Goal: Task Accomplishment & Management: Manage account settings

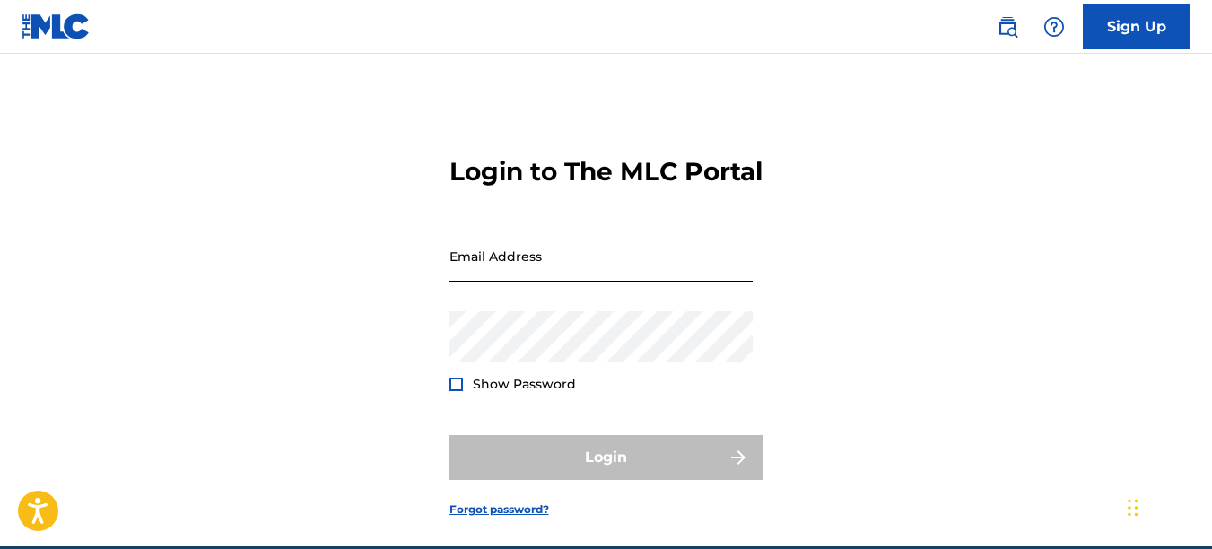
drag, startPoint x: 0, startPoint y: 0, endPoint x: 453, endPoint y: 305, distance: 546.3
click at [450, 282] on input "Email Address" at bounding box center [601, 256] width 303 height 51
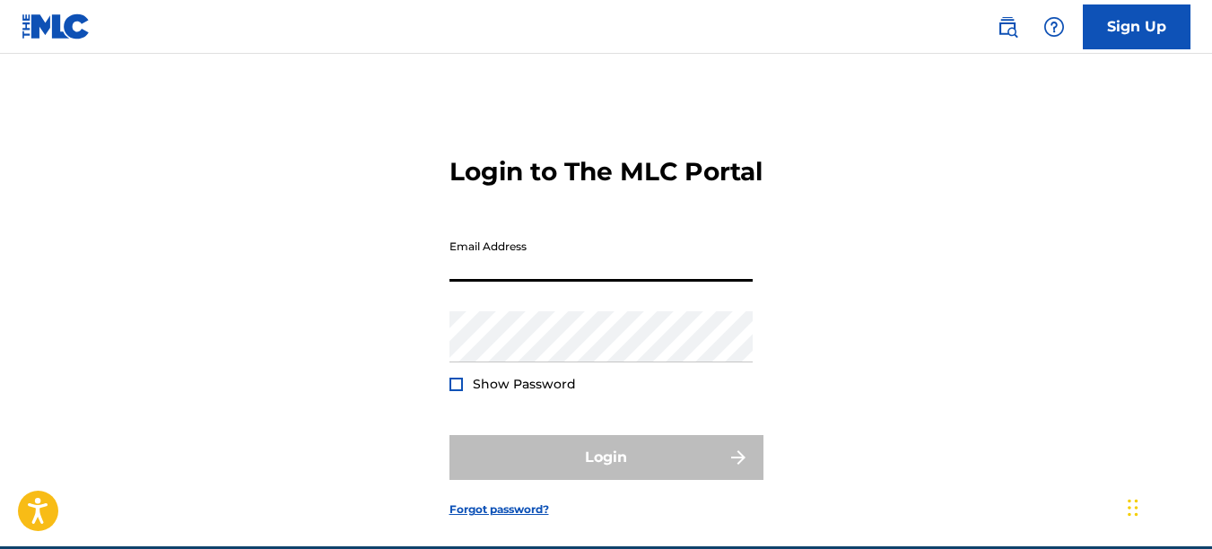
click at [522, 282] on input "Email Address" at bounding box center [601, 256] width 303 height 51
type input "[EMAIL_ADDRESS][DOMAIN_NAME]"
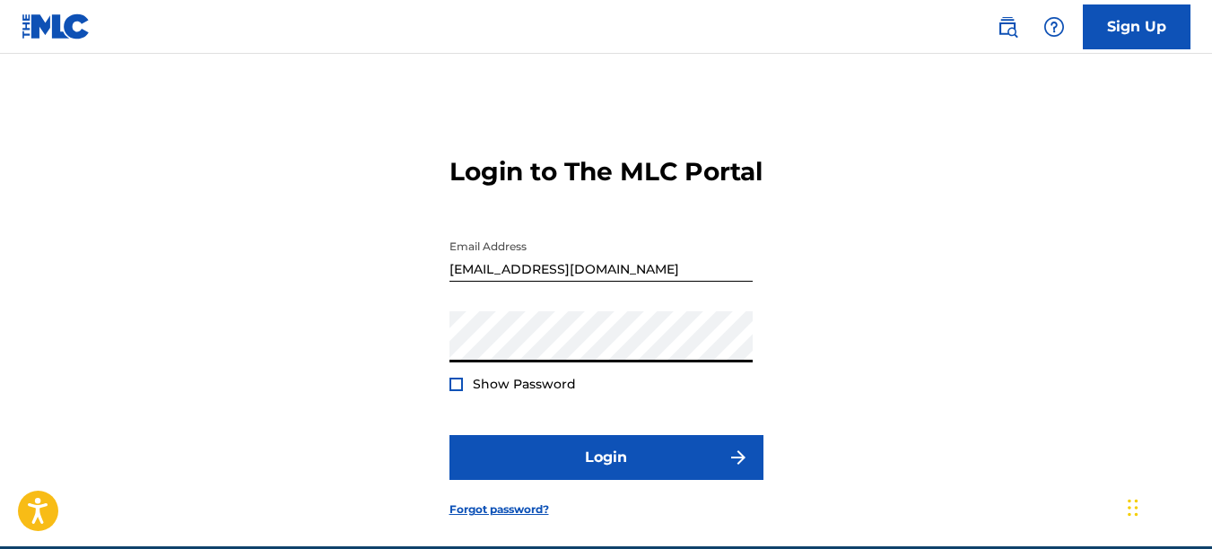
click at [450, 435] on button "Login" at bounding box center [607, 457] width 314 height 45
click at [278, 408] on div "Login to The MLC Portal Email Address [EMAIL_ADDRESS][DOMAIN_NAME] Password Sho…" at bounding box center [606, 323] width 1212 height 448
click at [450, 435] on button "Login" at bounding box center [607, 457] width 314 height 45
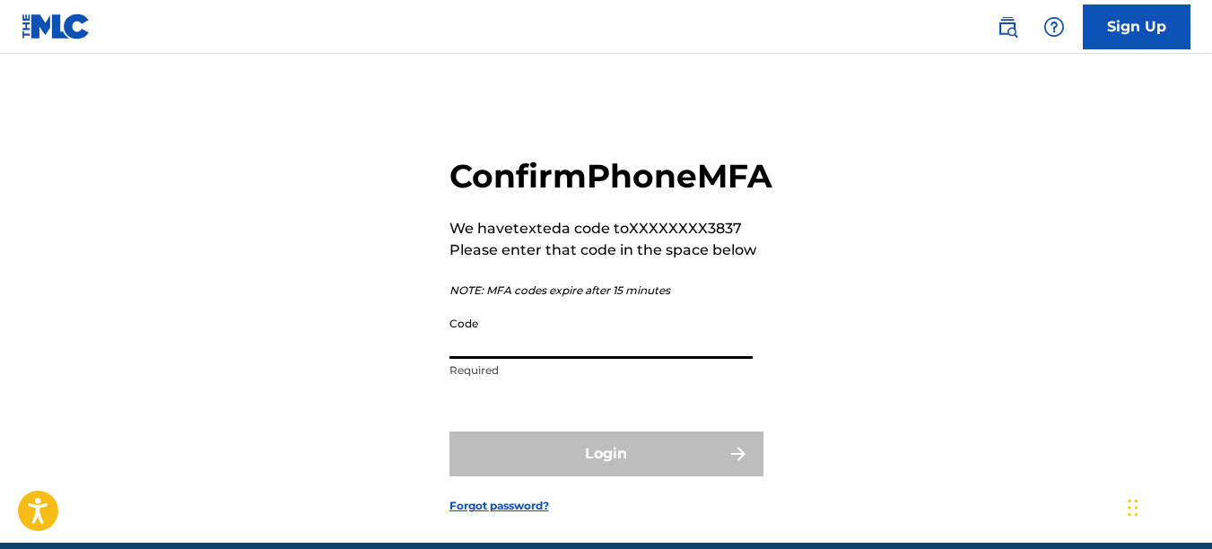
click at [524, 359] on input "Code" at bounding box center [601, 333] width 303 height 51
drag, startPoint x: 536, startPoint y: 389, endPoint x: 330, endPoint y: 389, distance: 205.5
click at [330, 389] on div "Confirm Phone MFA We have texted a code to XXXXXXXX3837 Please enter that code …" at bounding box center [606, 321] width 1212 height 444
drag, startPoint x: 524, startPoint y: 385, endPoint x: 555, endPoint y: 383, distance: 31.5
click at [534, 359] on input "Code" at bounding box center [601, 333] width 303 height 51
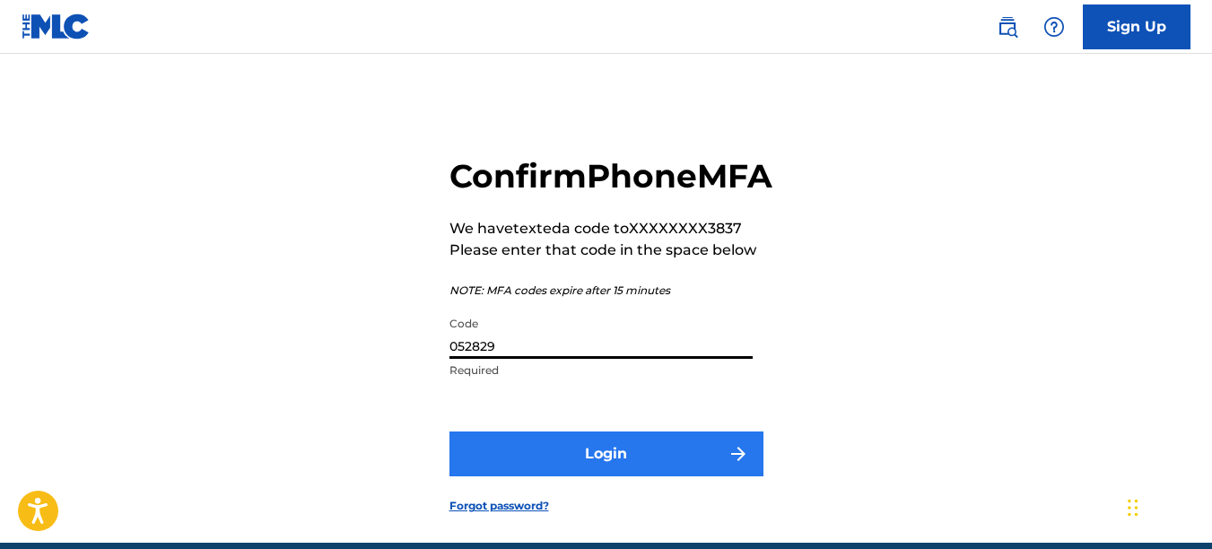
type input "052829"
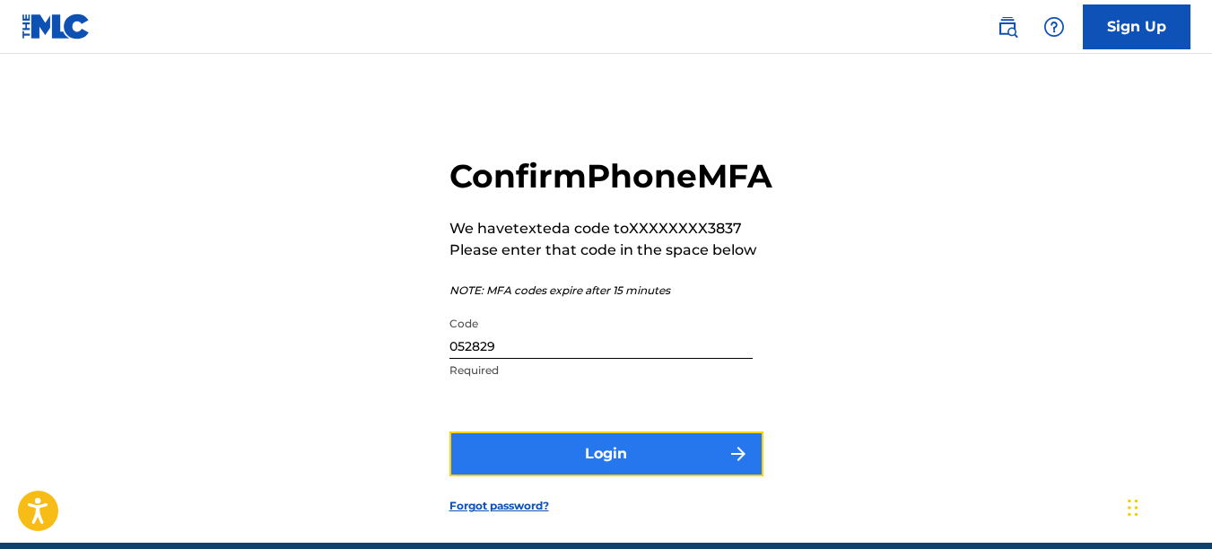
click at [624, 477] on button "Login" at bounding box center [607, 454] width 314 height 45
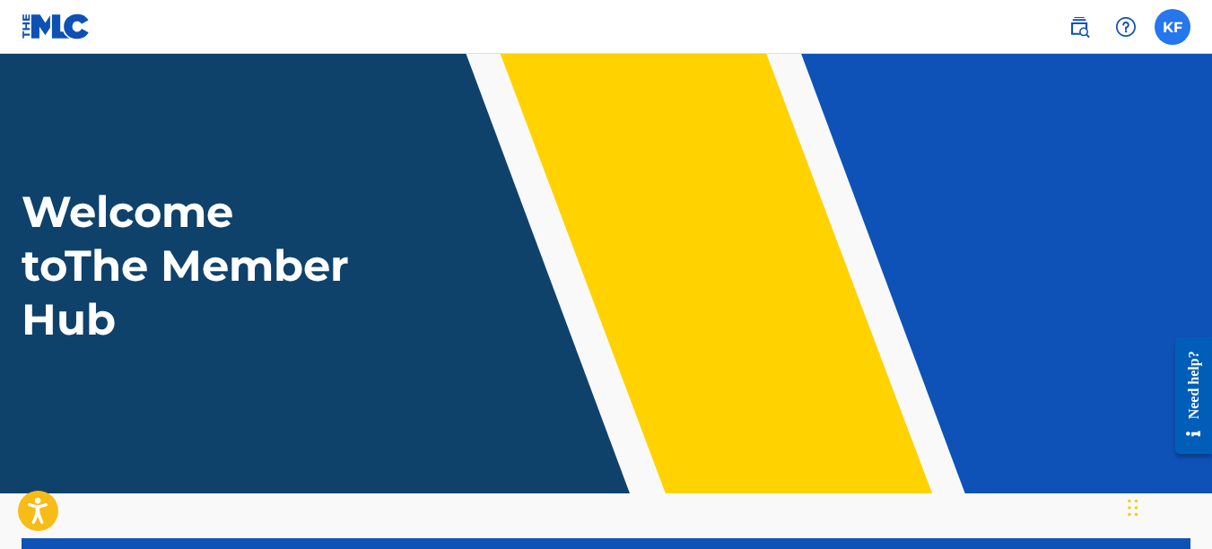
click at [1169, 29] on label at bounding box center [1173, 27] width 36 height 36
click at [1173, 27] on input "KF Kirby Fitzgerald kfitzgerald82@yahoo.com Notification Preferences Profile Lo…" at bounding box center [1173, 27] width 0 height 0
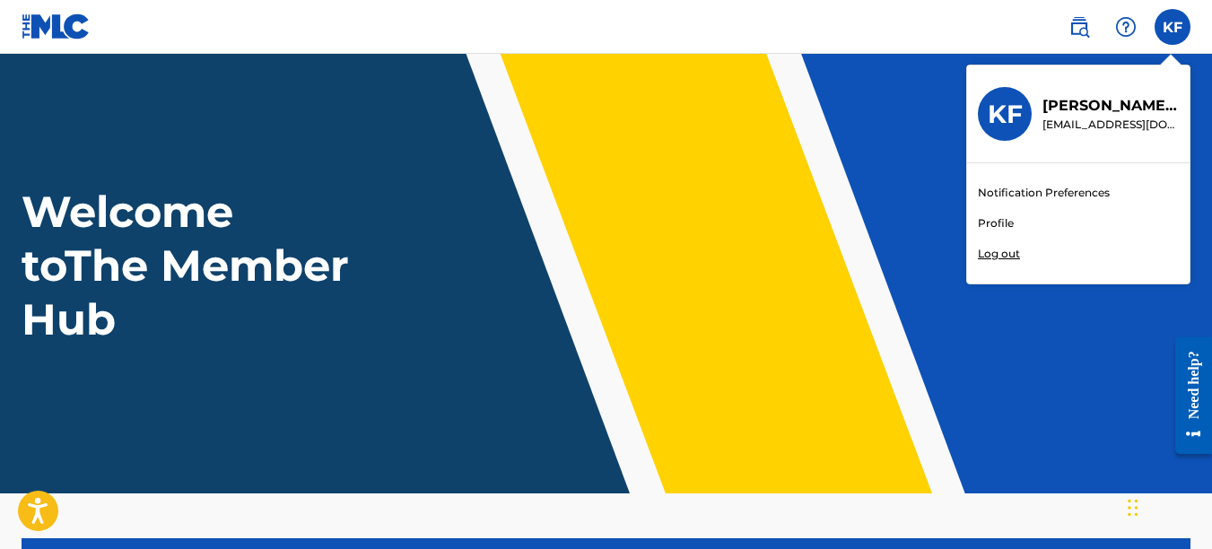
click at [998, 222] on link "Profile" at bounding box center [996, 223] width 36 height 16
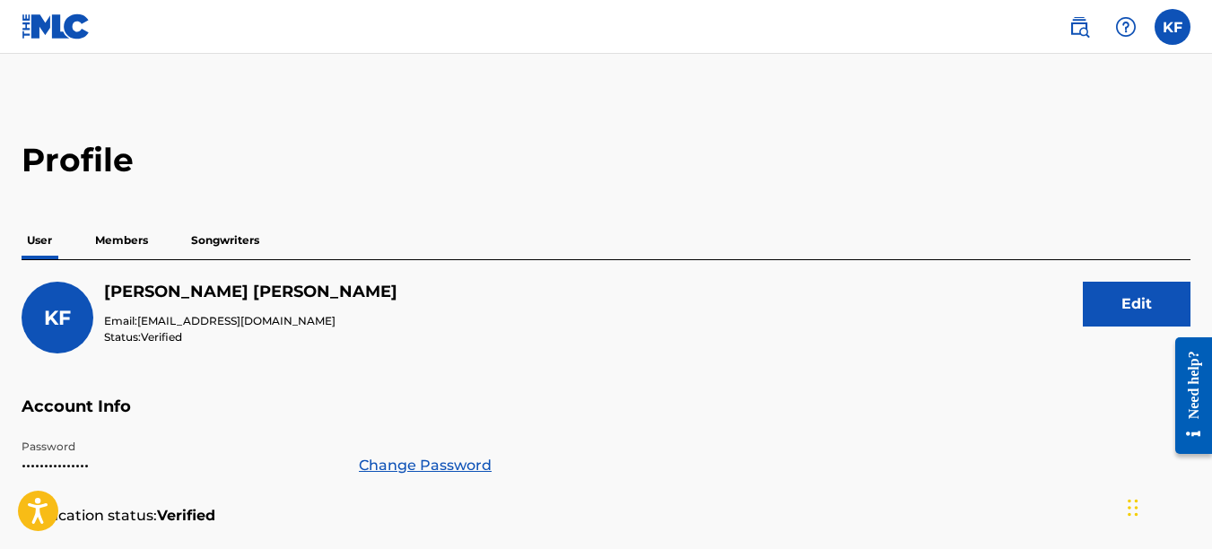
click at [108, 238] on p "Members" at bounding box center [122, 241] width 64 height 38
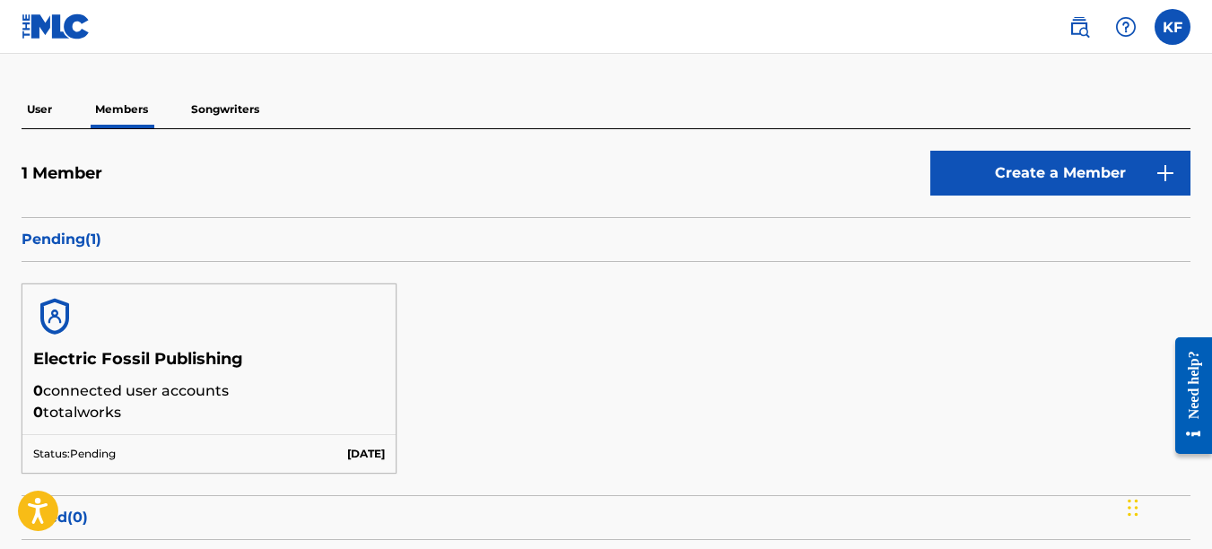
scroll to position [90, 0]
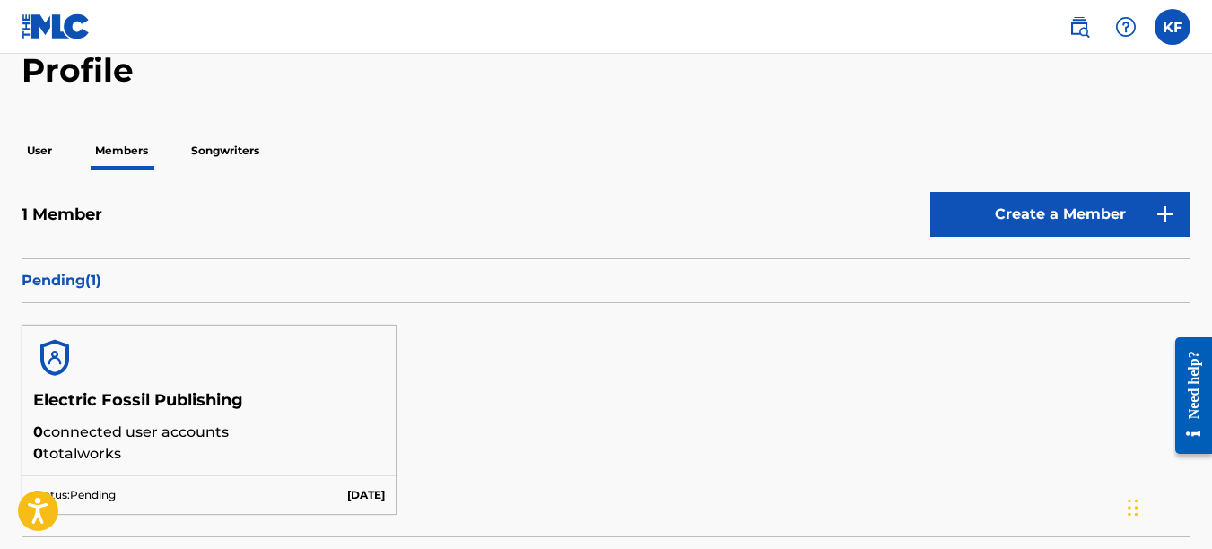
click at [249, 154] on p "Songwriters" at bounding box center [225, 151] width 79 height 38
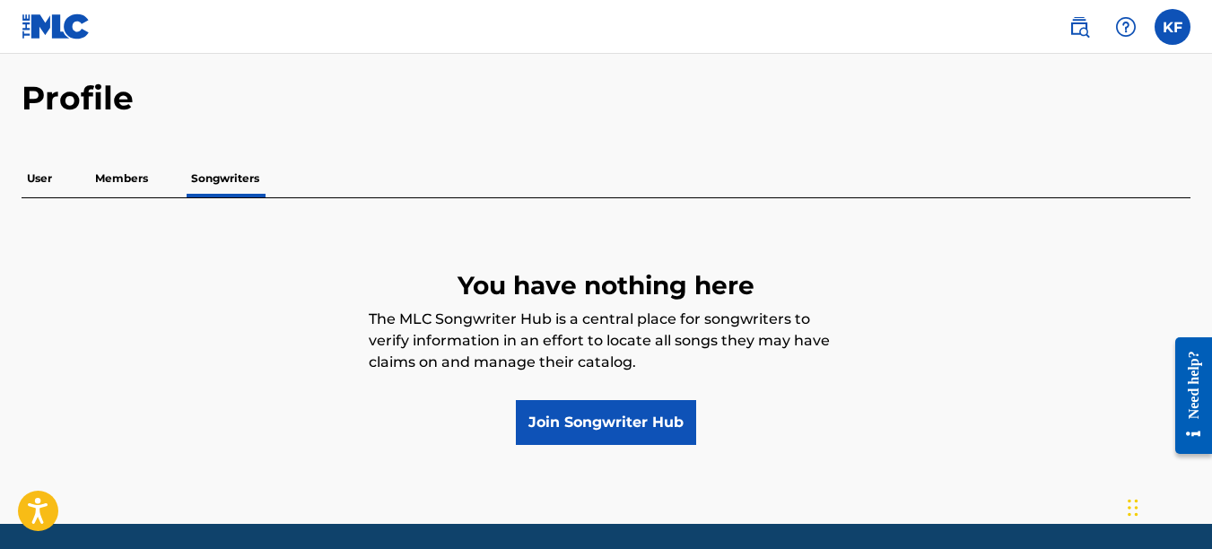
scroll to position [90, 0]
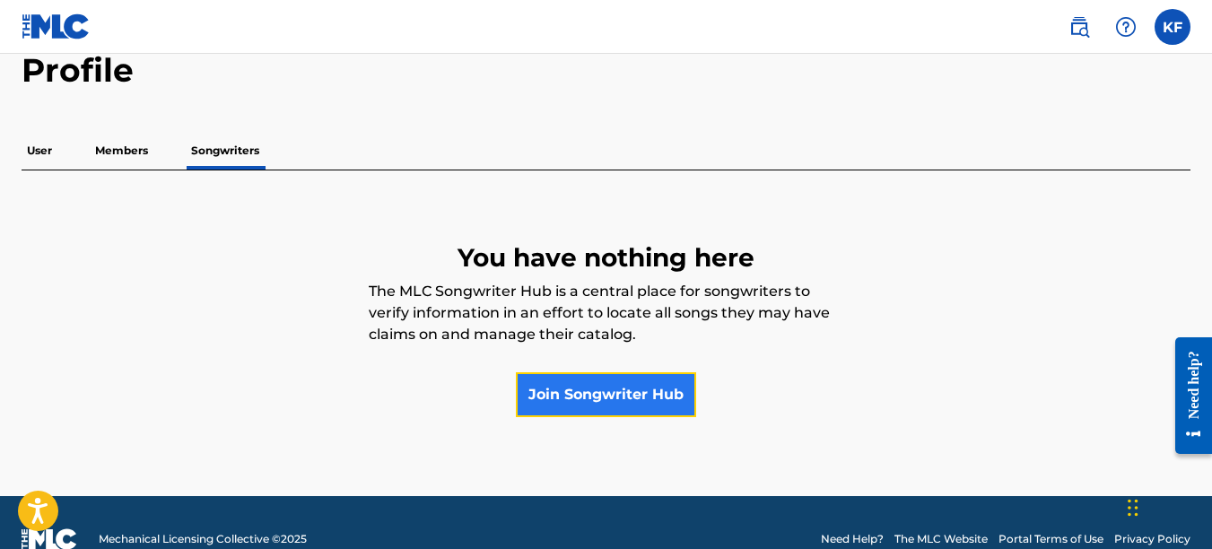
click at [548, 389] on link "Join Songwriter Hub" at bounding box center [606, 394] width 180 height 45
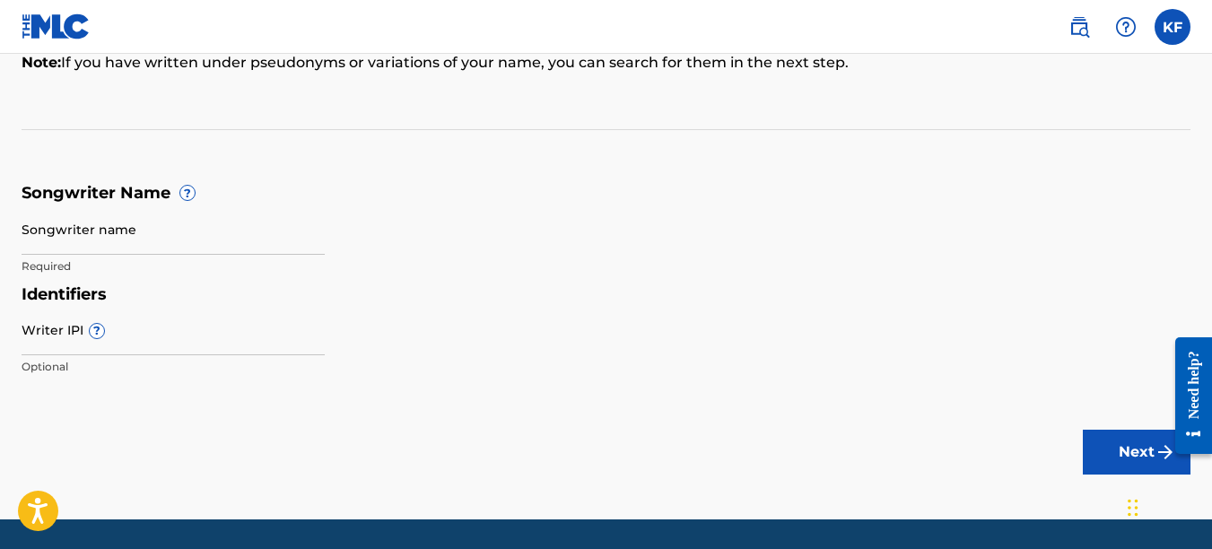
scroll to position [260, 0]
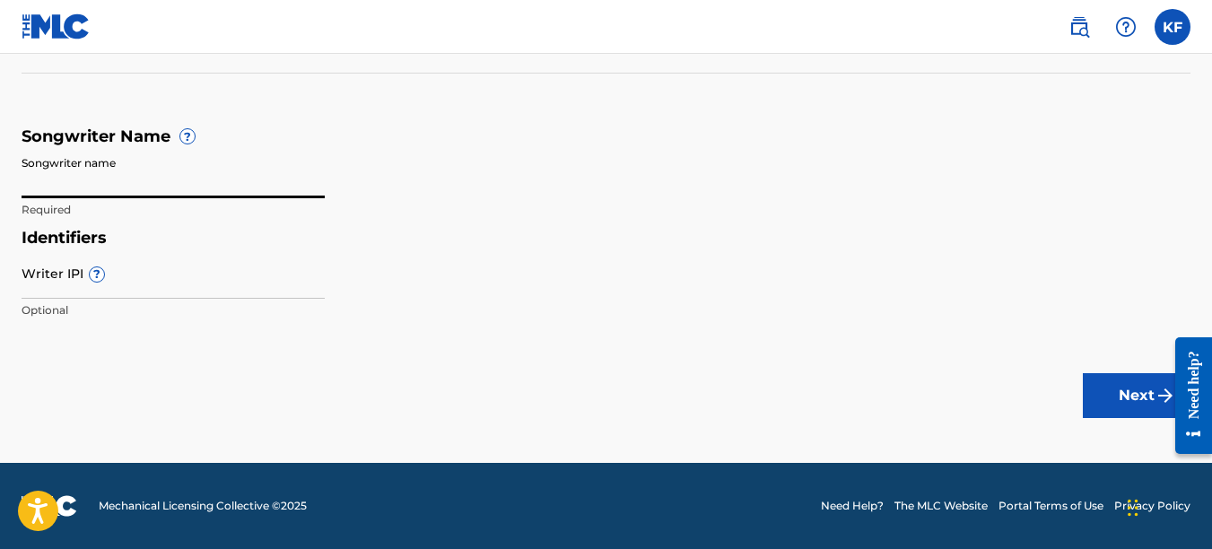
click at [118, 185] on input "Songwriter name" at bounding box center [173, 172] width 303 height 51
type input "Kirby Fitzgerald"
click at [179, 337] on main "Songwriter Name To make sure we find the correct songs (also known as musical w…" at bounding box center [606, 128] width 1212 height 669
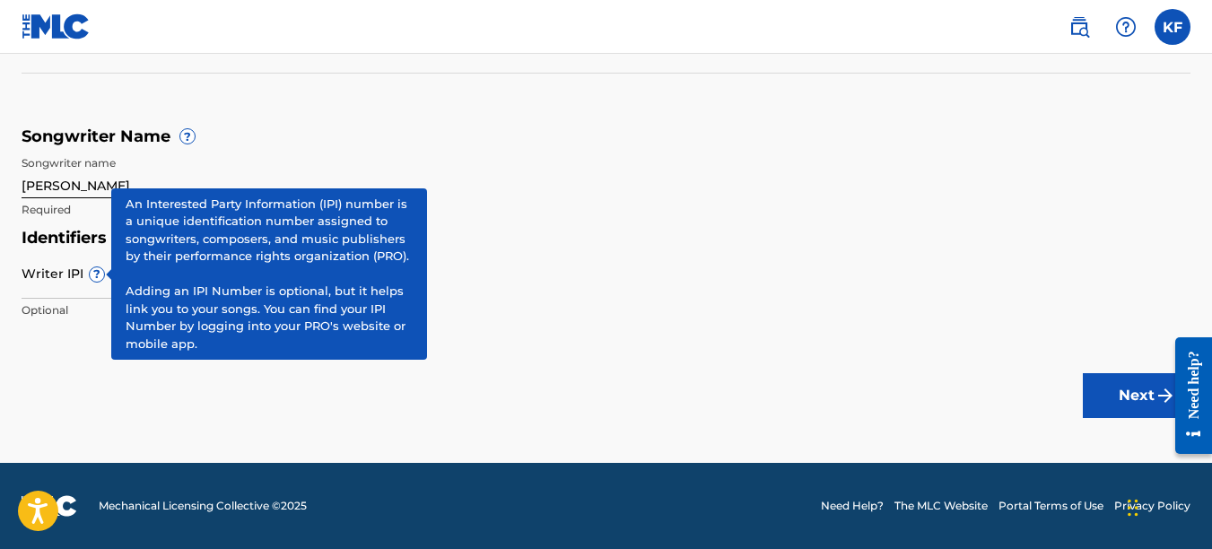
click at [92, 280] on span "?" at bounding box center [97, 274] width 14 height 14
click at [92, 280] on input "Writer IPI ?" at bounding box center [173, 273] width 303 height 51
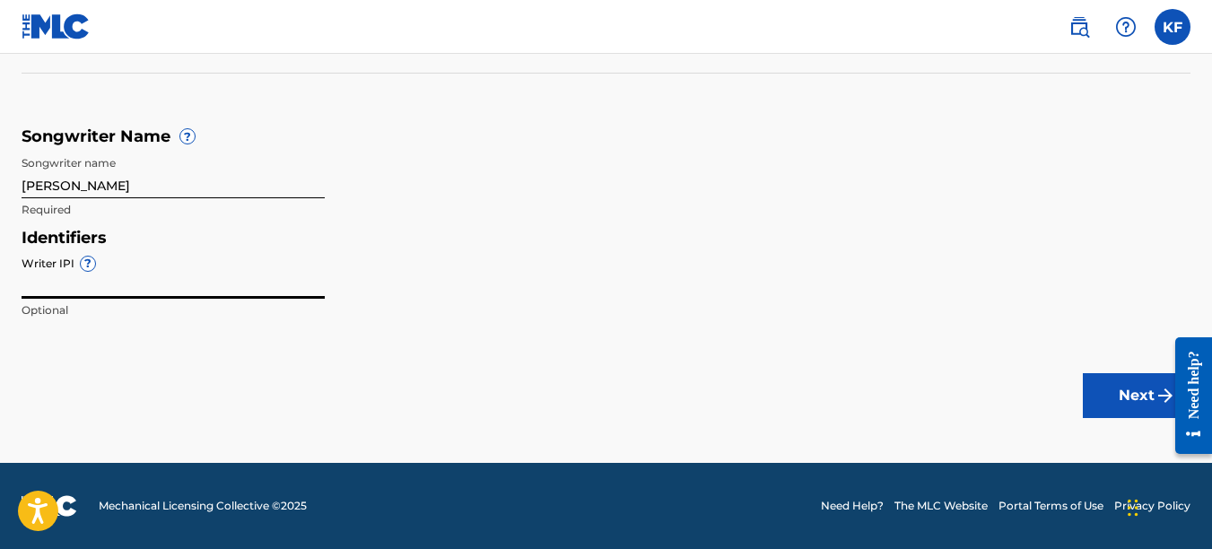
paste input "1066966028"
type input "1066966028"
click at [1135, 397] on button "Next" at bounding box center [1137, 395] width 108 height 45
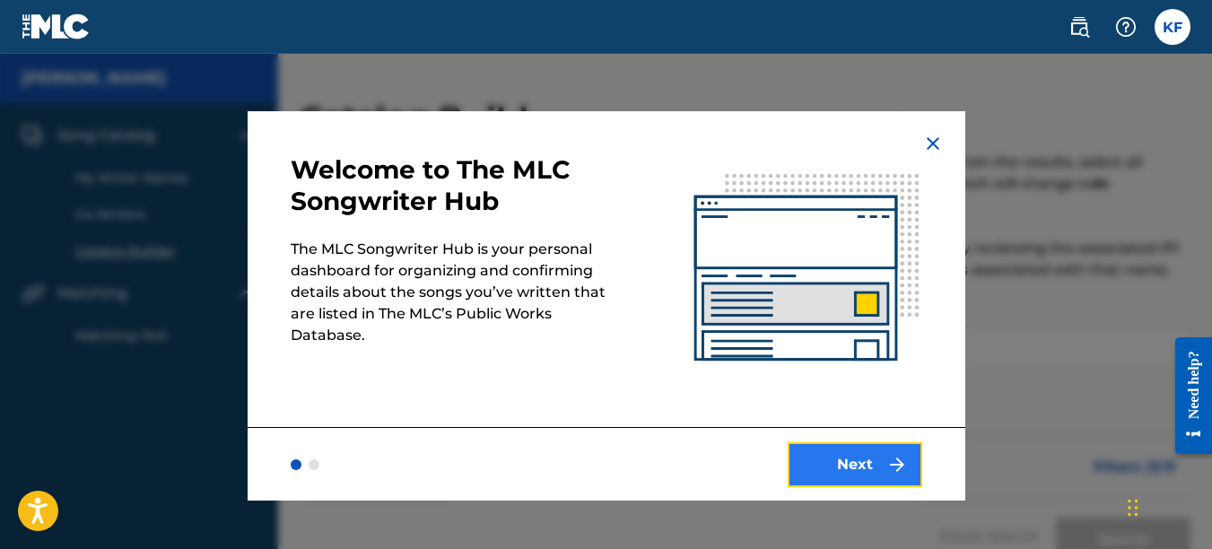
click at [843, 469] on button "Next" at bounding box center [855, 464] width 135 height 45
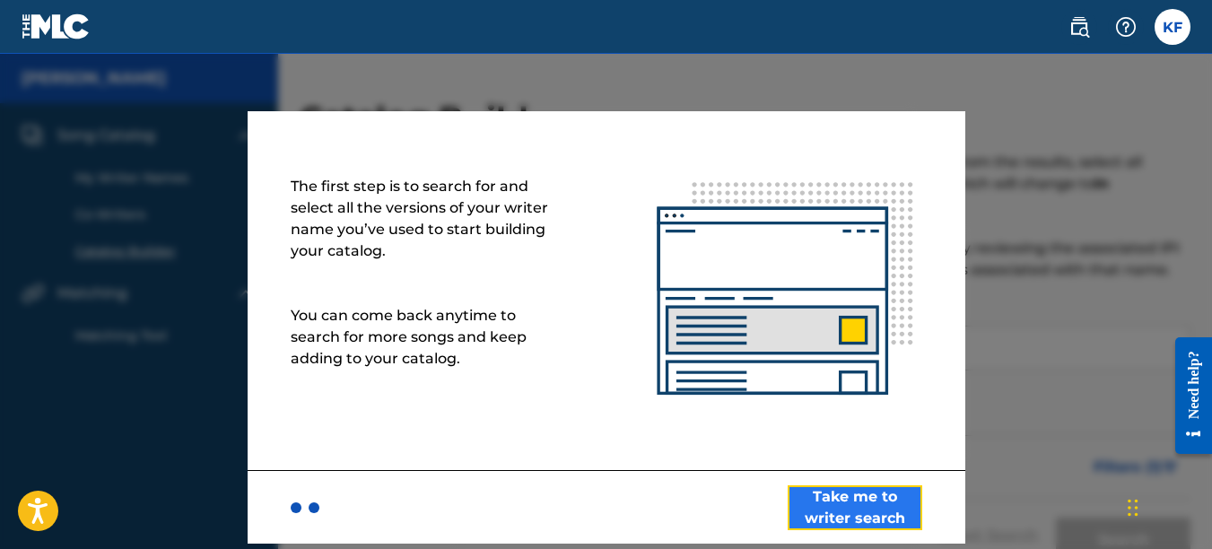
click at [856, 496] on button "Take me to writer search" at bounding box center [855, 507] width 135 height 45
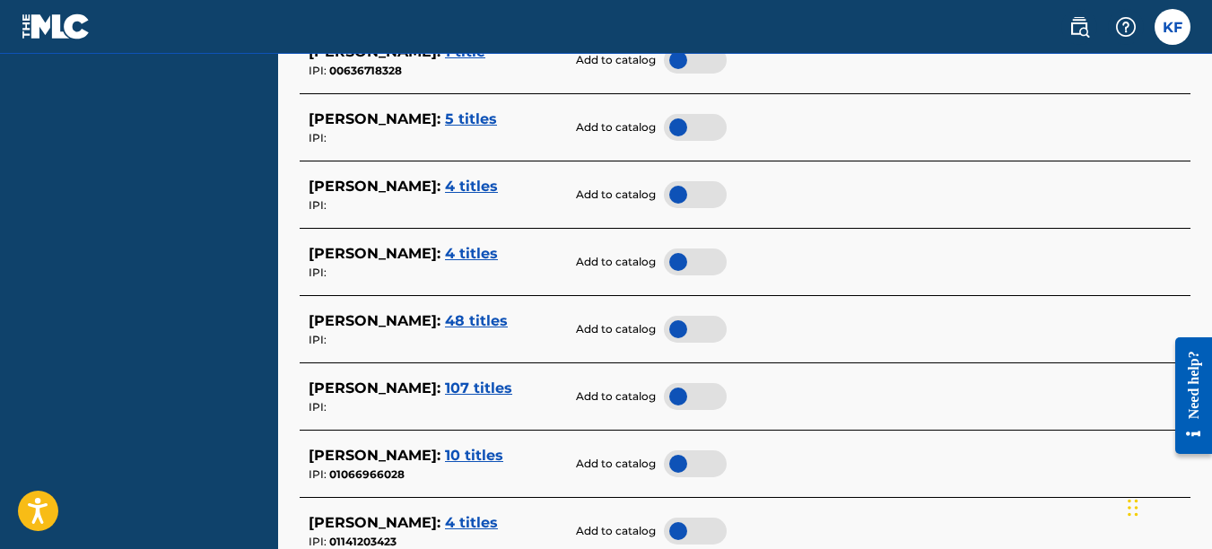
scroll to position [718, 0]
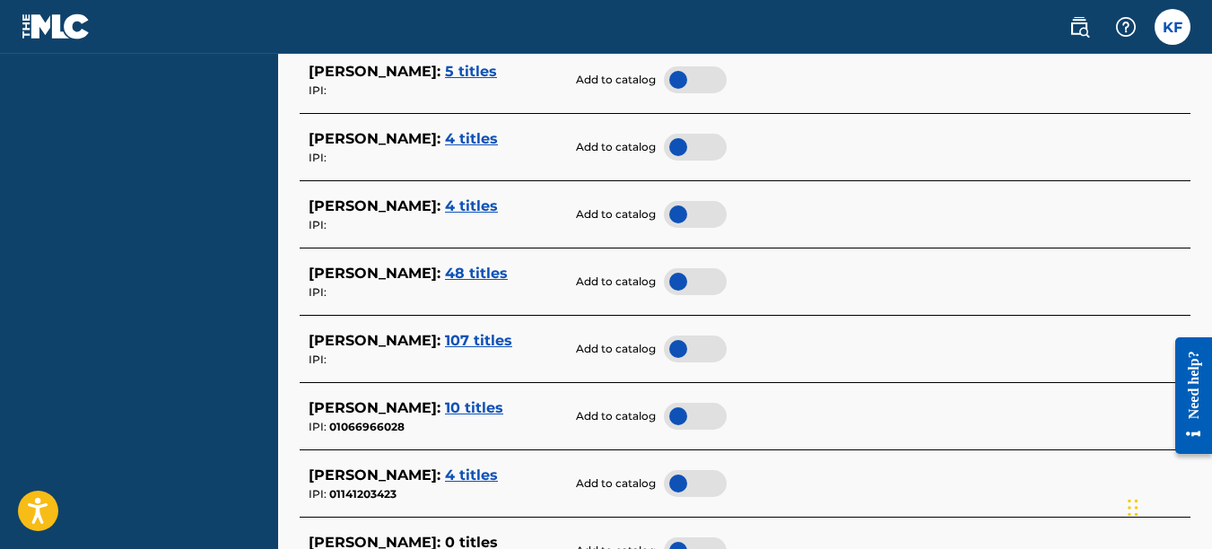
click at [684, 419] on div at bounding box center [695, 416] width 63 height 27
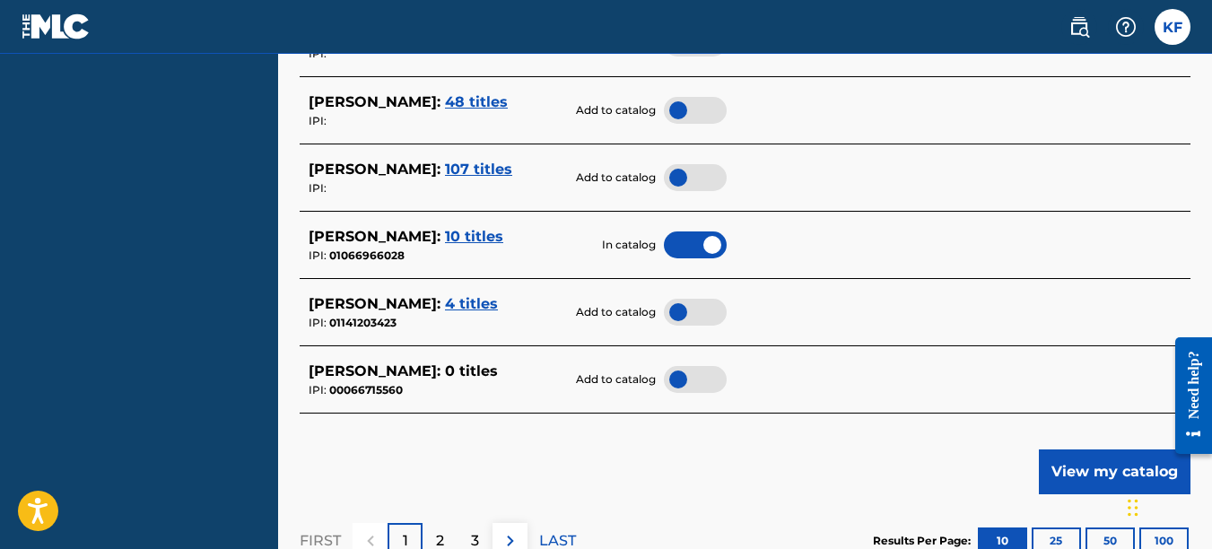
scroll to position [897, 0]
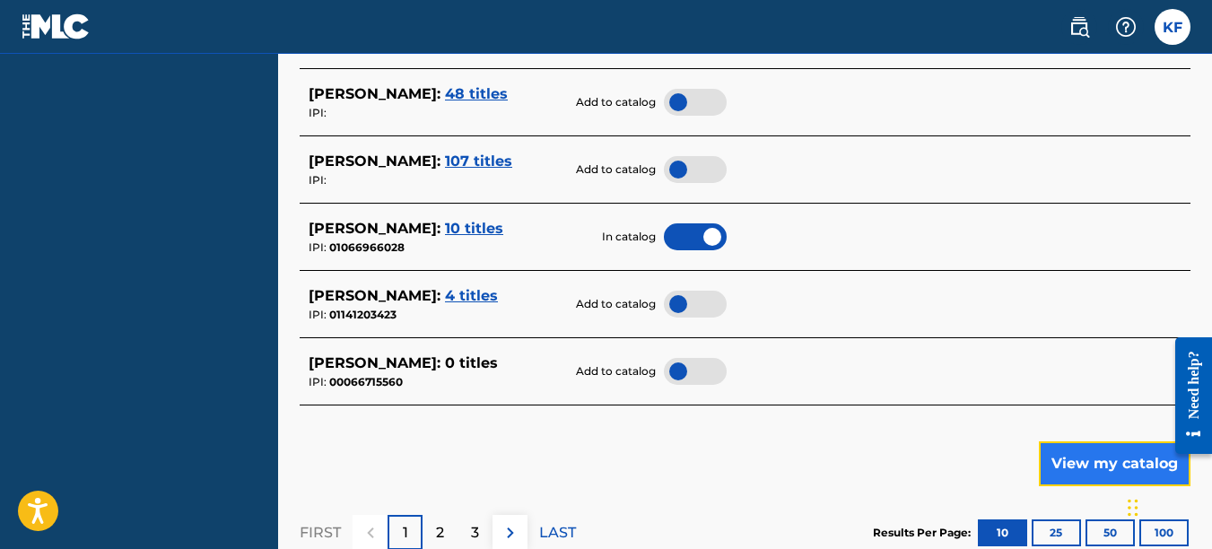
click at [1117, 459] on button "View my catalog" at bounding box center [1115, 464] width 152 height 45
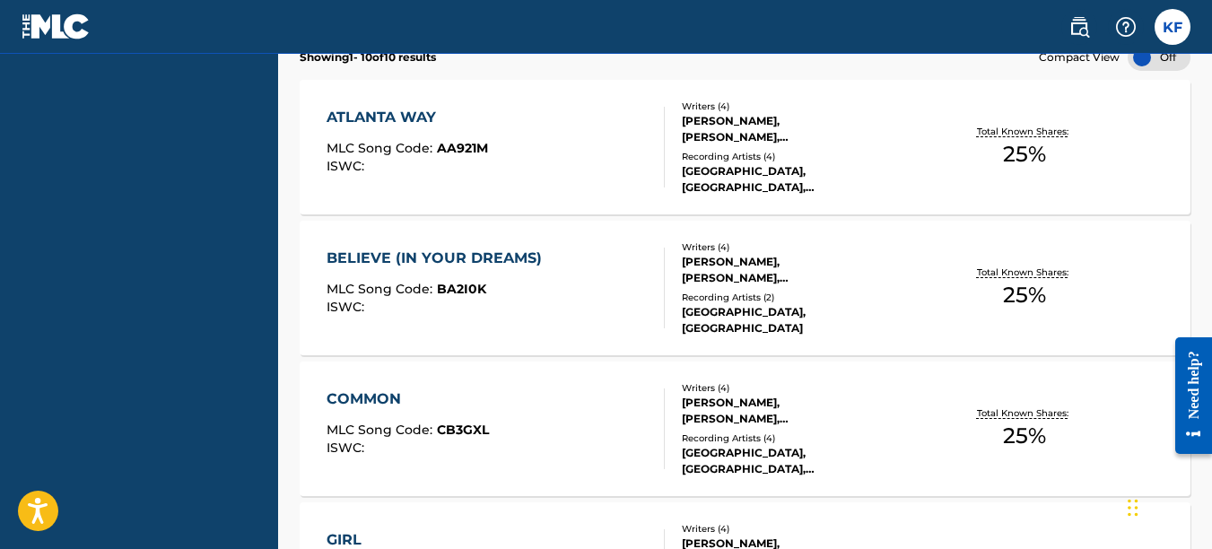
scroll to position [581, 0]
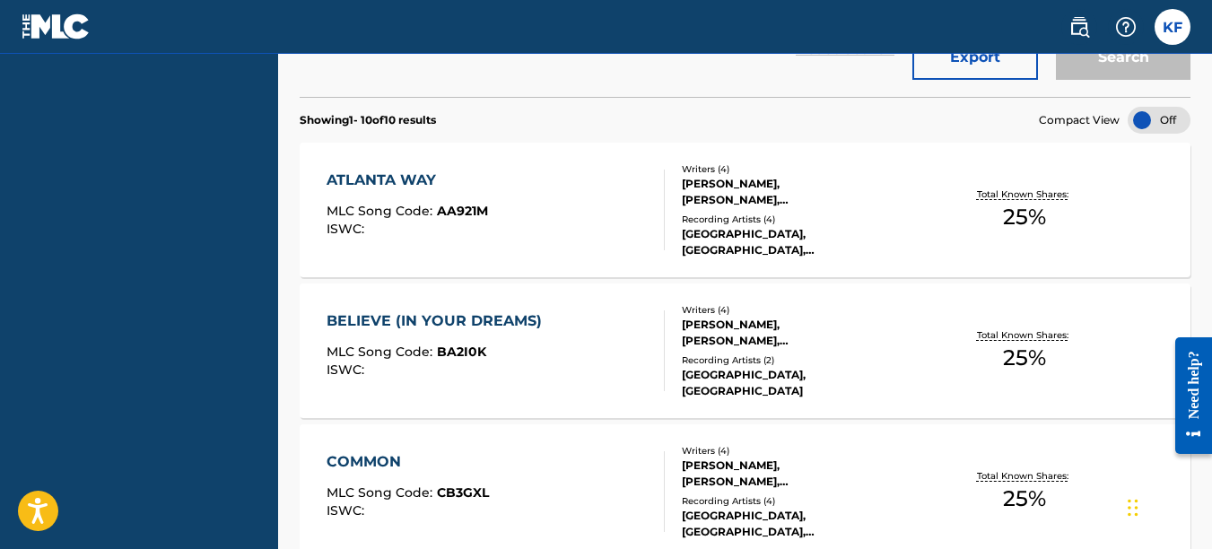
click at [368, 173] on div "ATLANTA WAY" at bounding box center [408, 181] width 162 height 22
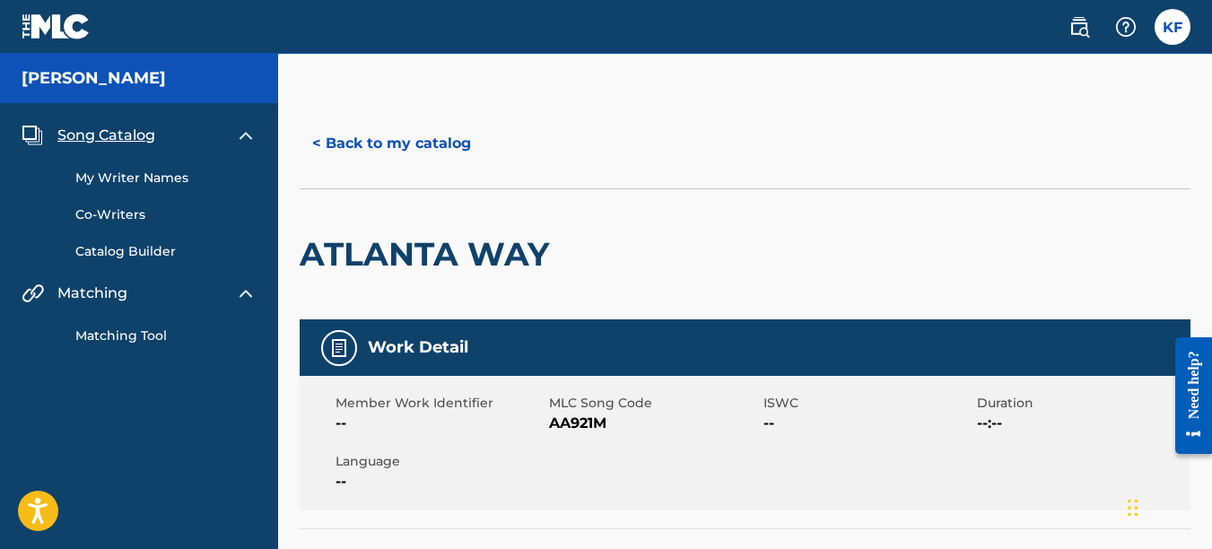
click at [163, 173] on link "My Writer Names" at bounding box center [165, 178] width 181 height 19
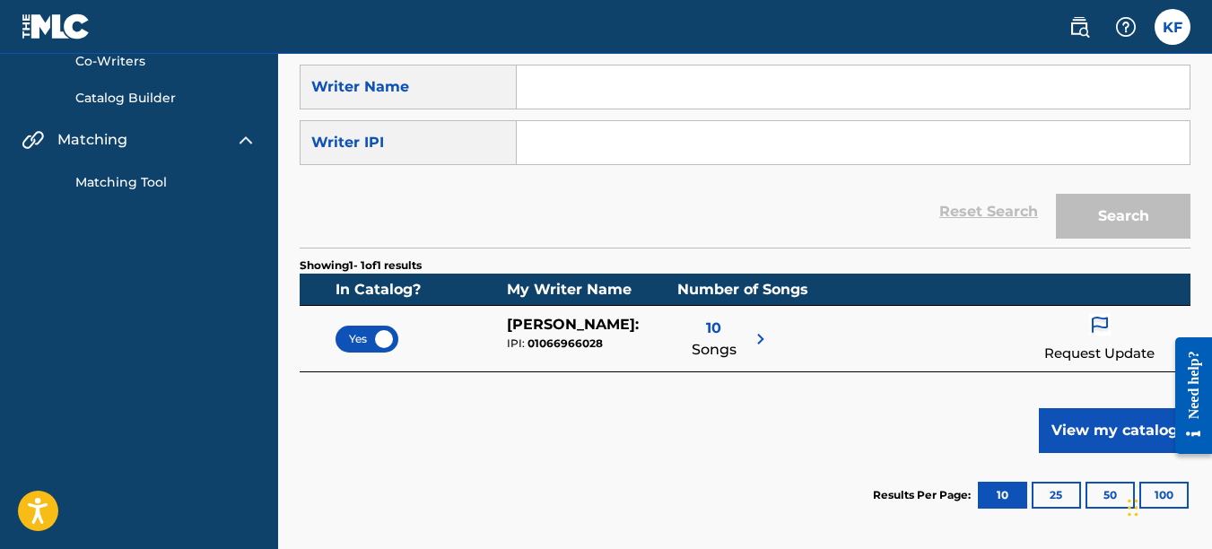
scroll to position [179, 0]
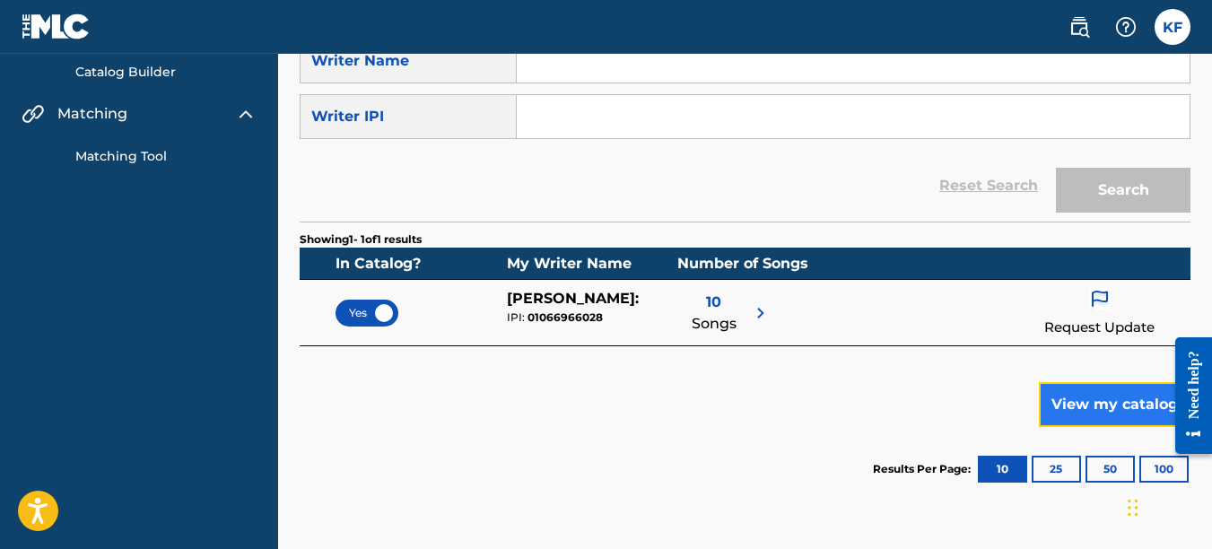
click at [1111, 397] on button "View my catalog" at bounding box center [1115, 404] width 152 height 45
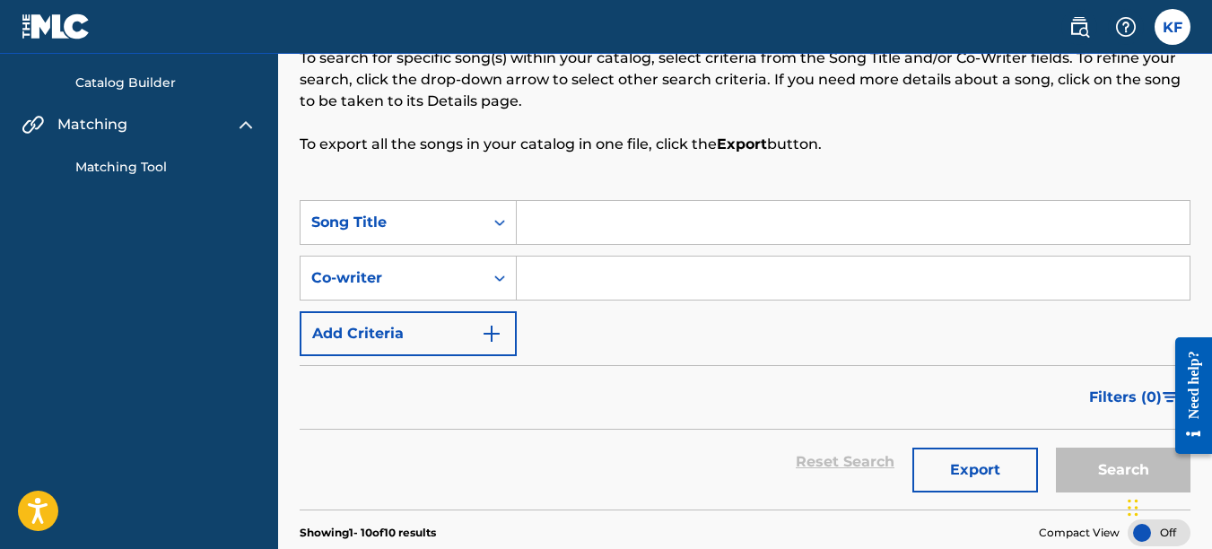
scroll to position [179, 0]
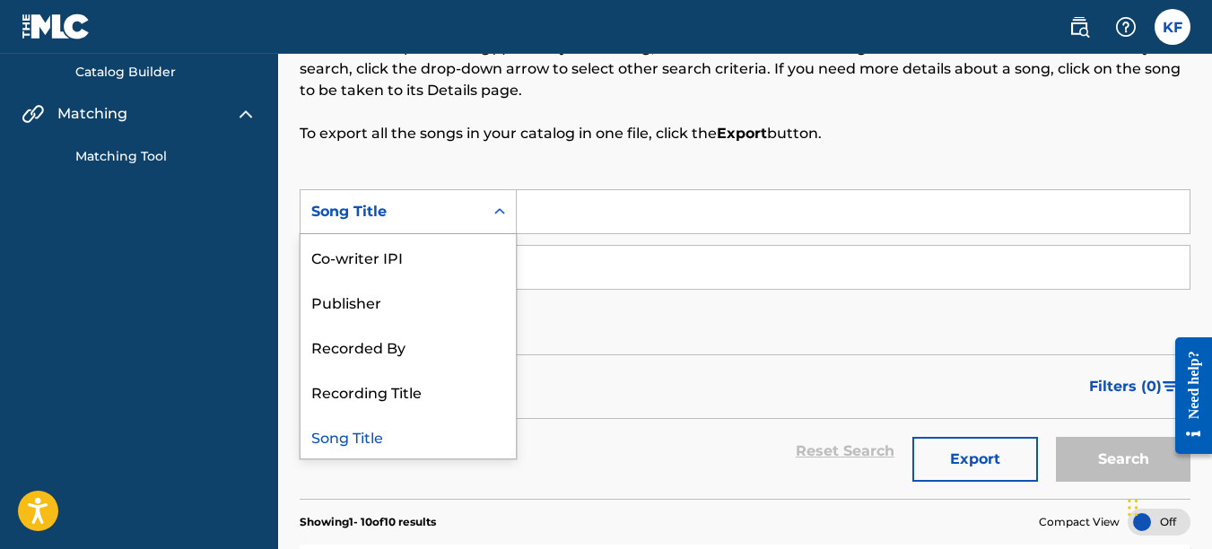
click at [439, 214] on div "Song Title" at bounding box center [392, 212] width 162 height 22
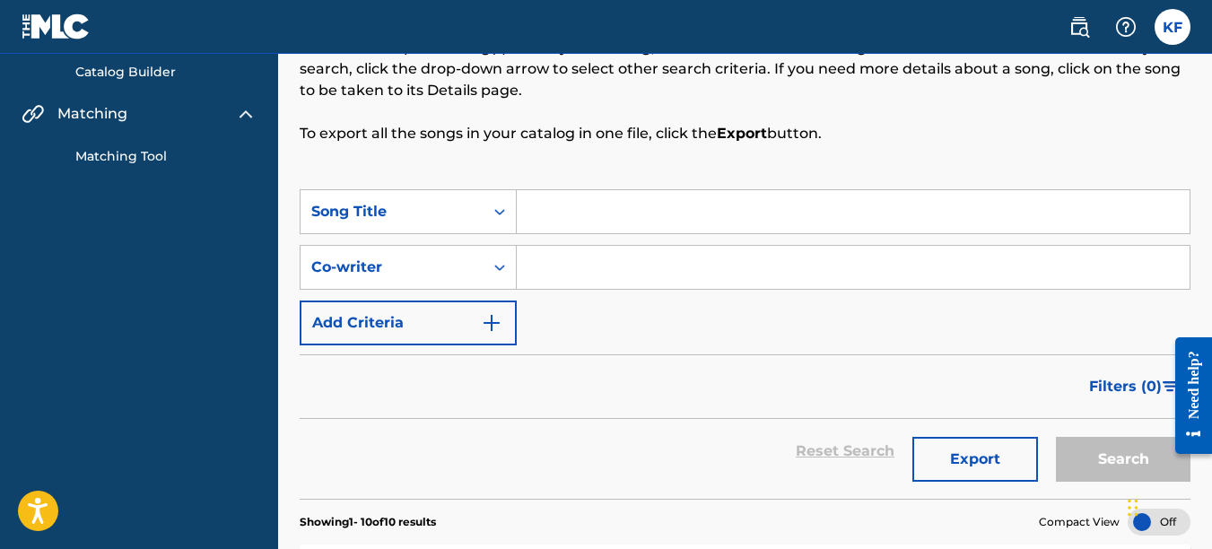
click at [606, 240] on div "SearchWithCriteriaf385b71b-1190-4161-a4cb-c9ddd0887eb4 Song Title SearchWithCri…" at bounding box center [745, 267] width 891 height 156
click at [592, 223] on input "Search Form" at bounding box center [853, 211] width 673 height 43
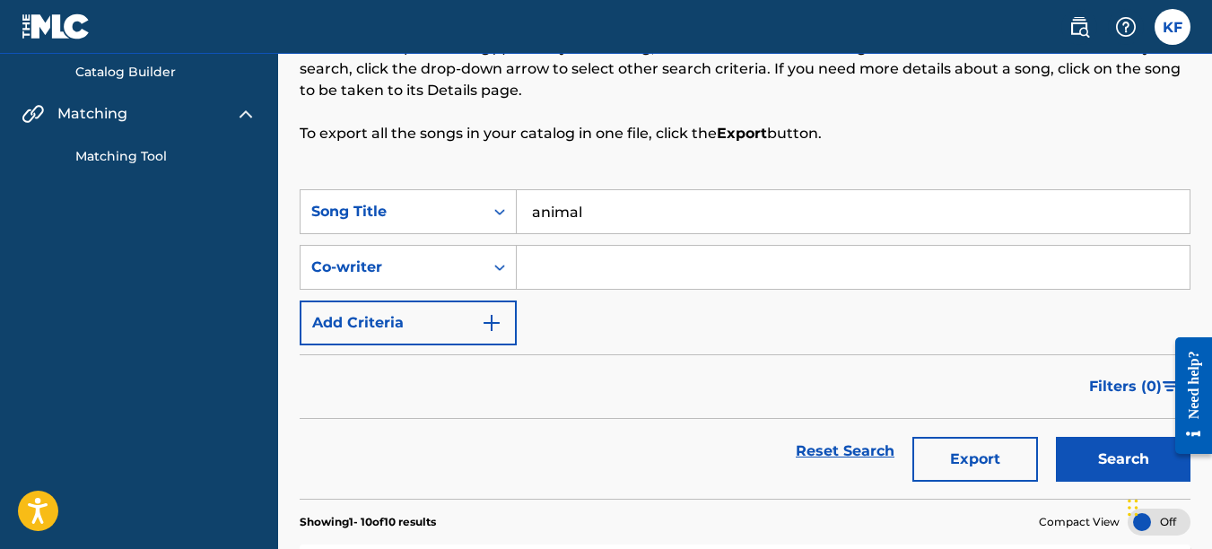
type input "animal"
click at [1056, 437] on button "Search" at bounding box center [1123, 459] width 135 height 45
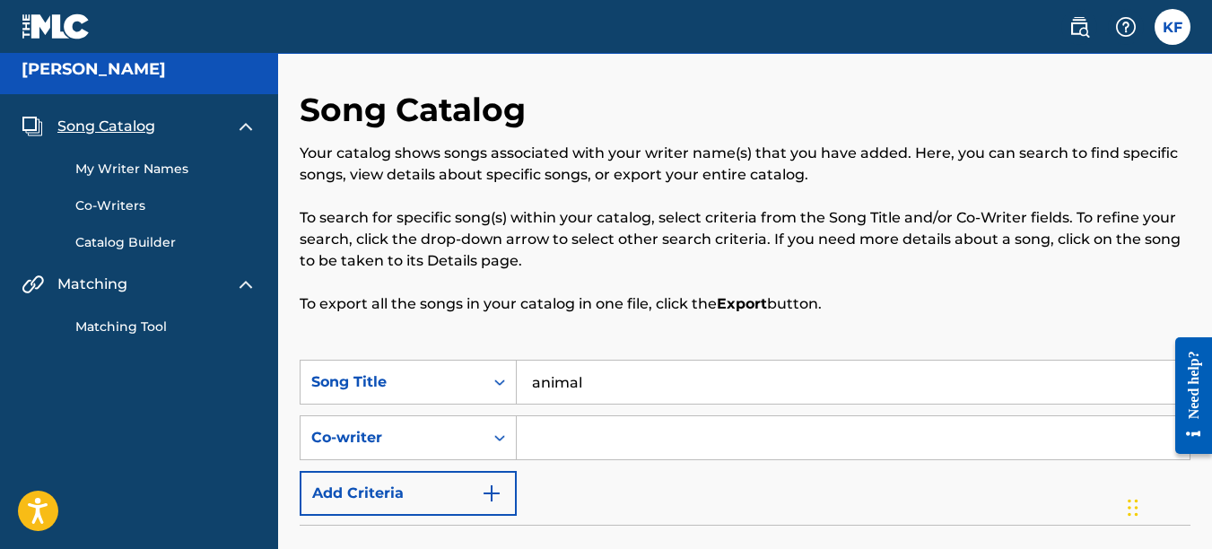
scroll to position [0, 0]
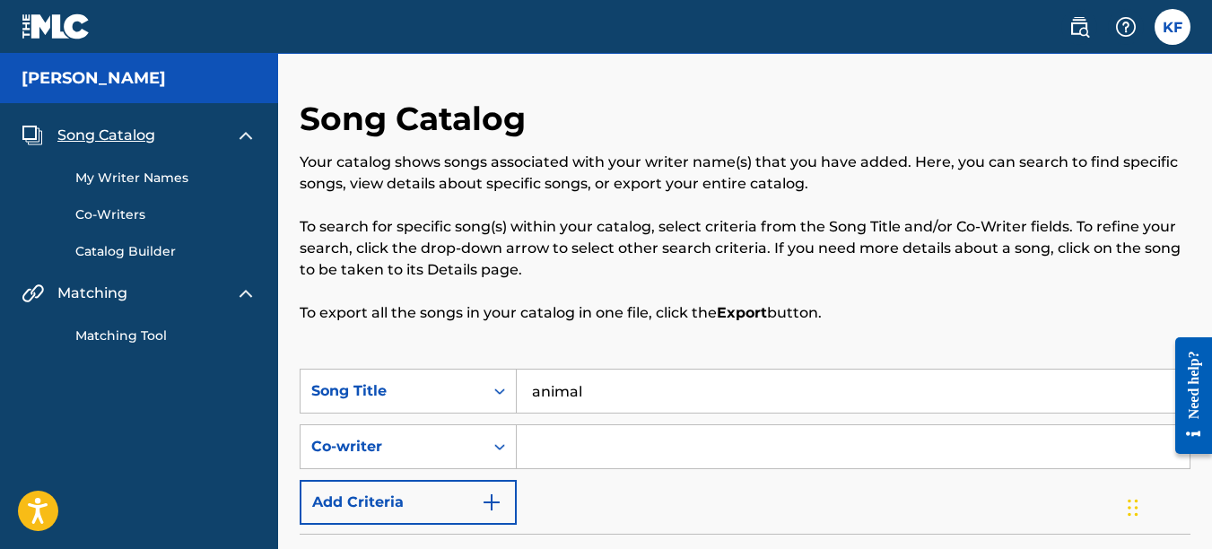
click at [102, 136] on span "Song Catalog" at bounding box center [106, 136] width 98 height 22
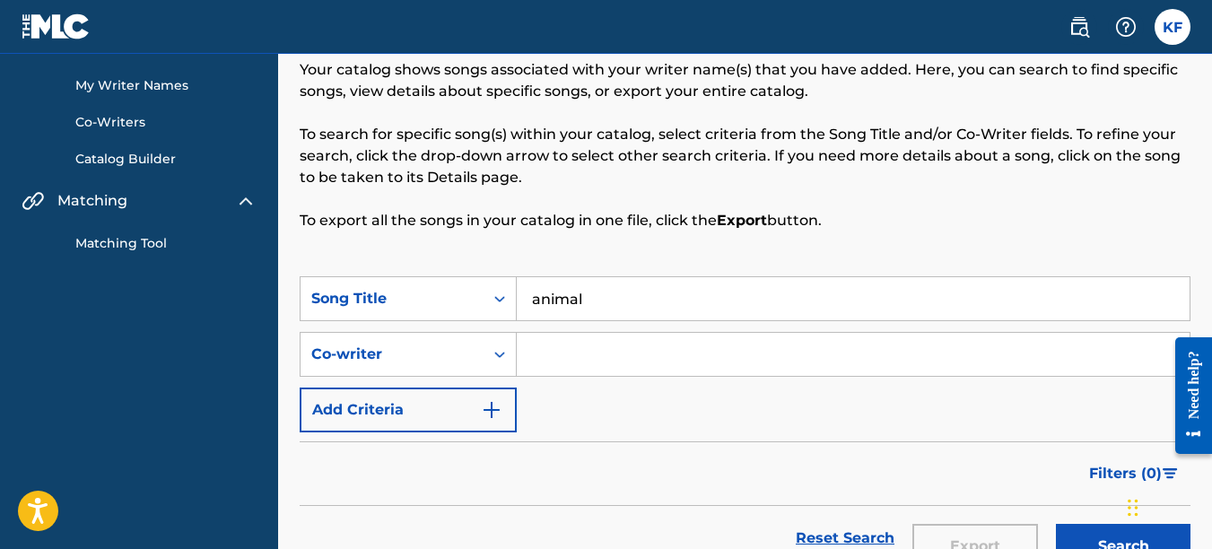
scroll to position [119, 0]
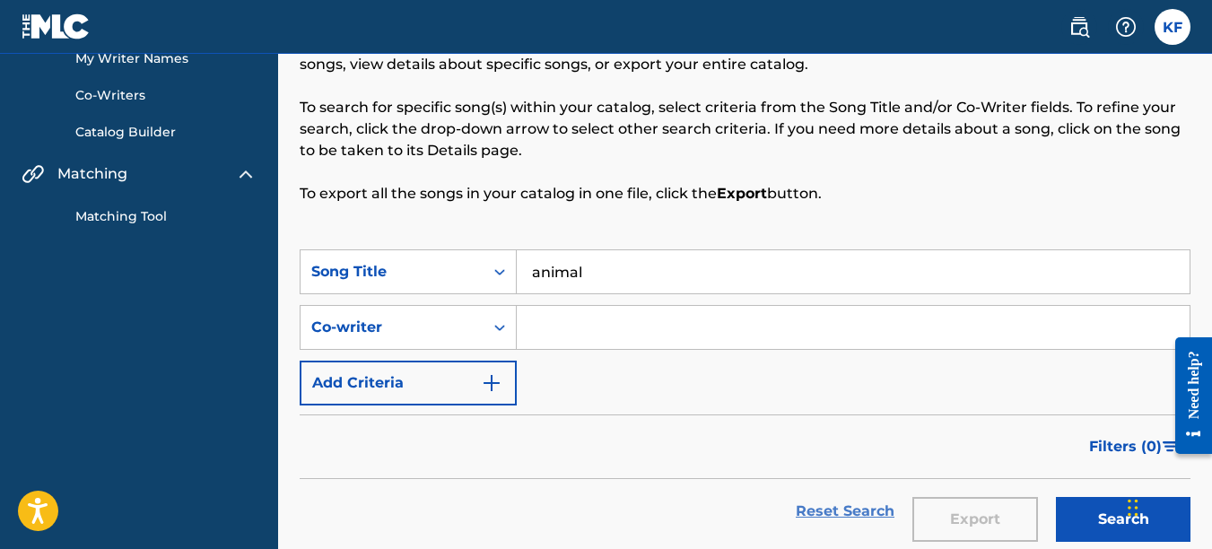
click at [872, 510] on link "Reset Search" at bounding box center [845, 511] width 117 height 39
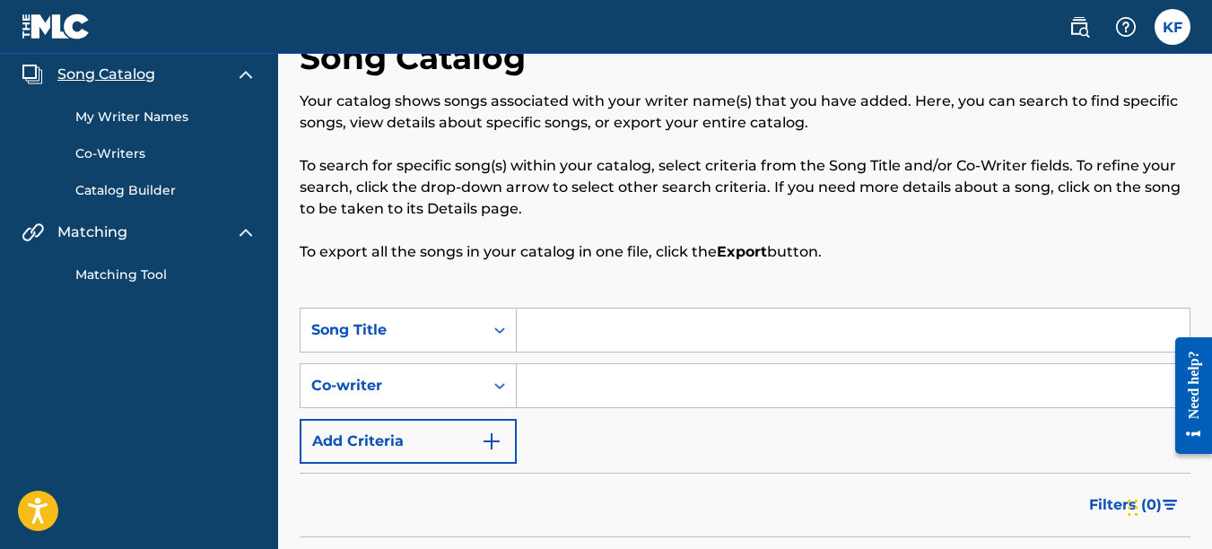
scroll to position [0, 0]
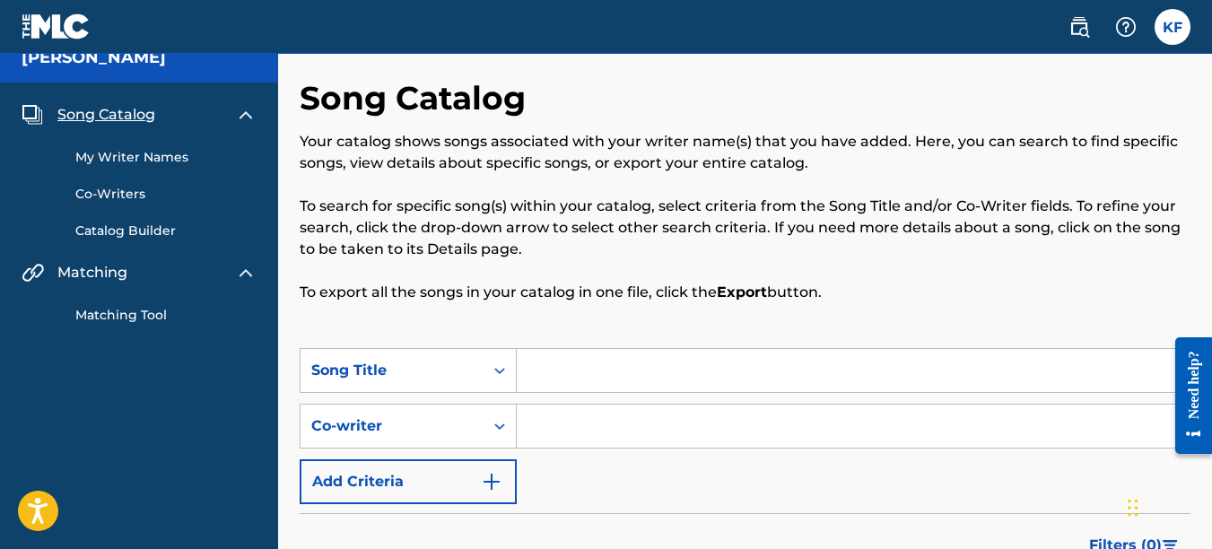
scroll to position [62, 0]
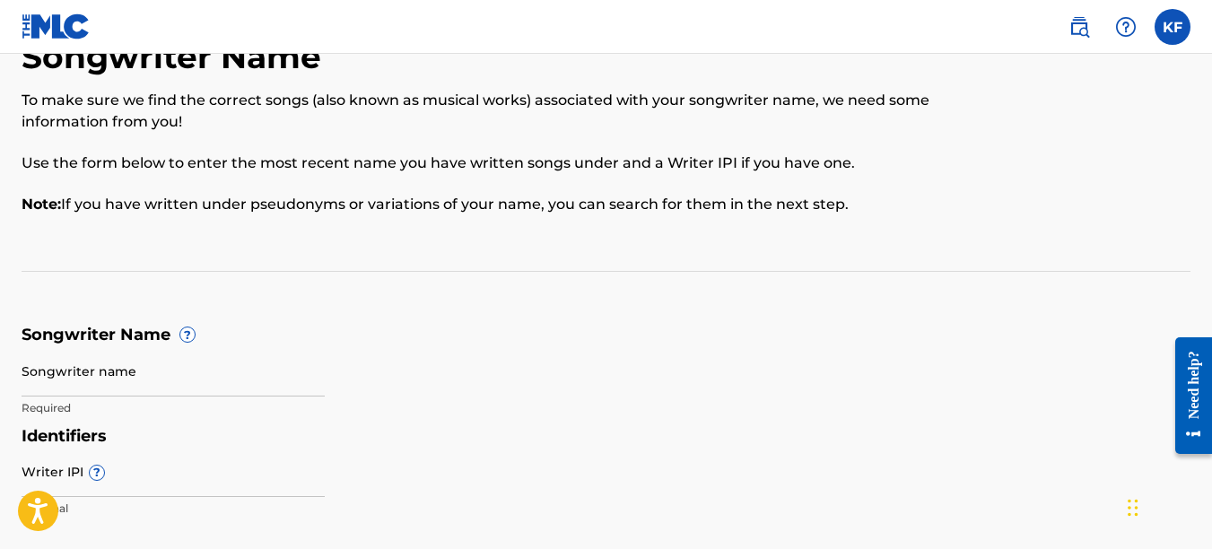
scroll to position [260, 0]
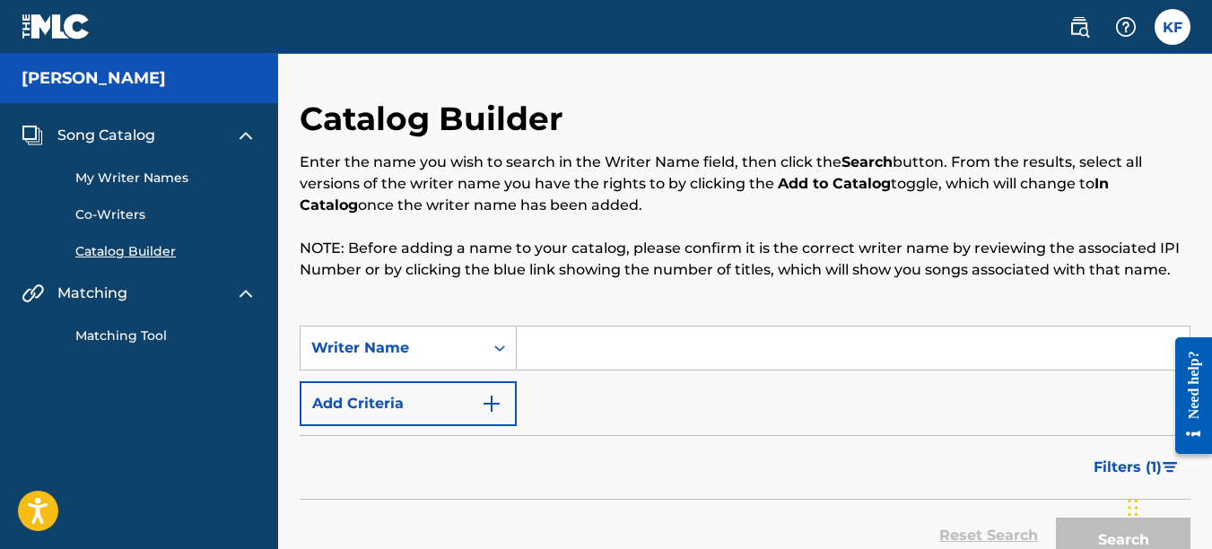
click at [579, 360] on input "Search Form" at bounding box center [853, 348] width 673 height 43
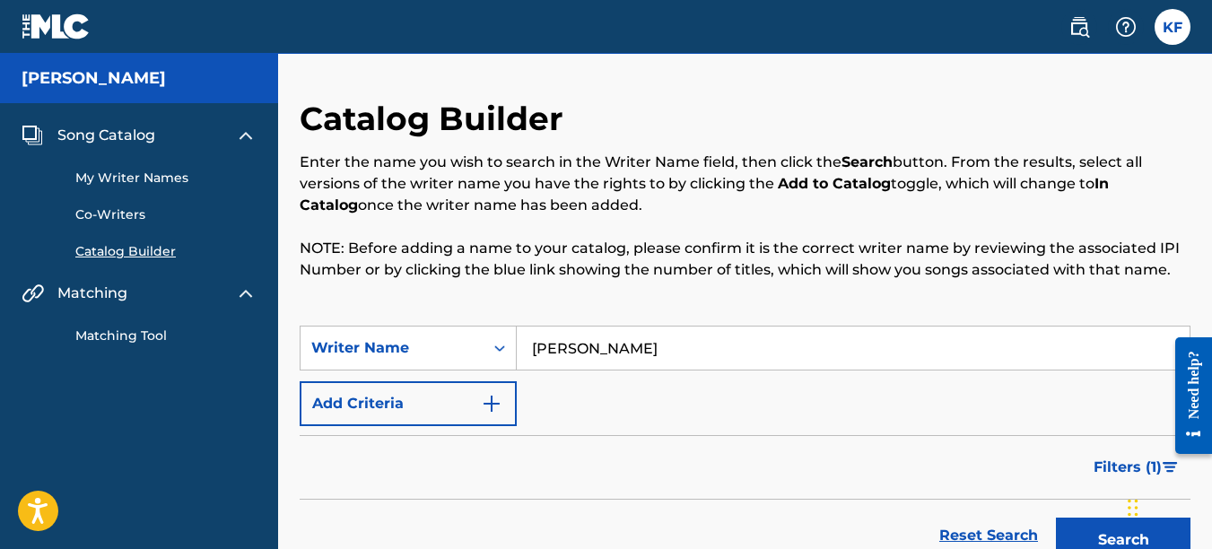
type input "kirby fitzgerald"
click at [1056, 518] on button "Search" at bounding box center [1123, 540] width 135 height 45
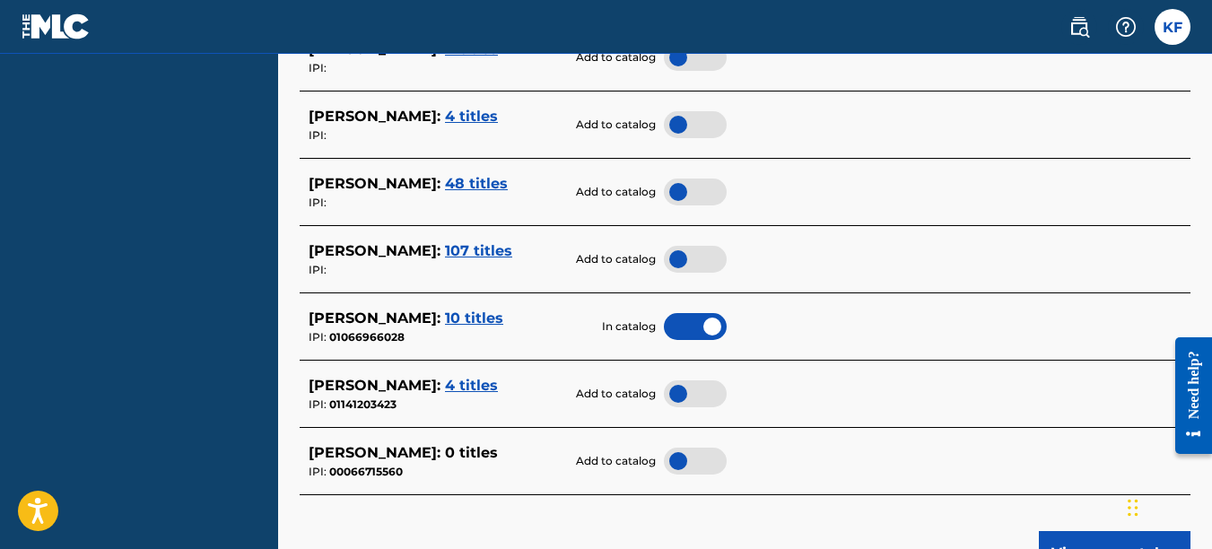
scroll to position [897, 0]
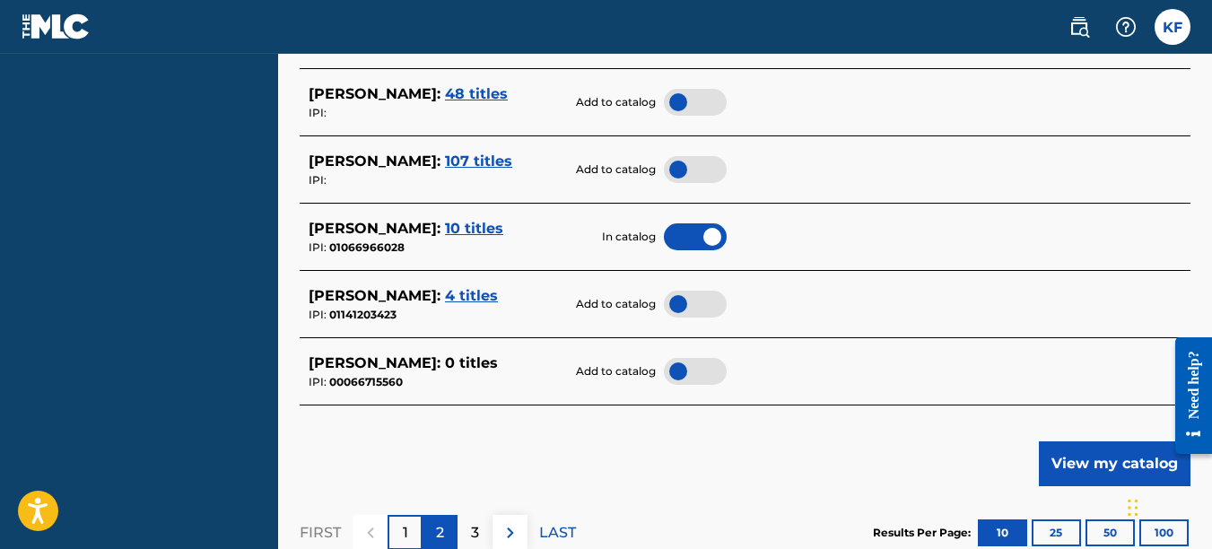
click at [437, 529] on p "2" at bounding box center [440, 533] width 8 height 22
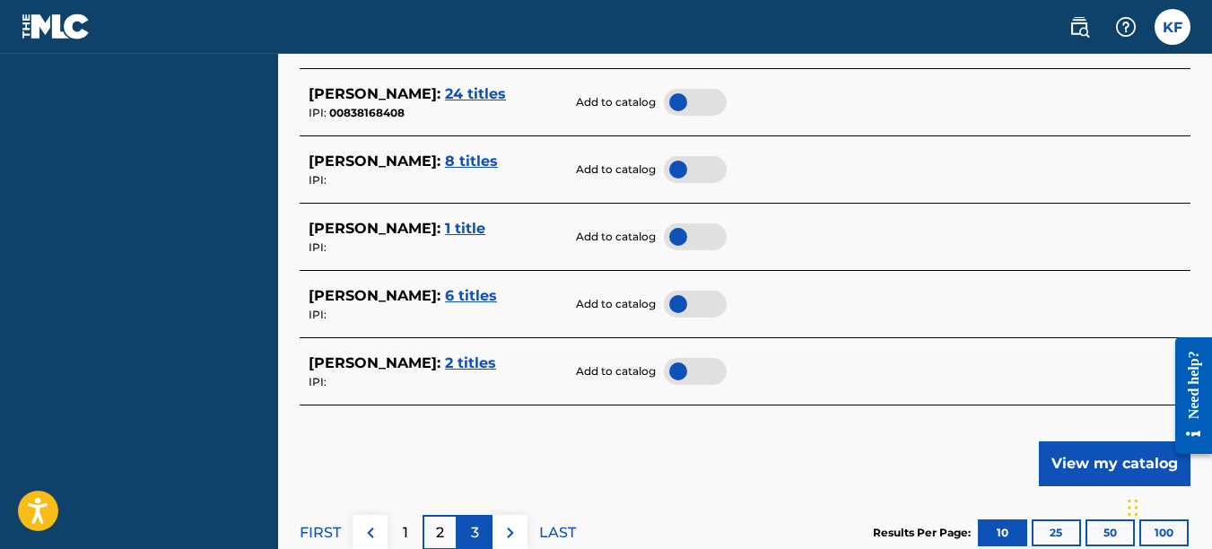
click at [478, 531] on p "3" at bounding box center [475, 533] width 8 height 22
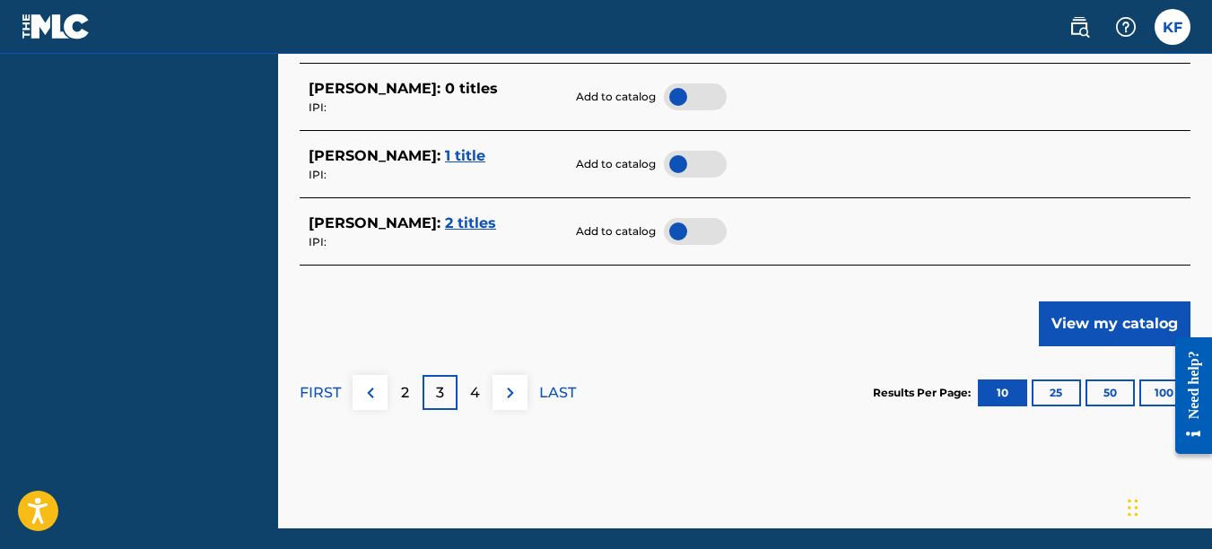
scroll to position [1077, 0]
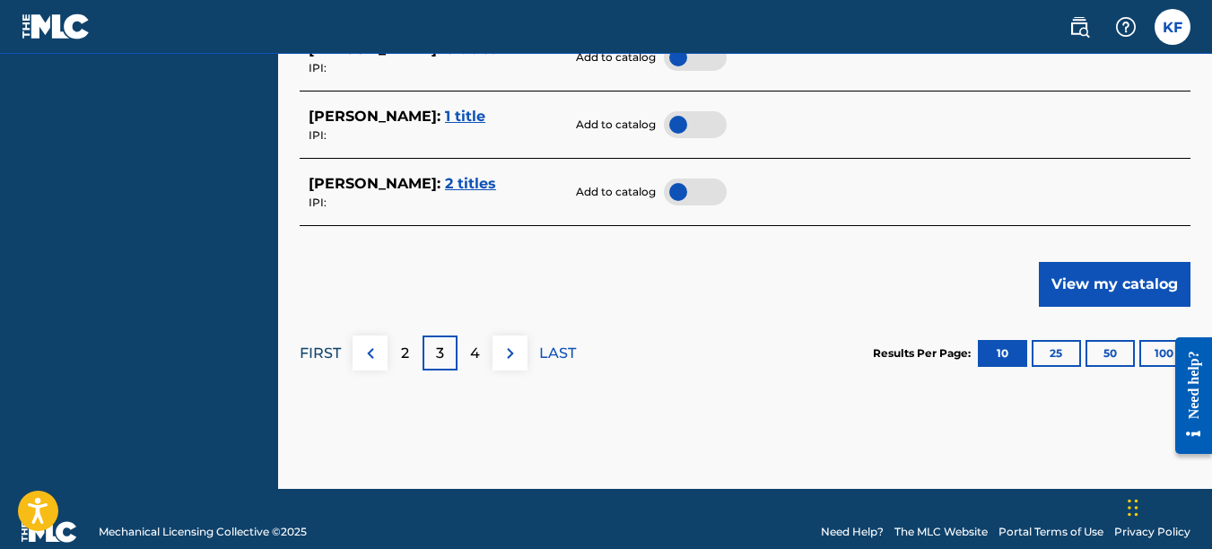
click at [327, 355] on p "FIRST" at bounding box center [320, 354] width 41 height 22
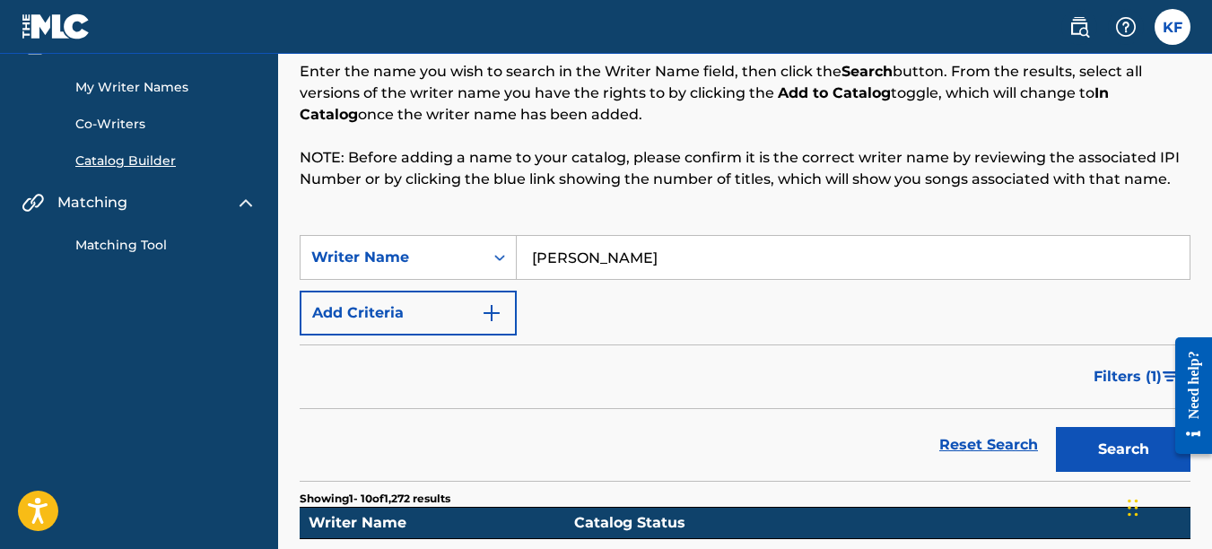
scroll to position [90, 0]
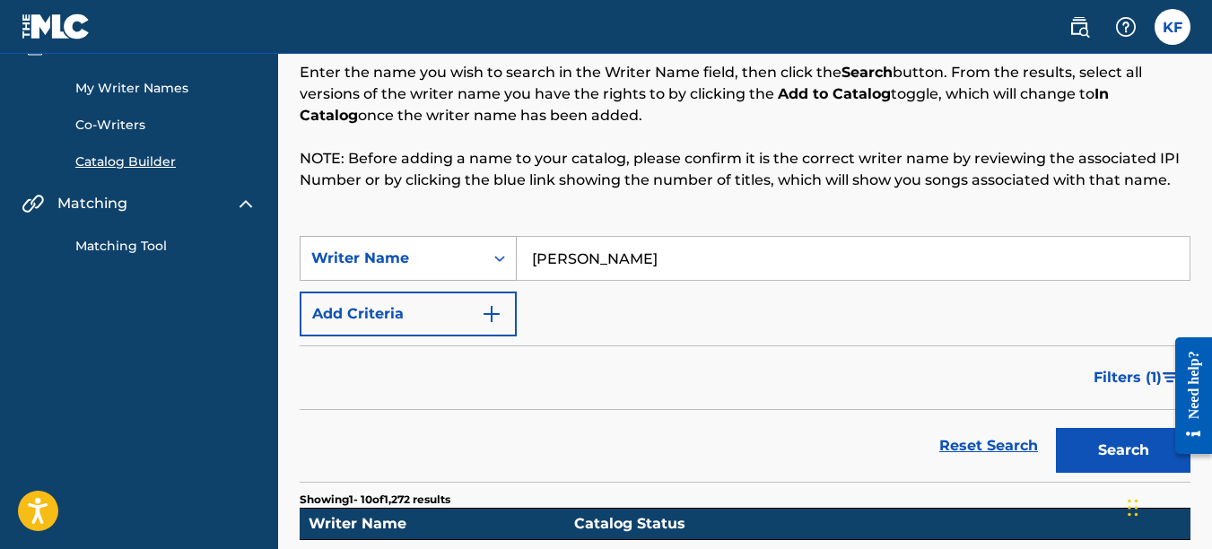
click at [498, 253] on icon "Search Form" at bounding box center [500, 258] width 18 height 18
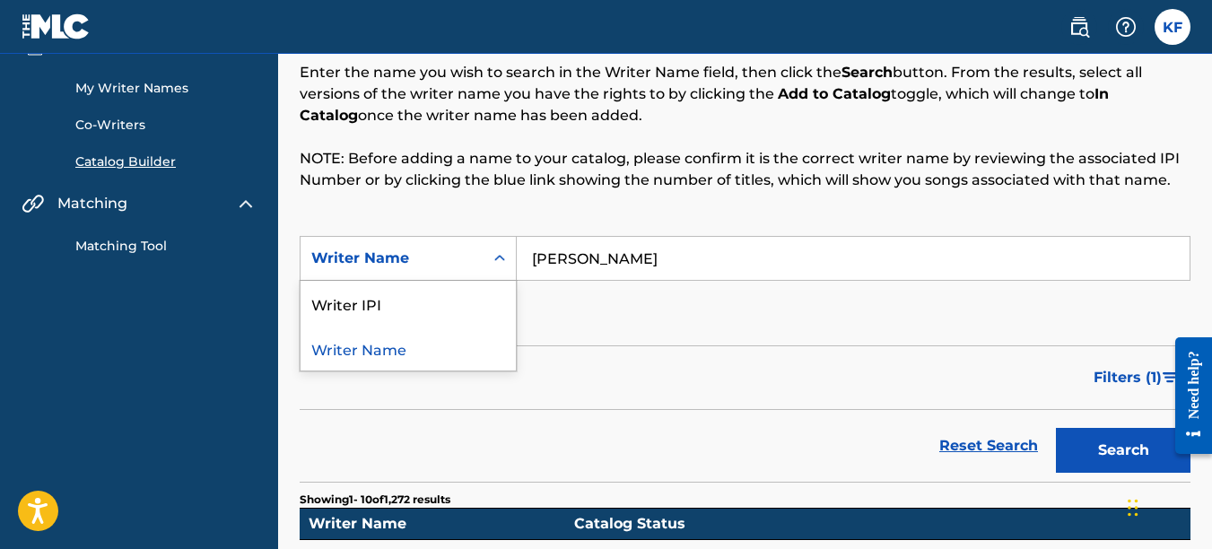
click at [703, 334] on div "SearchWithCriteriaa5823efd-345b-4a4a-a1eb-6eddda5a2883 2 results available. Use…" at bounding box center [745, 286] width 891 height 101
click at [492, 254] on icon "Search Form" at bounding box center [500, 258] width 18 height 18
click at [369, 306] on div "Writer IPI" at bounding box center [408, 303] width 215 height 45
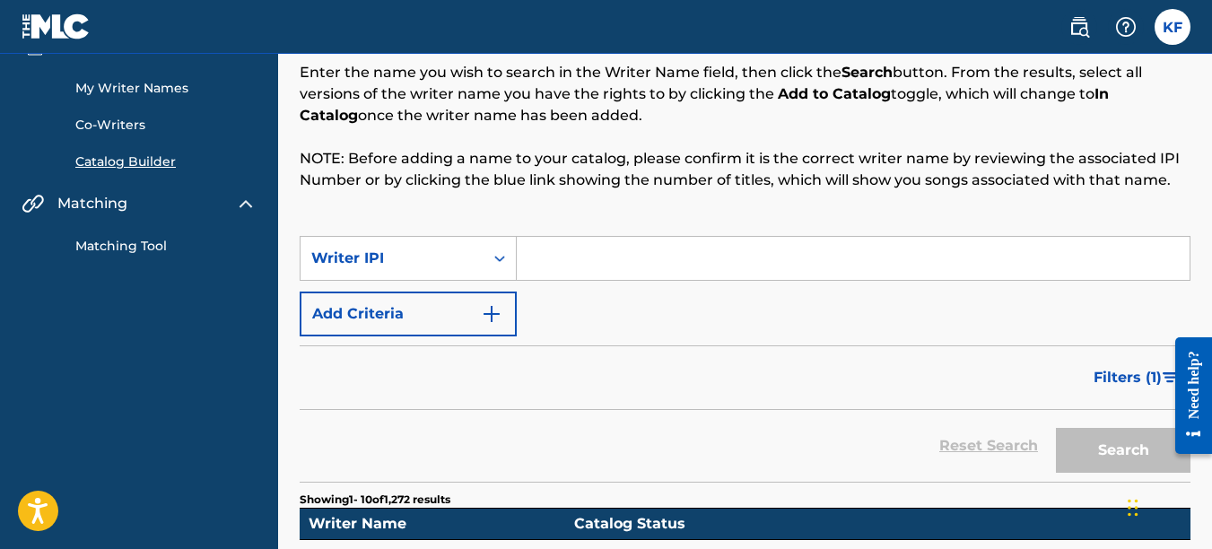
click at [642, 263] on input "Search Form" at bounding box center [853, 258] width 673 height 43
paste input "1066966028"
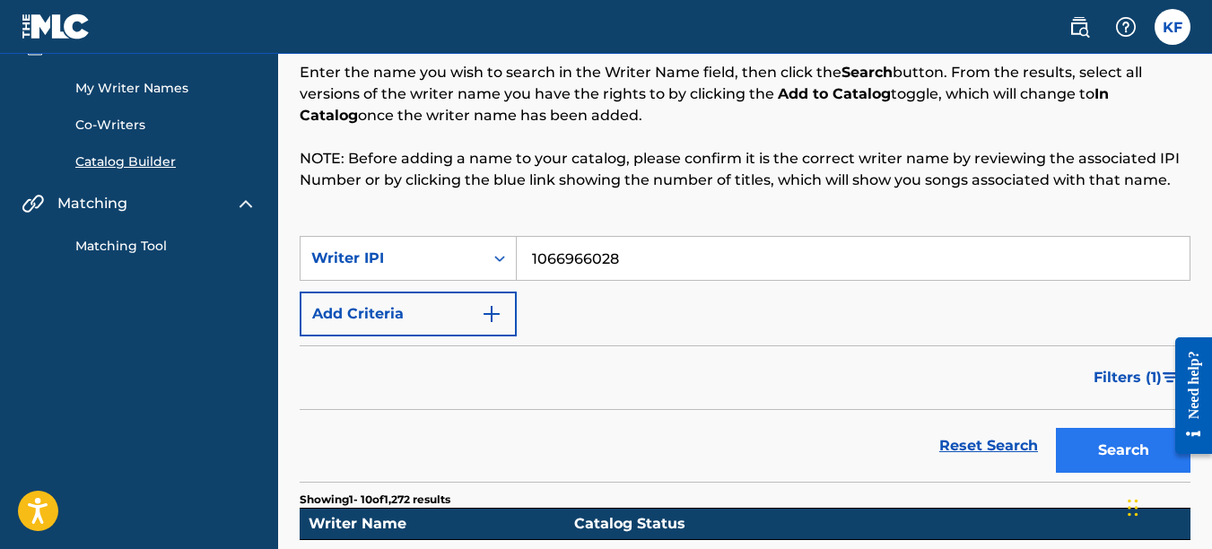
type input "1066966028"
click at [1130, 439] on button "Search" at bounding box center [1123, 450] width 135 height 45
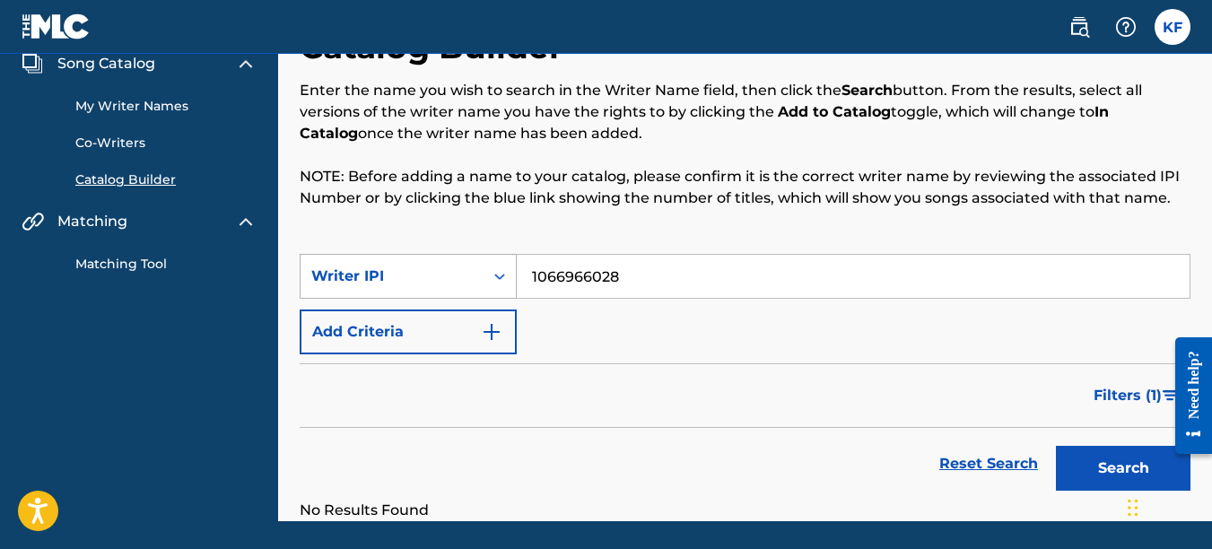
scroll to position [40, 0]
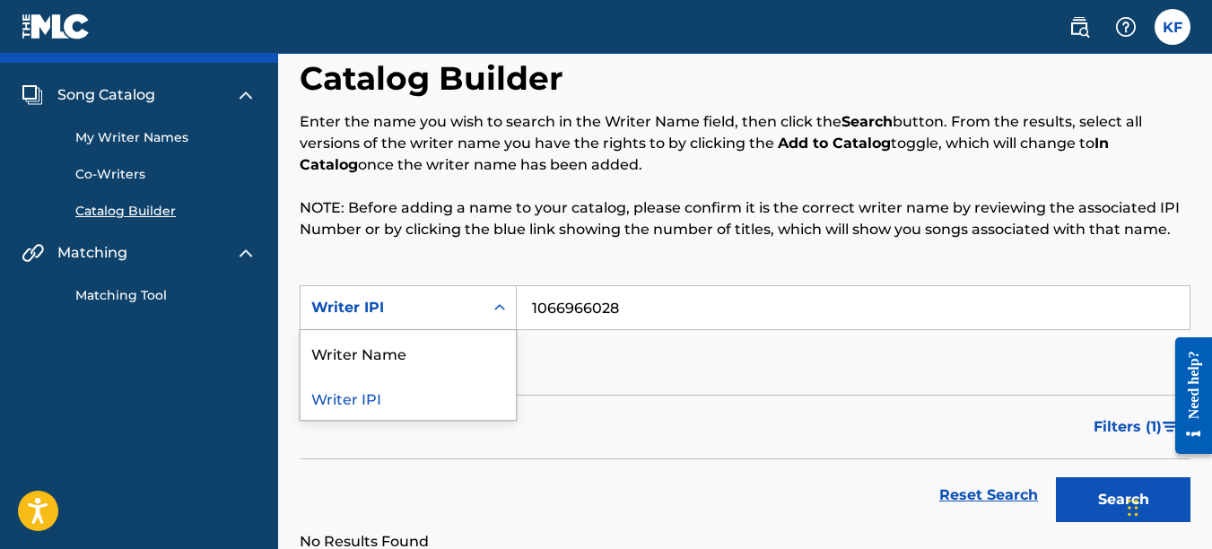
click at [494, 318] on div "Search Form" at bounding box center [500, 308] width 32 height 32
click at [381, 345] on div "Writer Name" at bounding box center [408, 352] width 215 height 45
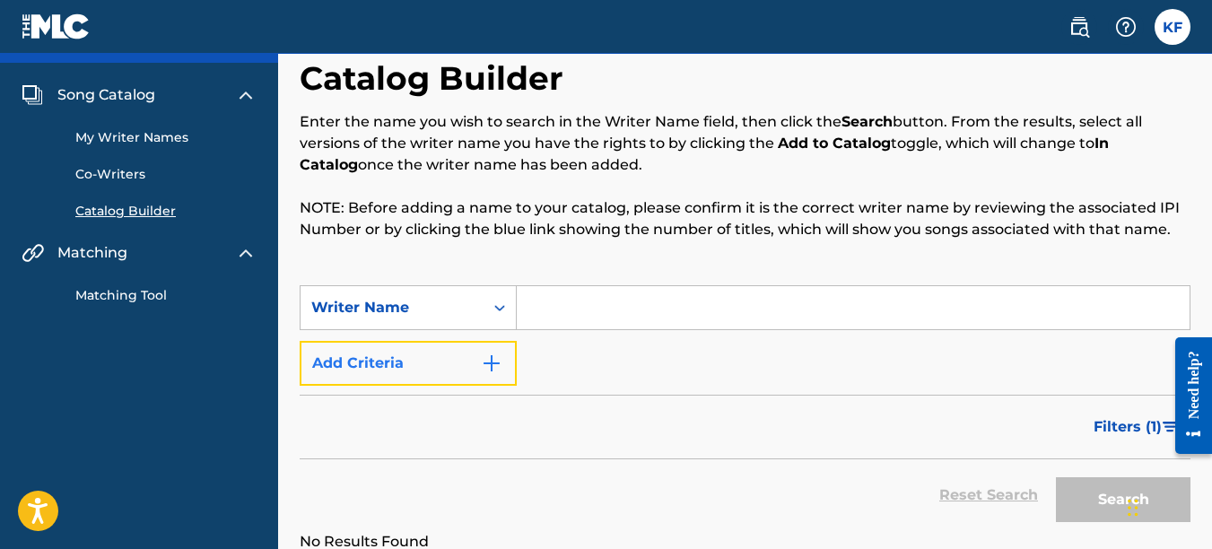
click at [431, 372] on button "Add Criteria" at bounding box center [408, 363] width 217 height 45
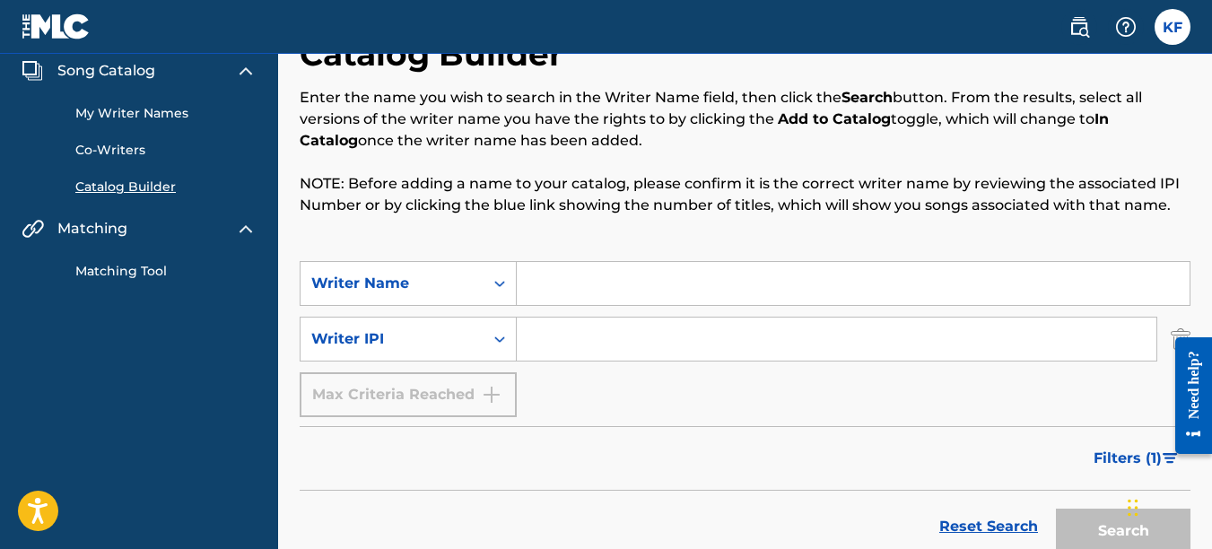
scroll to position [0, 0]
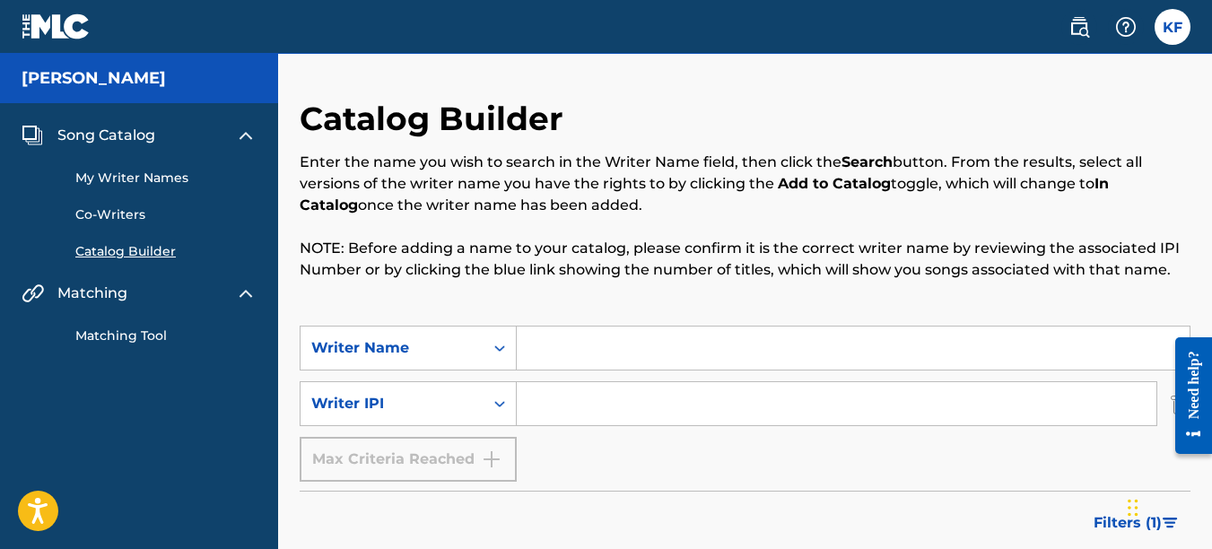
click at [155, 329] on div "Matching Tool" at bounding box center [139, 324] width 235 height 41
click at [154, 332] on link "Matching Tool" at bounding box center [165, 336] width 181 height 19
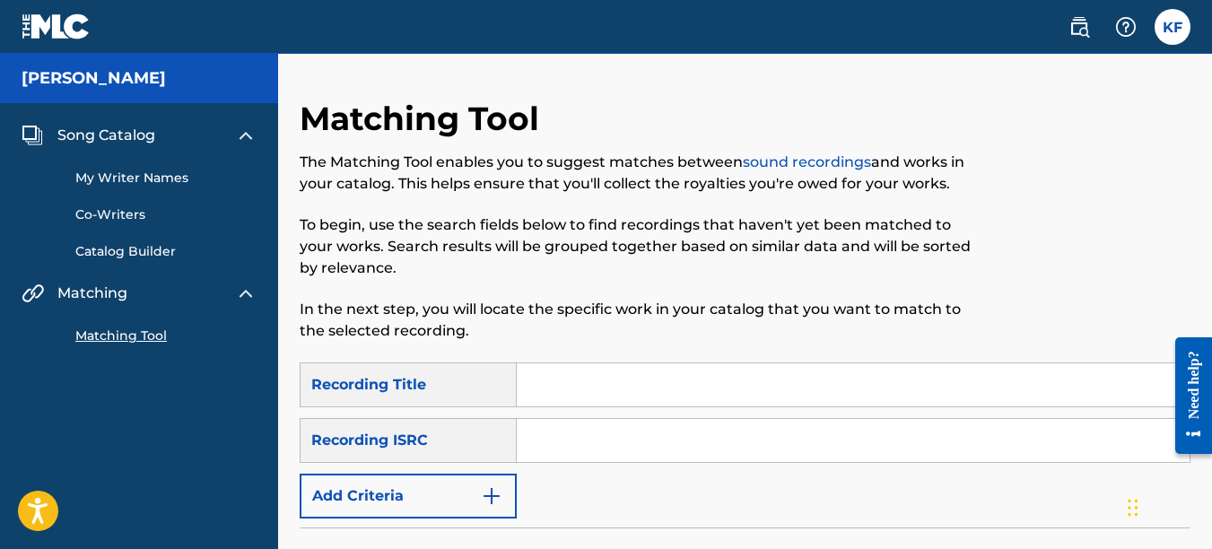
click at [558, 385] on input "Search Form" at bounding box center [853, 384] width 673 height 43
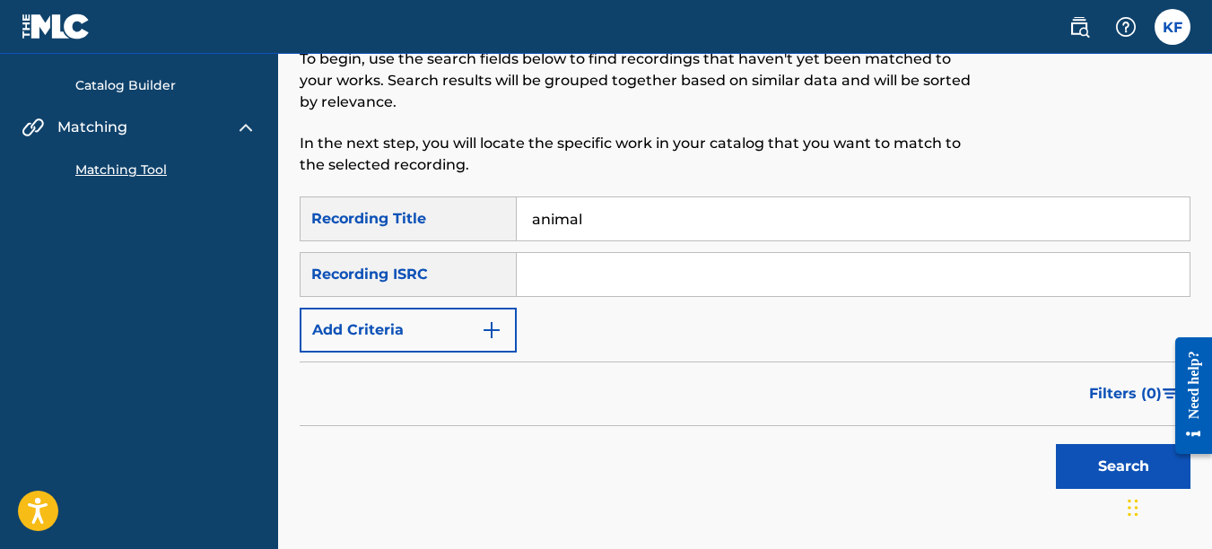
scroll to position [179, 0]
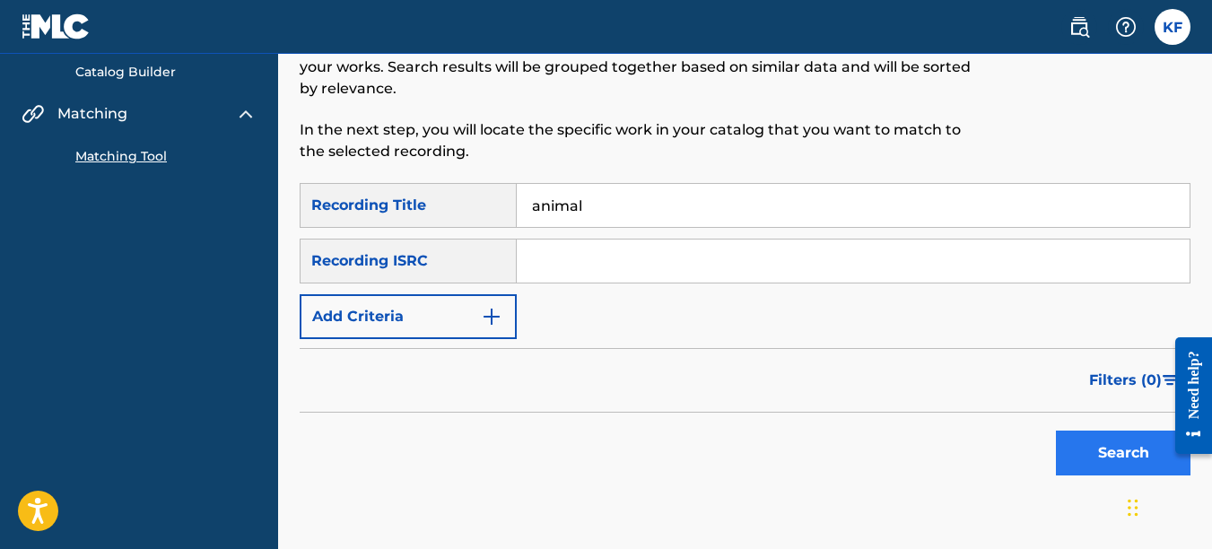
type input "animal"
click at [1115, 448] on button "Search" at bounding box center [1123, 453] width 135 height 45
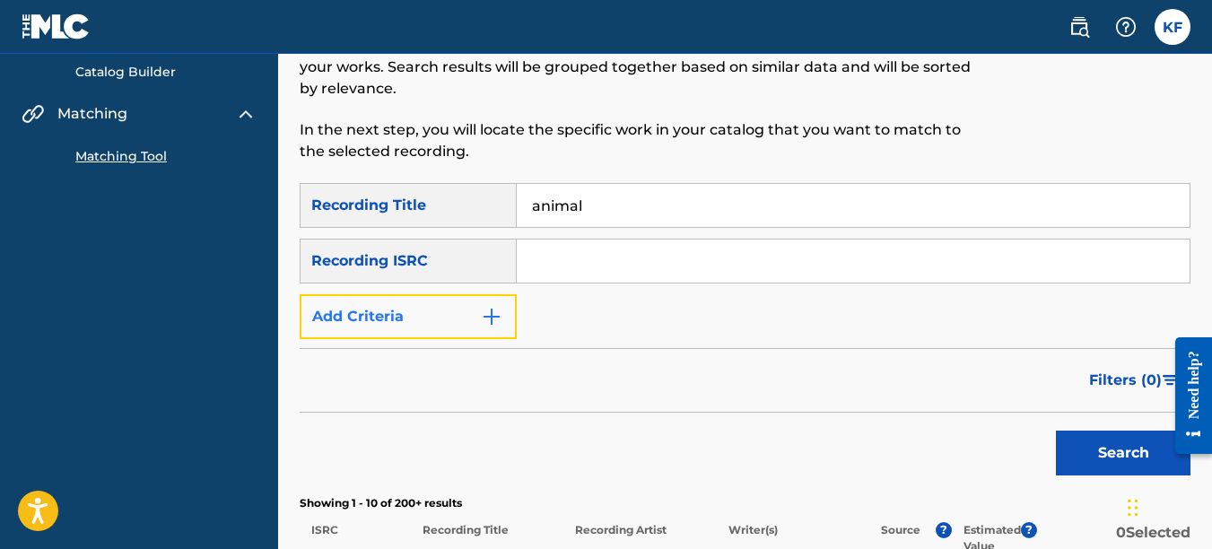
click at [494, 319] on img "Search Form" at bounding box center [492, 317] width 22 height 22
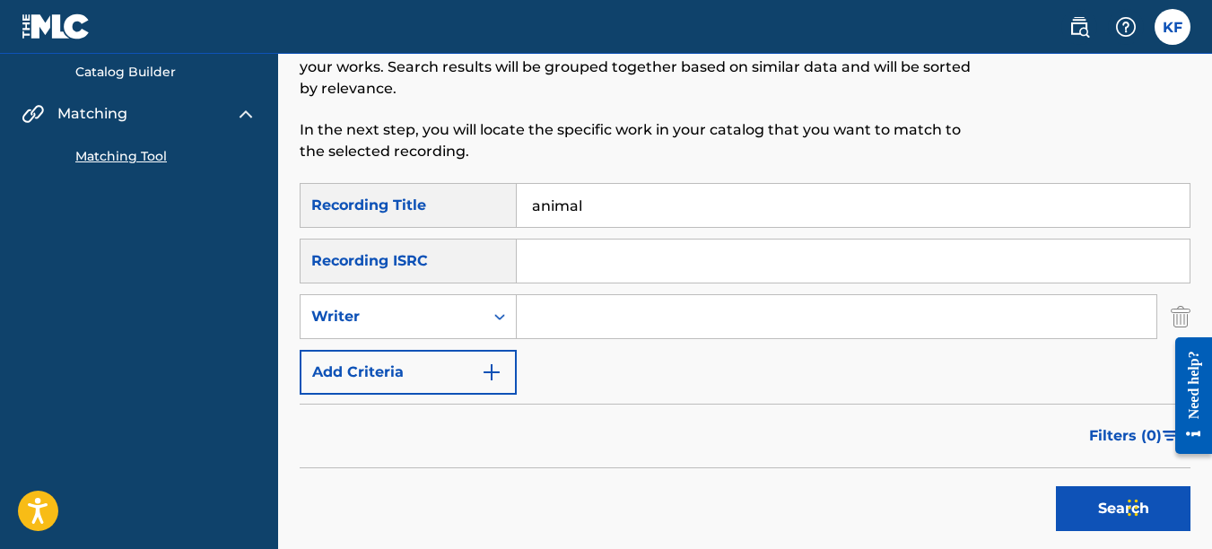
click at [563, 317] on input "Search Form" at bounding box center [837, 316] width 640 height 43
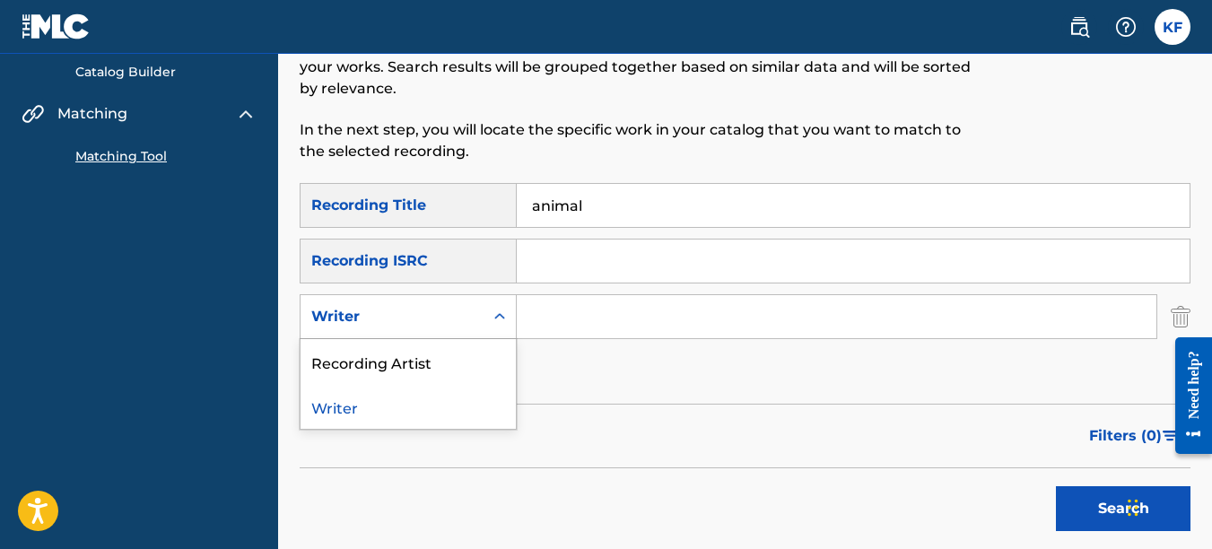
click at [507, 325] on icon "Search Form" at bounding box center [500, 317] width 18 height 18
click at [428, 372] on div "Recording Artist" at bounding box center [408, 361] width 215 height 45
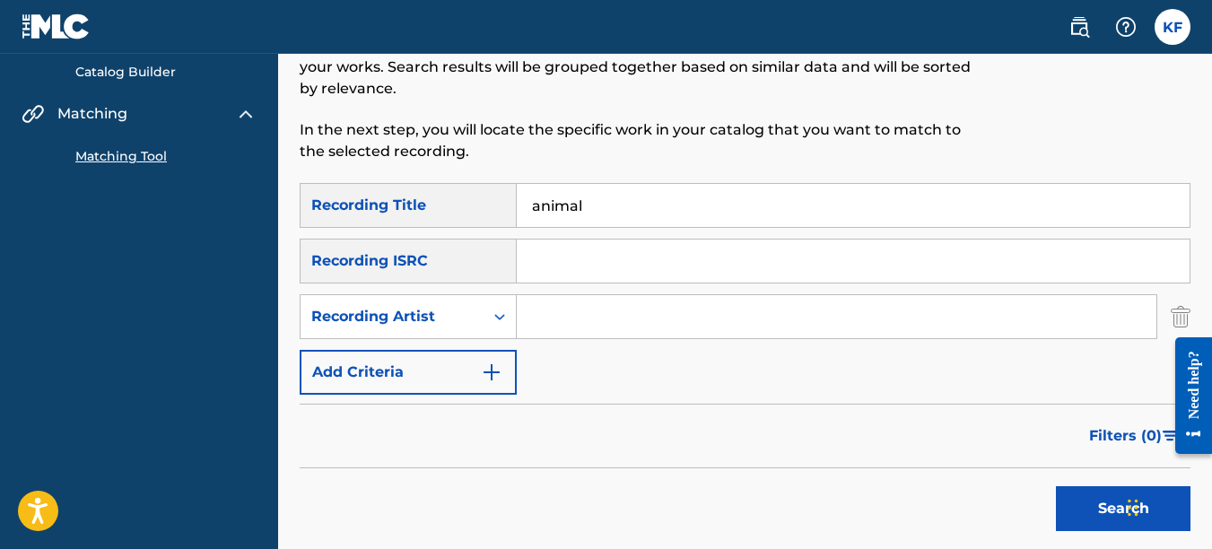
click at [568, 313] on input "Search Form" at bounding box center [837, 316] width 640 height 43
type input "lincoln city"
drag, startPoint x: 593, startPoint y: 209, endPoint x: 406, endPoint y: 228, distance: 188.5
click at [484, 212] on div "SearchWithCriteria580a2f68-4f2a-47c5-b729-9a6fce4f4ef5 Recording Title animal" at bounding box center [745, 205] width 891 height 45
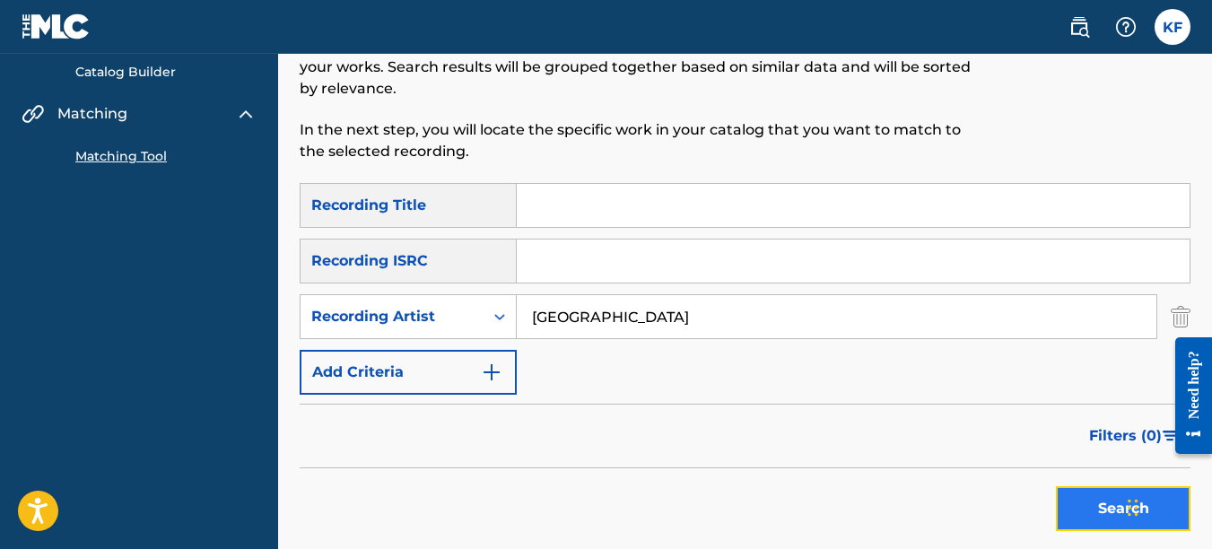
click at [1079, 495] on button "Search" at bounding box center [1123, 508] width 135 height 45
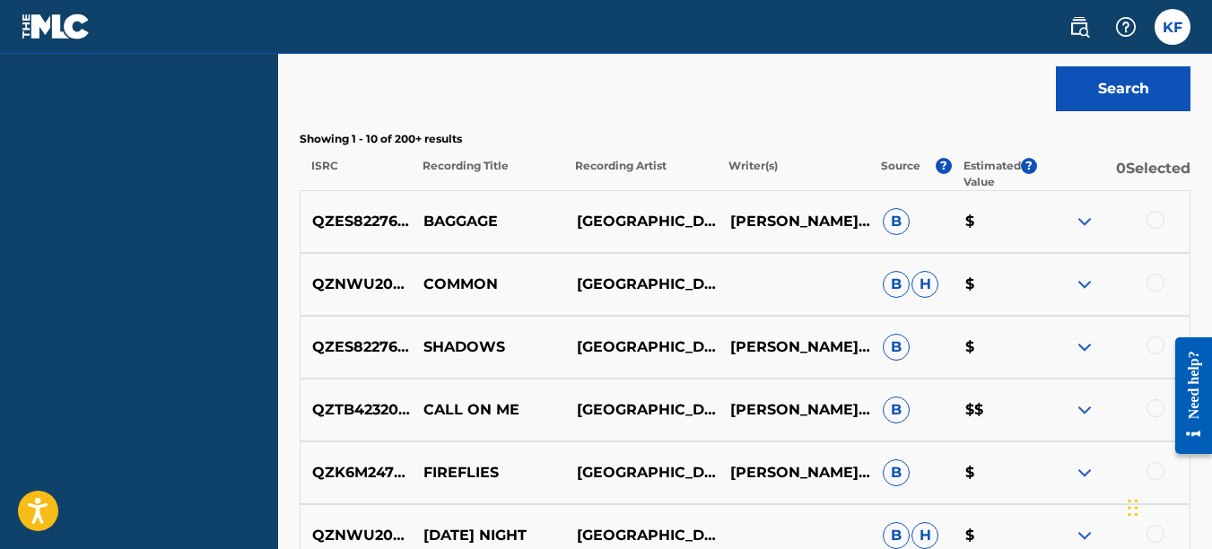
scroll to position [628, 0]
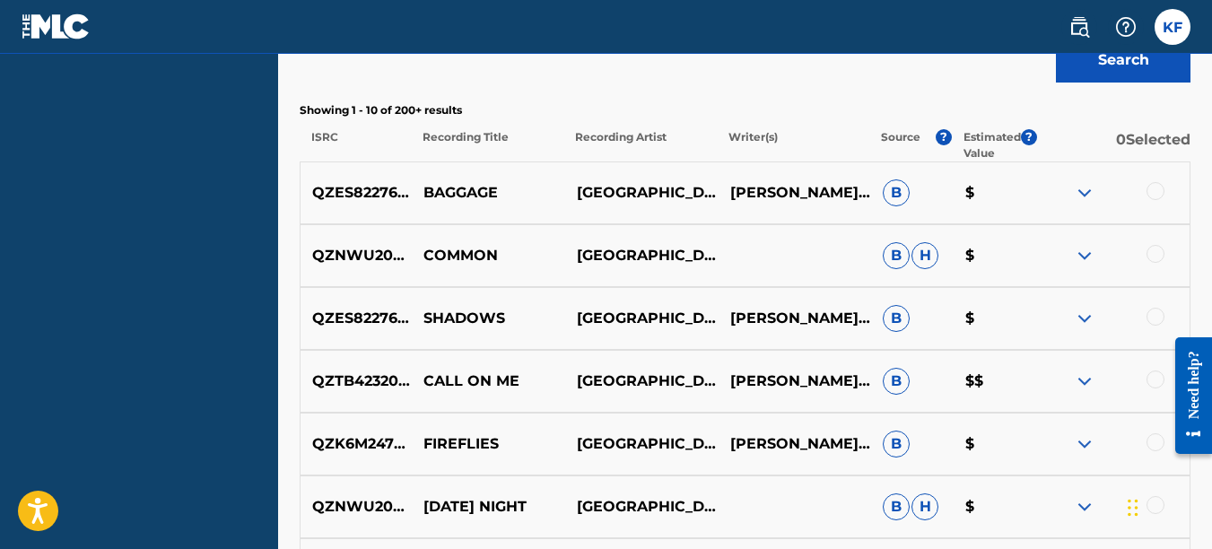
click at [1083, 192] on img at bounding box center [1085, 193] width 22 height 22
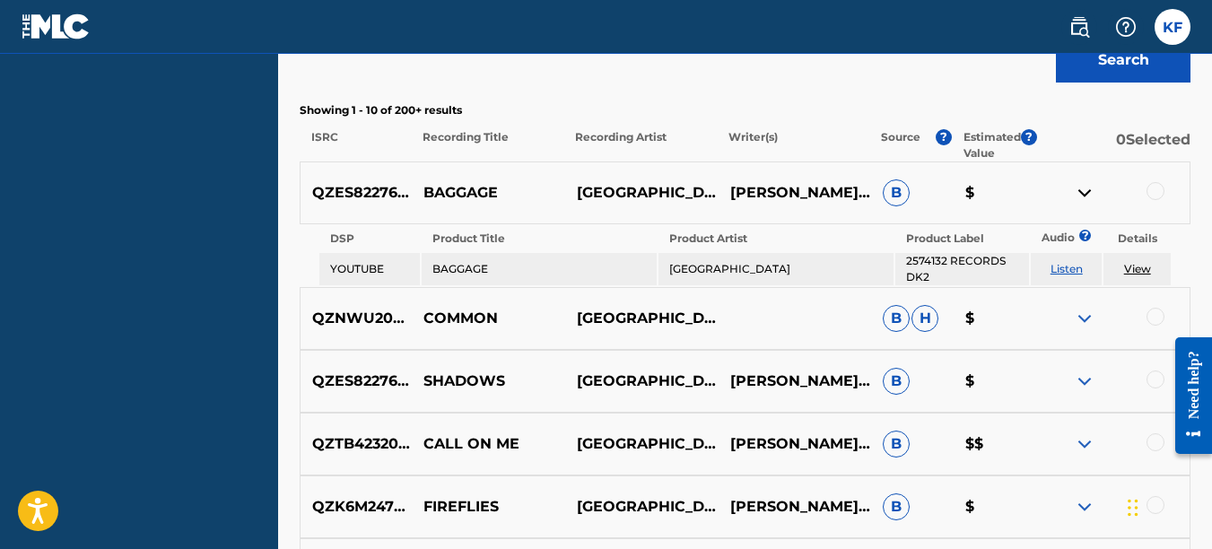
click at [1131, 270] on link "View" at bounding box center [1137, 268] width 27 height 13
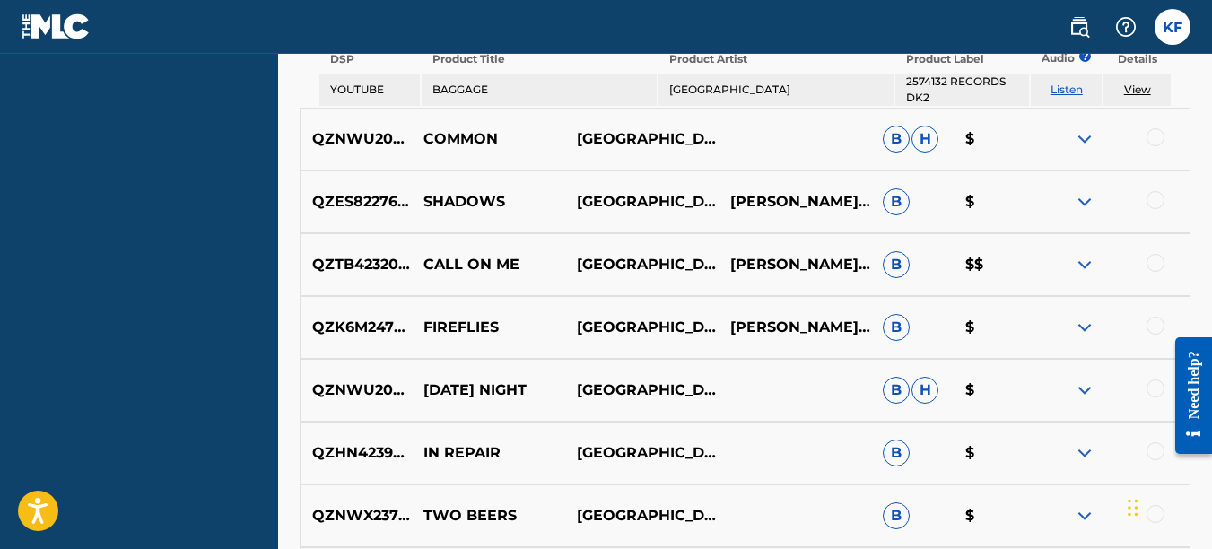
scroll to position [718, 0]
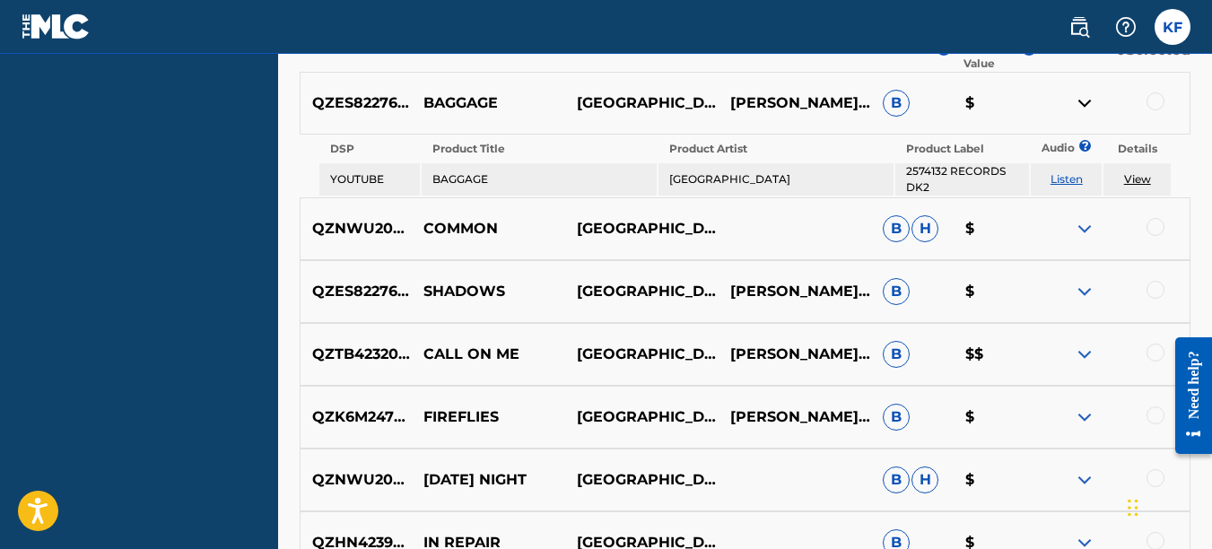
click at [968, 221] on p "$" at bounding box center [995, 229] width 83 height 22
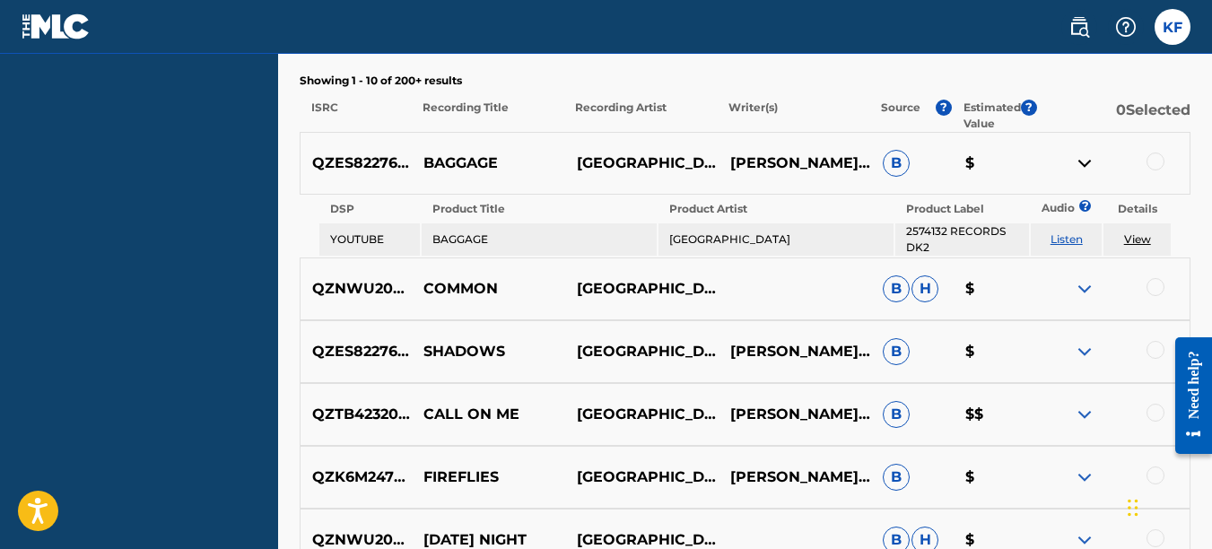
scroll to position [628, 0]
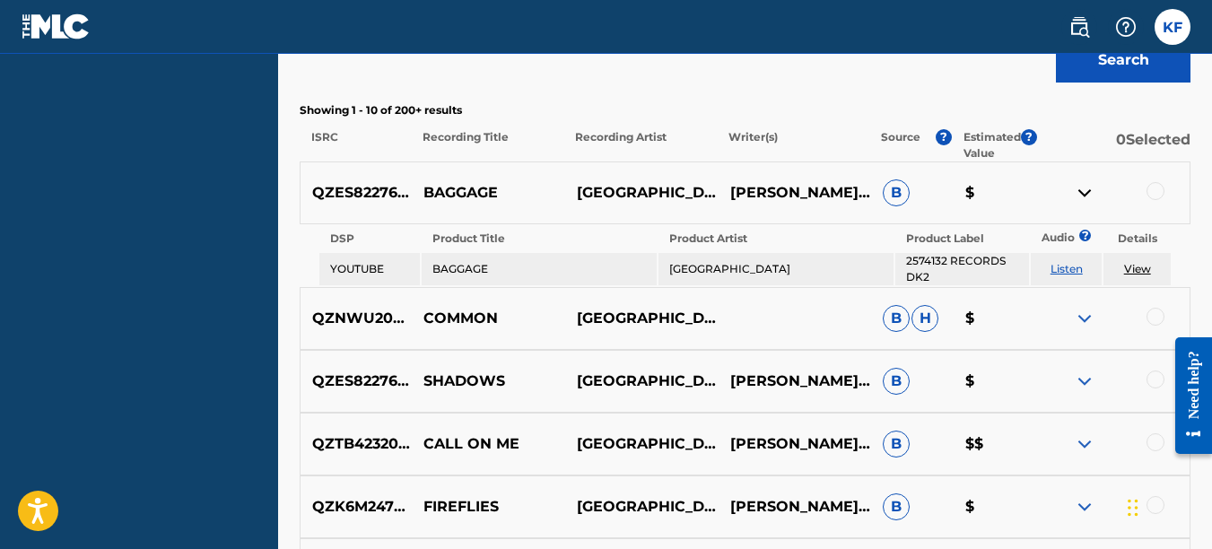
click at [966, 200] on p "$" at bounding box center [995, 193] width 83 height 22
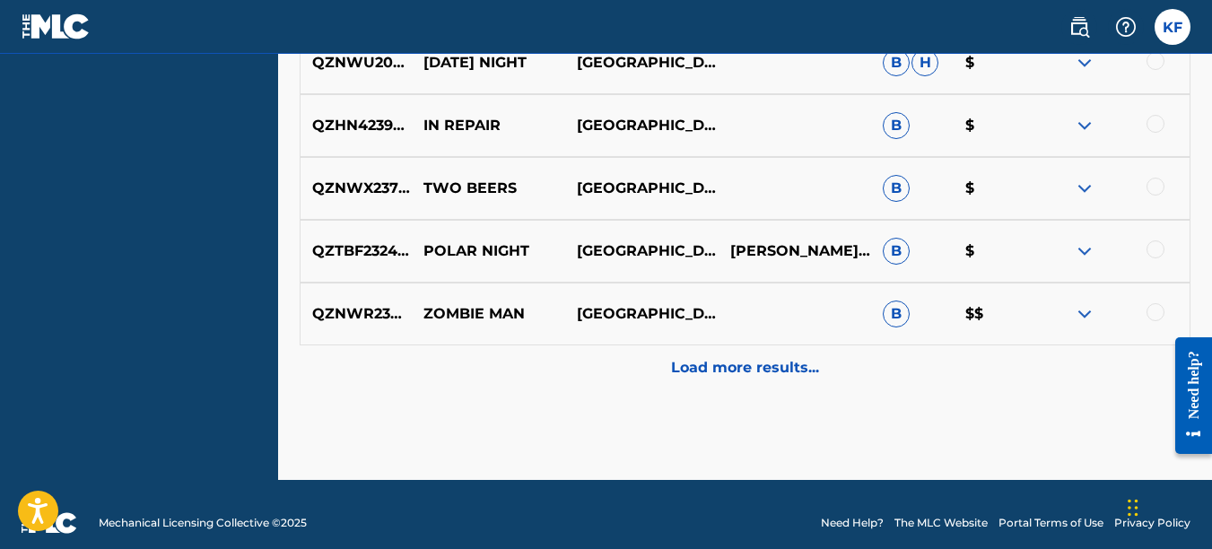
scroll to position [1152, 0]
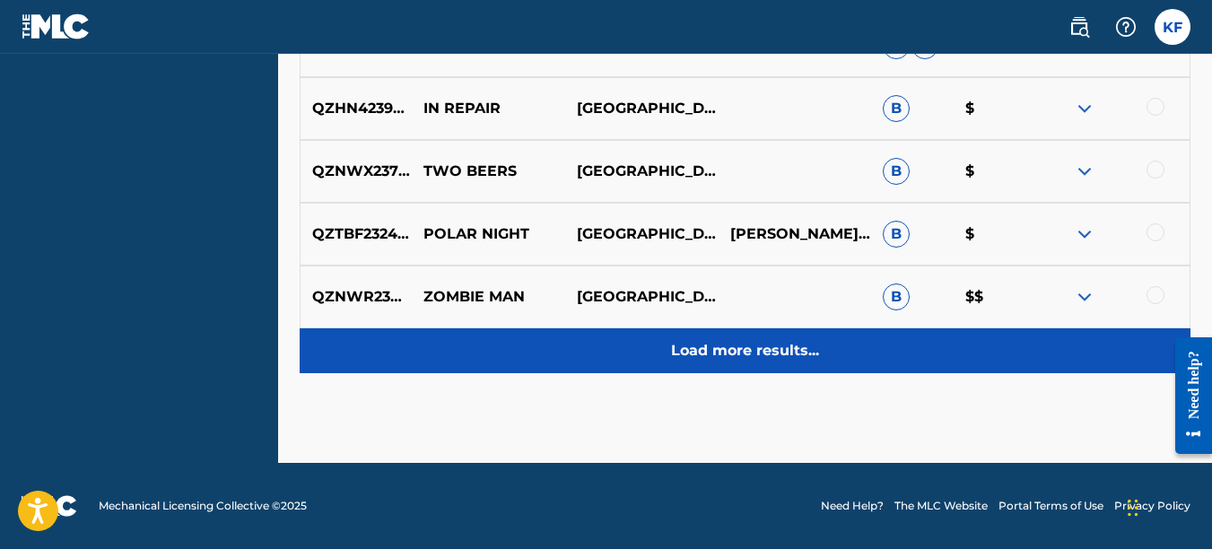
click at [675, 345] on p "Load more results..." at bounding box center [745, 351] width 148 height 22
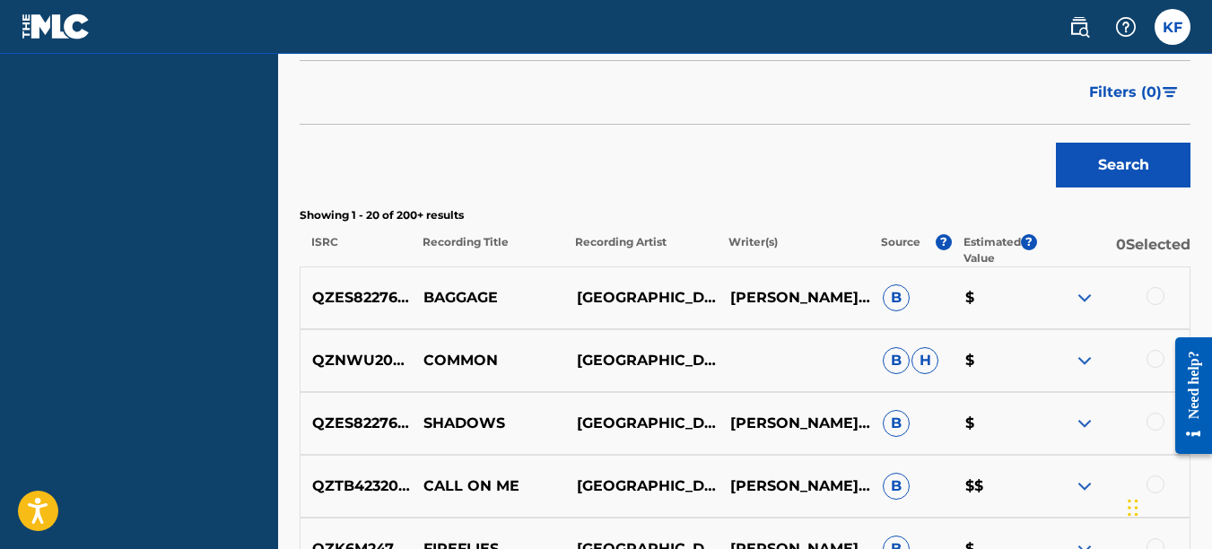
scroll to position [538, 0]
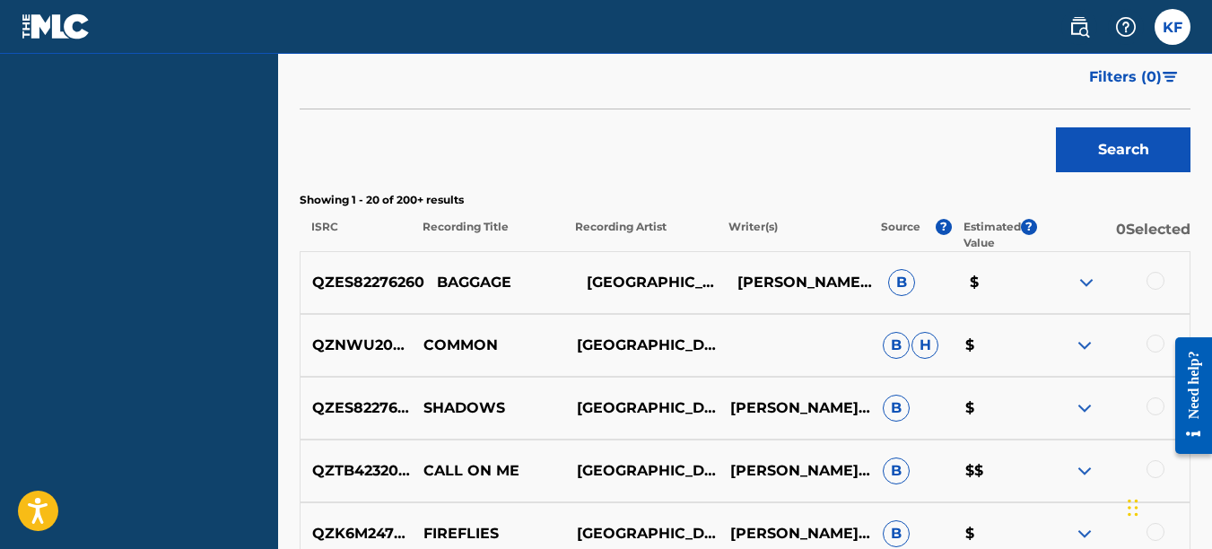
click at [368, 284] on p "QZES82276260" at bounding box center [363, 283] width 124 height 22
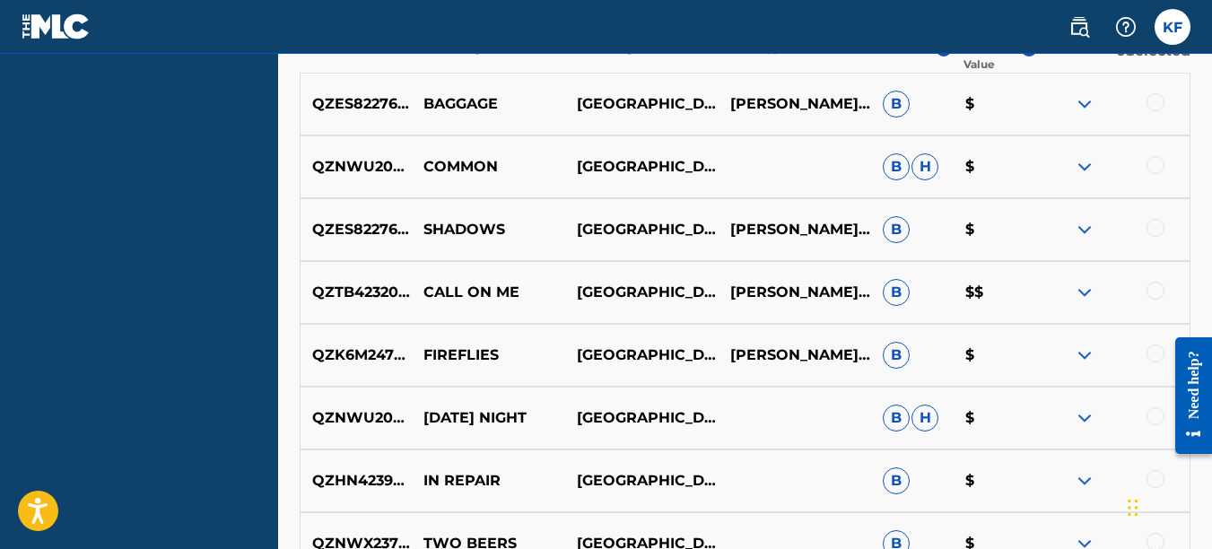
scroll to position [718, 0]
click at [435, 110] on p "BAGGAGE" at bounding box center [488, 103] width 153 height 22
click at [1153, 101] on div at bounding box center [1156, 101] width 18 height 18
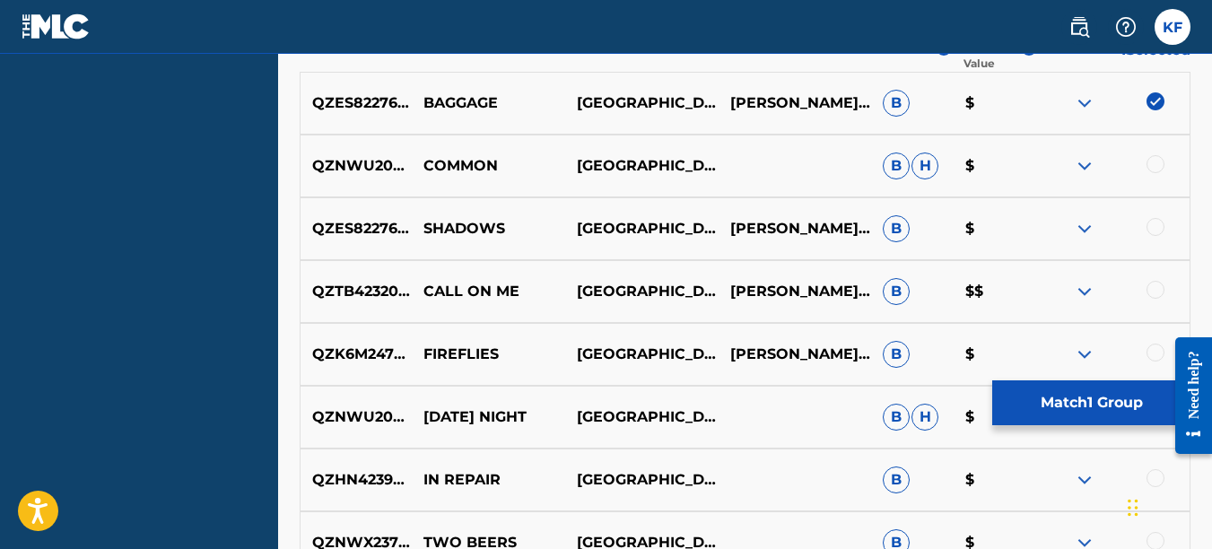
click at [1157, 228] on div at bounding box center [1156, 227] width 18 height 18
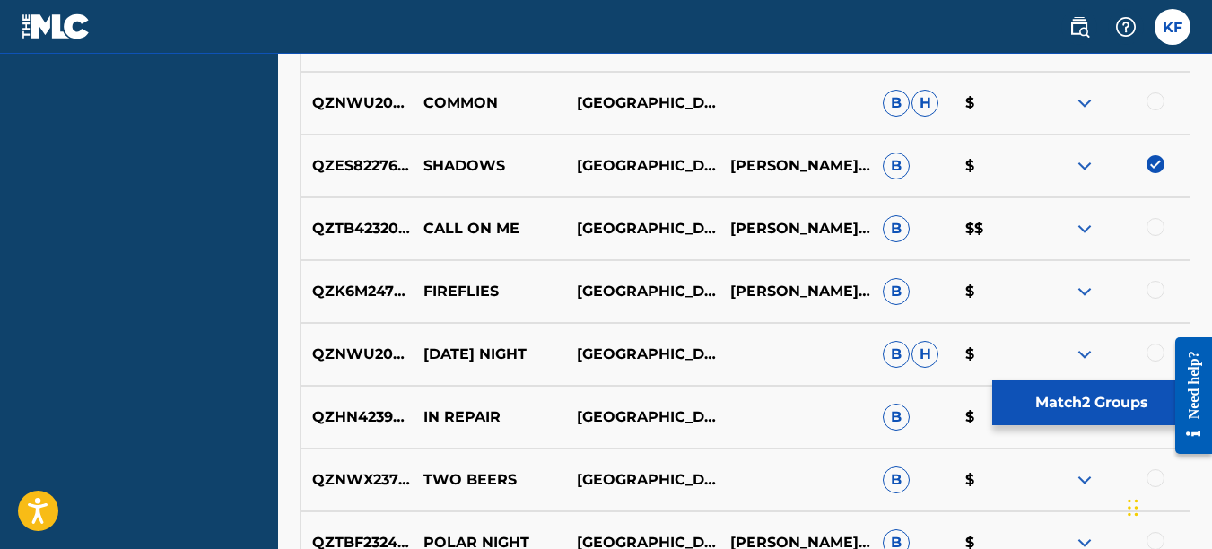
scroll to position [808, 0]
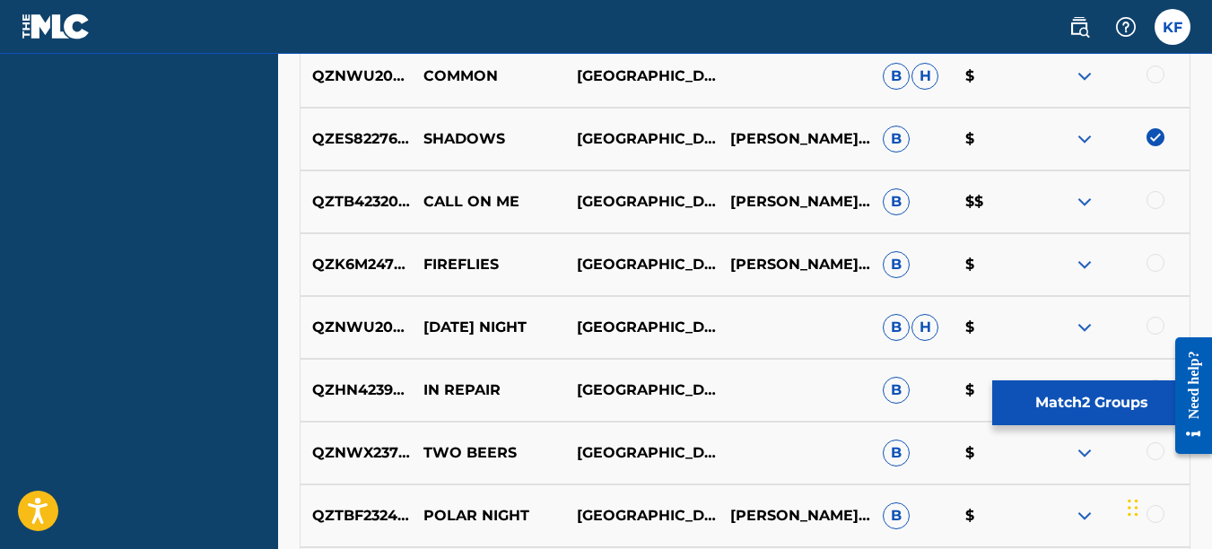
click at [1154, 205] on div at bounding box center [1156, 200] width 18 height 18
click at [1163, 263] on div at bounding box center [1156, 263] width 18 height 18
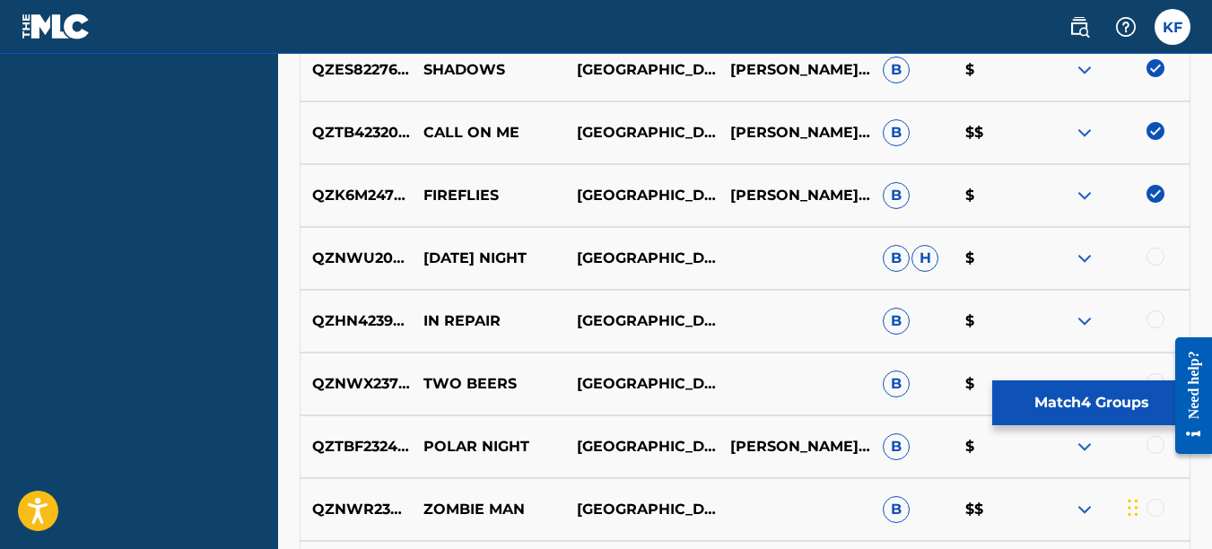
scroll to position [897, 0]
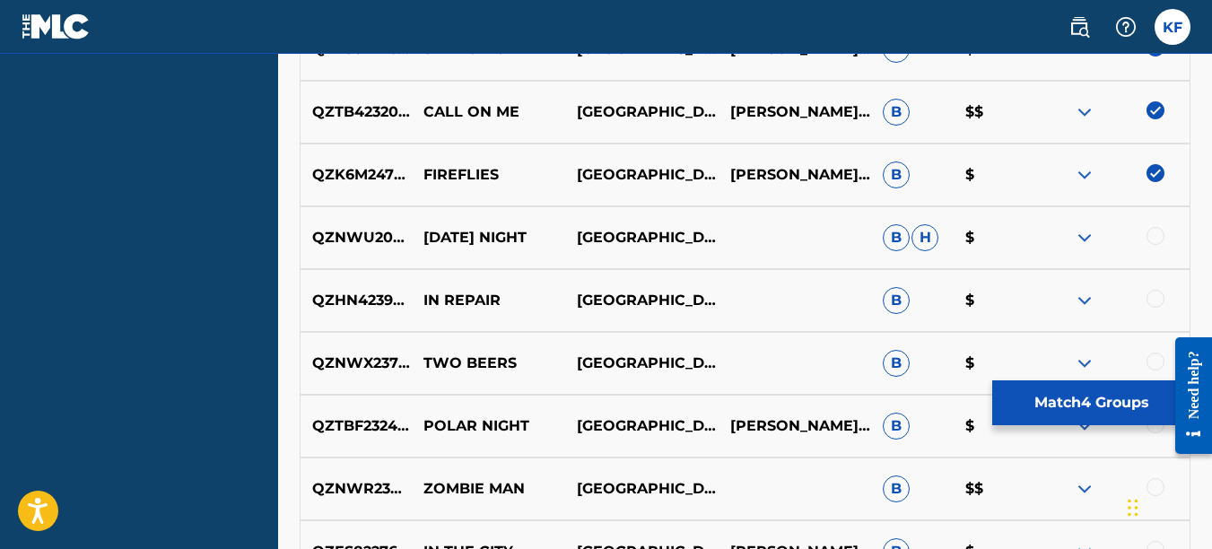
click at [1159, 293] on div at bounding box center [1156, 299] width 18 height 18
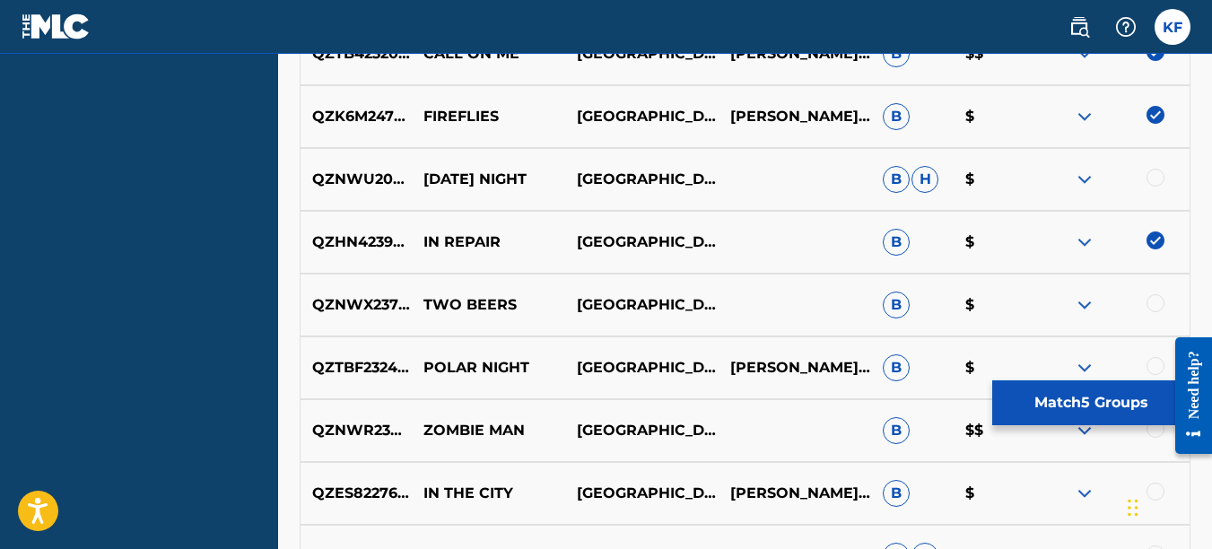
scroll to position [987, 0]
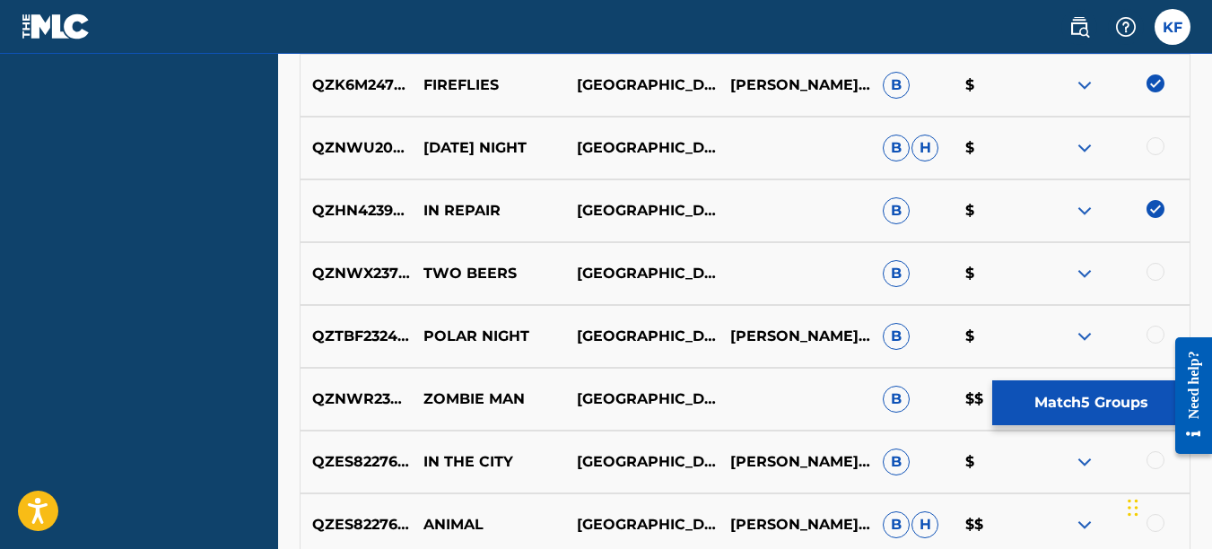
click at [1157, 273] on div at bounding box center [1156, 272] width 18 height 18
click at [1159, 334] on div at bounding box center [1156, 335] width 18 height 18
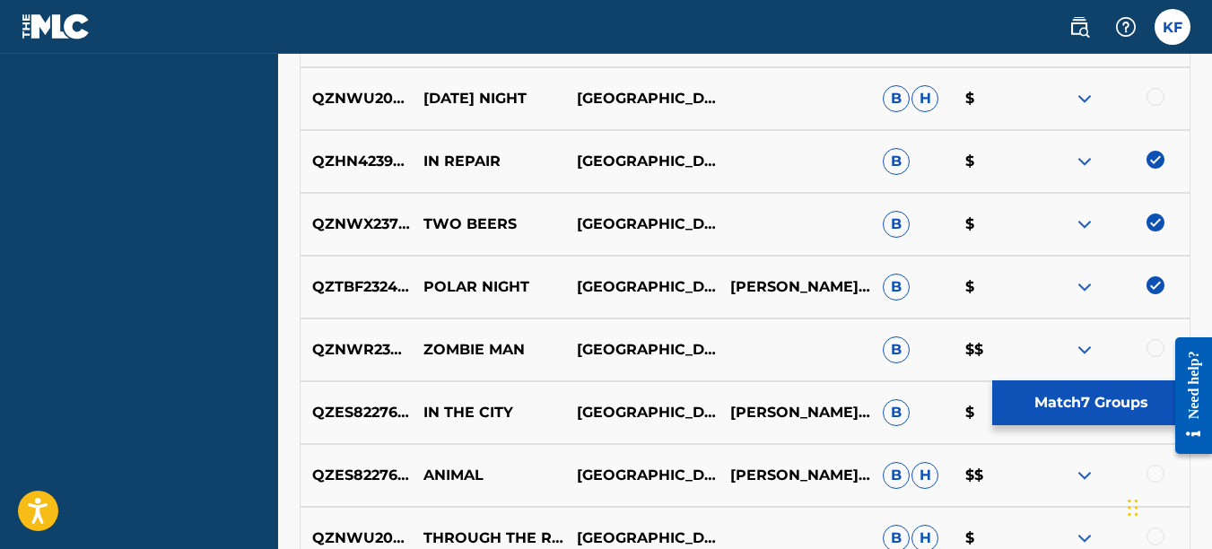
scroll to position [1077, 0]
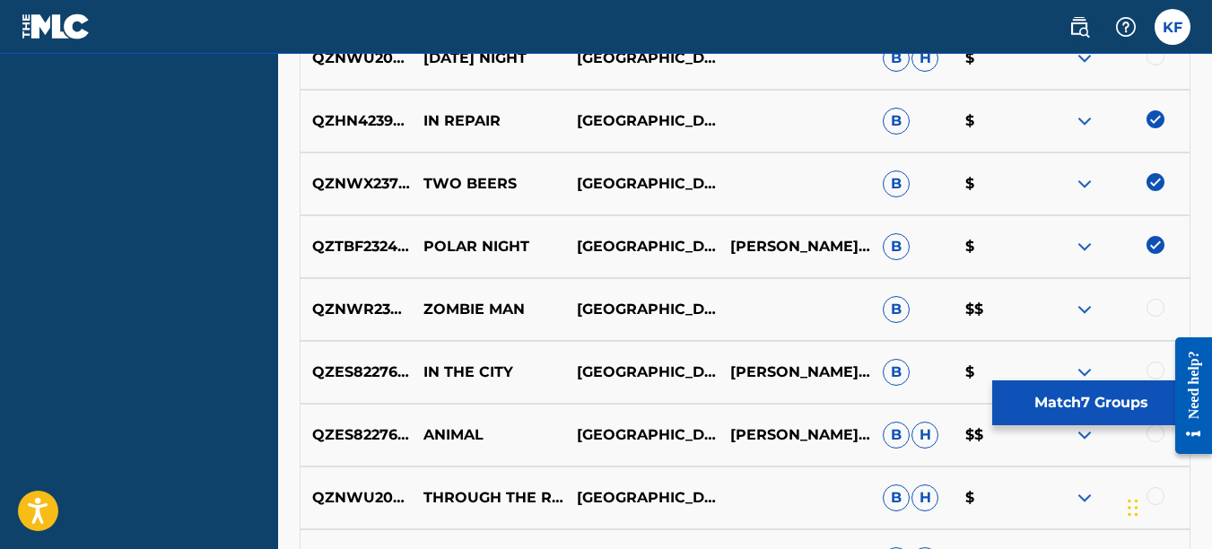
click at [1154, 306] on div at bounding box center [1156, 308] width 18 height 18
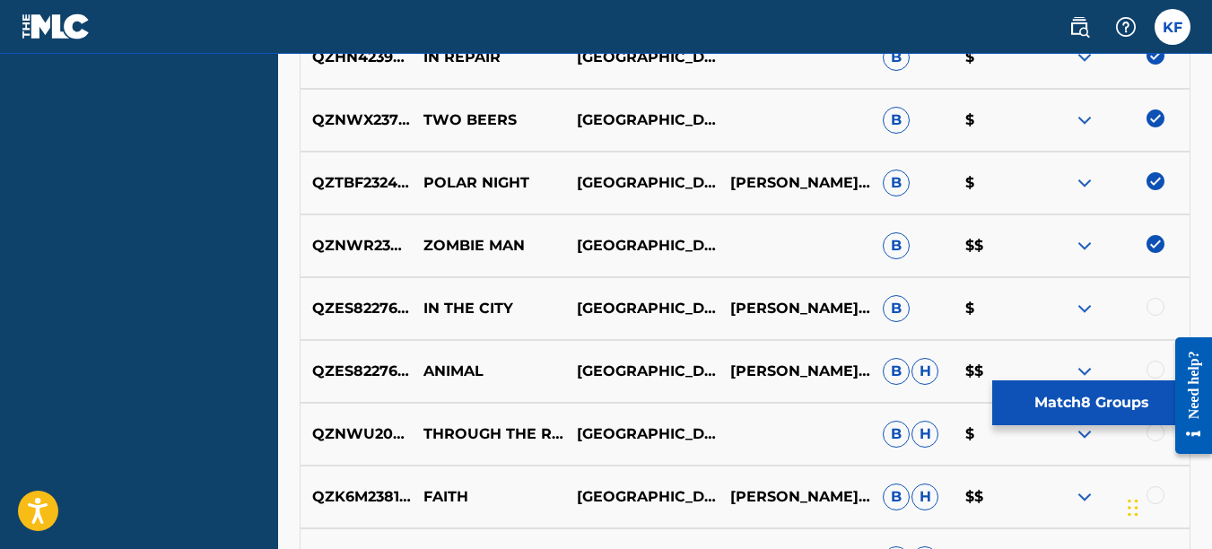
scroll to position [1167, 0]
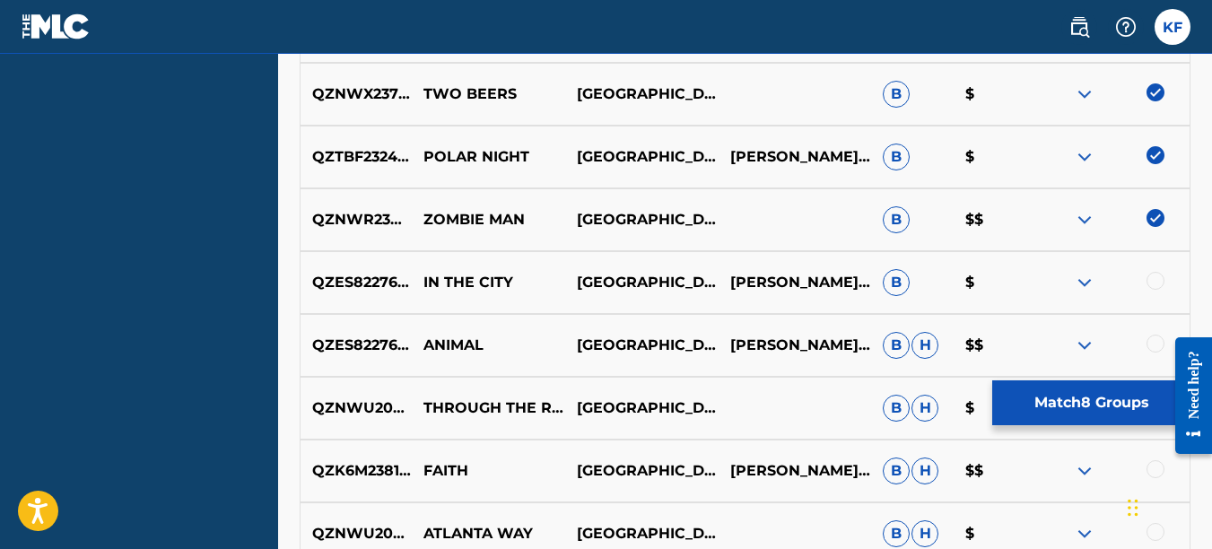
click at [1150, 282] on div at bounding box center [1156, 281] width 18 height 18
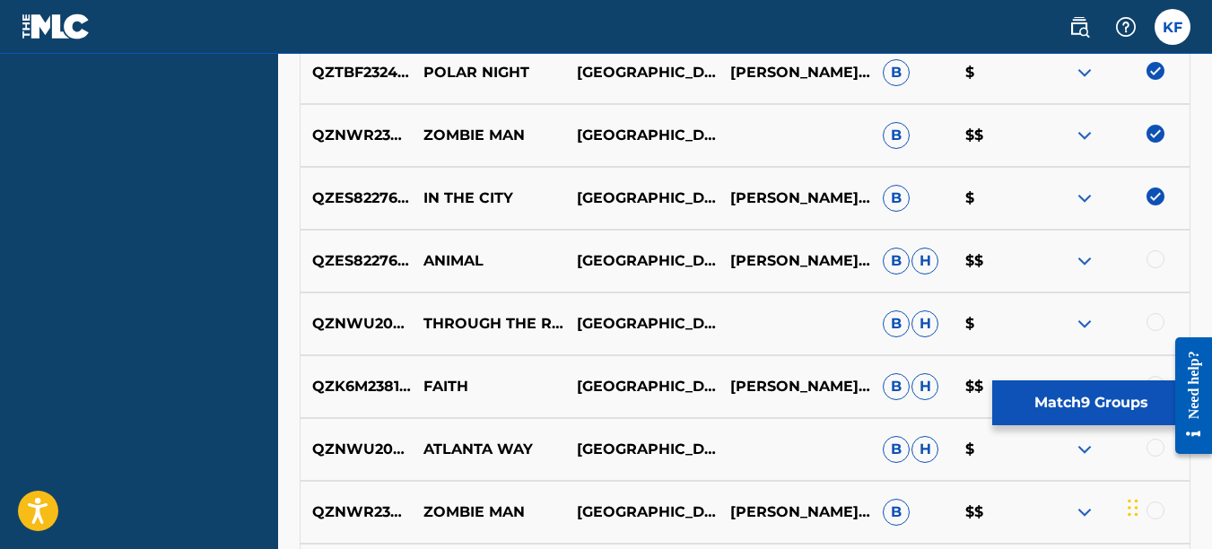
scroll to position [1346, 0]
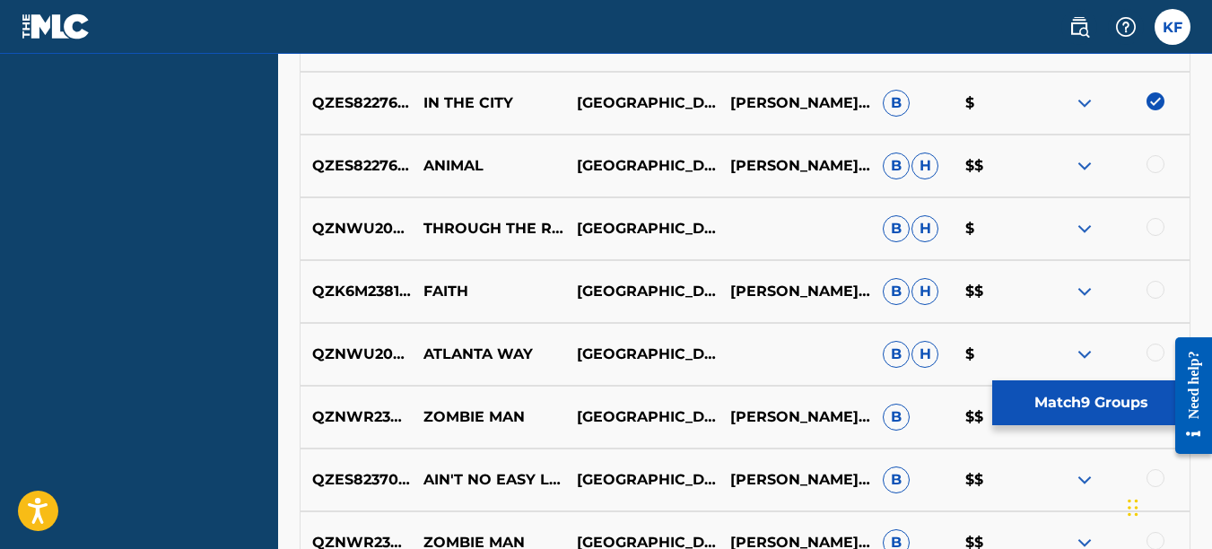
click at [1155, 187] on div "QZES82276252 ANIMAL LINCOLN CITY BRIAN WAYNE DAVIS, DANIEL THOMAS ROBERTS, KIRB…" at bounding box center [745, 166] width 891 height 63
click at [1153, 164] on div at bounding box center [1156, 164] width 18 height 18
click at [1159, 289] on div at bounding box center [1156, 290] width 18 height 18
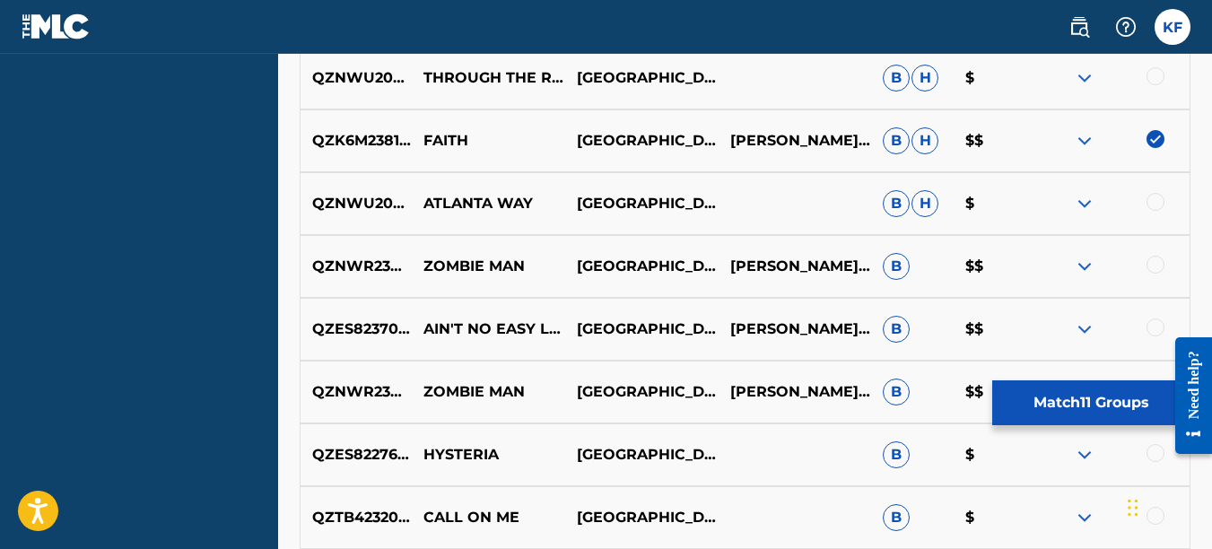
scroll to position [1526, 0]
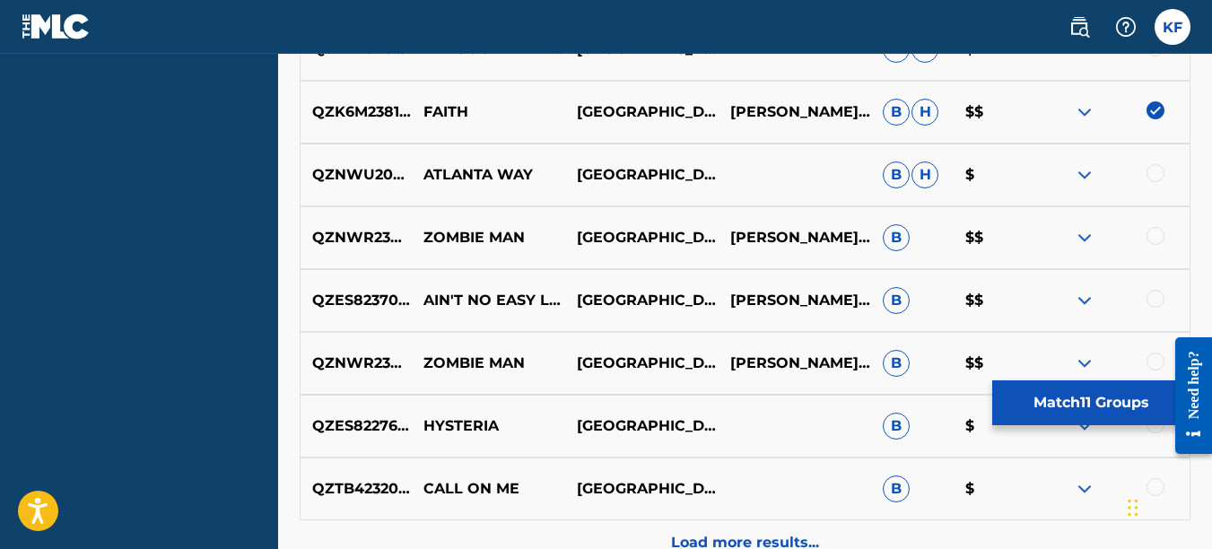
click at [1157, 236] on div at bounding box center [1156, 236] width 18 height 18
click at [1150, 294] on div at bounding box center [1156, 299] width 18 height 18
click at [1156, 369] on div at bounding box center [1156, 362] width 18 height 18
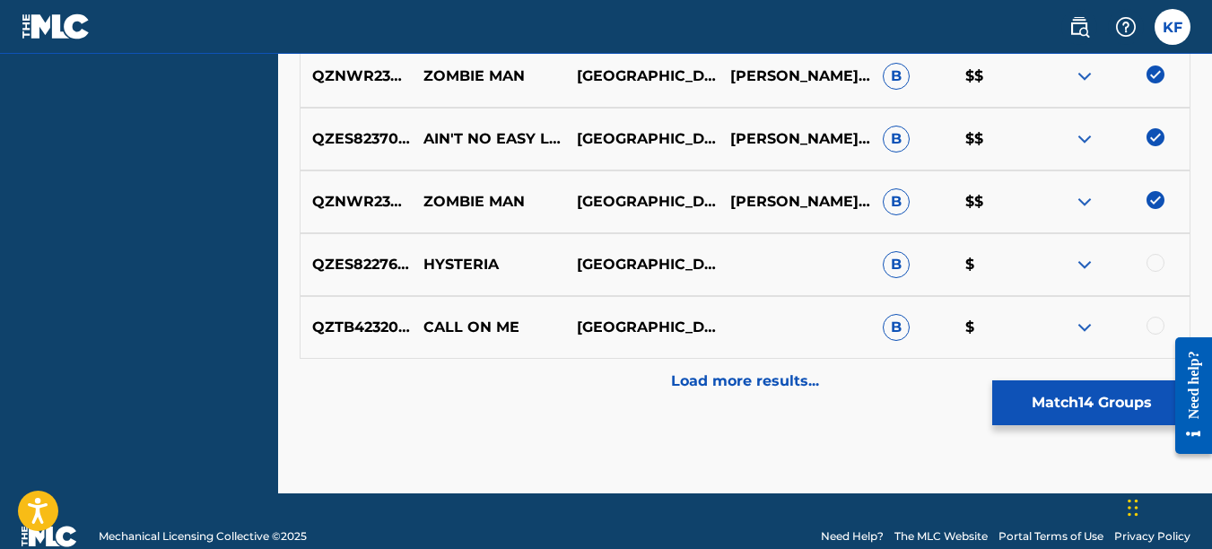
scroll to position [1705, 0]
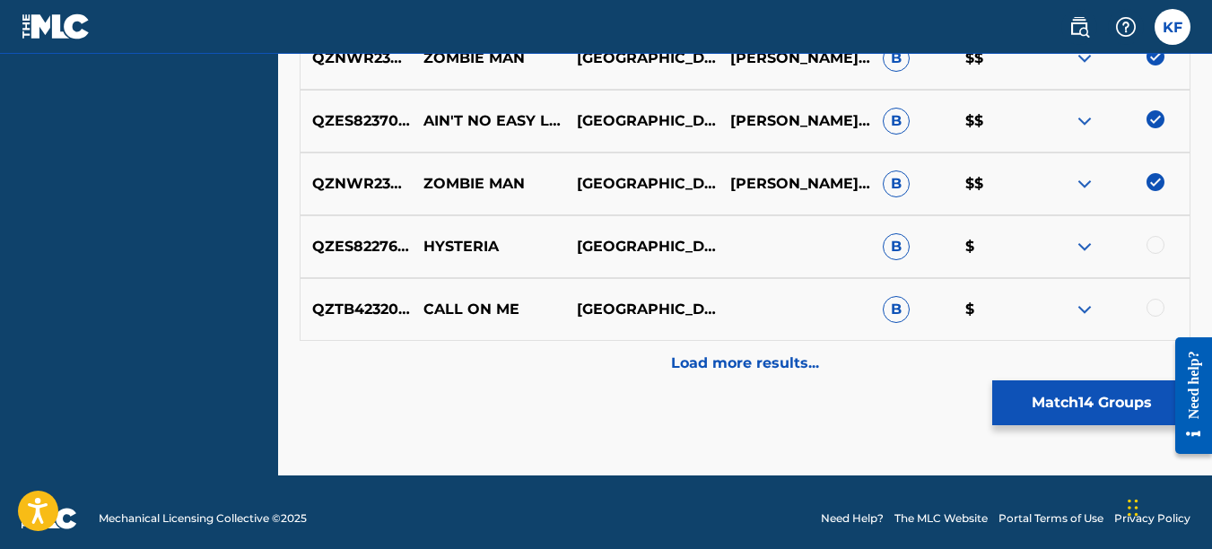
click at [1158, 244] on div at bounding box center [1156, 245] width 18 height 18
click at [1151, 311] on div at bounding box center [1156, 308] width 18 height 18
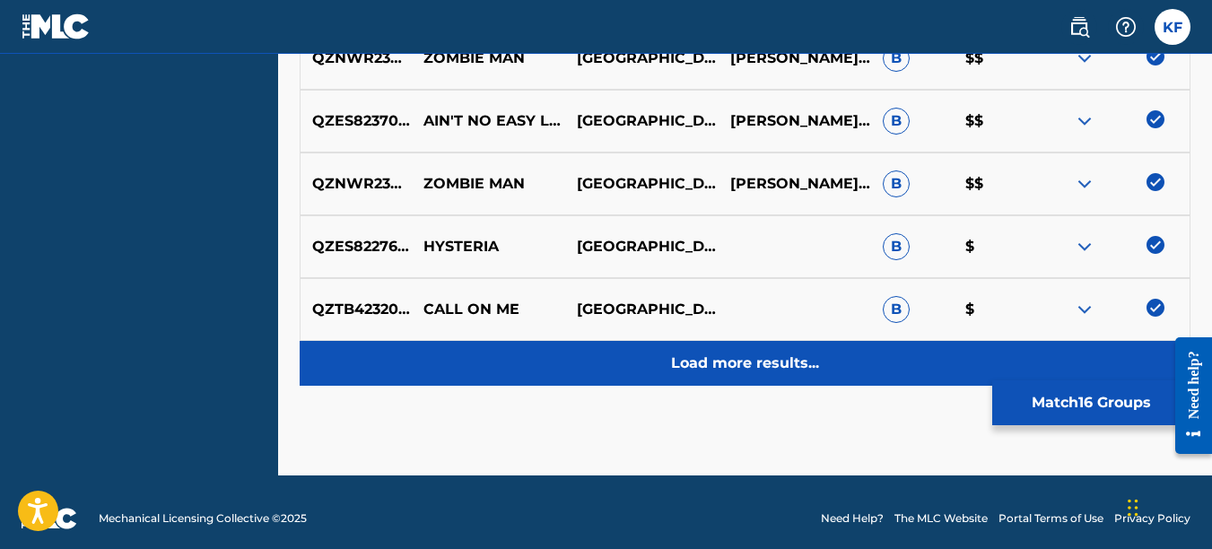
click at [796, 359] on p "Load more results..." at bounding box center [745, 364] width 148 height 22
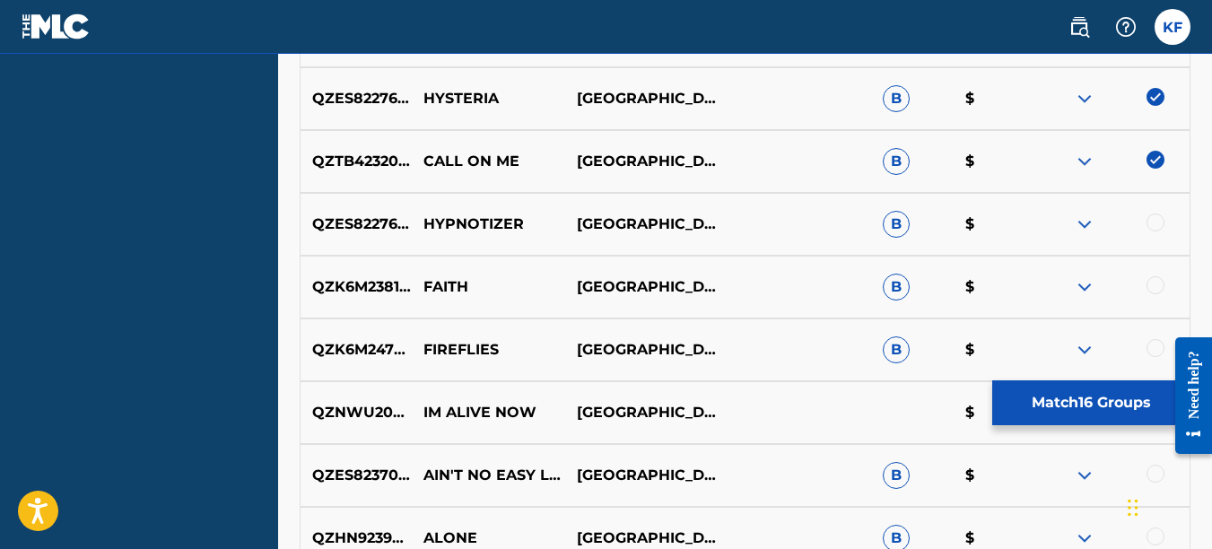
scroll to position [1884, 0]
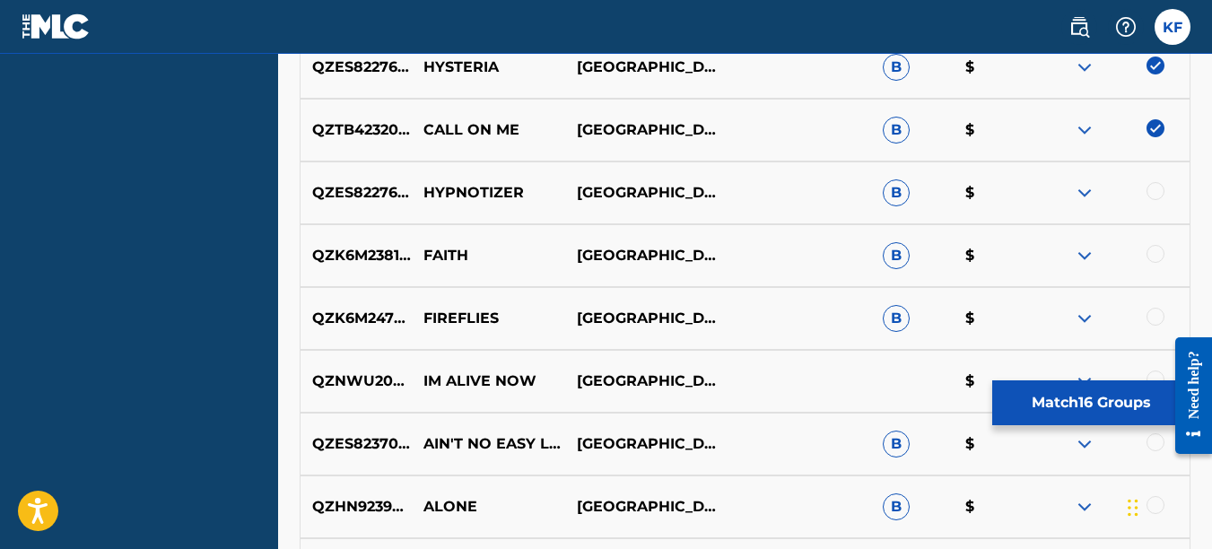
click at [1161, 193] on div at bounding box center [1156, 191] width 18 height 18
click at [1155, 255] on div at bounding box center [1156, 254] width 18 height 18
click at [1150, 322] on div at bounding box center [1156, 317] width 18 height 18
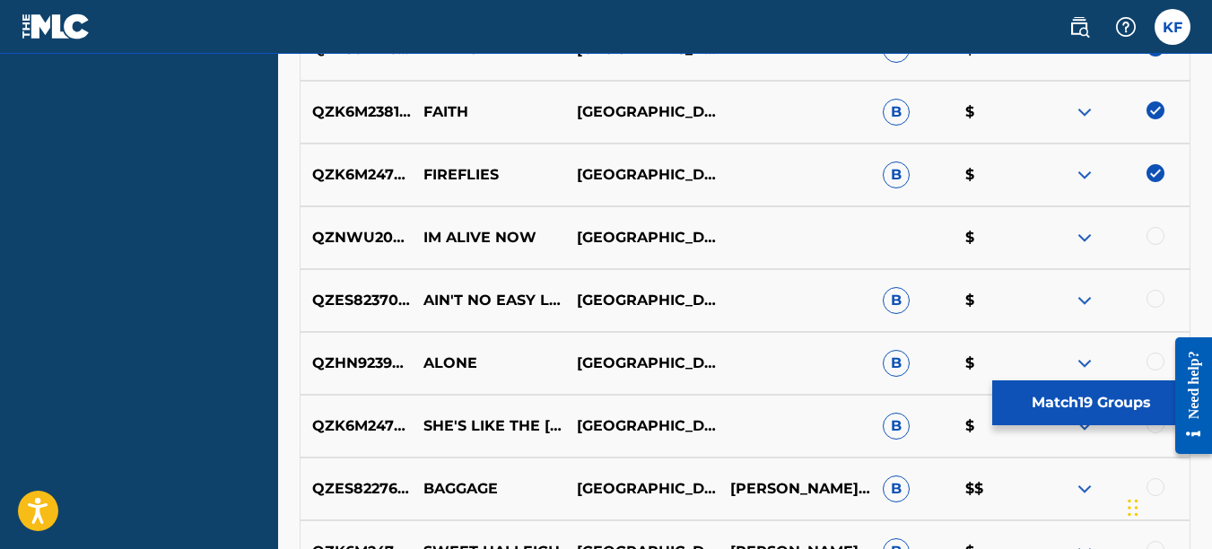
scroll to position [2064, 0]
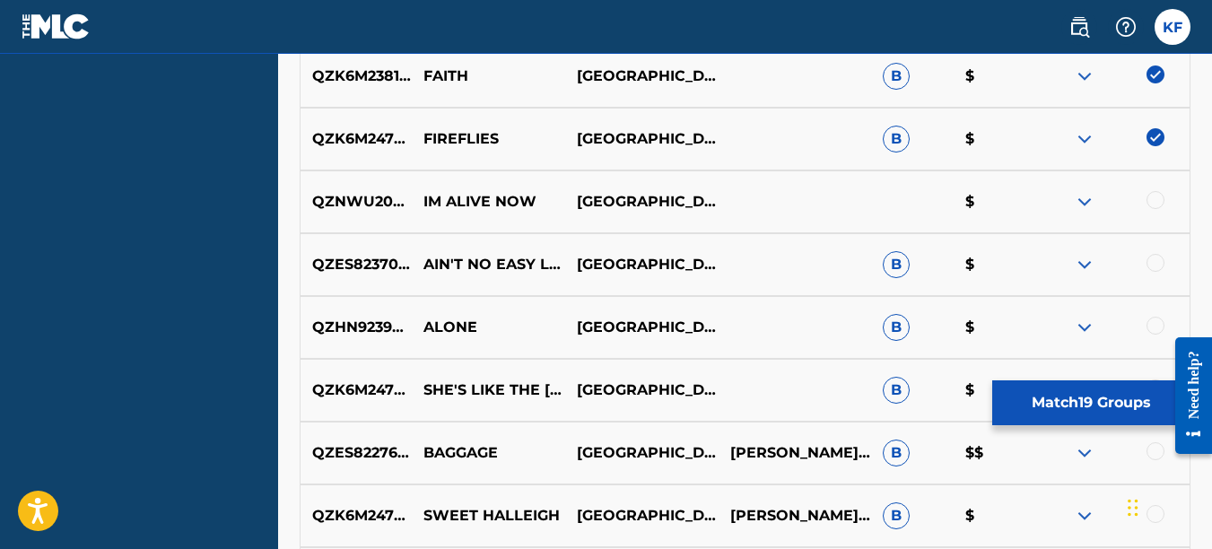
click at [1159, 261] on div at bounding box center [1156, 263] width 18 height 18
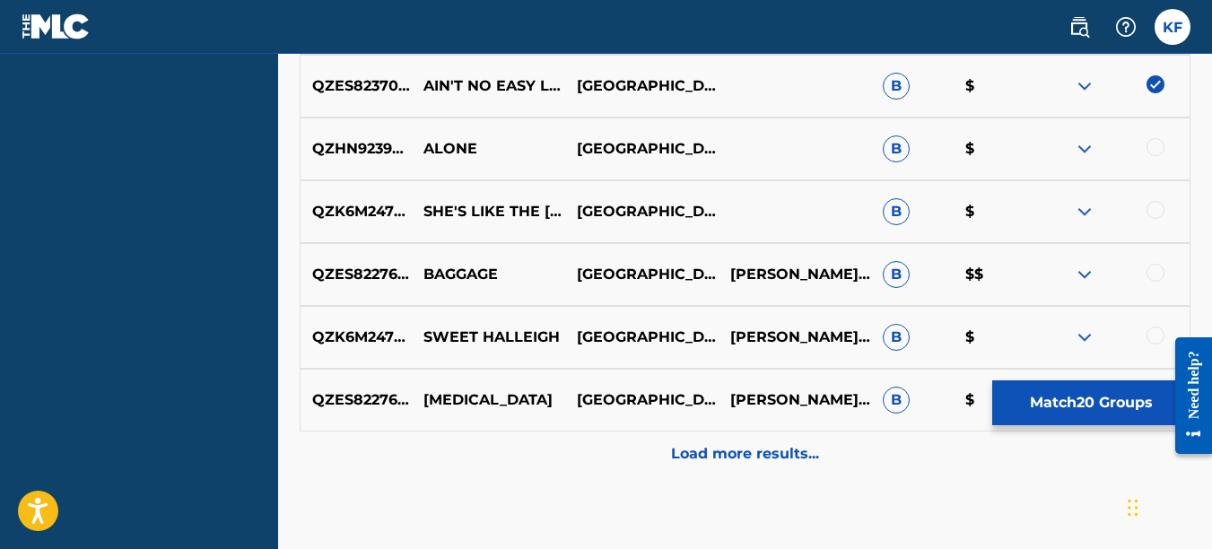
scroll to position [2243, 0]
click at [1154, 144] on div at bounding box center [1156, 146] width 18 height 18
click at [1156, 212] on div at bounding box center [1156, 209] width 18 height 18
click at [1158, 271] on div at bounding box center [1156, 272] width 18 height 18
click at [1163, 331] on div at bounding box center [1187, 395] width 50 height 144
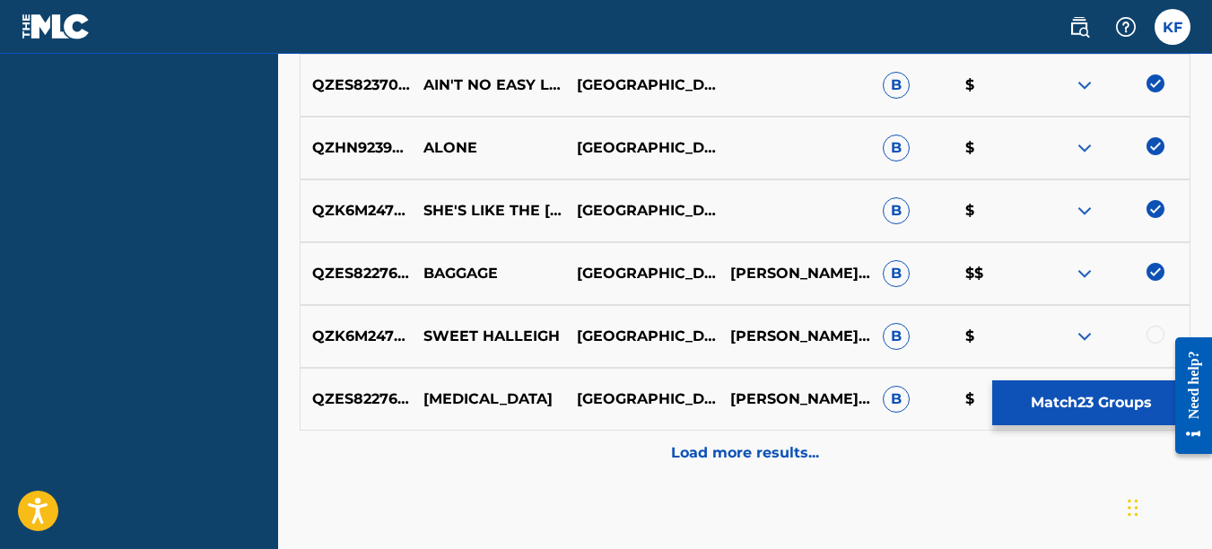
click at [1152, 335] on div at bounding box center [1156, 335] width 18 height 18
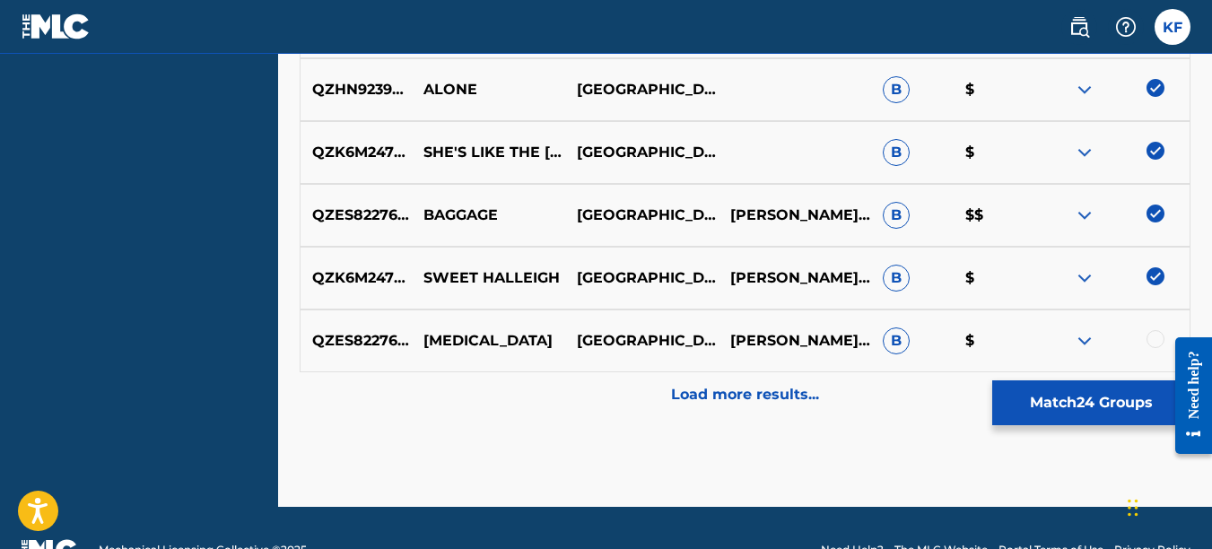
scroll to position [2333, 0]
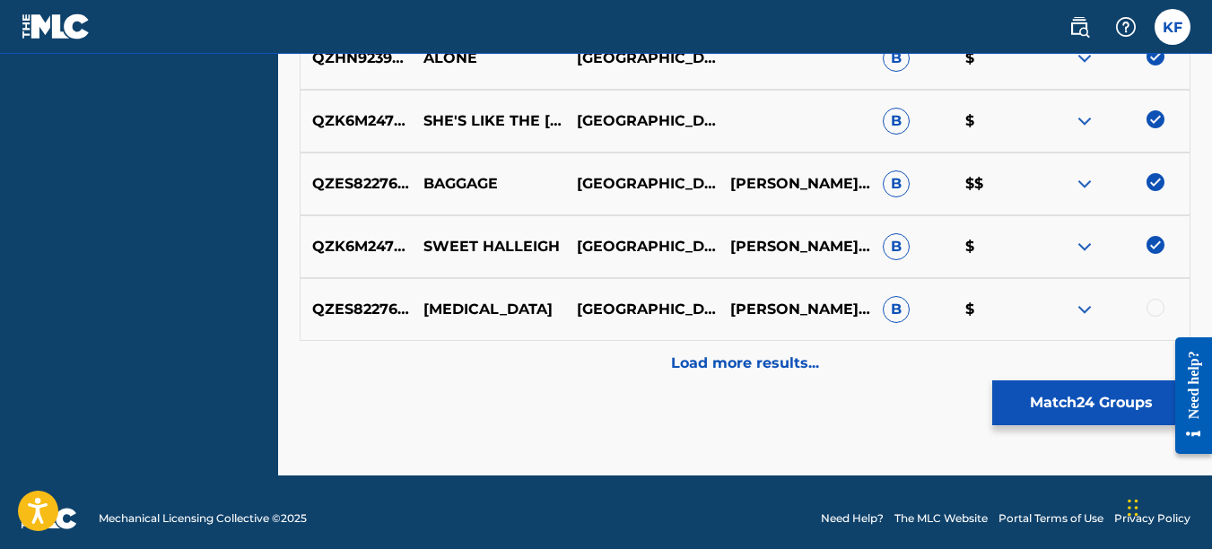
click at [1153, 305] on div at bounding box center [1156, 308] width 18 height 18
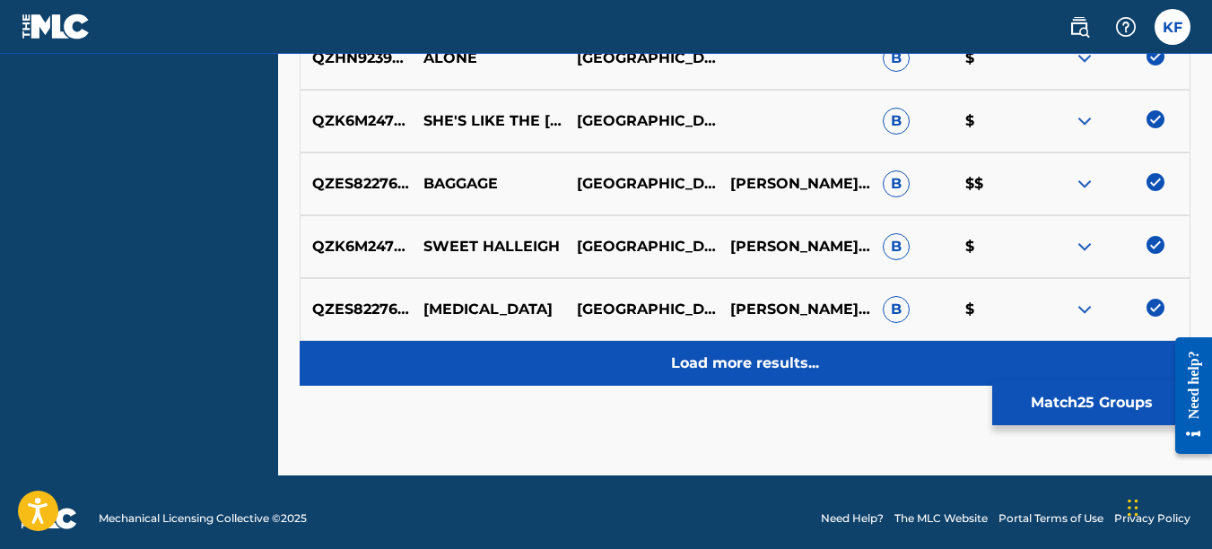
click at [769, 358] on p "Load more results..." at bounding box center [745, 364] width 148 height 22
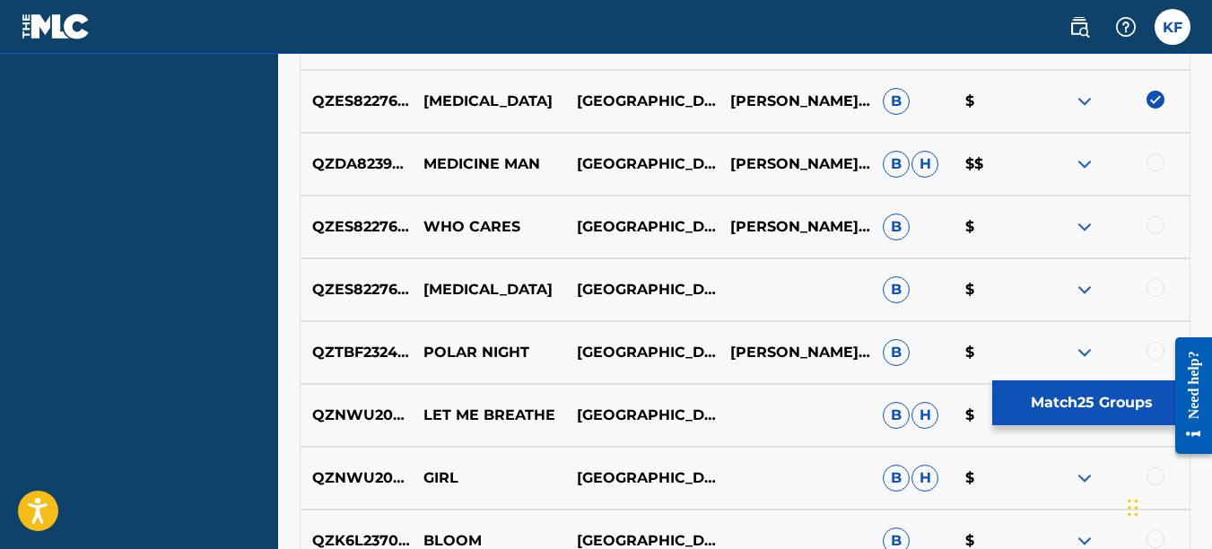
scroll to position [2513, 0]
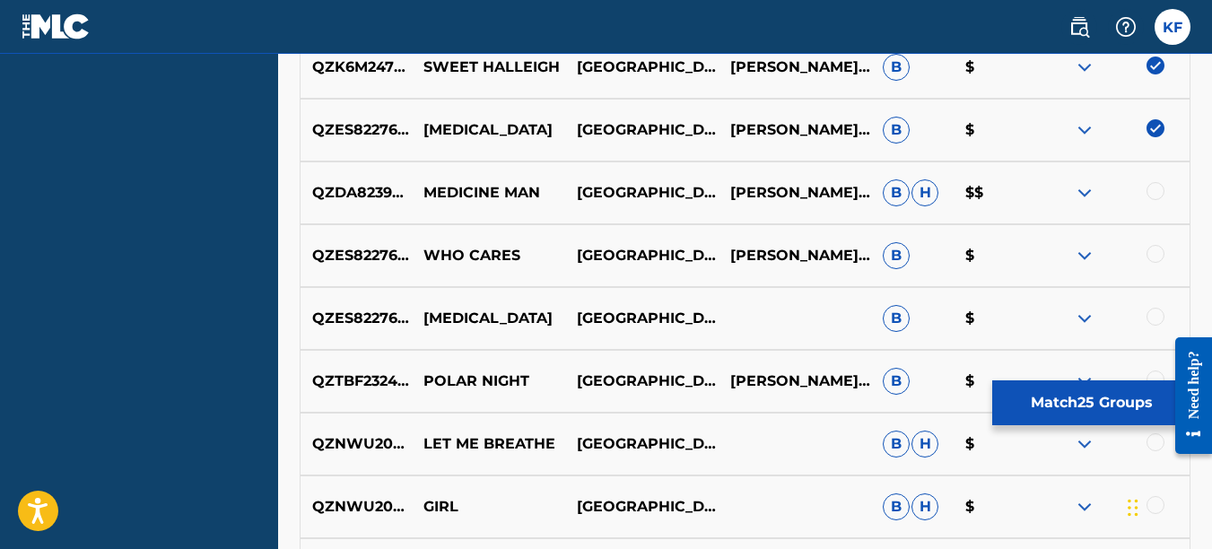
click at [1159, 196] on div at bounding box center [1156, 191] width 18 height 18
click at [1163, 260] on div at bounding box center [1112, 256] width 153 height 22
click at [1154, 253] on div at bounding box center [1156, 254] width 18 height 18
click at [1160, 319] on div at bounding box center [1156, 317] width 18 height 18
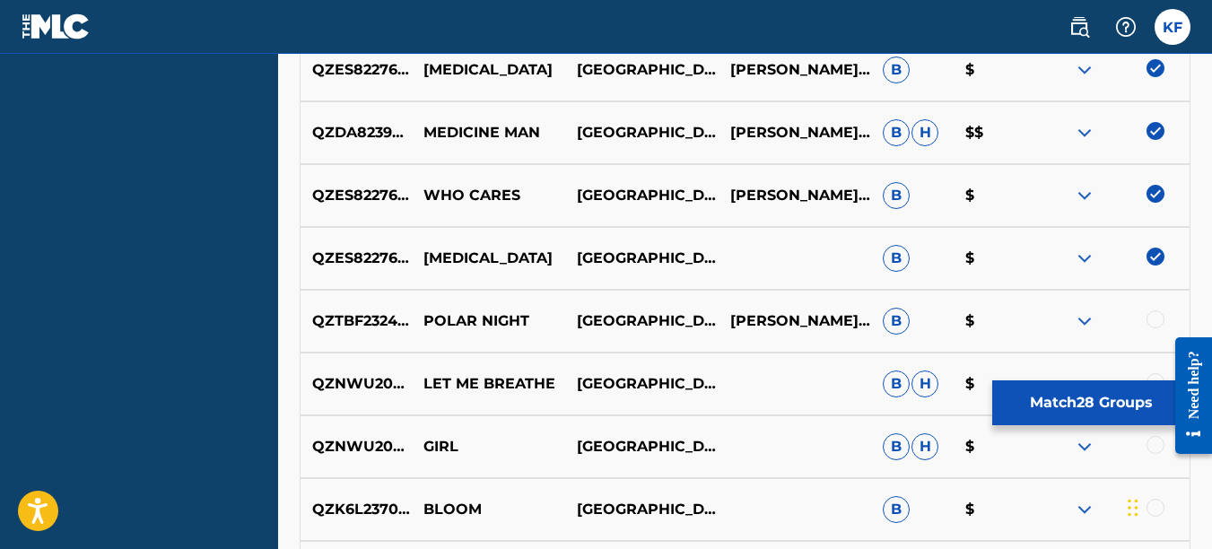
scroll to position [2602, 0]
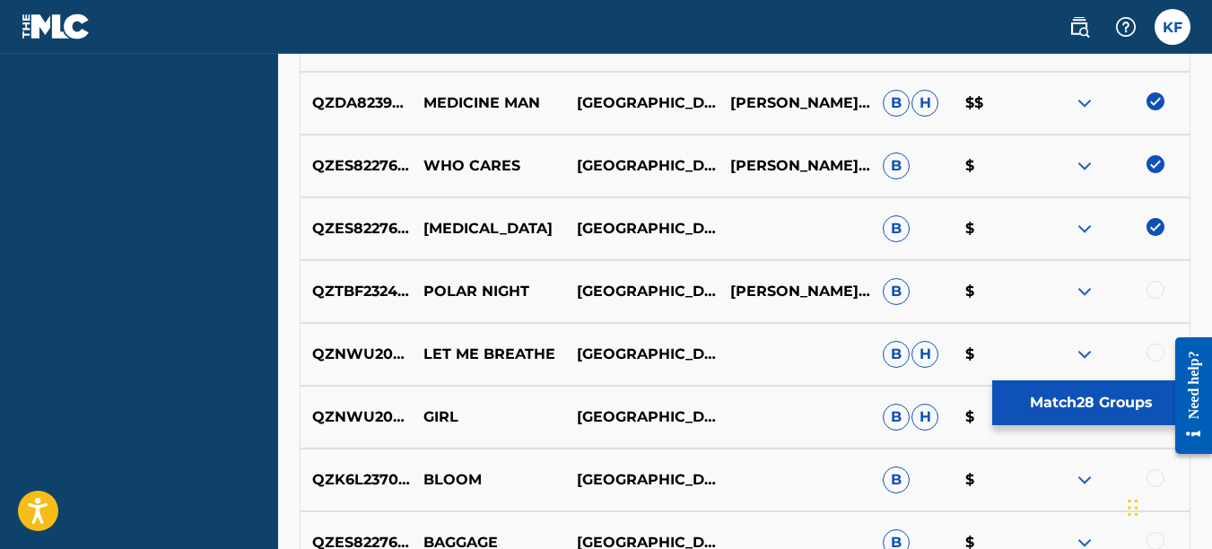
click at [1151, 291] on div at bounding box center [1156, 290] width 18 height 18
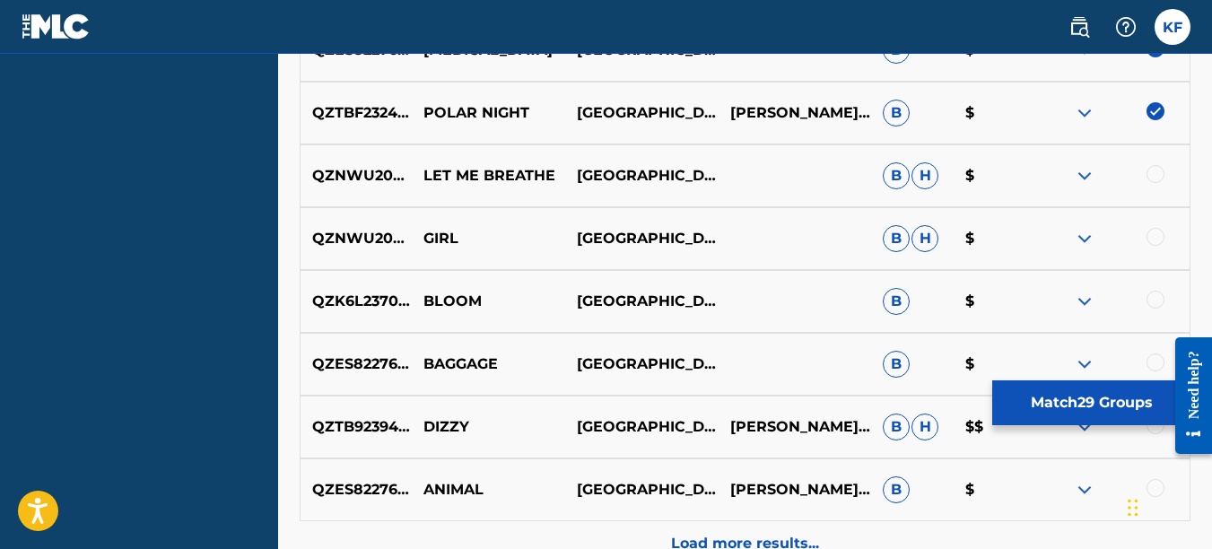
scroll to position [2782, 0]
click at [1155, 295] on div at bounding box center [1156, 299] width 18 height 18
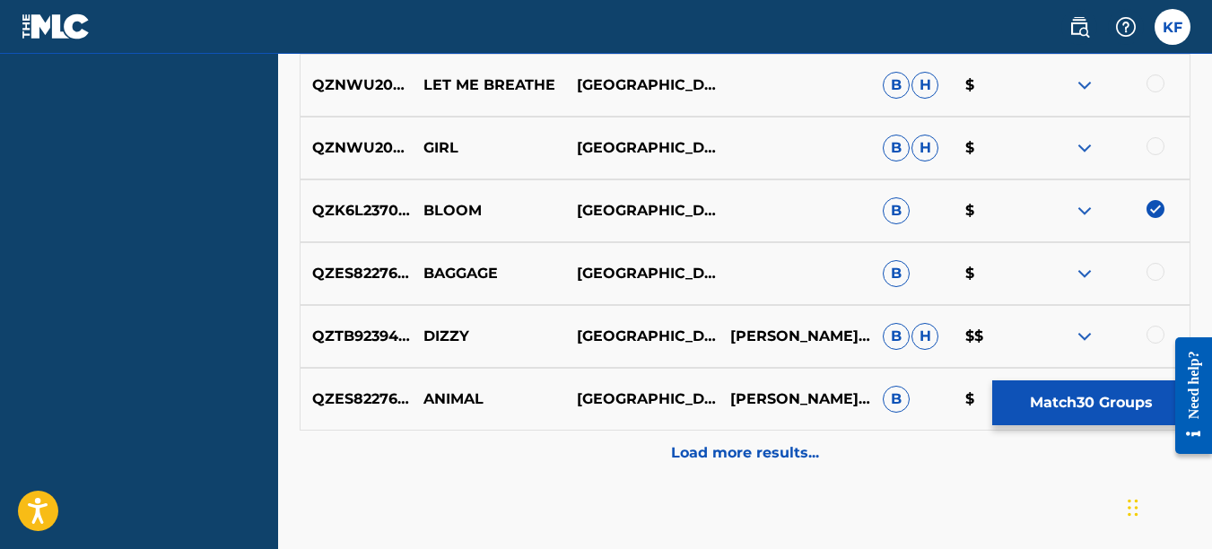
click at [1156, 274] on div at bounding box center [1156, 272] width 18 height 18
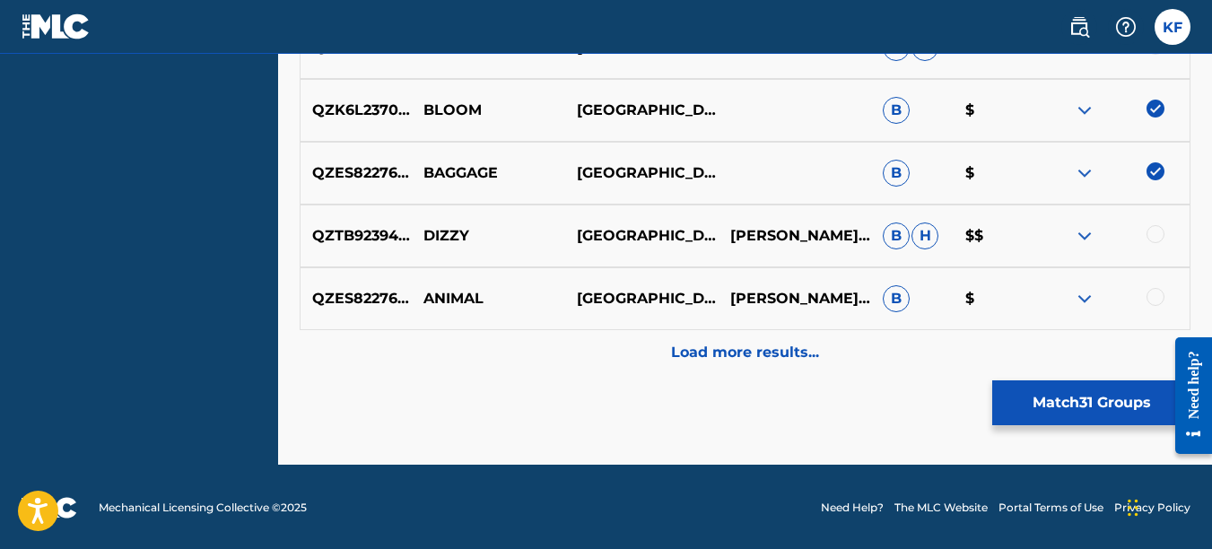
scroll to position [2974, 0]
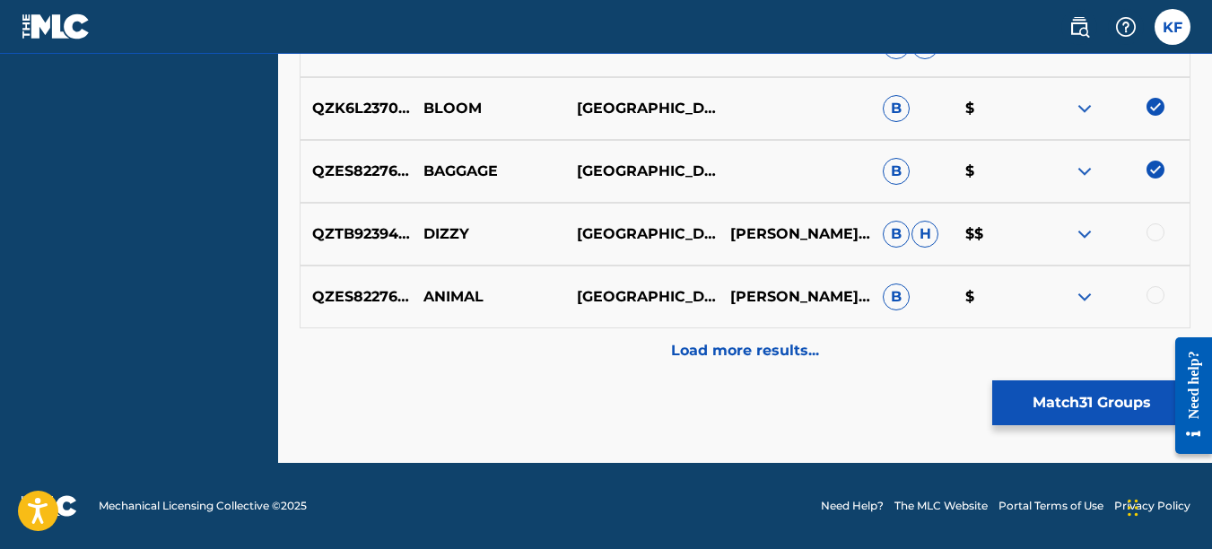
click at [1155, 243] on div at bounding box center [1112, 234] width 153 height 22
click at [1153, 235] on div at bounding box center [1156, 232] width 18 height 18
click at [1155, 293] on div at bounding box center [1156, 295] width 18 height 18
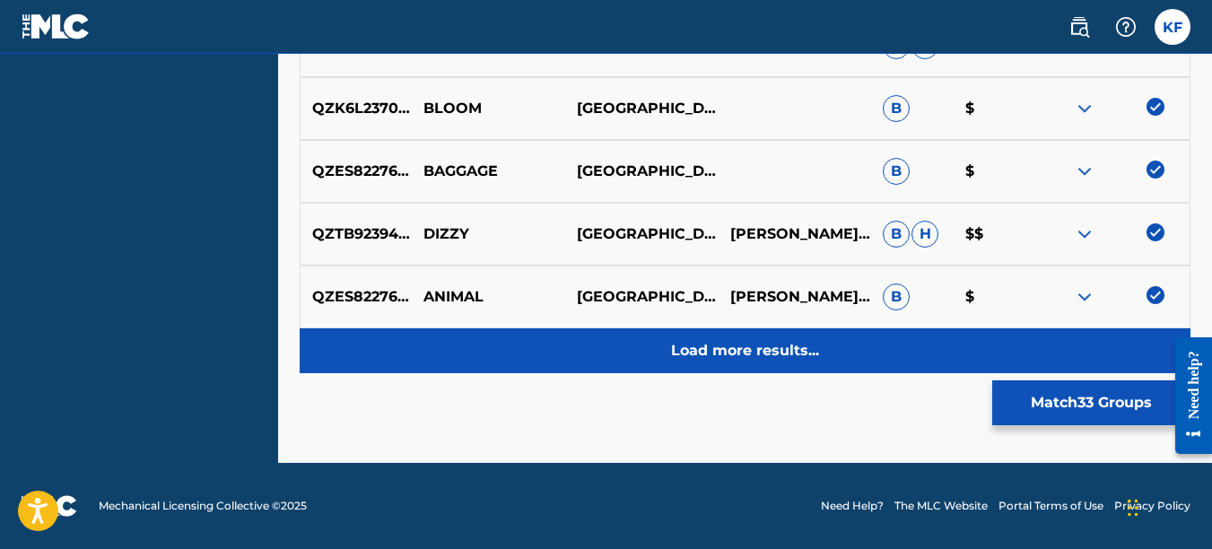
click at [766, 343] on p "Load more results..." at bounding box center [745, 351] width 148 height 22
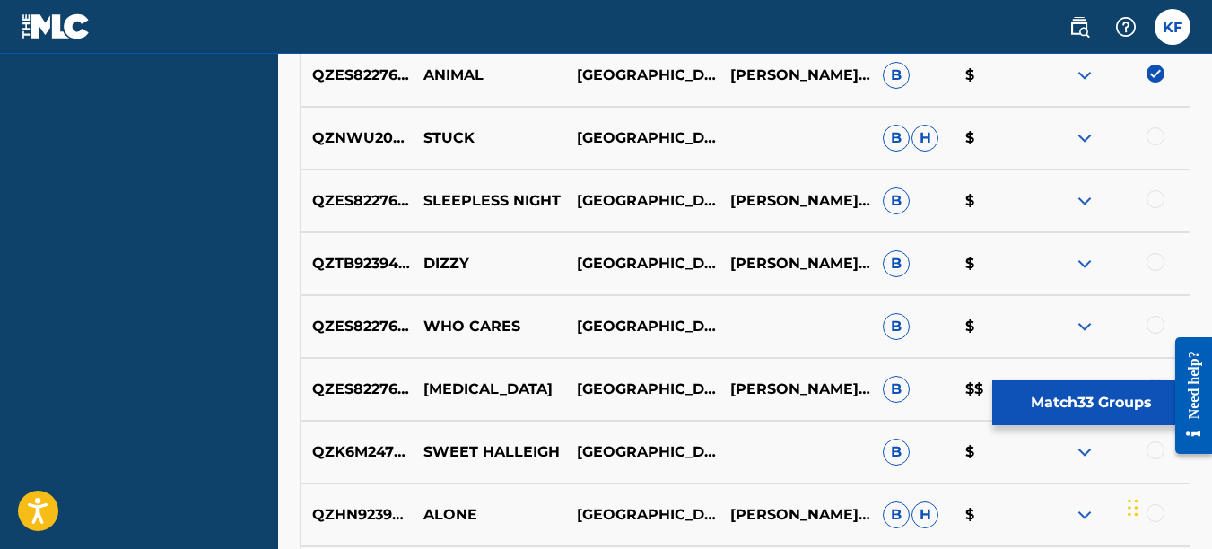
scroll to position [3153, 0]
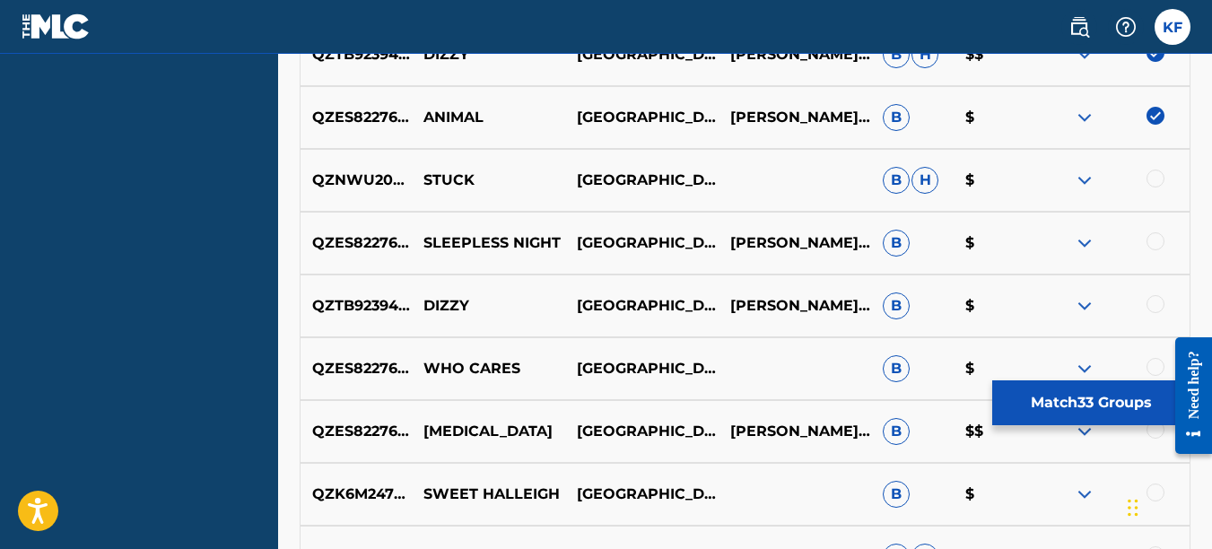
click at [1153, 235] on div at bounding box center [1156, 241] width 18 height 18
click at [1152, 303] on div at bounding box center [1156, 304] width 18 height 18
click at [1159, 361] on div at bounding box center [1156, 367] width 18 height 18
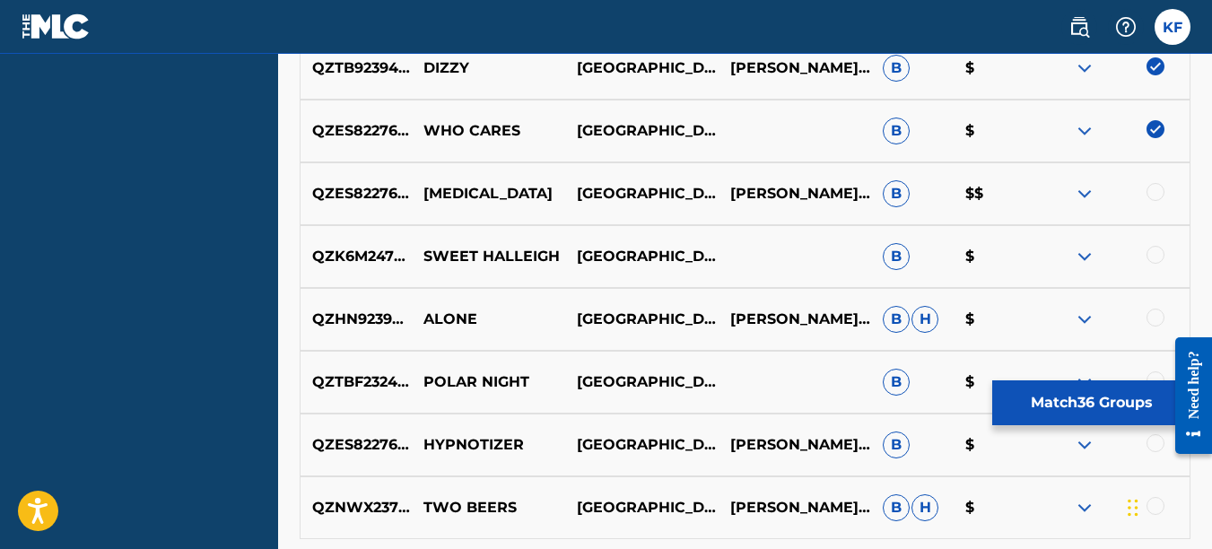
scroll to position [3423, 0]
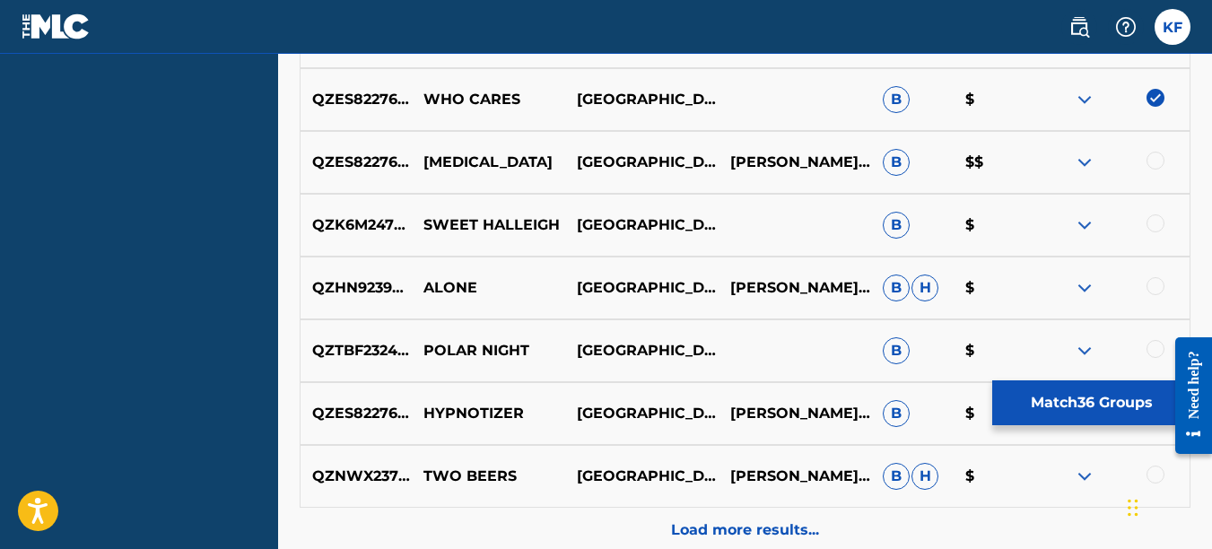
click at [1159, 164] on div at bounding box center [1156, 161] width 18 height 18
click at [1158, 225] on div at bounding box center [1156, 223] width 18 height 18
click at [1161, 282] on div at bounding box center [1156, 286] width 18 height 18
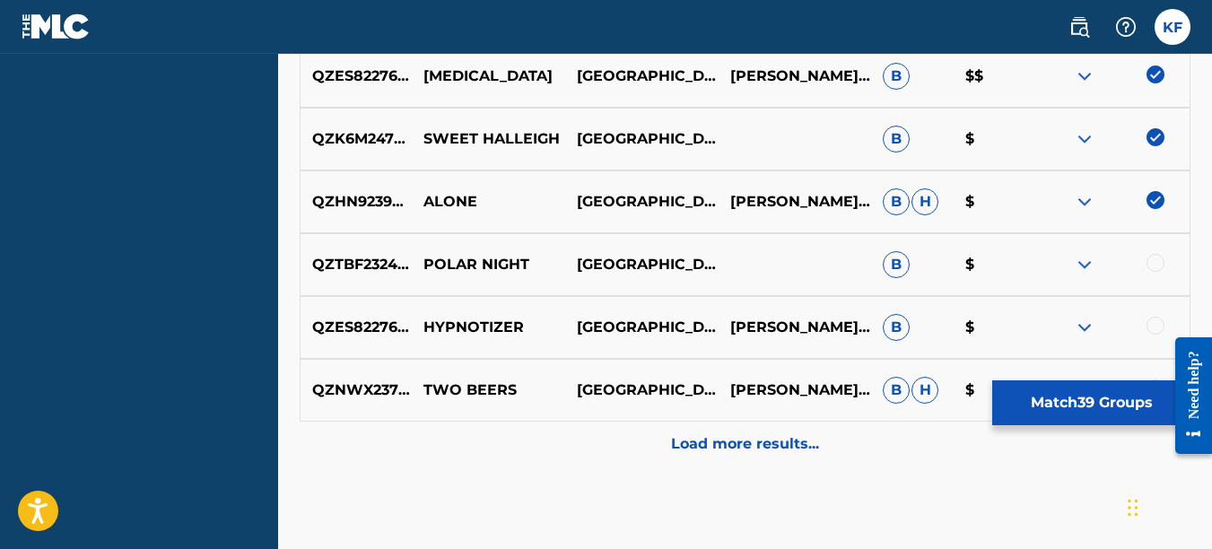
scroll to position [3512, 0]
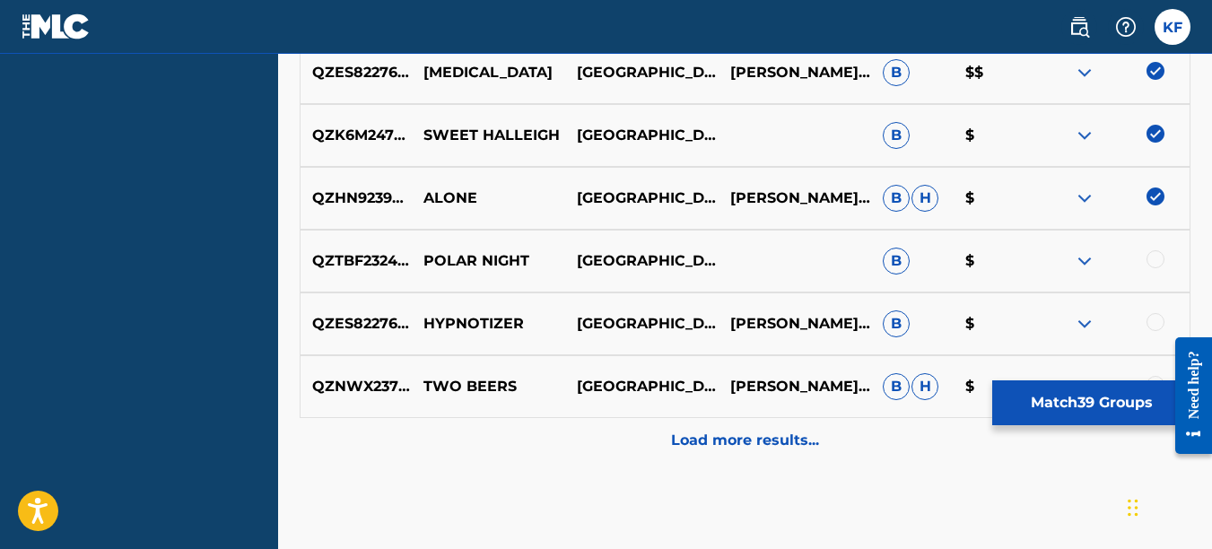
click at [1154, 259] on div at bounding box center [1156, 259] width 18 height 18
click at [1151, 317] on div at bounding box center [1156, 322] width 18 height 18
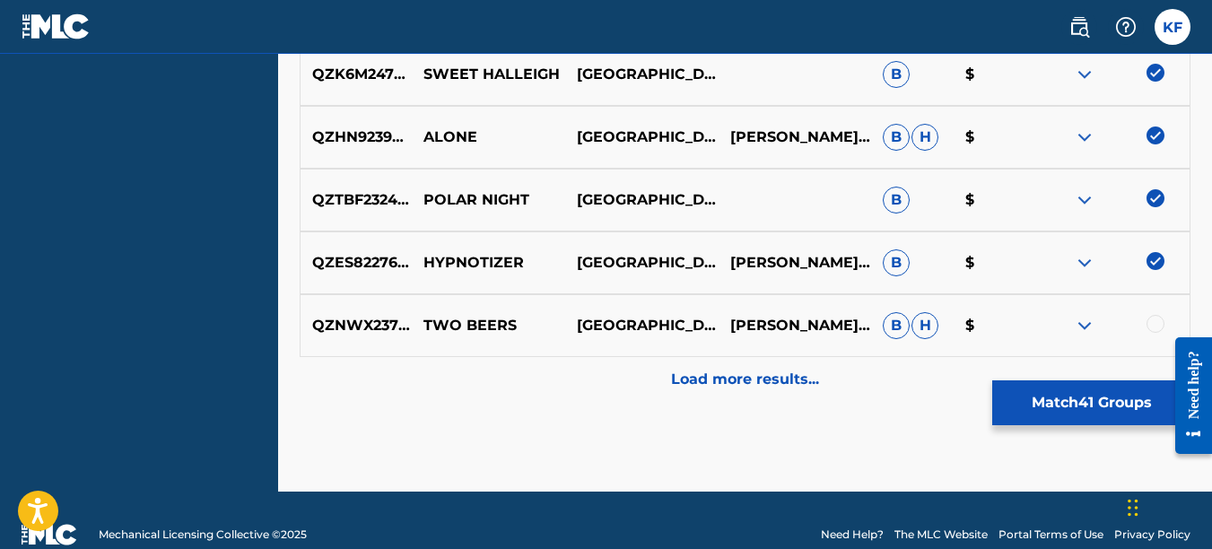
scroll to position [3602, 0]
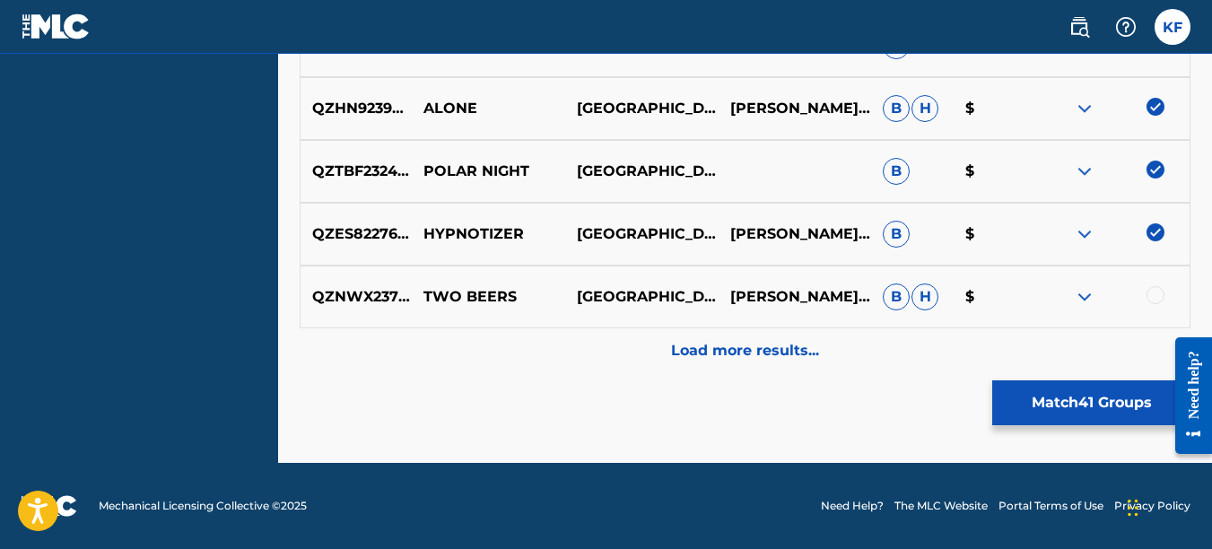
click at [1155, 296] on div at bounding box center [1156, 295] width 18 height 18
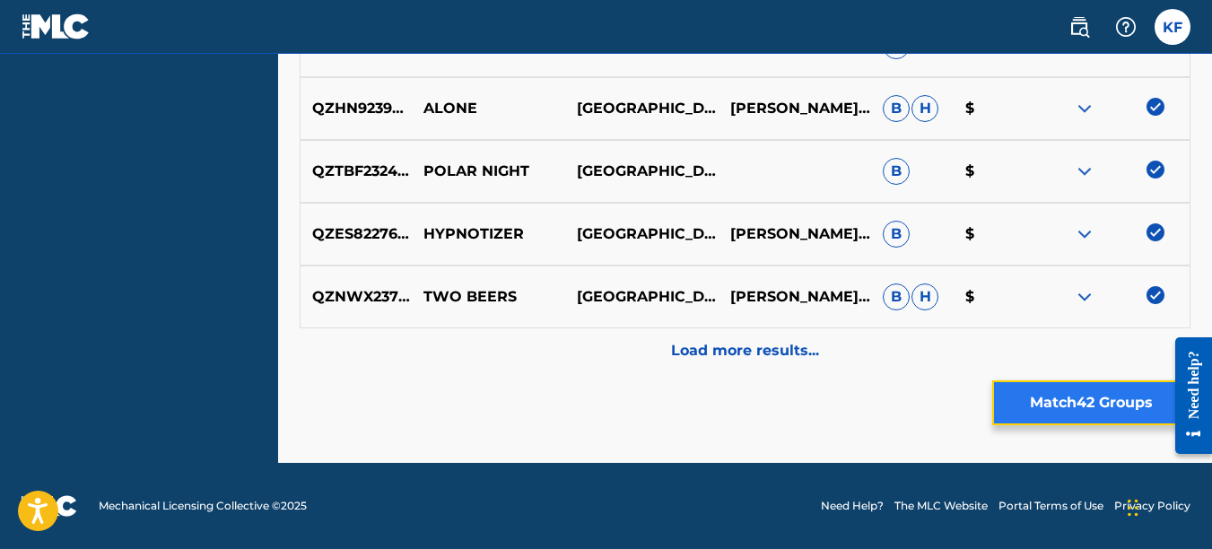
click at [1085, 398] on button "Match 42 Groups" at bounding box center [1091, 402] width 198 height 45
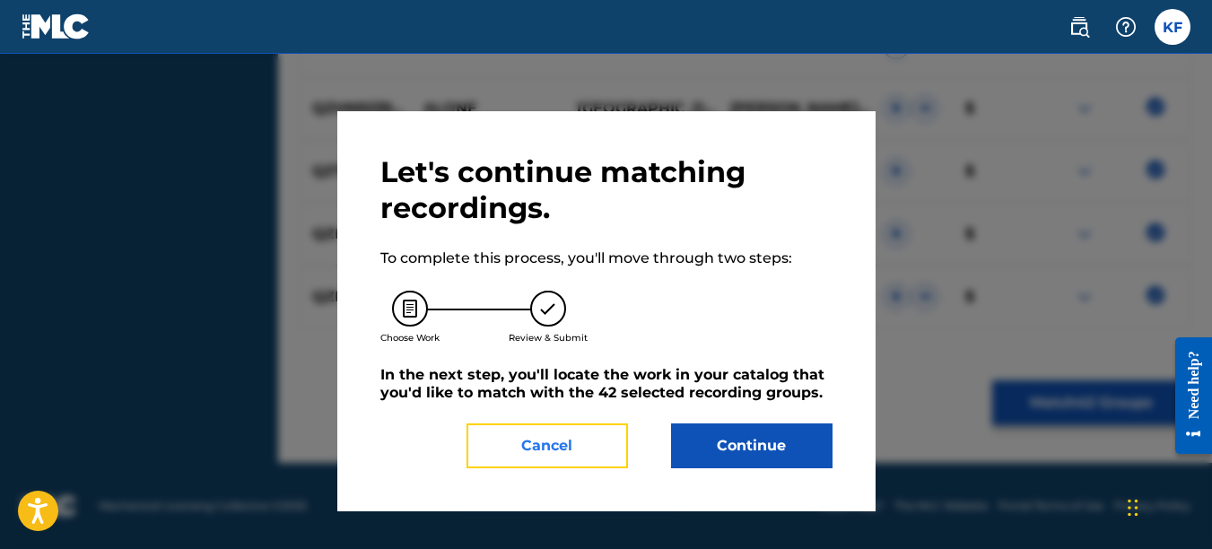
click at [568, 443] on button "Cancel" at bounding box center [548, 446] width 162 height 45
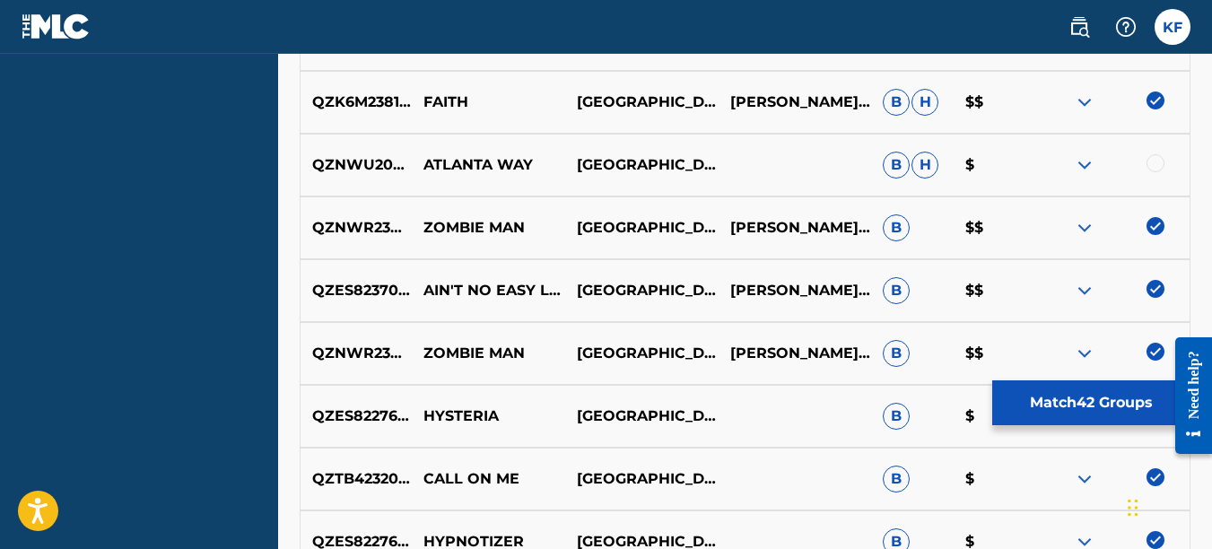
scroll to position [1538, 0]
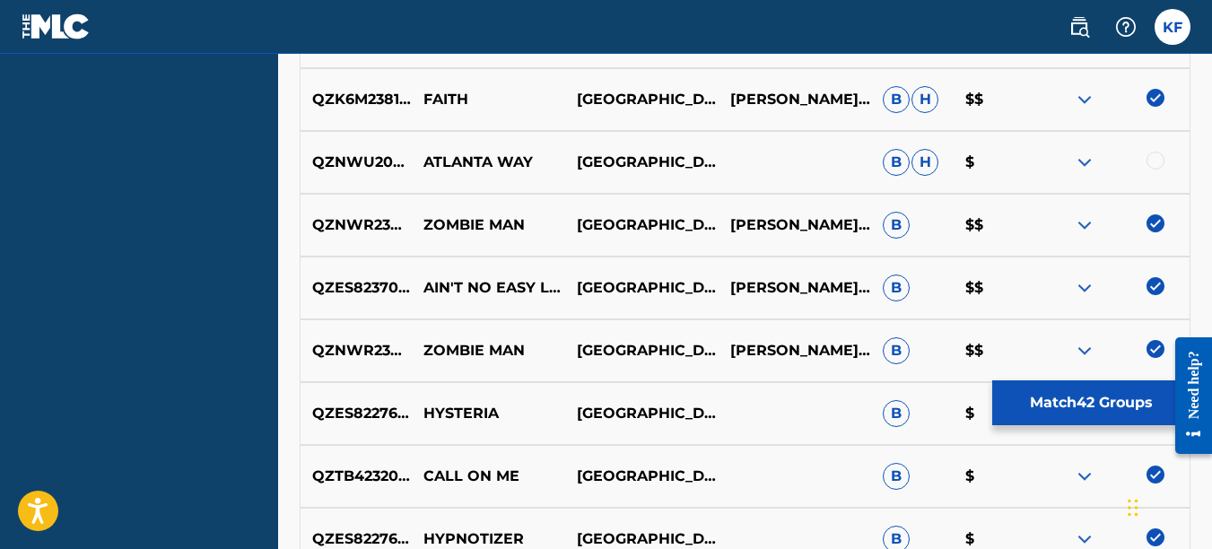
click at [1159, 347] on img at bounding box center [1156, 349] width 18 height 18
click at [1159, 347] on div at bounding box center [1156, 349] width 18 height 18
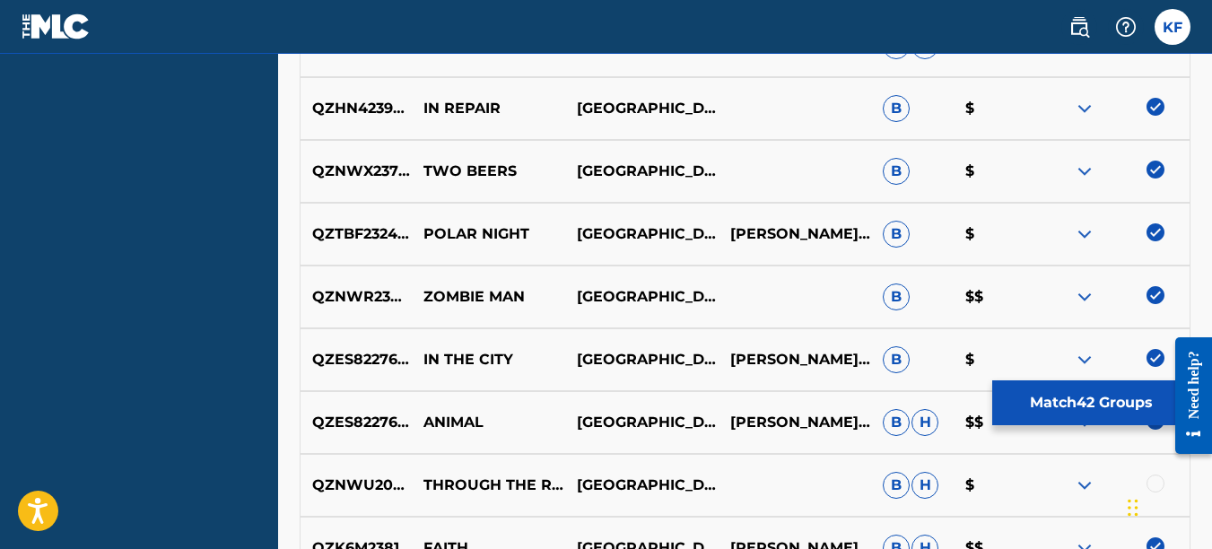
scroll to position [1569, 0]
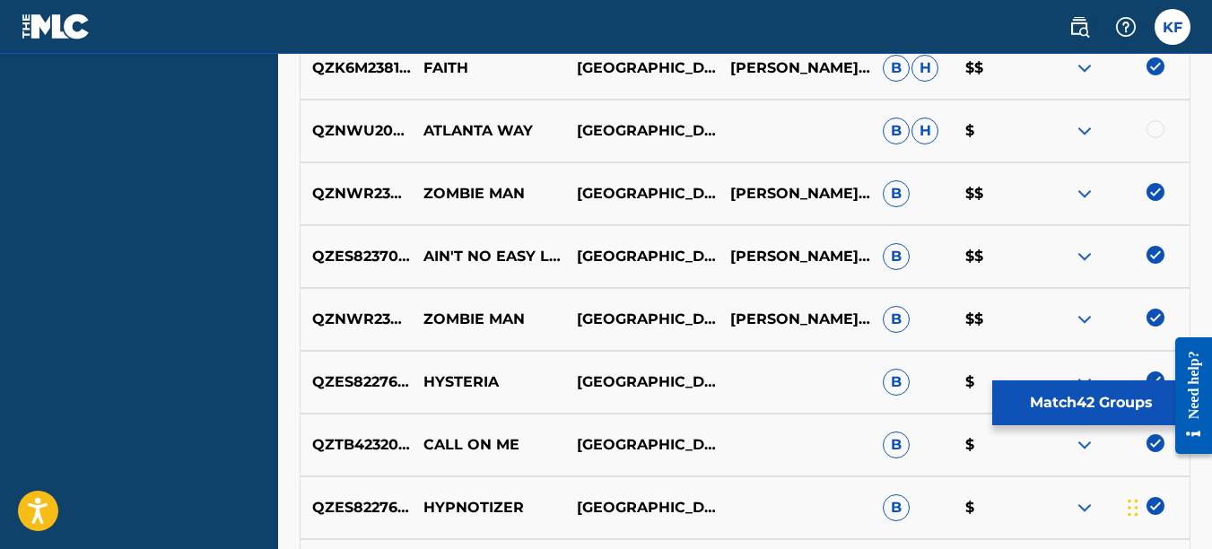
click at [1156, 193] on img at bounding box center [1156, 192] width 18 height 18
click at [1161, 317] on img at bounding box center [1156, 318] width 18 height 18
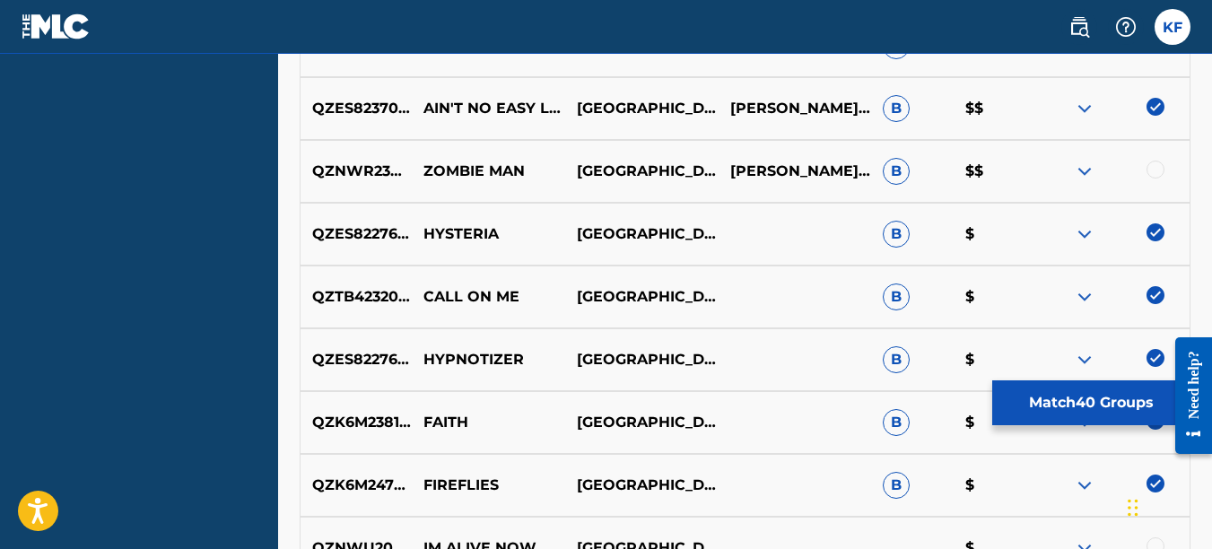
scroll to position [1749, 0]
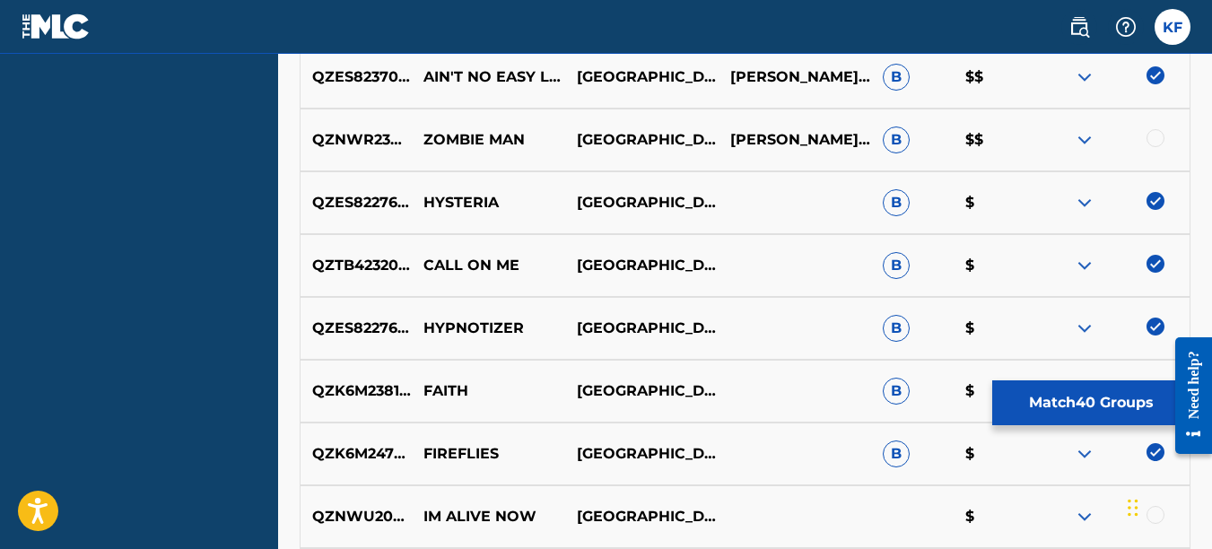
click at [1154, 267] on img at bounding box center [1156, 264] width 18 height 18
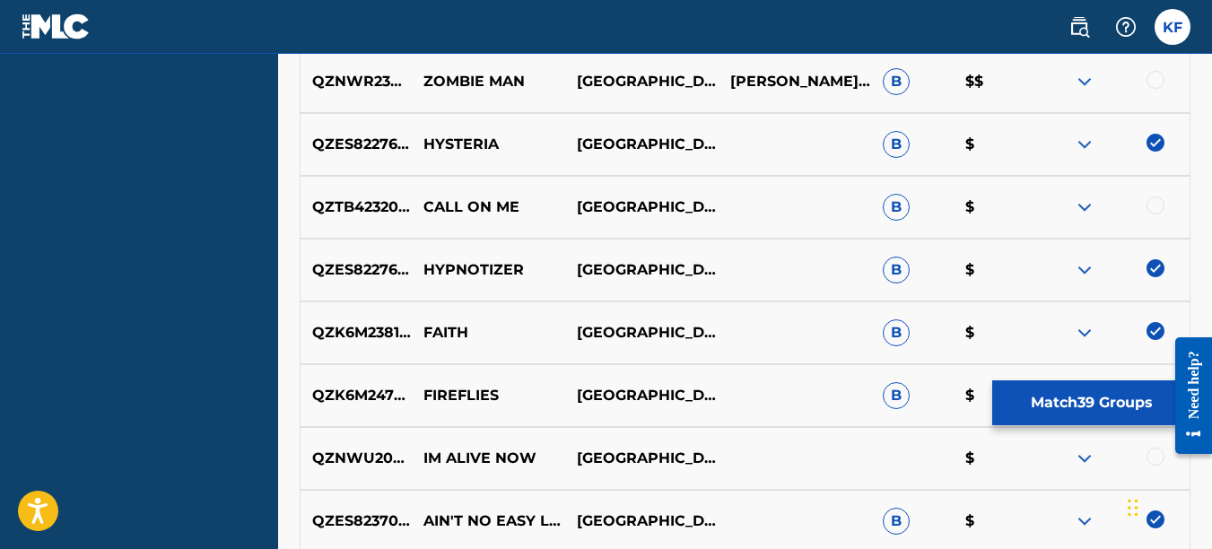
scroll to position [1839, 0]
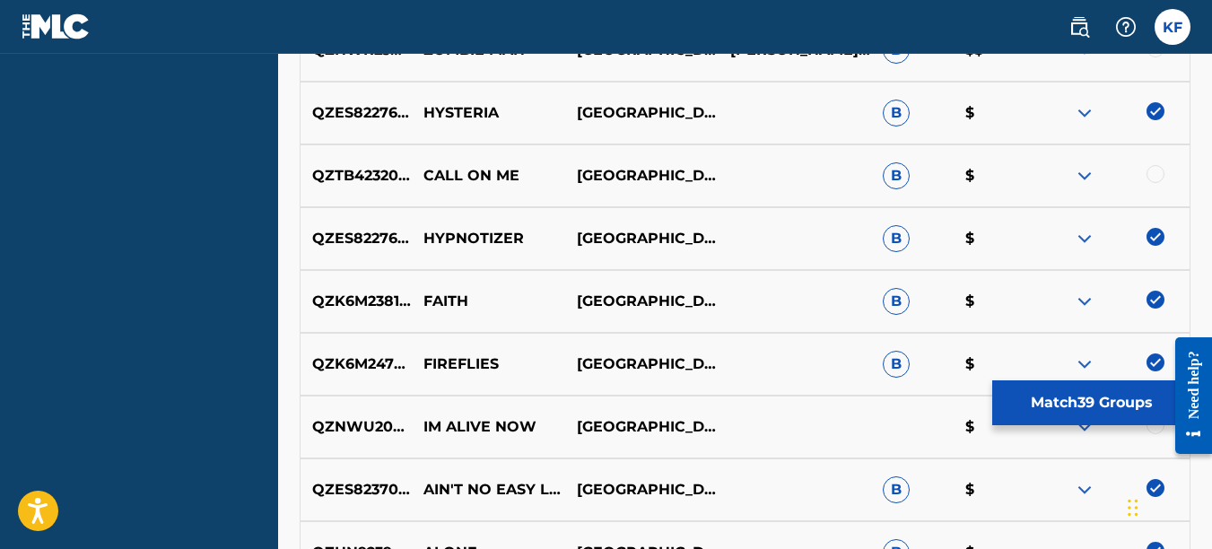
click at [1160, 299] on img at bounding box center [1156, 300] width 18 height 18
click at [1150, 357] on img at bounding box center [1156, 363] width 18 height 18
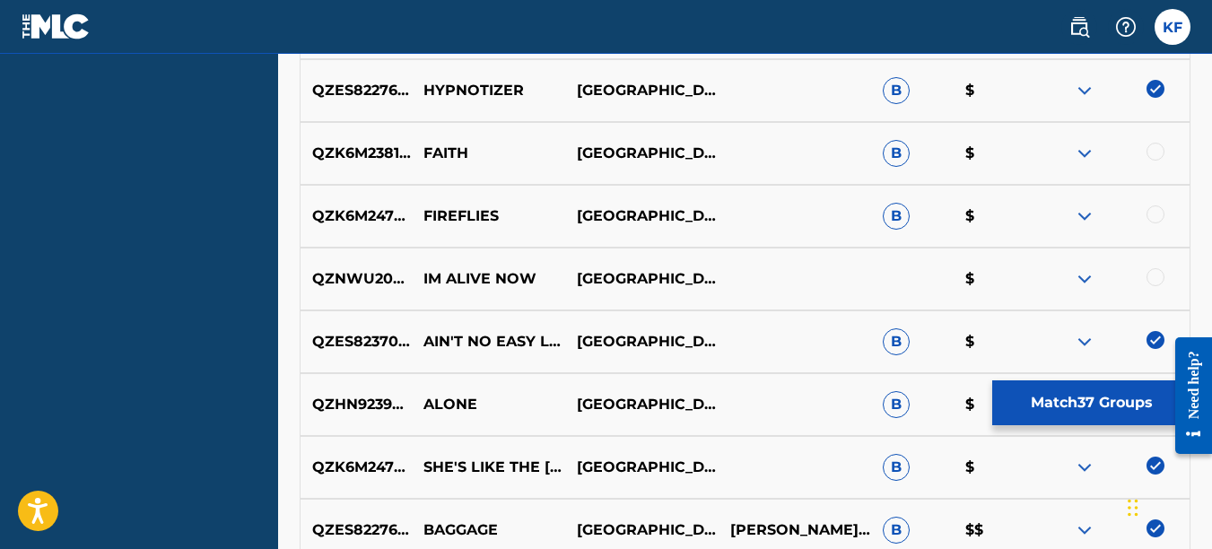
scroll to position [2018, 0]
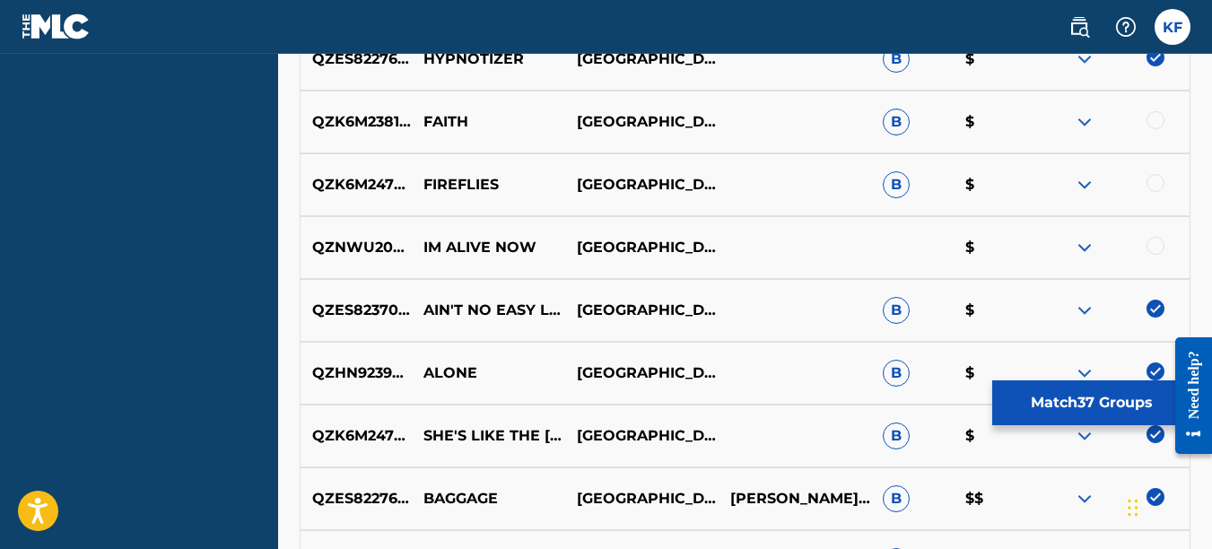
click at [1159, 310] on img at bounding box center [1156, 309] width 18 height 18
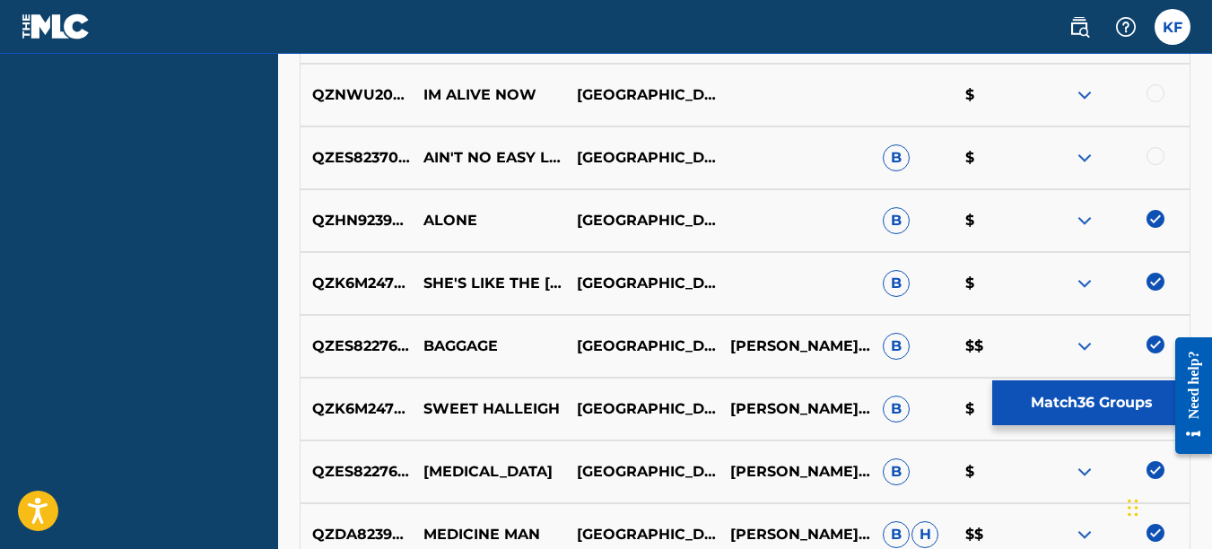
scroll to position [2198, 0]
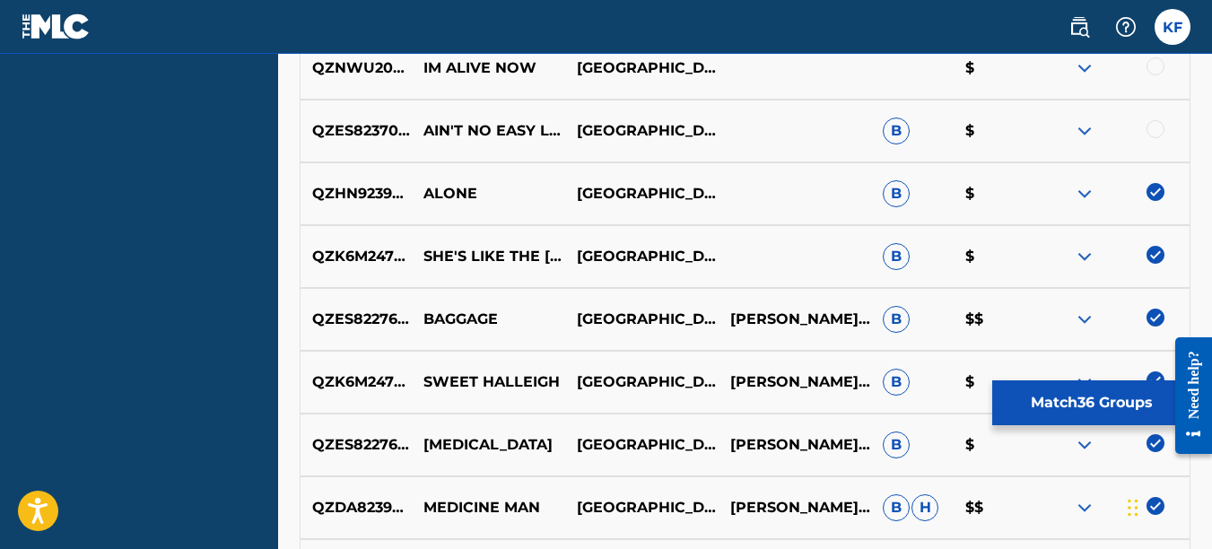
click at [1156, 311] on img at bounding box center [1156, 318] width 18 height 18
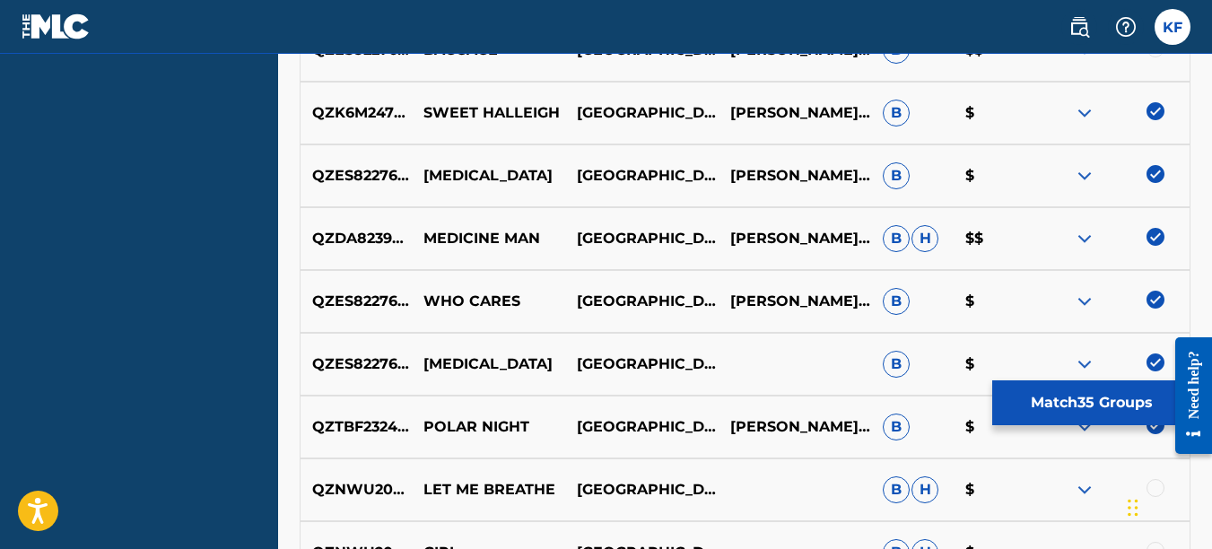
scroll to position [2557, 0]
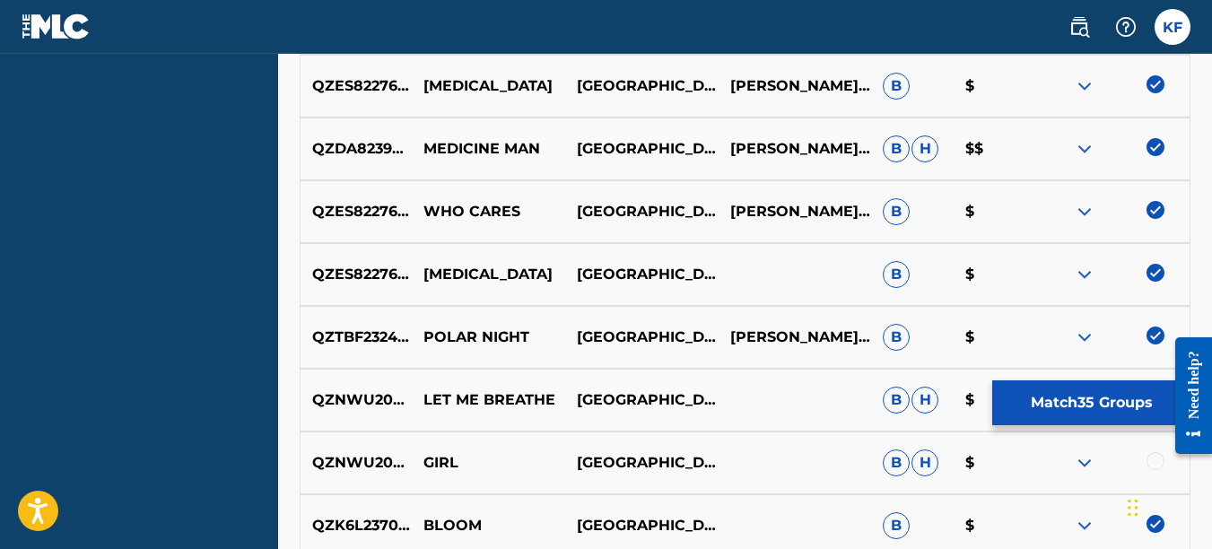
click at [1151, 277] on img at bounding box center [1156, 273] width 18 height 18
click at [1155, 338] on img at bounding box center [1156, 336] width 18 height 18
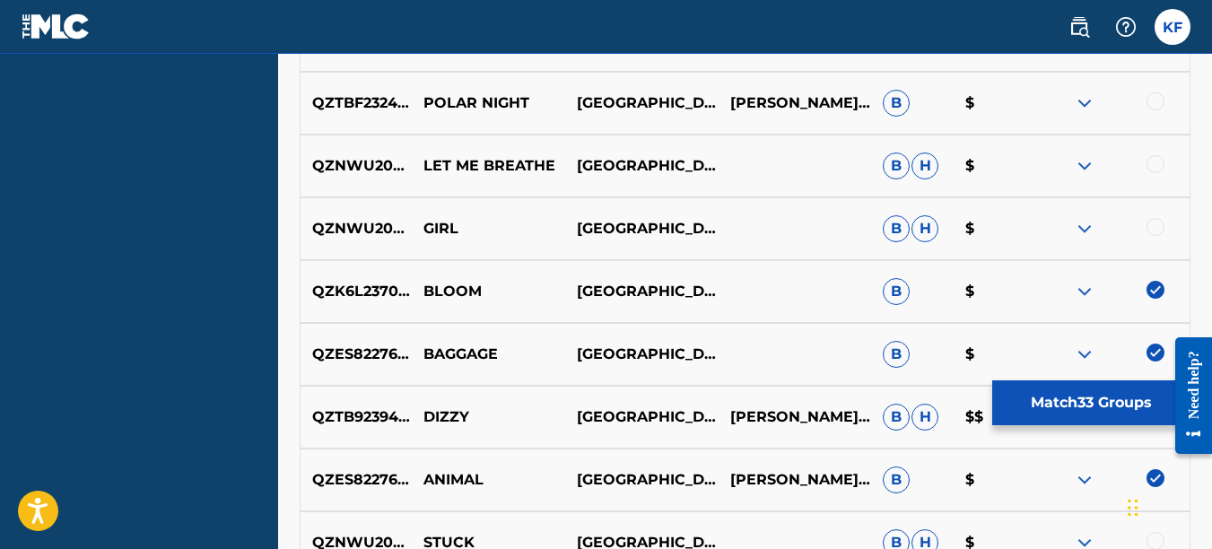
scroll to position [2826, 0]
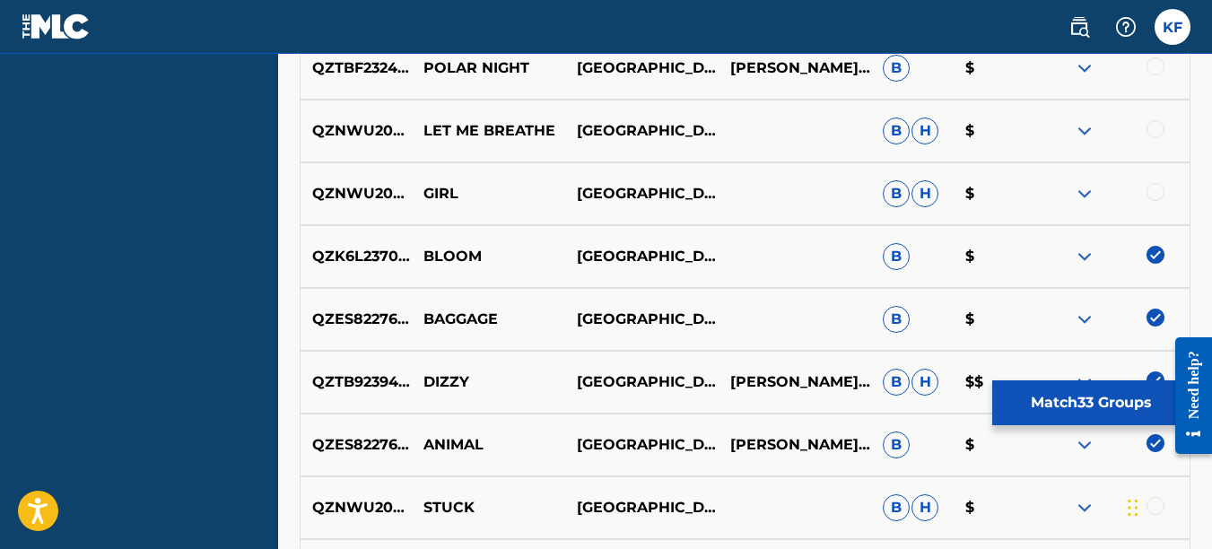
click at [1154, 319] on img at bounding box center [1156, 318] width 18 height 18
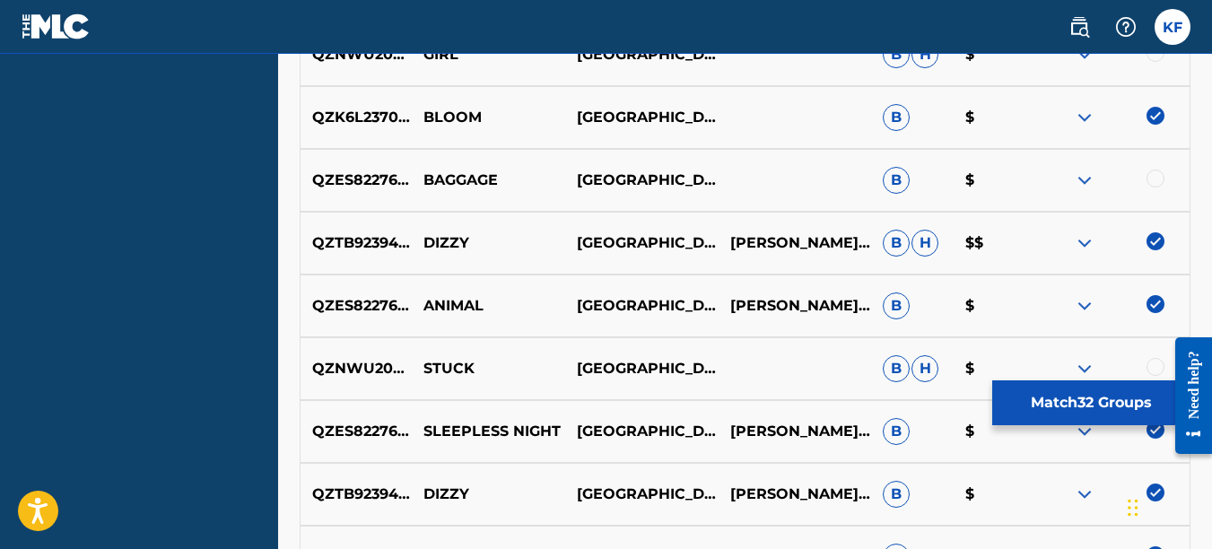
scroll to position [3005, 0]
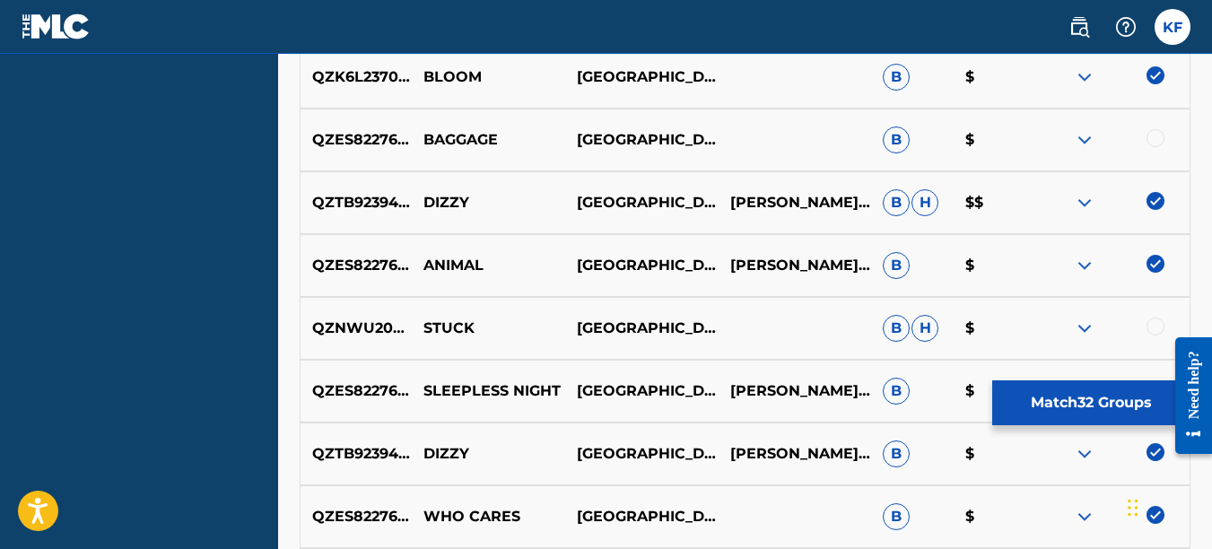
click at [1159, 268] on img at bounding box center [1156, 264] width 18 height 18
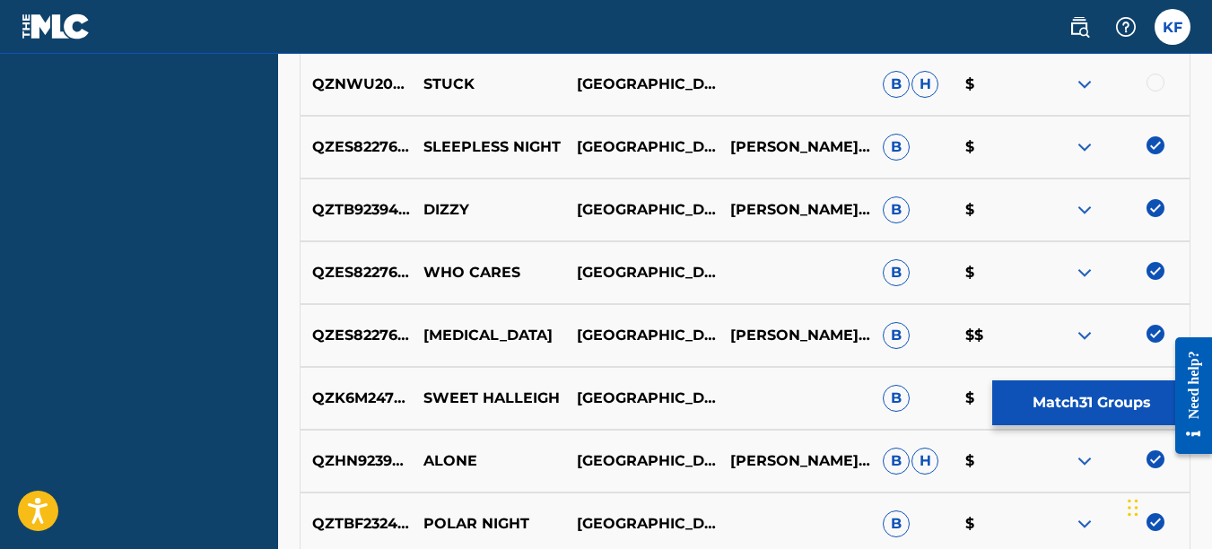
scroll to position [3274, 0]
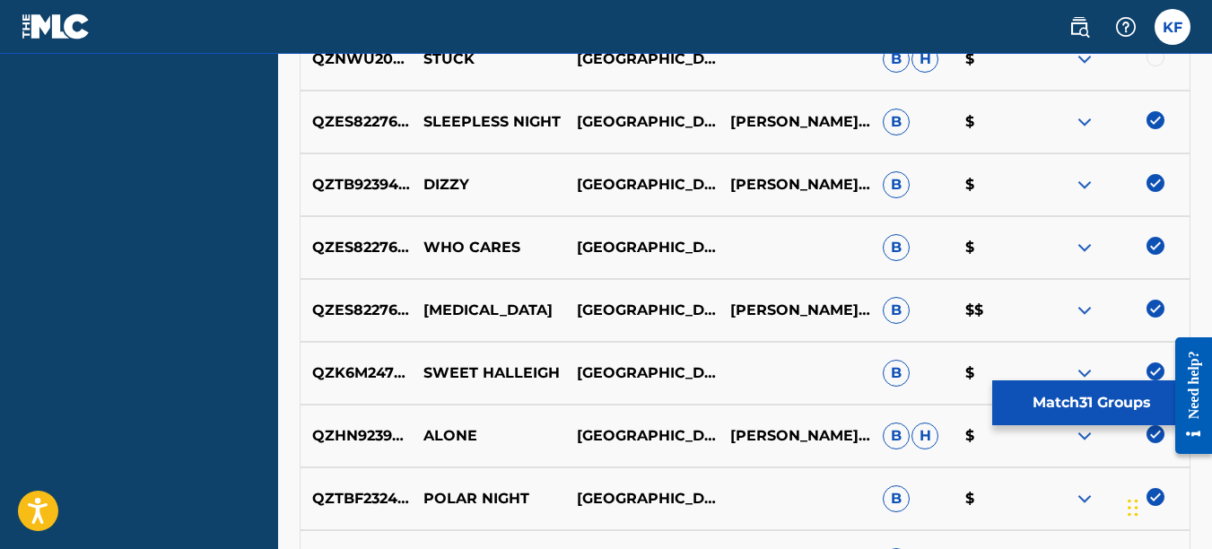
click at [1159, 185] on img at bounding box center [1156, 183] width 18 height 18
click at [1155, 245] on img at bounding box center [1156, 246] width 18 height 18
click at [1158, 306] on img at bounding box center [1156, 309] width 18 height 18
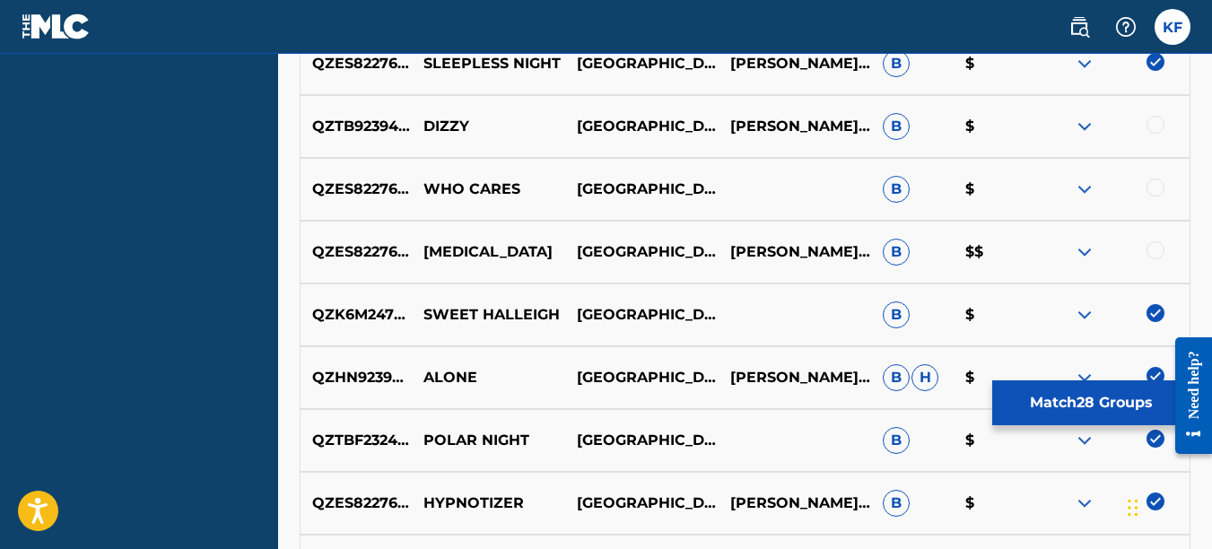
scroll to position [3364, 0]
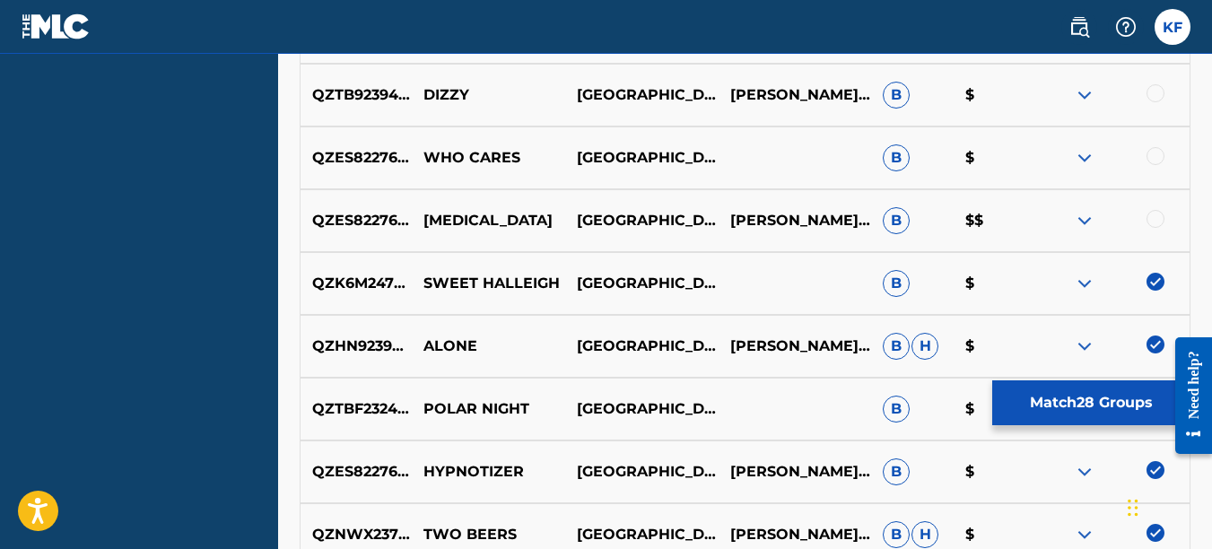
click at [1158, 278] on img at bounding box center [1156, 282] width 18 height 18
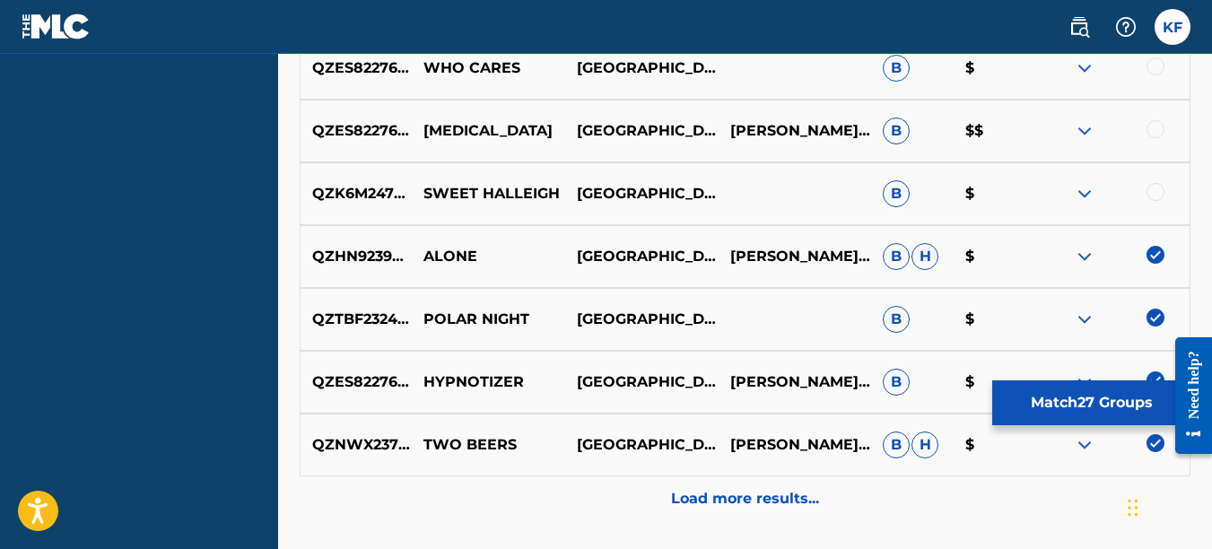
click at [1155, 249] on img at bounding box center [1156, 255] width 18 height 18
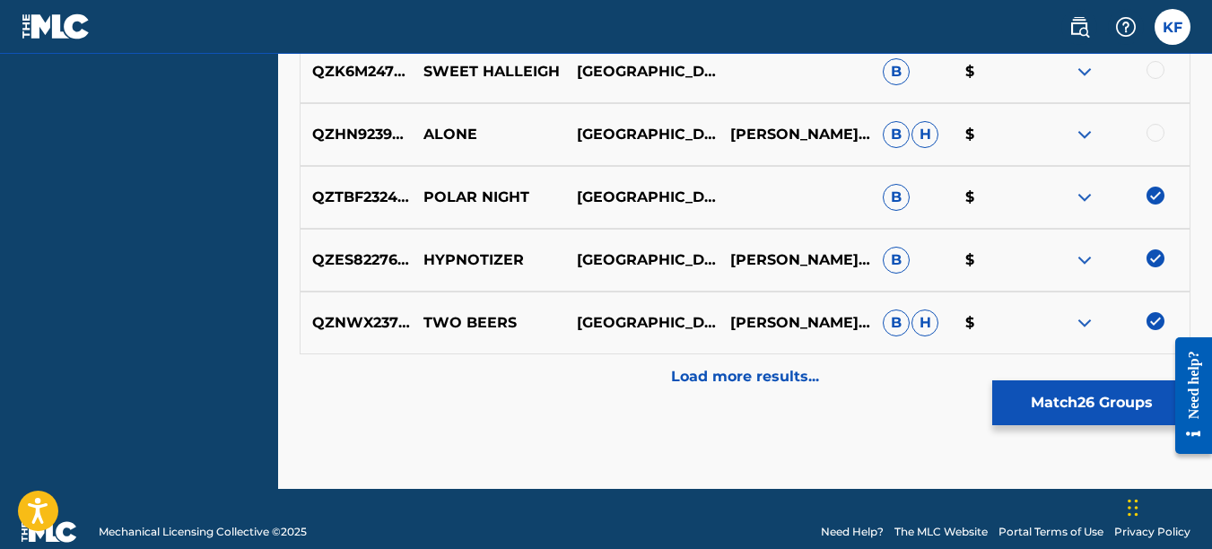
scroll to position [3602, 0]
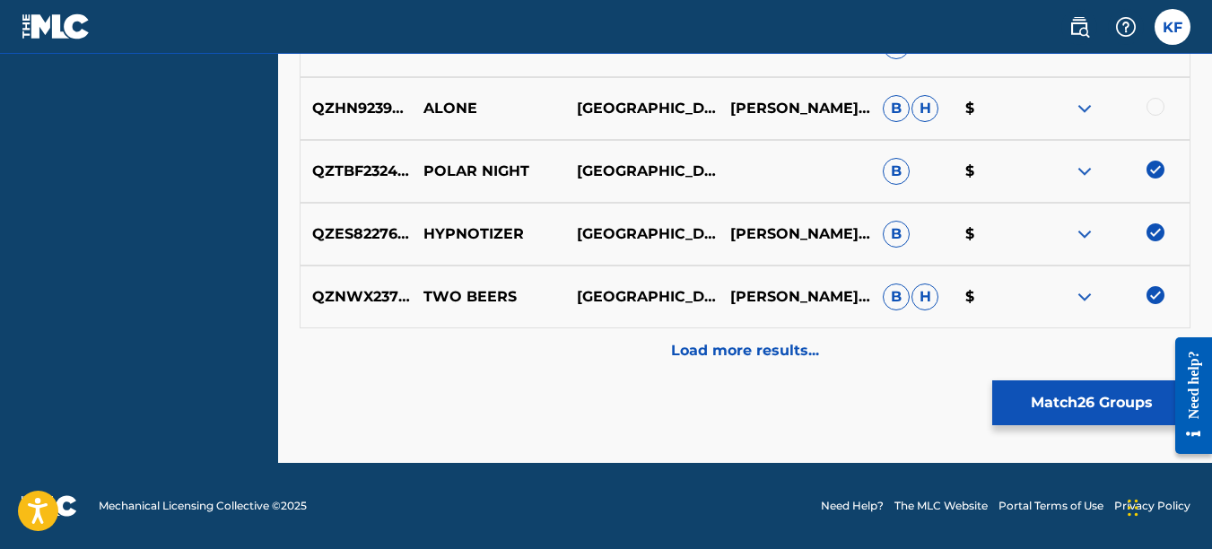
click at [1157, 165] on img at bounding box center [1156, 170] width 18 height 18
click at [1159, 235] on img at bounding box center [1156, 232] width 18 height 18
click at [1152, 293] on img at bounding box center [1156, 295] width 18 height 18
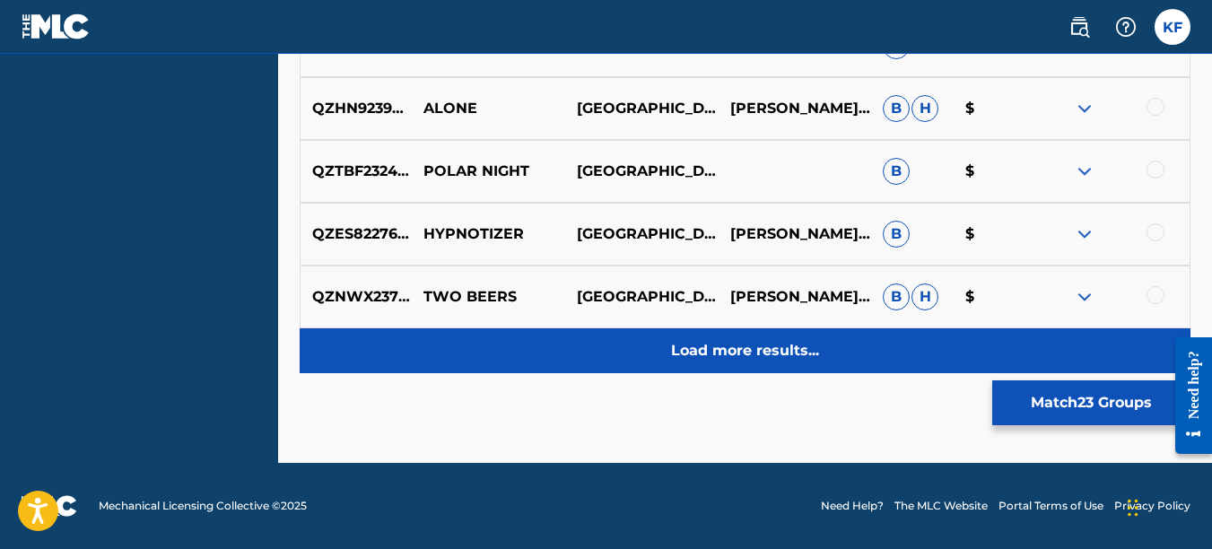
click at [754, 357] on p "Load more results..." at bounding box center [745, 351] width 148 height 22
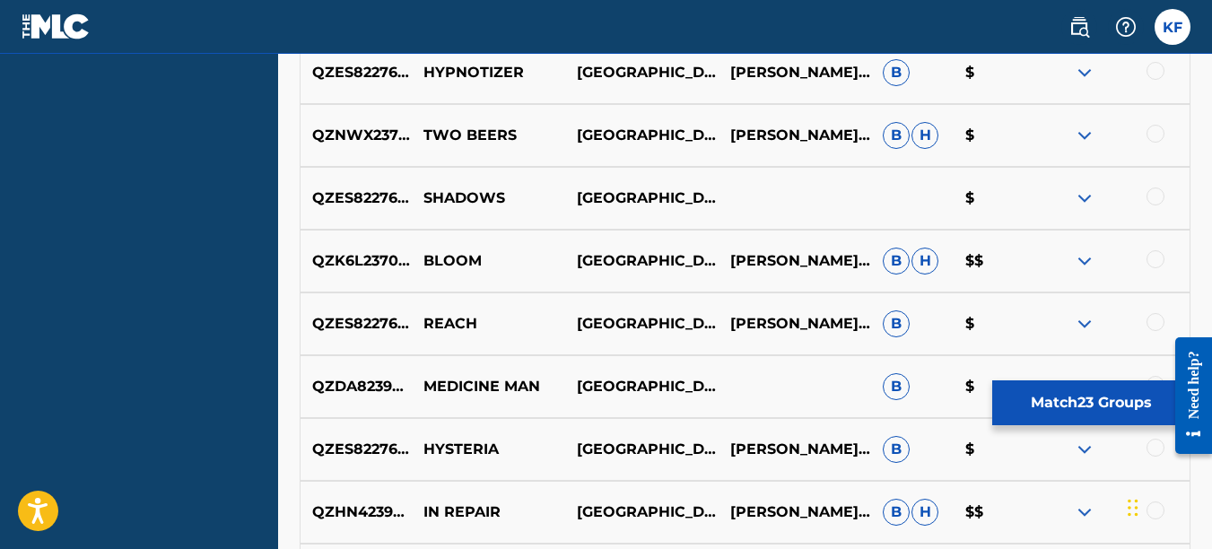
scroll to position [3782, 0]
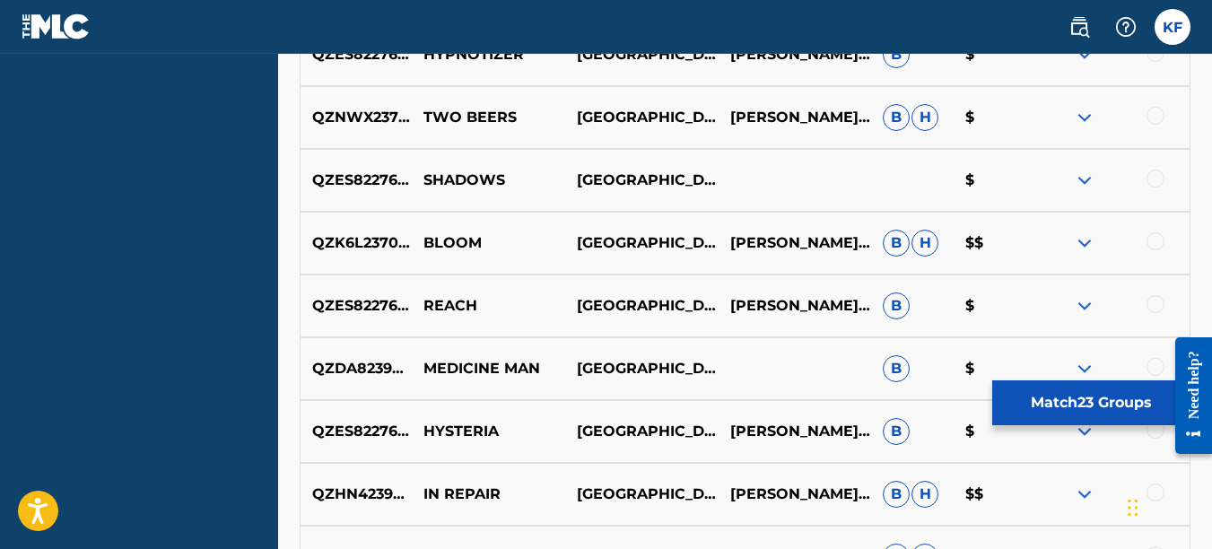
click at [1149, 303] on div at bounding box center [1156, 304] width 18 height 18
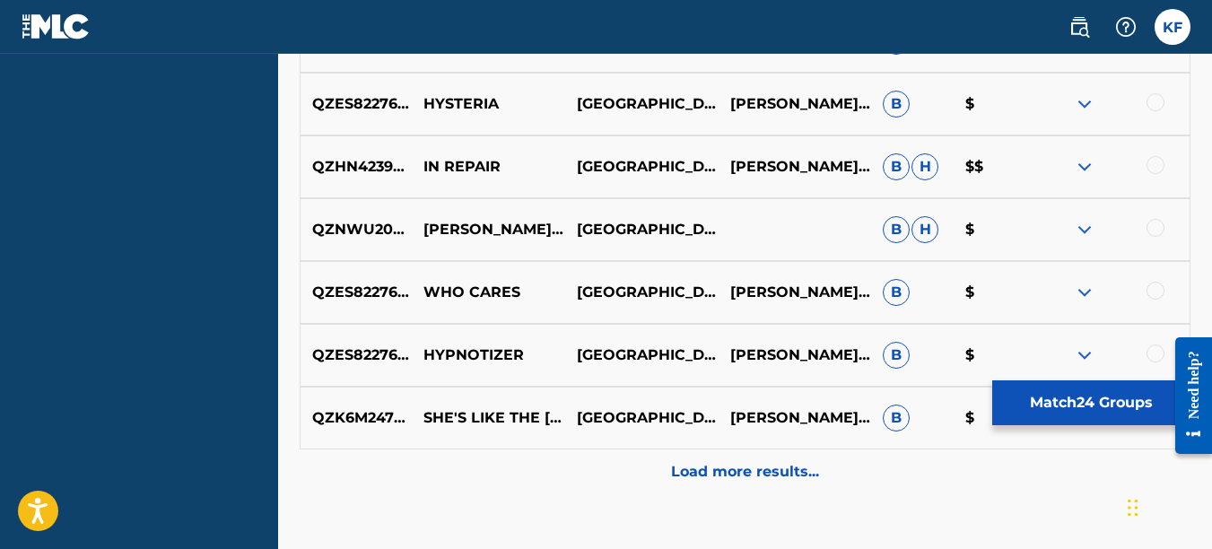
scroll to position [4140, 0]
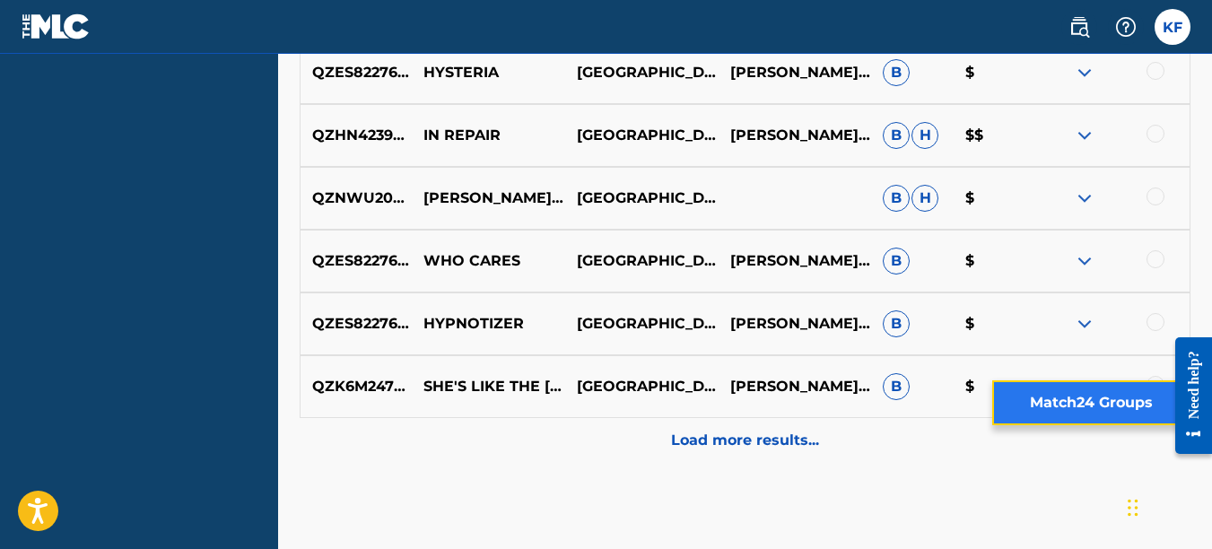
click at [1077, 392] on button "Match 24 Groups" at bounding box center [1091, 402] width 198 height 45
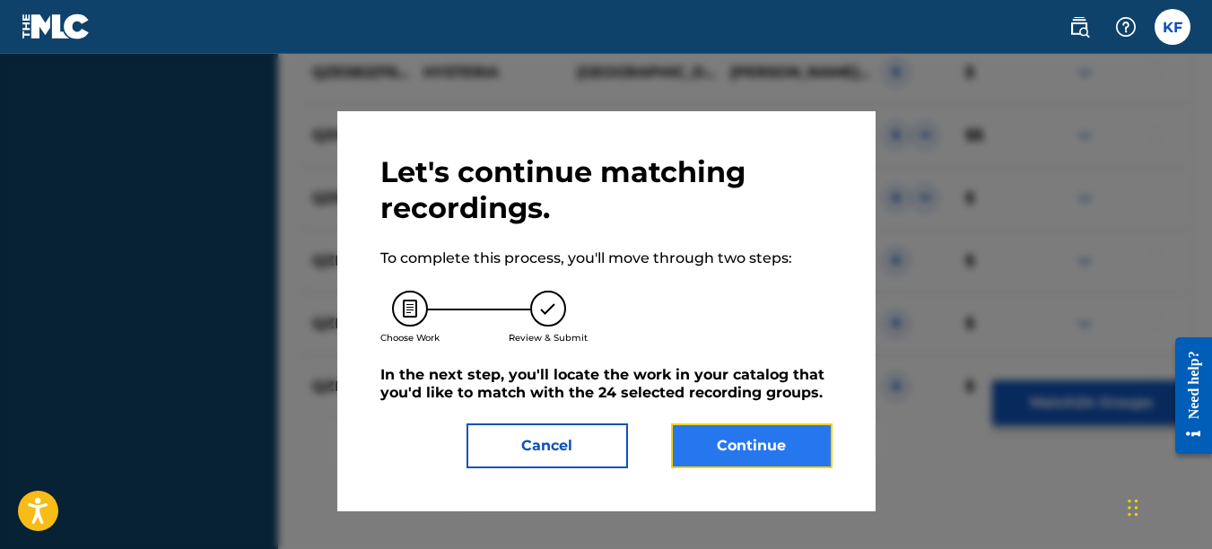
click at [757, 445] on button "Continue" at bounding box center [752, 446] width 162 height 45
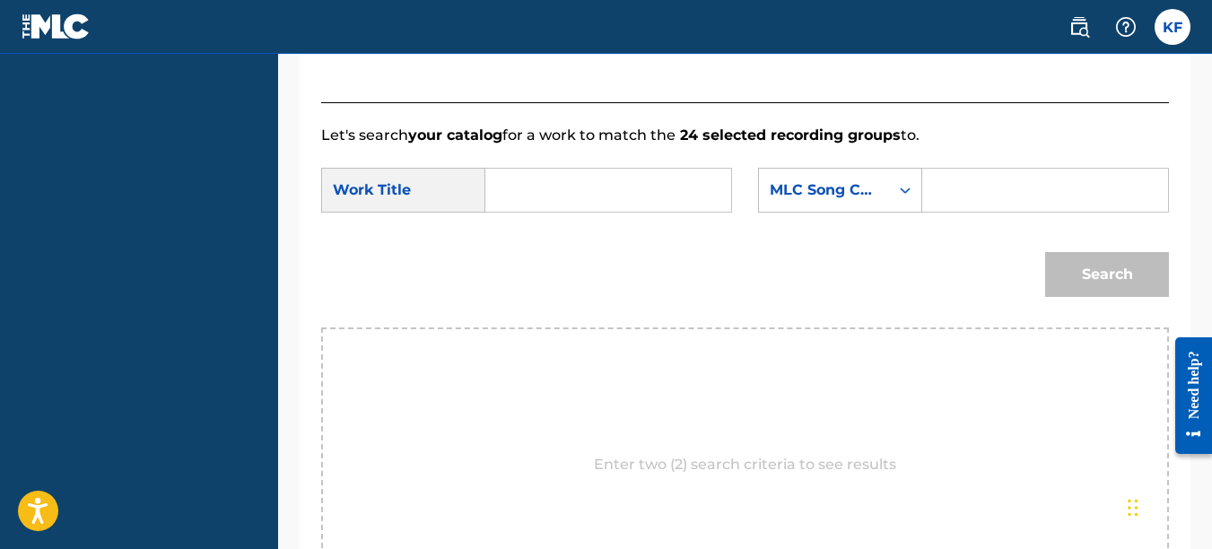
scroll to position [330, 0]
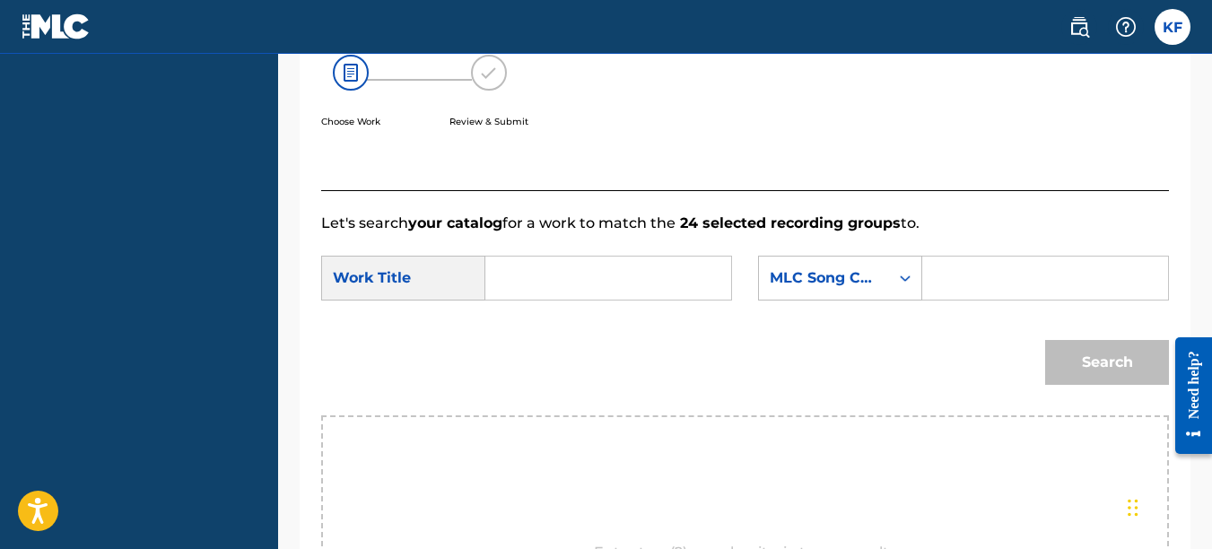
click at [633, 300] on input "Search Form" at bounding box center [608, 278] width 215 height 43
type input "baggage"
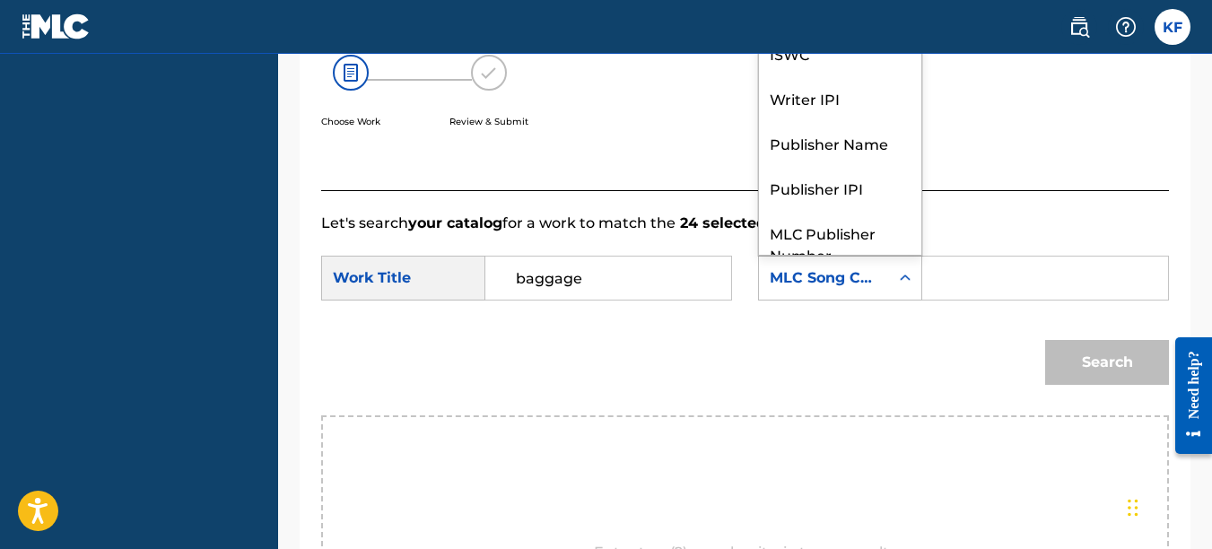
click at [898, 287] on icon "Search Form" at bounding box center [905, 278] width 18 height 18
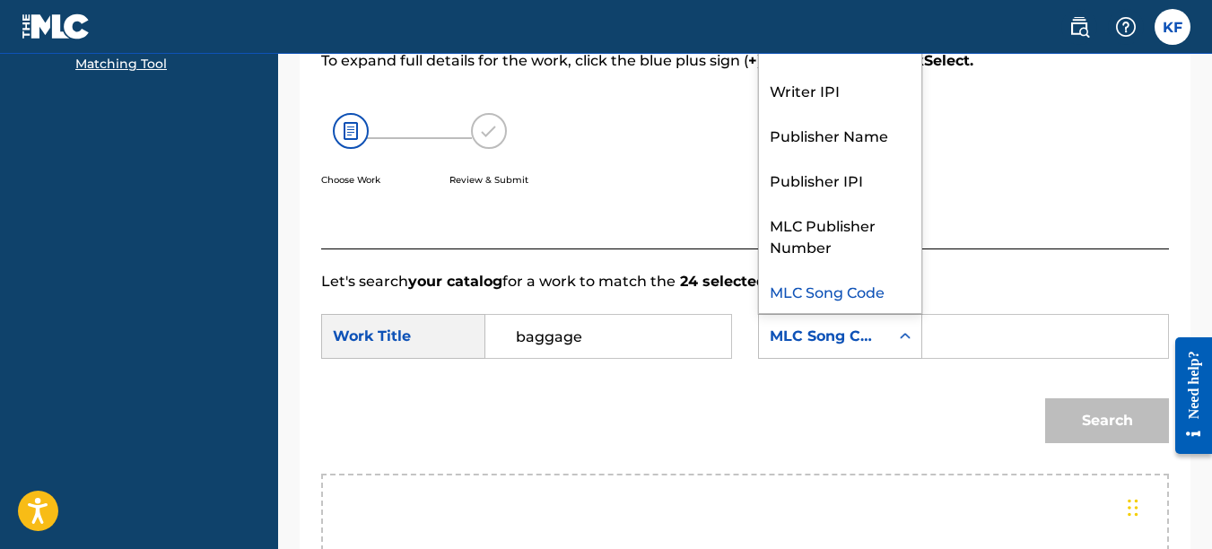
scroll to position [240, 0]
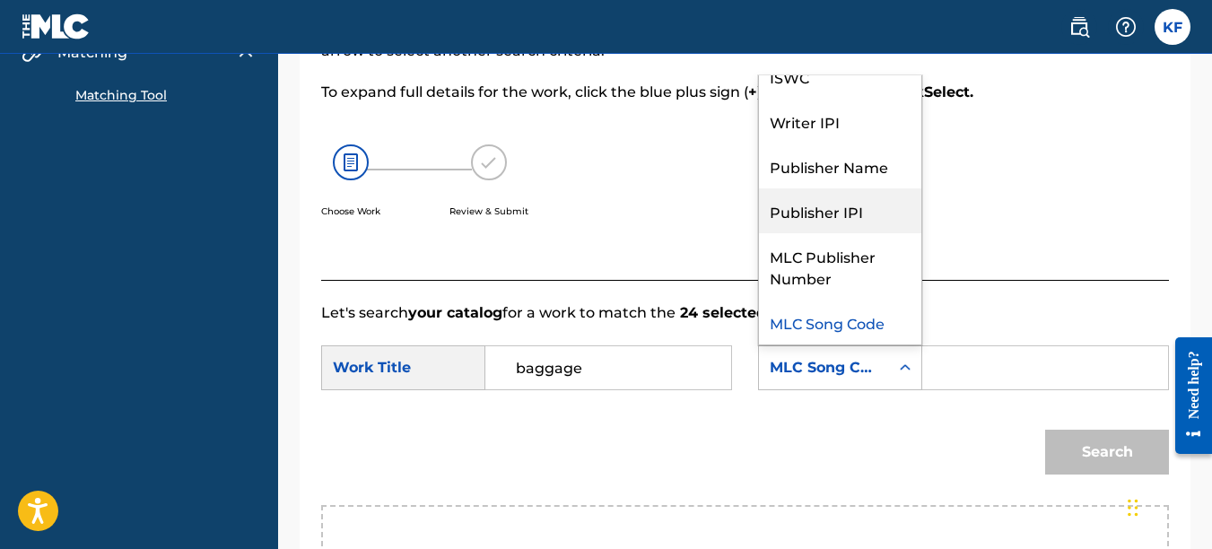
click at [832, 233] on div "Publisher IPI" at bounding box center [840, 210] width 162 height 45
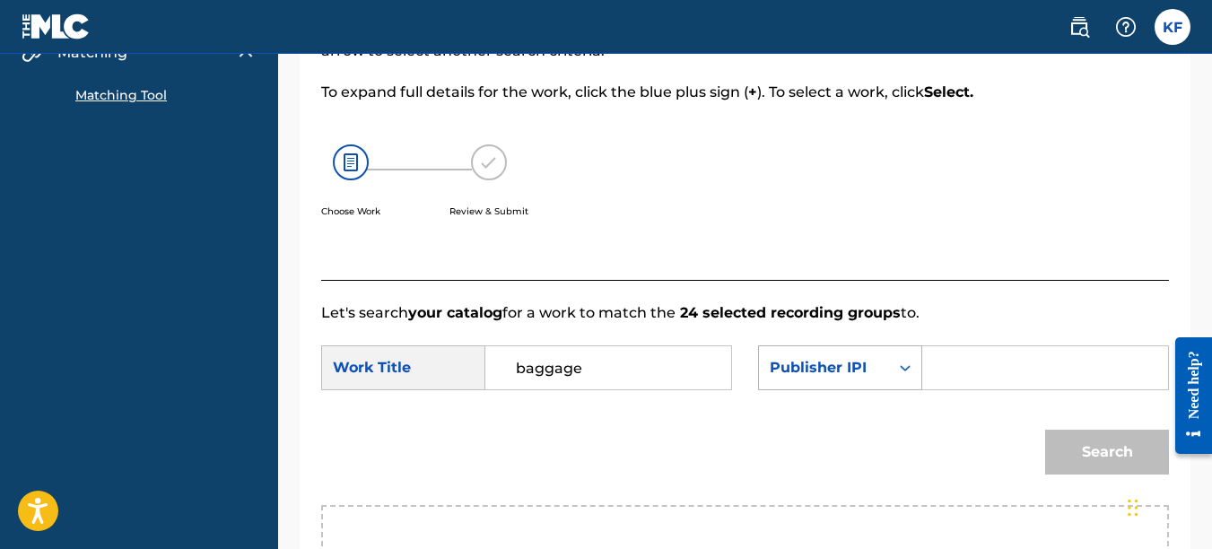
click at [883, 385] on div "Publisher IPI" at bounding box center [824, 368] width 130 height 34
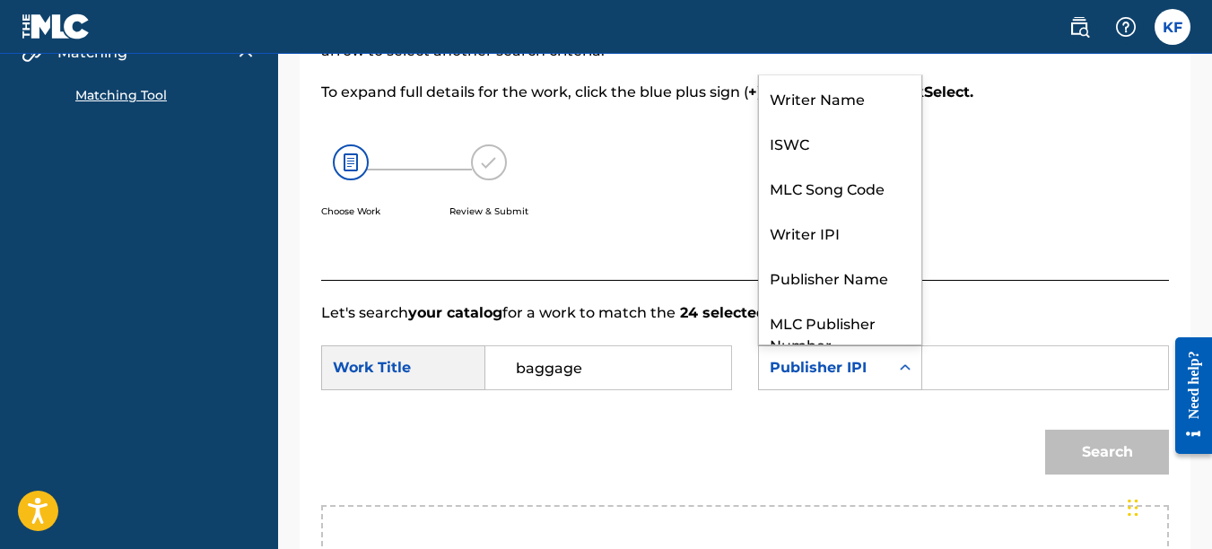
scroll to position [66, 0]
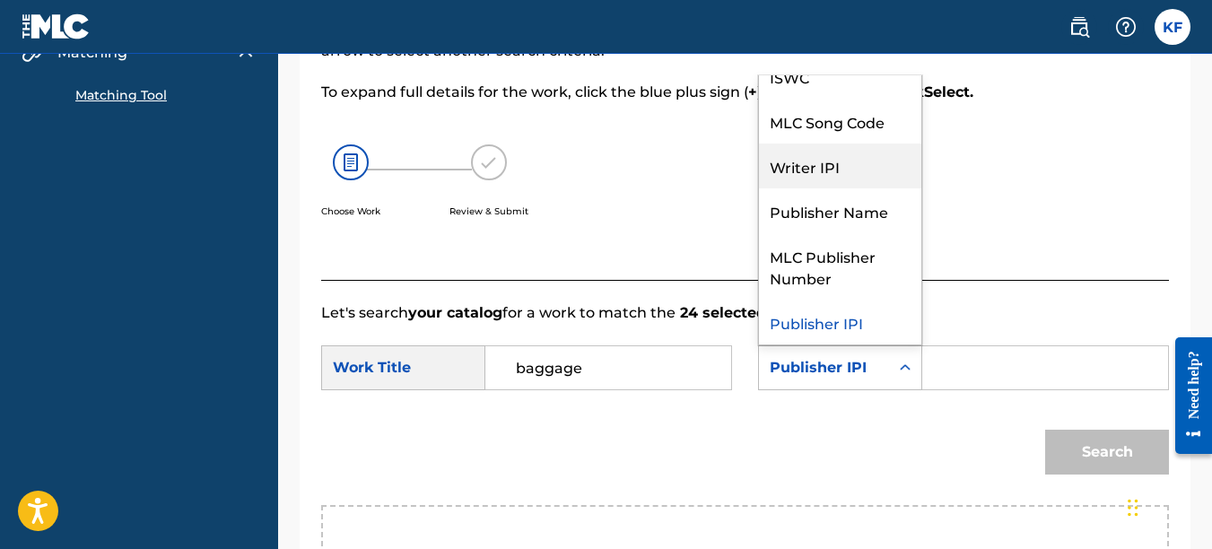
click at [846, 188] on div "Writer IPI" at bounding box center [840, 166] width 162 height 45
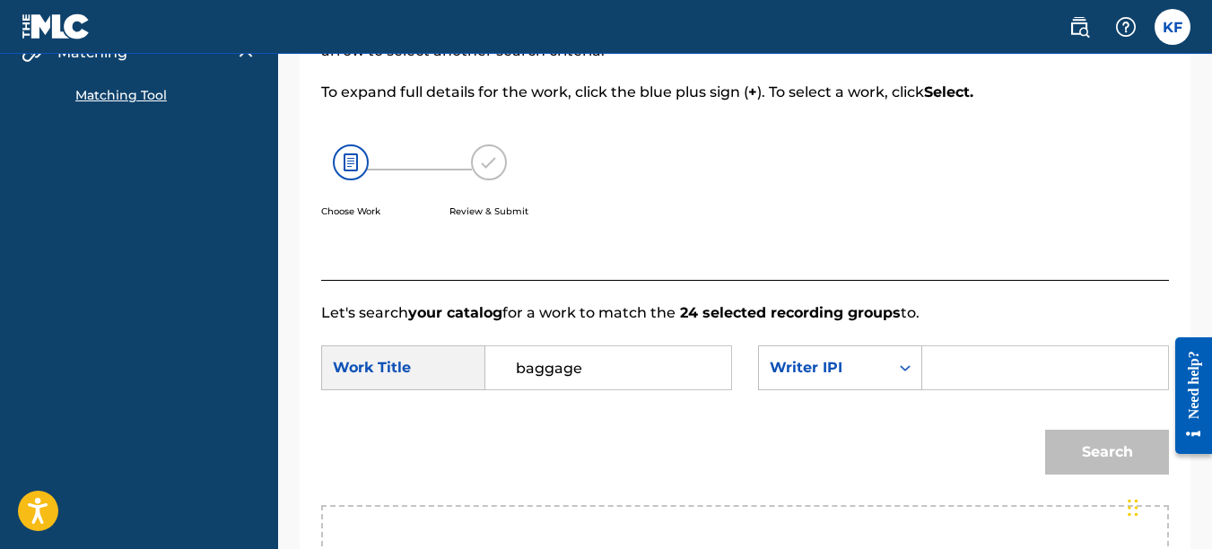
click at [971, 389] on input "Search Form" at bounding box center [1045, 367] width 215 height 43
paste input "1066966028"
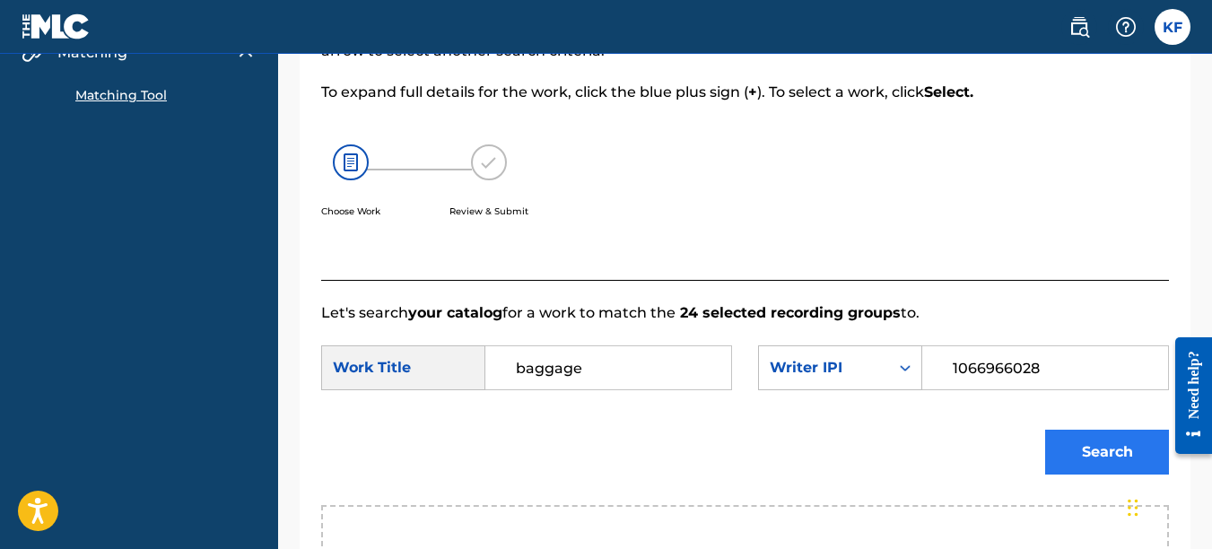
type input "1066966028"
click at [1061, 463] on button "Search" at bounding box center [1107, 452] width 124 height 45
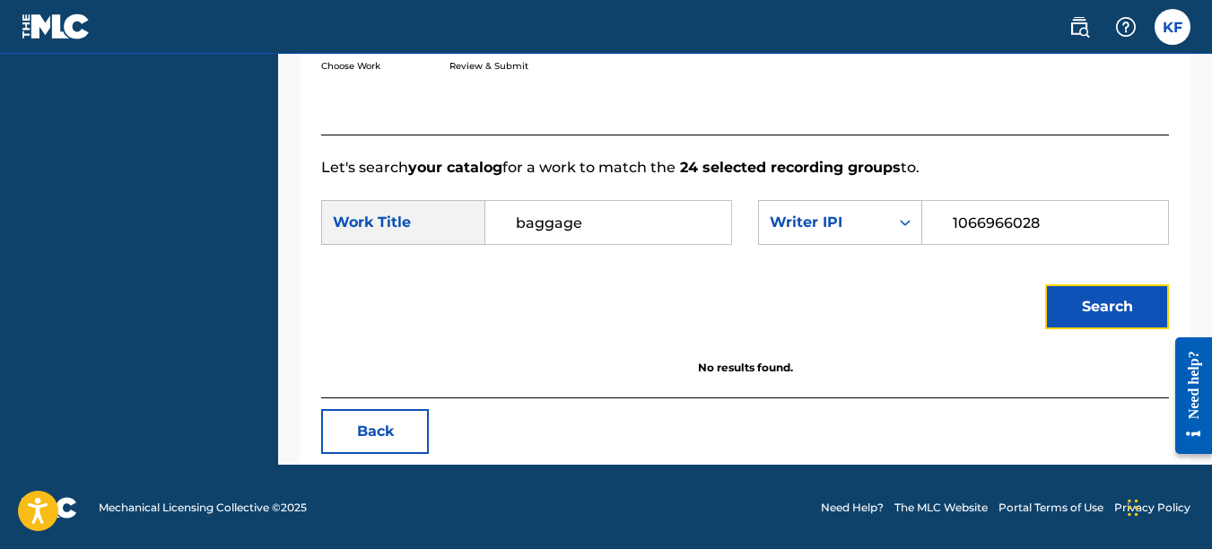
scroll to position [409, 0]
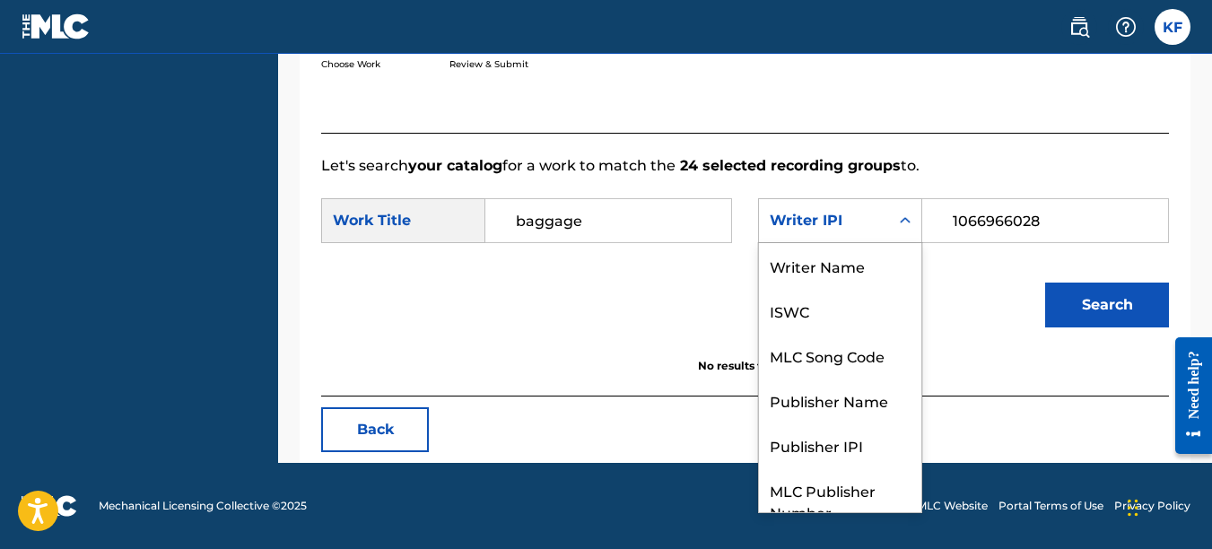
click at [889, 224] on div "Search Form" at bounding box center [905, 221] width 32 height 32
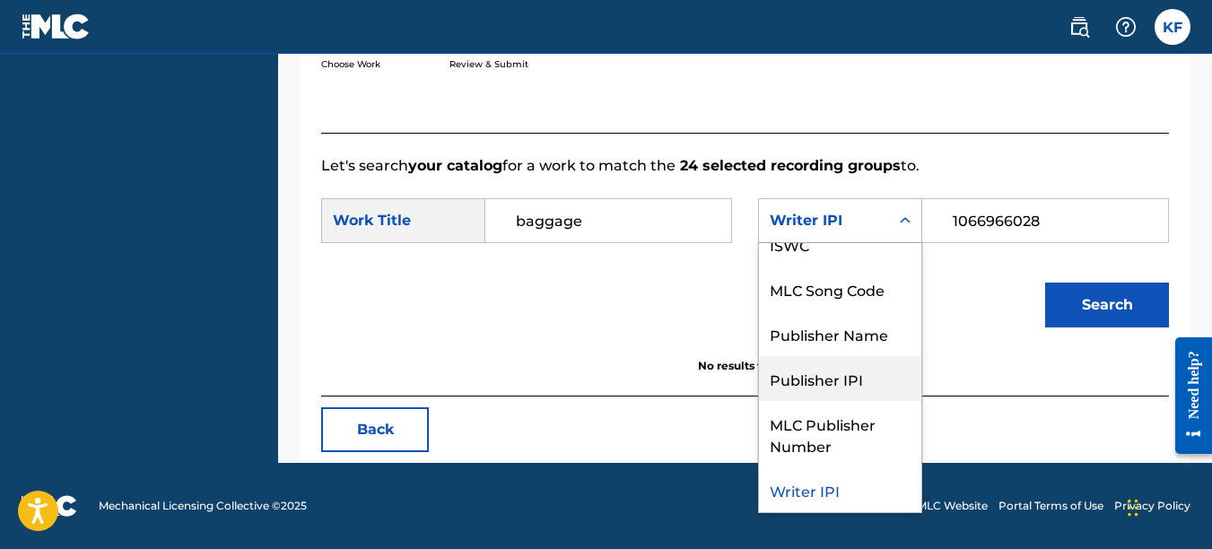
click at [824, 373] on div "Publisher IPI" at bounding box center [840, 378] width 162 height 45
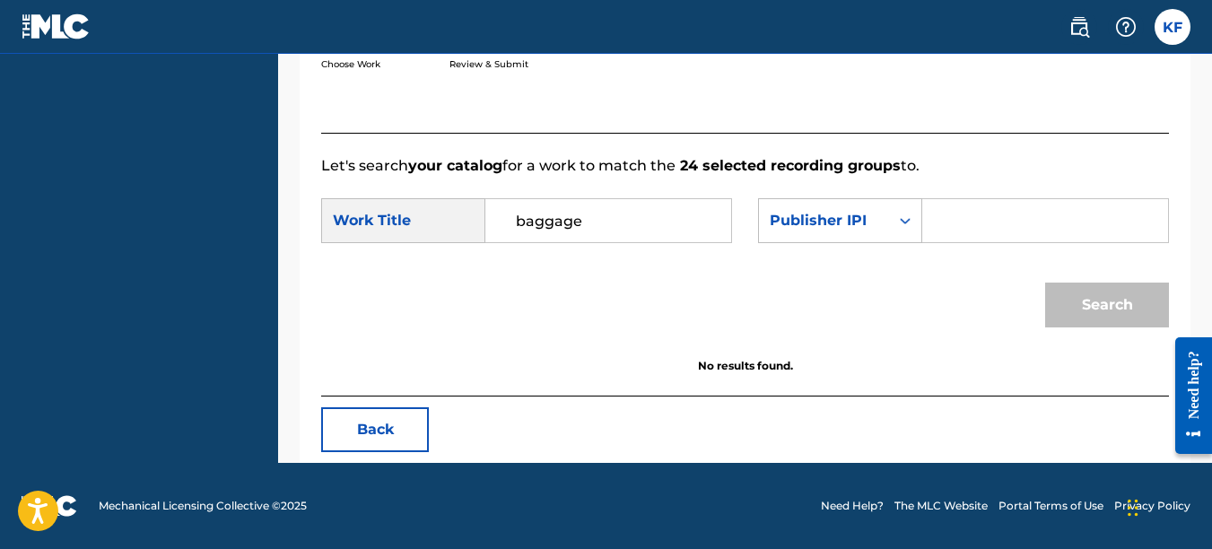
click at [984, 212] on input "Search Form" at bounding box center [1045, 220] width 215 height 43
paste input "1066966322"
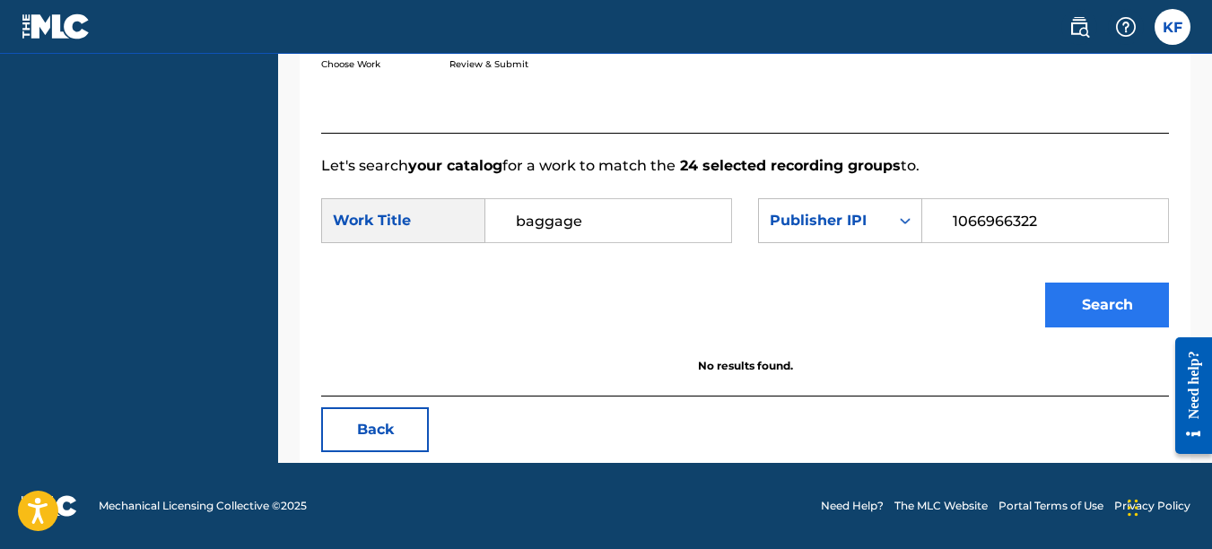
type input "1066966322"
click at [1084, 305] on button "Search" at bounding box center [1107, 305] width 124 height 45
drag, startPoint x: 620, startPoint y: 227, endPoint x: 31, endPoint y: 224, distance: 589.6
click at [58, 224] on main "Kirby Fitzgerald Song Catalog My Writer Names Co-Writers Catalog Builder Matchi…" at bounding box center [606, 64] width 1212 height 797
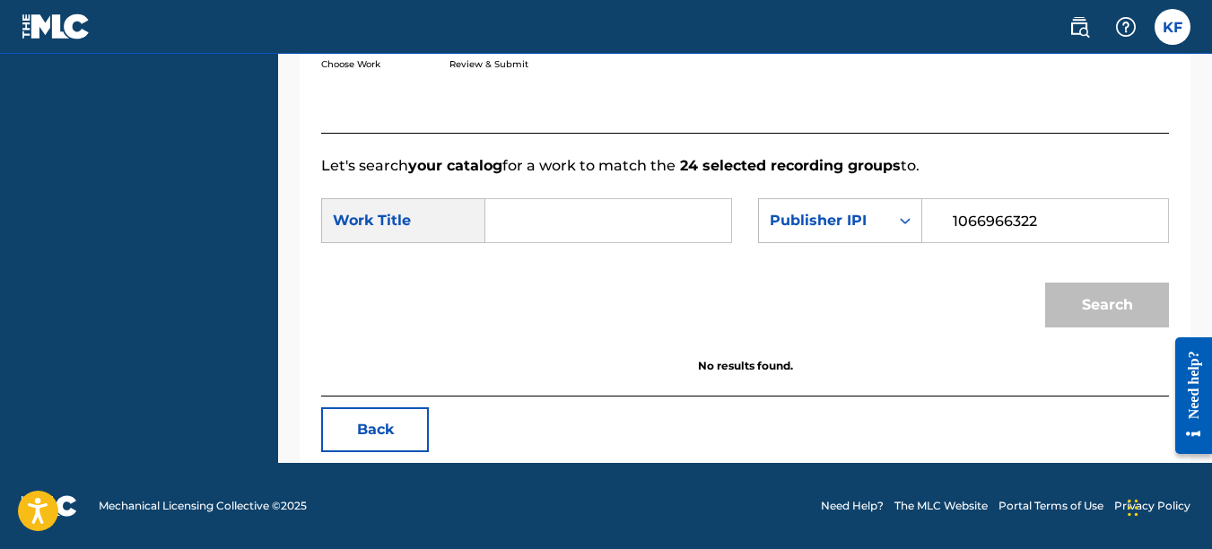
click at [503, 231] on input "Search Form" at bounding box center [608, 220] width 215 height 43
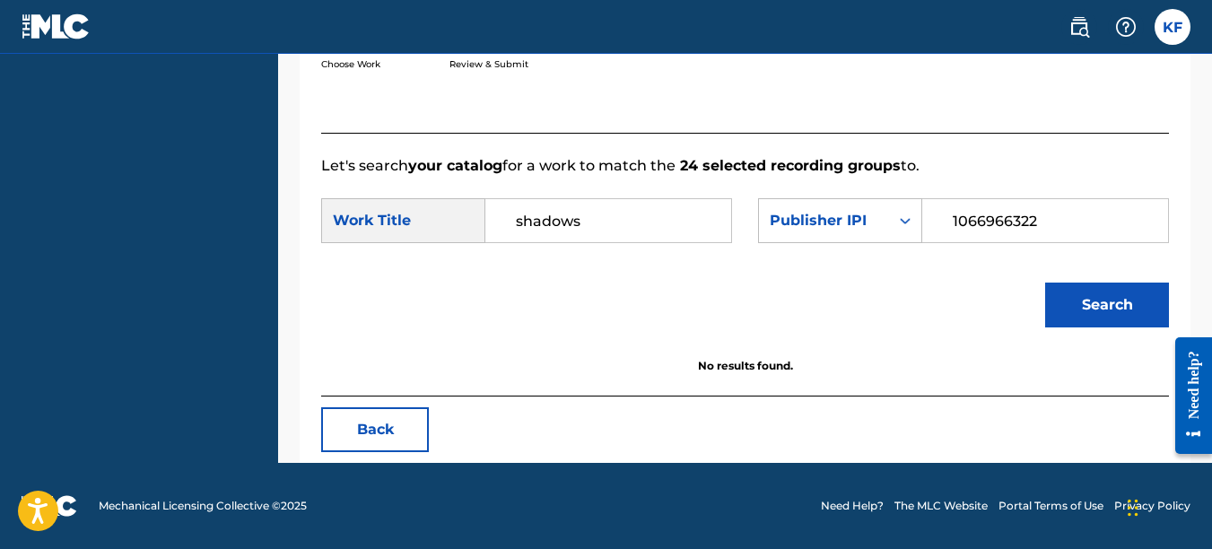
type input "shadows"
click at [1045, 283] on button "Search" at bounding box center [1107, 305] width 124 height 45
click at [363, 448] on button "Back" at bounding box center [375, 429] width 108 height 45
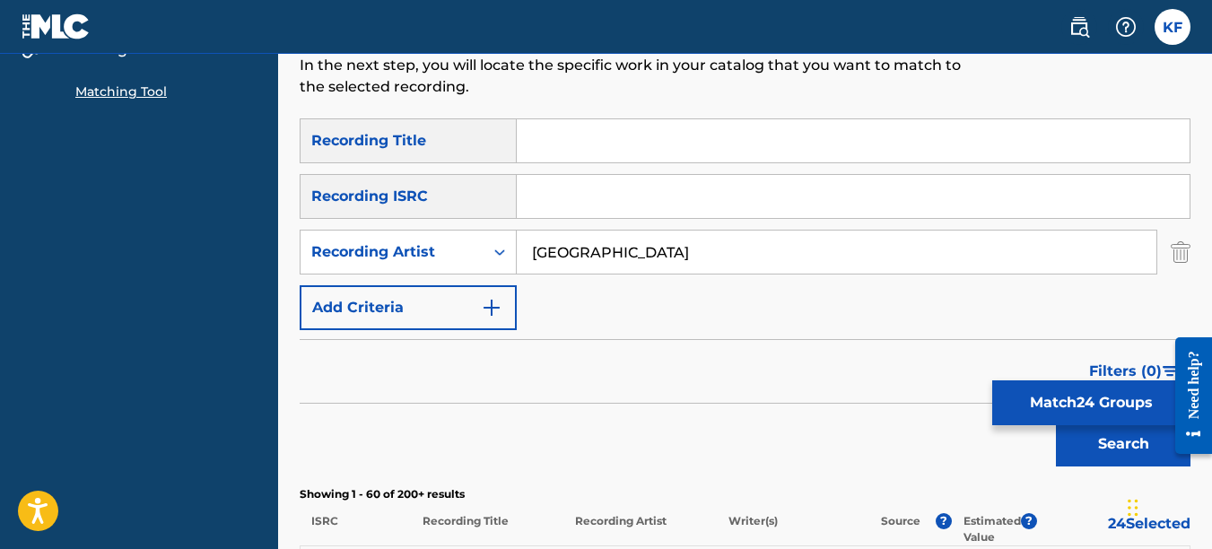
scroll to position [230, 0]
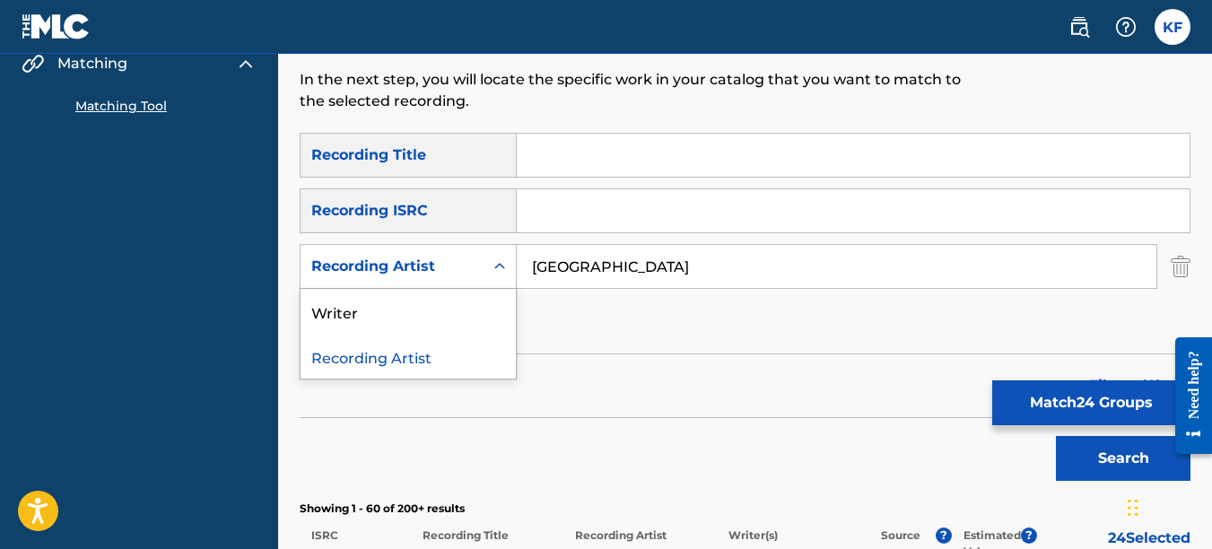
click at [481, 269] on div "Recording Artist" at bounding box center [392, 266] width 183 height 34
click at [554, 379] on div "Filters ( 0 )" at bounding box center [745, 386] width 891 height 65
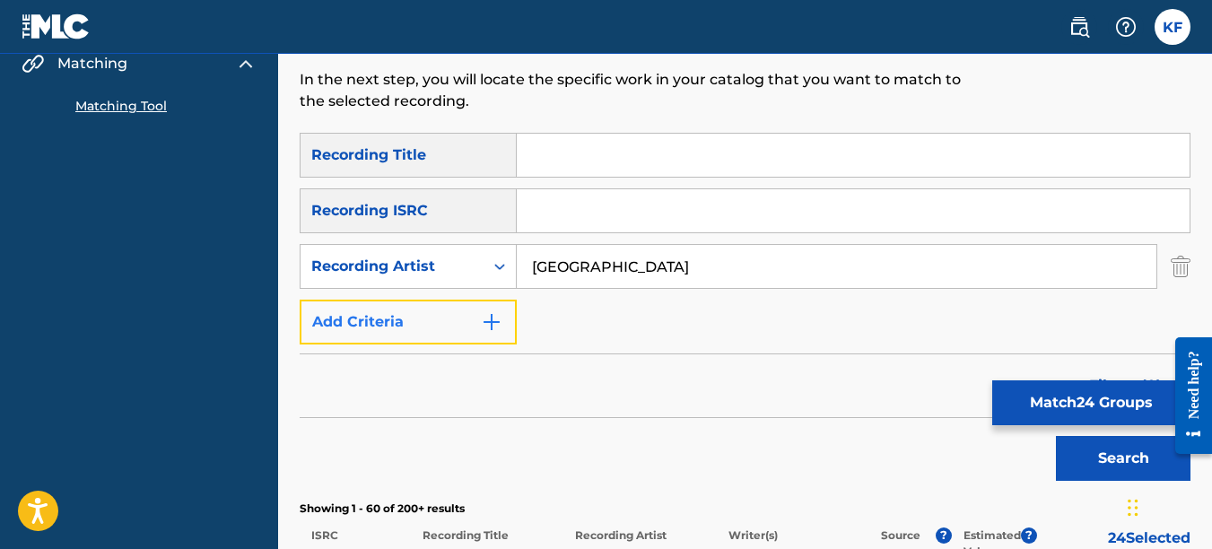
click at [474, 321] on button "Add Criteria" at bounding box center [408, 322] width 217 height 45
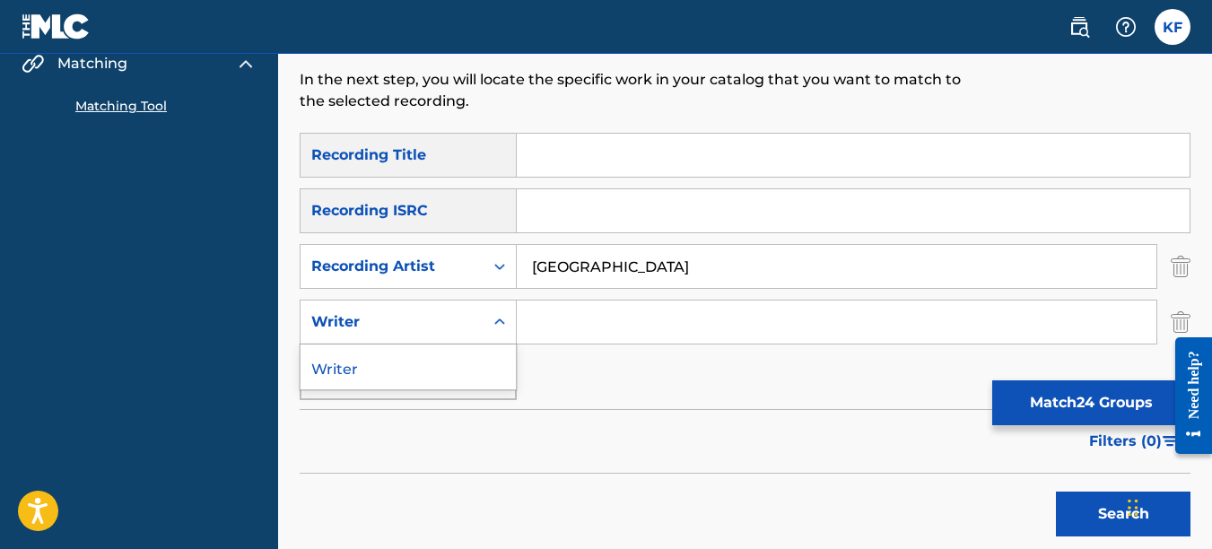
click at [445, 315] on div "Writer" at bounding box center [392, 322] width 162 height 22
click at [569, 333] on input "Search Form" at bounding box center [837, 322] width 640 height 43
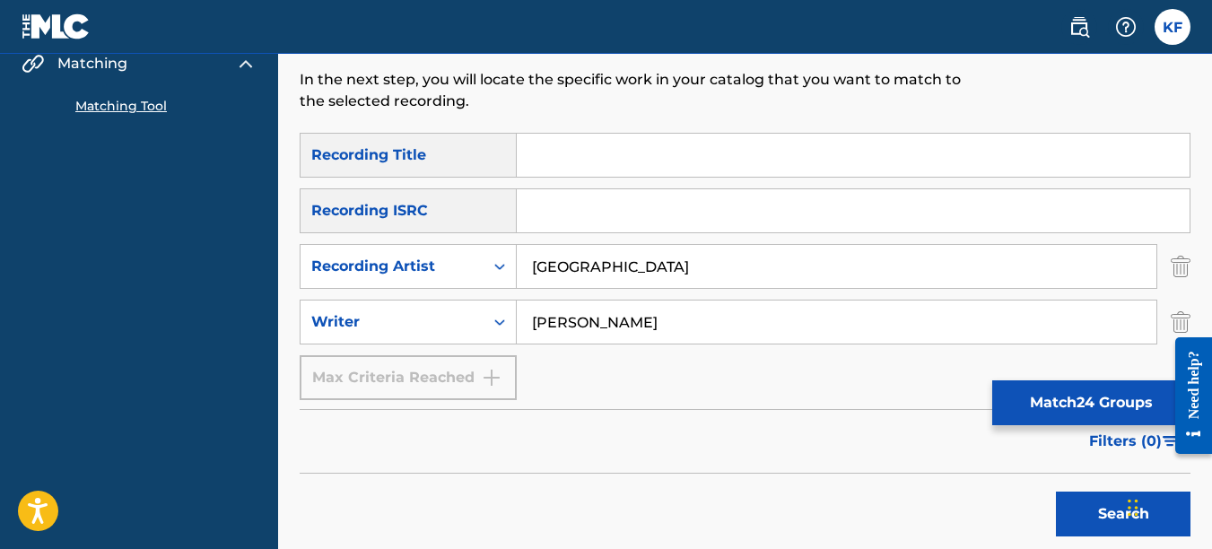
type input "Brian Wayne Davis"
click at [1056, 492] on button "Search" at bounding box center [1123, 514] width 135 height 45
drag, startPoint x: 659, startPoint y: 263, endPoint x: 231, endPoint y: 284, distance: 428.5
click at [328, 284] on div "SearchWithCriteria8c491230-8450-4b8f-8602-af02dbd3bf87 Recording Artist lincoln…" at bounding box center [745, 266] width 891 height 45
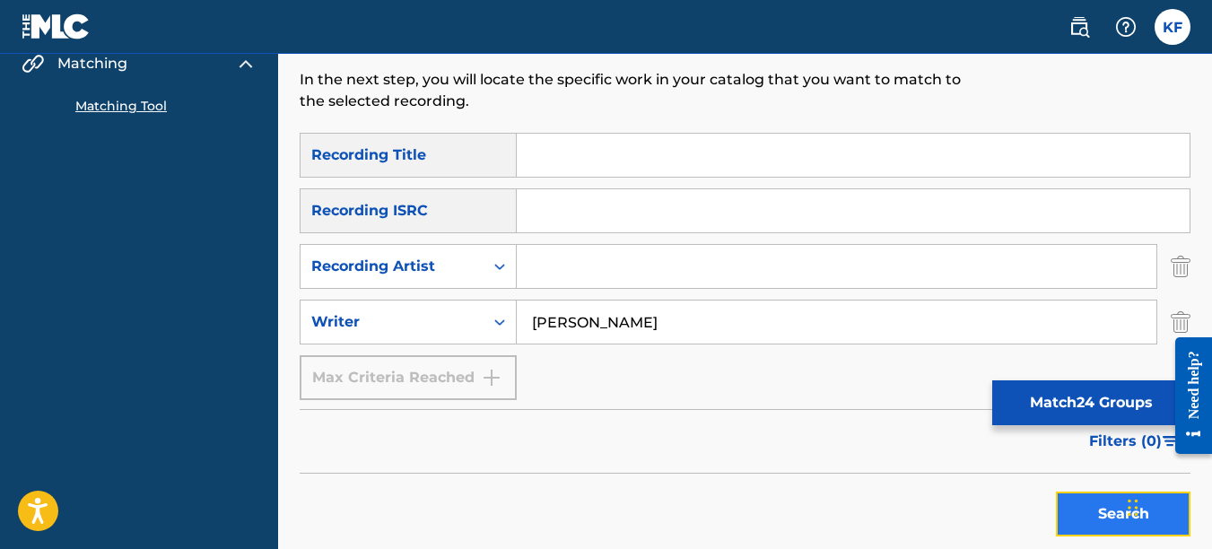
click at [1112, 514] on button "Search" at bounding box center [1123, 514] width 135 height 45
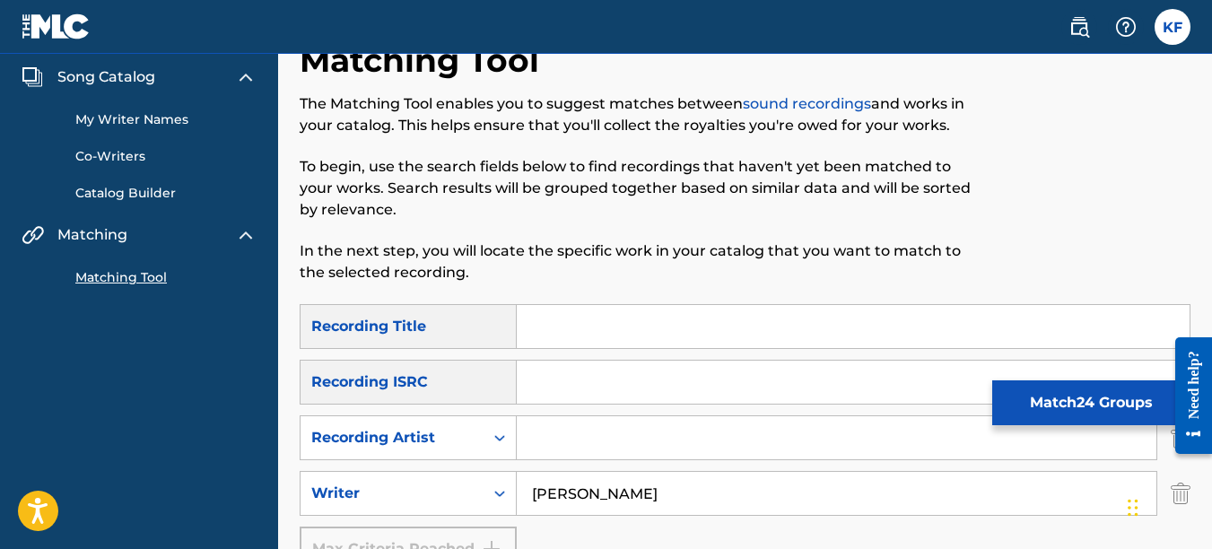
scroll to position [90, 0]
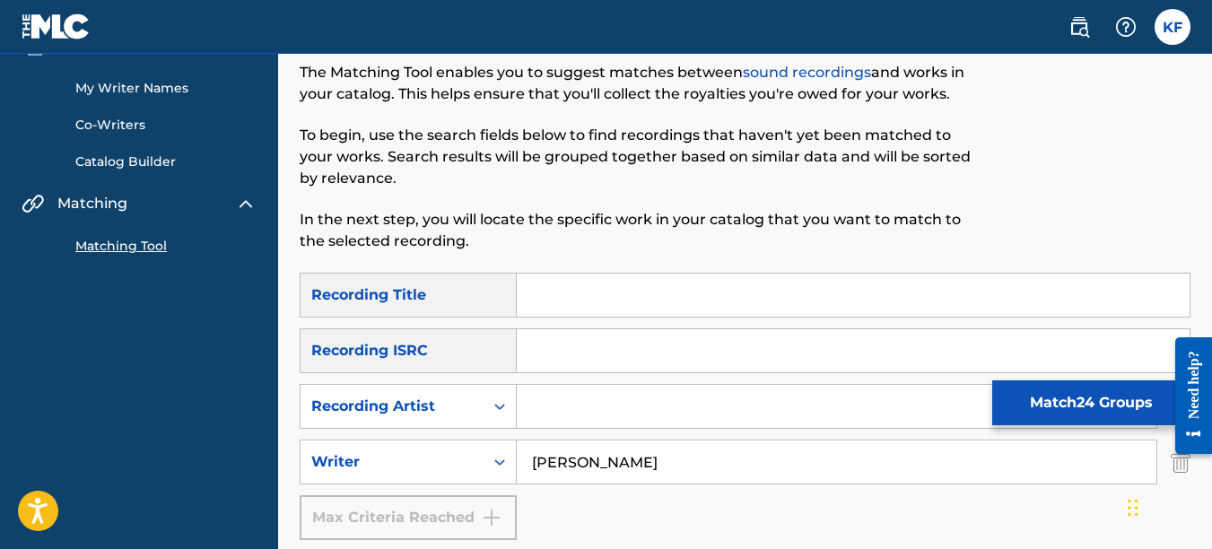
drag, startPoint x: 548, startPoint y: 415, endPoint x: 562, endPoint y: 424, distance: 16.2
click at [549, 418] on input "Search Form" at bounding box center [837, 406] width 640 height 43
type input "lincoln city"
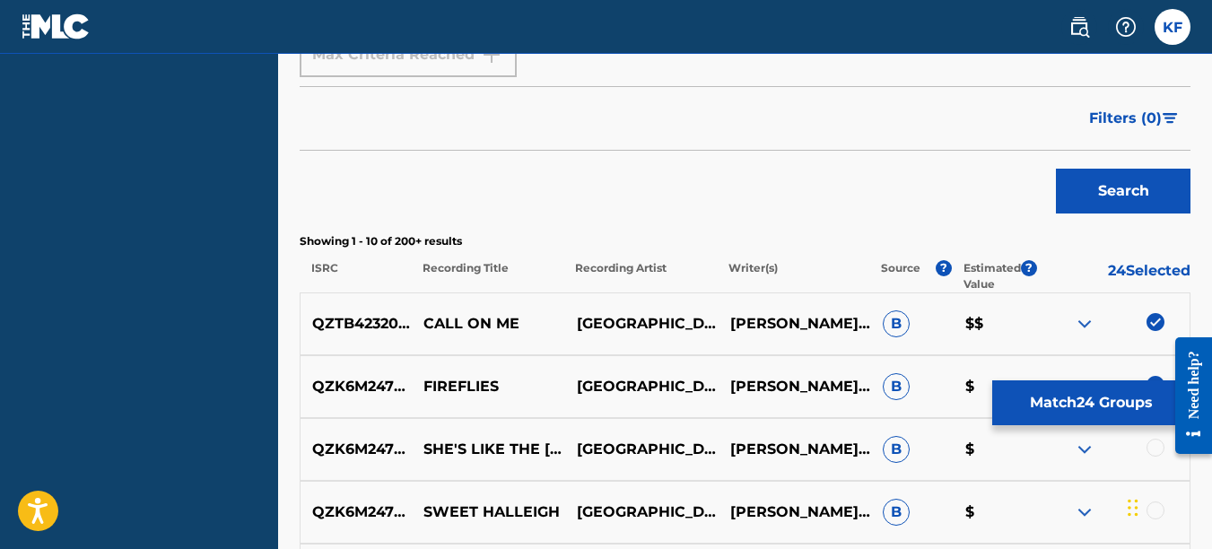
scroll to position [628, 0]
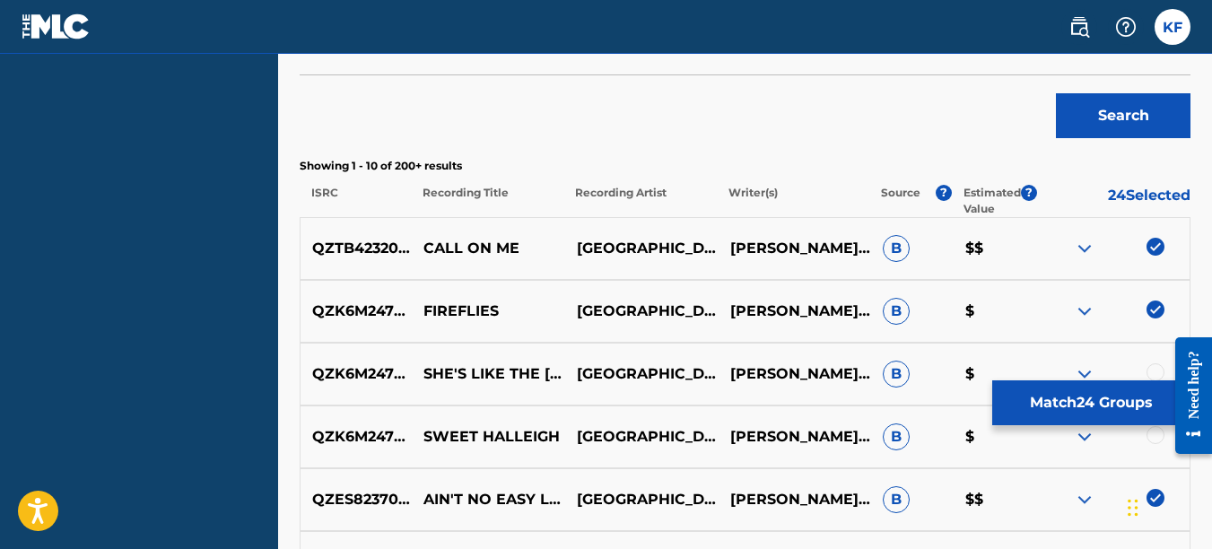
click at [1155, 245] on img at bounding box center [1156, 247] width 18 height 18
click at [1155, 245] on div at bounding box center [1156, 247] width 18 height 18
click at [320, 245] on p "QZTB42320686" at bounding box center [364, 249] width 126 height 22
click at [995, 246] on p "$$" at bounding box center [995, 249] width 83 height 22
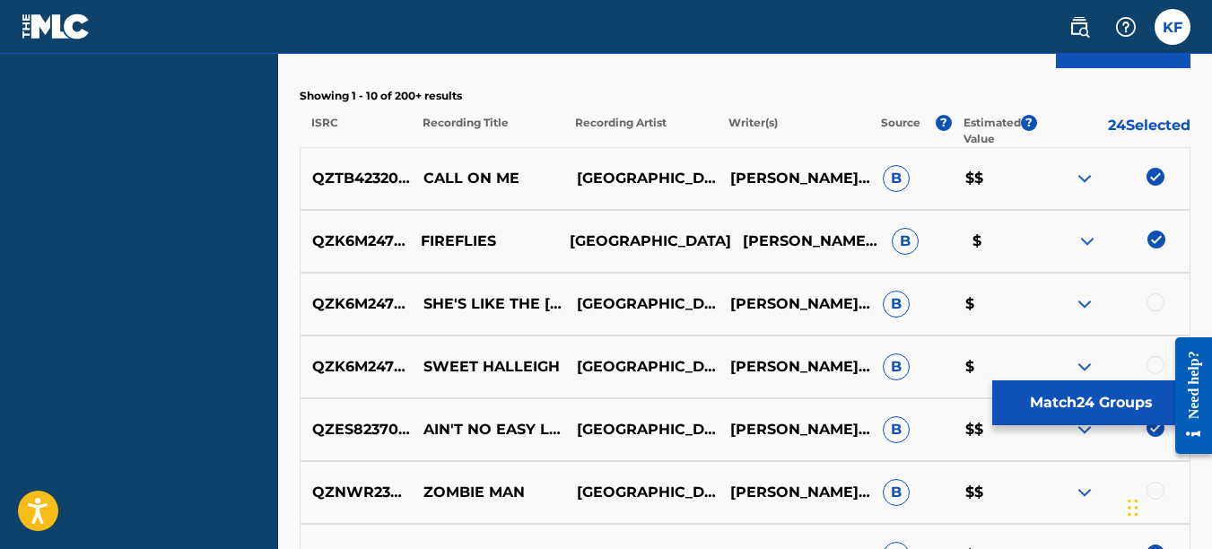
scroll to position [718, 0]
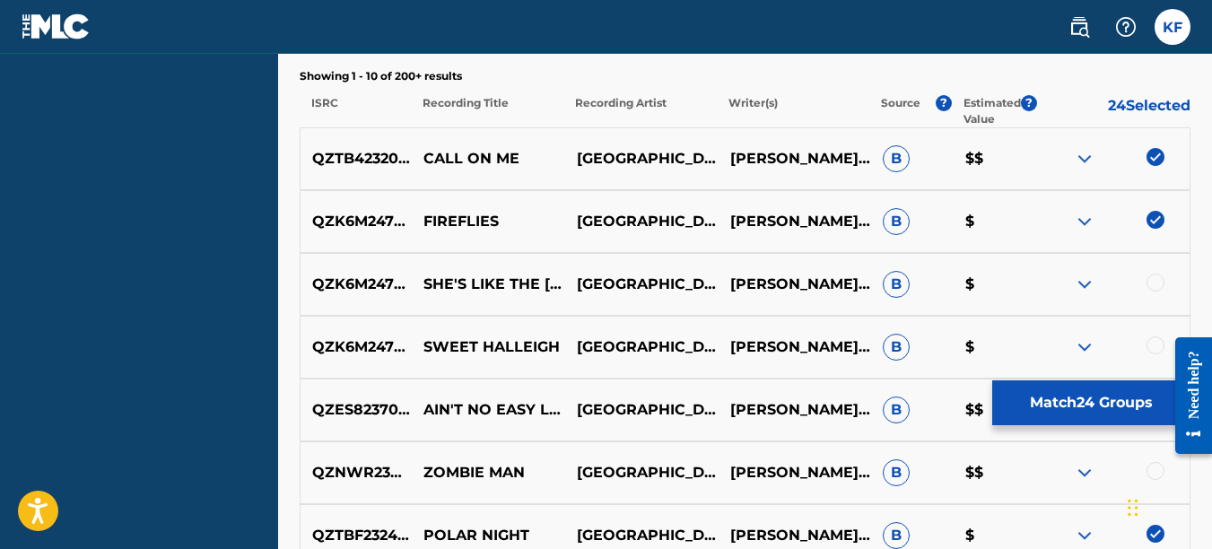
click at [1088, 153] on img at bounding box center [1085, 159] width 22 height 22
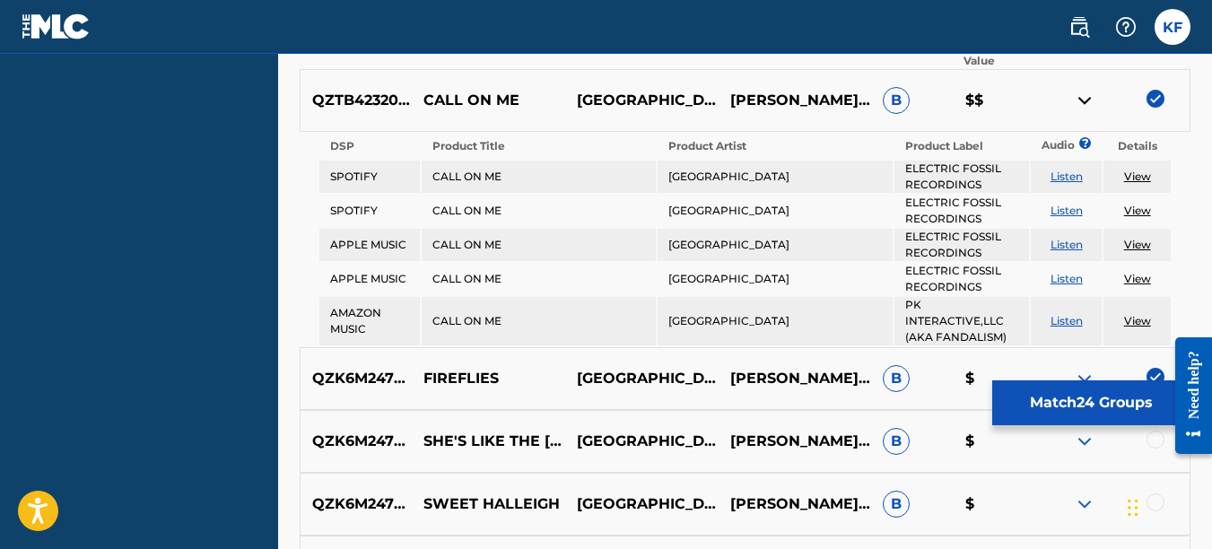
scroll to position [808, 0]
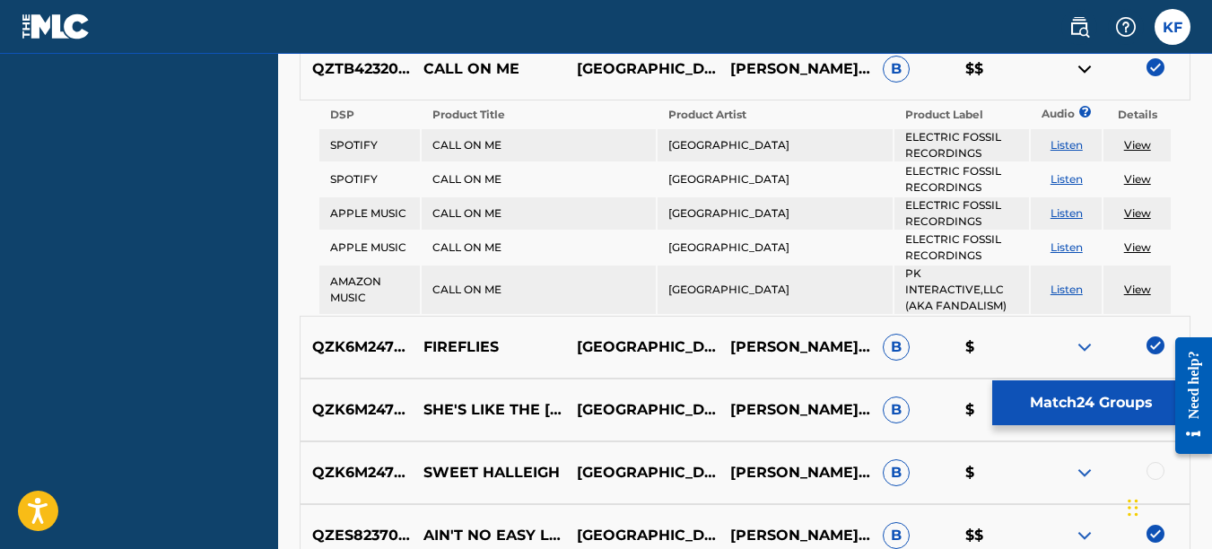
click at [1140, 138] on link "View" at bounding box center [1137, 144] width 27 height 13
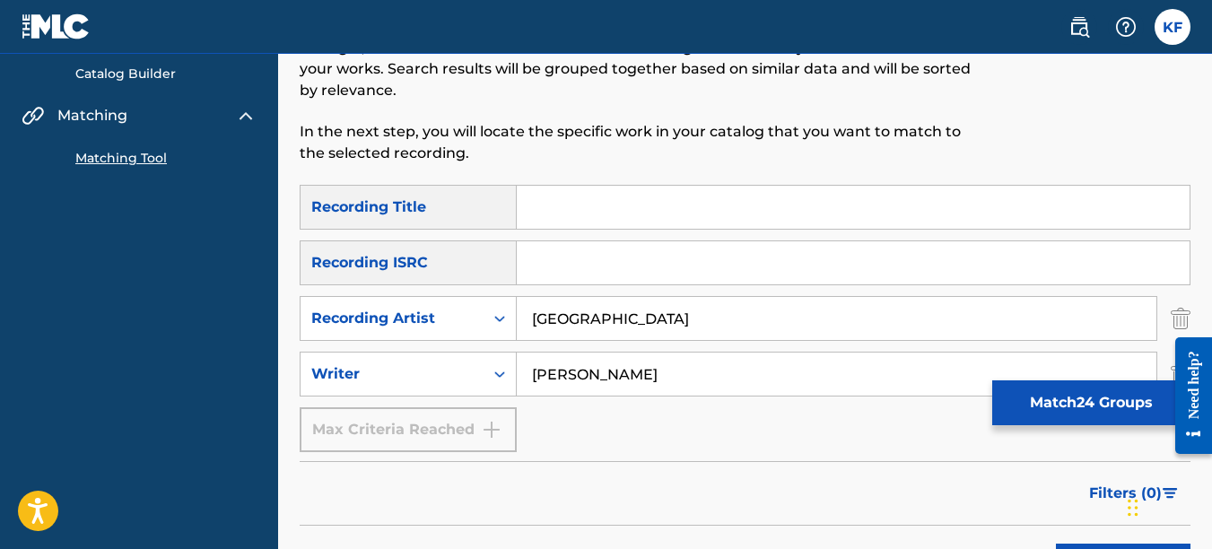
scroll to position [179, 0]
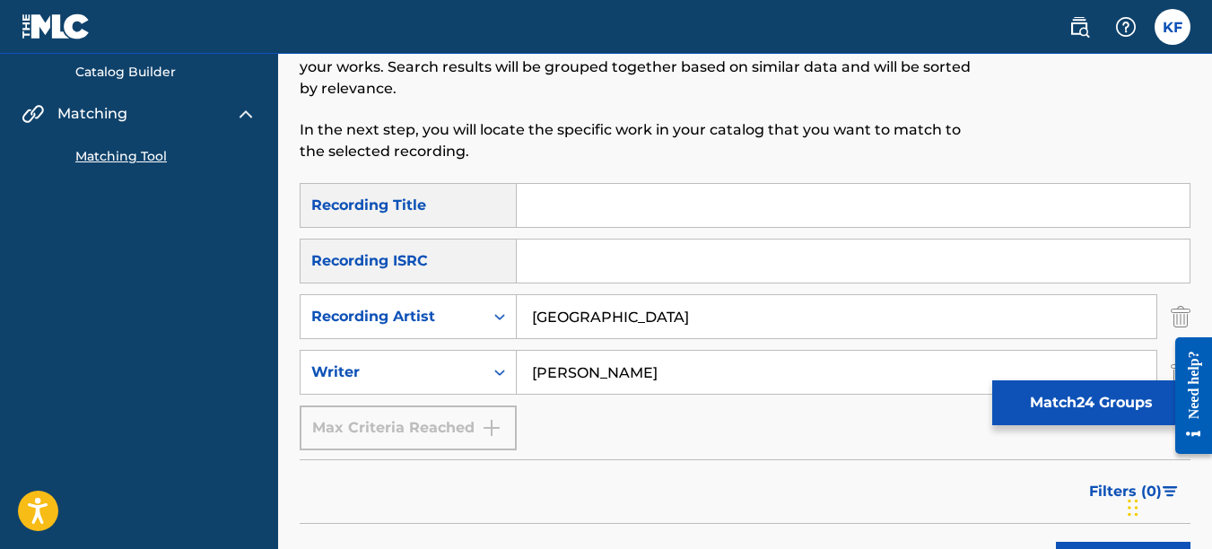
drag, startPoint x: 712, startPoint y: 380, endPoint x: 121, endPoint y: 335, distance: 592.2
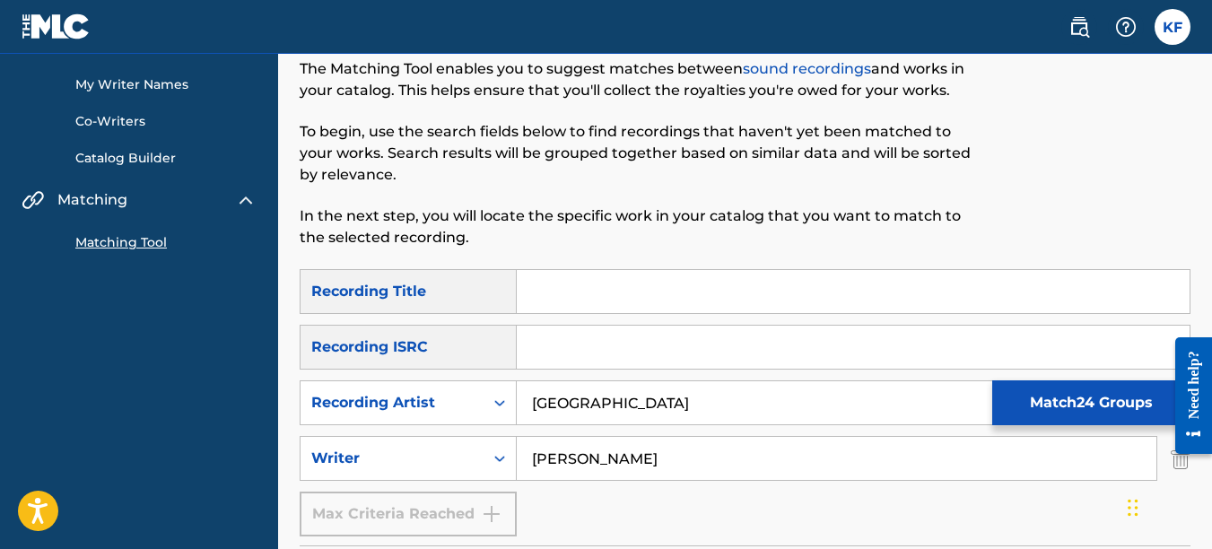
scroll to position [0, 0]
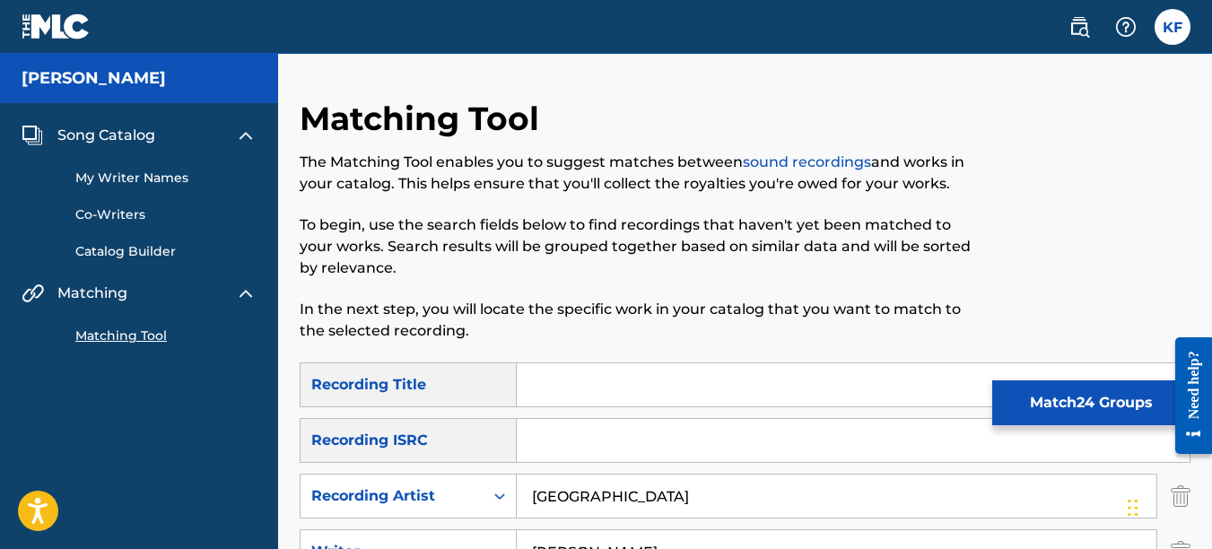
type input "[PERSON_NAME]"
click at [106, 174] on link "My Writer Names" at bounding box center [165, 178] width 181 height 19
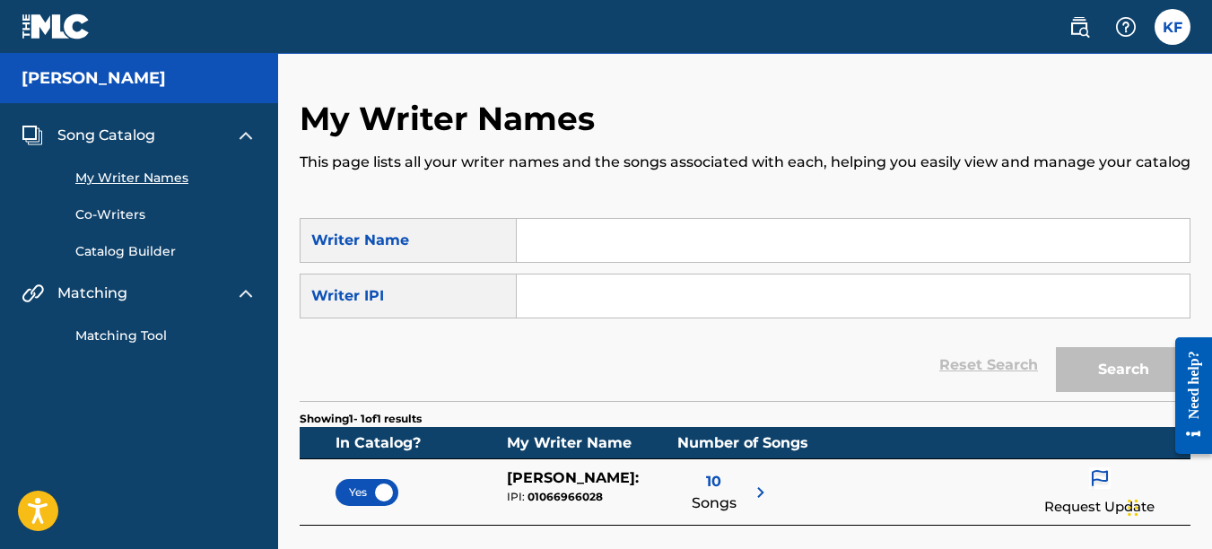
click at [575, 248] on input "Search Form" at bounding box center [853, 240] width 673 height 43
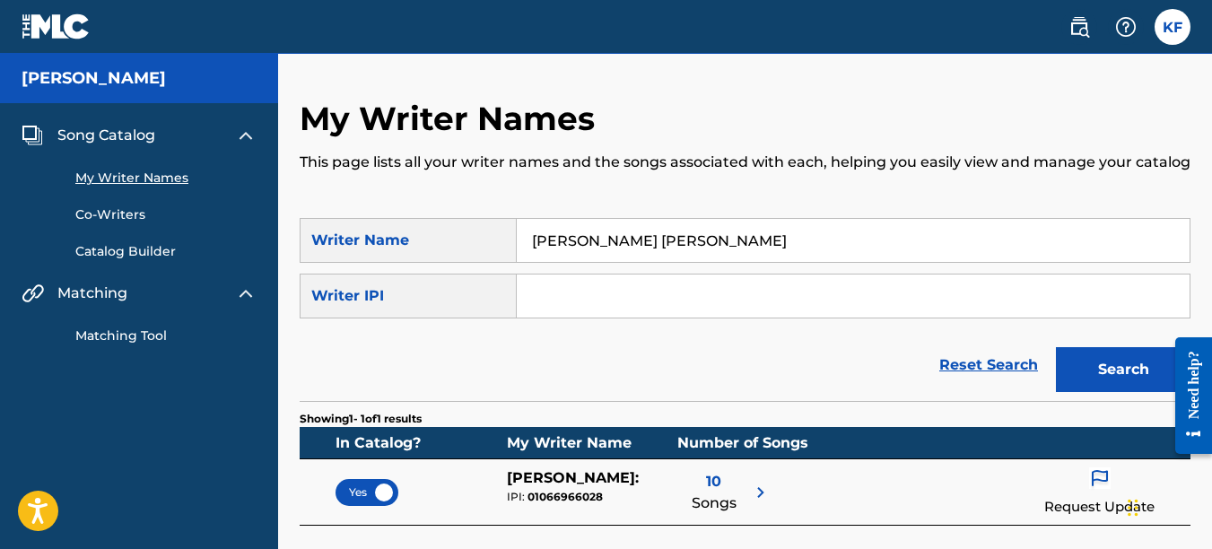
type input "Kirby charles Fitzgerald"
click at [1056, 347] on button "Search" at bounding box center [1123, 369] width 135 height 45
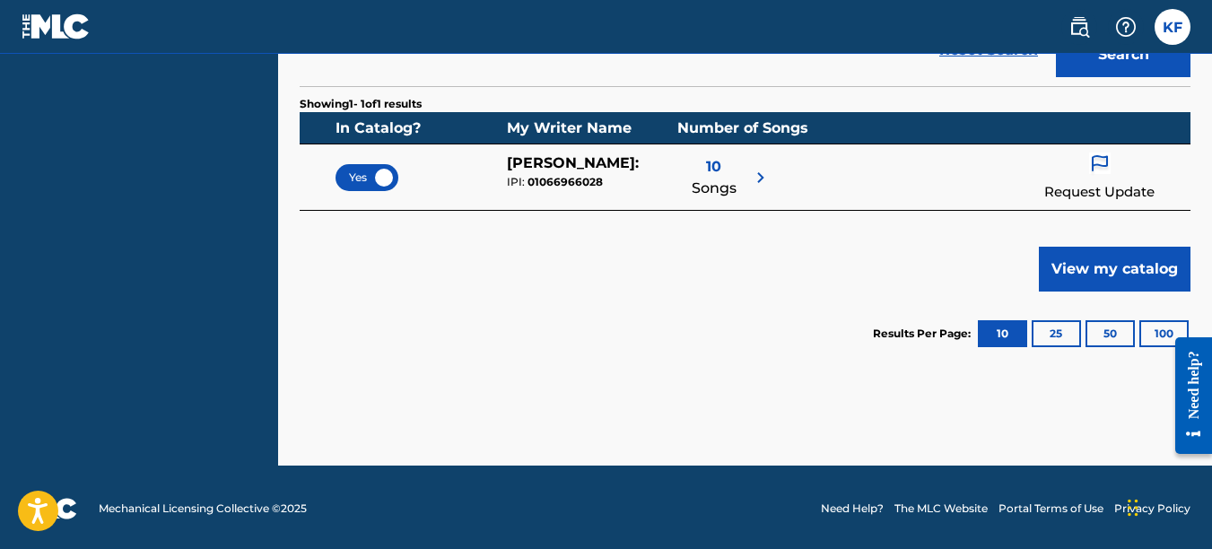
scroll to position [318, 0]
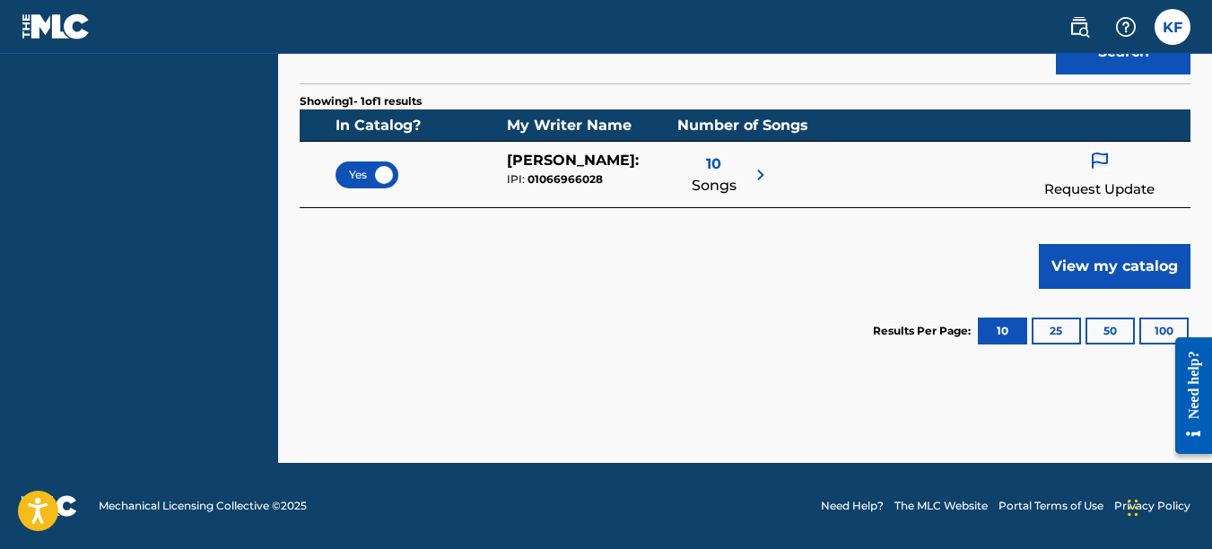
click at [1097, 193] on p "Request Update" at bounding box center [1100, 189] width 110 height 21
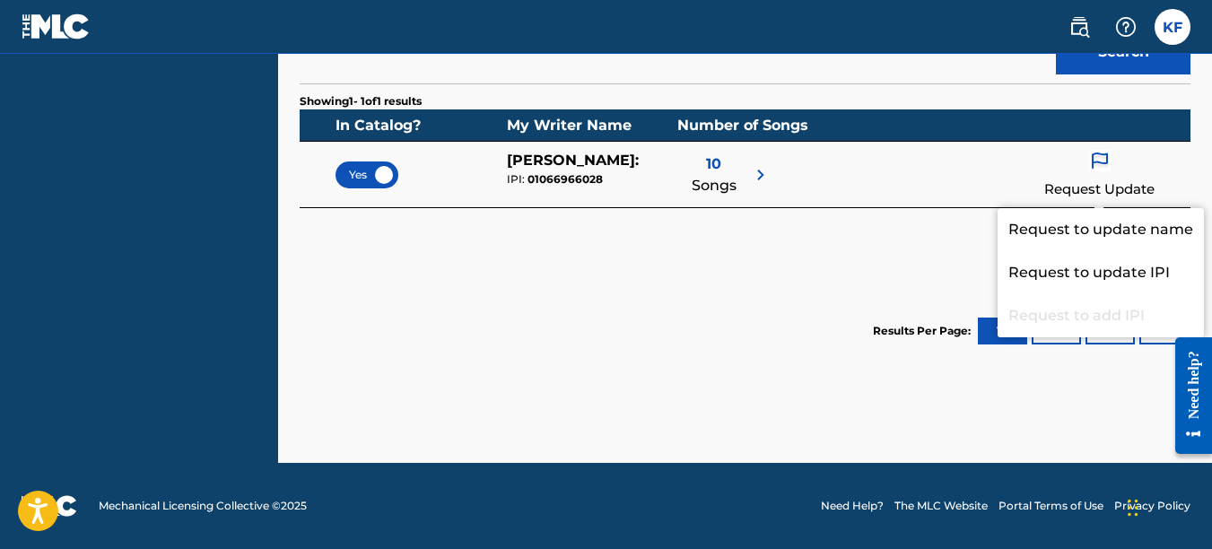
click at [945, 274] on div "Showing 1 - 1 of 1 results In Catalog? My Writer Name Number of Songs Yes KIRBY…" at bounding box center [745, 228] width 891 height 290
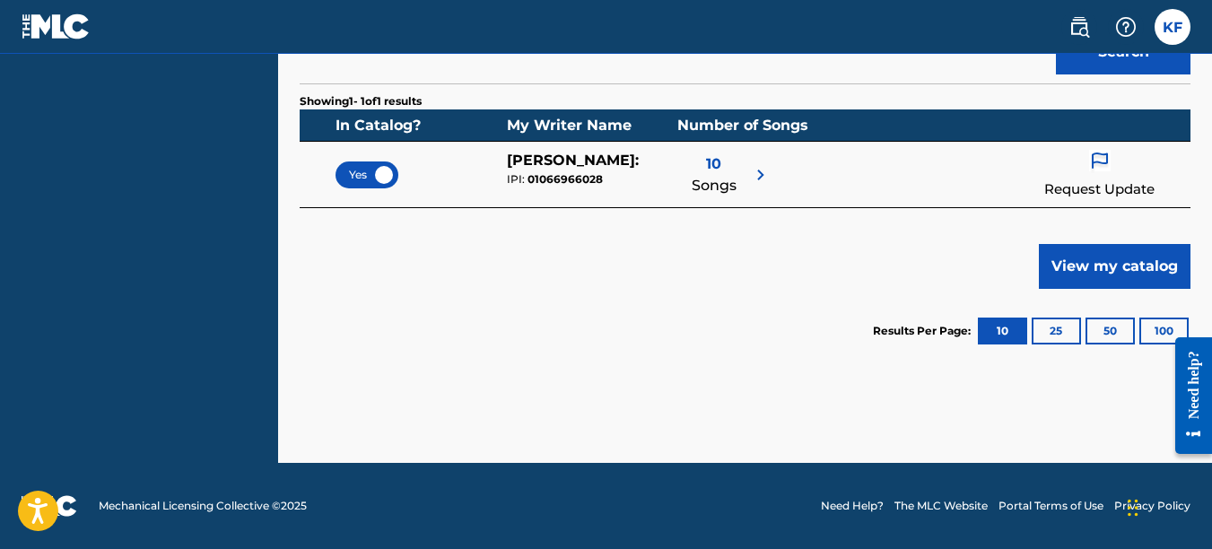
click at [509, 255] on div "Showing 1 - 1 of 1 results In Catalog? My Writer Name Number of Songs Yes KIRBY…" at bounding box center [745, 228] width 891 height 290
click at [732, 161] on div "10 Songs" at bounding box center [714, 175] width 45 height 50
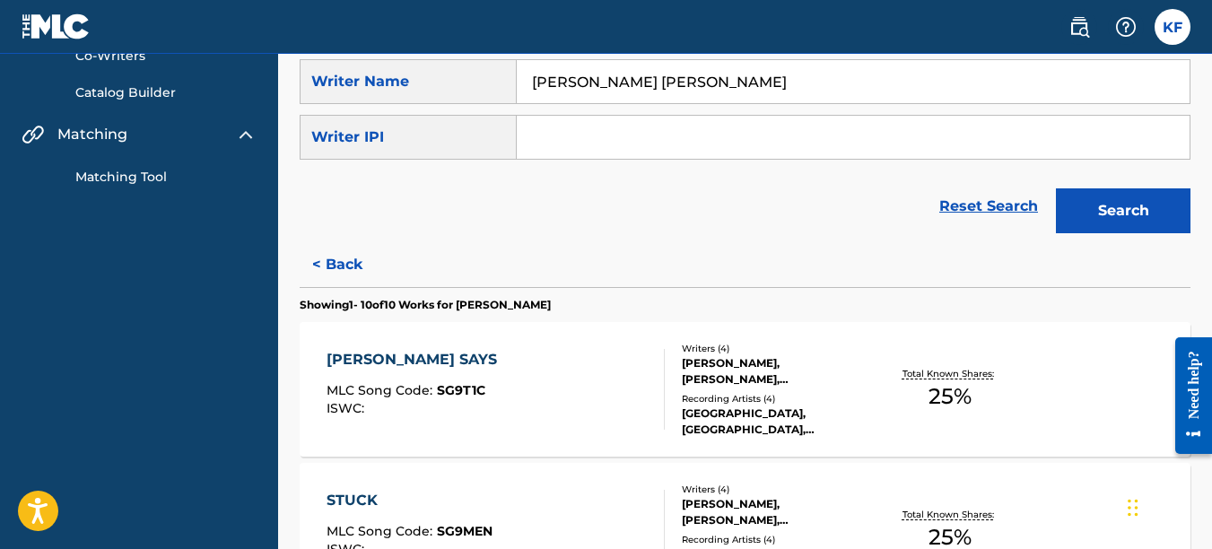
scroll to position [0, 0]
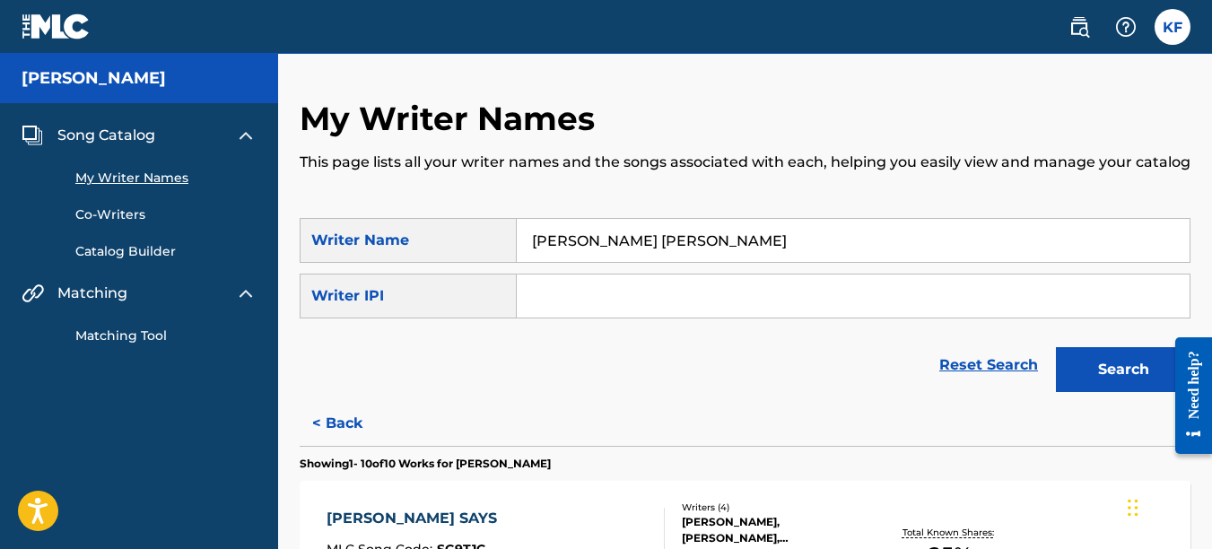
click at [143, 258] on link "Catalog Builder" at bounding box center [165, 251] width 181 height 19
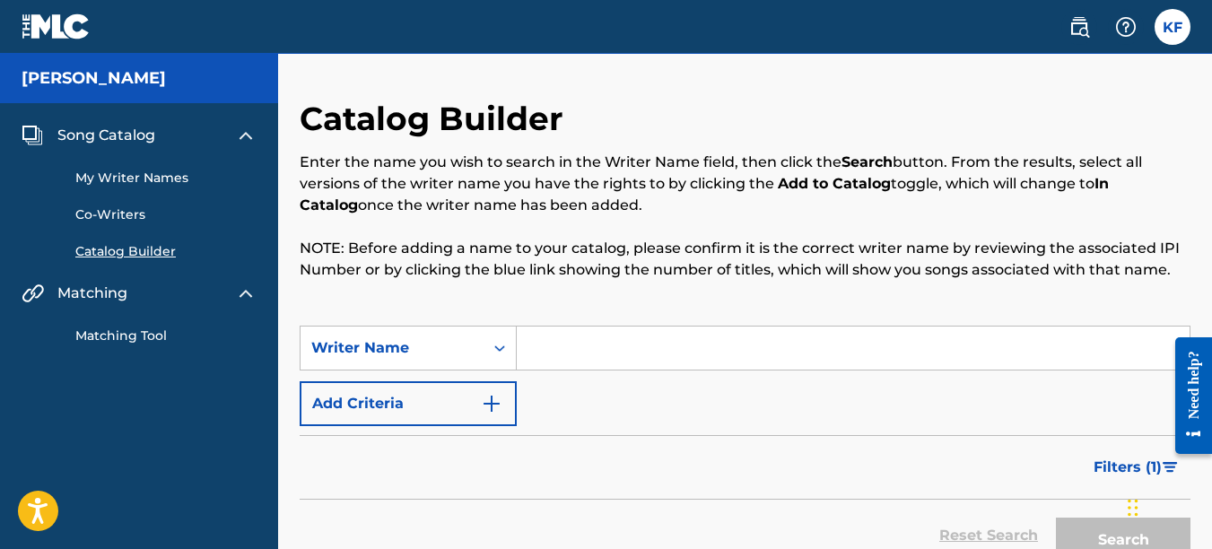
click at [586, 337] on input "Search Form" at bounding box center [853, 348] width 673 height 43
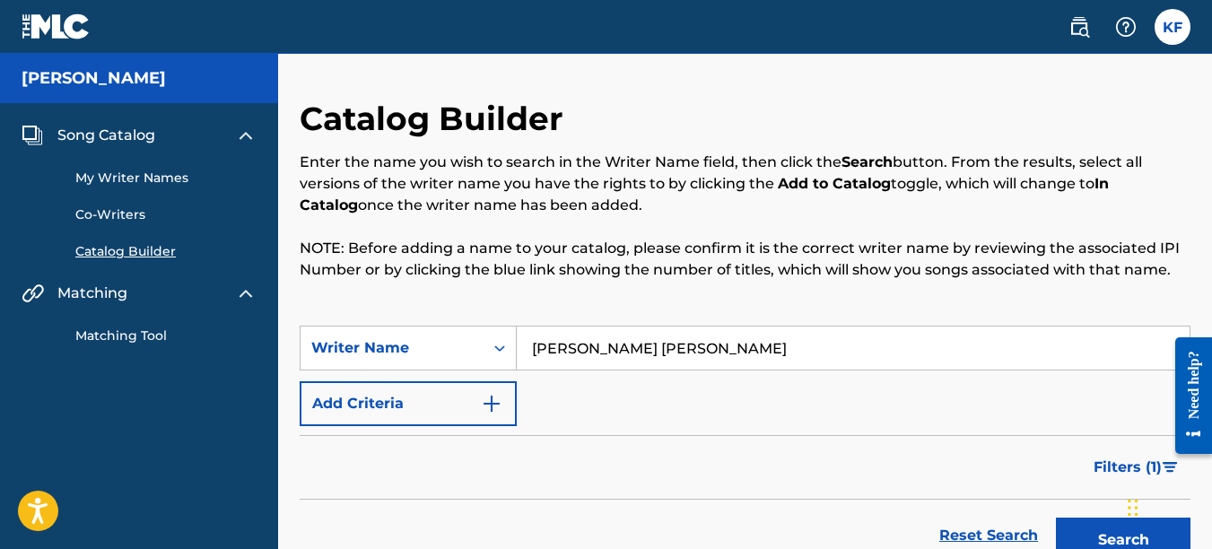
click at [1056, 518] on button "Search" at bounding box center [1123, 540] width 135 height 45
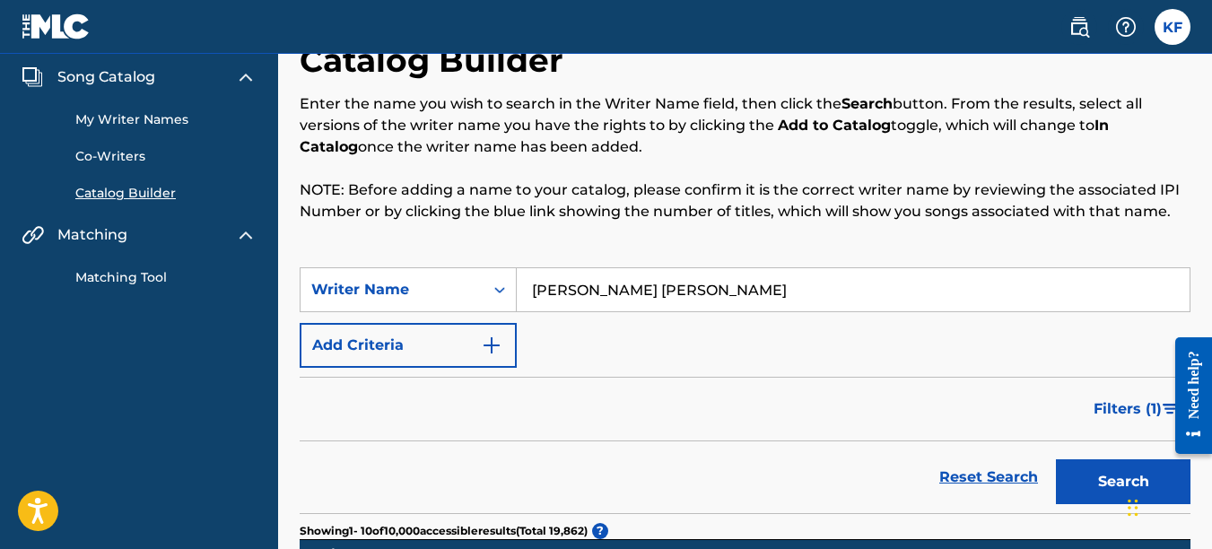
scroll to position [90, 0]
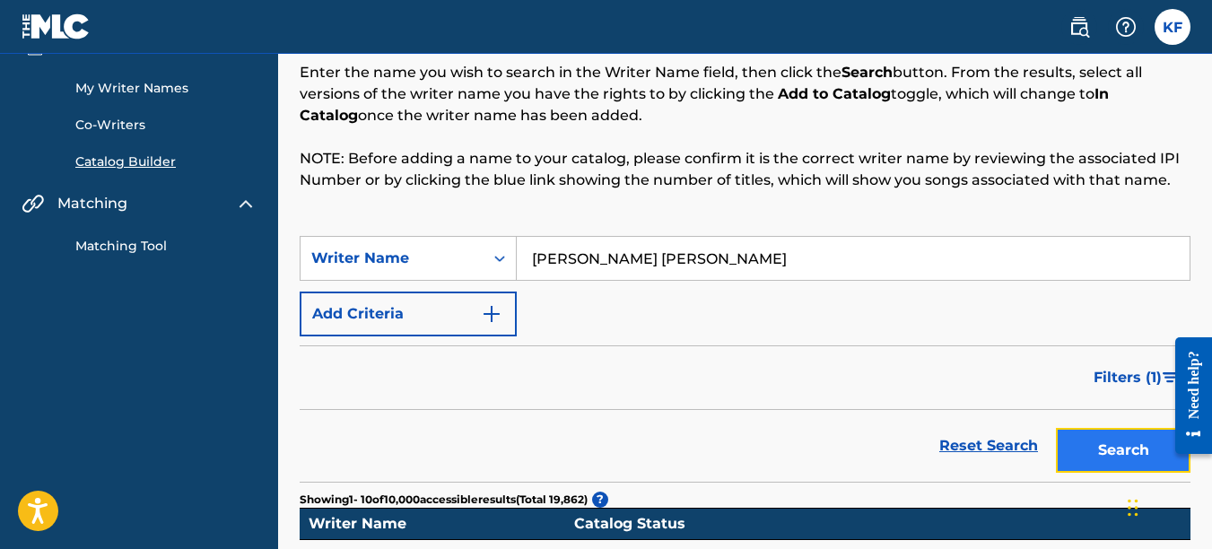
click at [1100, 443] on button "Search" at bounding box center [1123, 450] width 135 height 45
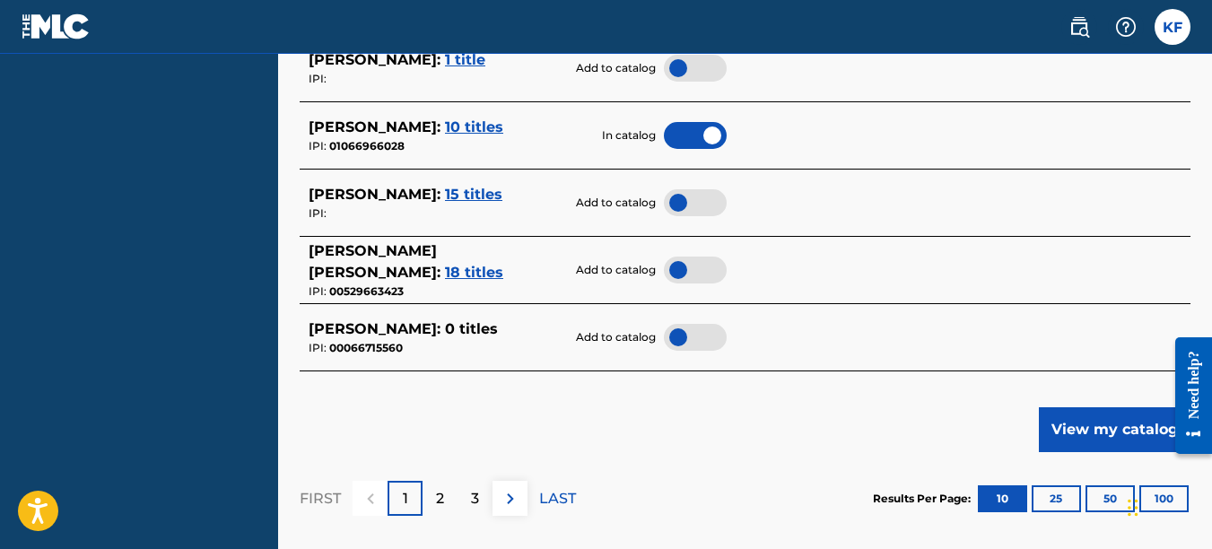
scroll to position [1031, 0]
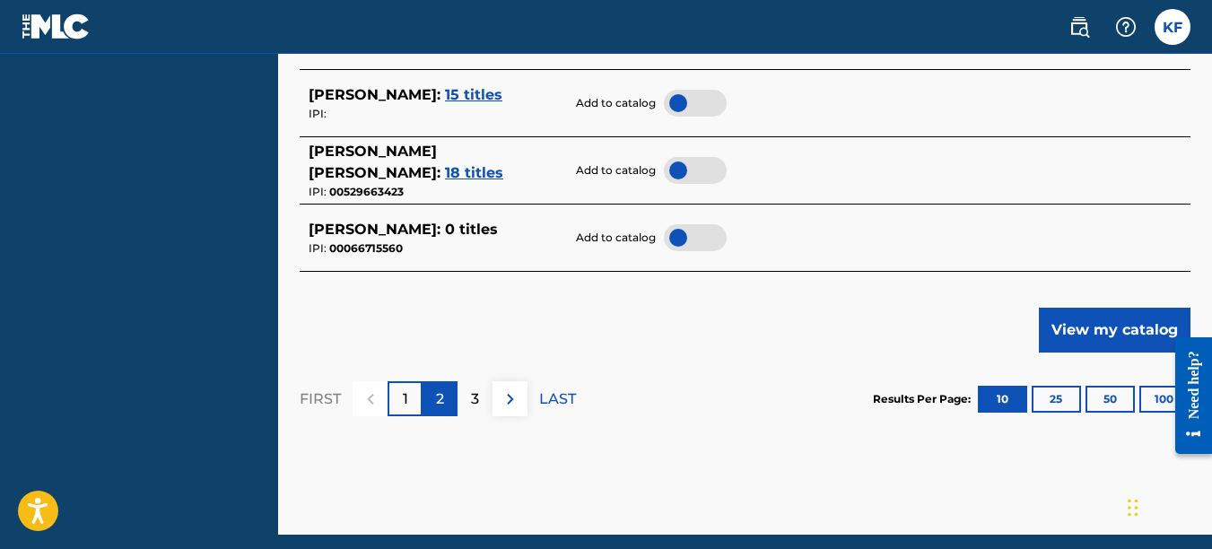
click at [439, 406] on p "2" at bounding box center [440, 400] width 8 height 22
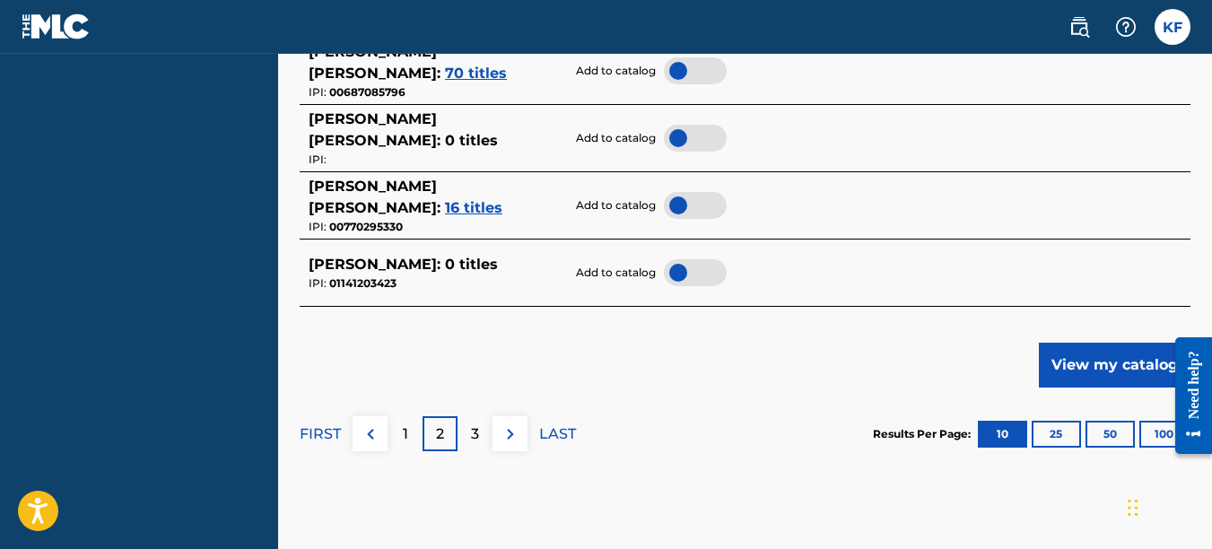
scroll to position [1013, 0]
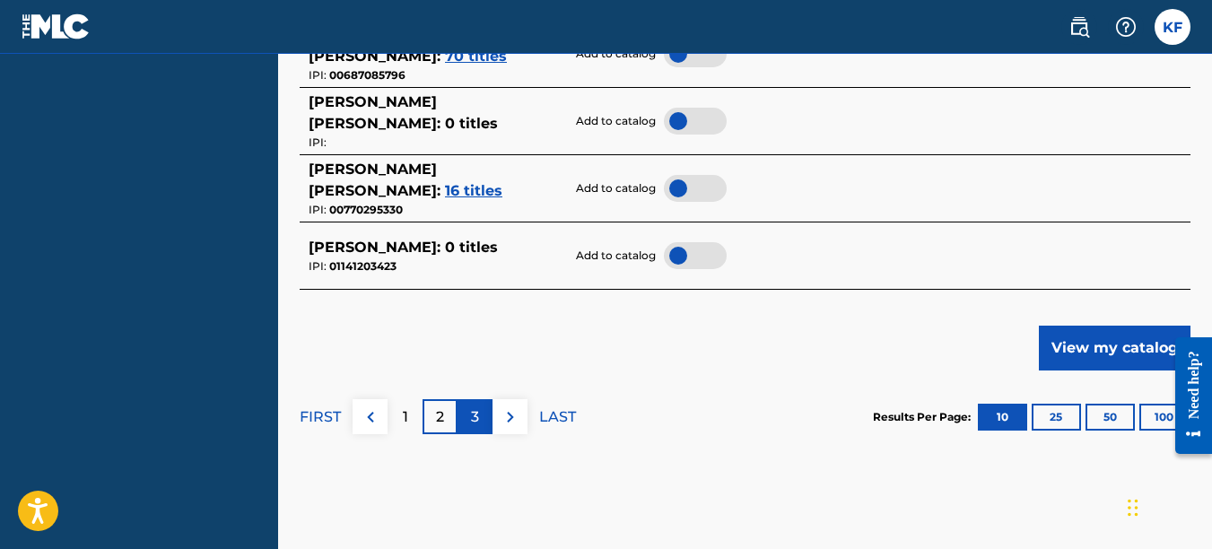
click at [475, 421] on p "3" at bounding box center [475, 418] width 8 height 22
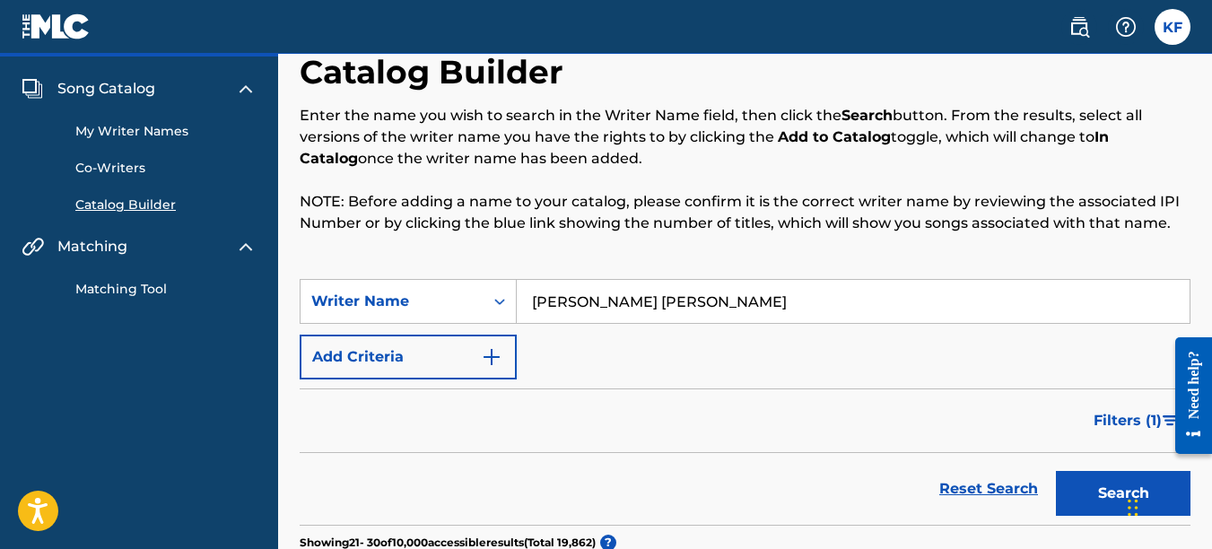
scroll to position [26, 0]
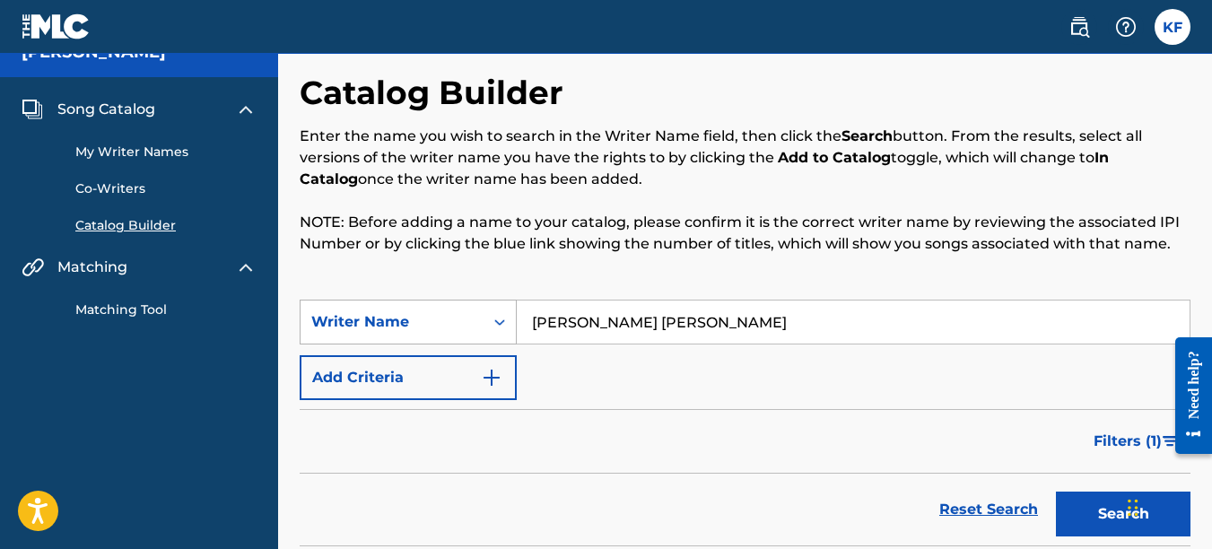
drag, startPoint x: 740, startPoint y: 325, endPoint x: 463, endPoint y: 332, distance: 277.4
click at [464, 332] on div "SearchWithCriteriaa5823efd-345b-4a4a-a1eb-6eddda5a2883 Writer Name Kirby charle…" at bounding box center [745, 322] width 891 height 45
type input "Brian Wayne Davis"
click at [1056, 492] on button "Search" at bounding box center [1123, 514] width 135 height 45
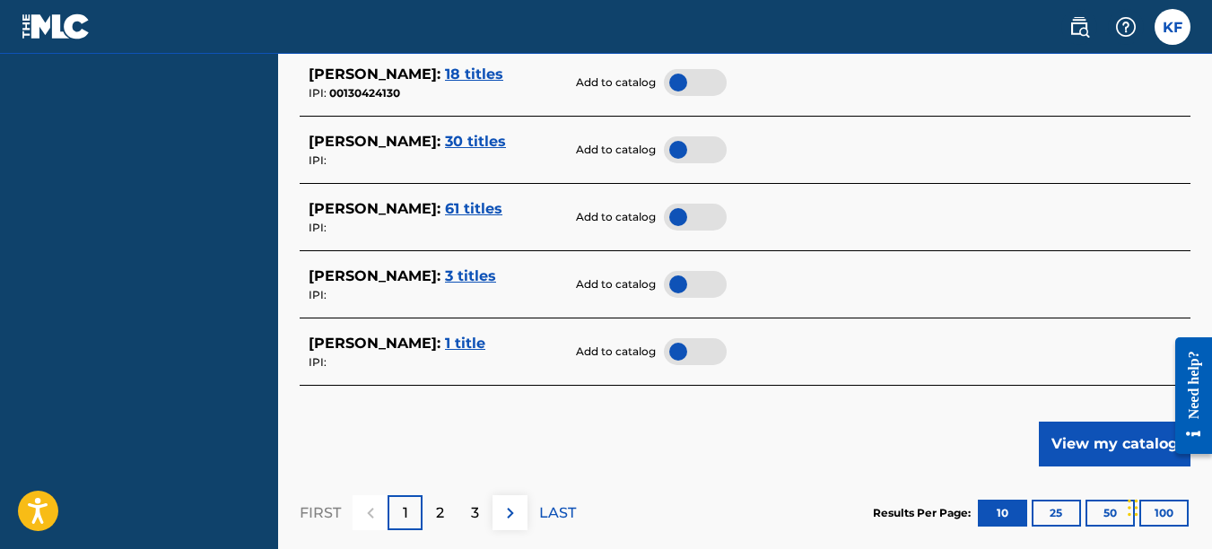
scroll to position [941, 0]
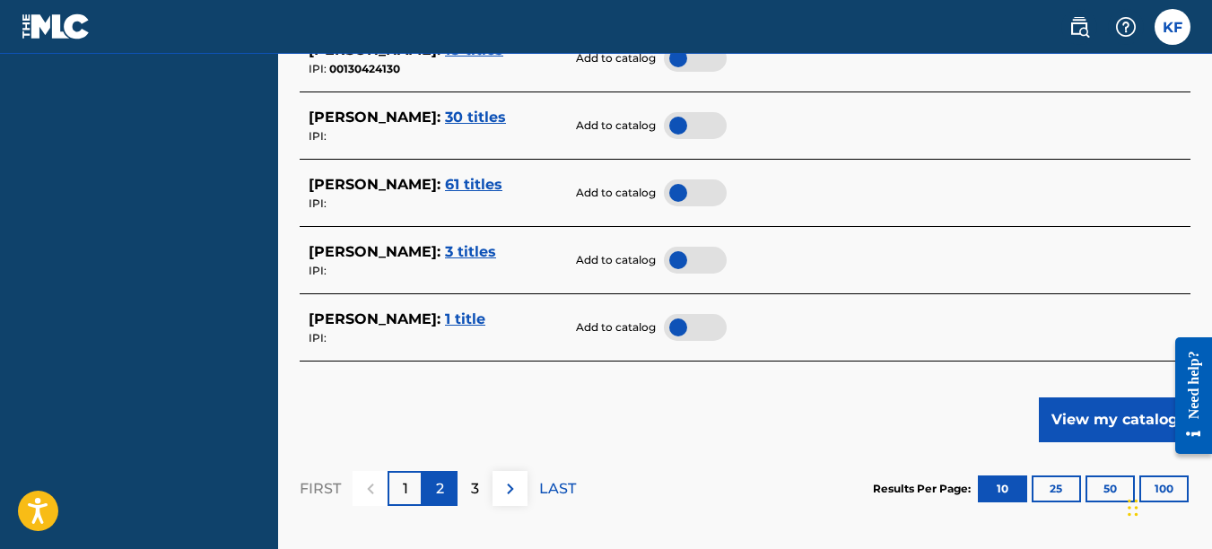
click at [436, 488] on p "2" at bounding box center [440, 489] width 8 height 22
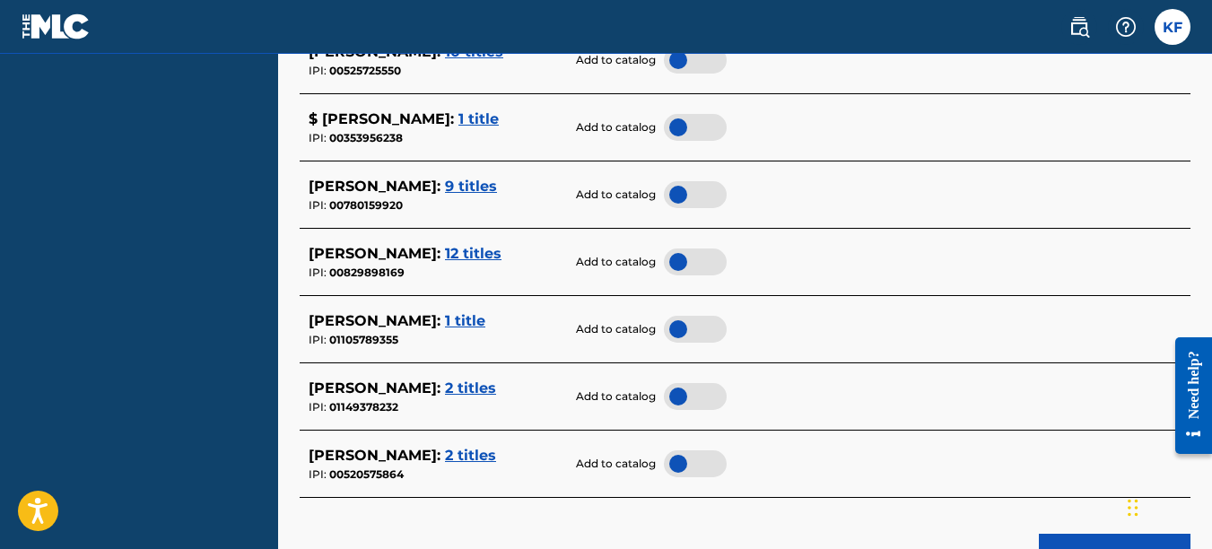
scroll to position [1031, 0]
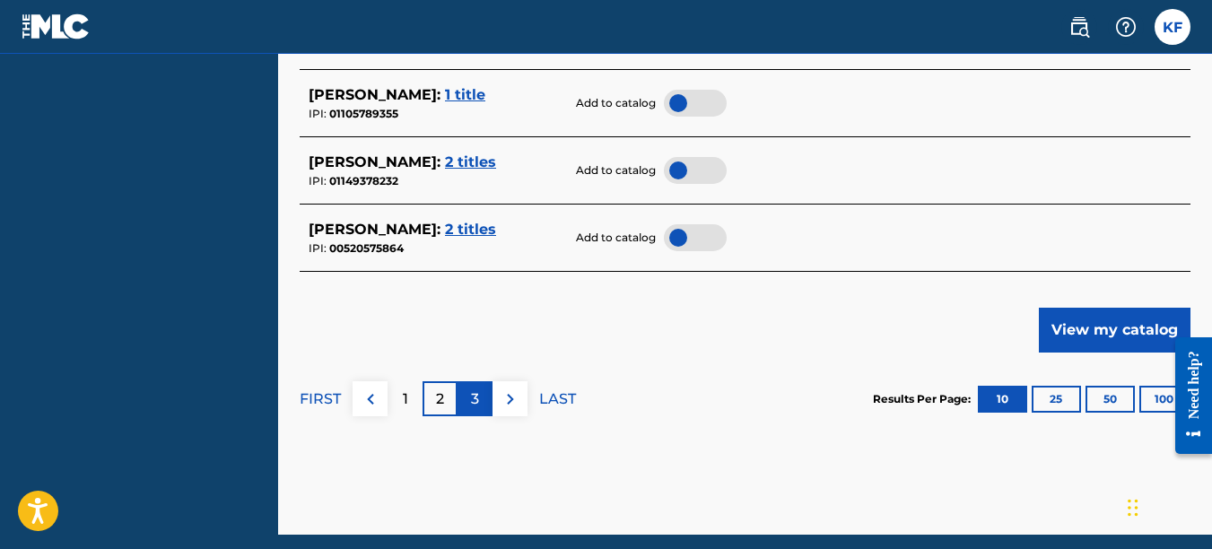
click at [481, 393] on div "3" at bounding box center [475, 398] width 35 height 35
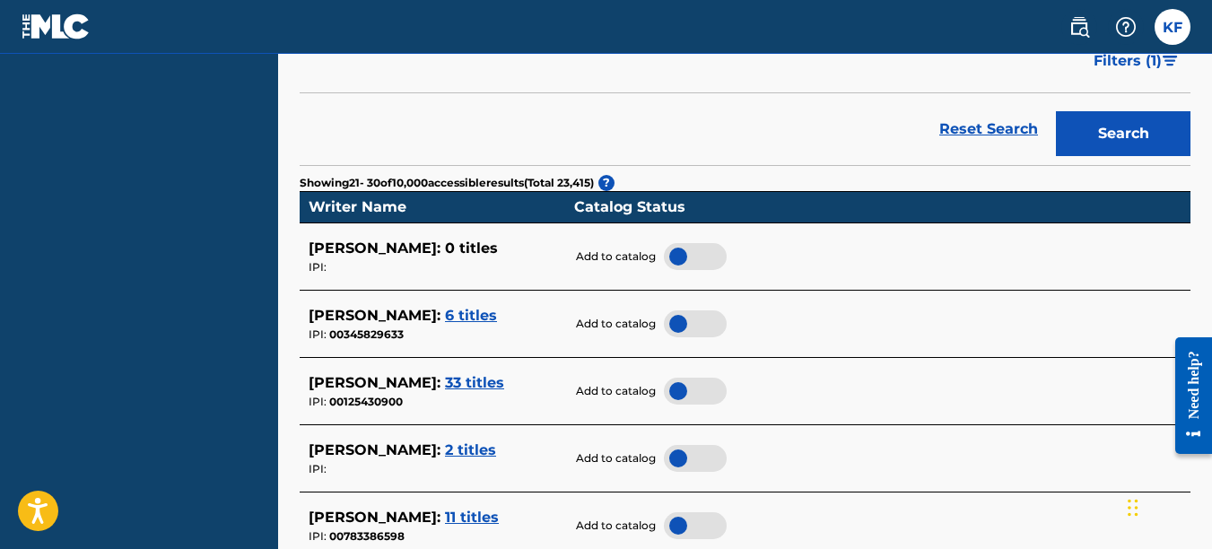
scroll to position [403, 0]
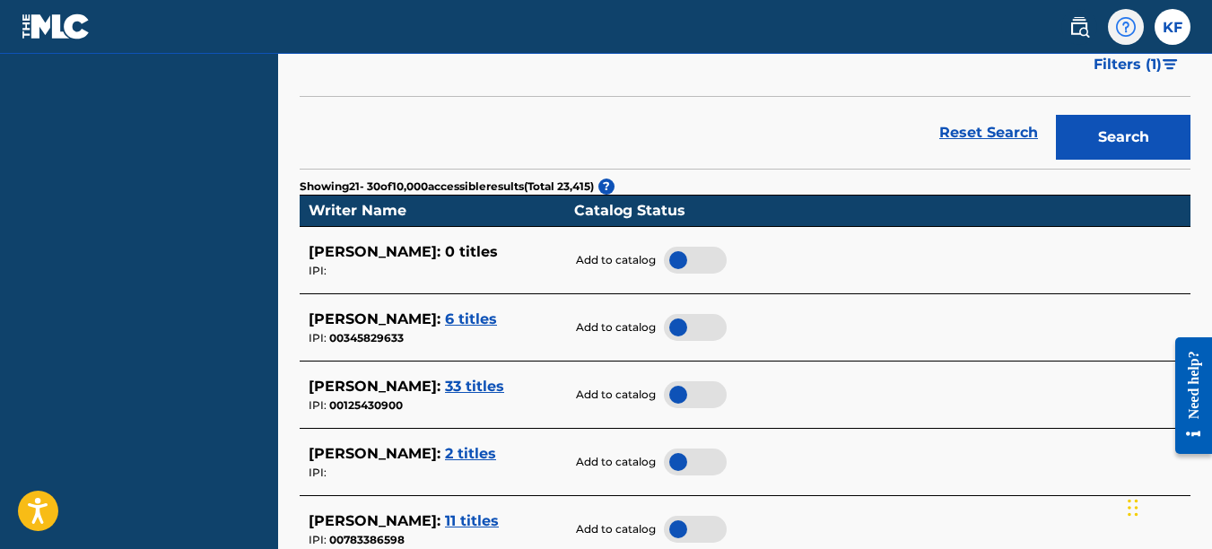
click at [1136, 31] on img at bounding box center [1126, 27] width 22 height 22
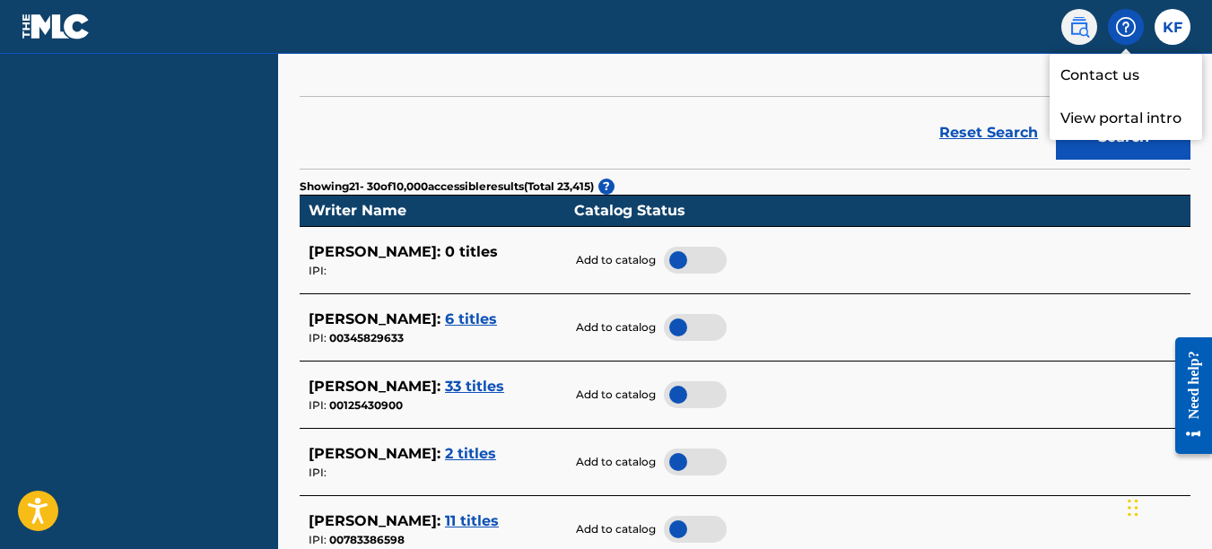
click at [1077, 20] on img at bounding box center [1080, 27] width 22 height 22
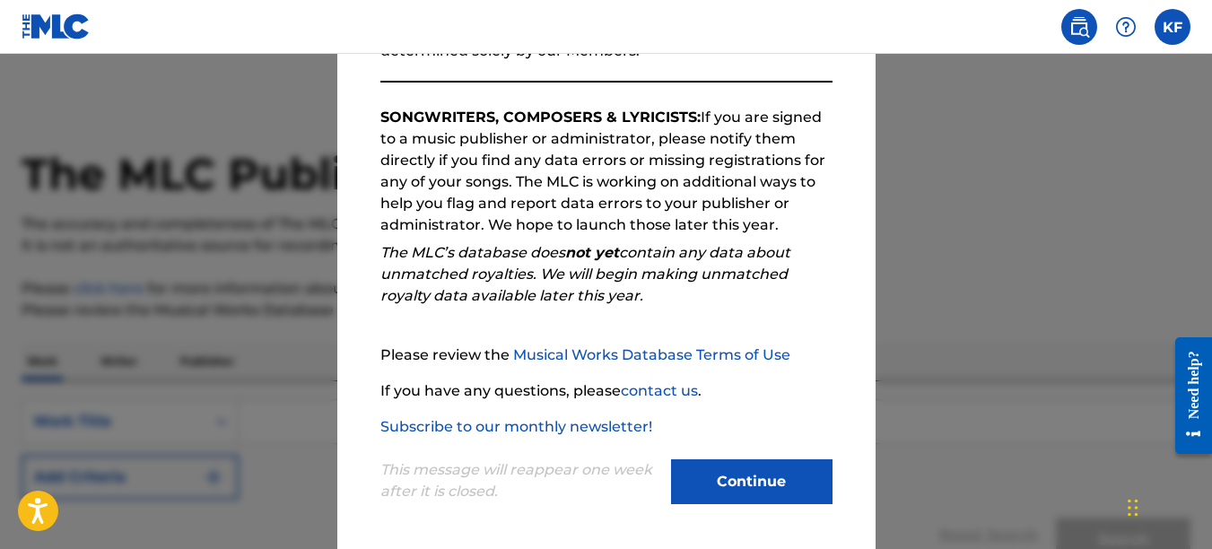
scroll to position [272, 0]
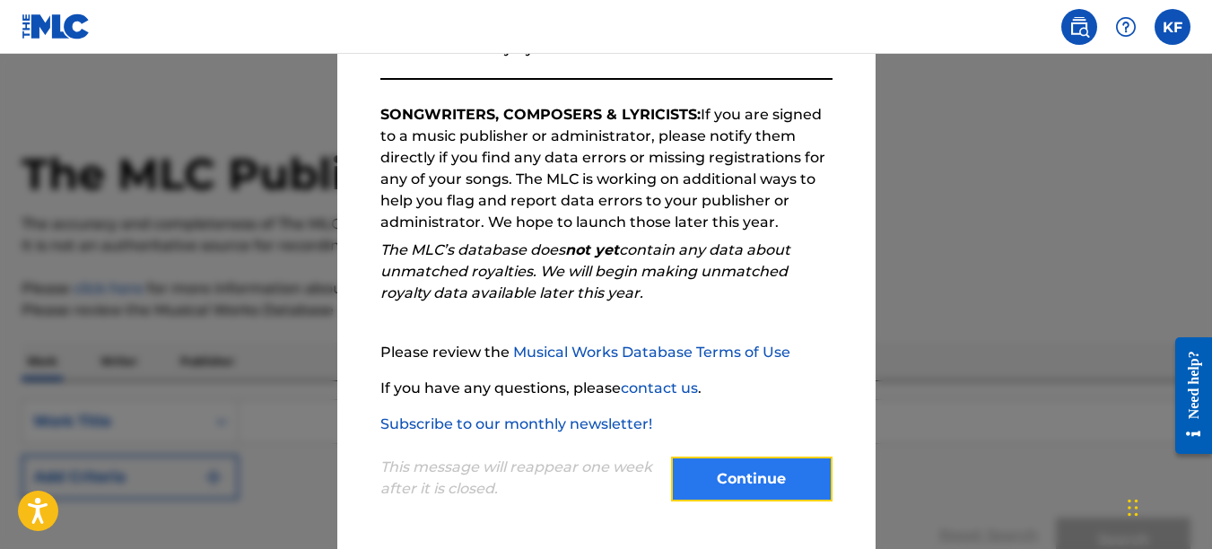
click at [709, 468] on button "Continue" at bounding box center [752, 479] width 162 height 45
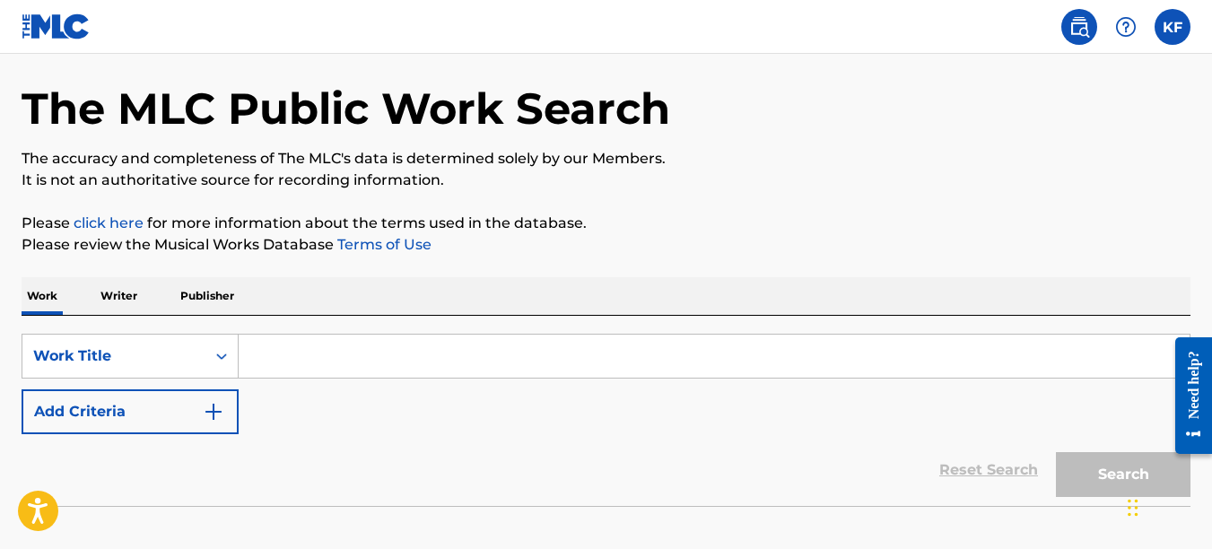
scroll to position [174, 0]
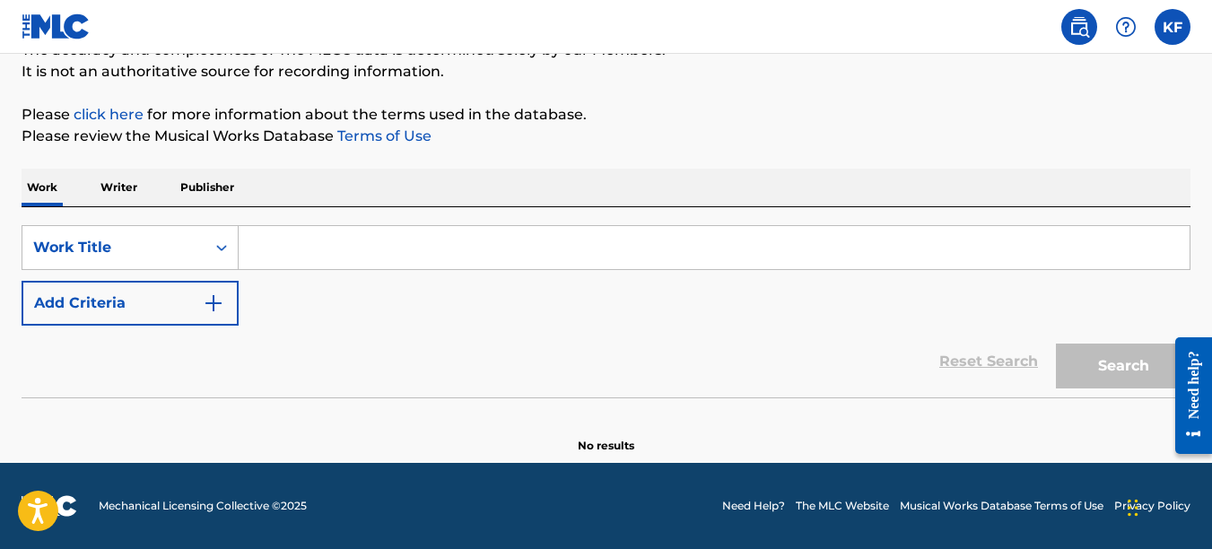
click at [329, 249] on input "Search Form" at bounding box center [714, 247] width 951 height 43
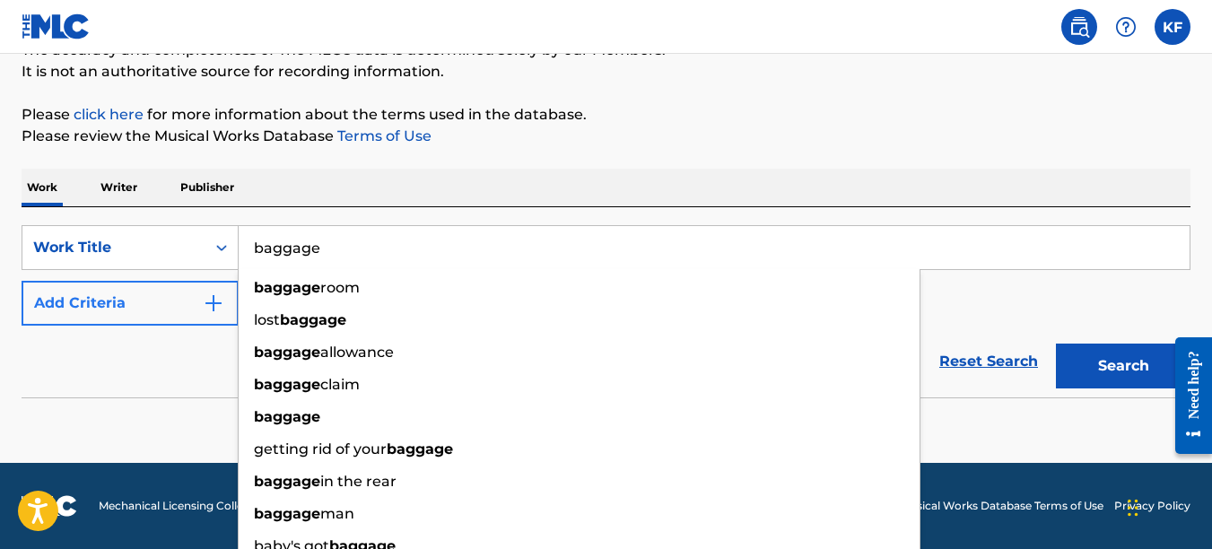
type input "baggage"
click at [198, 299] on button "Add Criteria" at bounding box center [130, 303] width 217 height 45
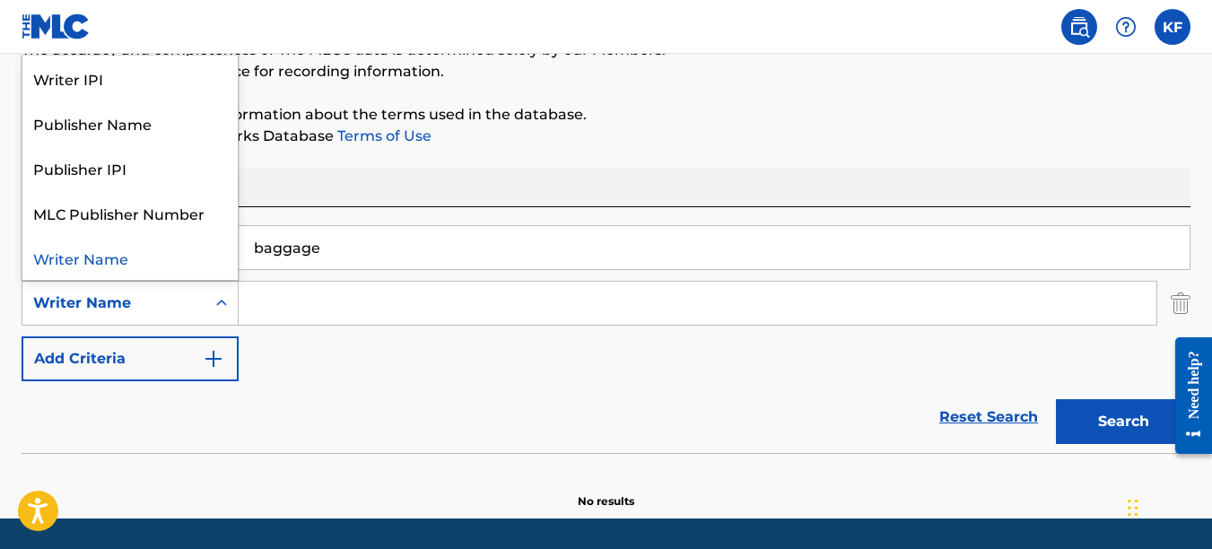
click at [168, 302] on div "Writer Name" at bounding box center [114, 304] width 162 height 22
click at [338, 397] on div "Reset Search Search" at bounding box center [606, 417] width 1169 height 72
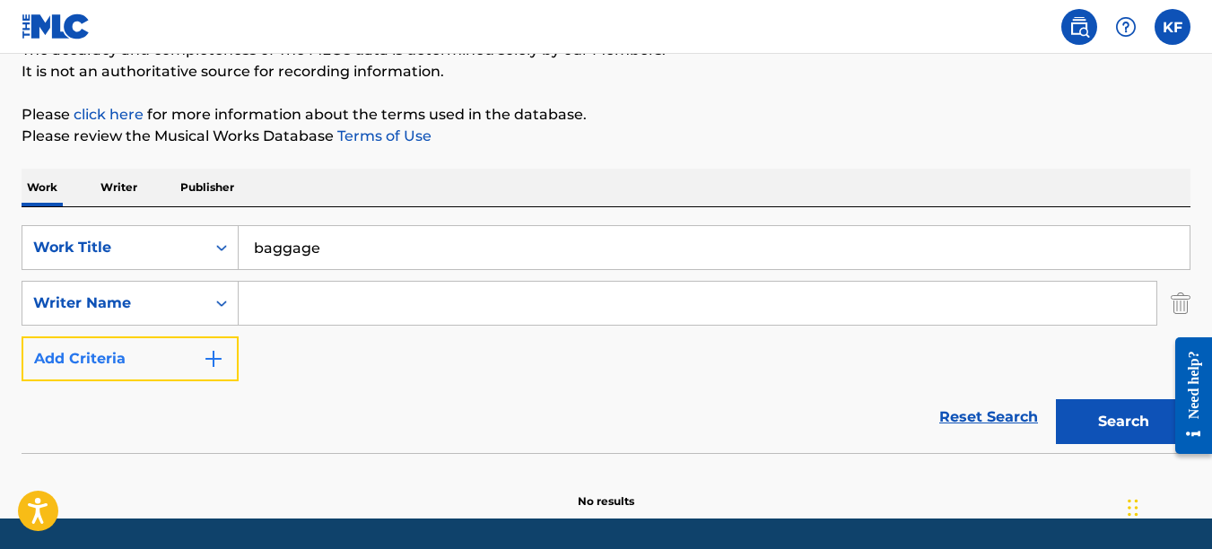
click at [180, 363] on button "Add Criteria" at bounding box center [130, 359] width 217 height 45
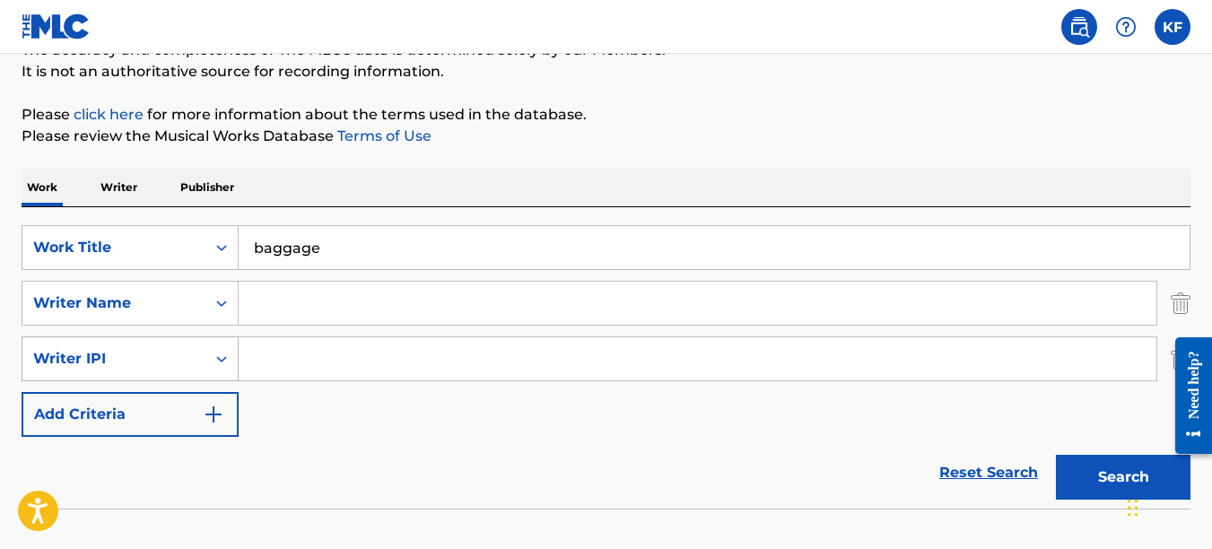
click at [184, 344] on div "Writer IPI" at bounding box center [113, 359] width 183 height 34
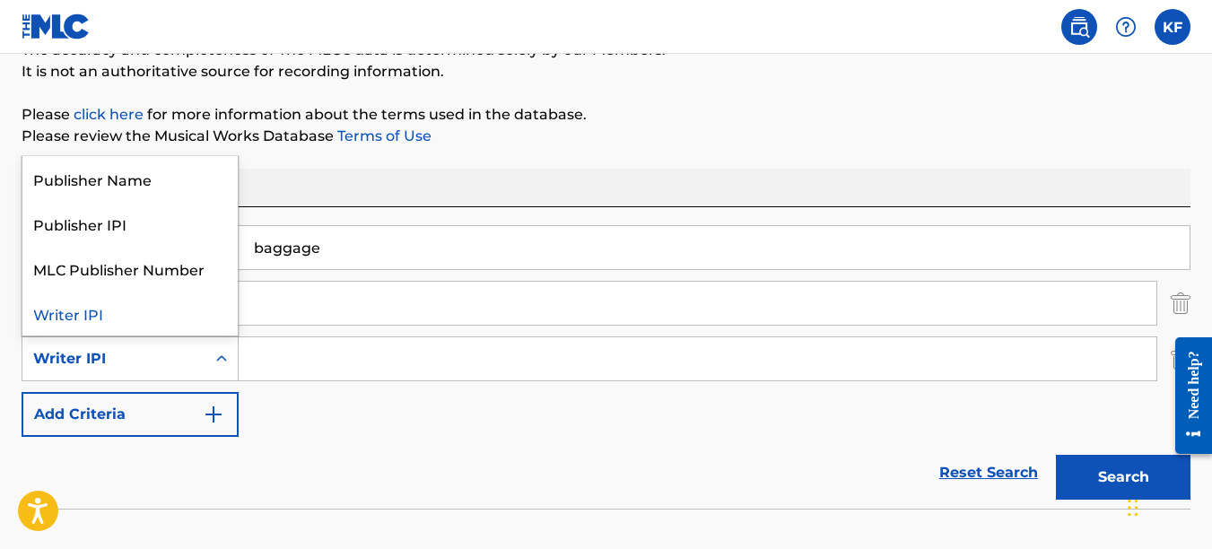
click at [164, 318] on div "Writer IPI" at bounding box center [129, 313] width 215 height 45
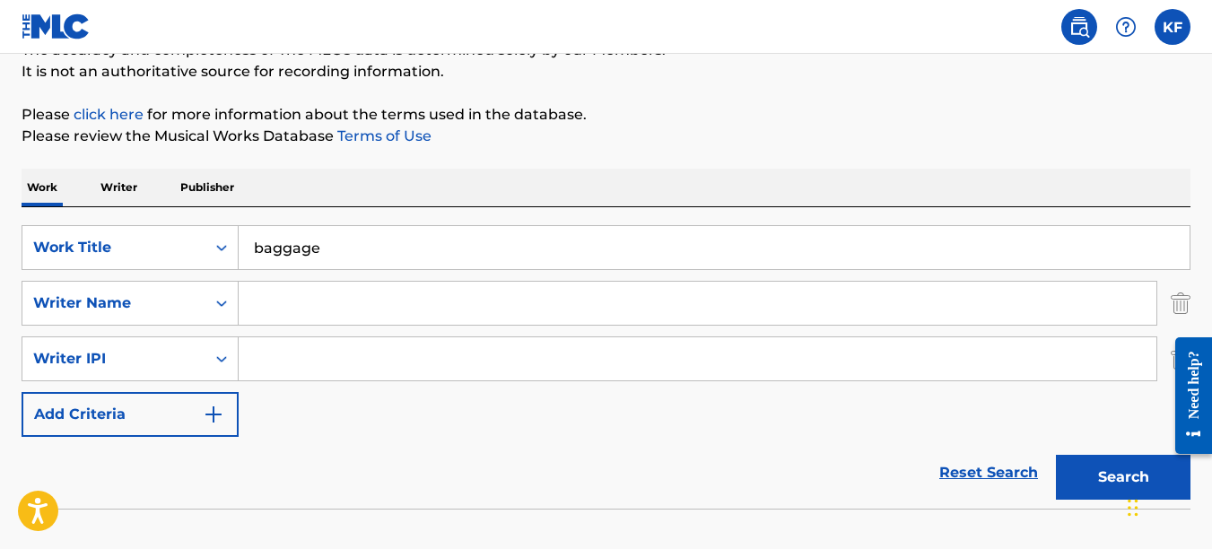
click at [290, 353] on input "Search Form" at bounding box center [698, 358] width 918 height 43
paste input "1066966322"
type input "1066966322"
click at [202, 353] on div "Writer IPI" at bounding box center [113, 359] width 183 height 34
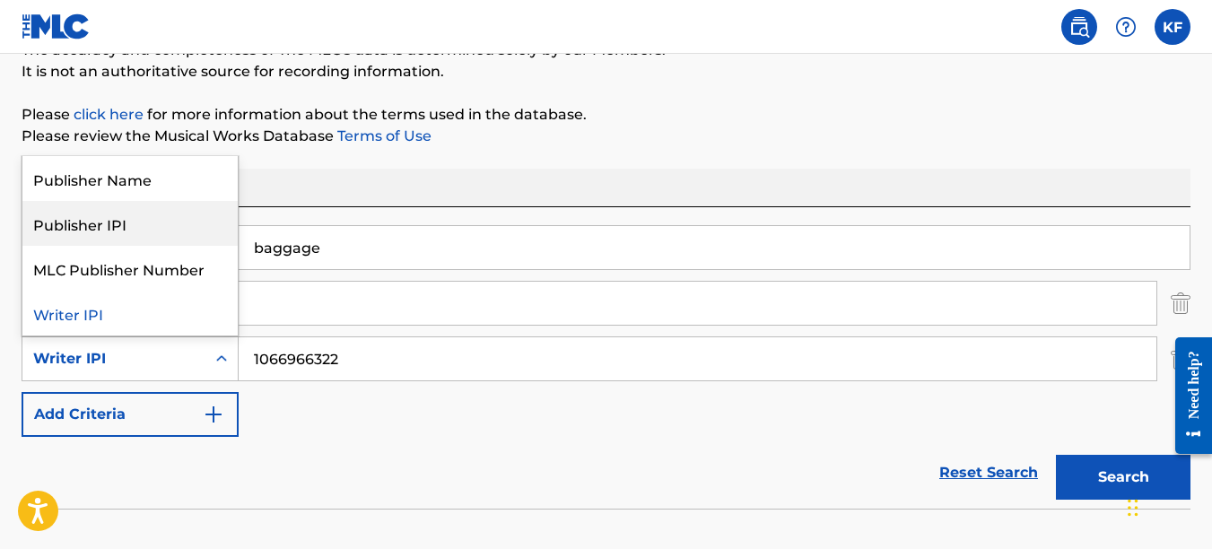
click at [179, 229] on div "Publisher IPI" at bounding box center [129, 223] width 215 height 45
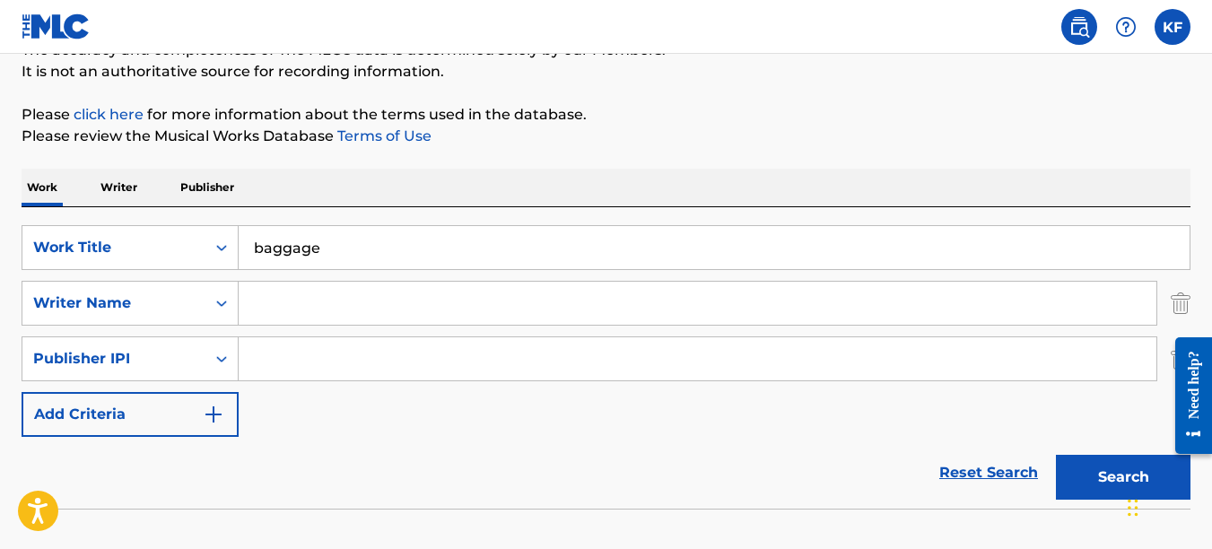
click at [301, 363] on input "Search Form" at bounding box center [698, 358] width 918 height 43
paste input "1066966322"
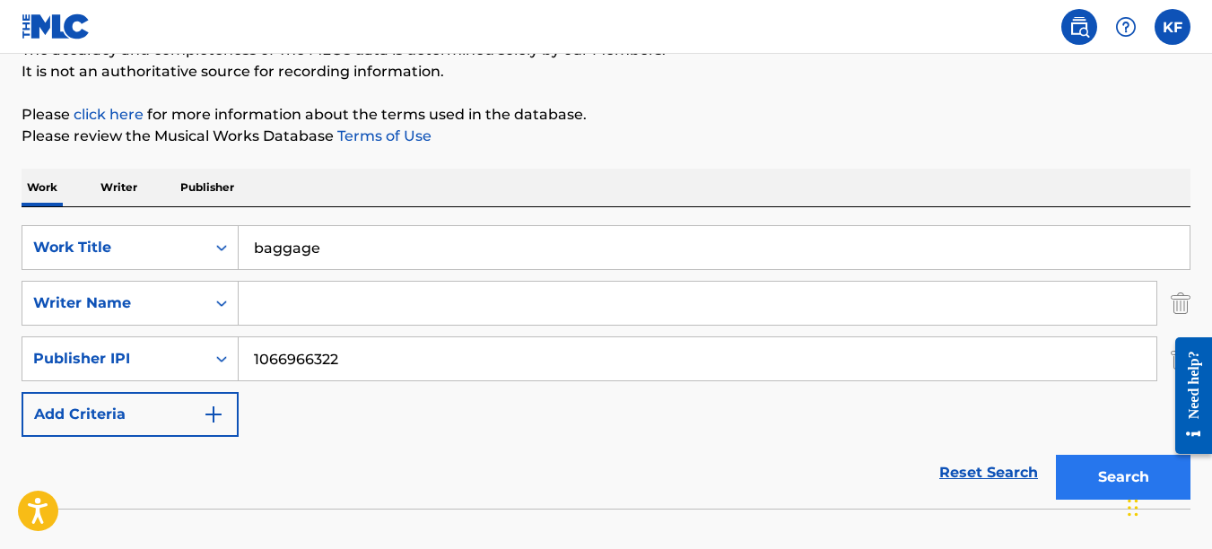
type input "1066966322"
click at [1124, 457] on button "Search" at bounding box center [1123, 477] width 135 height 45
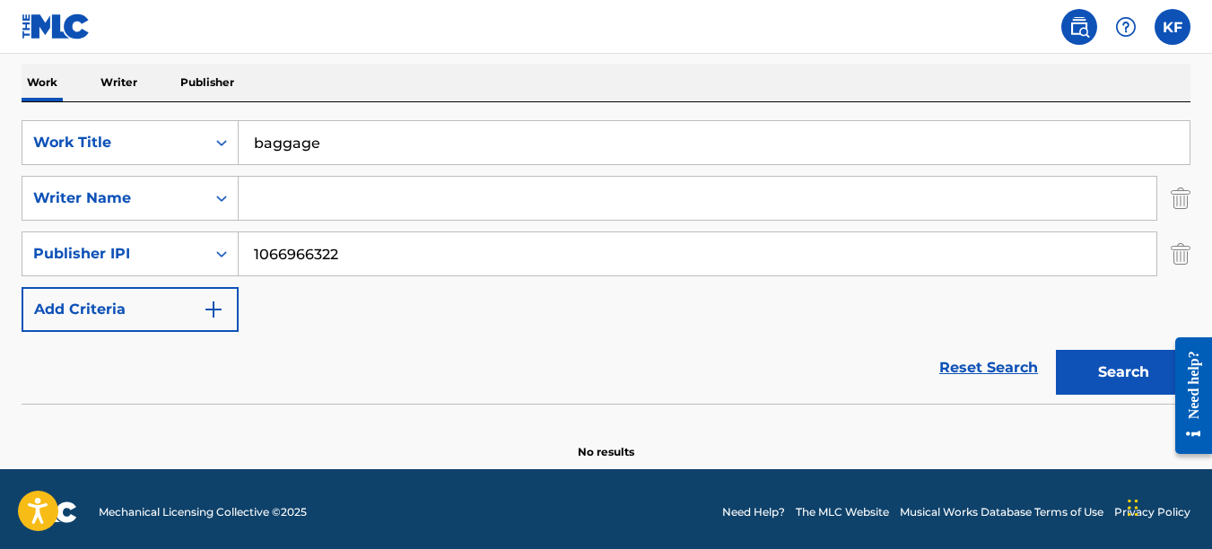
scroll to position [285, 0]
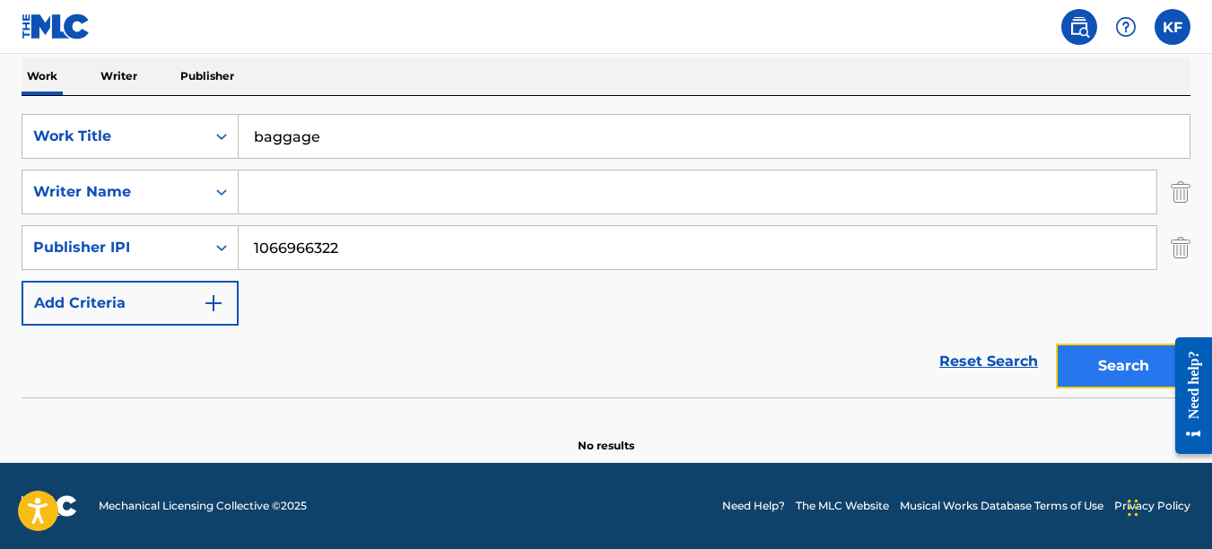
click at [1108, 374] on button "Search" at bounding box center [1123, 366] width 135 height 45
drag, startPoint x: 353, startPoint y: 148, endPoint x: 139, endPoint y: 120, distance: 215.4
click at [147, 121] on div "SearchWithCriteria68699f90-3a3f-4af4-bc4b-6700f01331ab Work Title baggage" at bounding box center [606, 136] width 1169 height 45
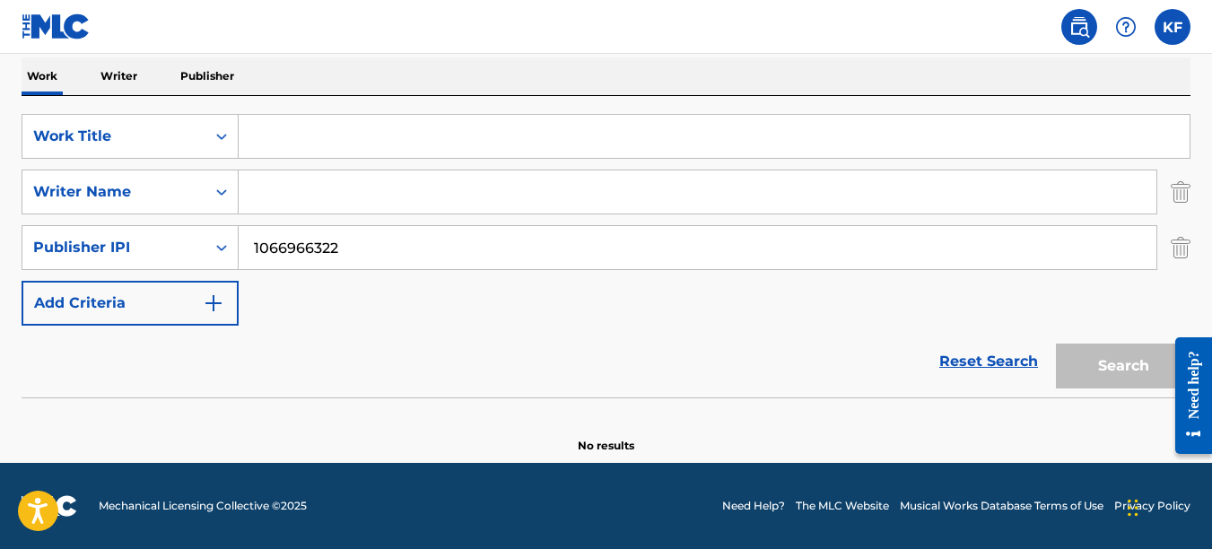
click at [197, 83] on p "Publisher" at bounding box center [207, 76] width 65 height 38
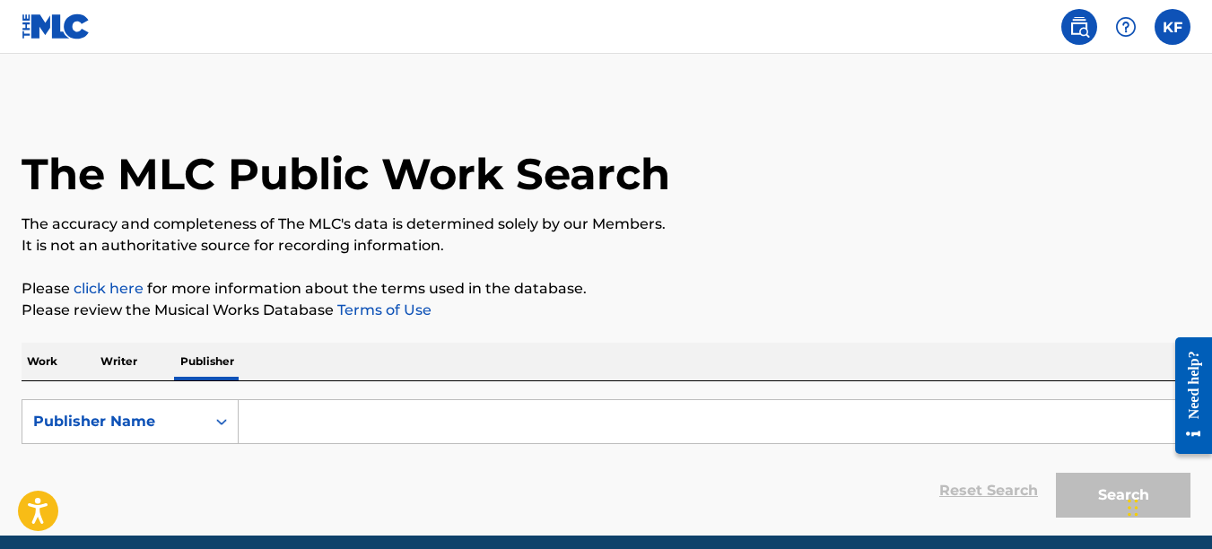
scroll to position [73, 0]
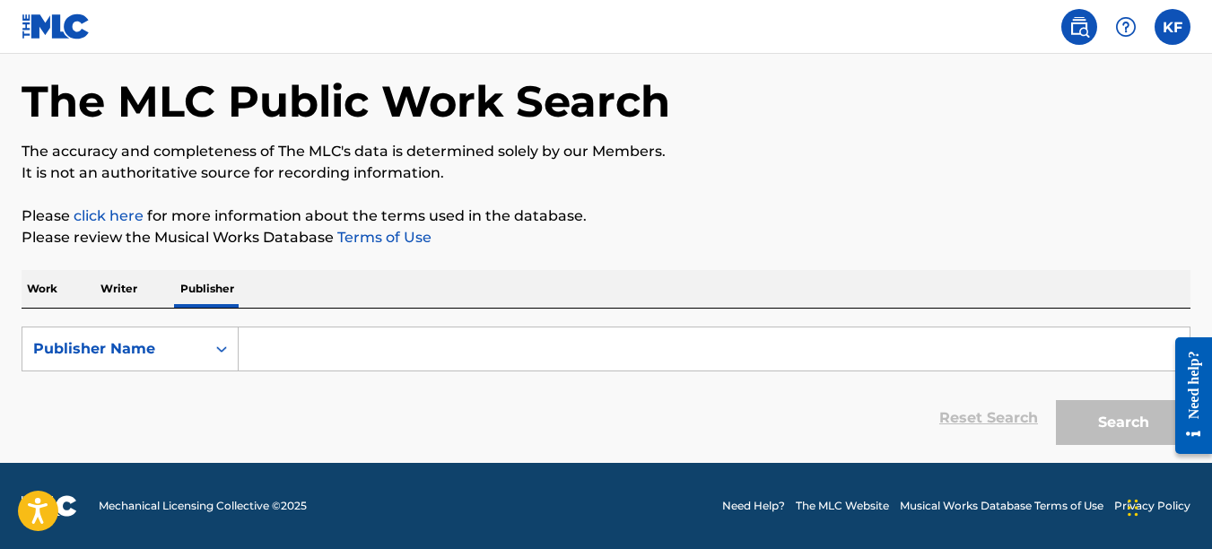
click at [291, 340] on input "Search Form" at bounding box center [714, 349] width 951 height 43
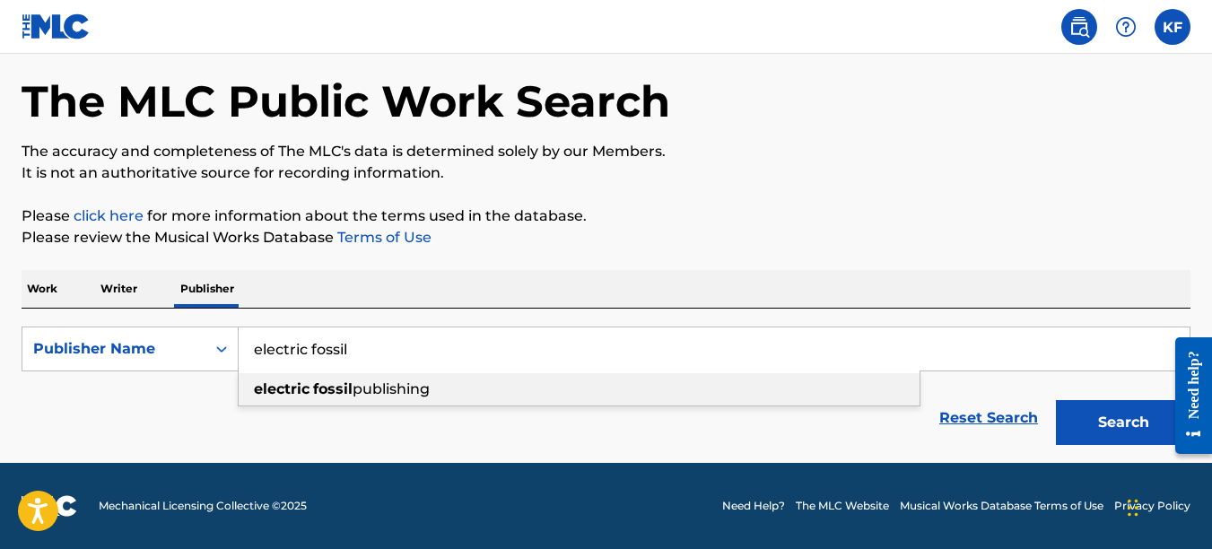
click at [321, 388] on strong "fossil" at bounding box center [332, 388] width 39 height 17
type input "electric fossil publishing"
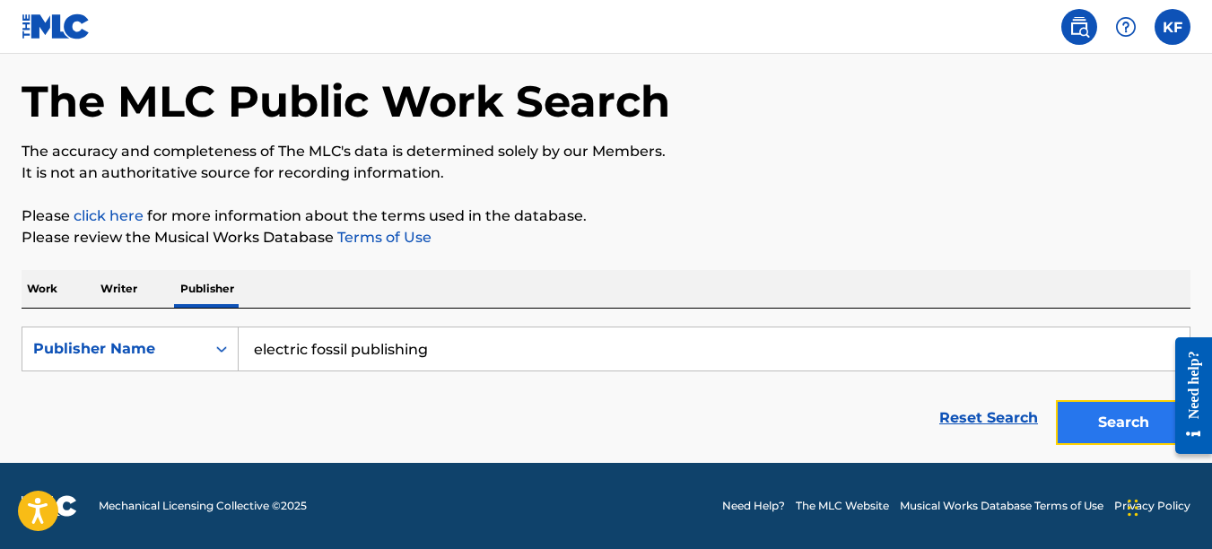
click at [1132, 417] on button "Search" at bounding box center [1123, 422] width 135 height 45
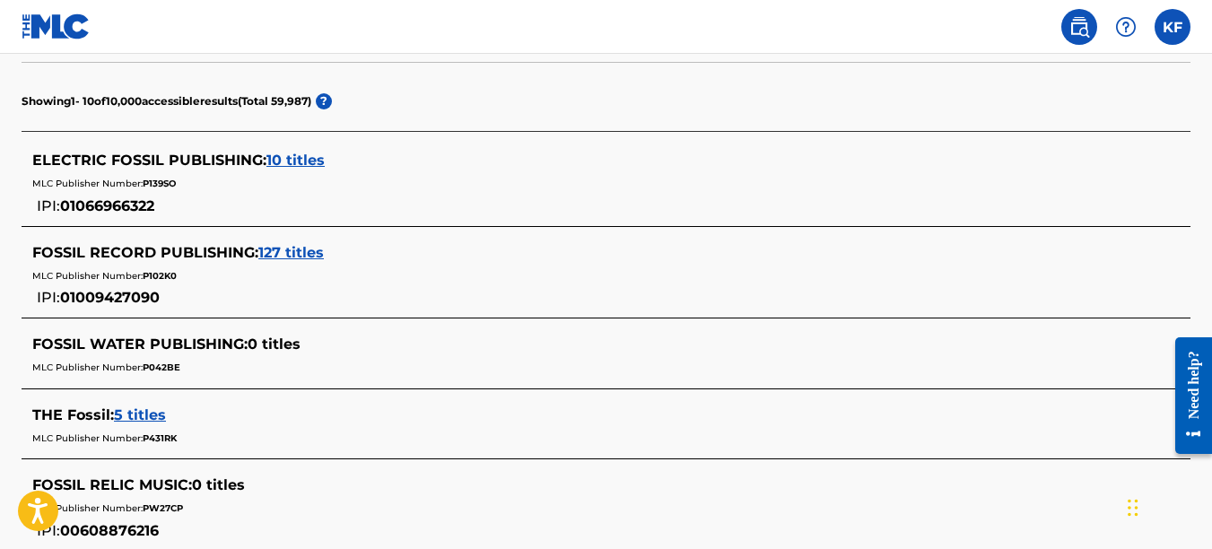
scroll to position [293, 0]
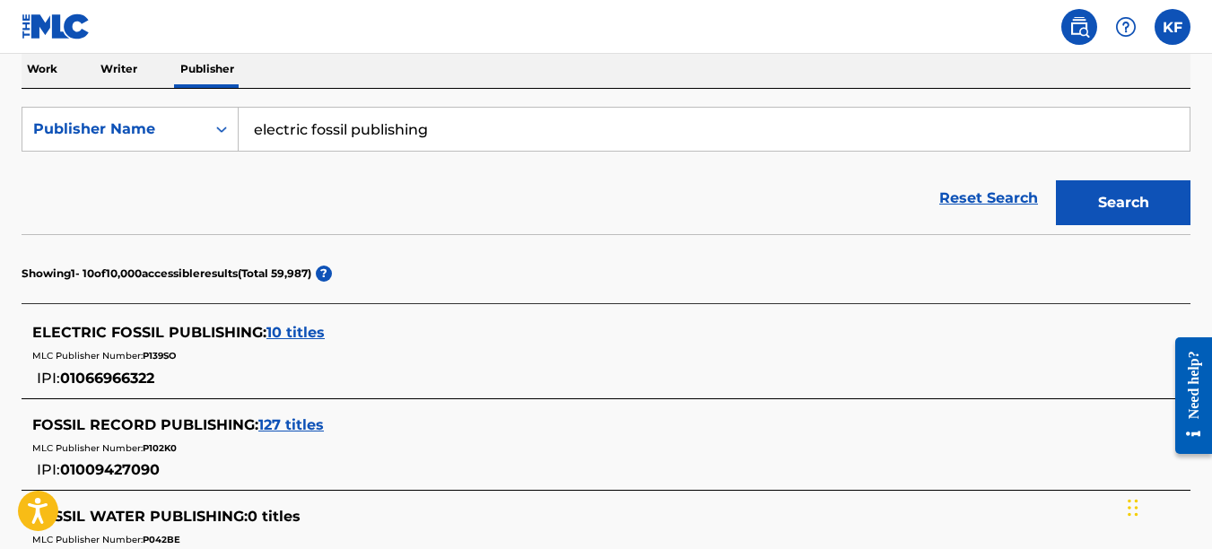
click at [302, 328] on span "10 titles" at bounding box center [296, 332] width 58 height 17
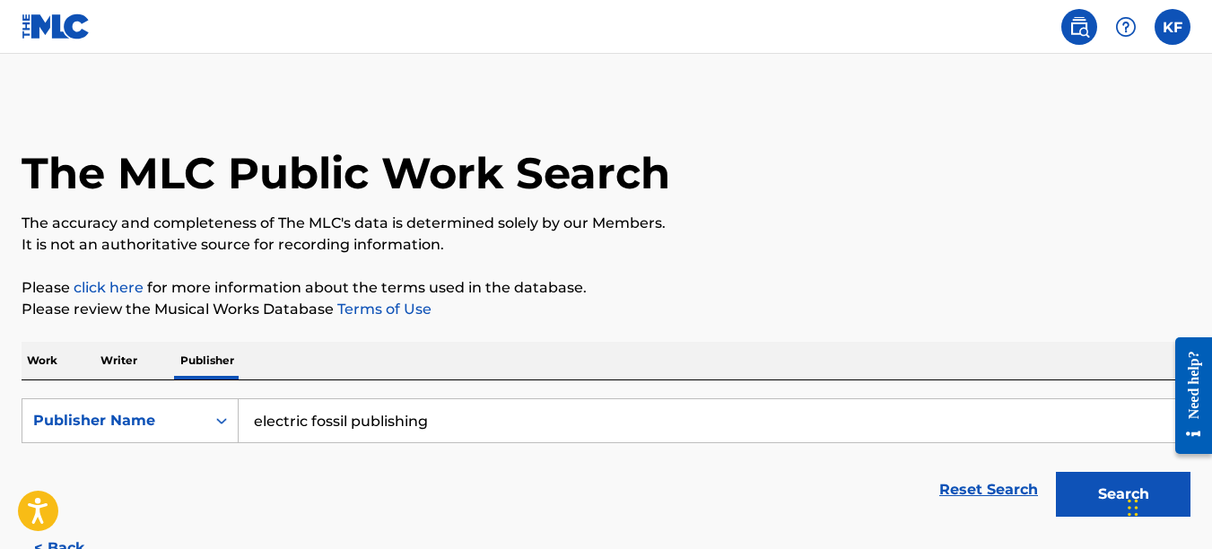
scroll to position [0, 0]
click at [1199, 432] on div "Open Resource Center" at bounding box center [1194, 432] width 14 height 14
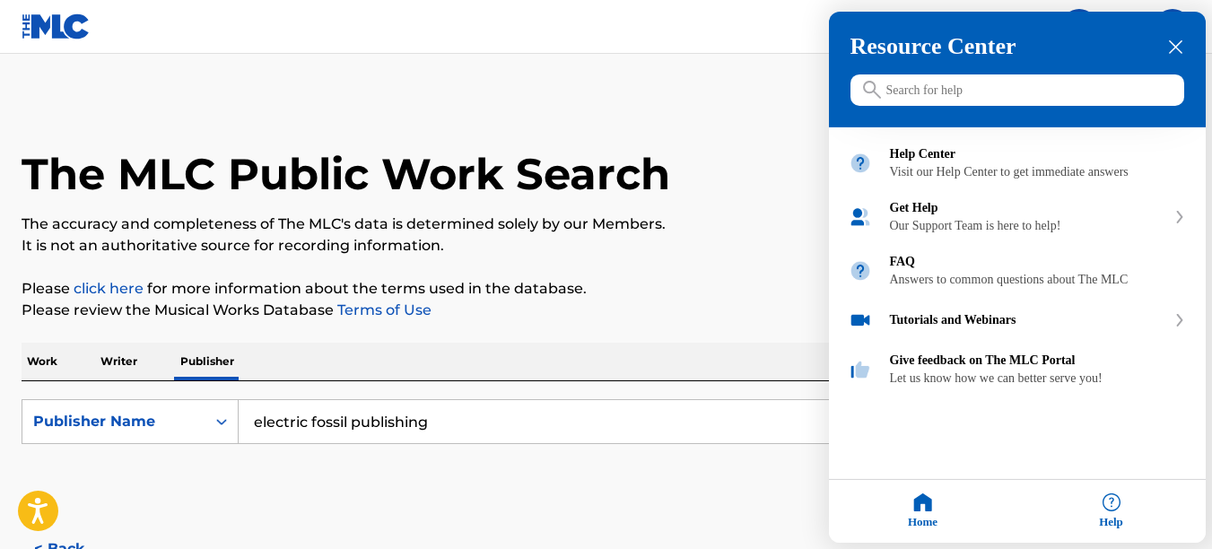
click at [906, 88] on input "Search for help" at bounding box center [1018, 89] width 334 height 31
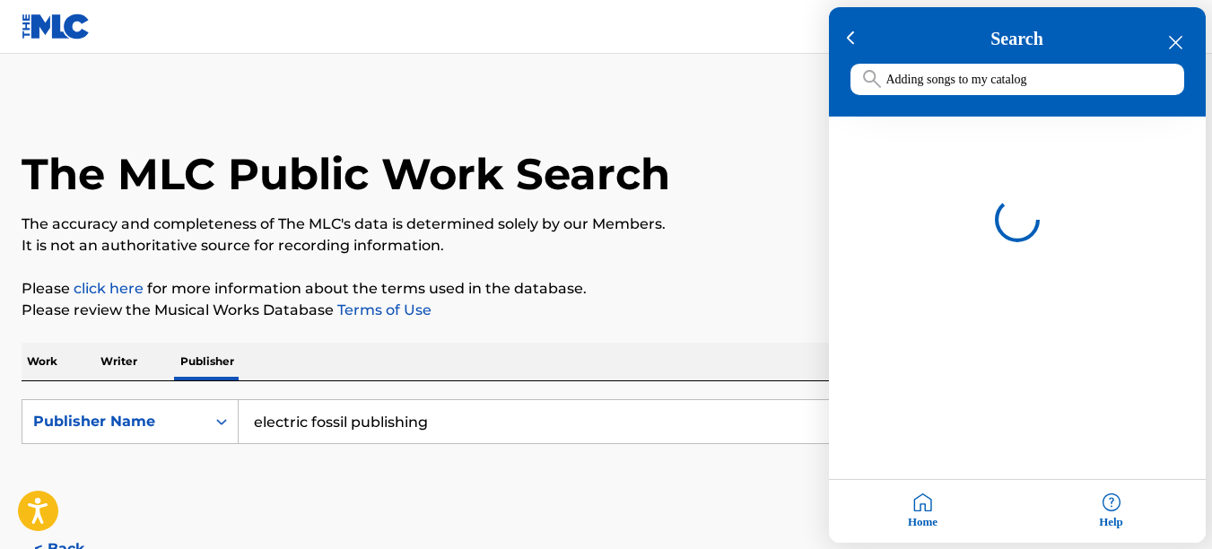
type input "Adding songs to my catalog"
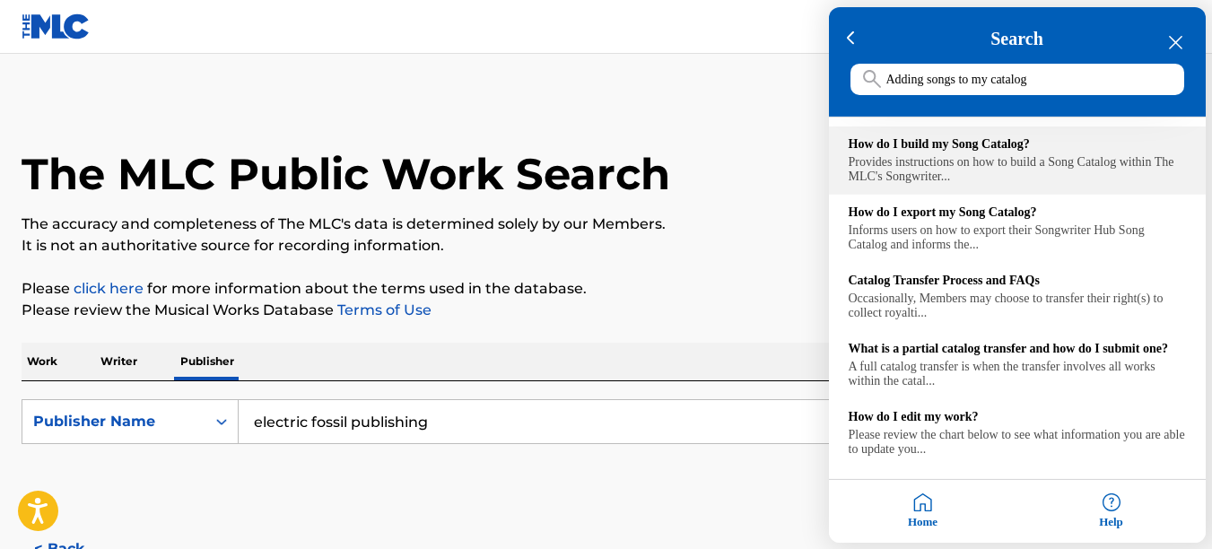
click at [921, 146] on div "How do I build my Song Catalog?" at bounding box center [1017, 144] width 337 height 14
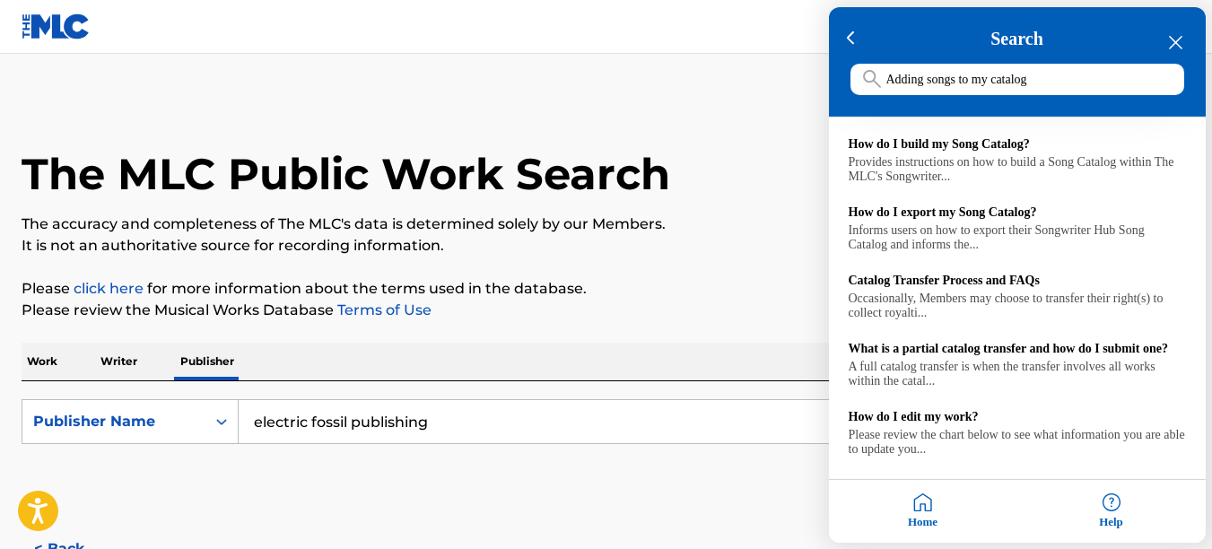
drag, startPoint x: 35, startPoint y: 358, endPoint x: 47, endPoint y: 352, distance: 13.2
click at [35, 358] on div at bounding box center [606, 274] width 1212 height 549
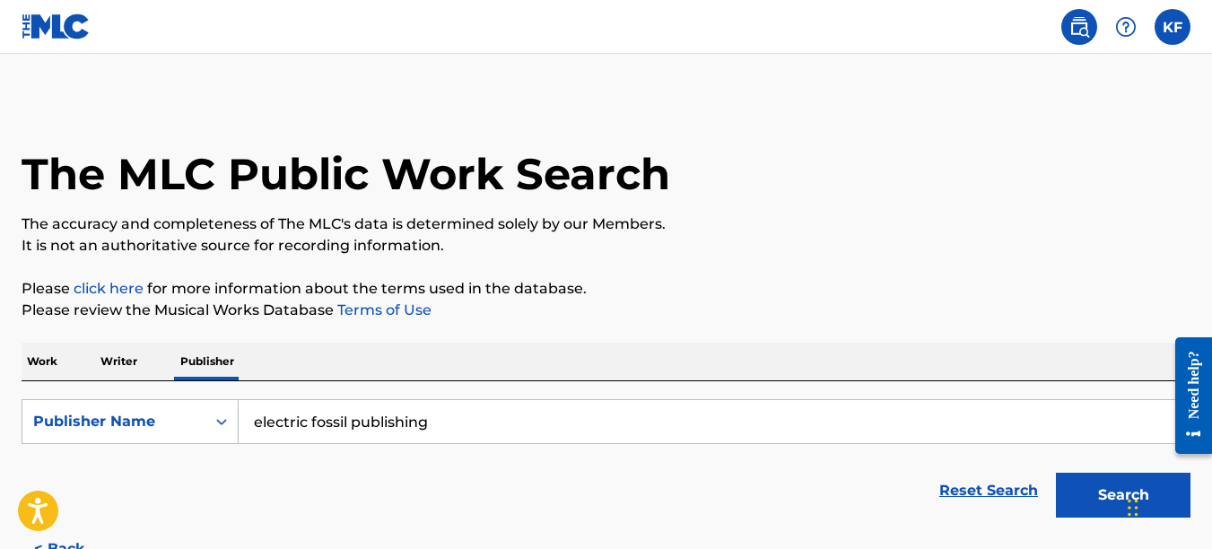
click at [1072, 22] on img at bounding box center [1080, 27] width 22 height 22
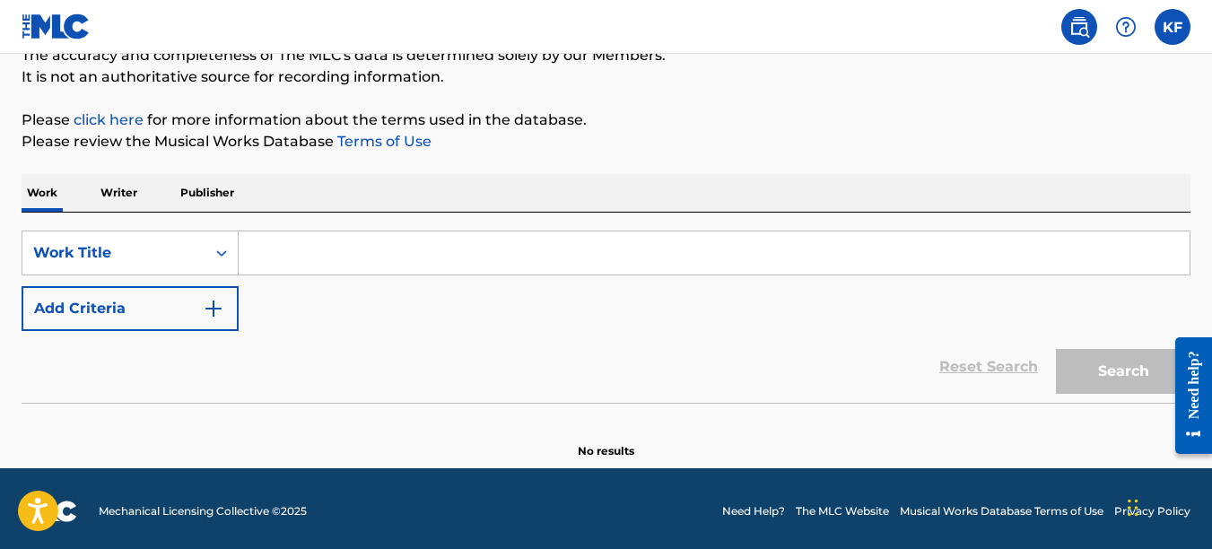
scroll to position [174, 0]
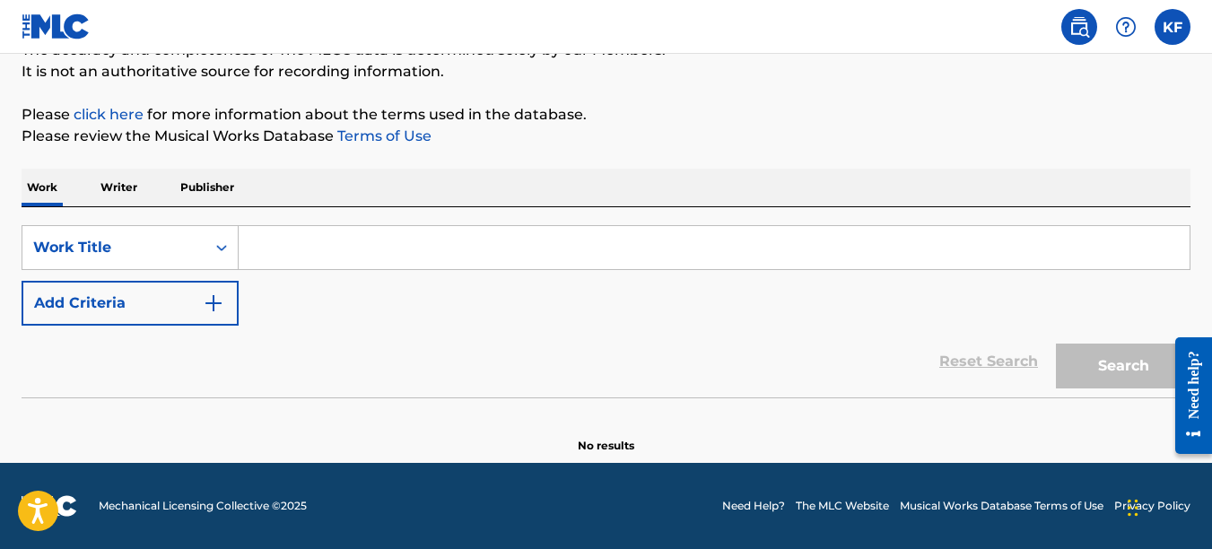
click at [321, 245] on input "Search Form" at bounding box center [714, 247] width 951 height 43
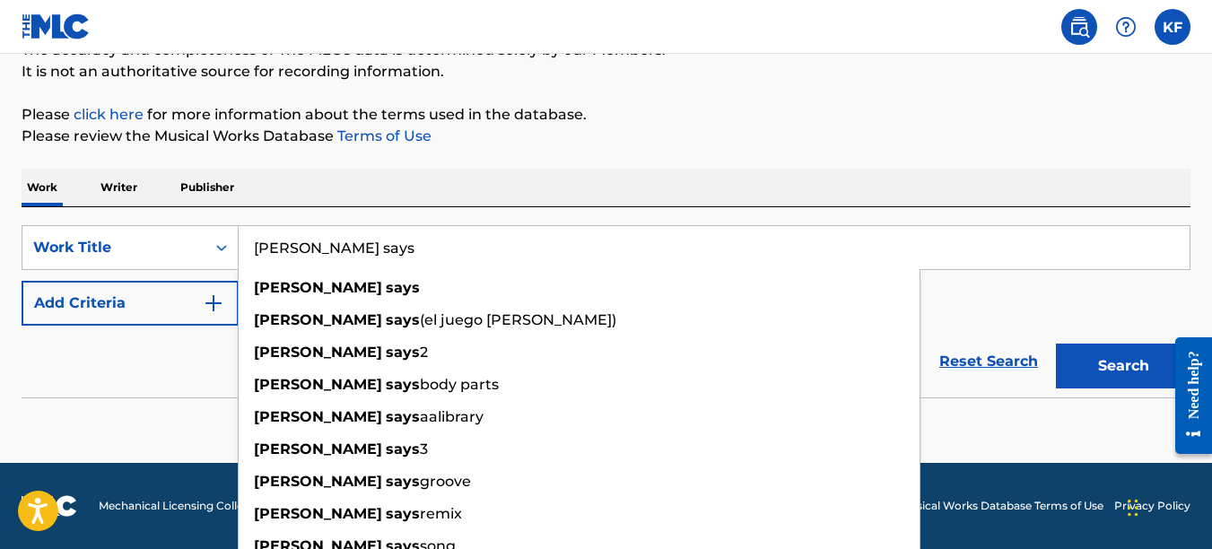
type input "simon says"
click at [1056, 344] on button "Search" at bounding box center [1123, 366] width 135 height 45
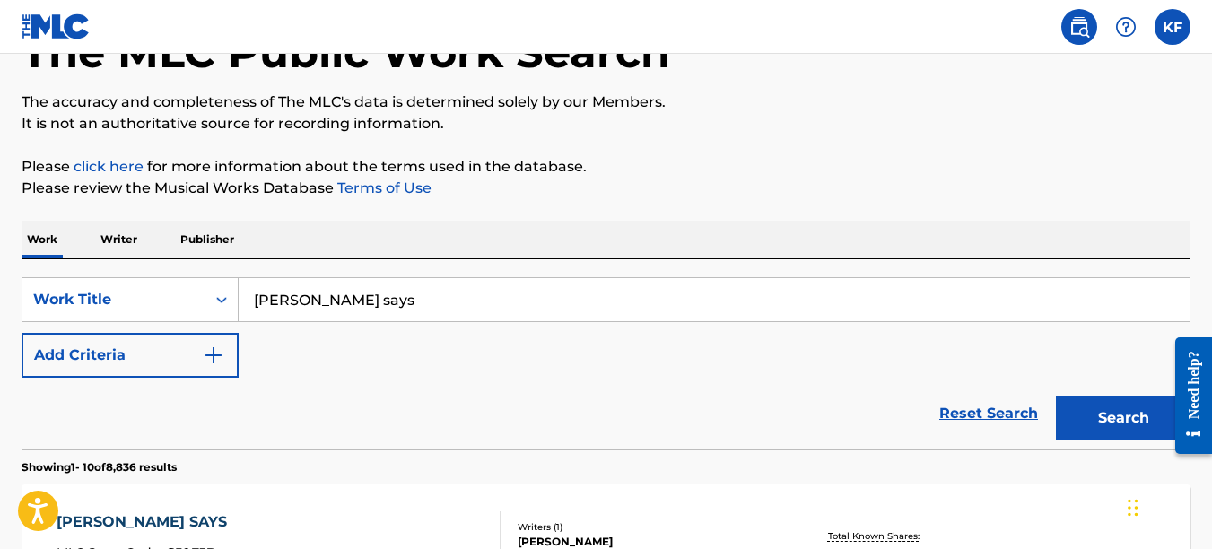
scroll to position [32, 0]
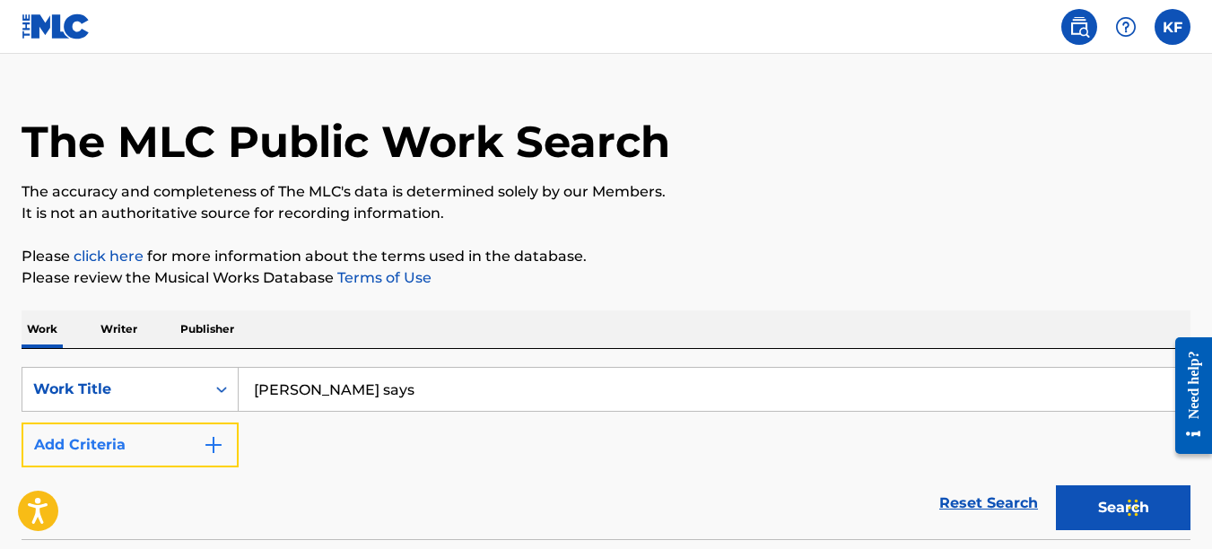
click at [153, 437] on button "Add Criteria" at bounding box center [130, 445] width 217 height 45
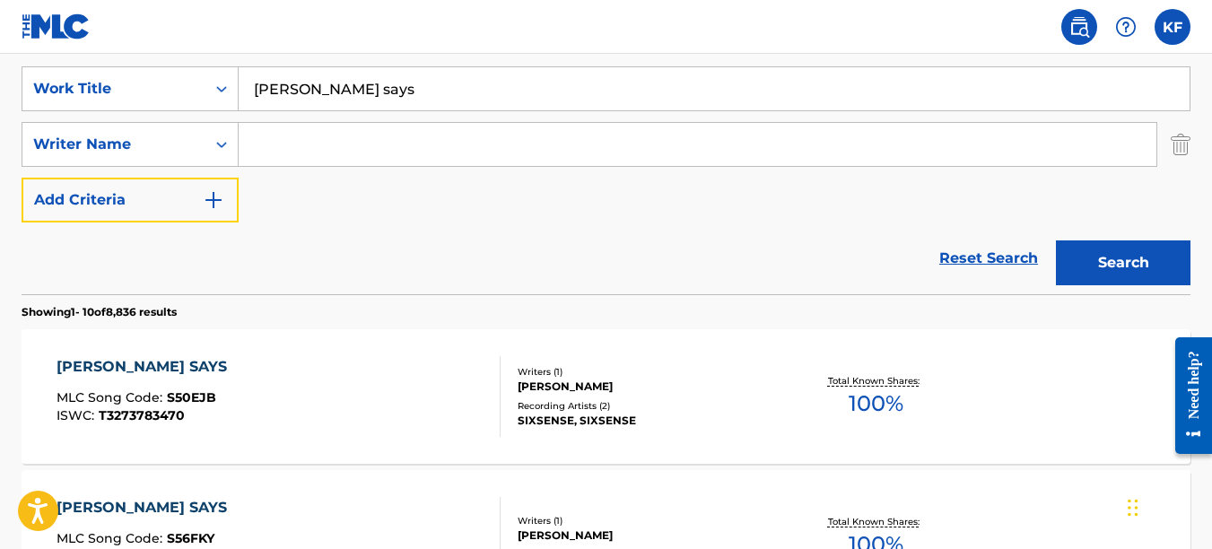
scroll to position [302, 0]
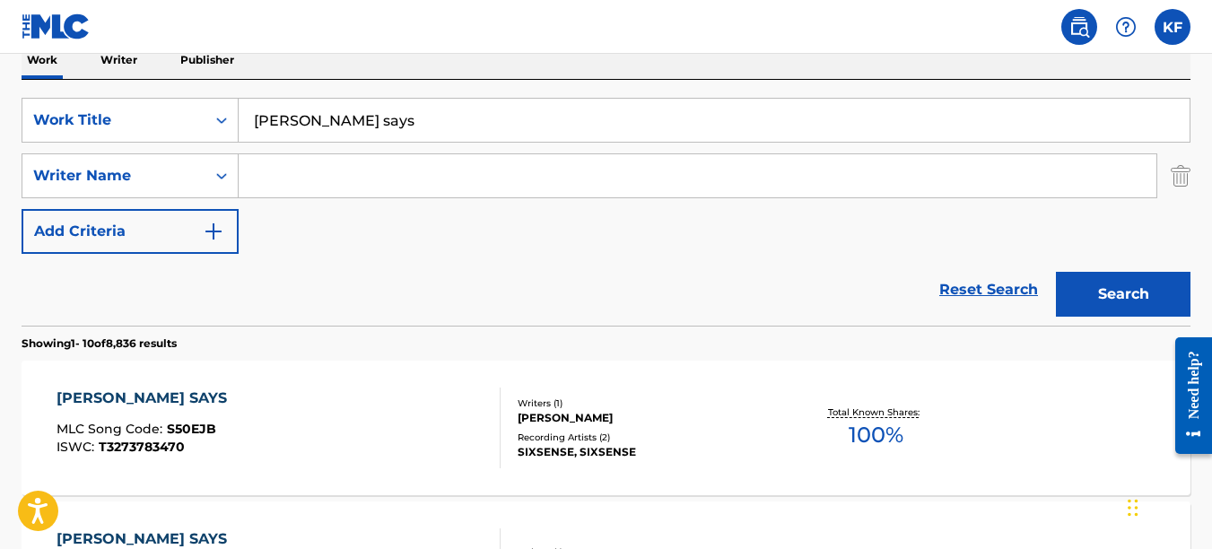
click at [313, 180] on input "Search Form" at bounding box center [698, 175] width 918 height 43
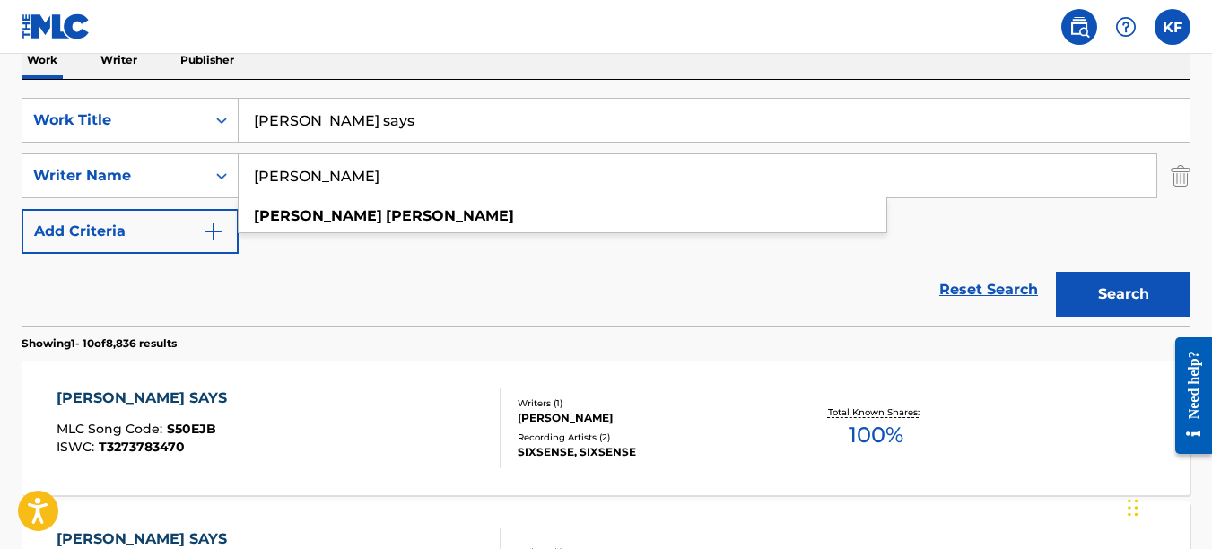
type input "kirby fitzgerald"
click at [1056, 272] on button "Search" at bounding box center [1123, 294] width 135 height 45
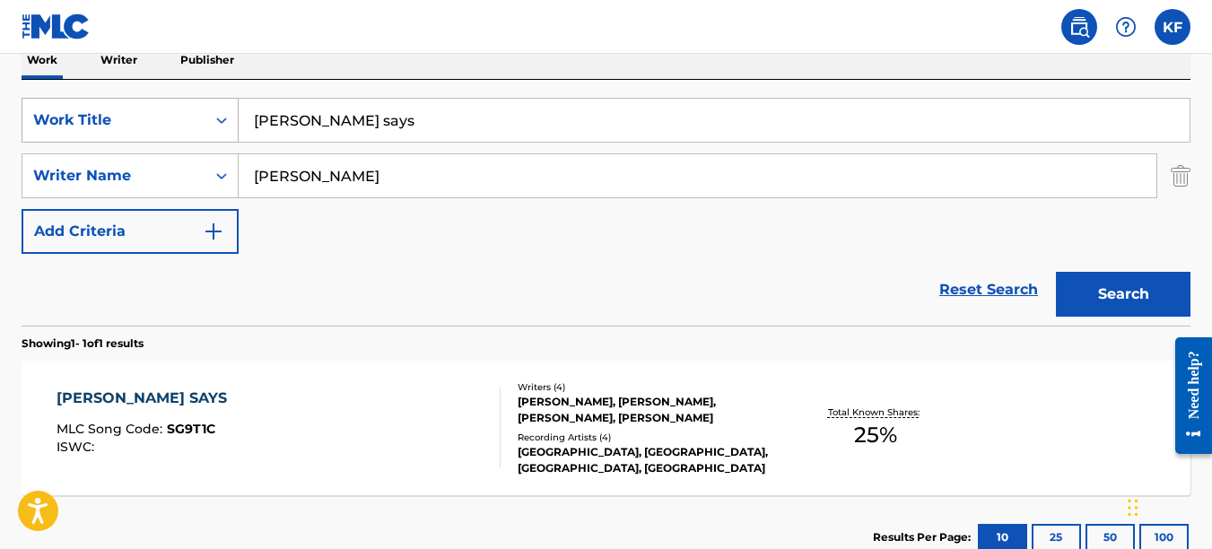
drag, startPoint x: 359, startPoint y: 116, endPoint x: 182, endPoint y: 127, distance: 177.2
click at [182, 127] on div "SearchWithCriteria68699f90-3a3f-4af4-bc4b-6700f01331ab Work Title simon says" at bounding box center [606, 120] width 1169 height 45
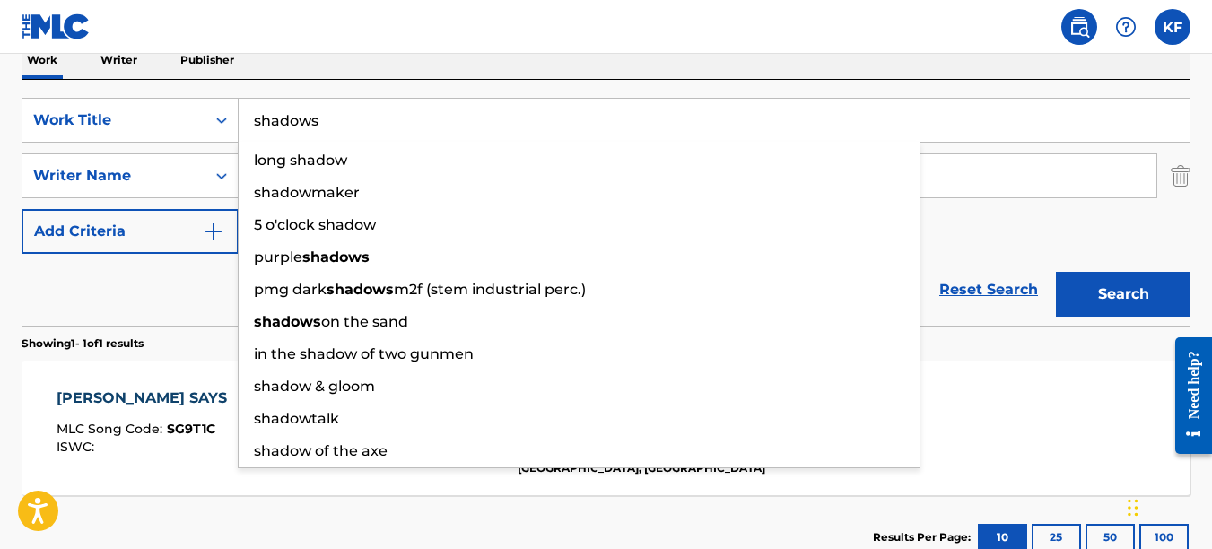
type input "shadows"
click at [1056, 272] on button "Search" at bounding box center [1123, 294] width 135 height 45
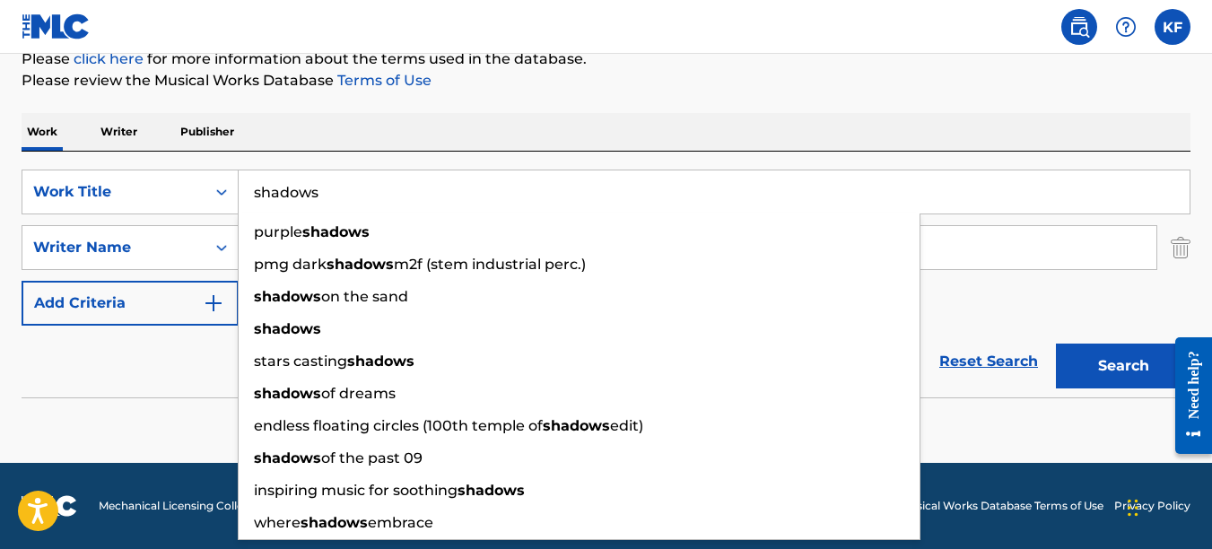
scroll to position [230, 0]
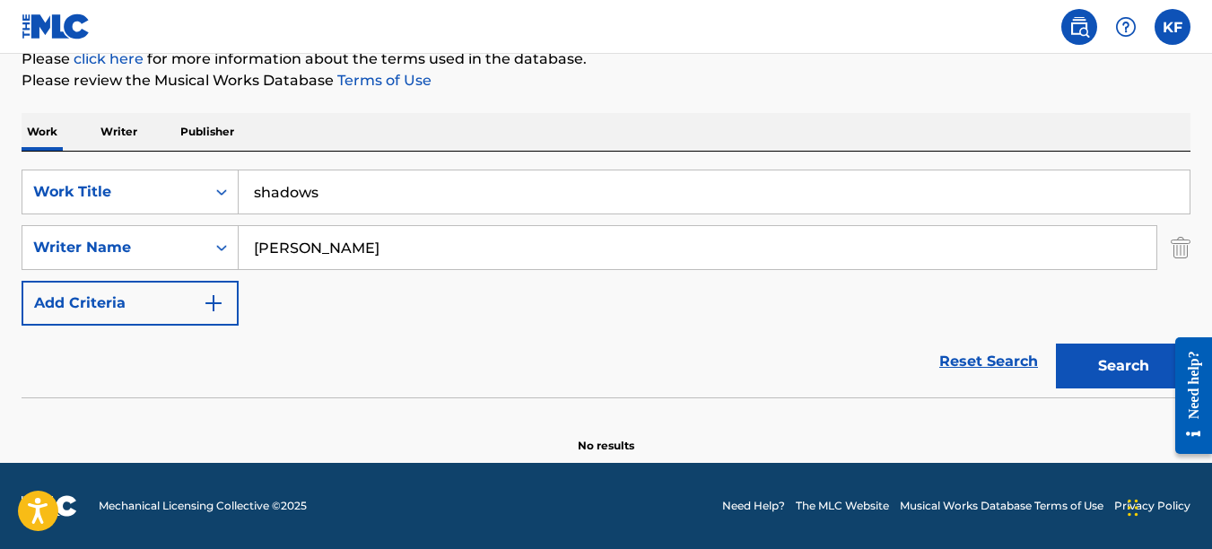
click at [74, 408] on section "No results" at bounding box center [606, 430] width 1169 height 47
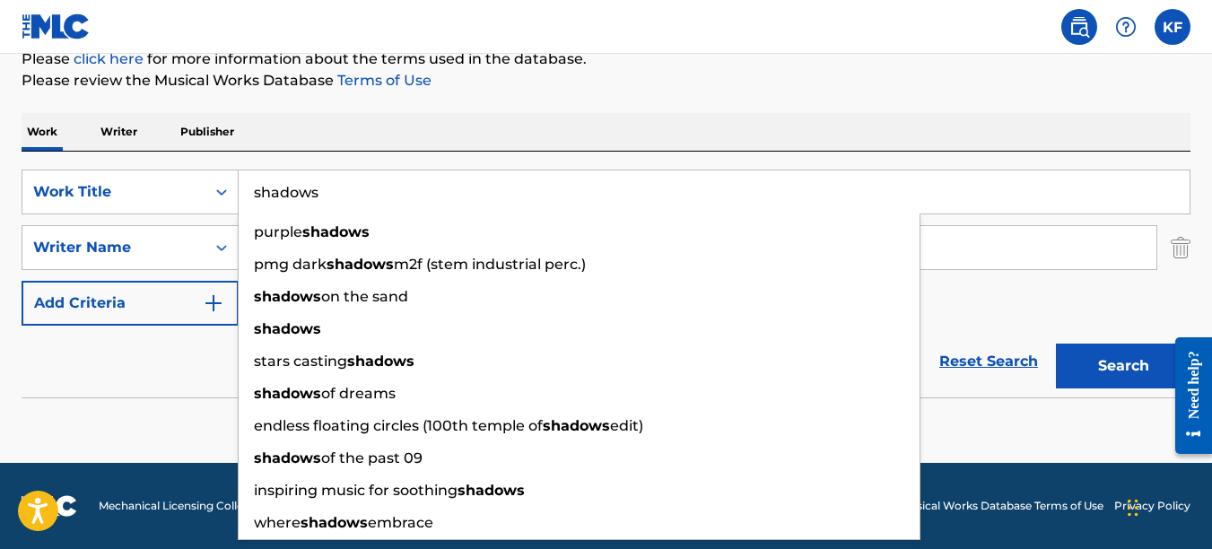
click at [359, 196] on input "shadows" at bounding box center [714, 191] width 951 height 43
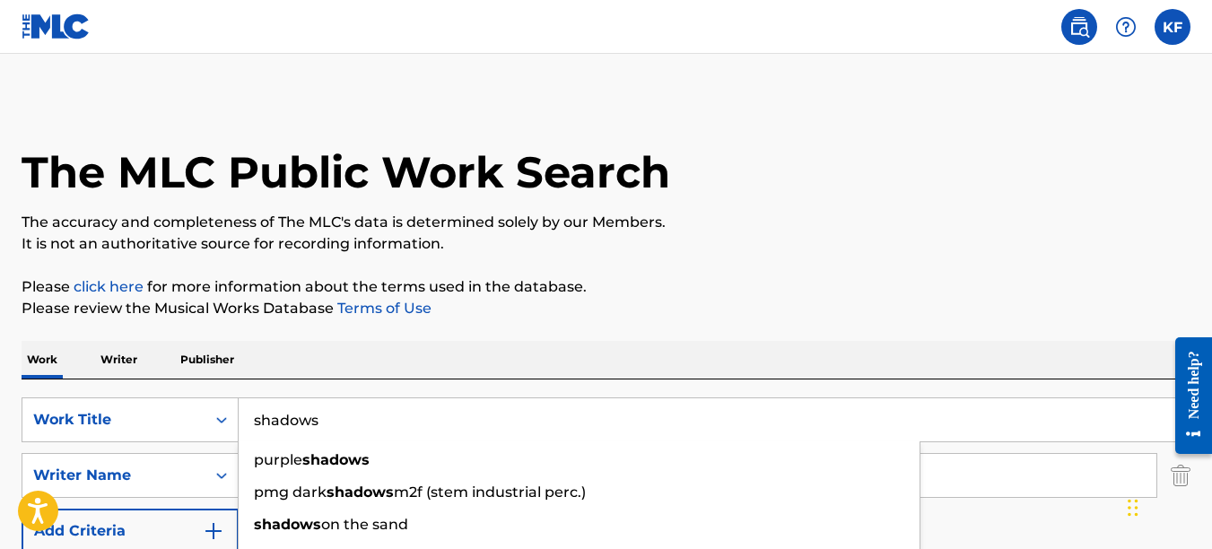
scroll to position [0, 0]
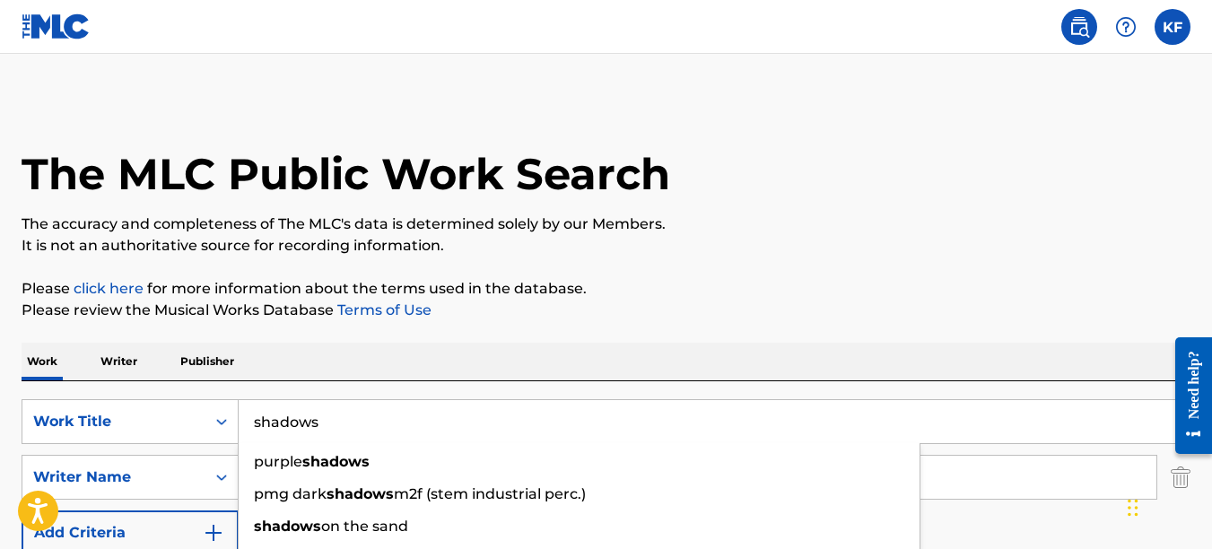
click at [1195, 389] on div "Need help?" at bounding box center [1194, 384] width 24 height 68
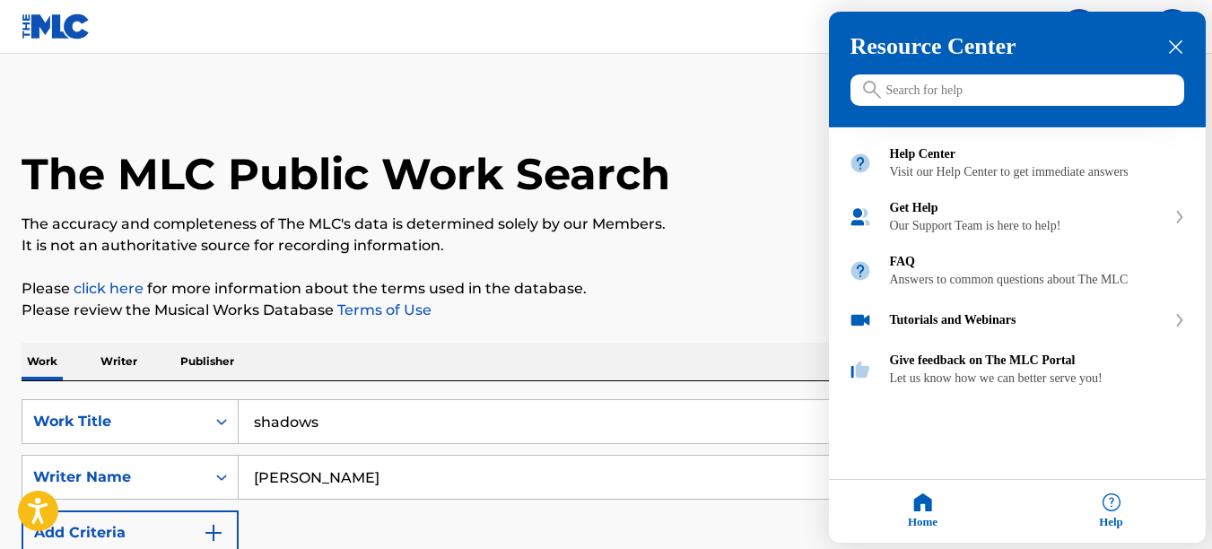
click at [909, 93] on input "Search for help" at bounding box center [1018, 89] width 334 height 31
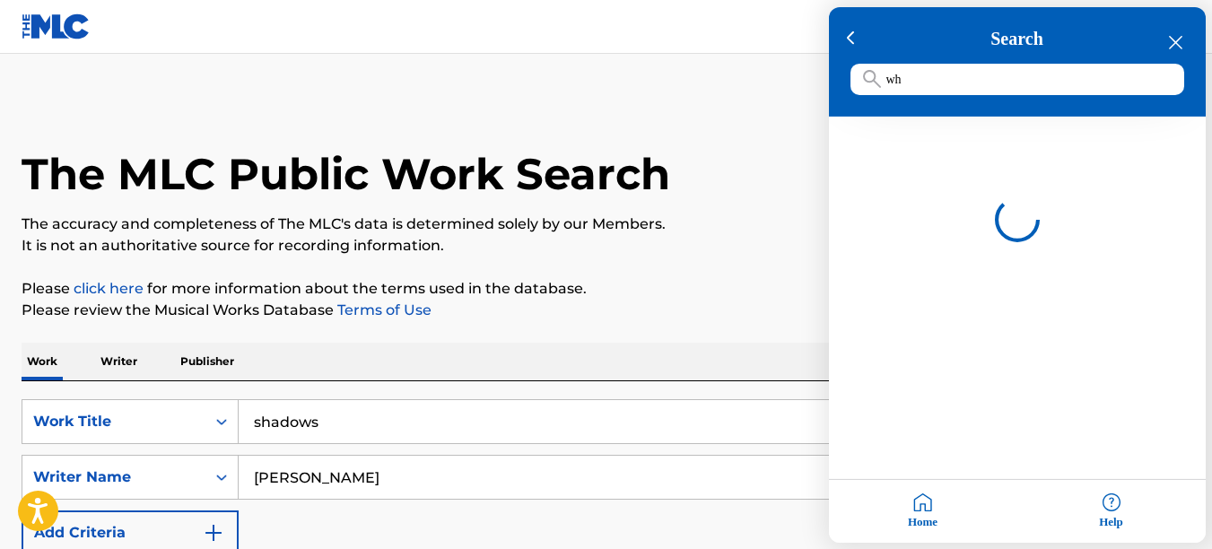
type input "w"
type input "Why won't the songs I wrote show up"
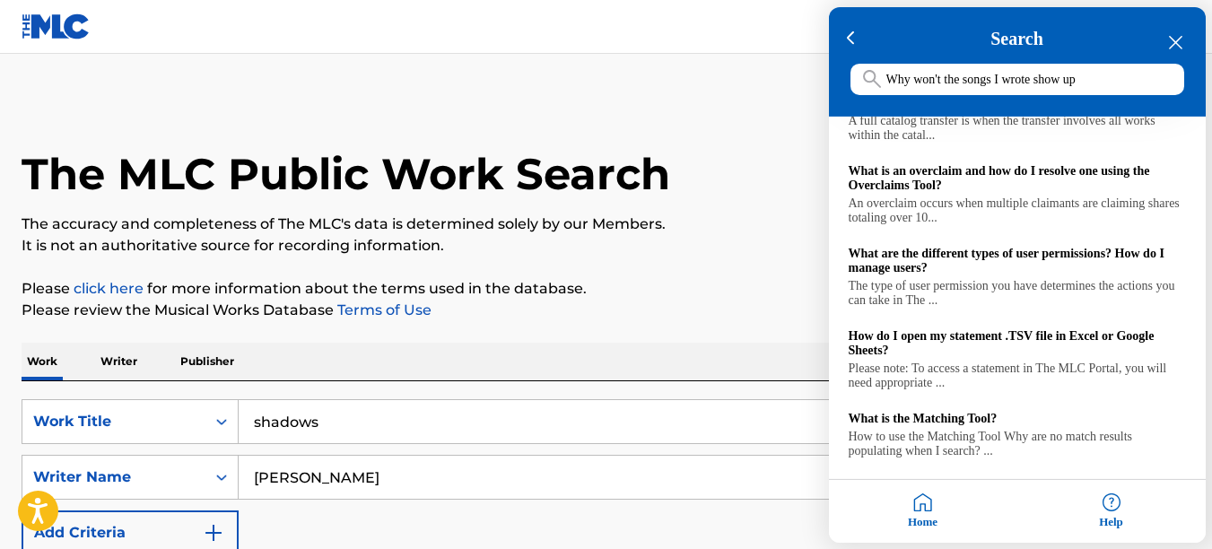
click at [1183, 39] on div "close resource center" at bounding box center [1175, 42] width 17 height 17
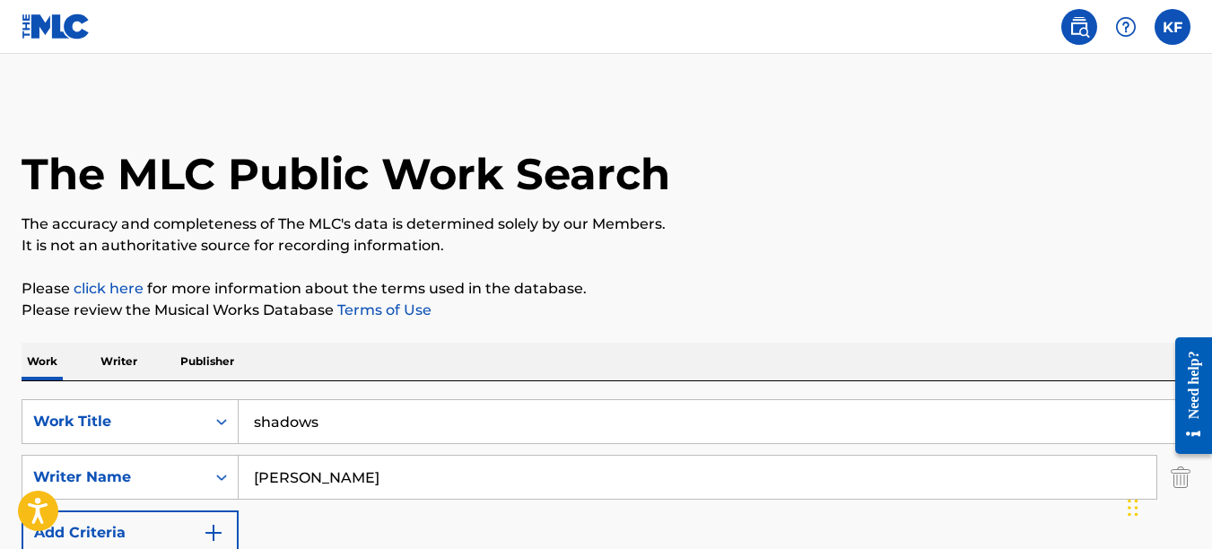
click at [60, 26] on img at bounding box center [56, 26] width 69 height 26
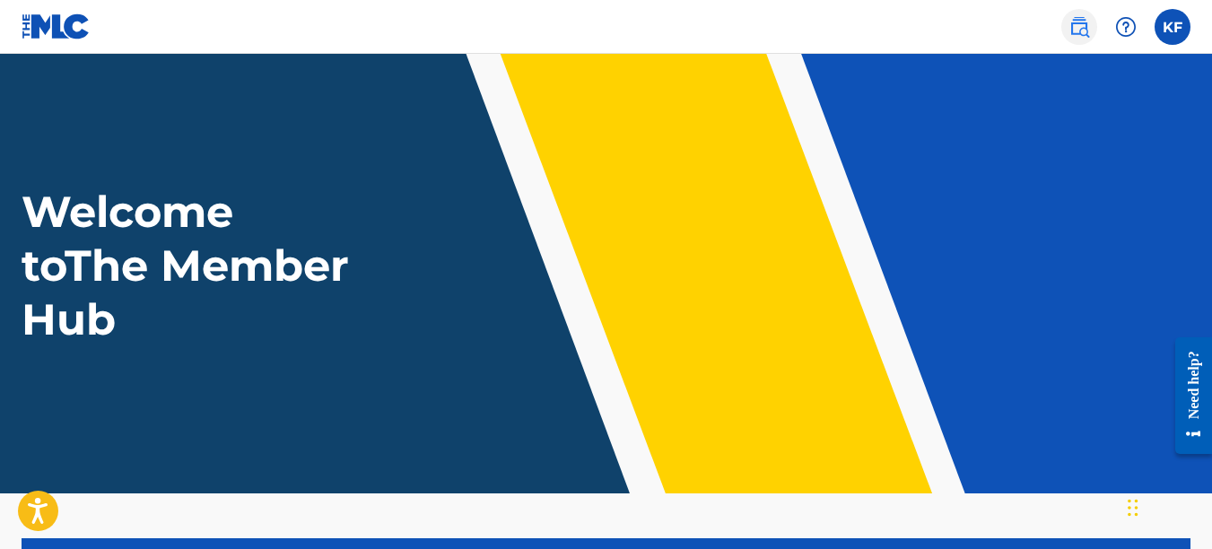
click at [1080, 28] on img at bounding box center [1080, 27] width 22 height 22
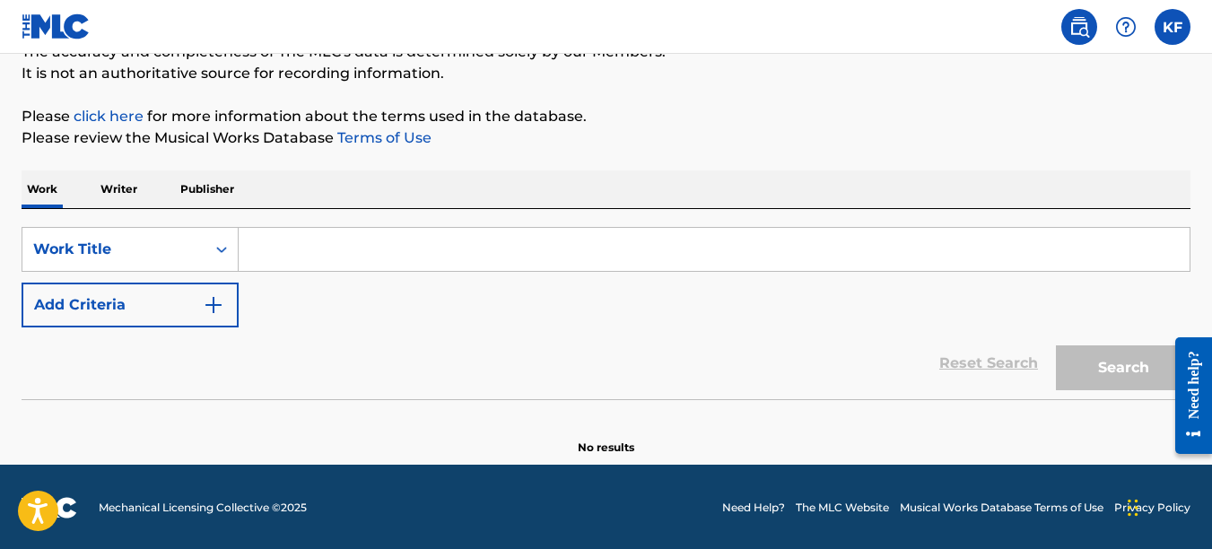
scroll to position [174, 0]
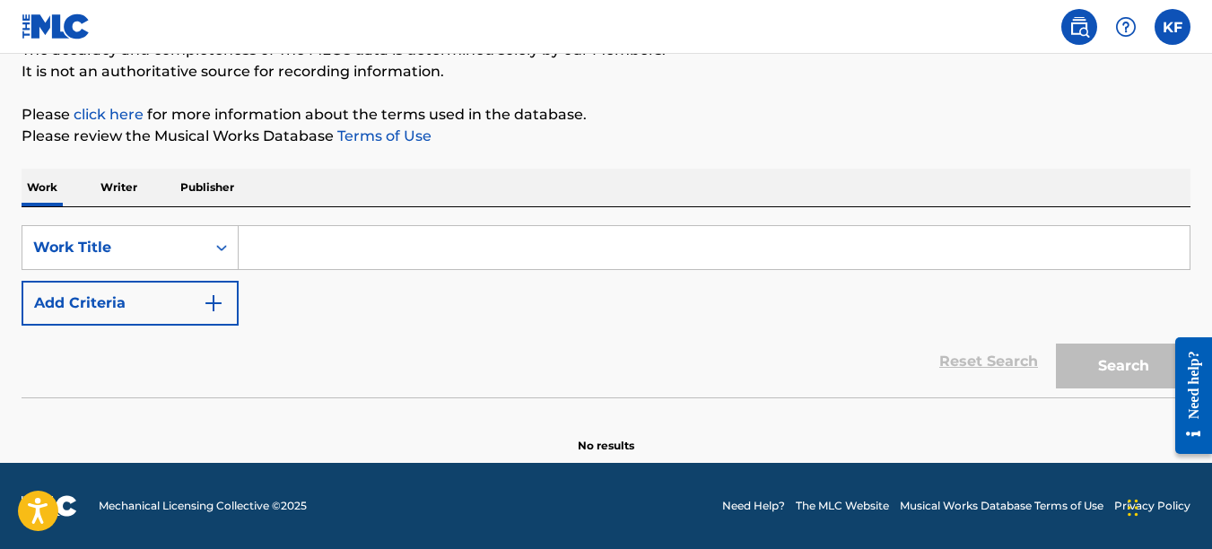
click at [191, 187] on p "Publisher" at bounding box center [207, 188] width 65 height 38
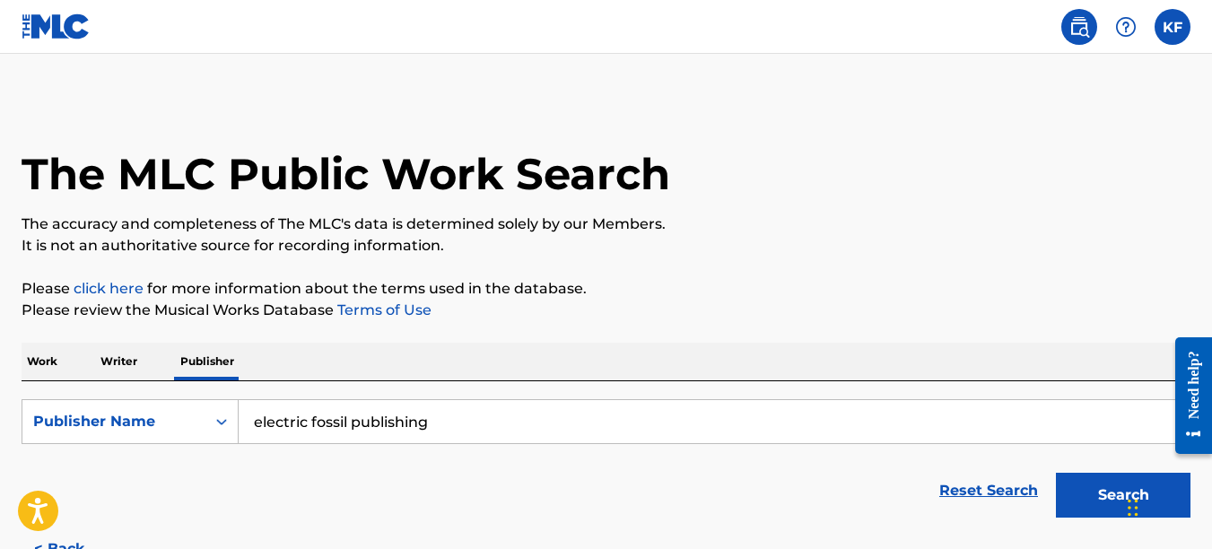
click at [125, 358] on p "Writer" at bounding box center [119, 362] width 48 height 38
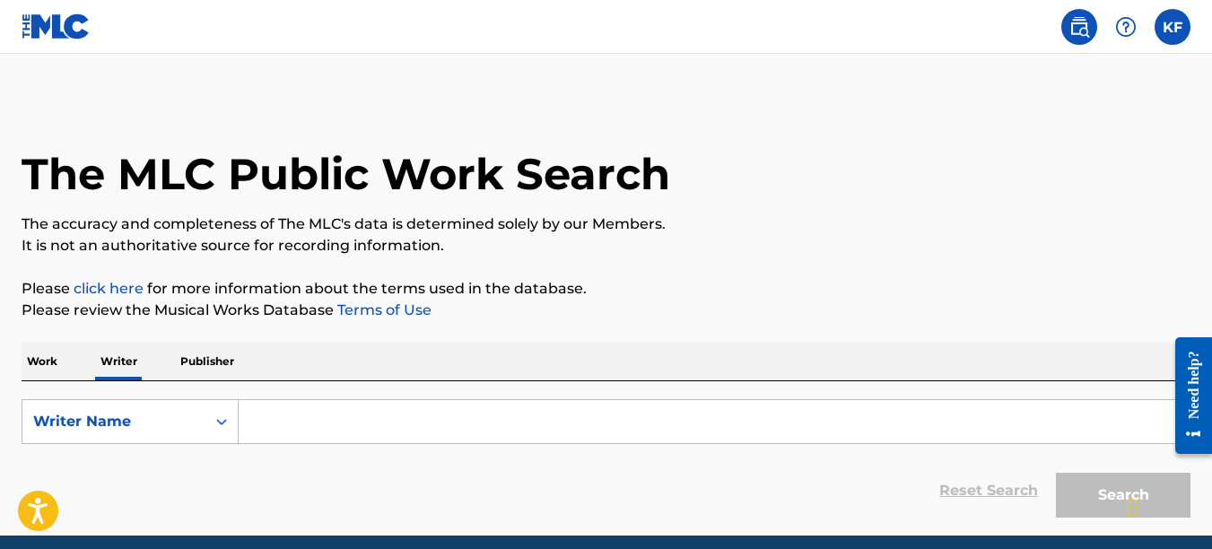
click at [271, 415] on input "Search Form" at bounding box center [714, 421] width 951 height 43
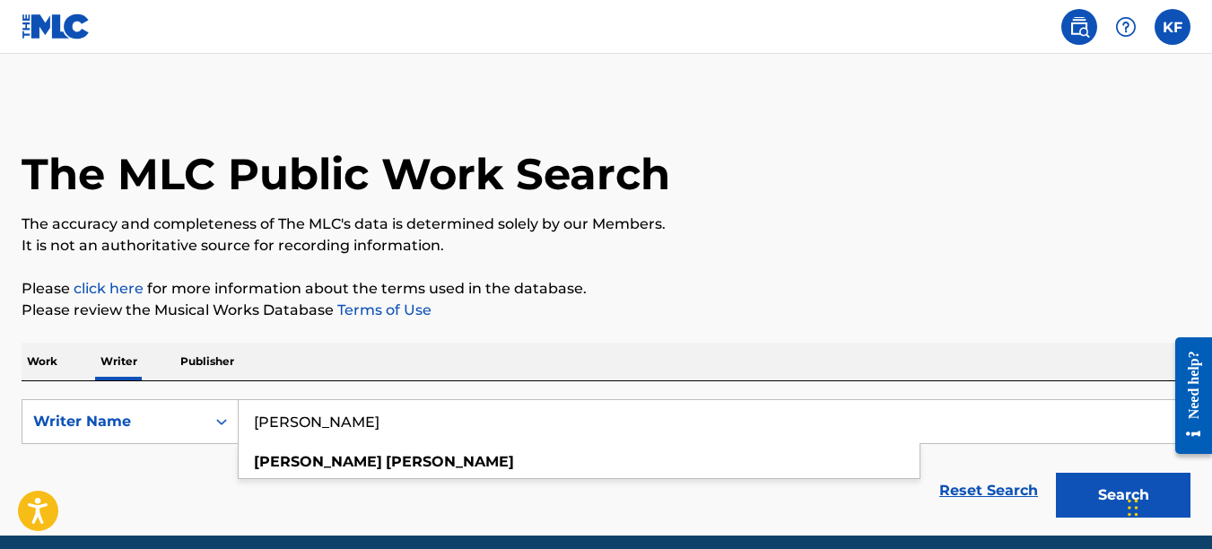
type input "kirby fitzgerald"
click at [1056, 473] on button "Search" at bounding box center [1123, 495] width 135 height 45
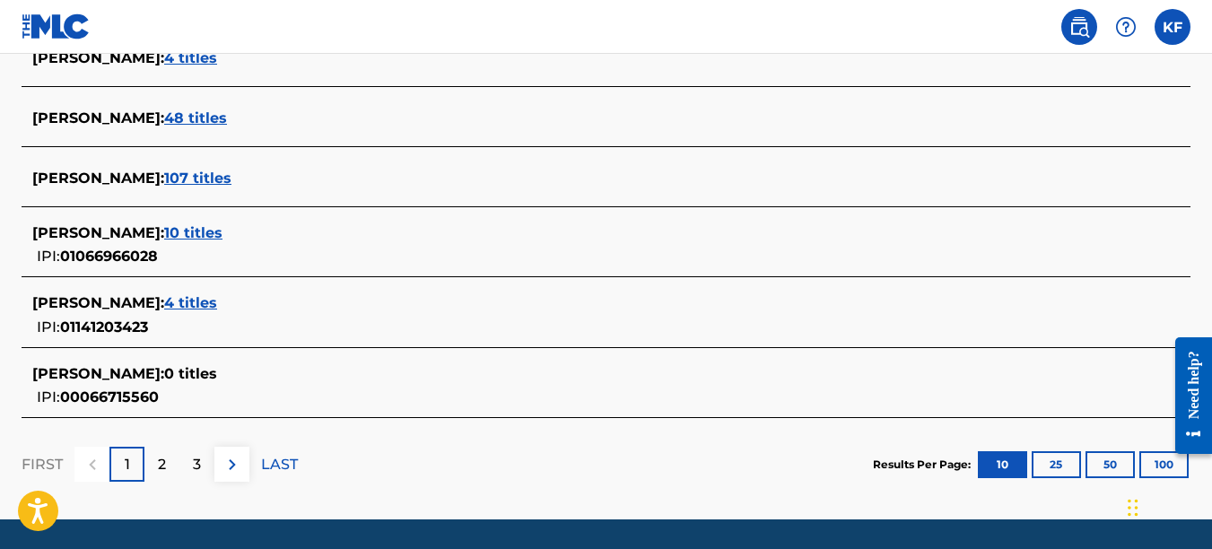
scroll to position [808, 0]
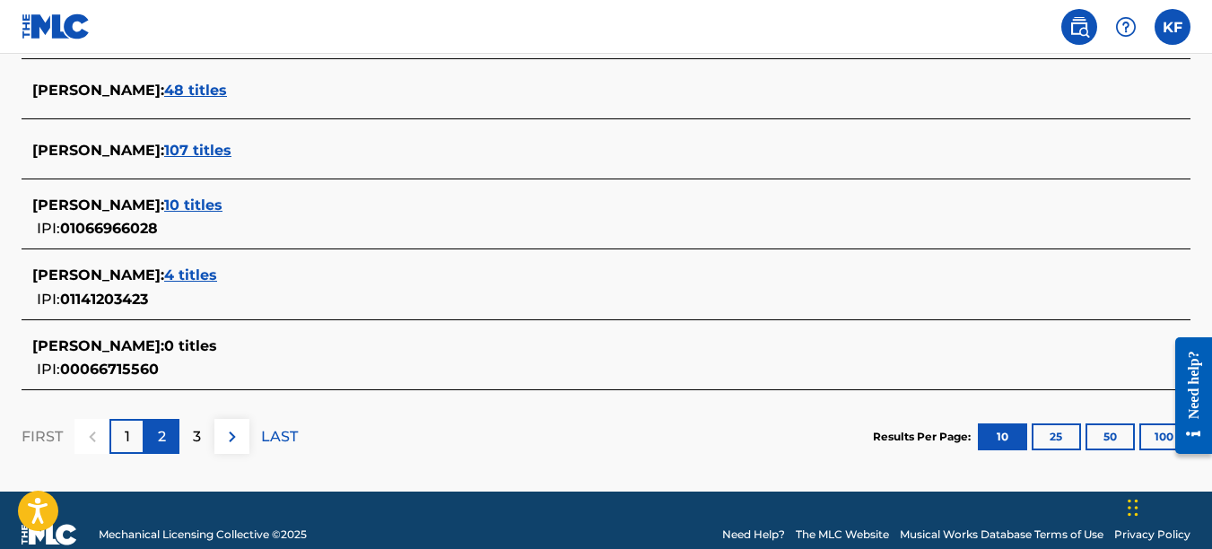
click at [153, 439] on div "2" at bounding box center [161, 436] width 35 height 35
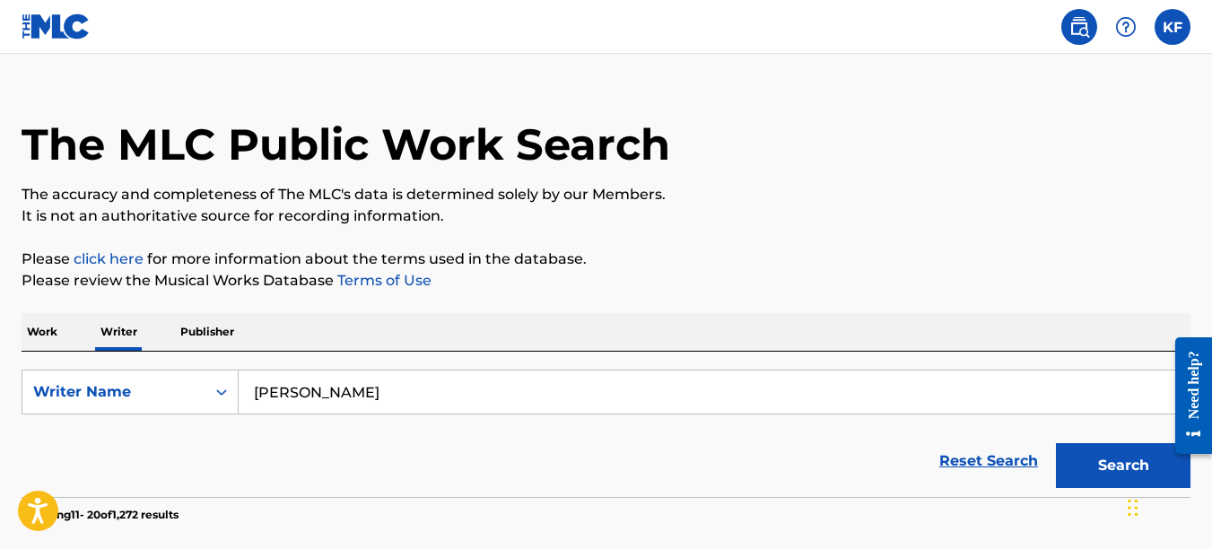
scroll to position [0, 0]
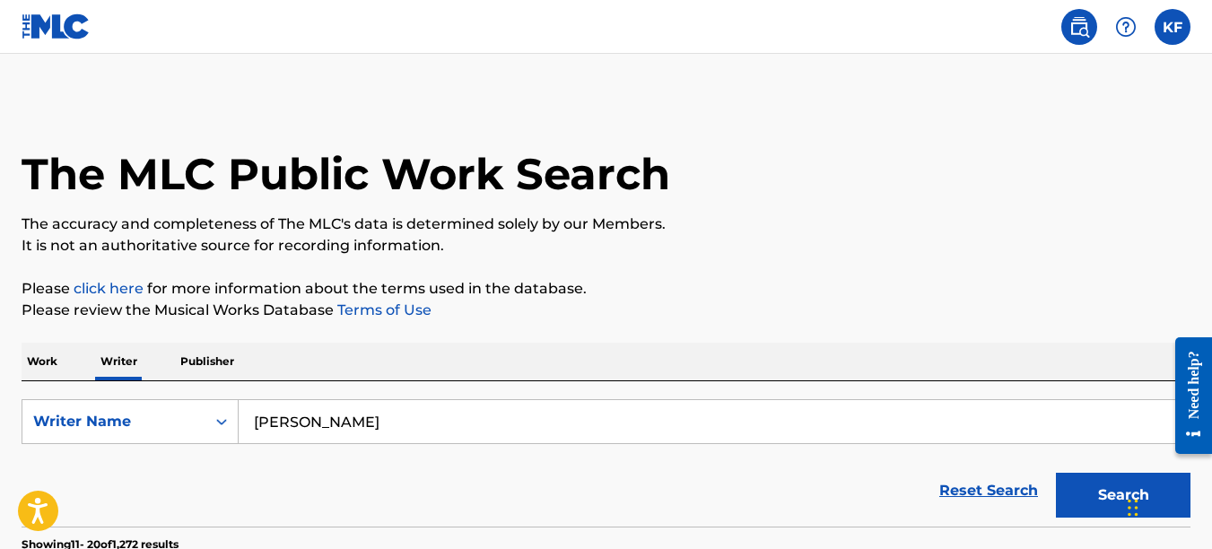
click at [52, 356] on p "Work" at bounding box center [42, 362] width 41 height 38
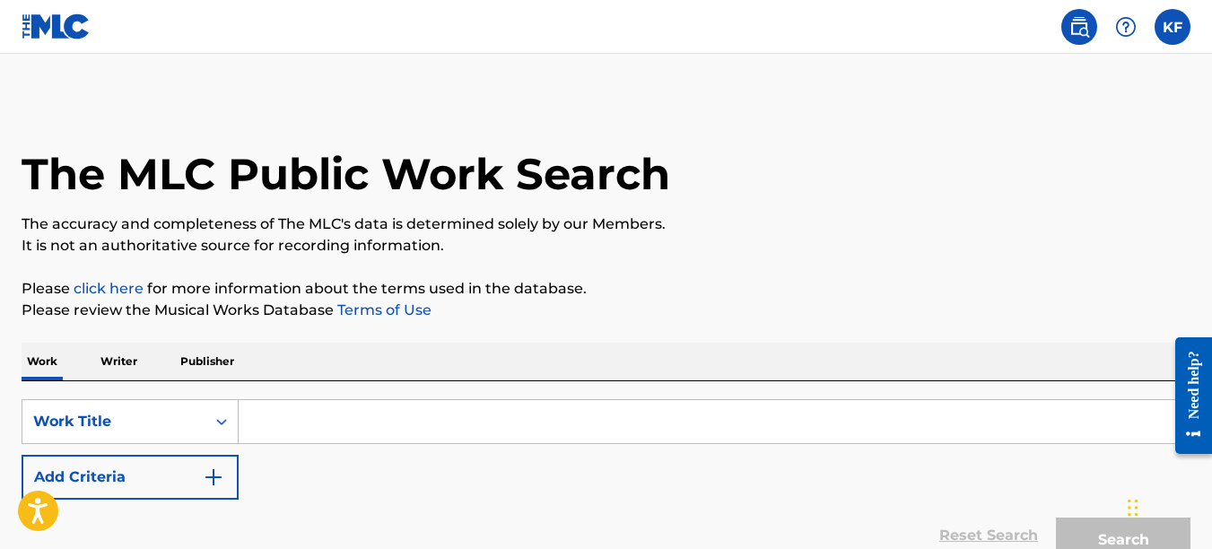
click at [318, 407] on input "Search Form" at bounding box center [714, 421] width 951 height 43
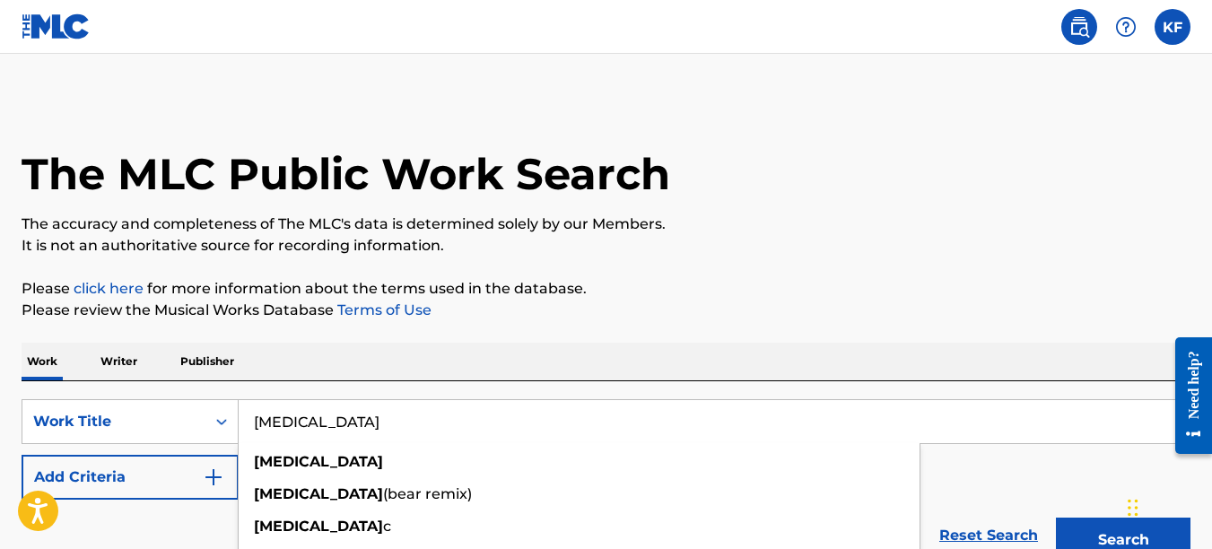
type input "schizophrenia"
click at [1056, 518] on button "Search" at bounding box center [1123, 540] width 135 height 45
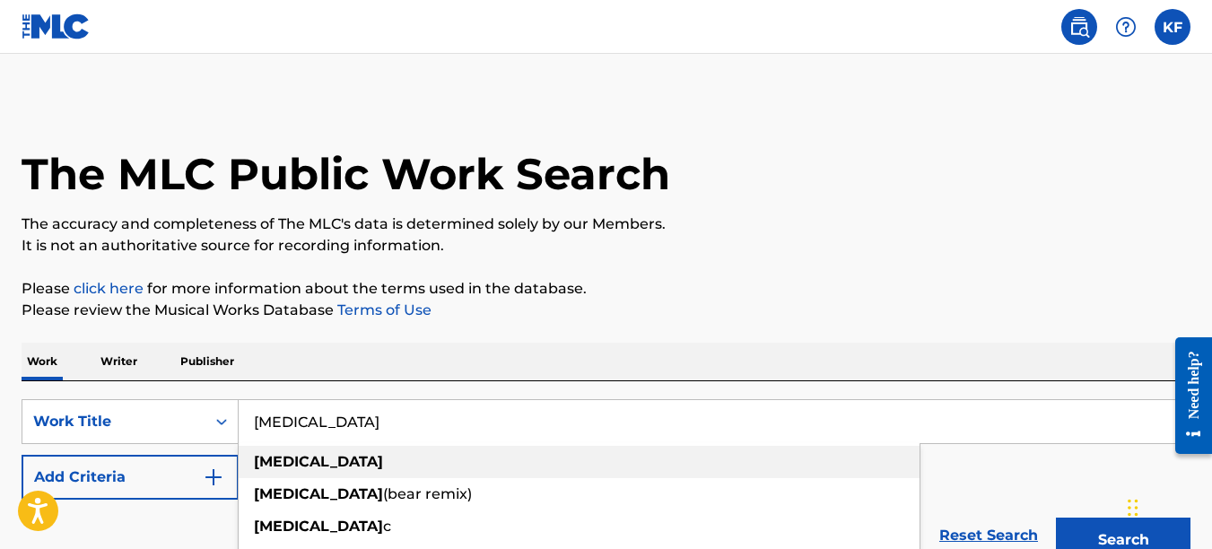
click at [329, 466] on strong "schizophrenia" at bounding box center [318, 461] width 129 height 17
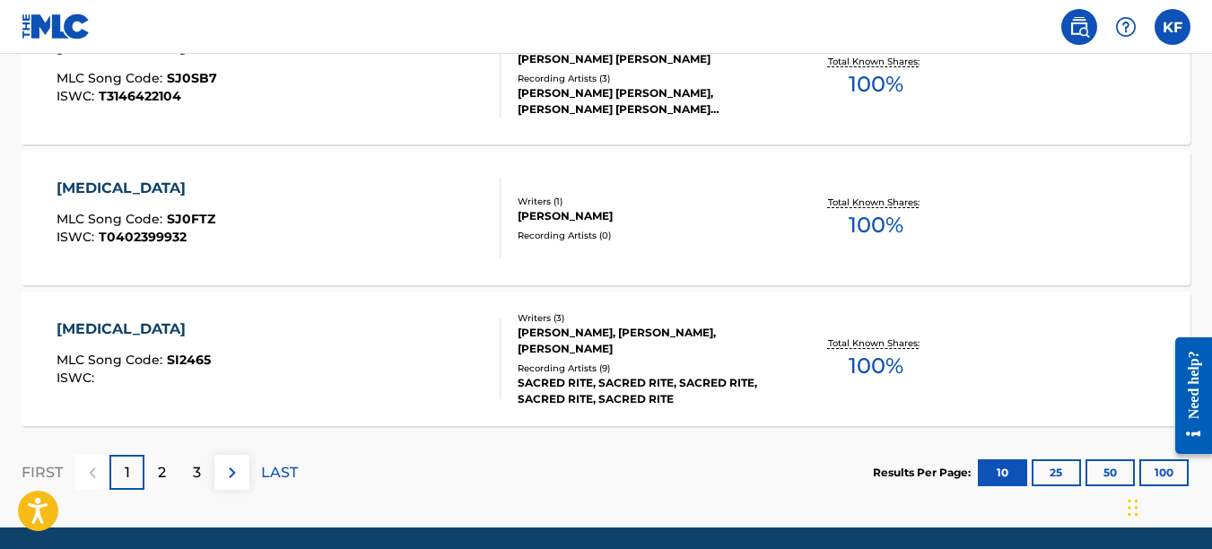
scroll to position [1648, 0]
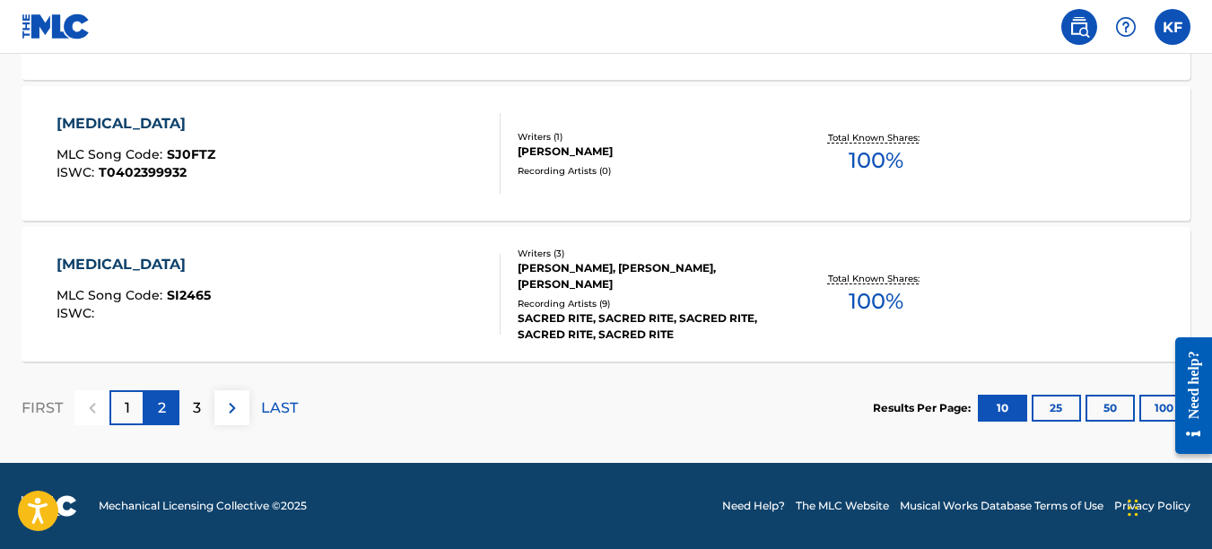
click at [158, 402] on p "2" at bounding box center [162, 409] width 8 height 22
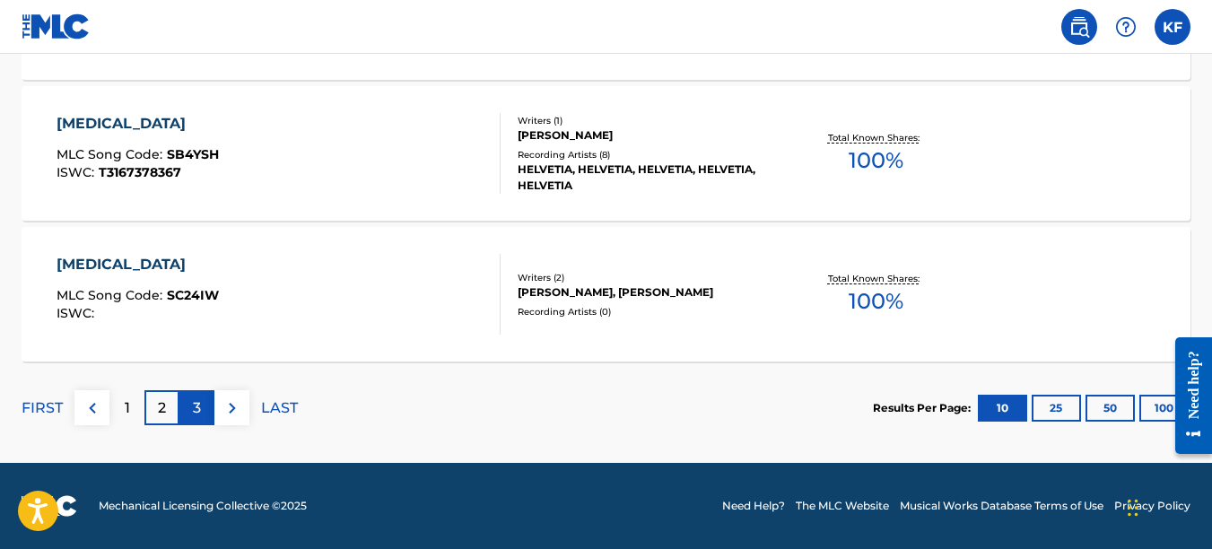
click at [203, 406] on div "3" at bounding box center [196, 407] width 35 height 35
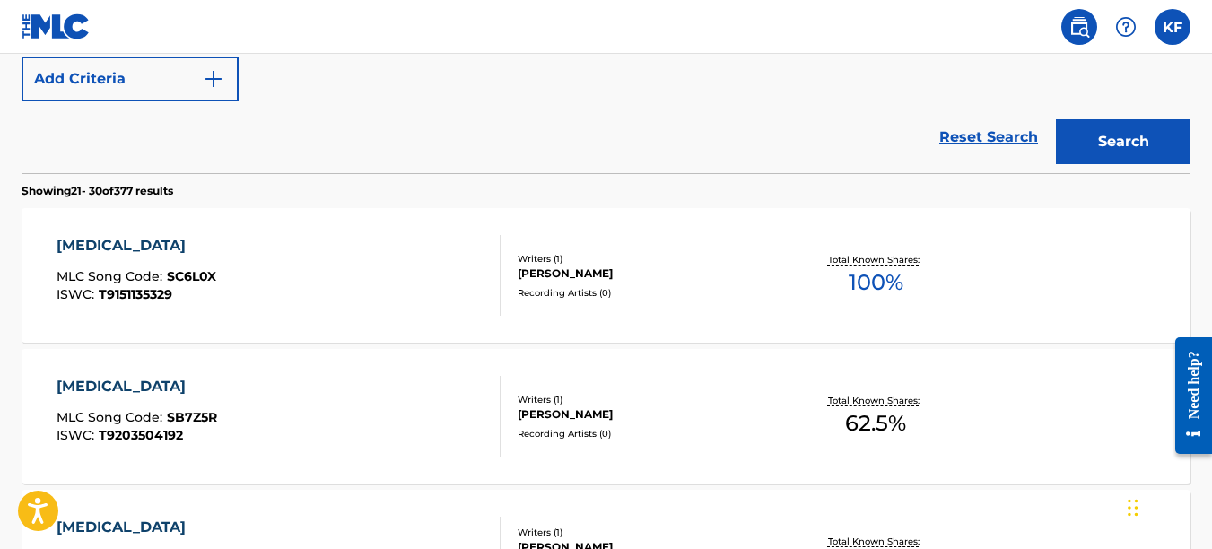
scroll to position [302, 0]
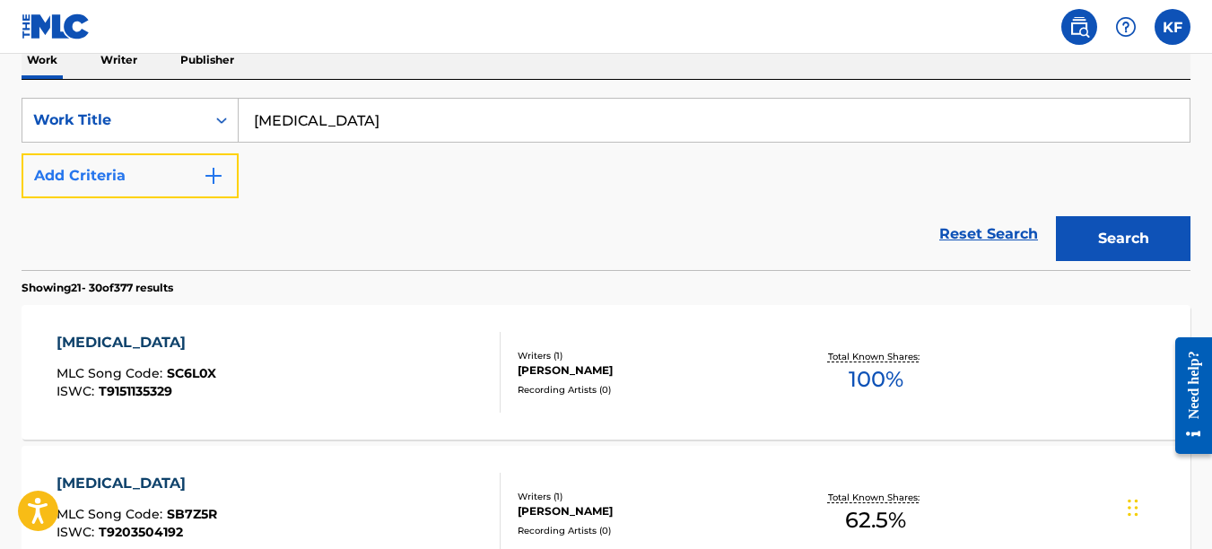
click at [118, 186] on button "Add Criteria" at bounding box center [130, 175] width 217 height 45
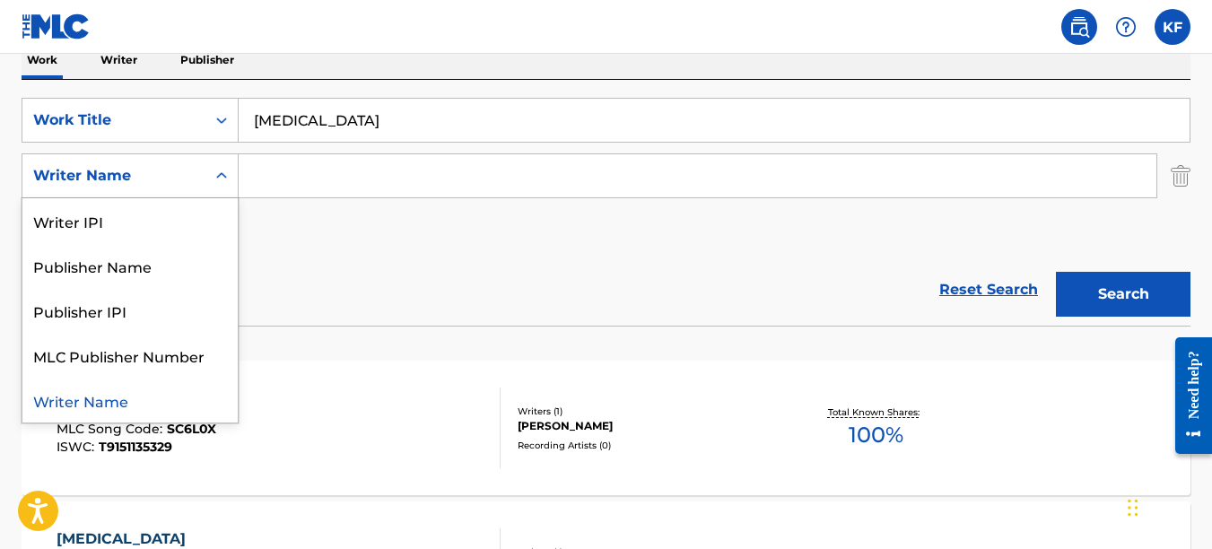
click at [196, 178] on div "Writer Name" at bounding box center [113, 176] width 183 height 34
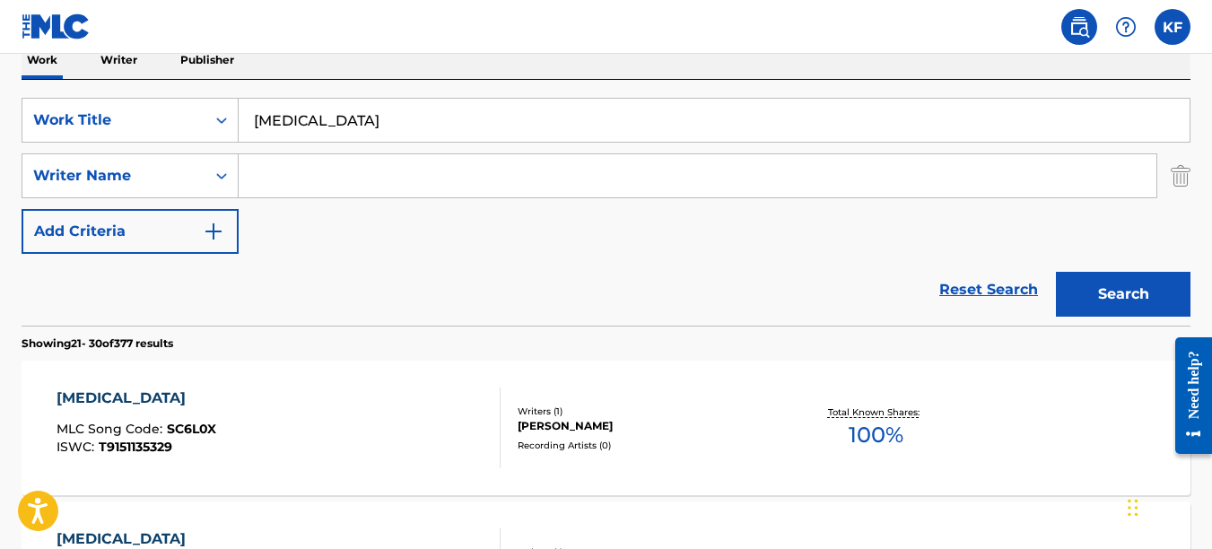
click at [381, 241] on div "SearchWithCriteria68699f90-3a3f-4af4-bc4b-6700f01331ab Work Title schizophrenia…" at bounding box center [606, 176] width 1169 height 156
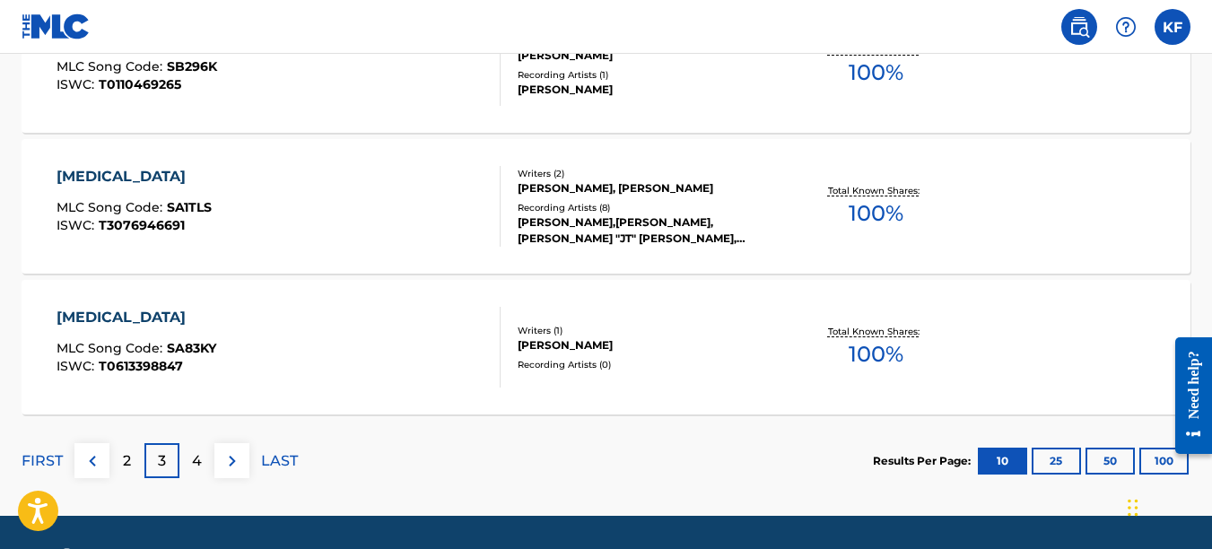
scroll to position [1703, 0]
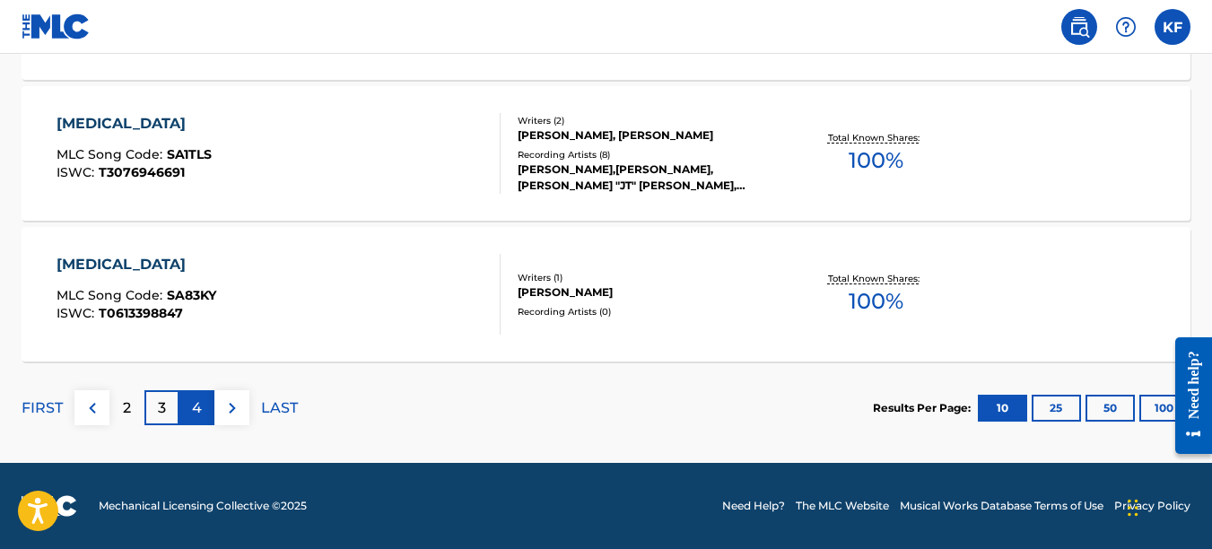
click at [191, 415] on div "4" at bounding box center [196, 407] width 35 height 35
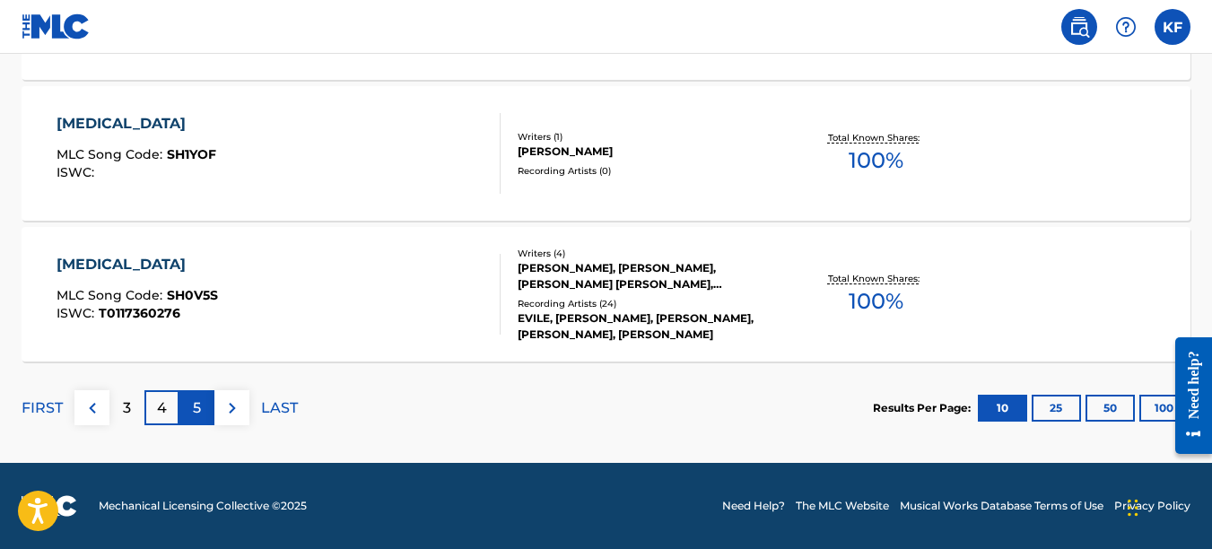
click at [205, 401] on div "5" at bounding box center [196, 407] width 35 height 35
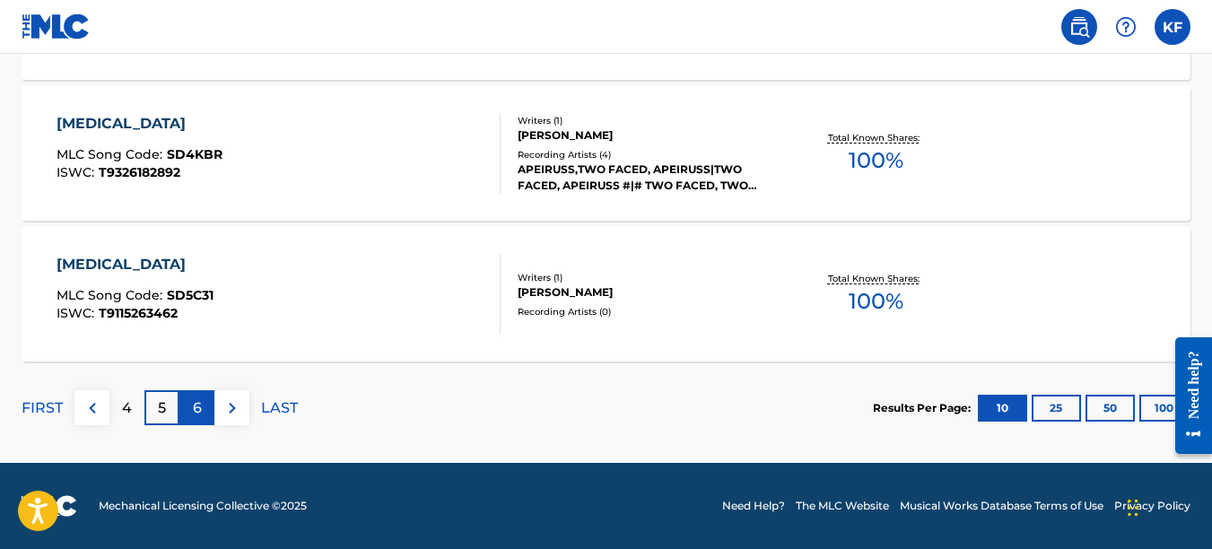
click at [197, 409] on p "6" at bounding box center [197, 409] width 9 height 22
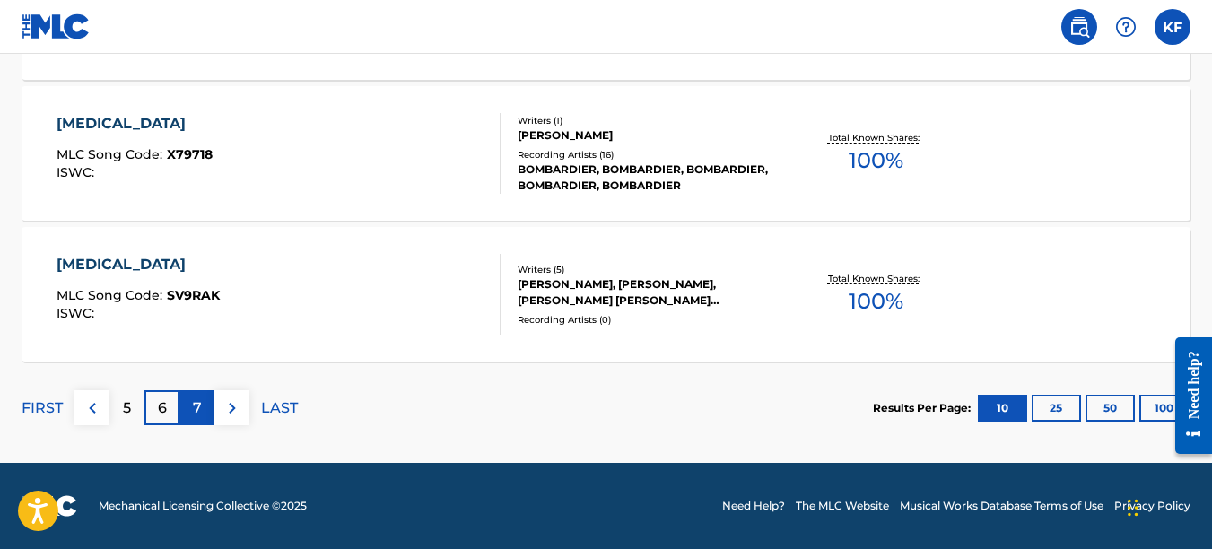
click at [203, 402] on div "7" at bounding box center [196, 407] width 35 height 35
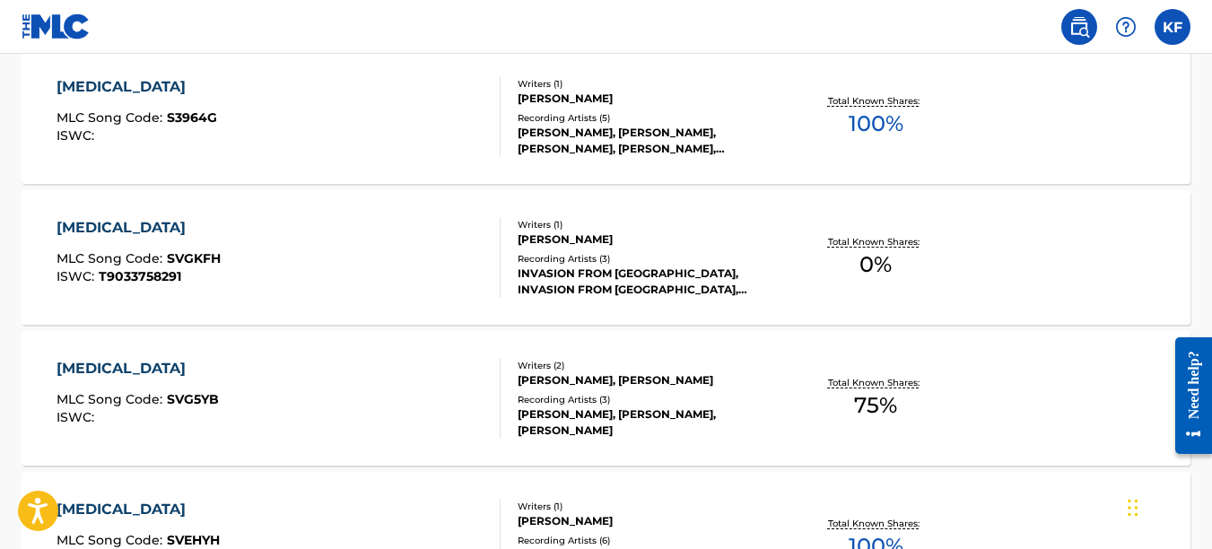
scroll to position [806, 0]
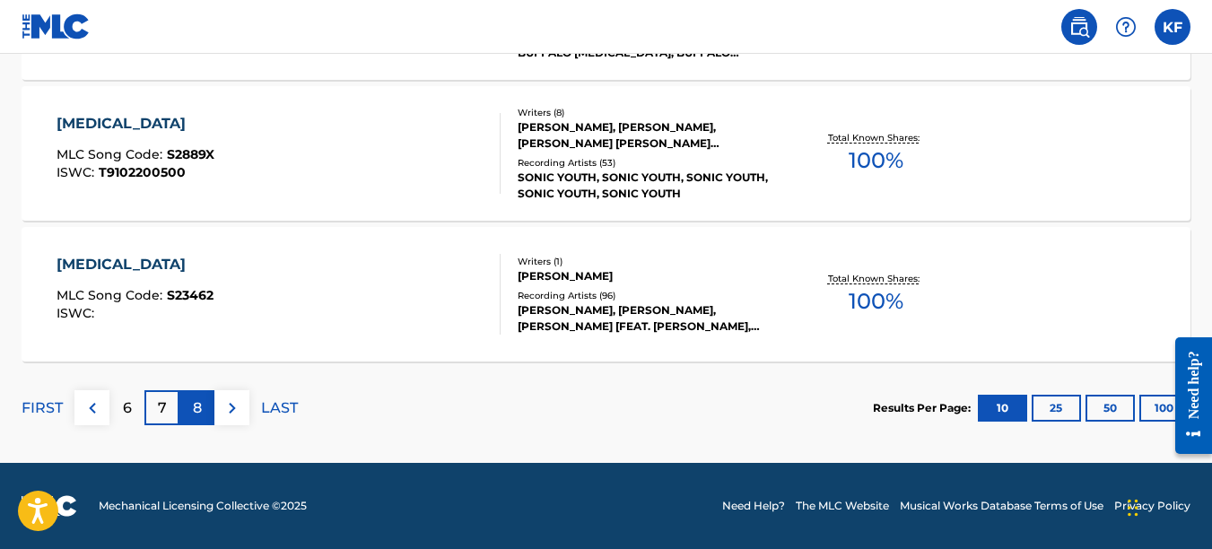
click at [187, 410] on div "8" at bounding box center [196, 407] width 35 height 35
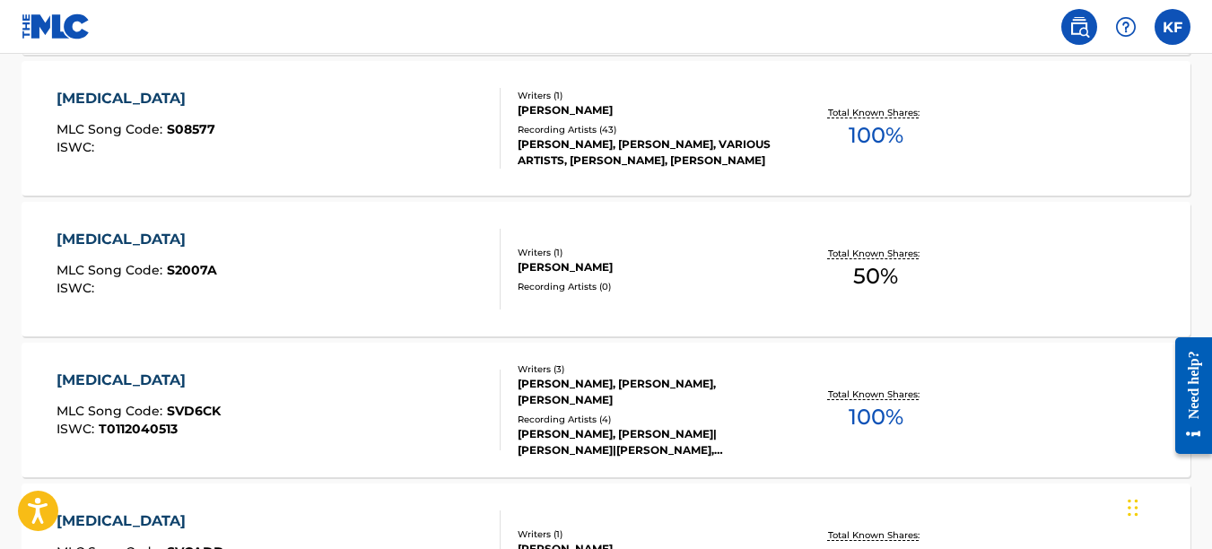
scroll to position [1703, 0]
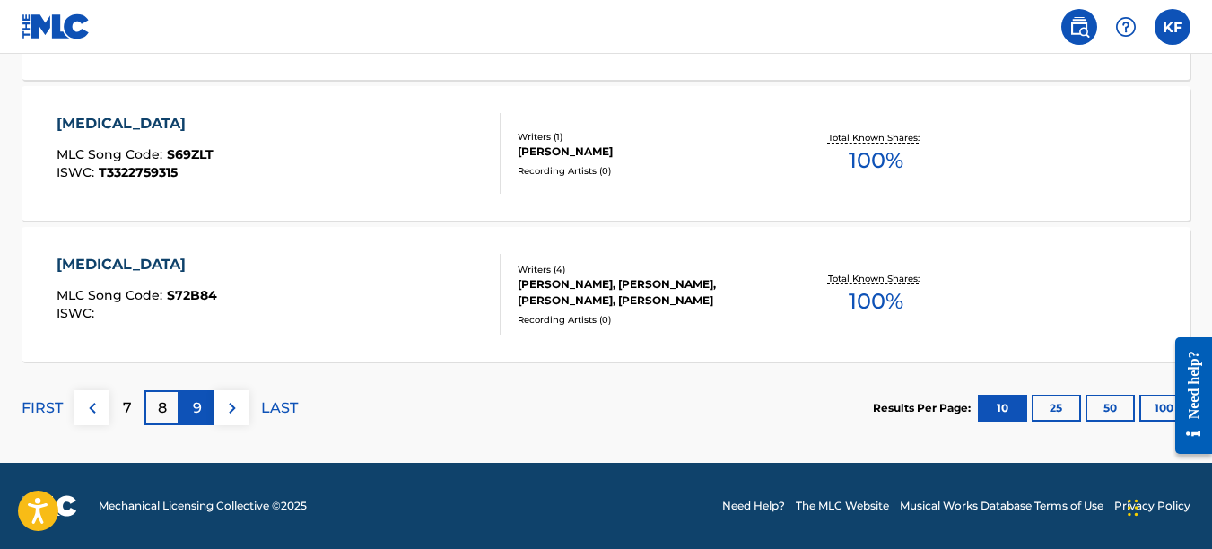
click at [195, 408] on p "9" at bounding box center [197, 409] width 9 height 22
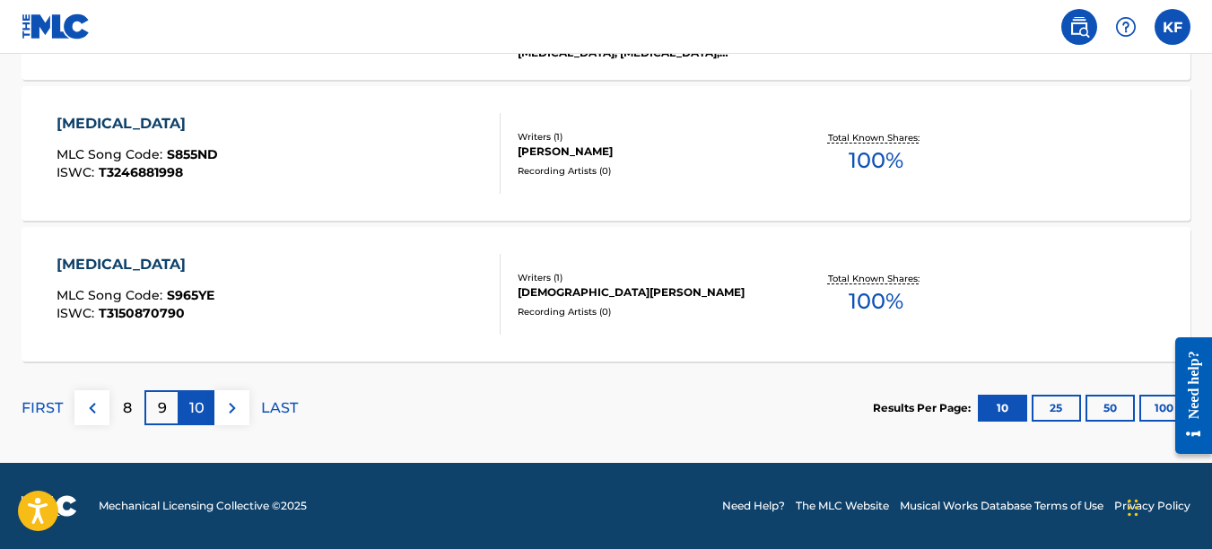
click at [194, 407] on p "10" at bounding box center [196, 409] width 15 height 22
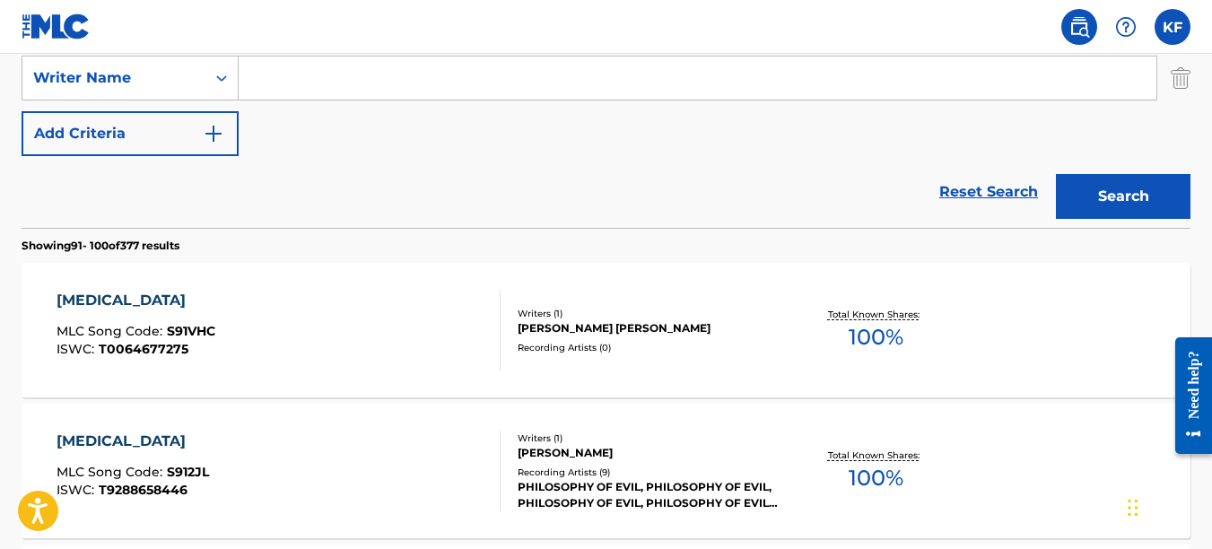
scroll to position [357, 0]
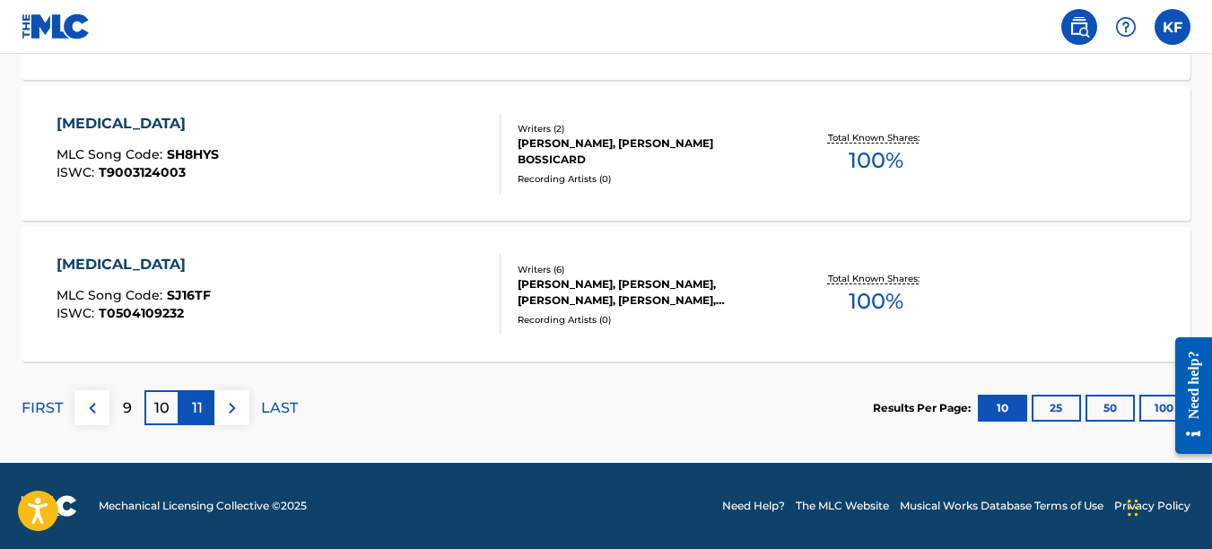
click at [205, 410] on div "11" at bounding box center [196, 407] width 35 height 35
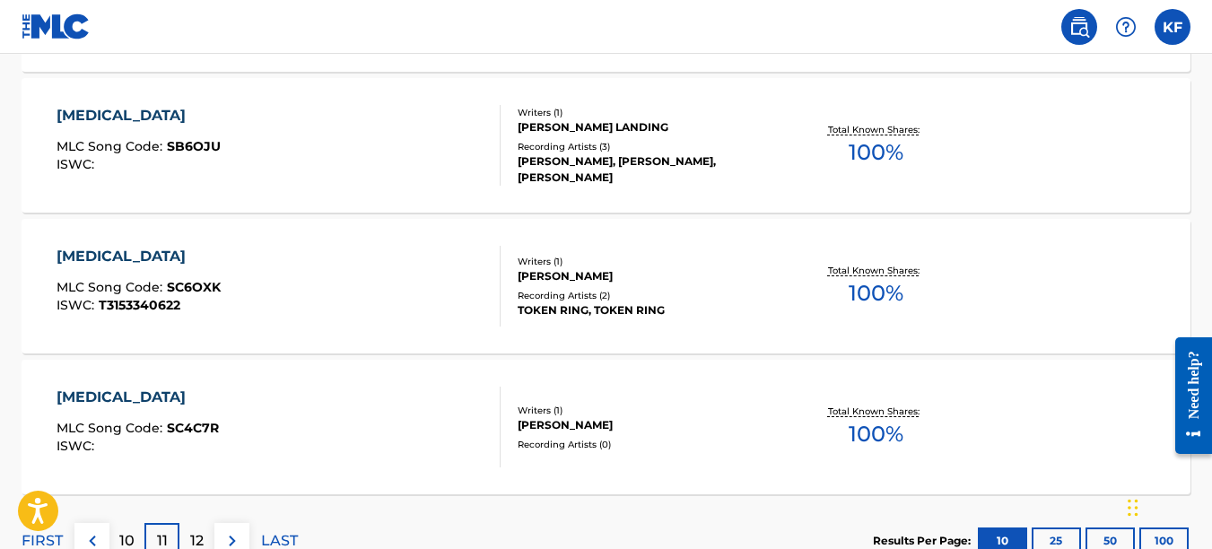
scroll to position [1703, 0]
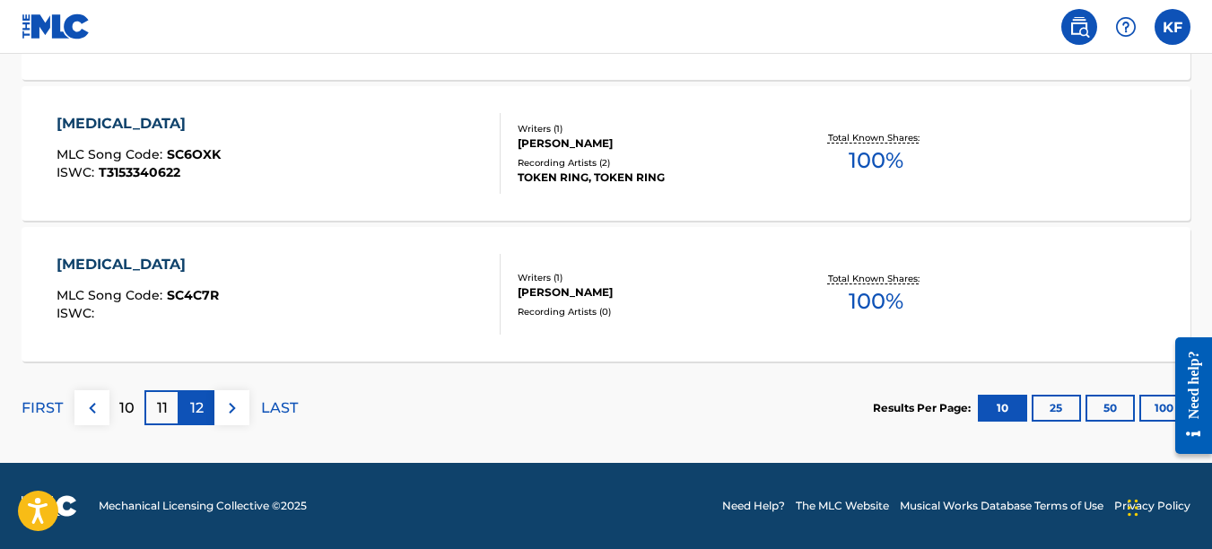
click at [202, 406] on p "12" at bounding box center [196, 409] width 13 height 22
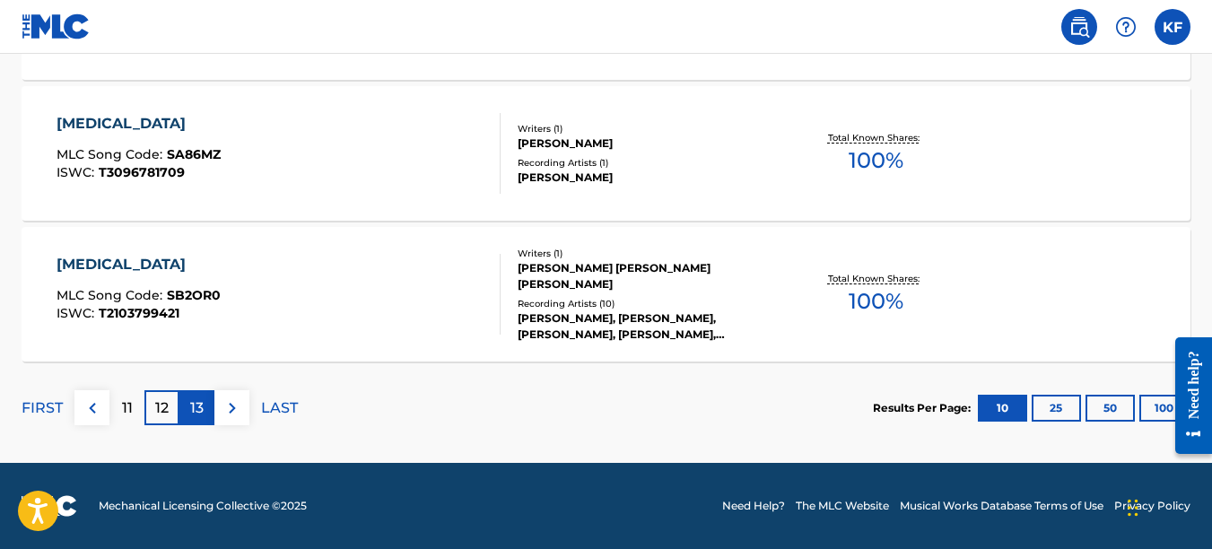
click at [198, 411] on p "13" at bounding box center [196, 409] width 13 height 22
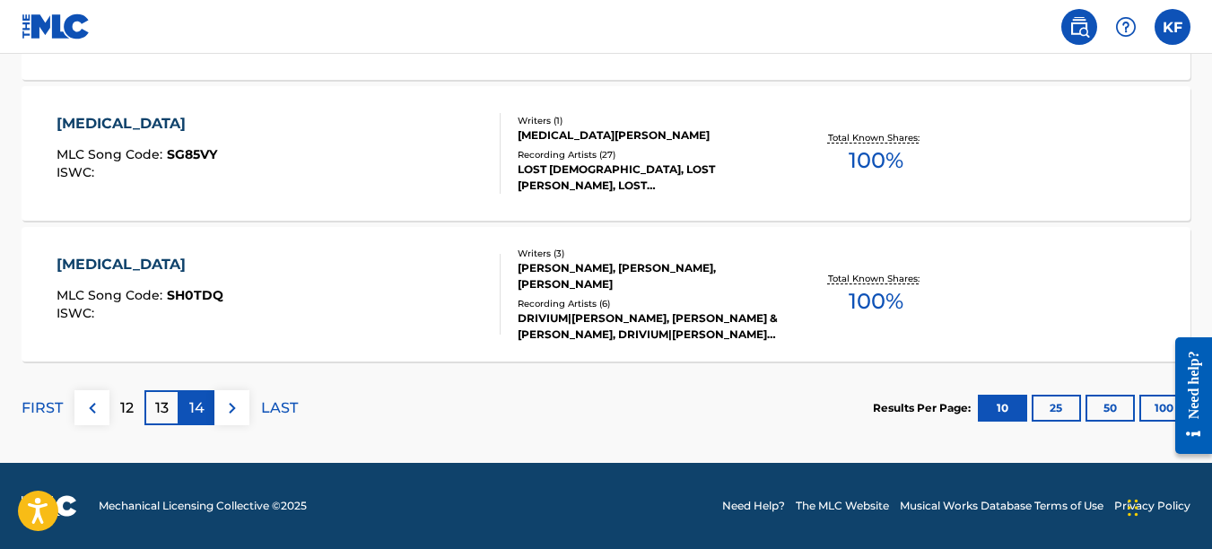
click at [194, 400] on p "14" at bounding box center [196, 409] width 15 height 22
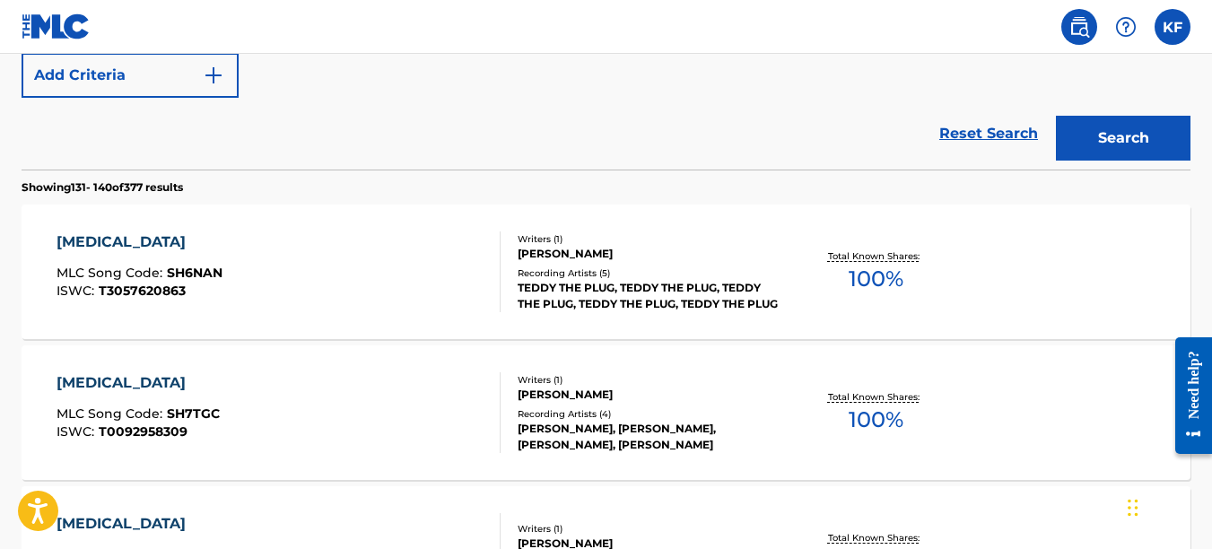
scroll to position [447, 0]
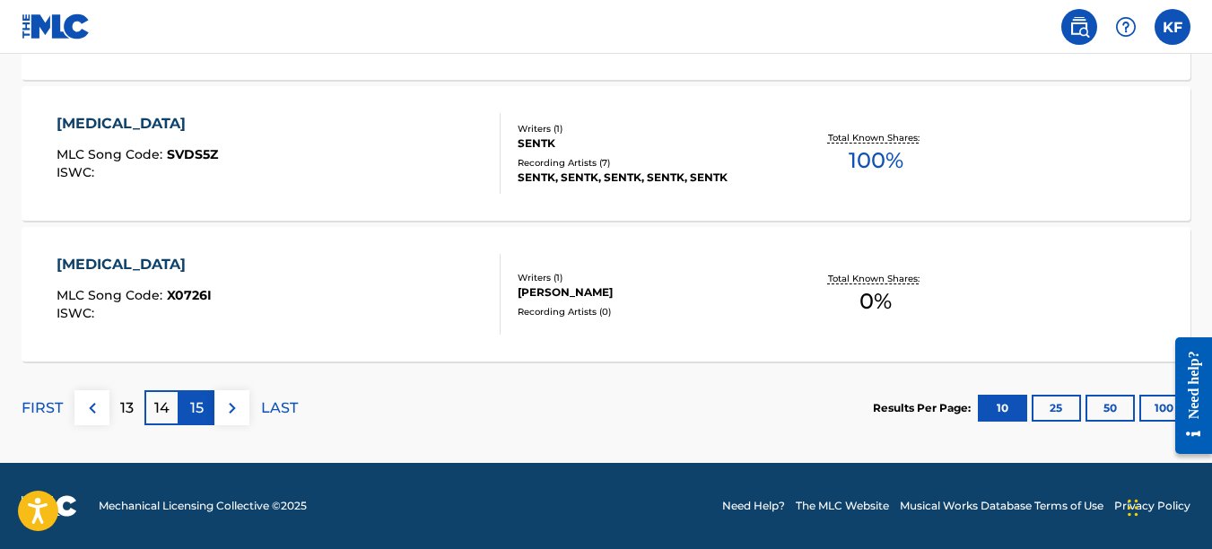
click at [187, 404] on div "15" at bounding box center [196, 407] width 35 height 35
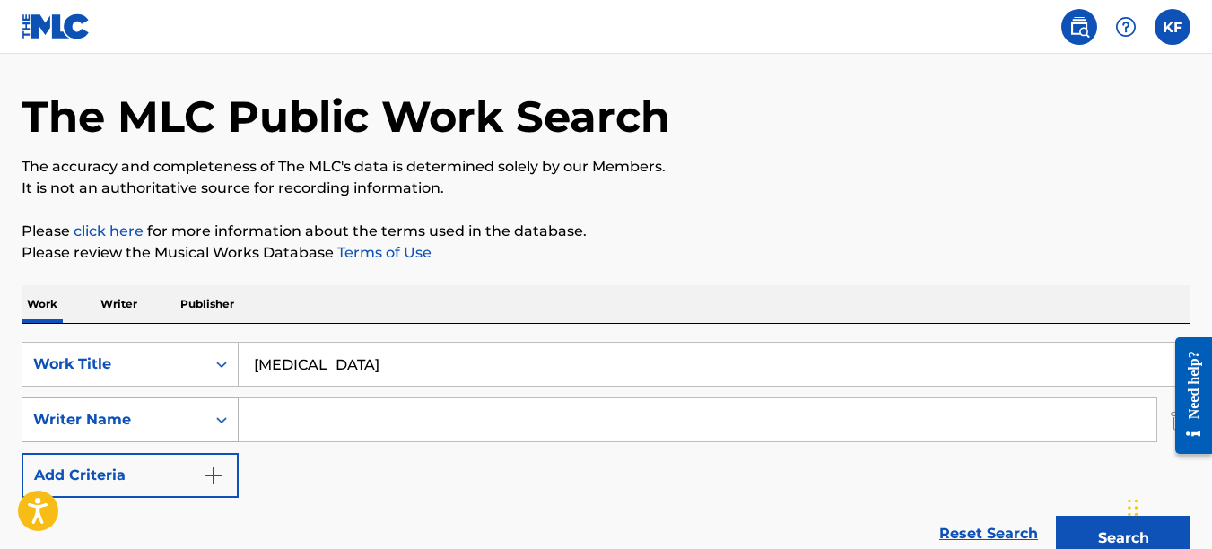
scroll to position [90, 0]
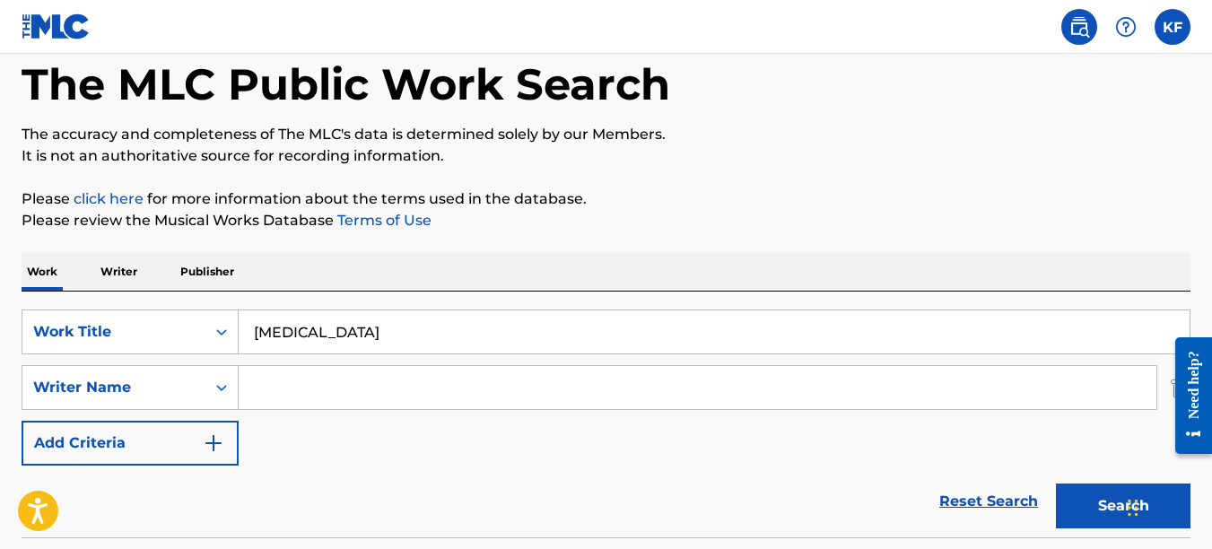
click at [300, 380] on input "Search Form" at bounding box center [698, 387] width 918 height 43
click at [1056, 484] on button "Search" at bounding box center [1123, 506] width 135 height 45
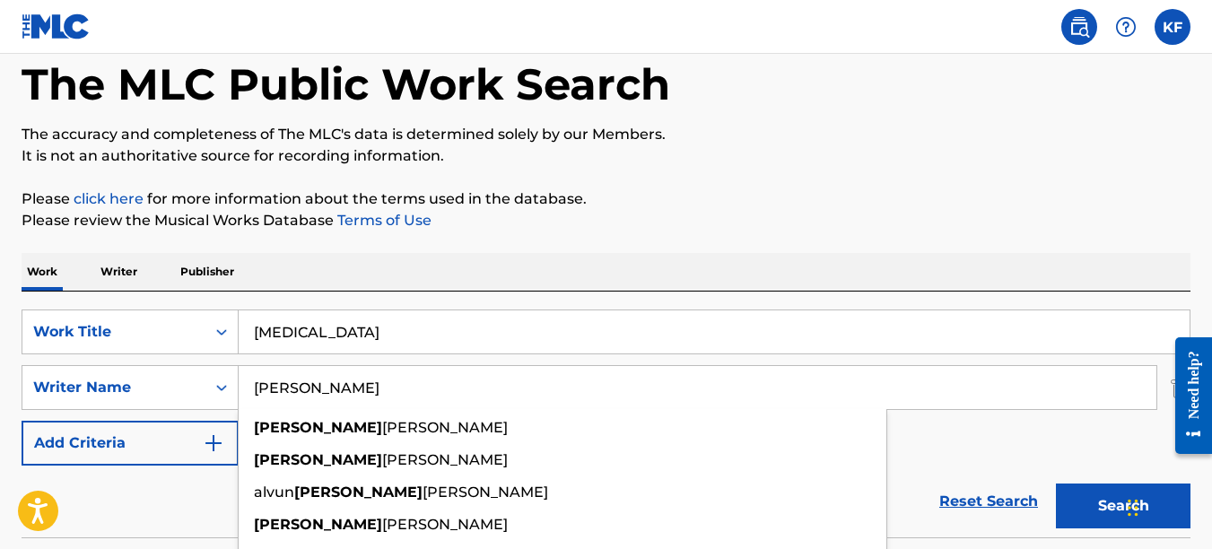
scroll to position [179, 0]
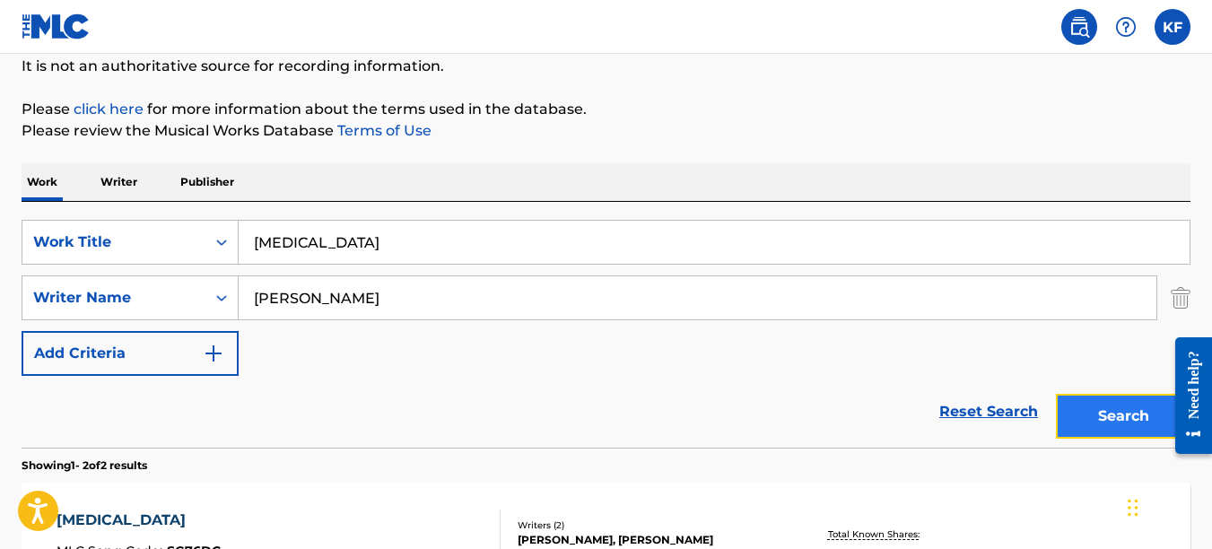
click at [1090, 409] on button "Search" at bounding box center [1123, 416] width 135 height 45
drag, startPoint x: 321, startPoint y: 301, endPoint x: 106, endPoint y: 305, distance: 215.4
click at [100, 301] on div "SearchWithCriteriaf3368775-0be3-4ee9-b87d-c75fa9d0583a Writer Name brian" at bounding box center [606, 297] width 1169 height 45
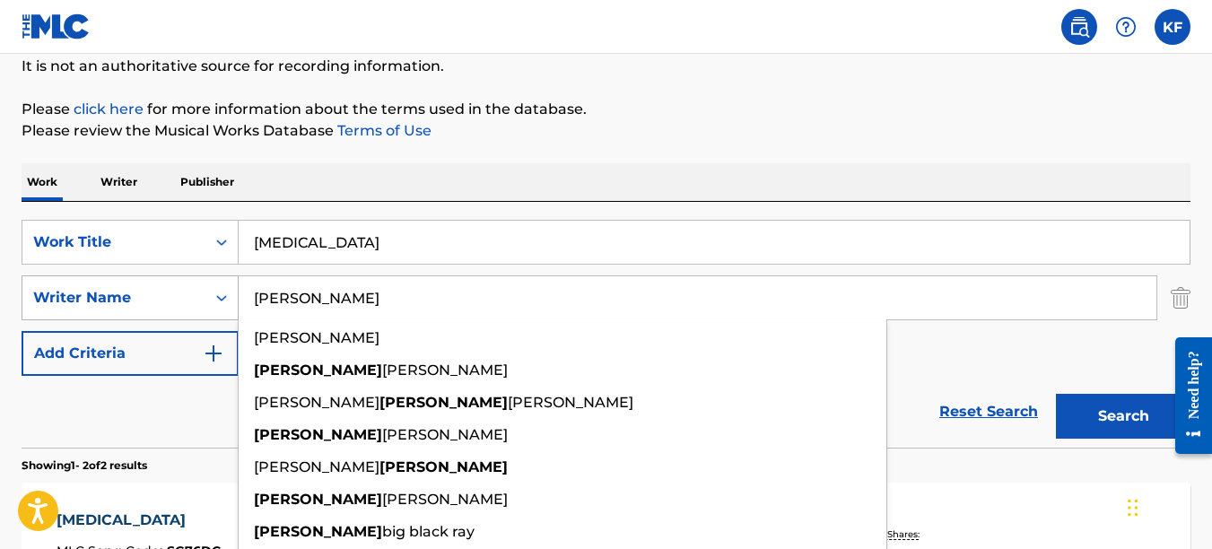
click at [1056, 394] on button "Search" at bounding box center [1123, 416] width 135 height 45
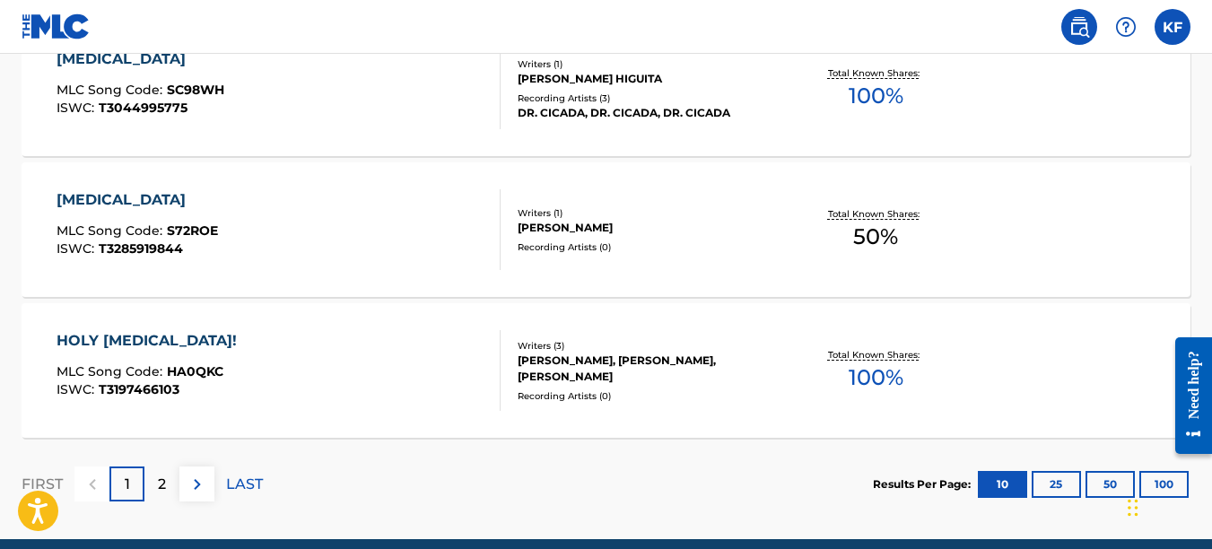
scroll to position [1703, 0]
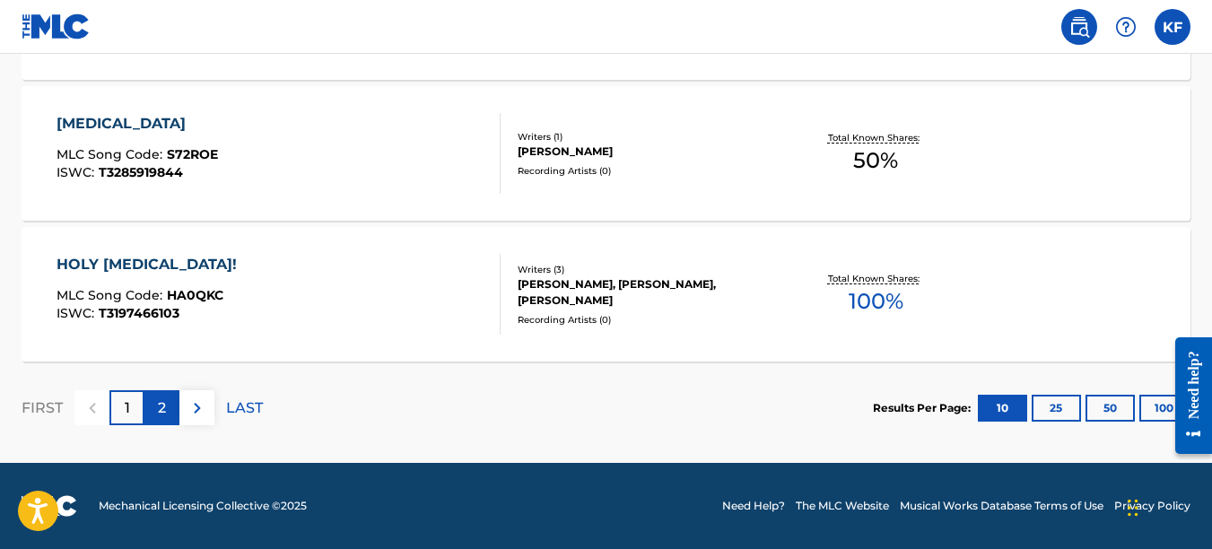
click at [169, 406] on div "2" at bounding box center [161, 407] width 35 height 35
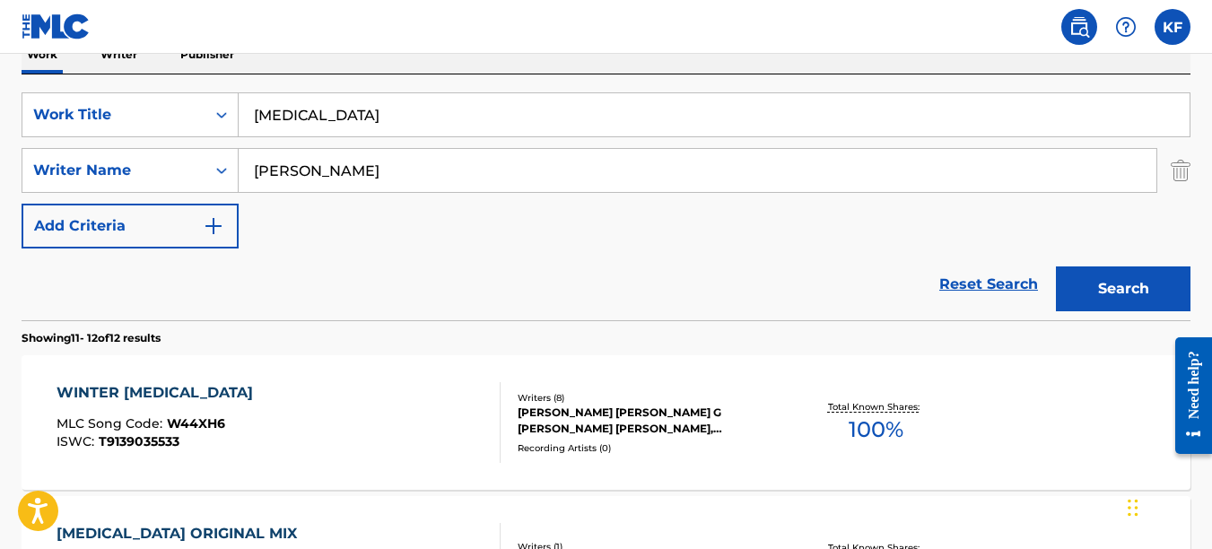
scroll to position [217, 0]
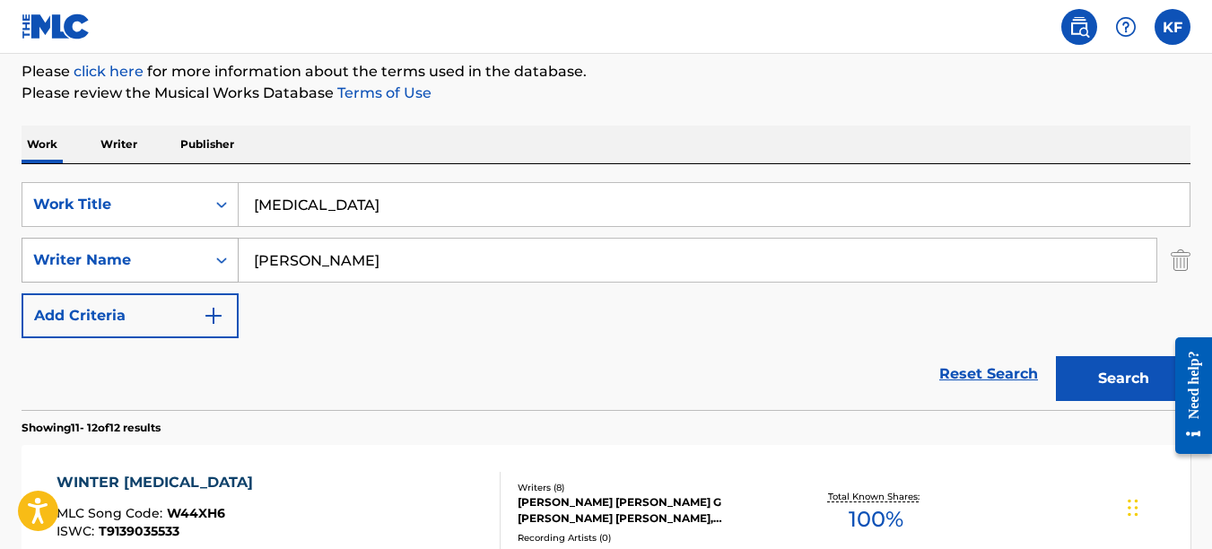
drag, startPoint x: 347, startPoint y: 266, endPoint x: 138, endPoint y: 267, distance: 209.1
click at [149, 266] on div "SearchWithCriteriaf3368775-0be3-4ee9-b87d-c75fa9d0583a Writer Name daniel" at bounding box center [606, 260] width 1169 height 45
type input "kirby"
click at [1056, 356] on button "Search" at bounding box center [1123, 378] width 135 height 45
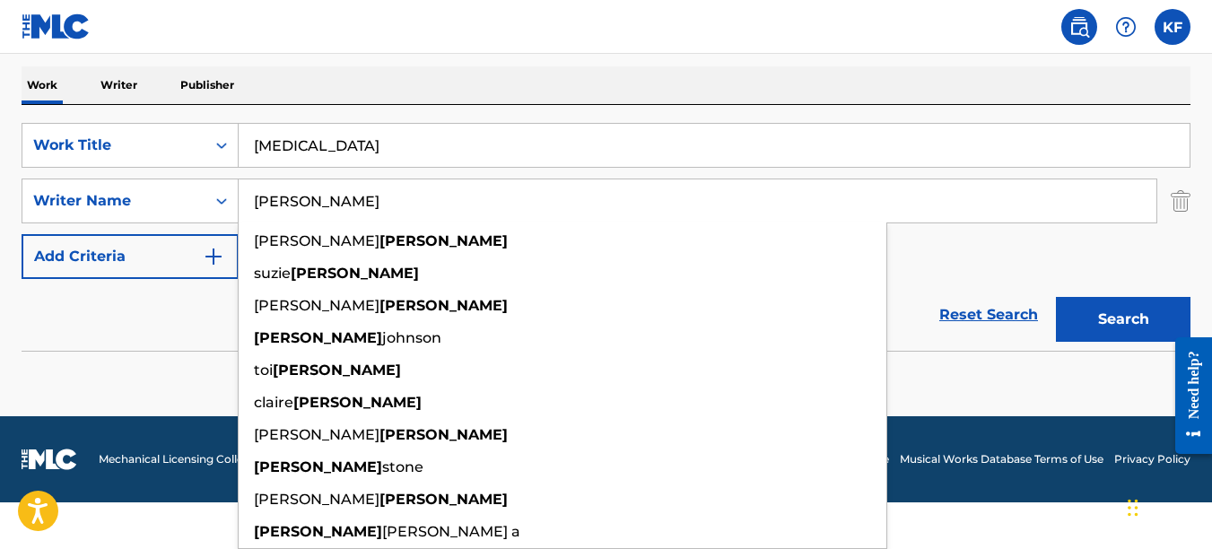
scroll to position [230, 0]
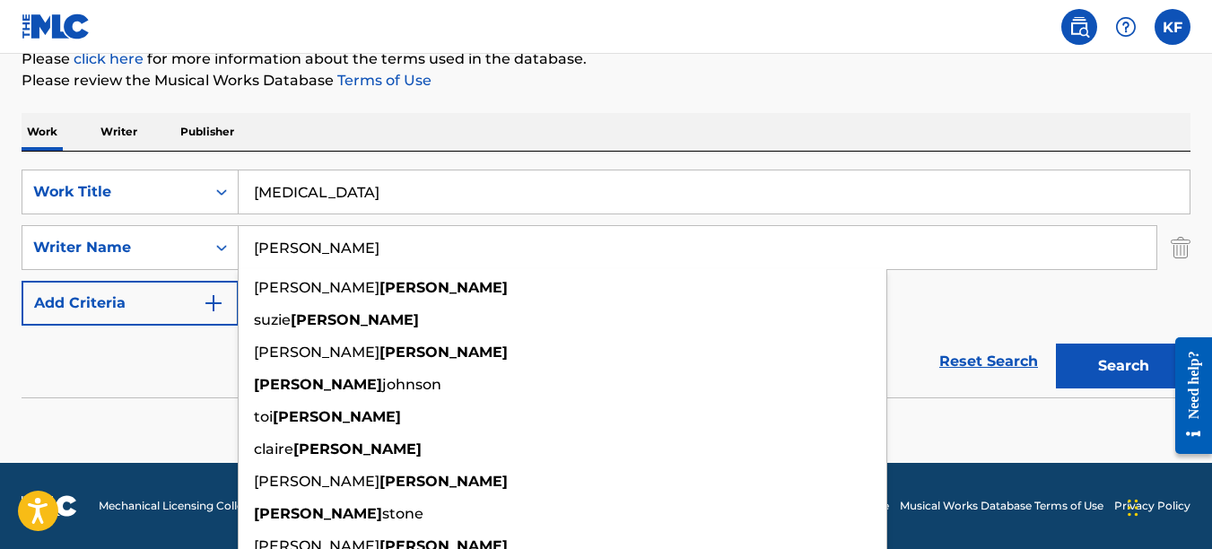
click at [132, 354] on div "SearchWithCriteria68699f90-3a3f-4af4-bc4b-6700f01331ab Work Title schizophrenia…" at bounding box center [606, 303] width 1169 height 302
drag, startPoint x: 386, startPoint y: 248, endPoint x: 136, endPoint y: 244, distance: 249.5
click at [141, 244] on div "SearchWithCriteriaf3368775-0be3-4ee9-b87d-c75fa9d0583a Writer Name kirby benjam…" at bounding box center [606, 247] width 1169 height 45
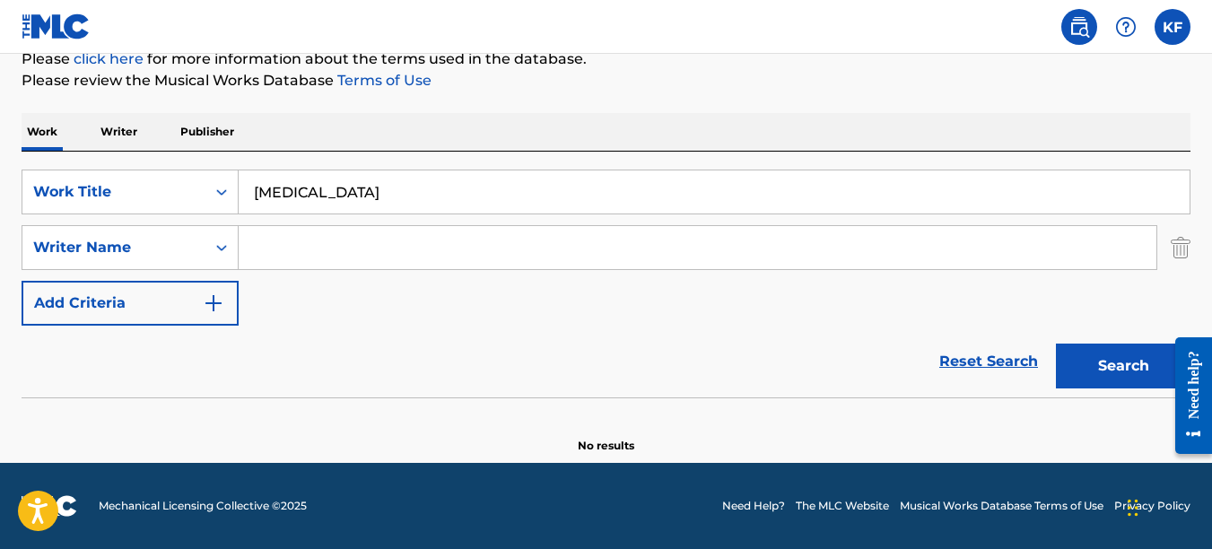
drag, startPoint x: 385, startPoint y: 187, endPoint x: -4, endPoint y: 192, distance: 388.6
click at [0, 192] on html "Accessibility Screen-Reader Guide, Feedback, and Issue Reporting | New window C…" at bounding box center [606, 44] width 1212 height 549
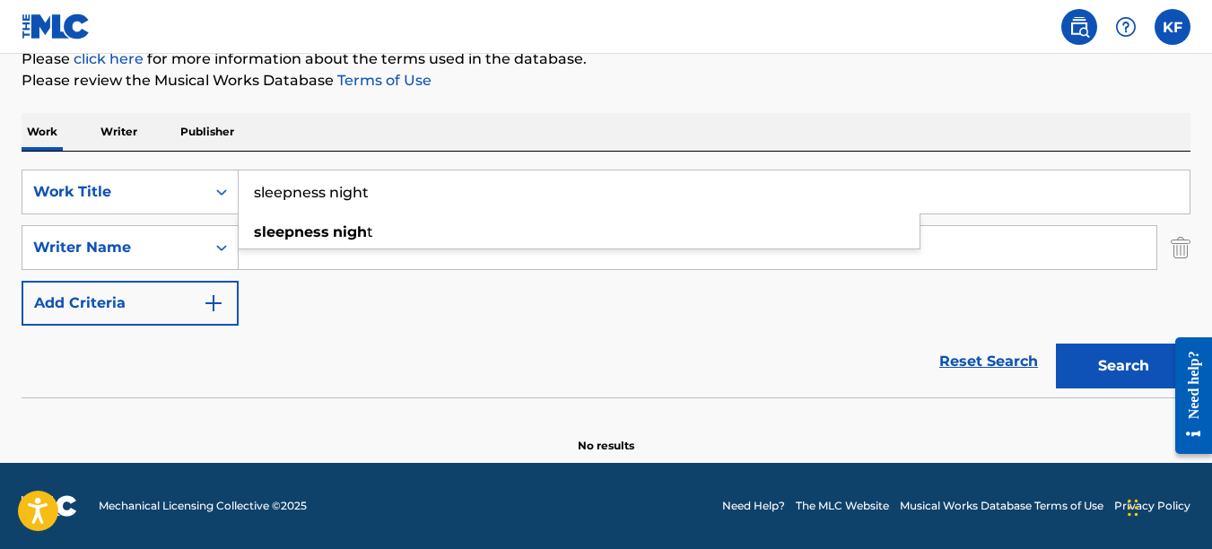
type input "sleepness night"
click at [1056, 344] on button "Search" at bounding box center [1123, 366] width 135 height 45
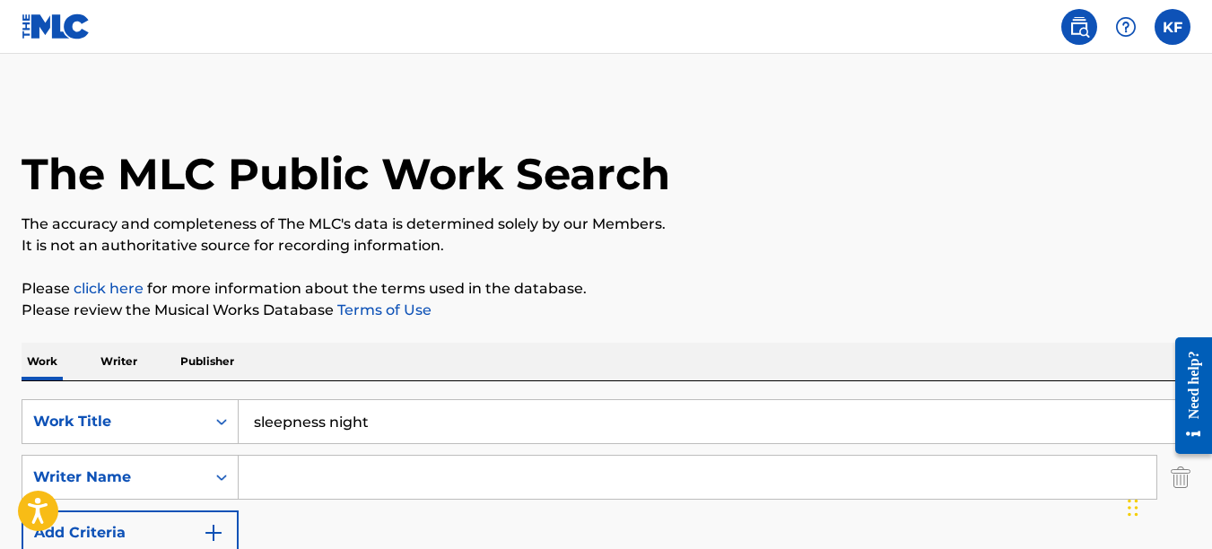
scroll to position [179, 0]
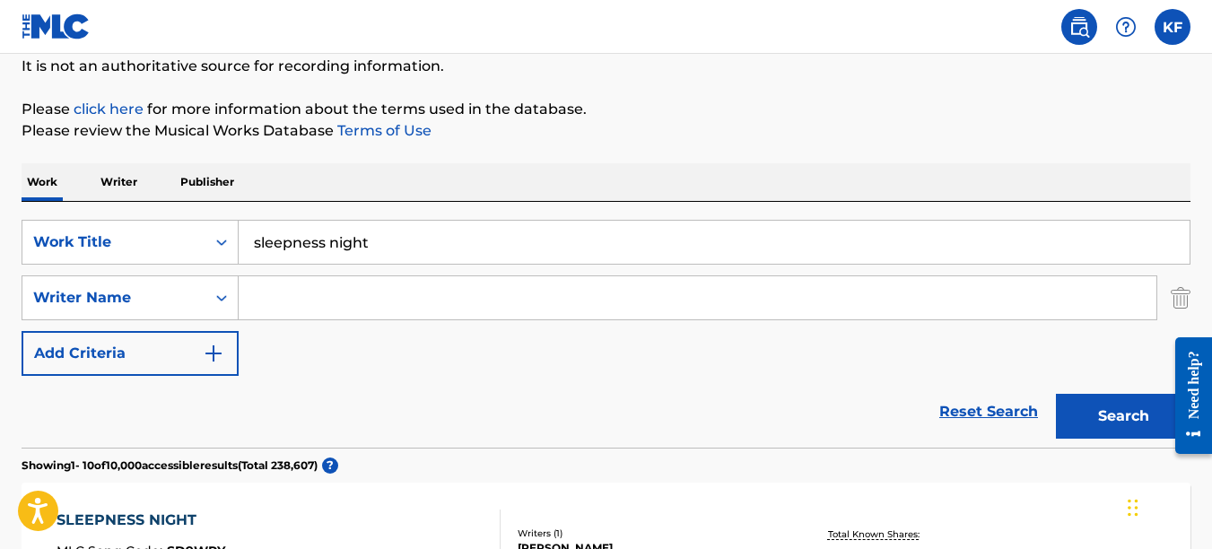
click at [298, 315] on input "Search Form" at bounding box center [698, 297] width 918 height 43
type input "b"
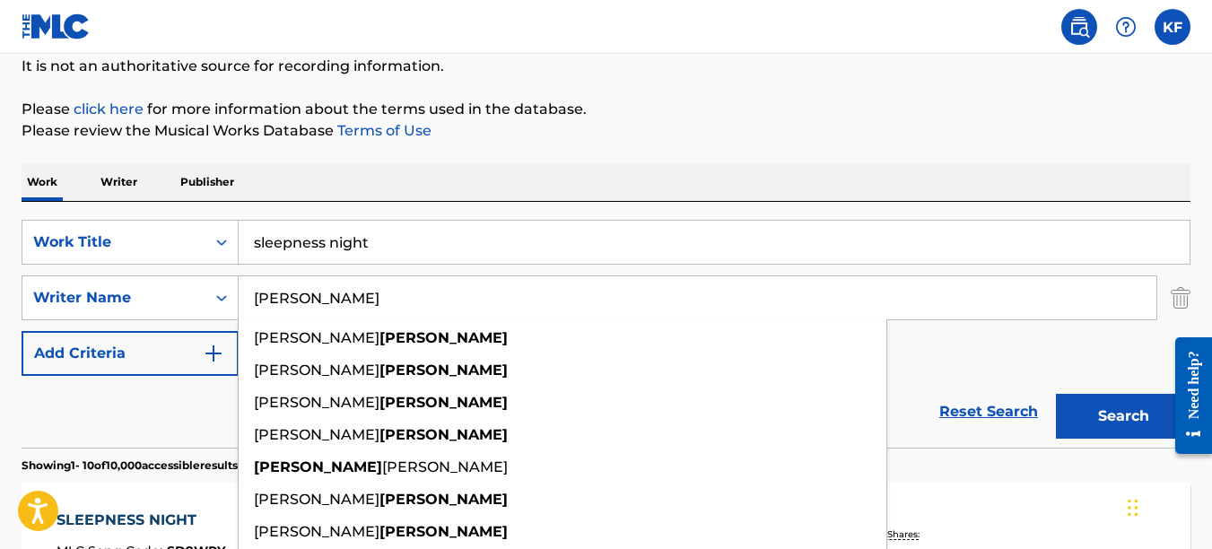
type input "[PERSON_NAME]"
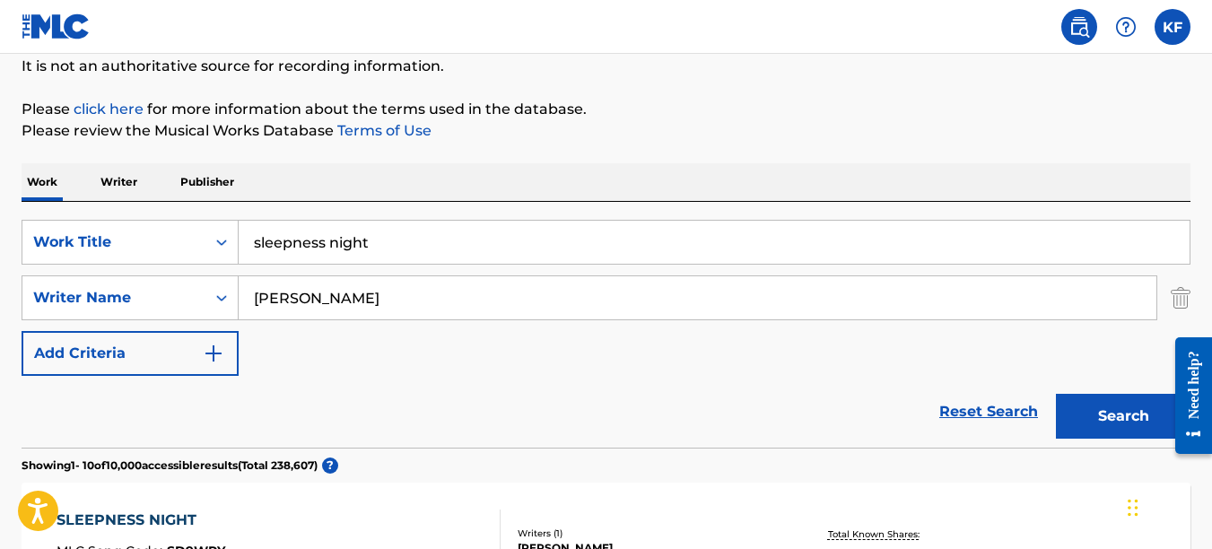
click at [197, 407] on div "Reset Search Search" at bounding box center [606, 412] width 1169 height 72
click at [1156, 407] on button "Search" at bounding box center [1123, 416] width 135 height 45
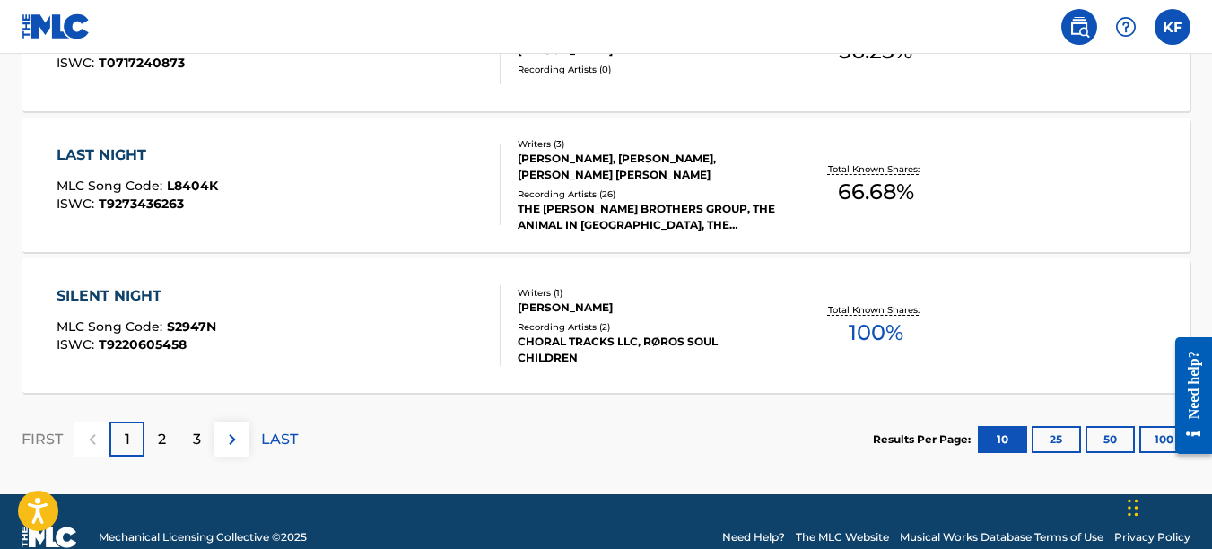
scroll to position [1703, 0]
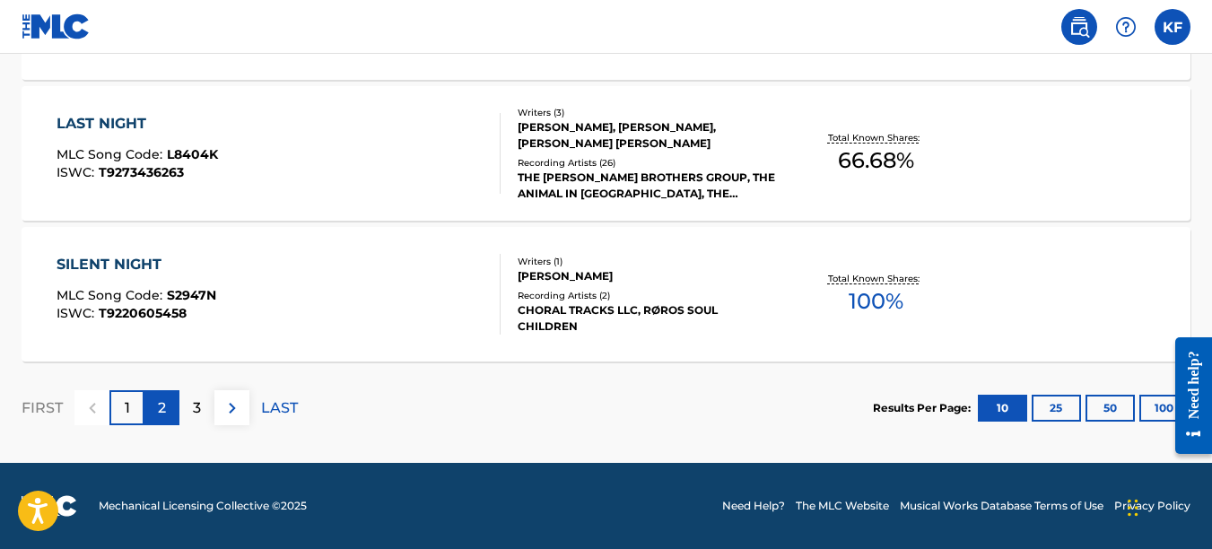
click at [165, 405] on p "2" at bounding box center [162, 409] width 8 height 22
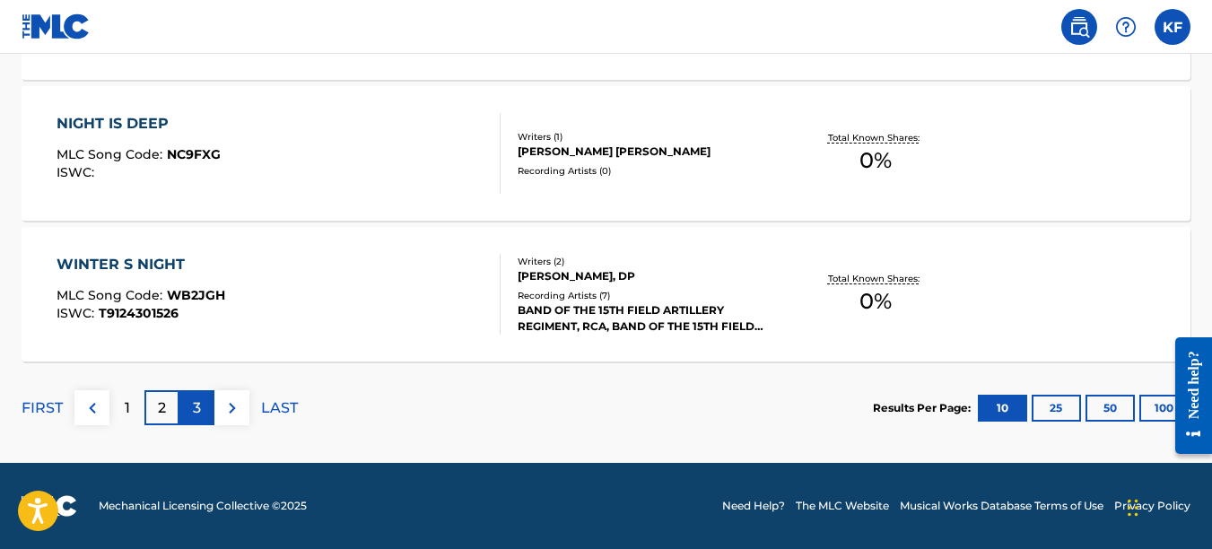
click at [198, 406] on p "3" at bounding box center [197, 409] width 8 height 22
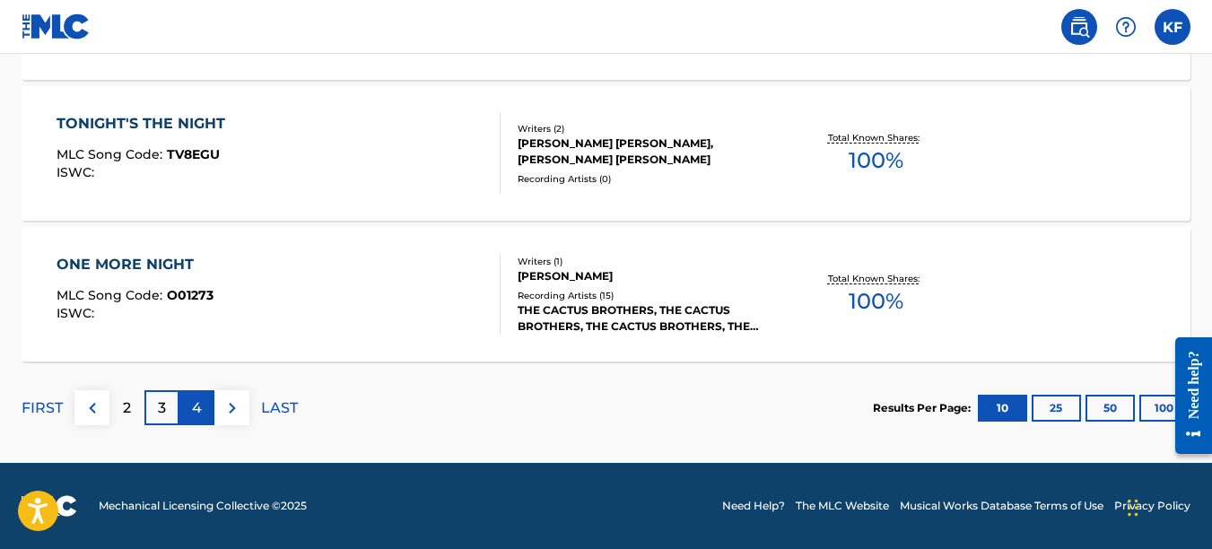
click at [198, 406] on p "4" at bounding box center [197, 409] width 10 height 22
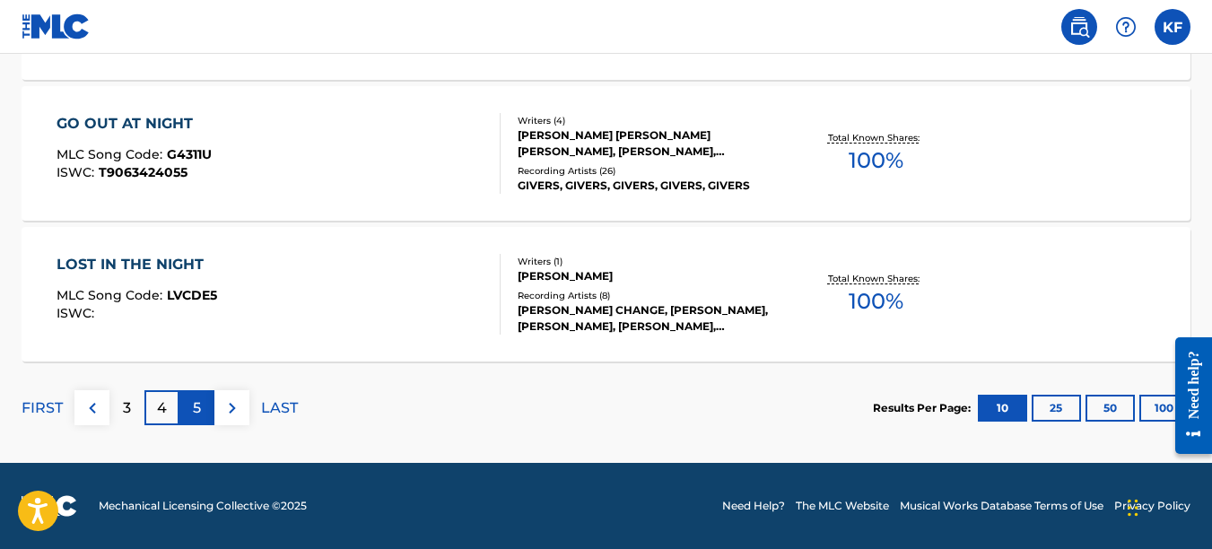
click at [197, 414] on p "5" at bounding box center [197, 409] width 8 height 22
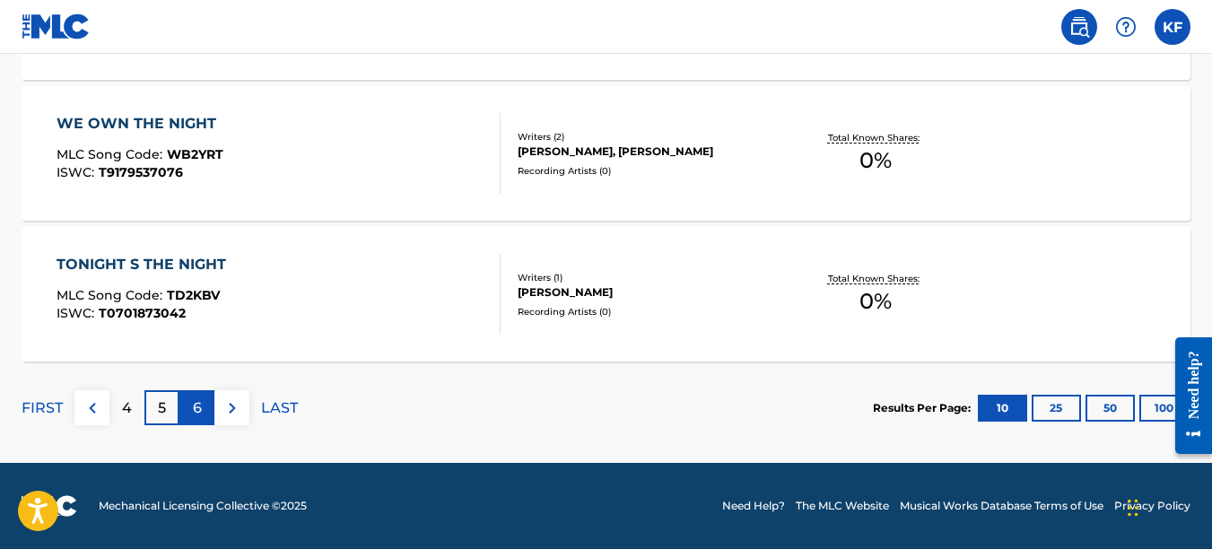
click at [189, 409] on div "6" at bounding box center [196, 407] width 35 height 35
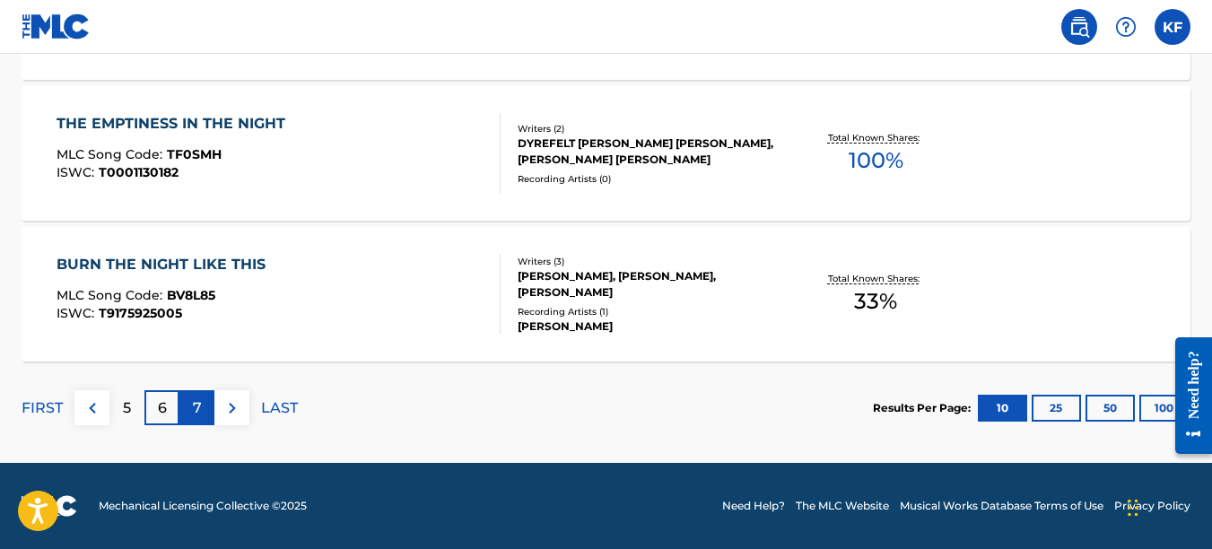
click at [200, 408] on p "7" at bounding box center [197, 409] width 9 height 22
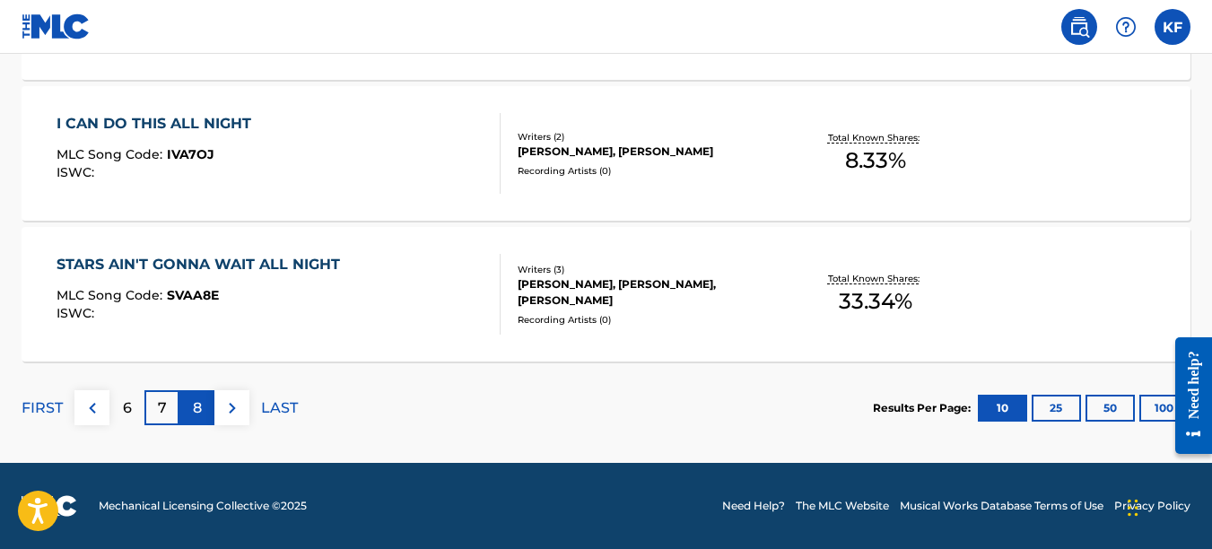
click at [195, 407] on p "8" at bounding box center [197, 409] width 9 height 22
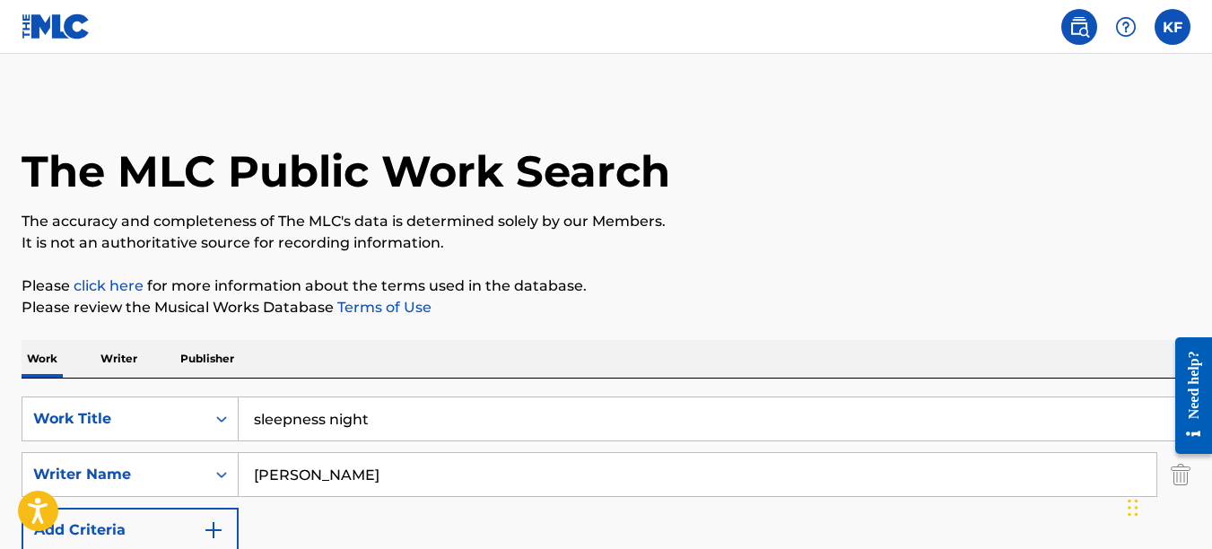
scroll to position [0, 0]
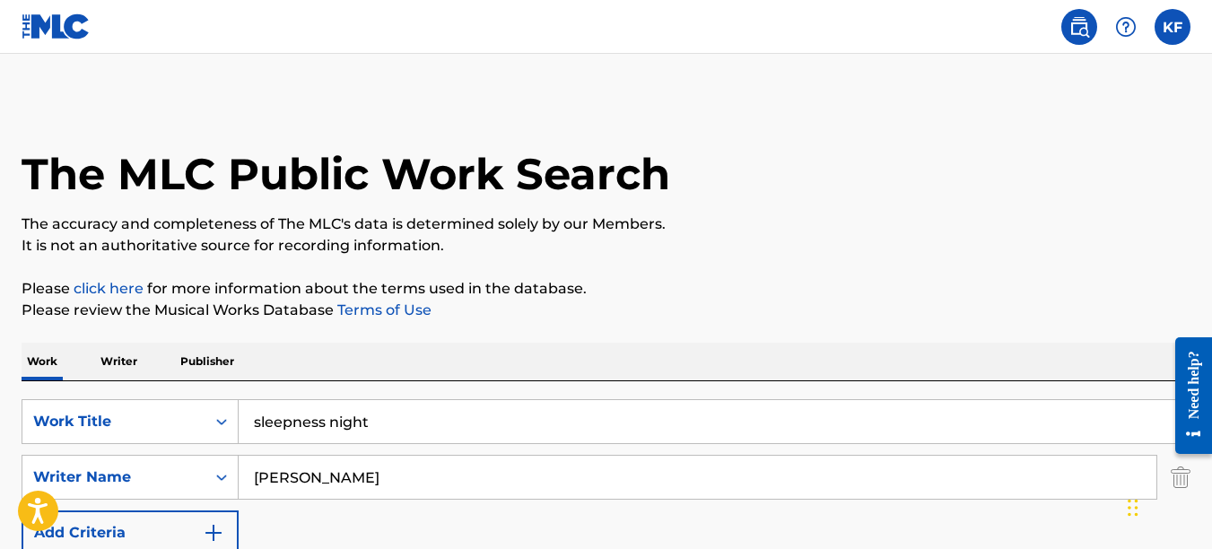
click at [128, 363] on p "Writer" at bounding box center [119, 362] width 48 height 38
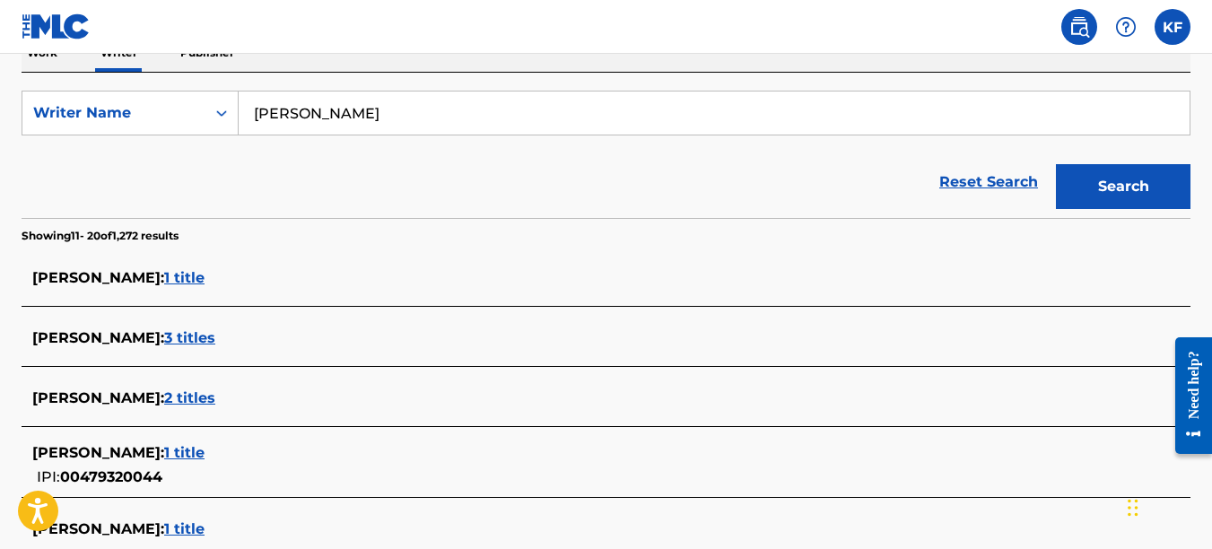
scroll to position [269, 0]
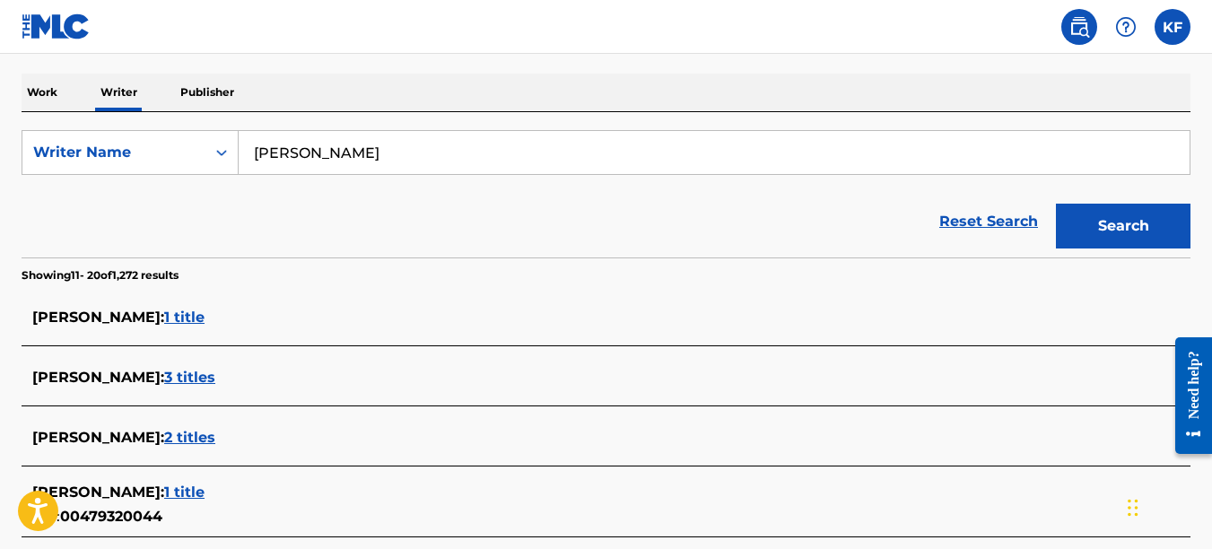
click at [293, 150] on input "kirby fitzgerald" at bounding box center [714, 152] width 951 height 43
type input "kirby charles fitzgerald"
click at [1056, 204] on button "Search" at bounding box center [1123, 226] width 135 height 45
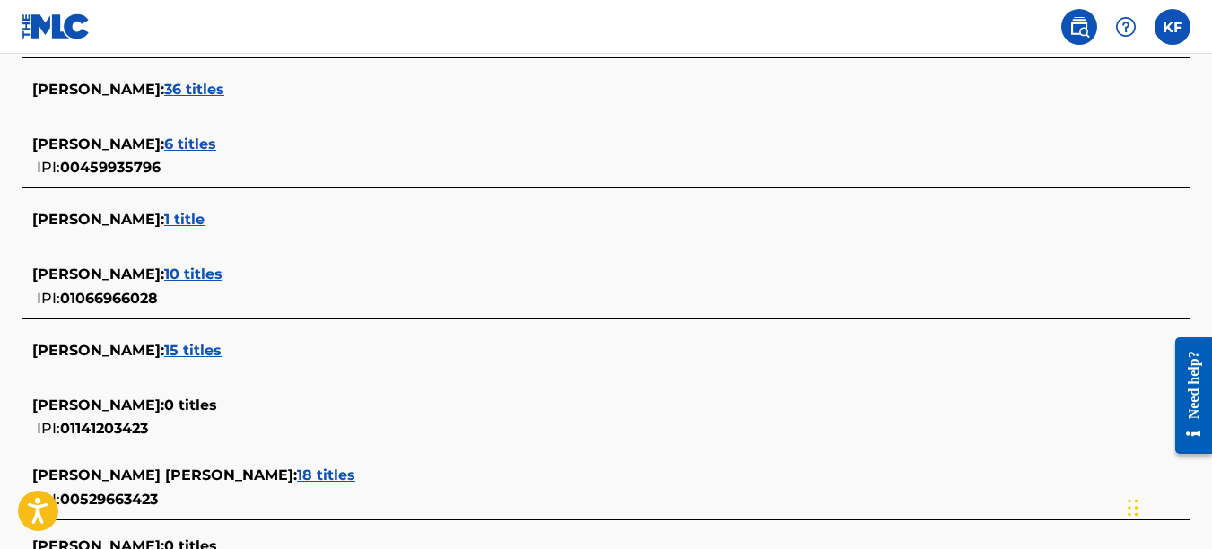
scroll to position [718, 0]
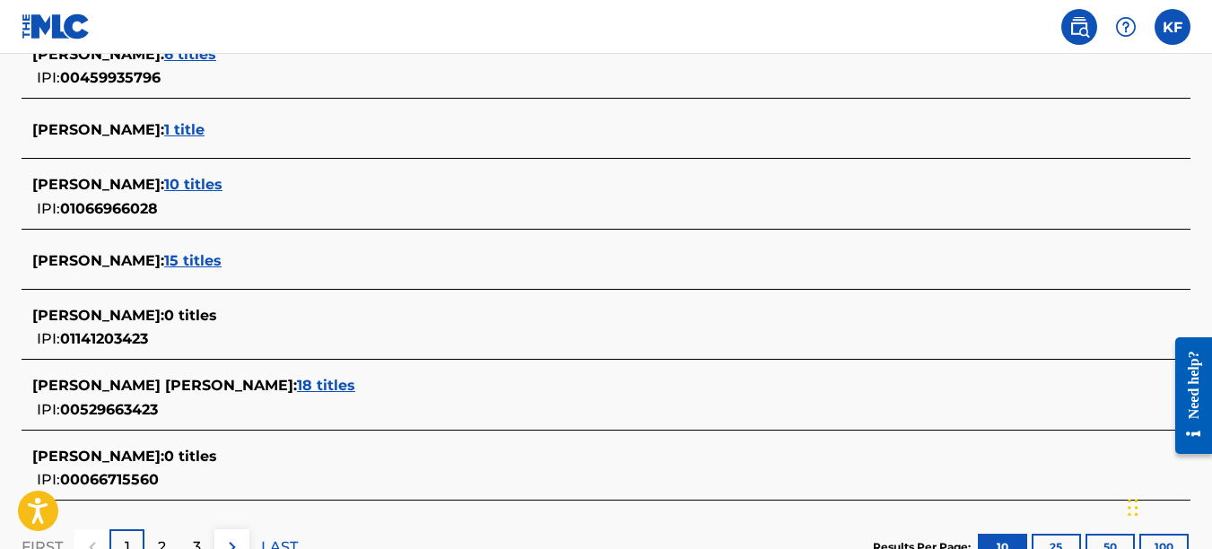
click at [222, 262] on span "15 titles" at bounding box center [192, 260] width 57 height 17
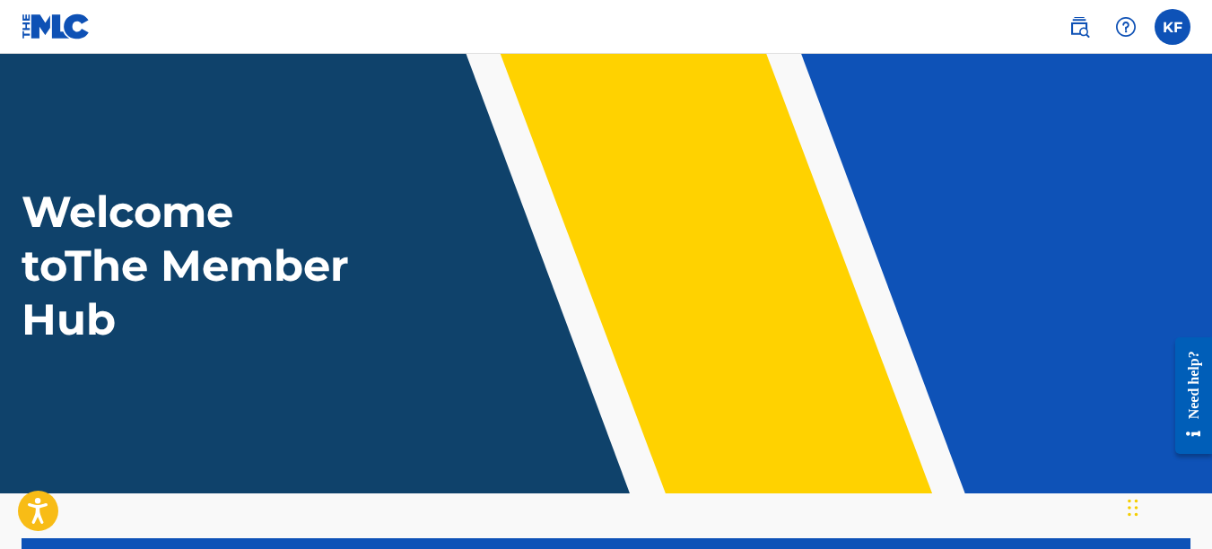
click at [53, 23] on img at bounding box center [56, 26] width 69 height 26
click at [1181, 26] on label at bounding box center [1173, 27] width 36 height 36
click at [1173, 27] on input "KF Kirby Fitzgerald kfitzgerald82@yahoo.com Notification Preferences Profile Lo…" at bounding box center [1173, 27] width 0 height 0
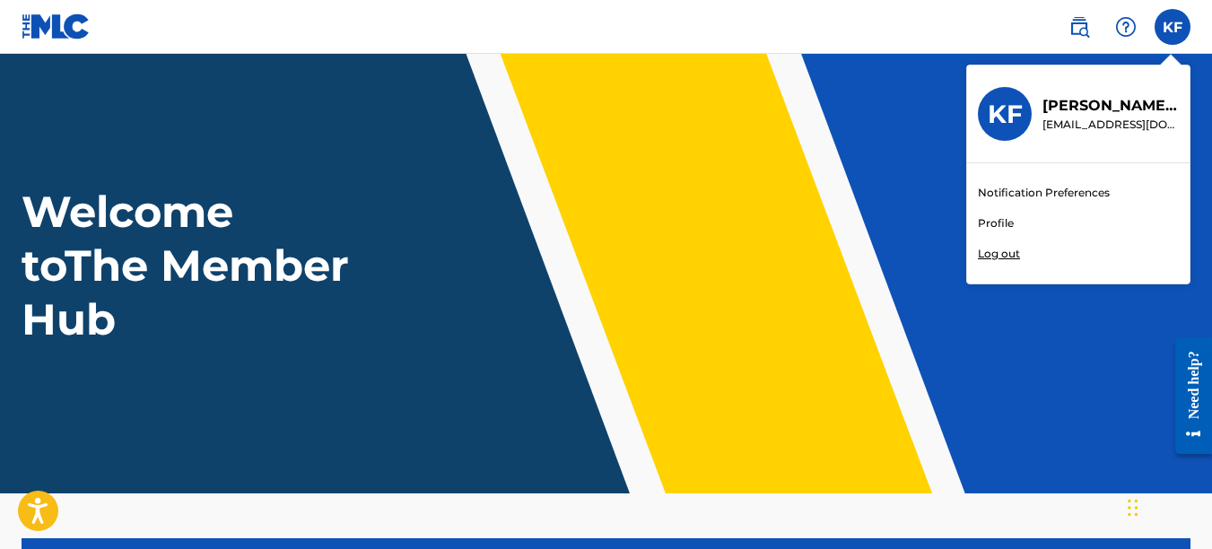
click at [996, 219] on link "Profile" at bounding box center [996, 223] width 36 height 16
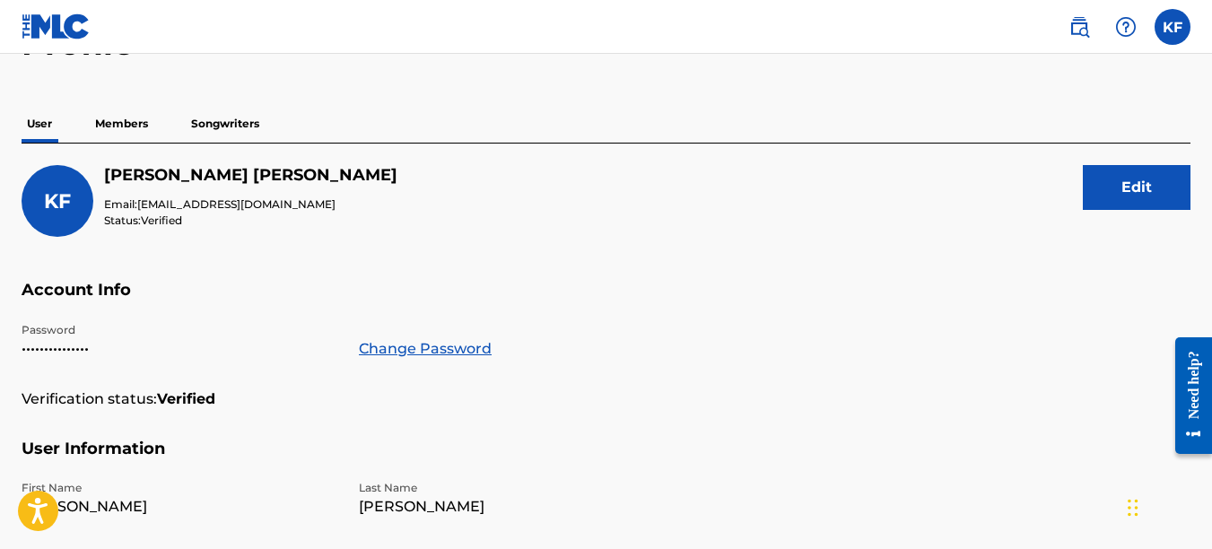
scroll to position [90, 0]
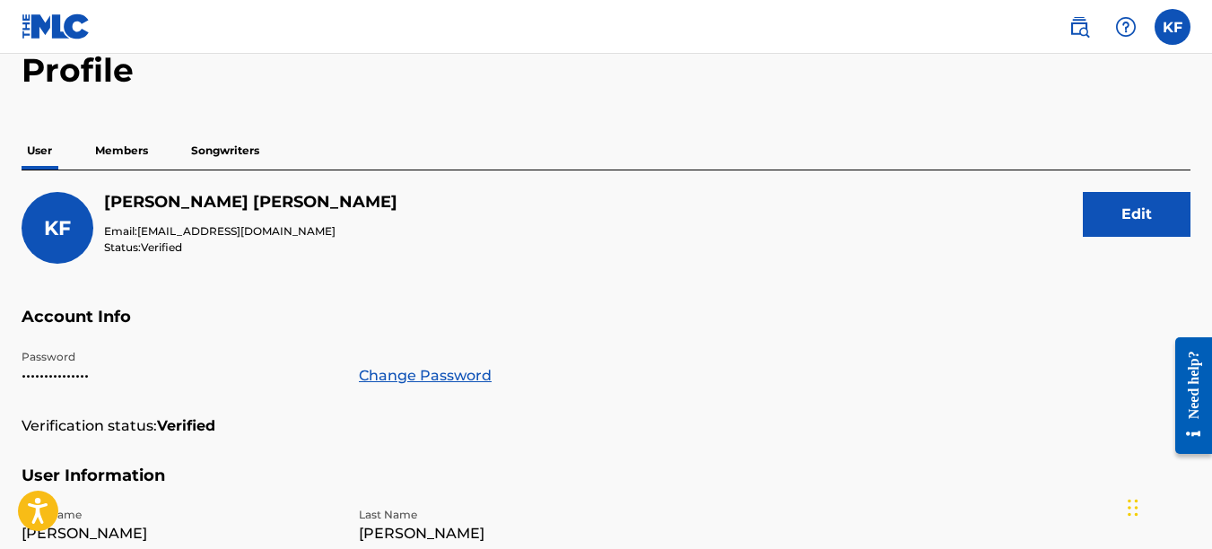
click at [112, 150] on p "Members" at bounding box center [122, 151] width 64 height 38
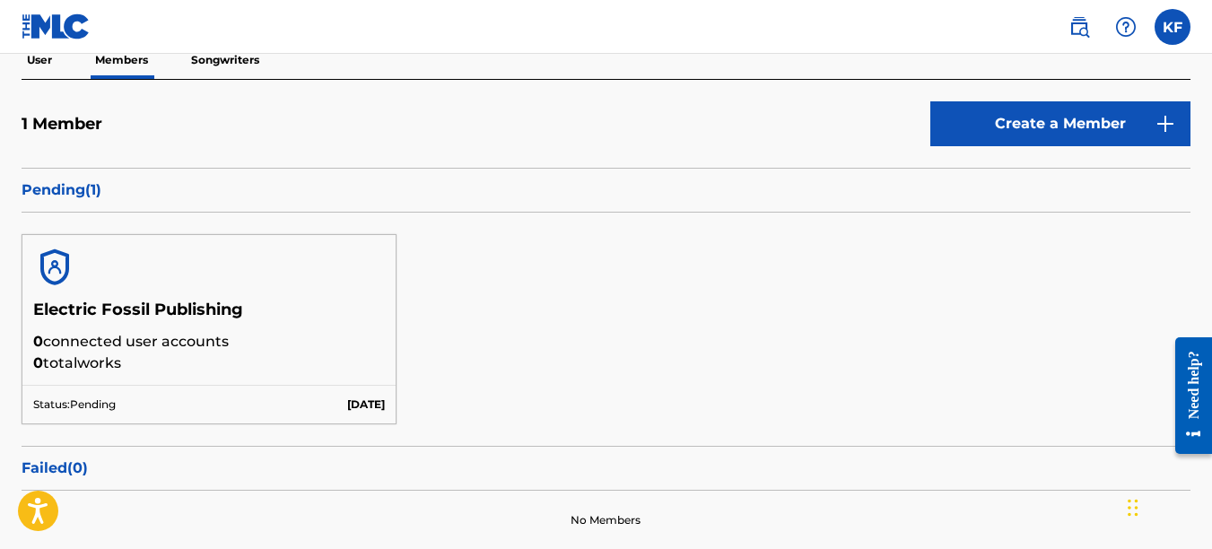
scroll to position [179, 0]
click at [223, 65] on p "Songwriters" at bounding box center [225, 61] width 79 height 38
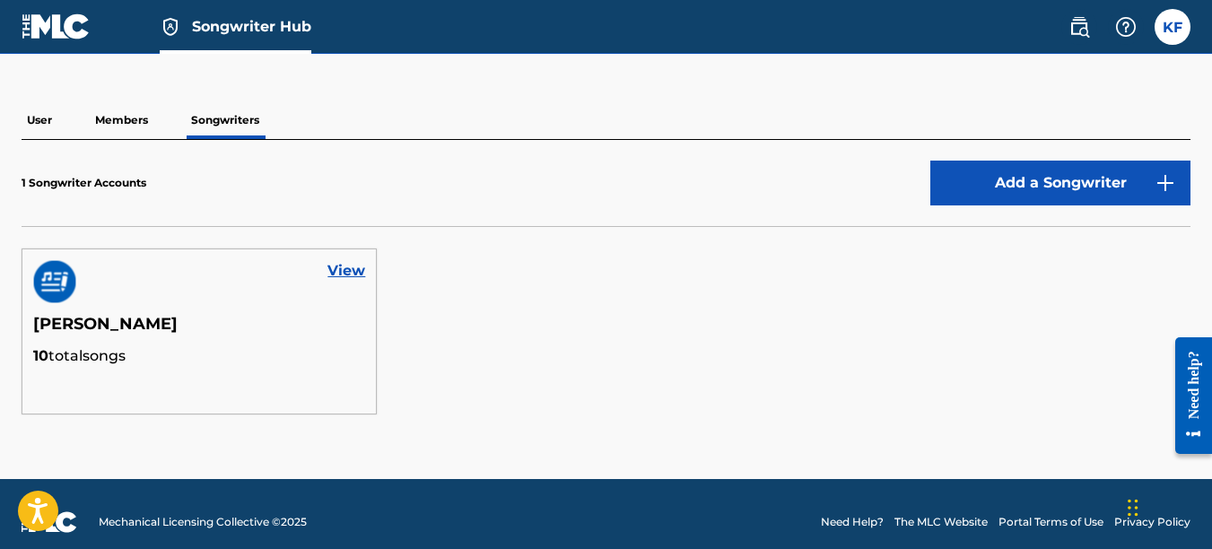
scroll to position [136, 0]
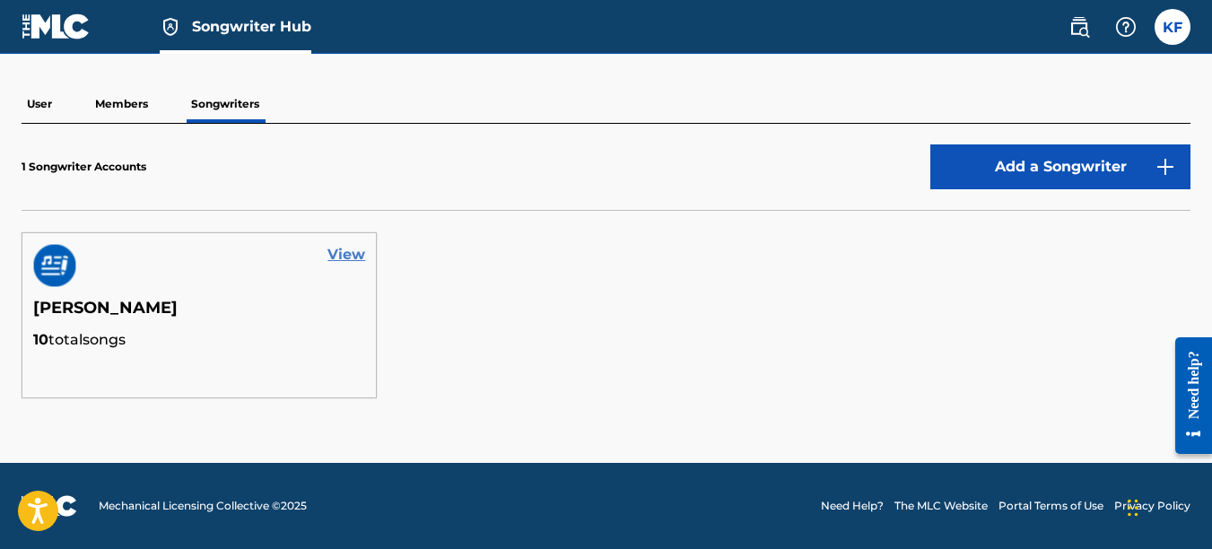
click at [331, 254] on link "View" at bounding box center [347, 255] width 38 height 22
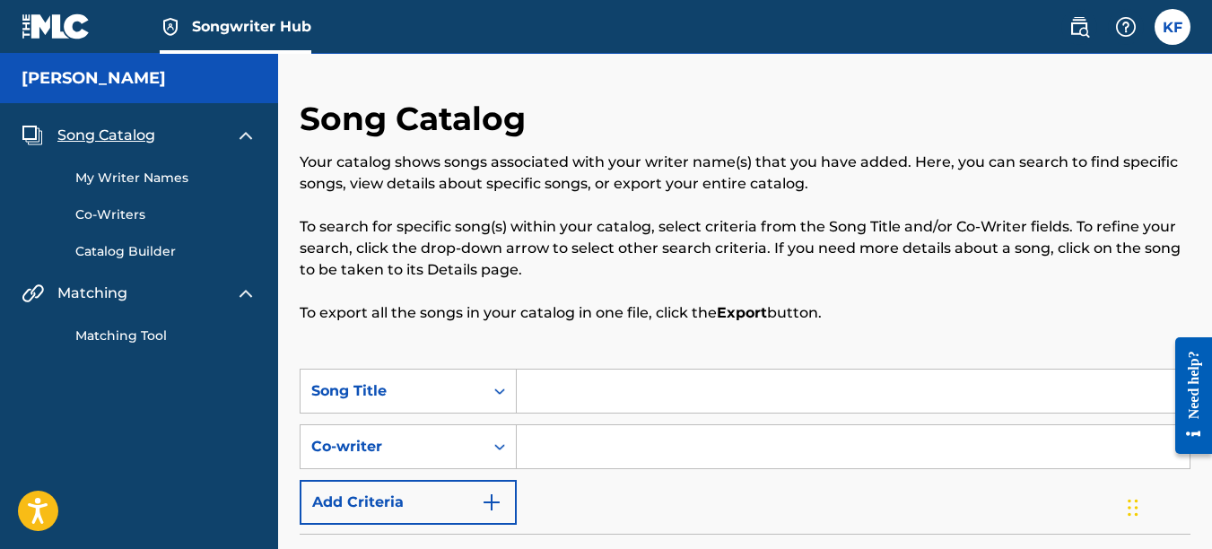
click at [108, 340] on link "Matching Tool" at bounding box center [165, 336] width 181 height 19
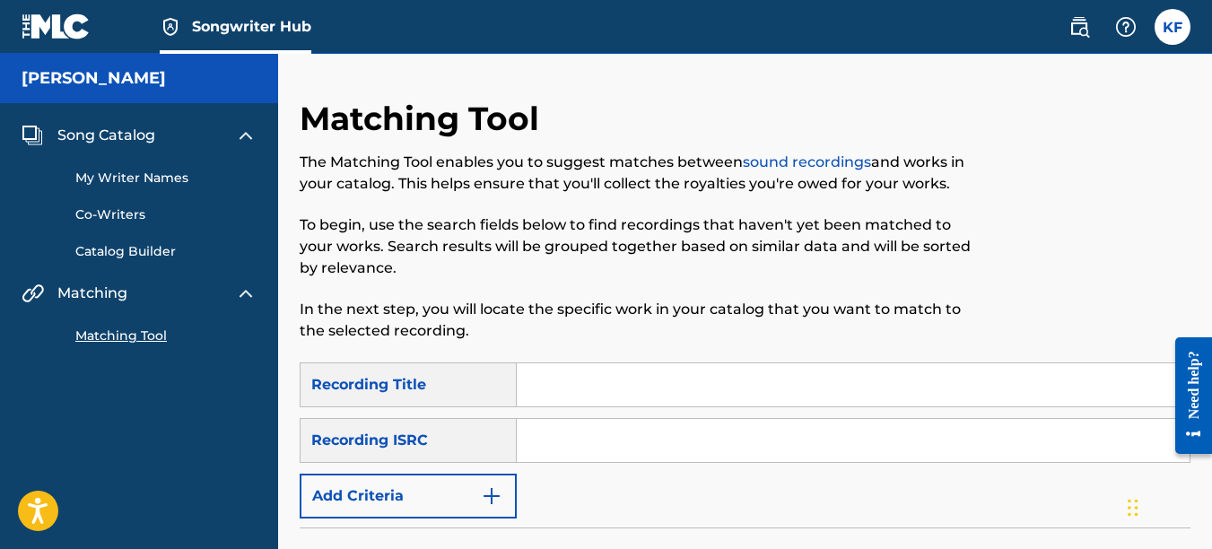
click at [562, 387] on input "Search Form" at bounding box center [853, 384] width 673 height 43
type input "b"
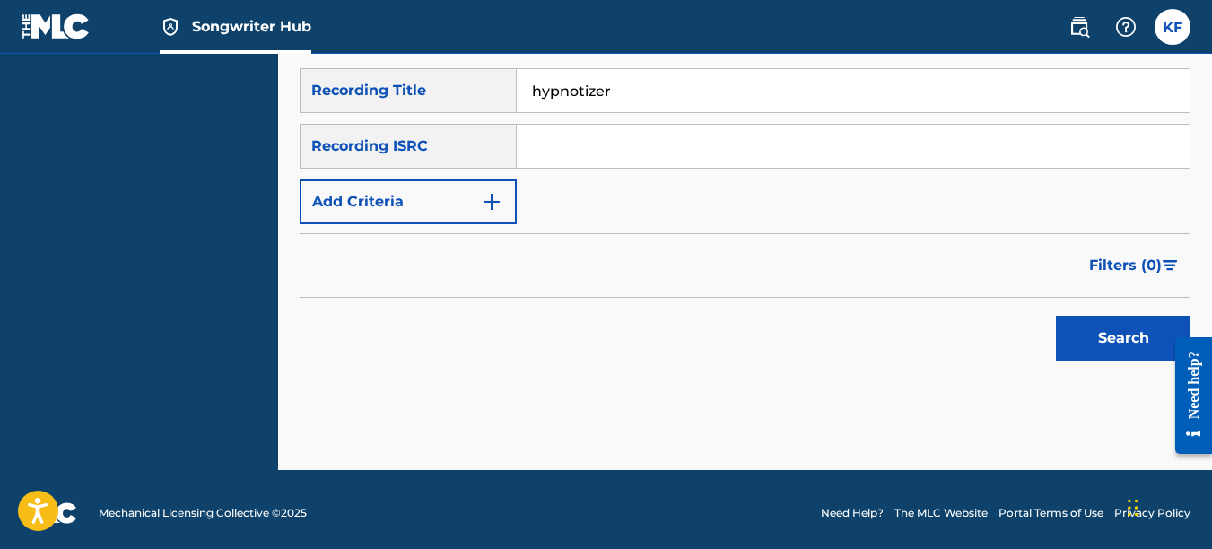
scroll to position [302, 0]
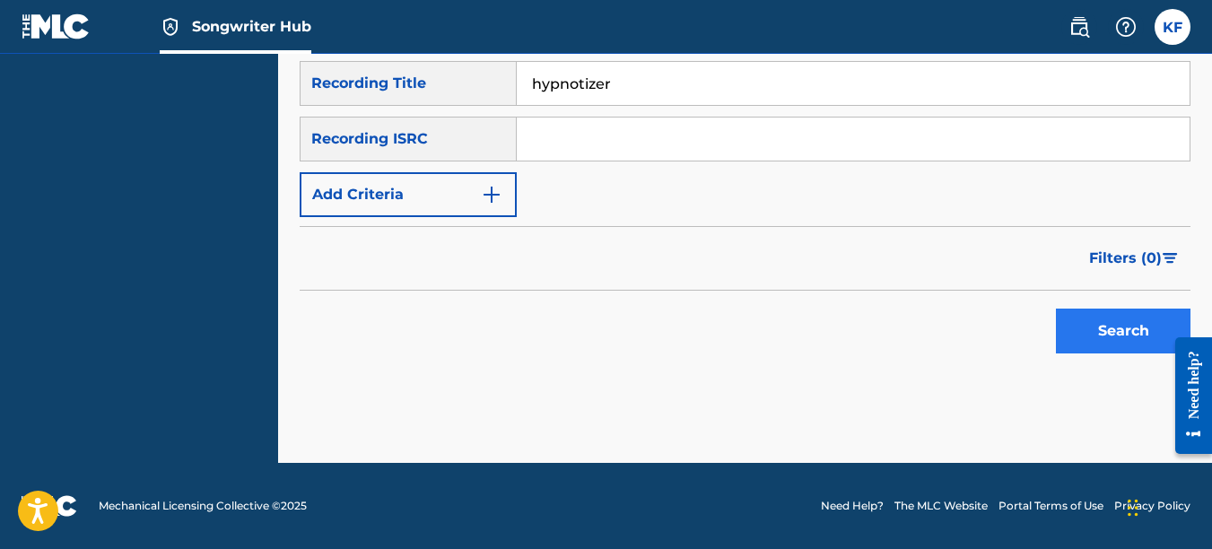
type input "hypnotizer"
click at [1117, 330] on button "Search" at bounding box center [1123, 331] width 135 height 45
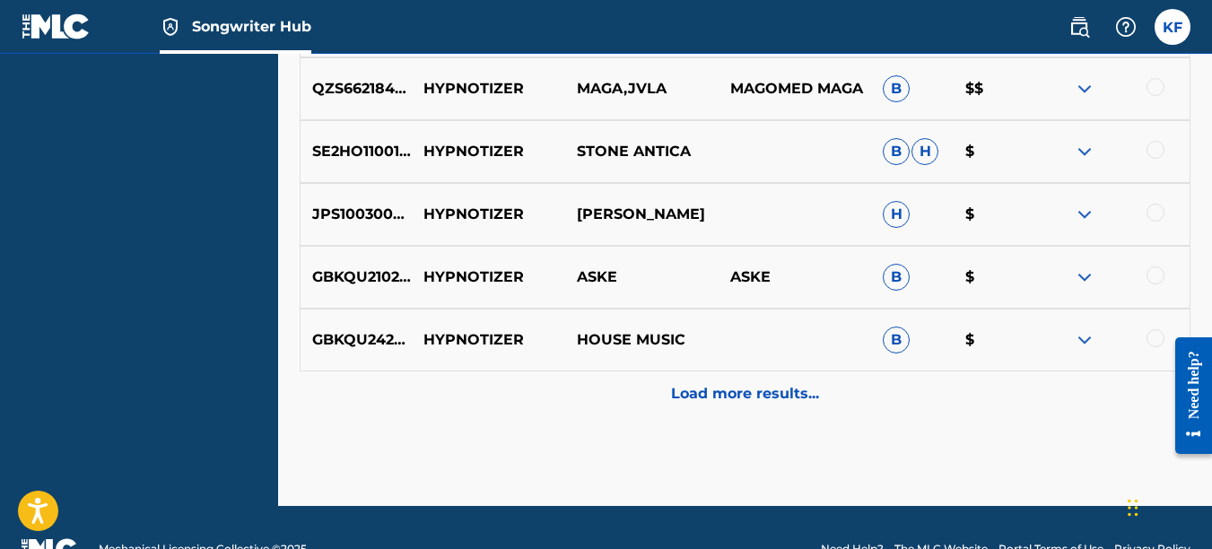
scroll to position [1019, 0]
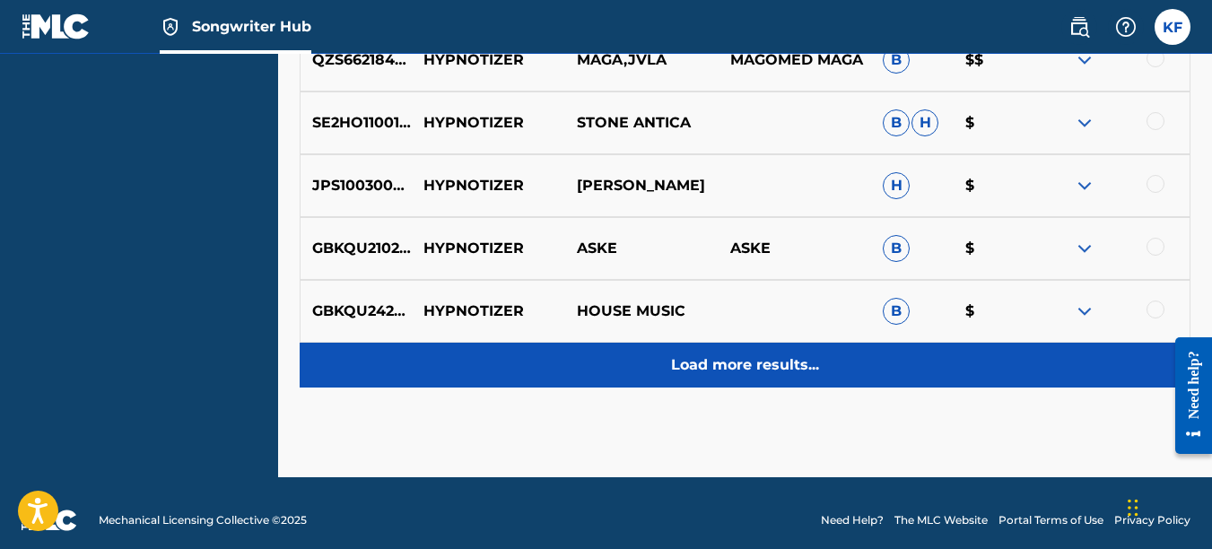
click at [709, 375] on p "Load more results..." at bounding box center [745, 365] width 148 height 22
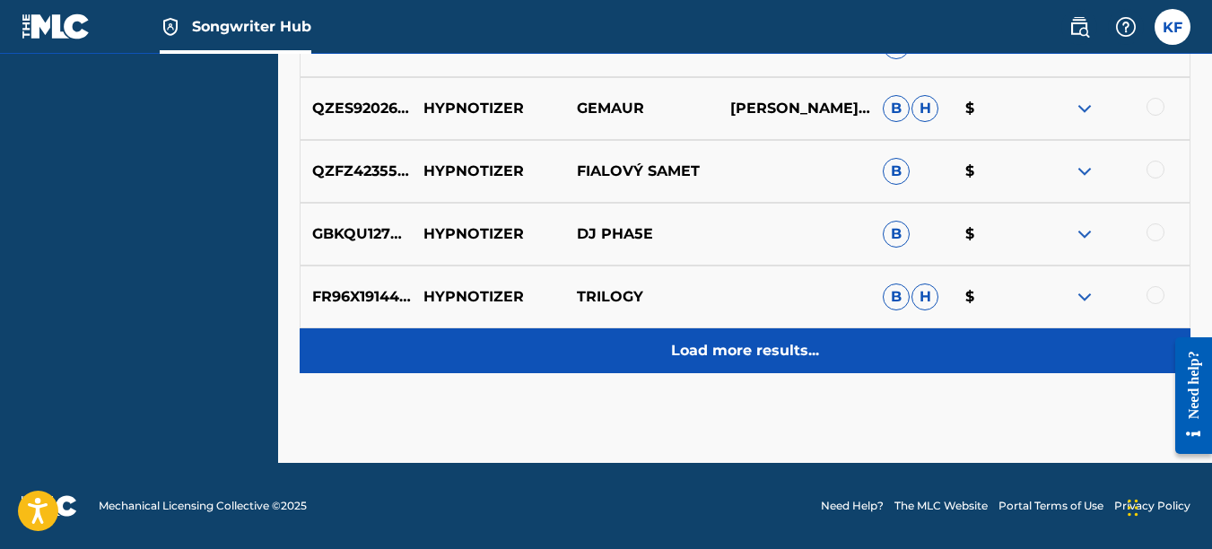
click at [710, 357] on p "Load more results..." at bounding box center [745, 351] width 148 height 22
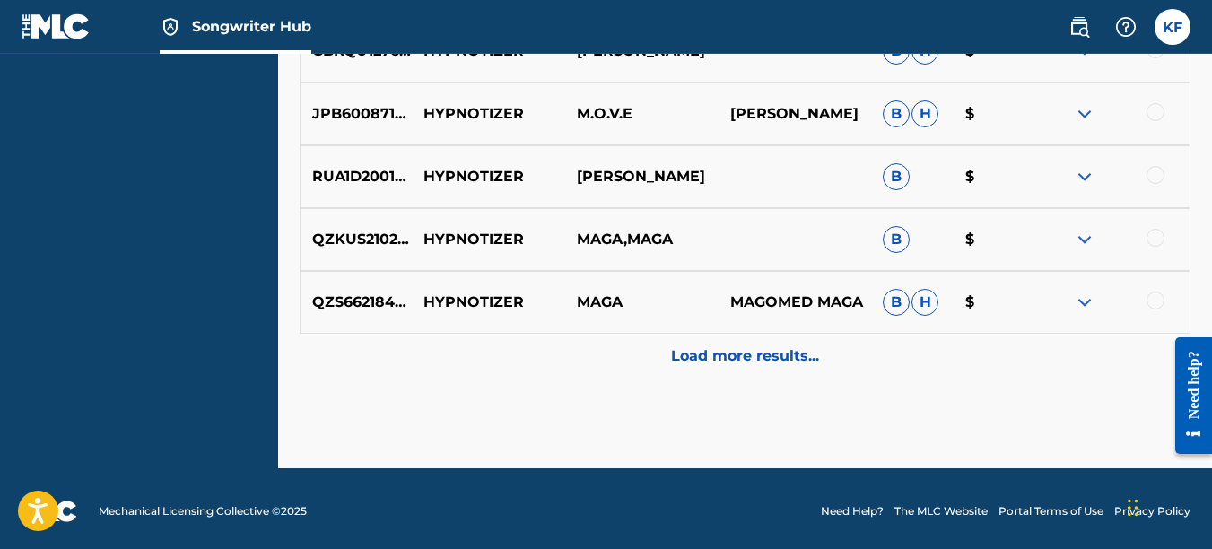
scroll to position [2290, 0]
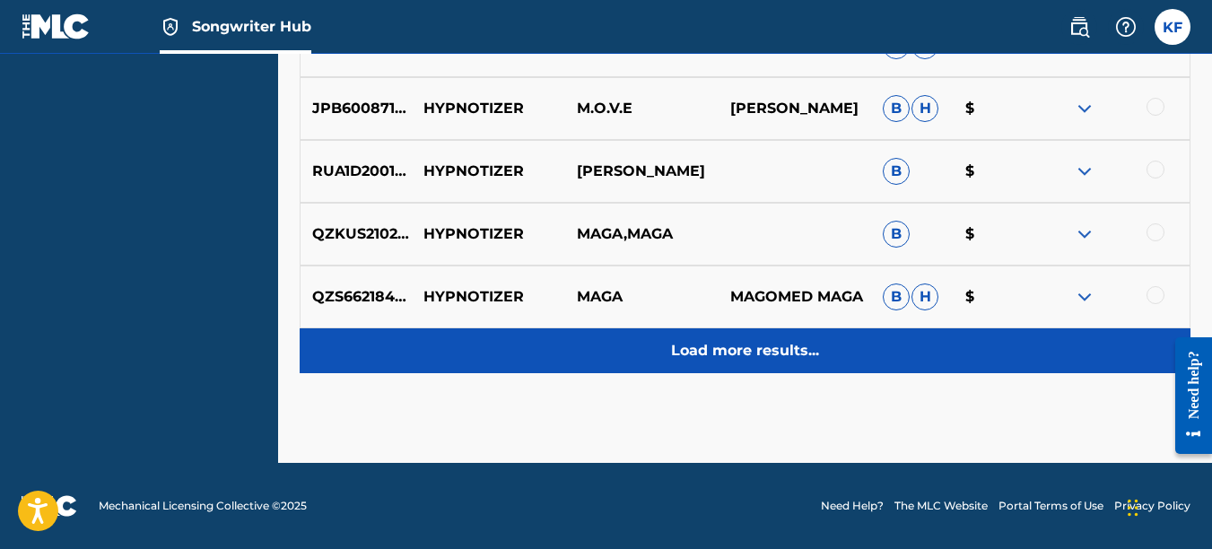
click at [715, 354] on p "Load more results..." at bounding box center [745, 351] width 148 height 22
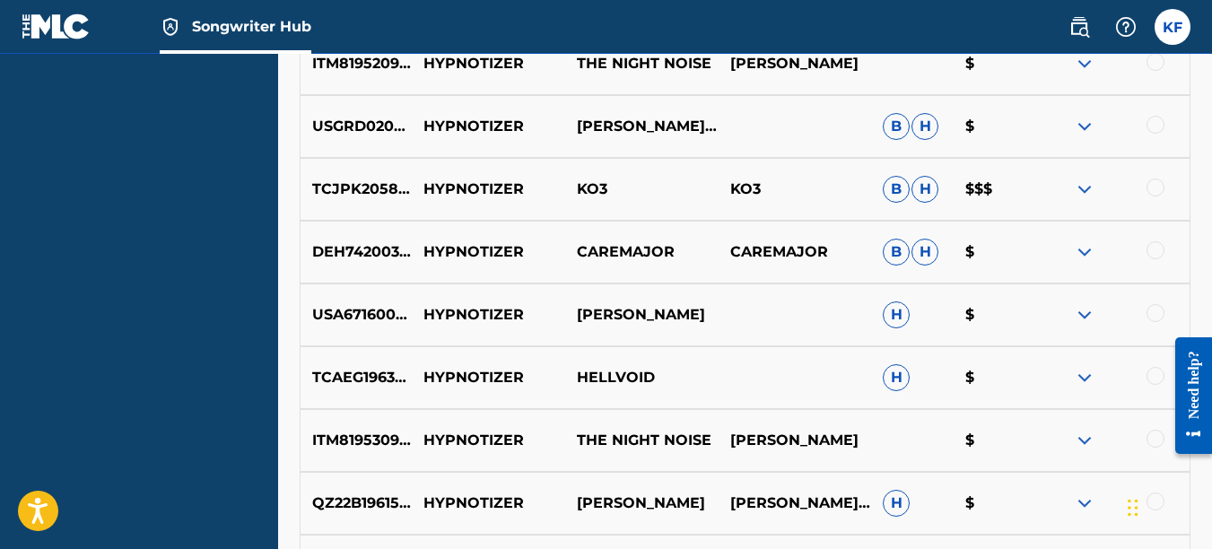
scroll to position [2918, 0]
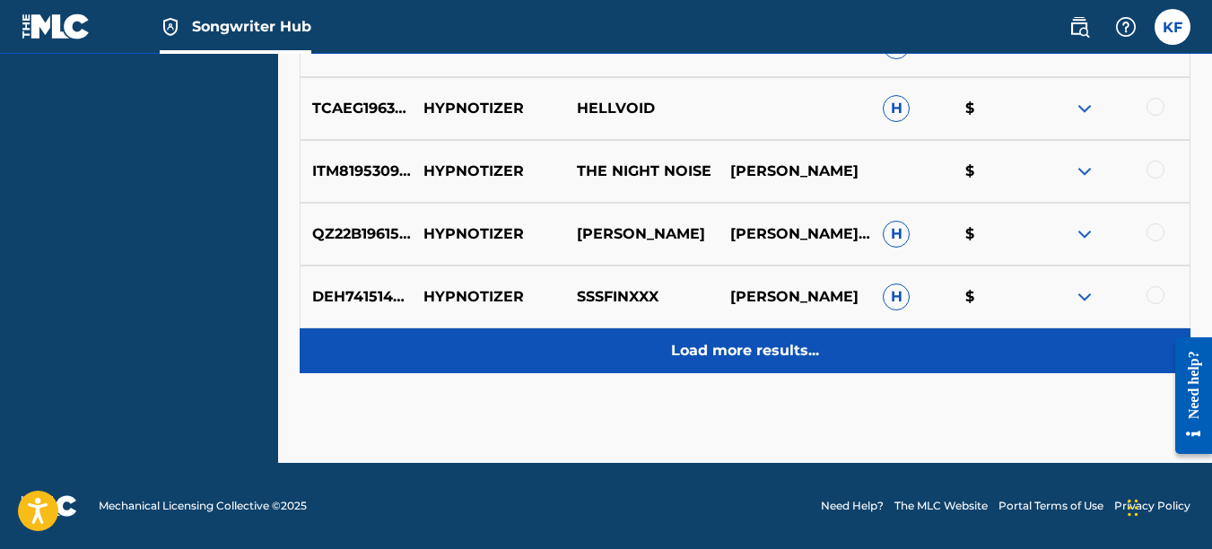
click at [715, 362] on div "Load more results..." at bounding box center [745, 350] width 891 height 45
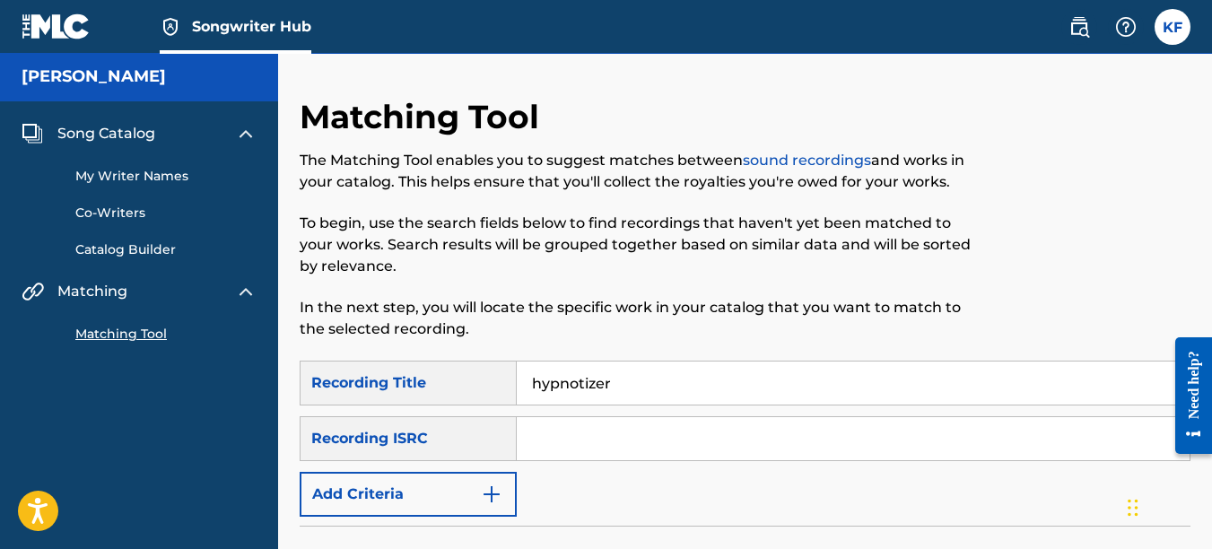
scroll to position [0, 0]
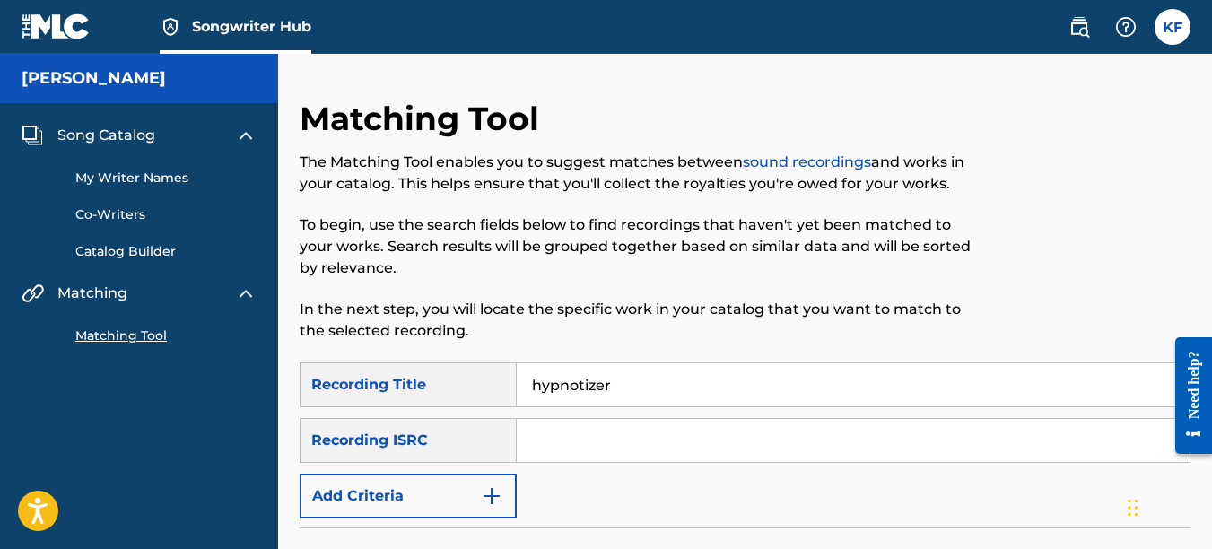
click at [472, 446] on div "Recording ISRC" at bounding box center [408, 440] width 217 height 45
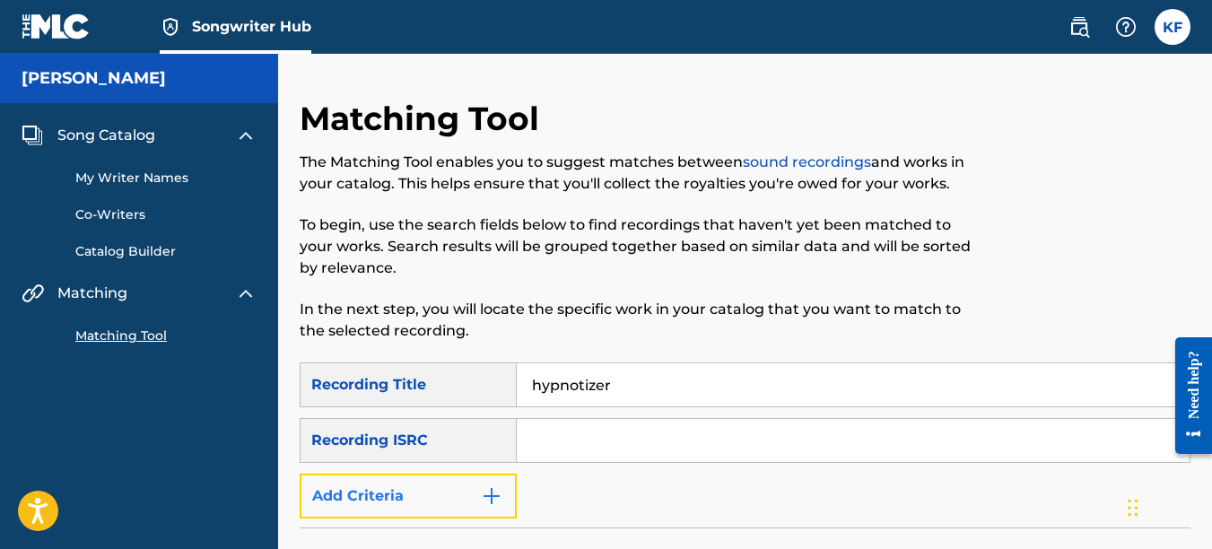
click at [456, 495] on button "Add Criteria" at bounding box center [408, 496] width 217 height 45
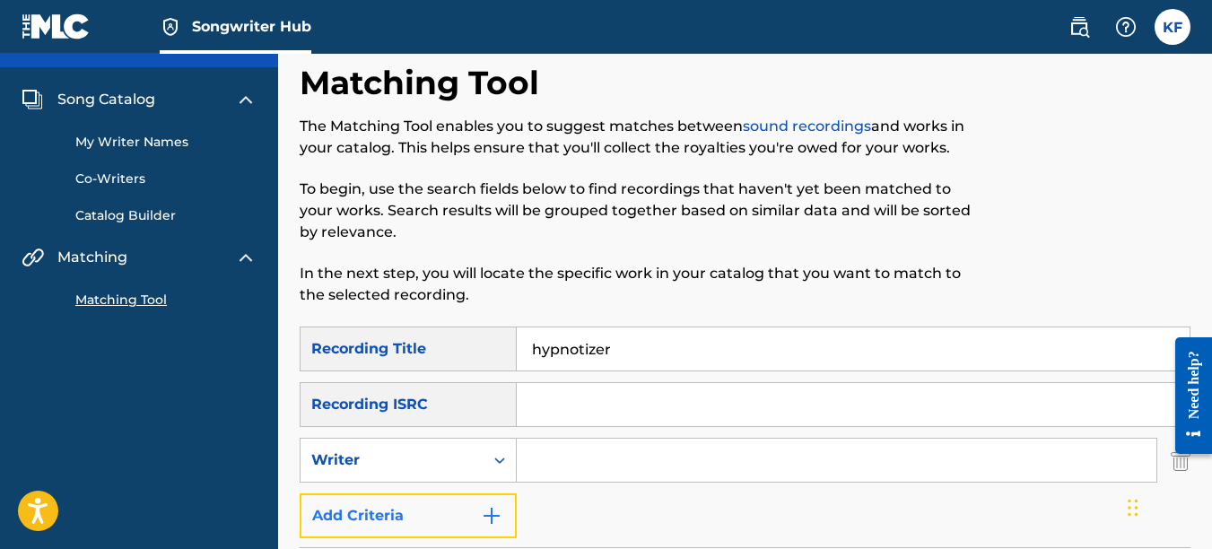
scroll to position [90, 0]
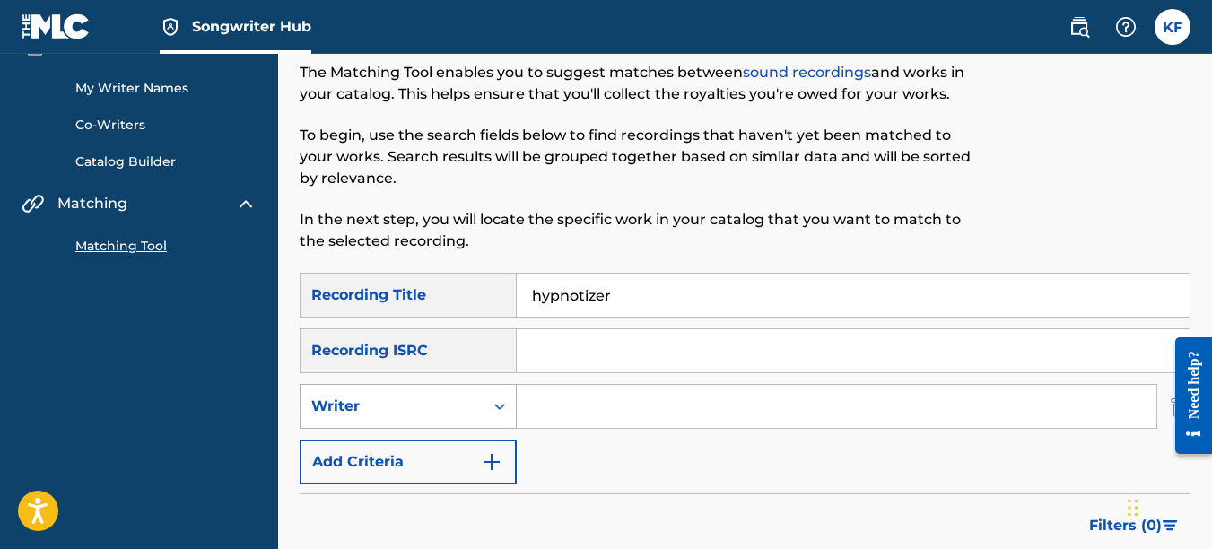
click at [503, 424] on div "Search Form" at bounding box center [500, 406] width 32 height 43
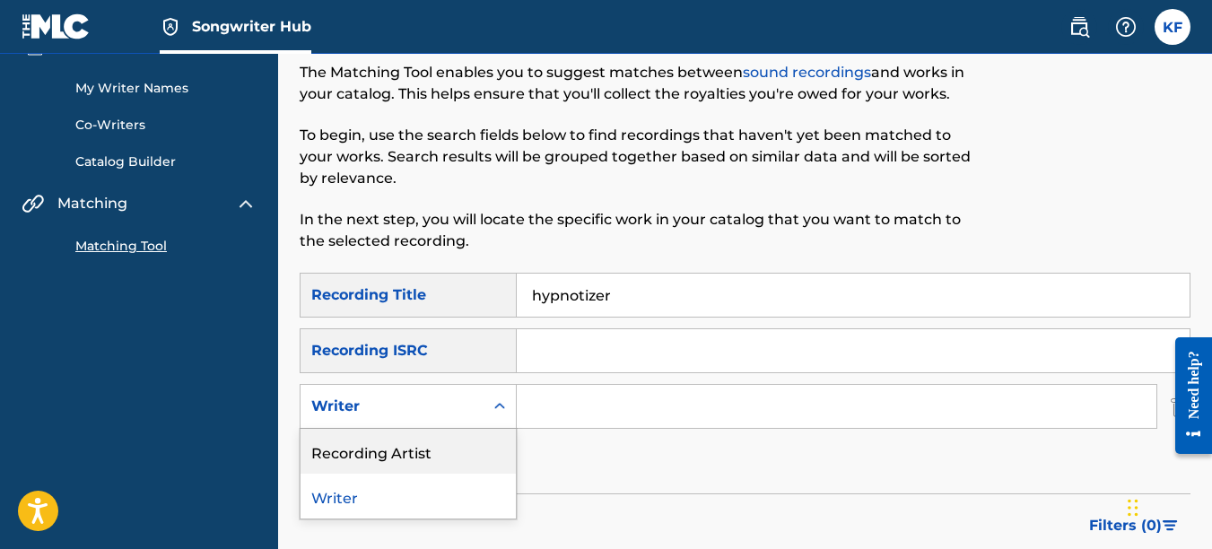
click at [461, 463] on div "Recording Artist" at bounding box center [408, 451] width 215 height 45
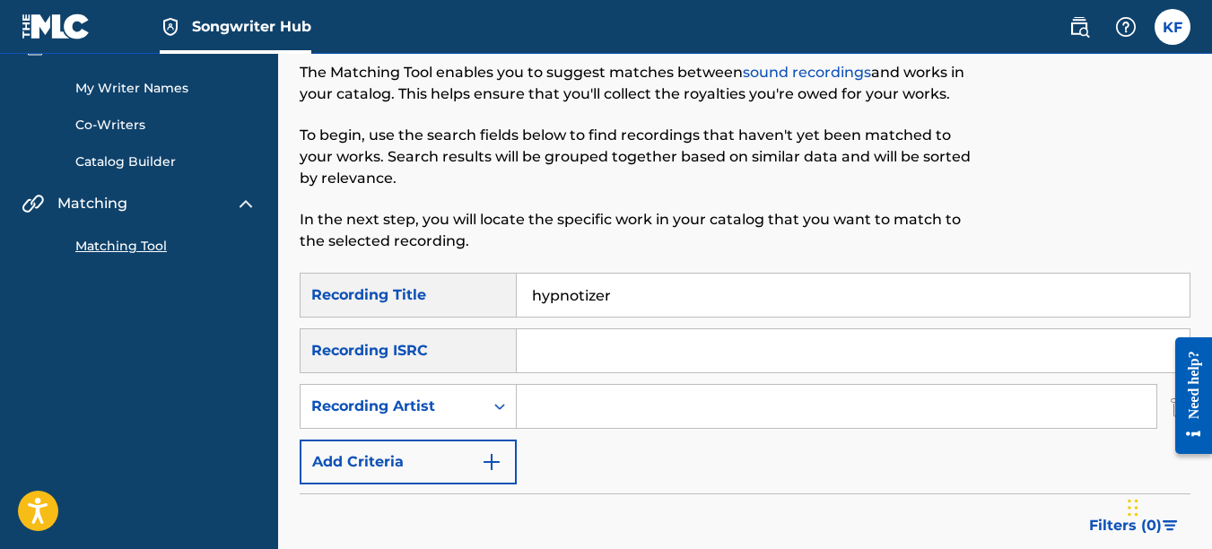
click at [598, 410] on input "Search Form" at bounding box center [837, 406] width 640 height 43
type input "lincoln city"
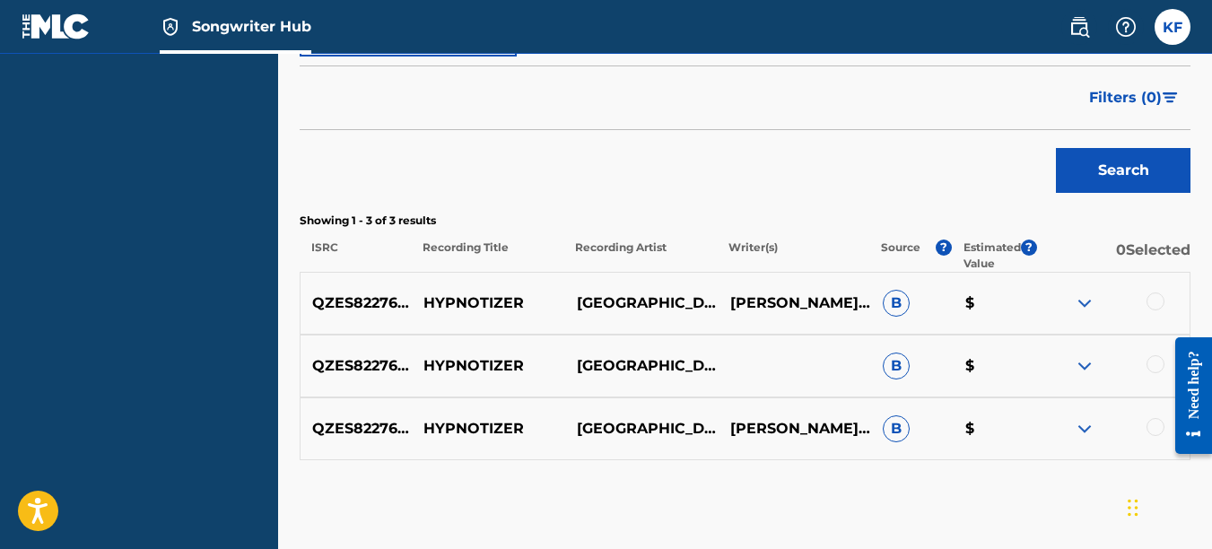
scroll to position [538, 0]
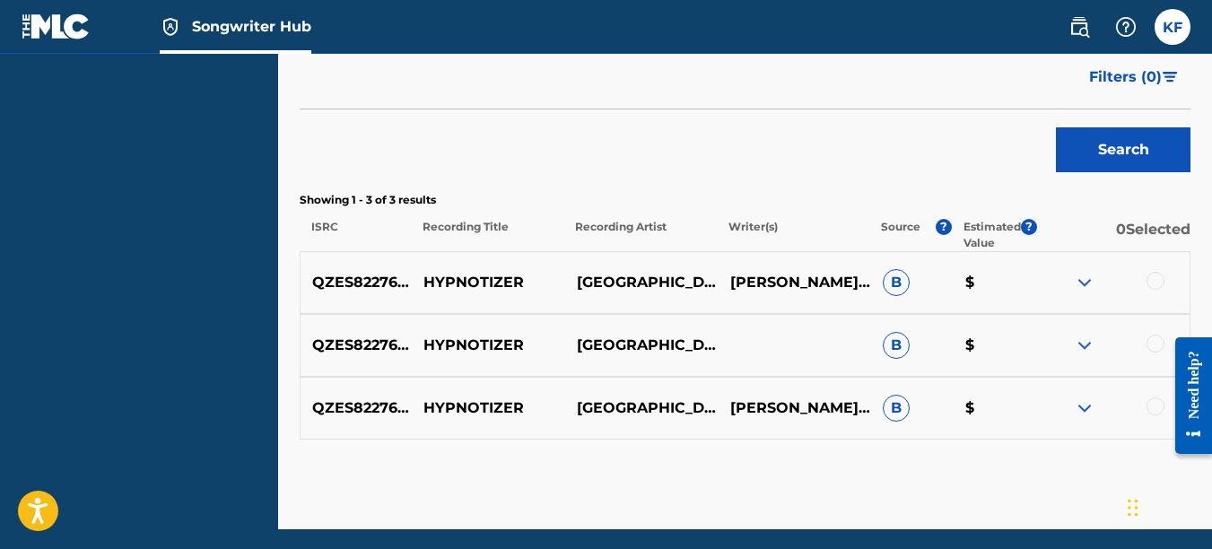
click at [1081, 282] on img at bounding box center [1085, 283] width 22 height 22
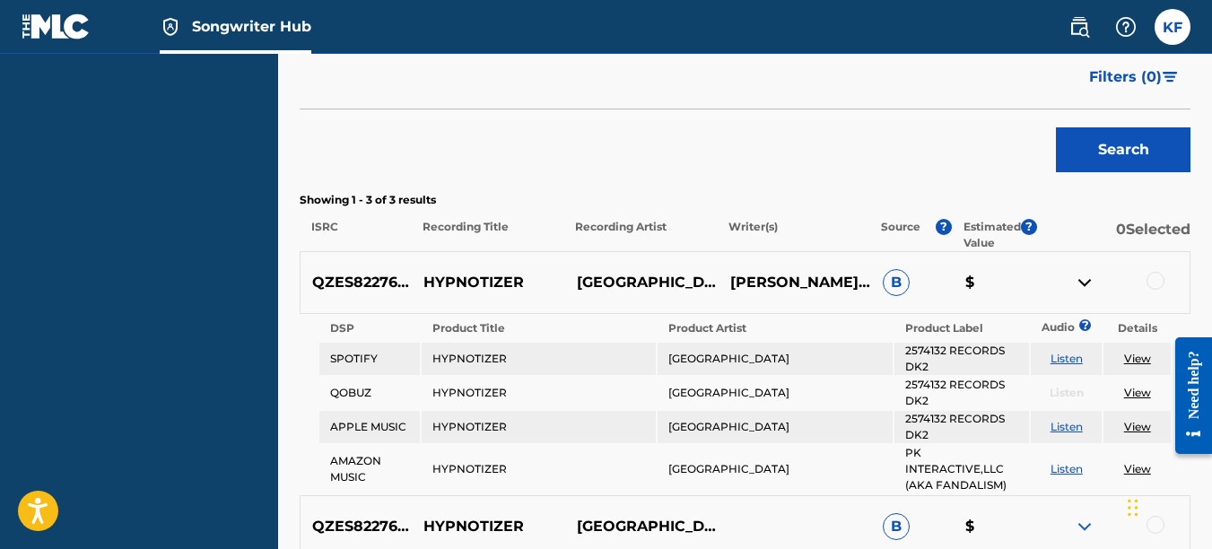
click at [1135, 354] on link "View" at bounding box center [1137, 358] width 27 height 13
click at [1163, 275] on div at bounding box center [1156, 281] width 18 height 18
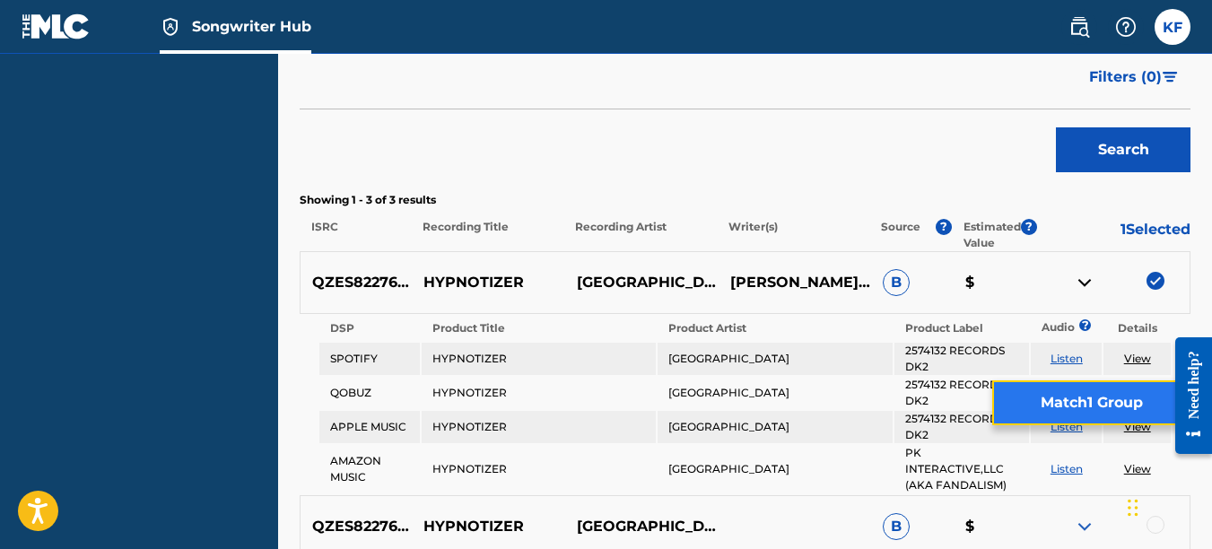
click at [1084, 398] on button "Match 1 Group" at bounding box center [1091, 402] width 198 height 45
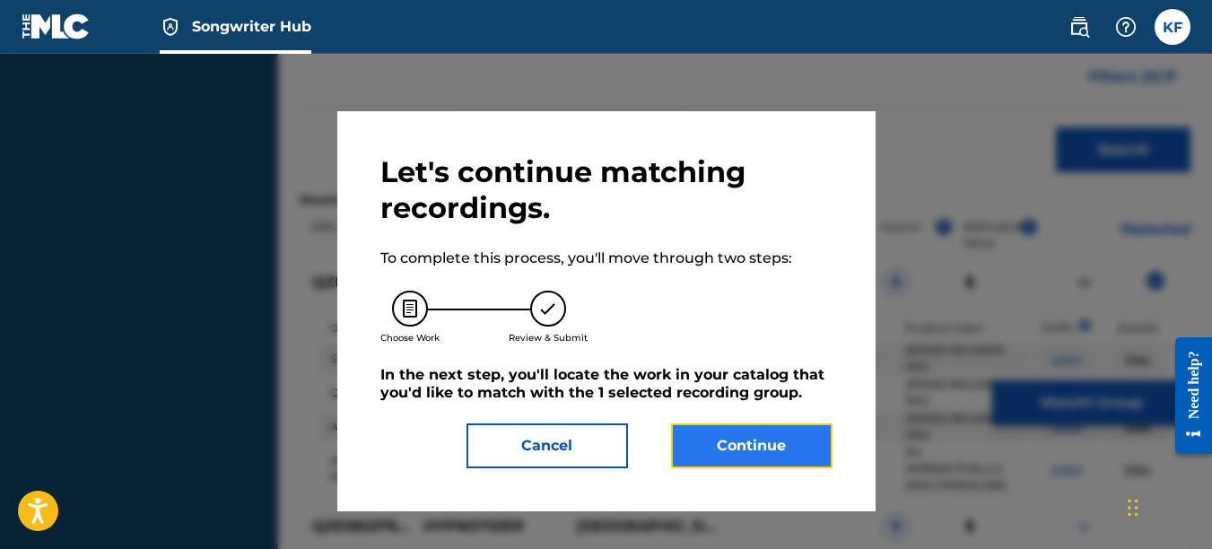
click at [713, 444] on button "Continue" at bounding box center [752, 446] width 162 height 45
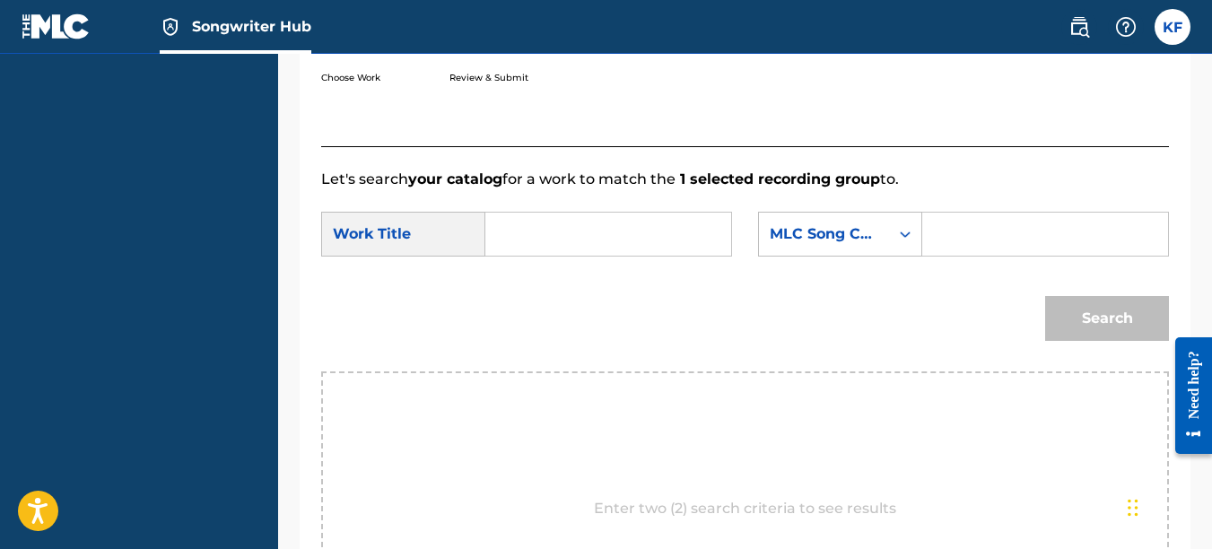
scroll to position [359, 0]
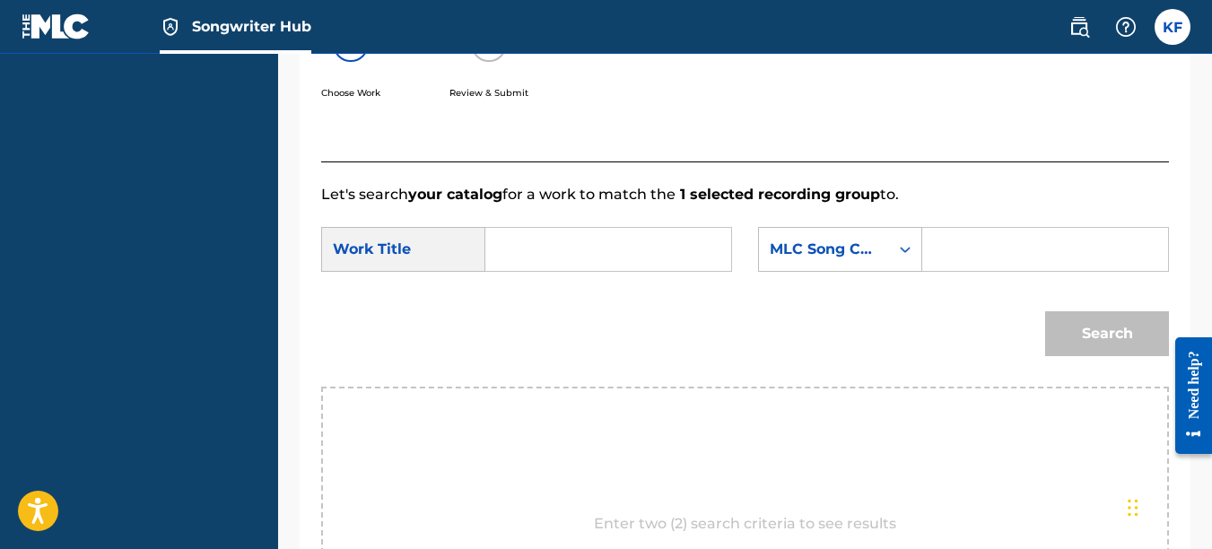
click at [526, 271] on input "Search Form" at bounding box center [608, 249] width 215 height 43
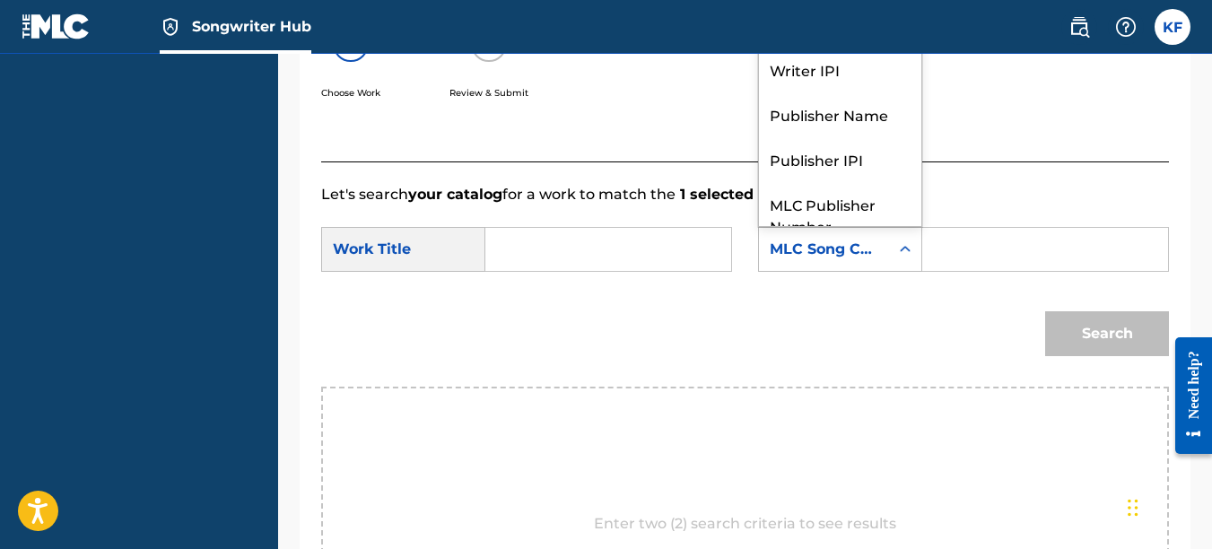
click at [881, 267] on div "MLC Song Code" at bounding box center [824, 249] width 130 height 34
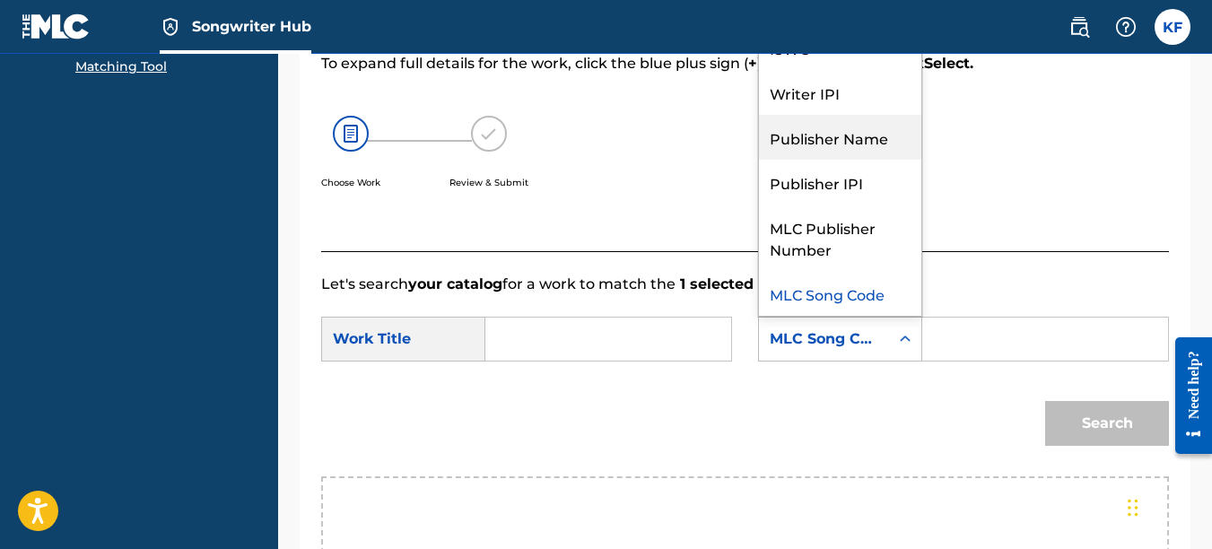
scroll to position [0, 0]
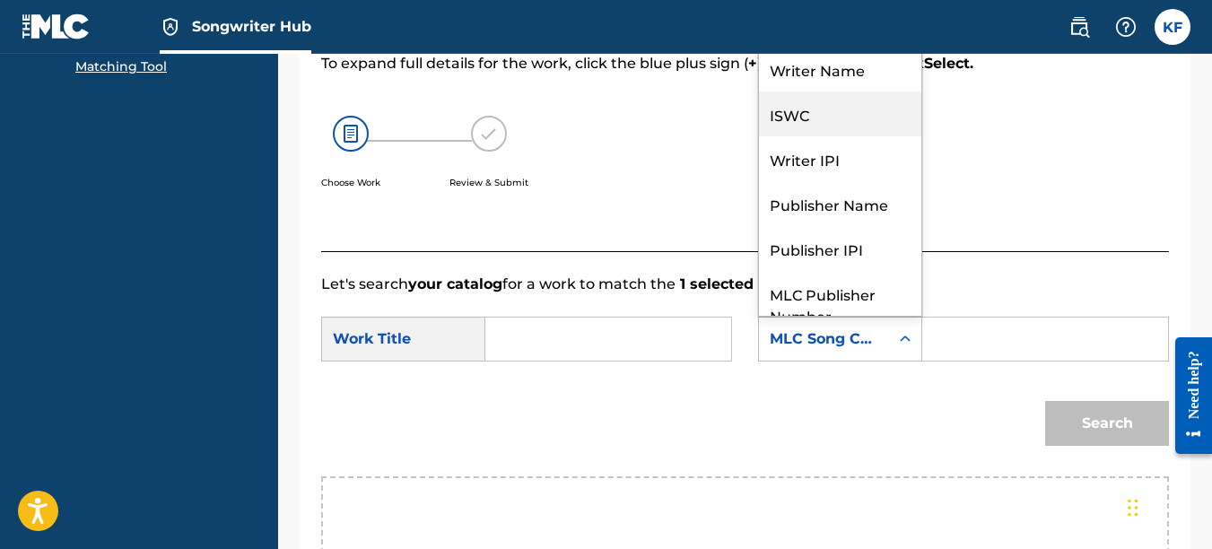
click at [830, 136] on div "ISWC" at bounding box center [840, 114] width 162 height 45
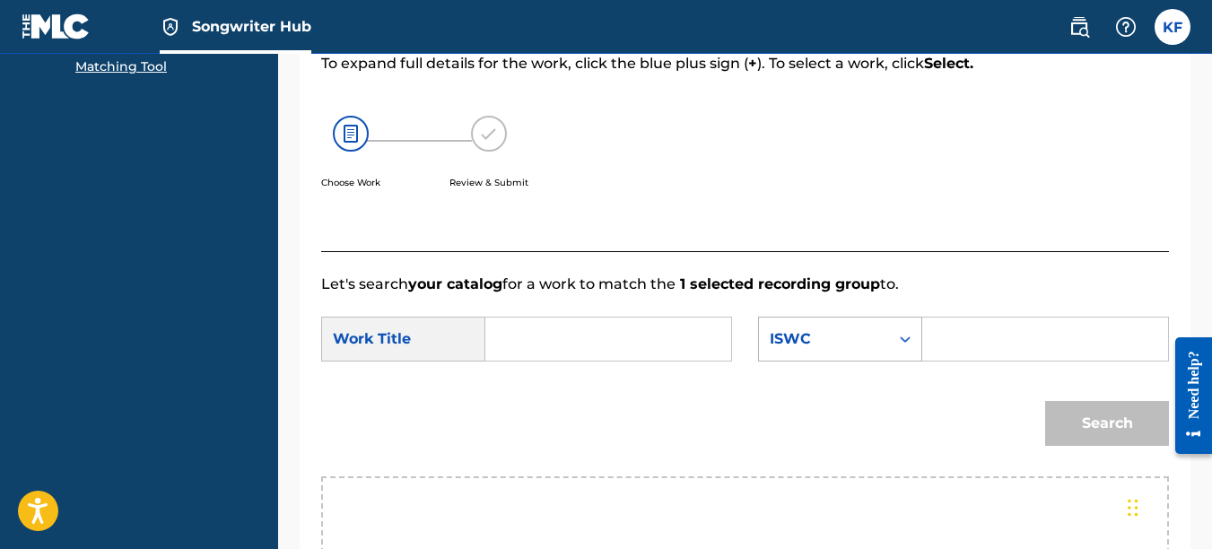
click at [889, 352] on div "Search Form" at bounding box center [905, 339] width 32 height 43
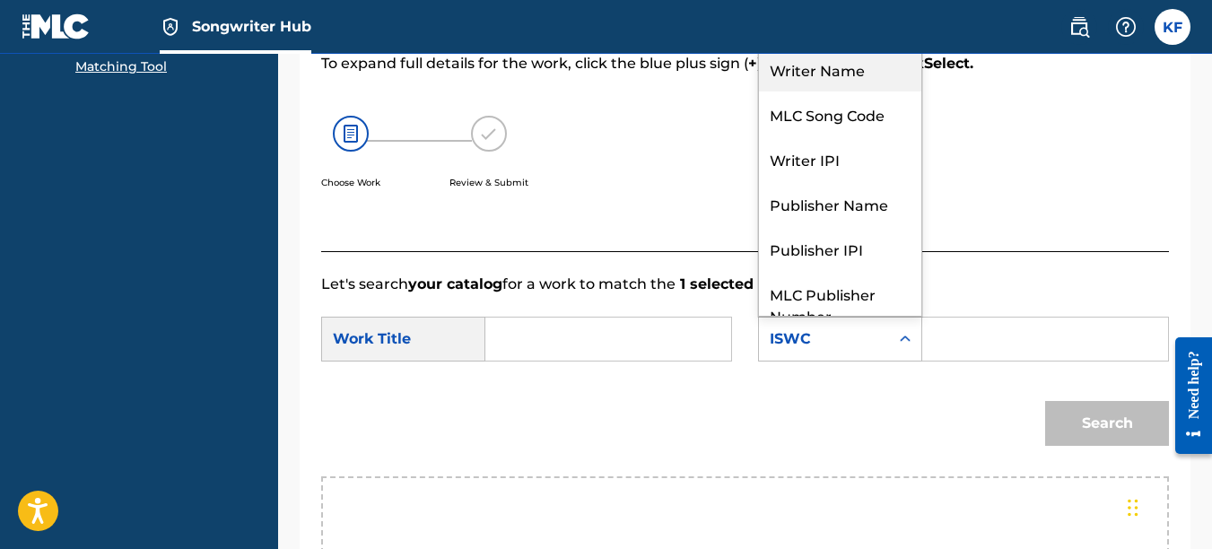
click at [824, 92] on div "Writer Name" at bounding box center [840, 69] width 162 height 45
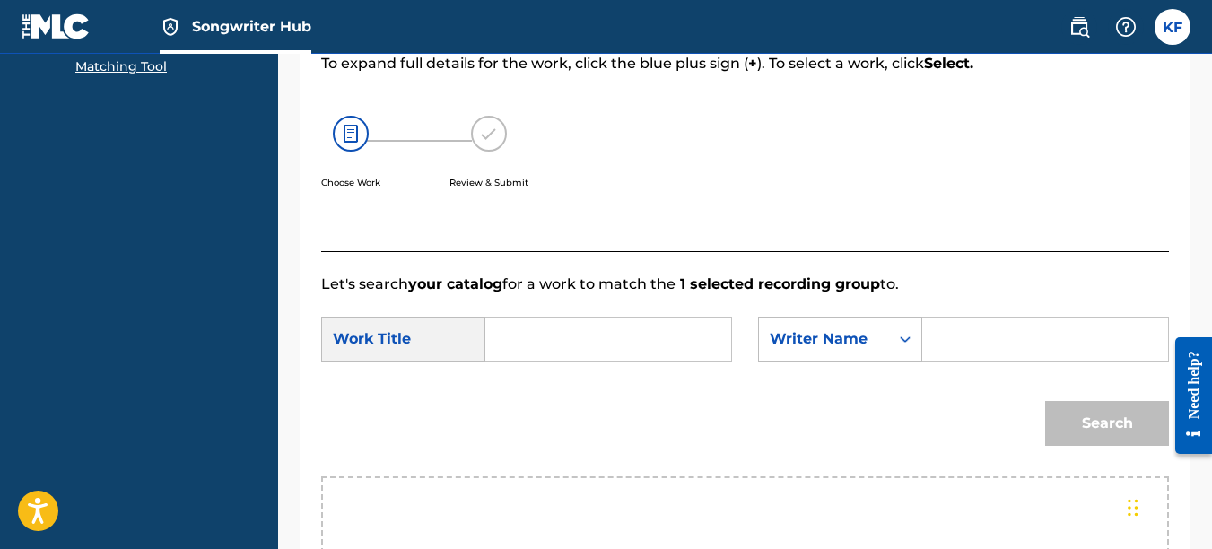
click at [1010, 361] on input "Search Form" at bounding box center [1045, 339] width 215 height 43
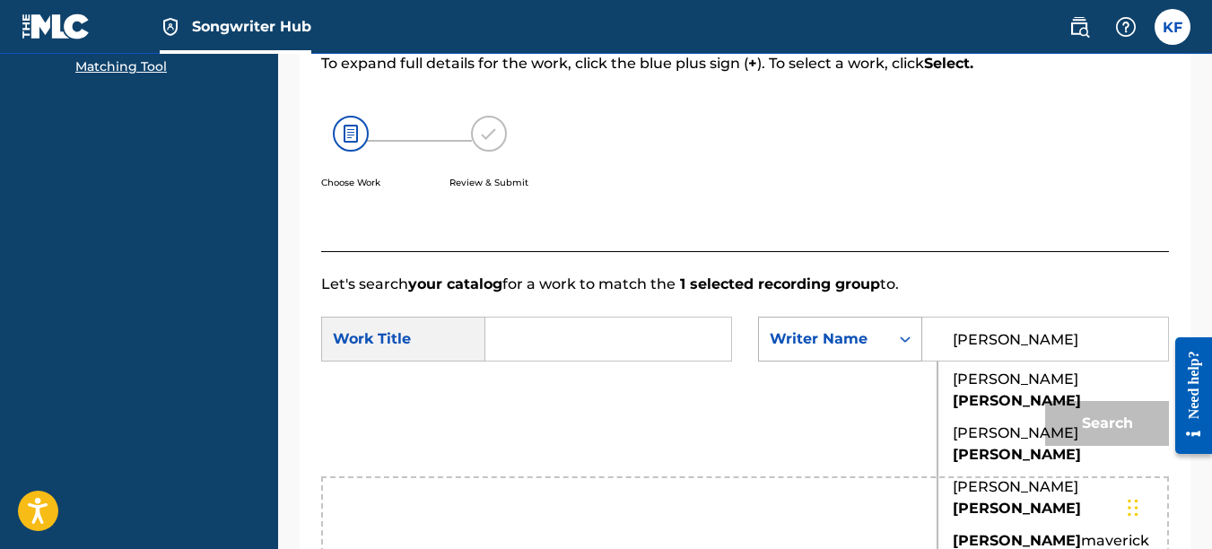
drag, startPoint x: 1091, startPoint y: 364, endPoint x: 773, endPoint y: 361, distance: 318.6
click at [788, 361] on div "SearchWithCriteriaca84dbcc-0a2e-4242-84ad-fdf3d427f202 Writer Name fitzgerald d…" at bounding box center [963, 339] width 411 height 45
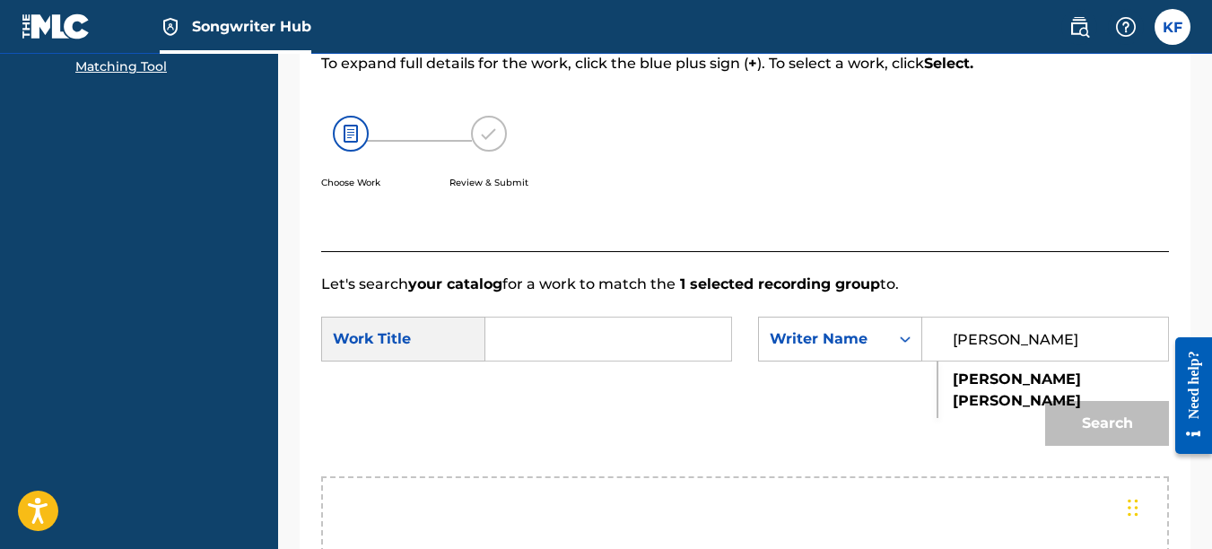
type input "kirby fitzgerald"
click at [505, 361] on input "Search Form" at bounding box center [608, 339] width 215 height 43
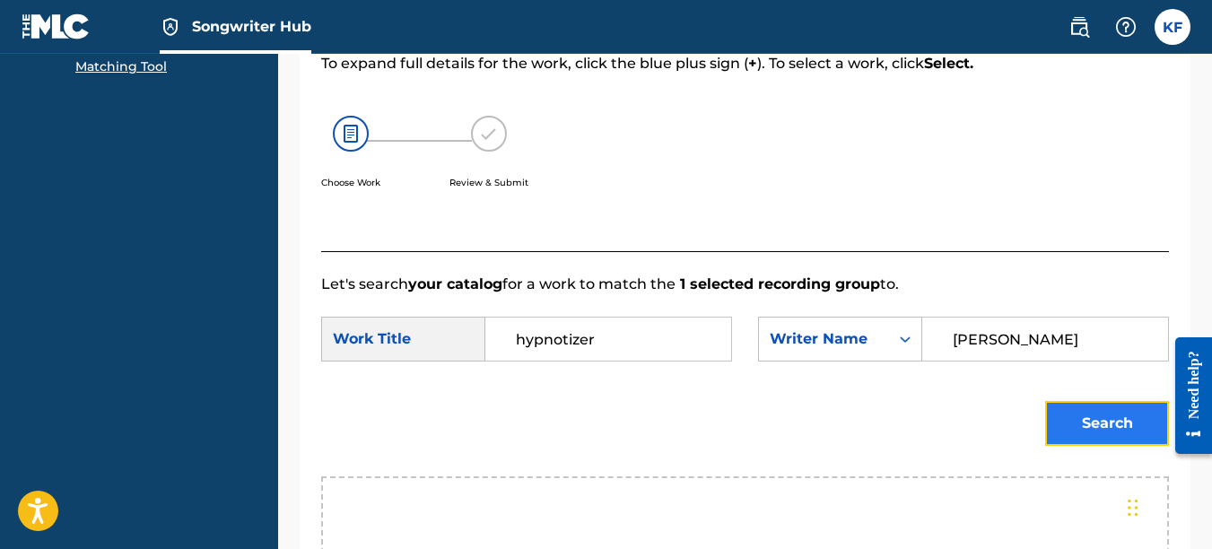
click at [1075, 436] on button "Search" at bounding box center [1107, 423] width 124 height 45
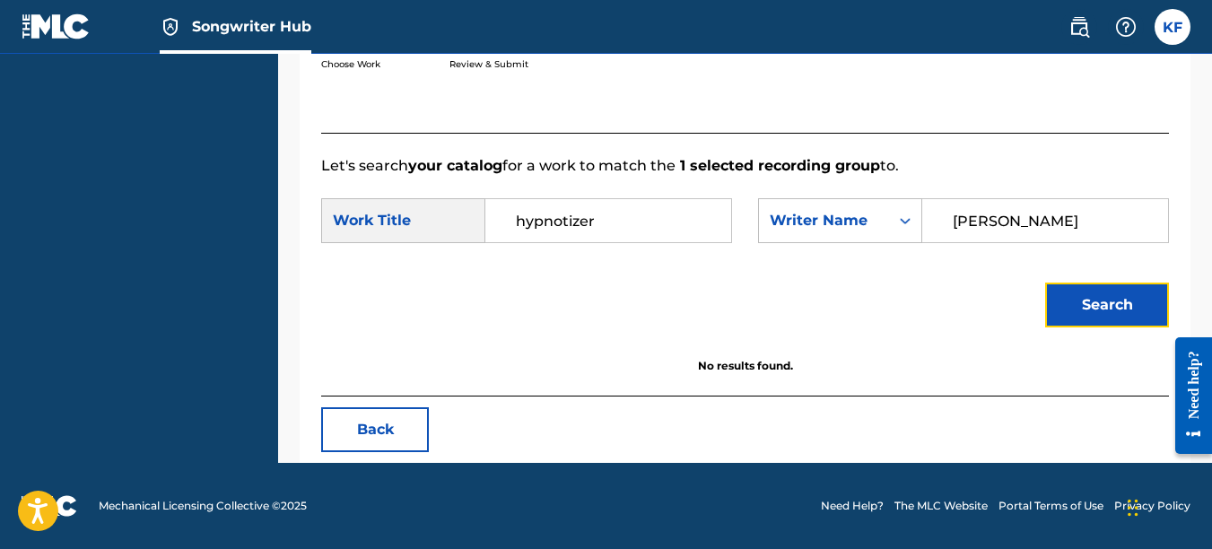
scroll to position [319, 0]
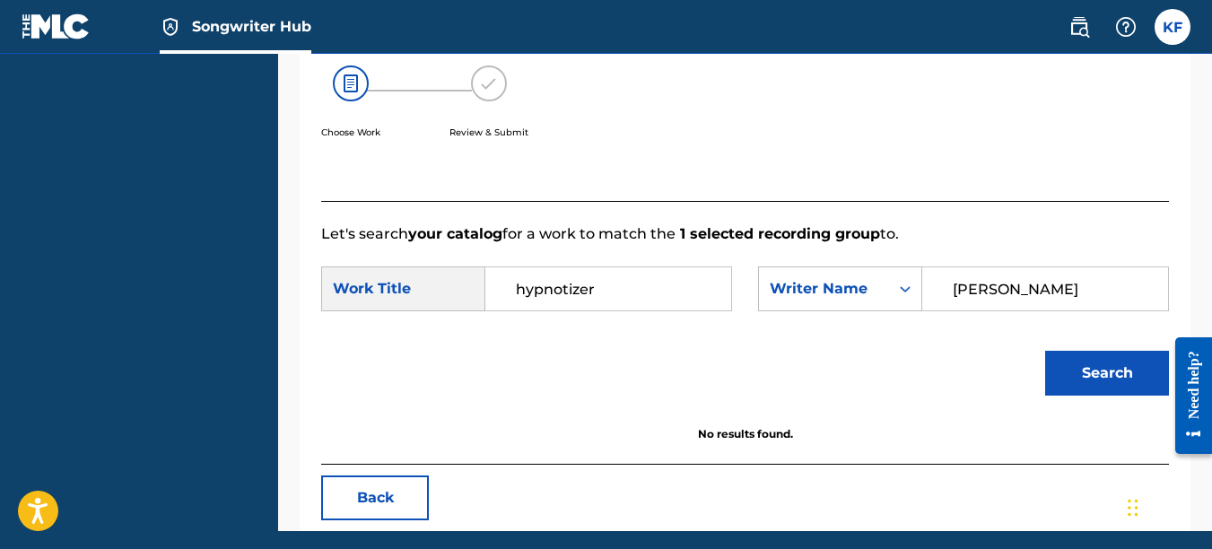
drag, startPoint x: 661, startPoint y: 307, endPoint x: 291, endPoint y: 307, distance: 370.6
click at [291, 307] on div "Match Usage - Select Work In this step, you will locate the work you'd like to …" at bounding box center [745, 155] width 934 height 752
click at [1045, 351] on button "Search" at bounding box center [1107, 373] width 124 height 45
drag, startPoint x: 621, startPoint y: 316, endPoint x: 356, endPoint y: 310, distance: 264.8
click at [376, 311] on div "SearchWithCriteria68699f90-3a3f-4af4-bc4b-6700f01331ab Work Title fireflies" at bounding box center [526, 289] width 411 height 45
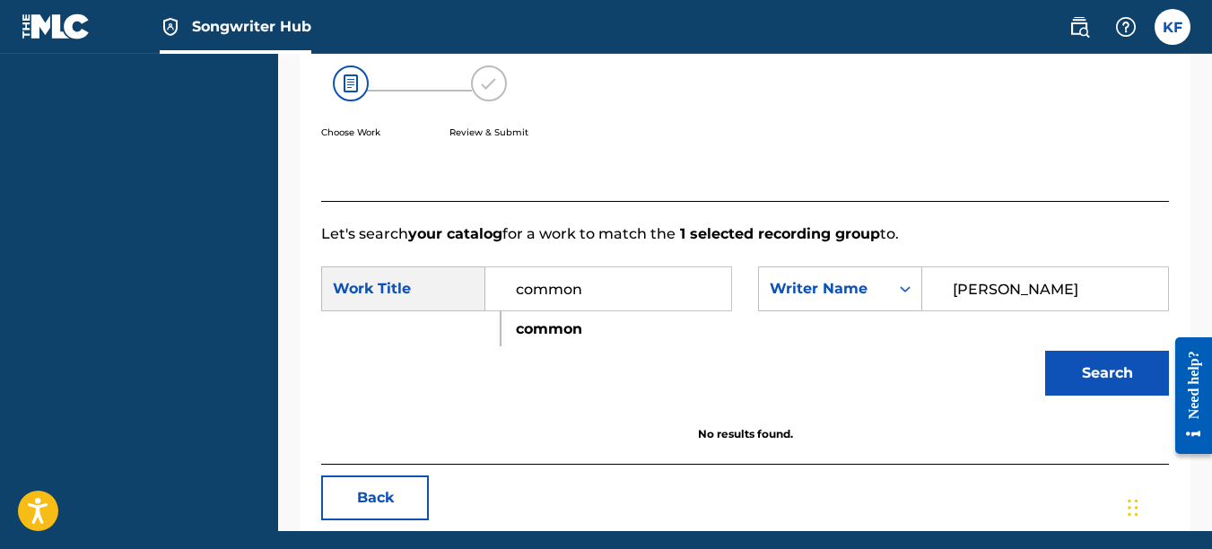
click at [1045, 351] on button "Search" at bounding box center [1107, 373] width 124 height 45
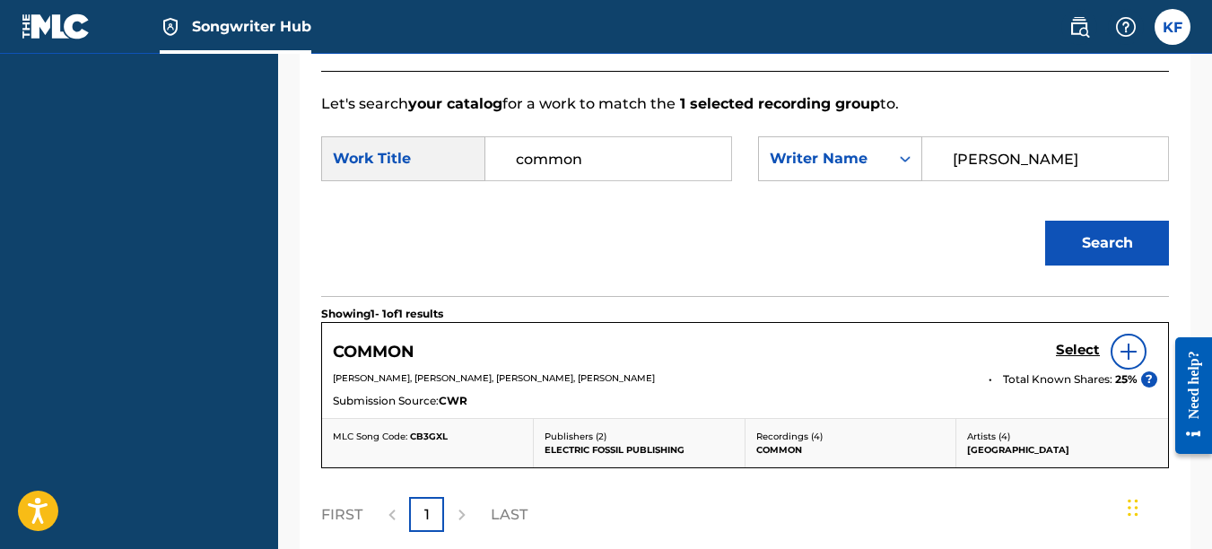
scroll to position [409, 0]
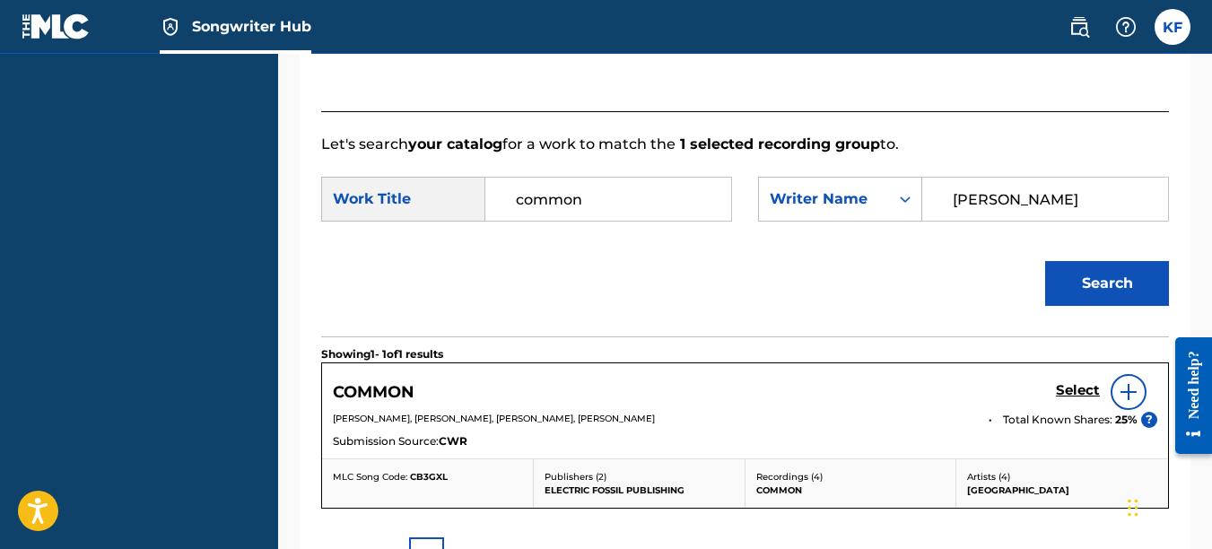
drag, startPoint x: 595, startPoint y: 223, endPoint x: 213, endPoint y: 211, distance: 382.5
click at [227, 211] on main "Kirby Fitzgerald Song Catalog My Writer Names Co-Writers Catalog Builder Matchi…" at bounding box center [606, 157] width 1212 height 1024
type input "who cares"
click at [1045, 261] on button "Search" at bounding box center [1107, 283] width 124 height 45
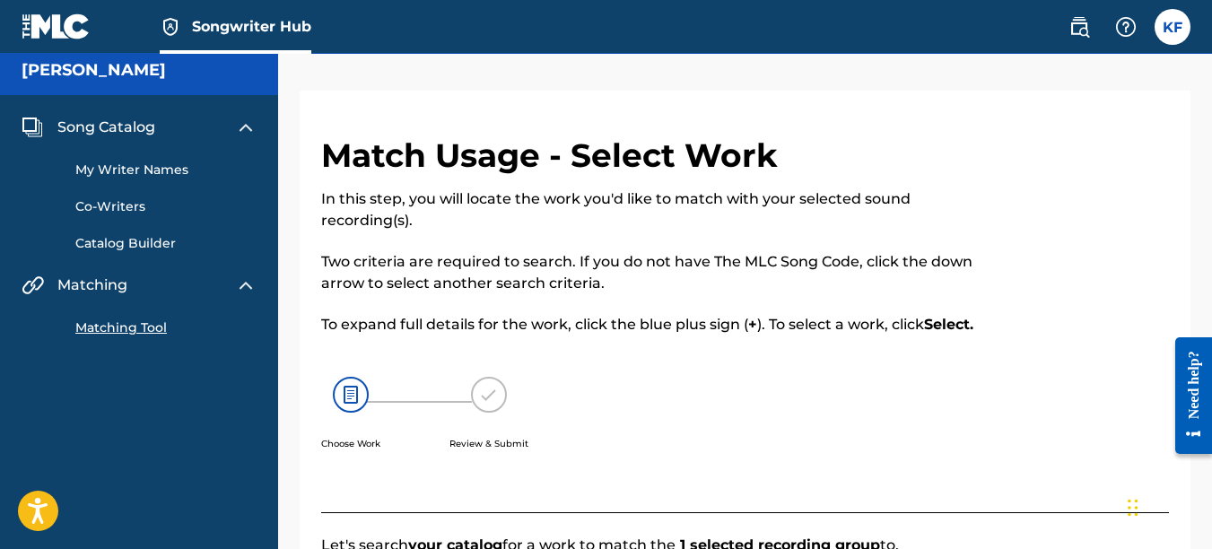
scroll to position [0, 0]
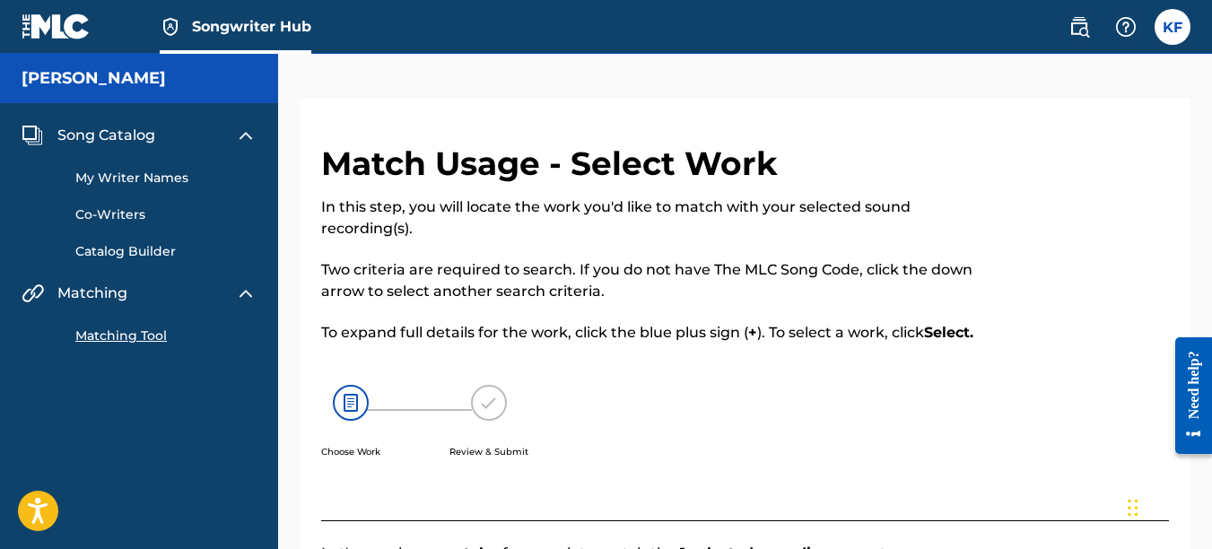
click at [143, 251] on link "Catalog Builder" at bounding box center [165, 251] width 181 height 19
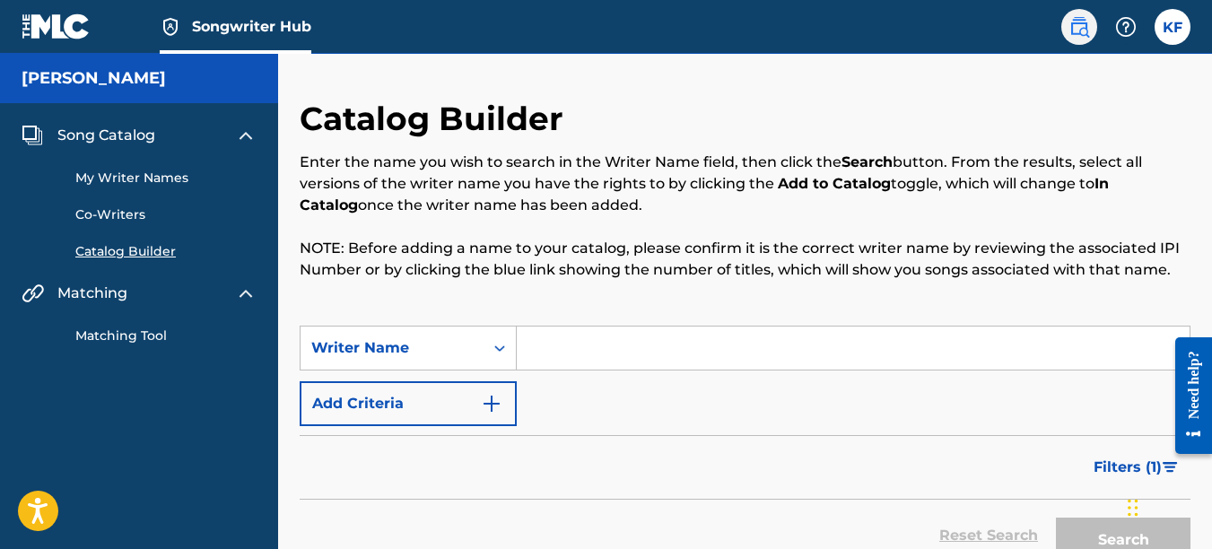
click at [1086, 26] on img at bounding box center [1080, 27] width 22 height 22
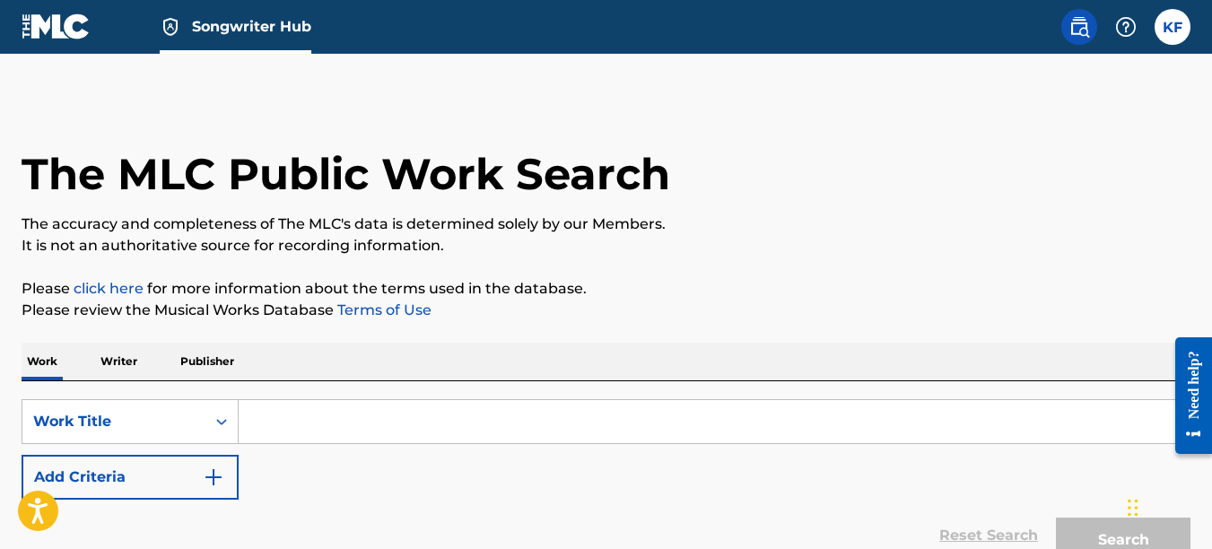
click at [60, 27] on img at bounding box center [56, 26] width 69 height 26
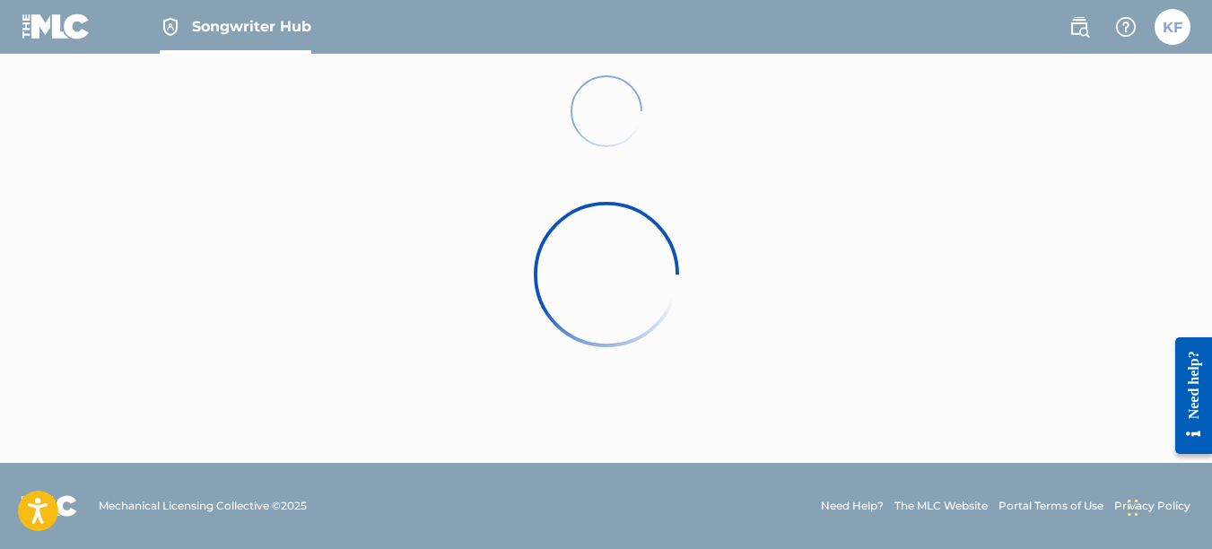
click at [234, 25] on div at bounding box center [606, 274] width 1212 height 549
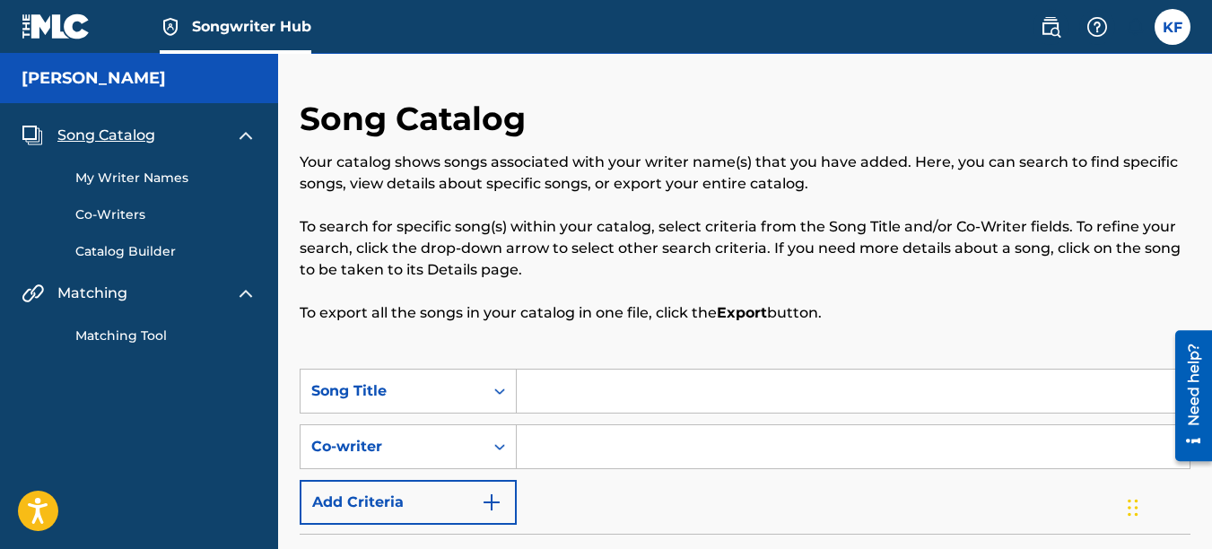
click at [54, 87] on h5 "[PERSON_NAME]" at bounding box center [94, 78] width 144 height 21
click at [1101, 38] on div at bounding box center [1098, 27] width 36 height 36
click at [1054, 39] on link at bounding box center [1051, 27] width 36 height 36
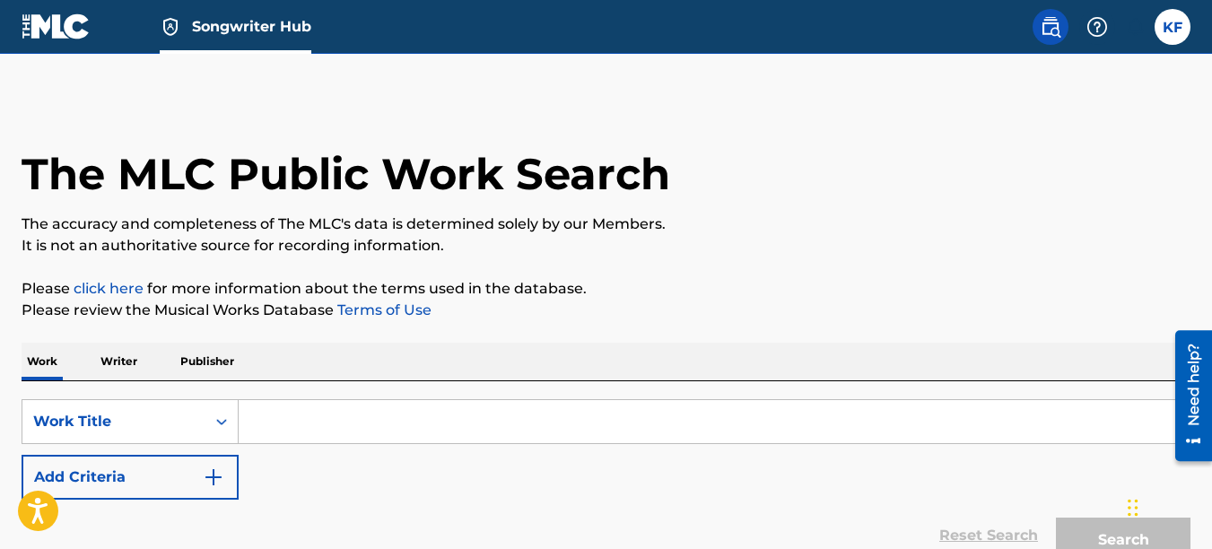
click at [36, 26] on img at bounding box center [56, 26] width 69 height 26
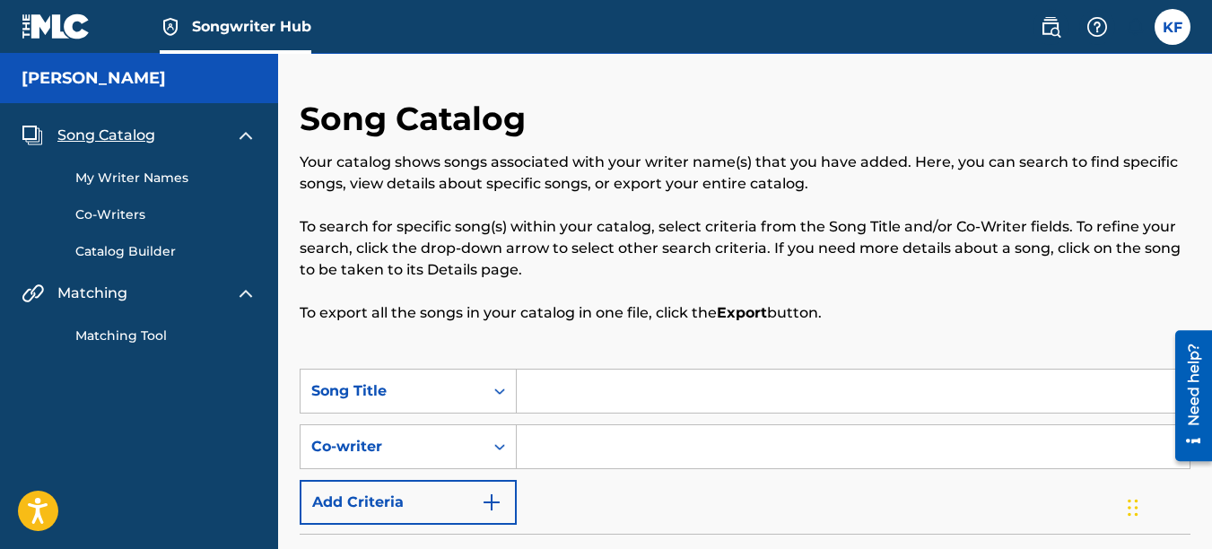
click at [130, 216] on link "Co-Writers" at bounding box center [165, 214] width 181 height 19
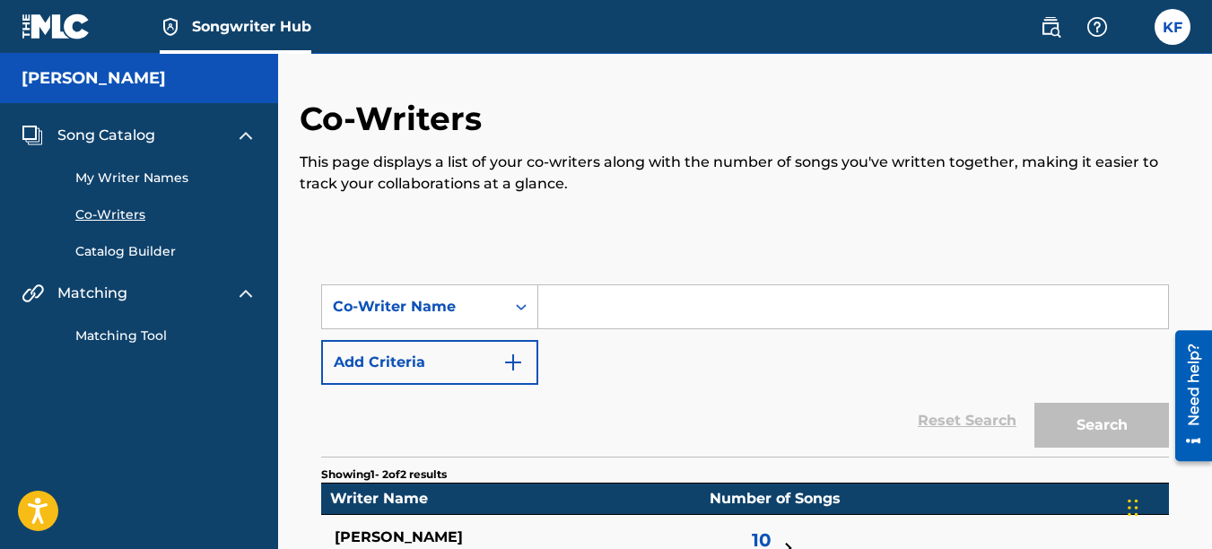
click at [608, 307] on input "Search Form" at bounding box center [853, 306] width 630 height 43
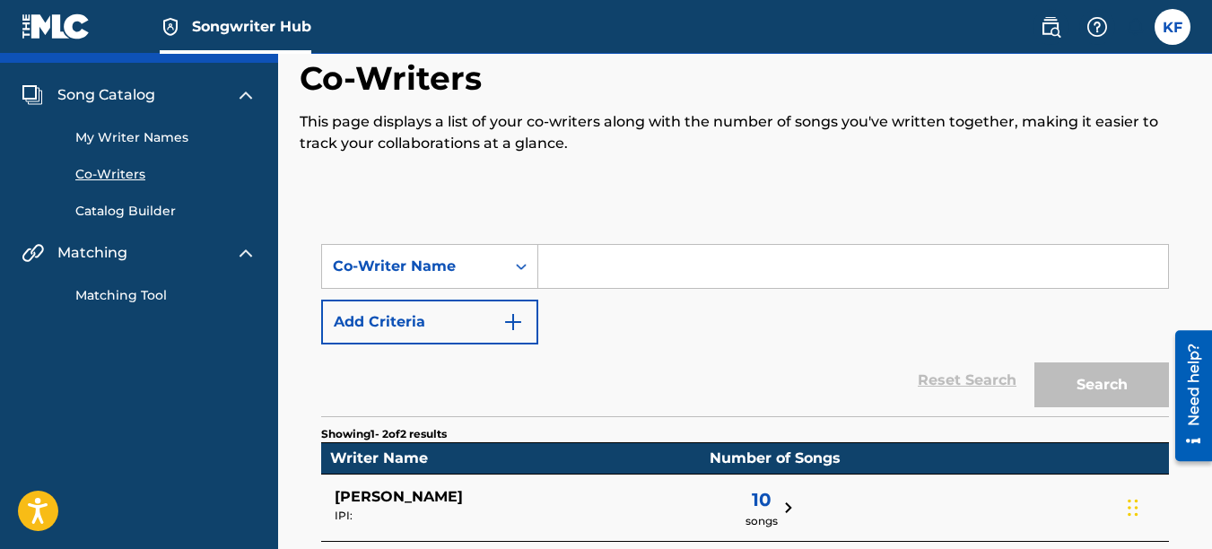
scroll to position [10, 0]
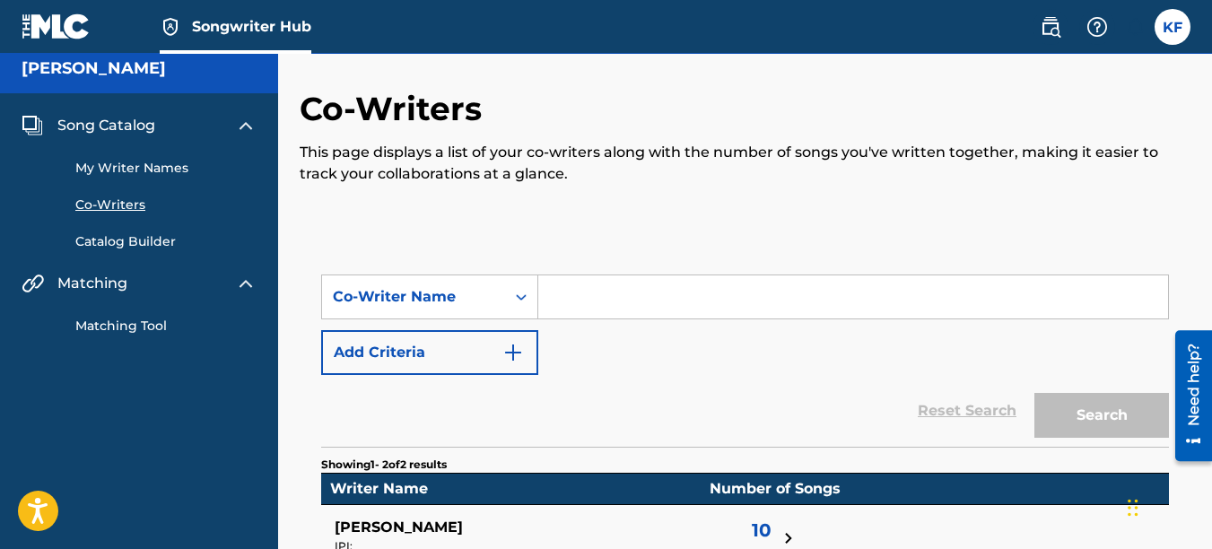
click at [144, 170] on link "My Writer Names" at bounding box center [165, 168] width 181 height 19
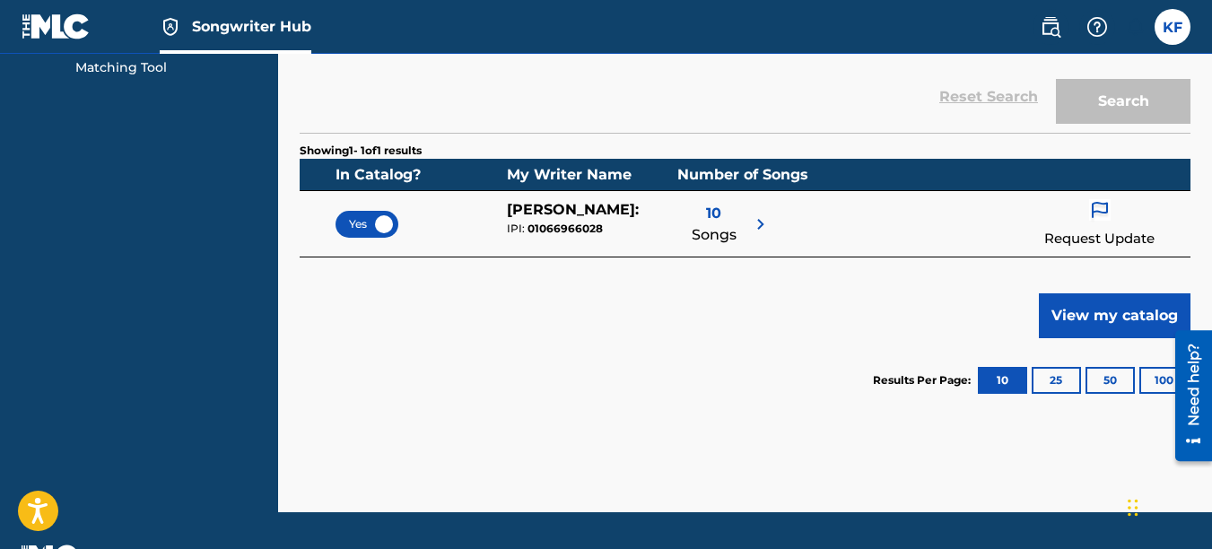
scroll to position [269, 0]
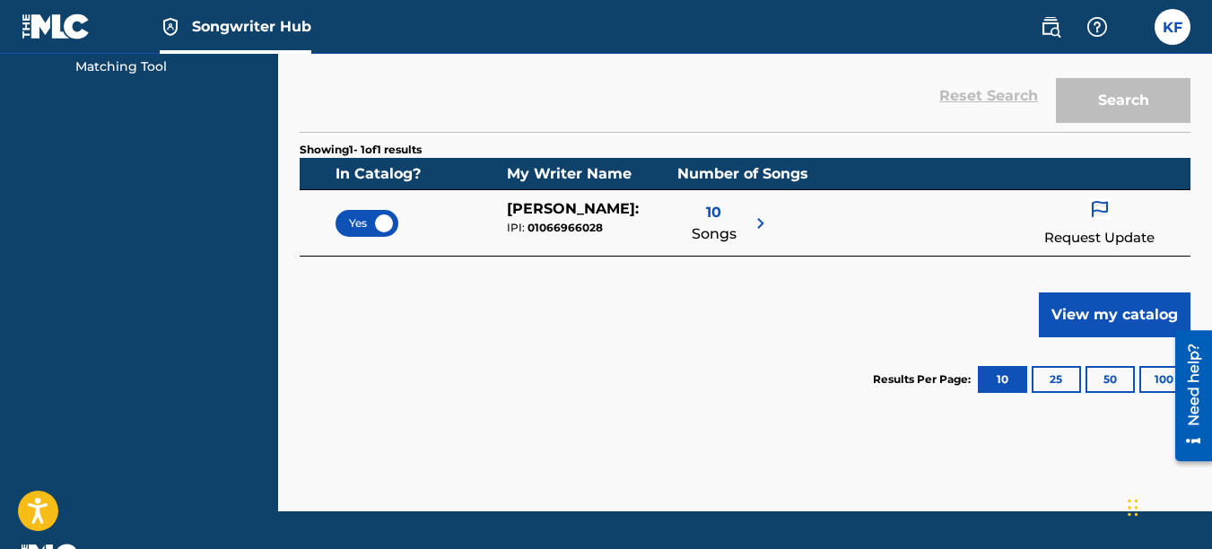
click at [1102, 231] on p "Request Update" at bounding box center [1100, 238] width 110 height 21
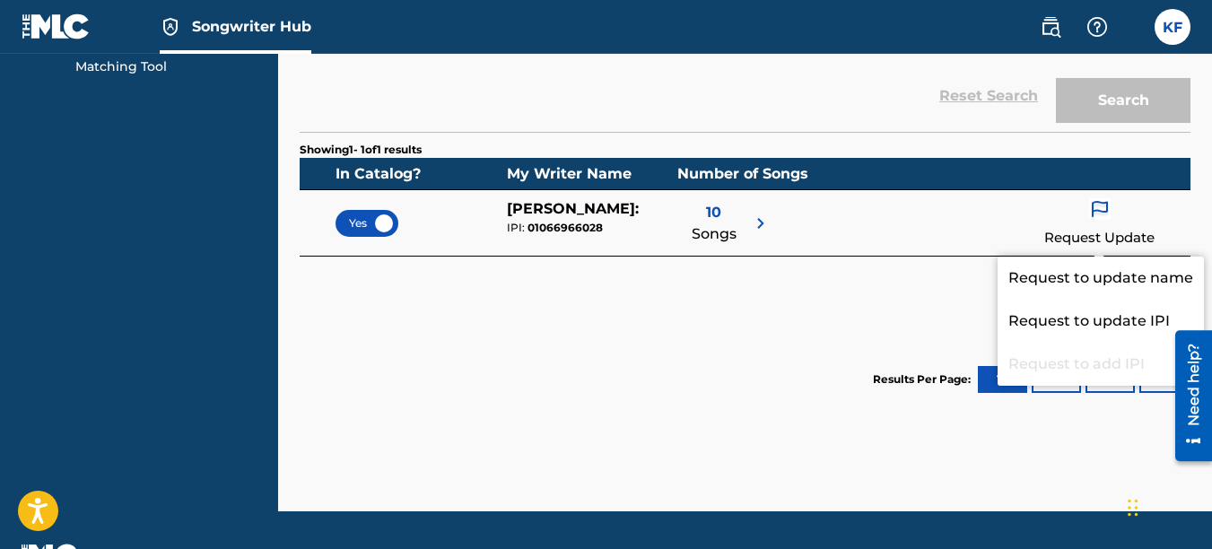
click at [666, 288] on div "Showing 1 - 1 of 1 results In Catalog? My Writer Name Number of Songs Yes [PERS…" at bounding box center [745, 277] width 891 height 290
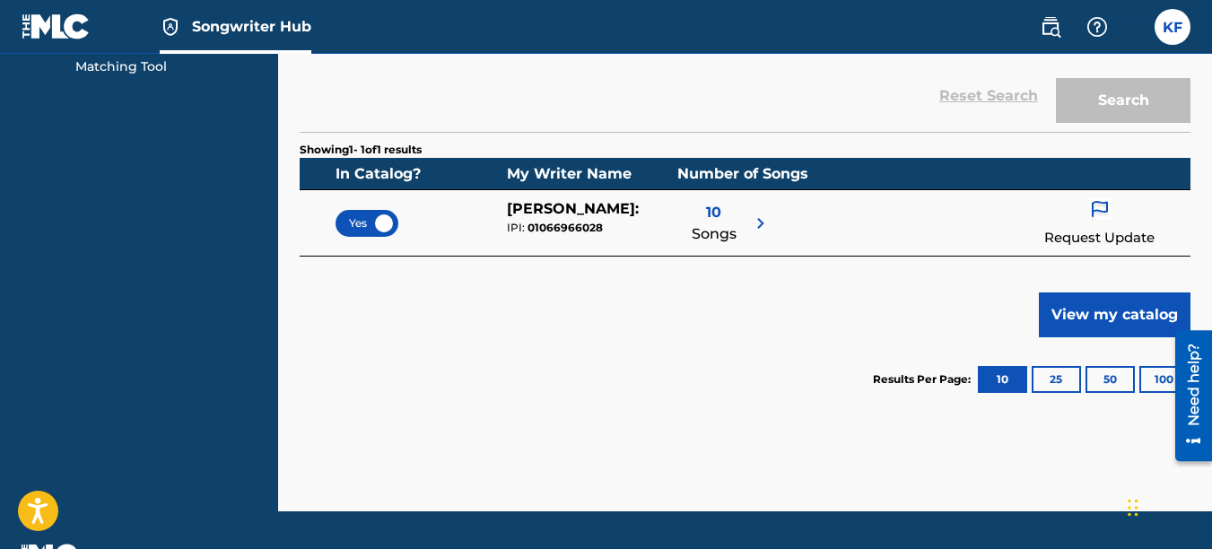
click at [1105, 228] on p "Request Update" at bounding box center [1100, 238] width 110 height 21
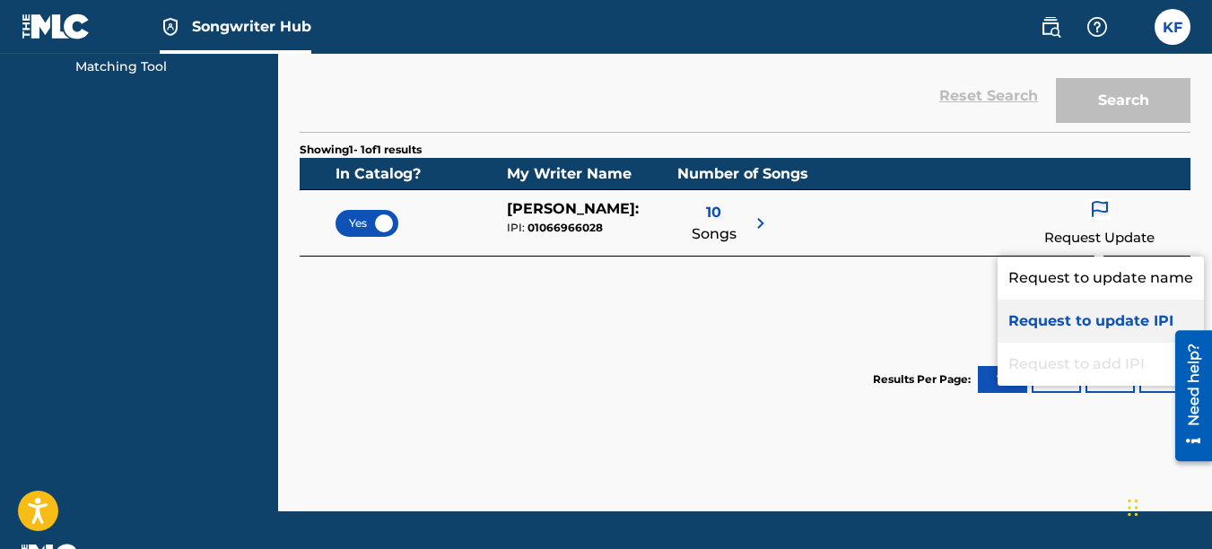
click at [1075, 318] on p "Request to update IPI" at bounding box center [1101, 321] width 206 height 43
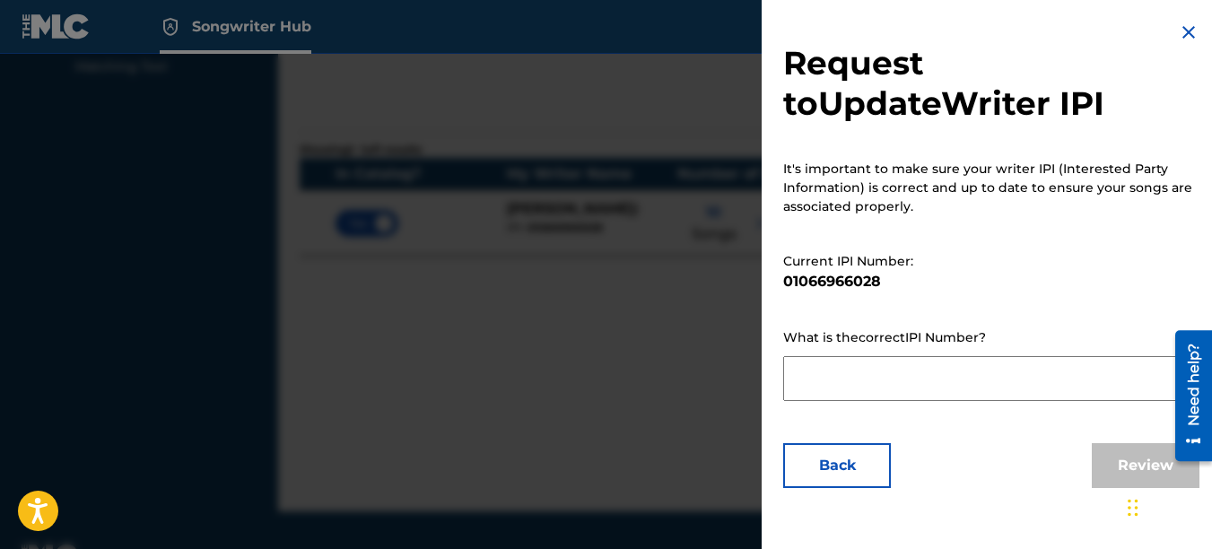
click at [834, 380] on textarea at bounding box center [991, 378] width 416 height 45
paste textarea "1066966028"
type textarea "1066966028"
click at [1135, 459] on button "Review" at bounding box center [1146, 465] width 108 height 45
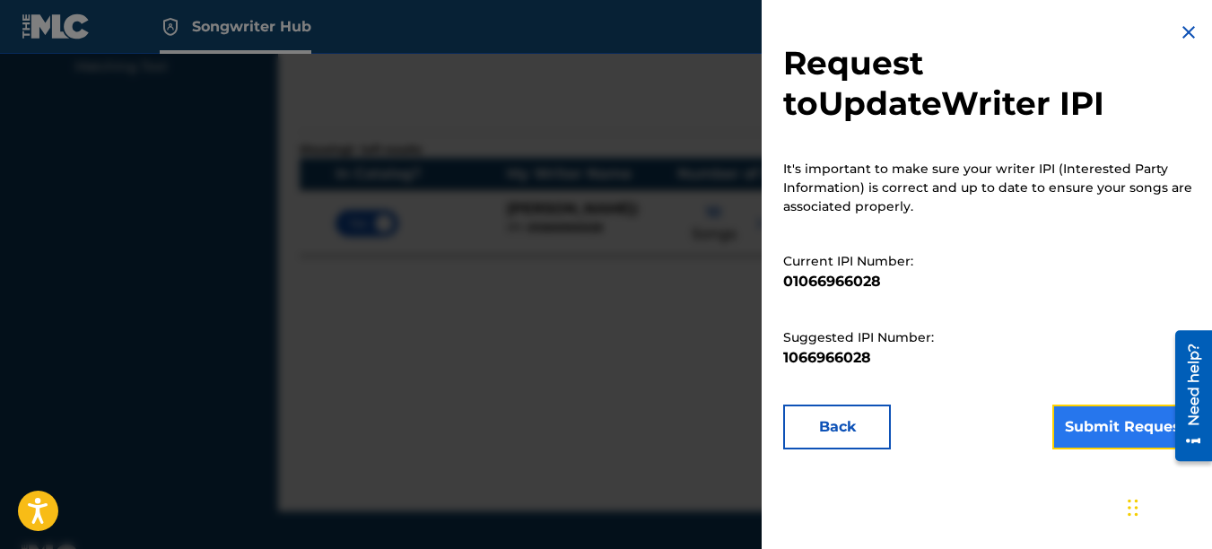
click at [1109, 413] on button "Submit Request" at bounding box center [1126, 427] width 147 height 45
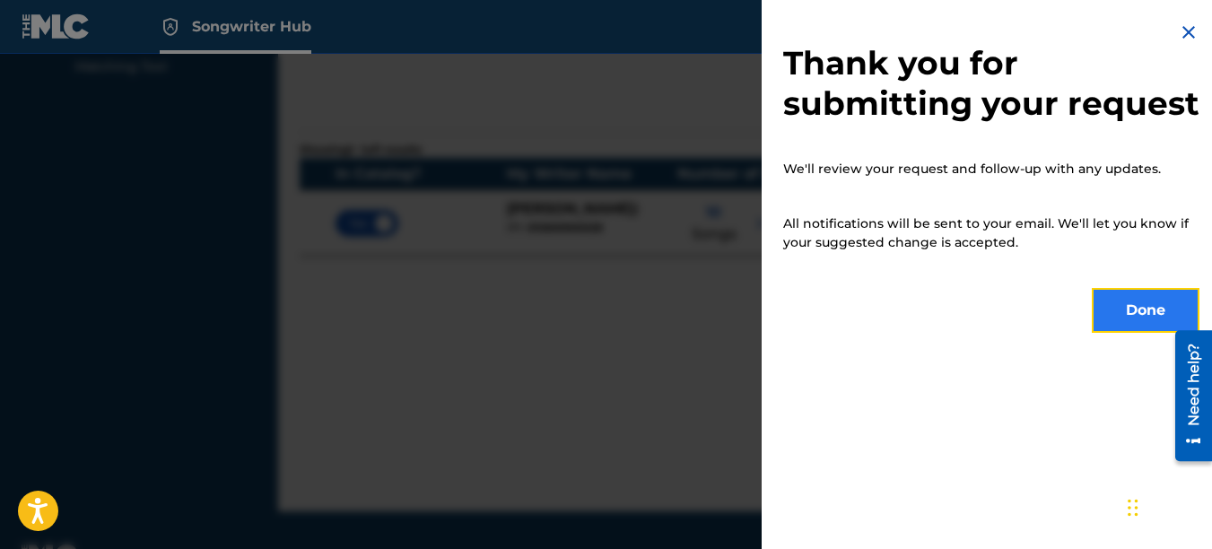
click at [1112, 333] on button "Done" at bounding box center [1146, 310] width 108 height 45
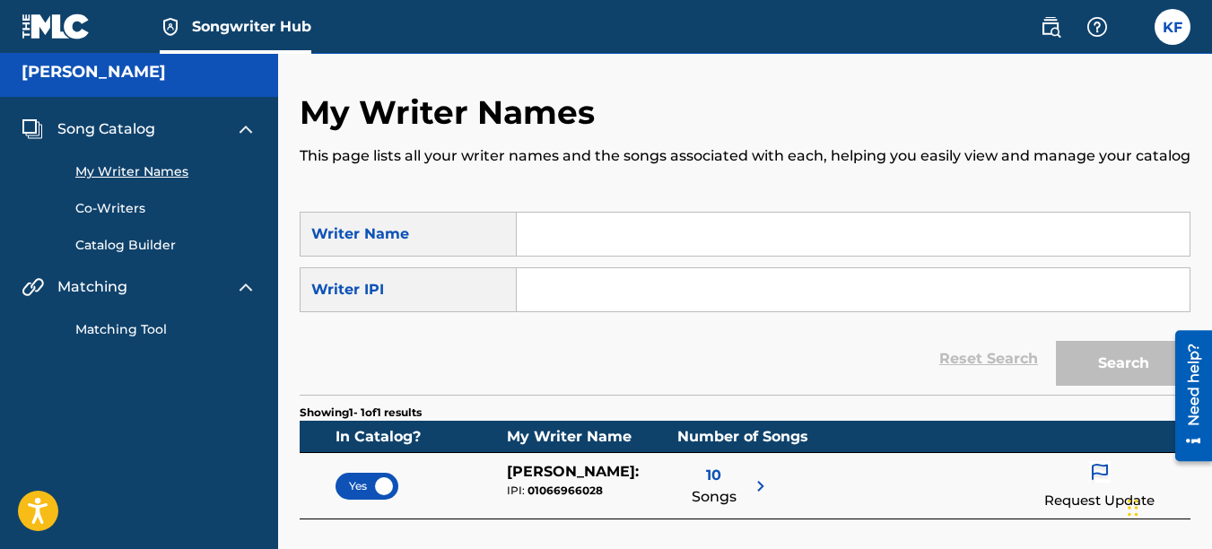
scroll to position [0, 0]
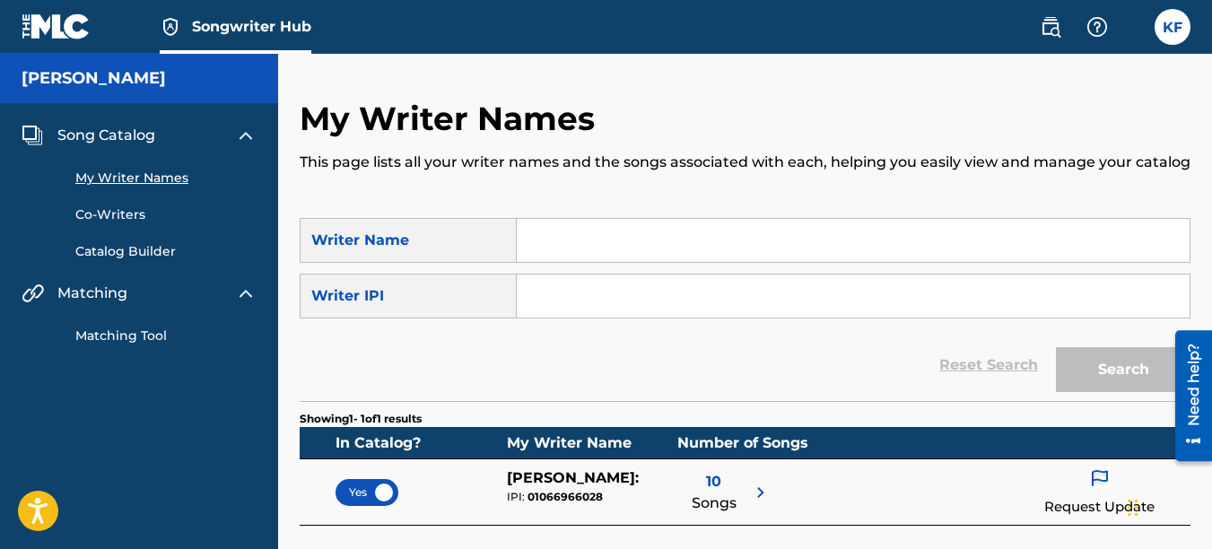
click at [605, 305] on input "Search Form" at bounding box center [853, 296] width 673 height 43
type input "0"
click at [161, 328] on link "Matching Tool" at bounding box center [165, 336] width 181 height 19
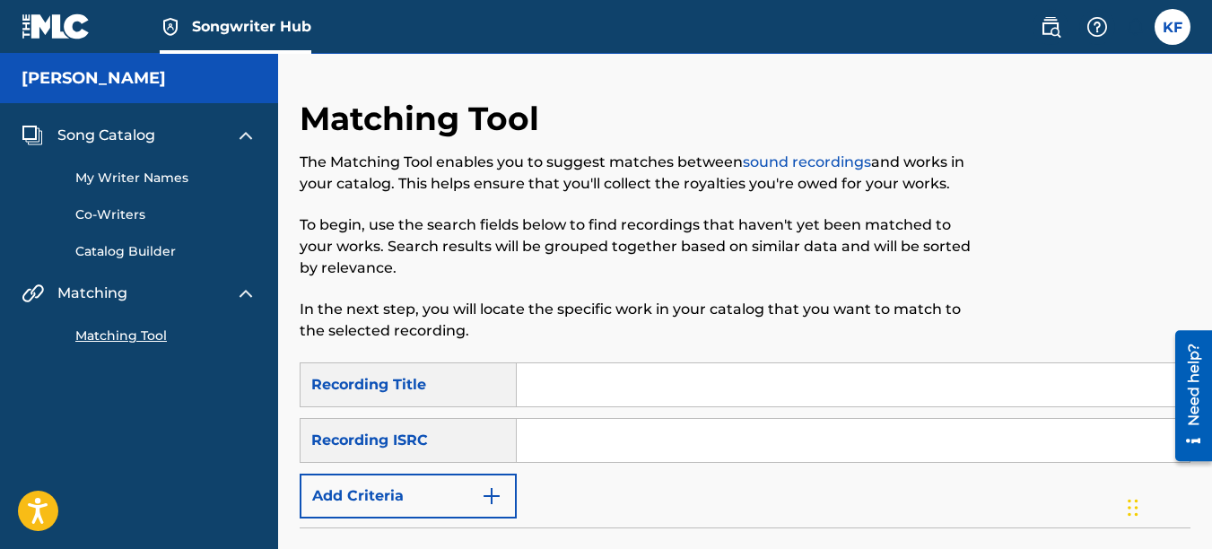
click at [585, 383] on input "Search Form" at bounding box center [853, 384] width 673 height 43
type input "baggage"
click at [479, 443] on div "Recording ISRC" at bounding box center [408, 440] width 217 height 45
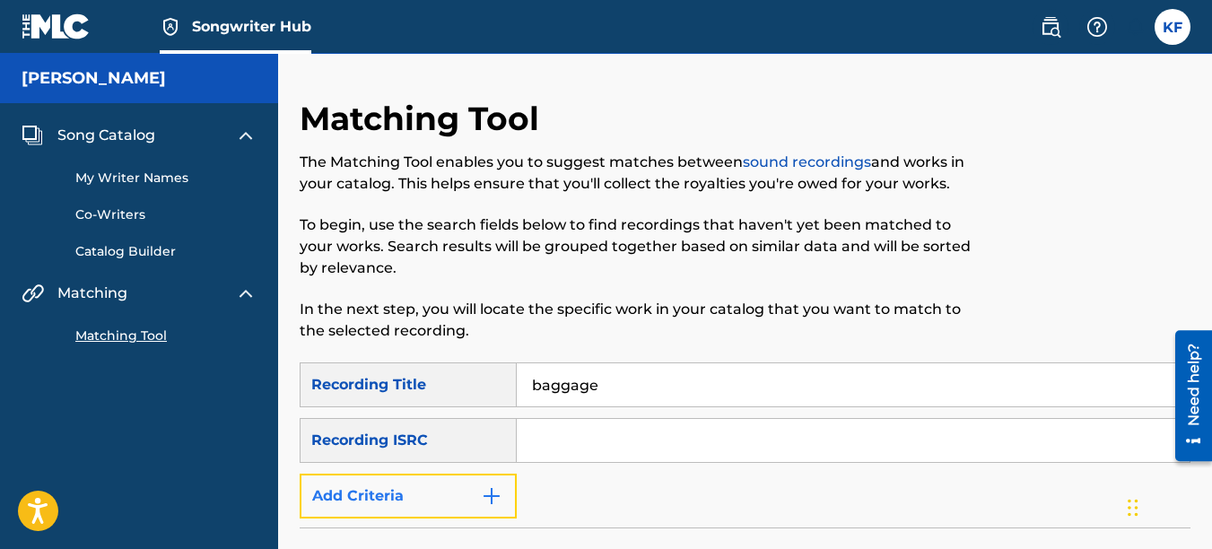
click at [472, 497] on button "Add Criteria" at bounding box center [408, 496] width 217 height 45
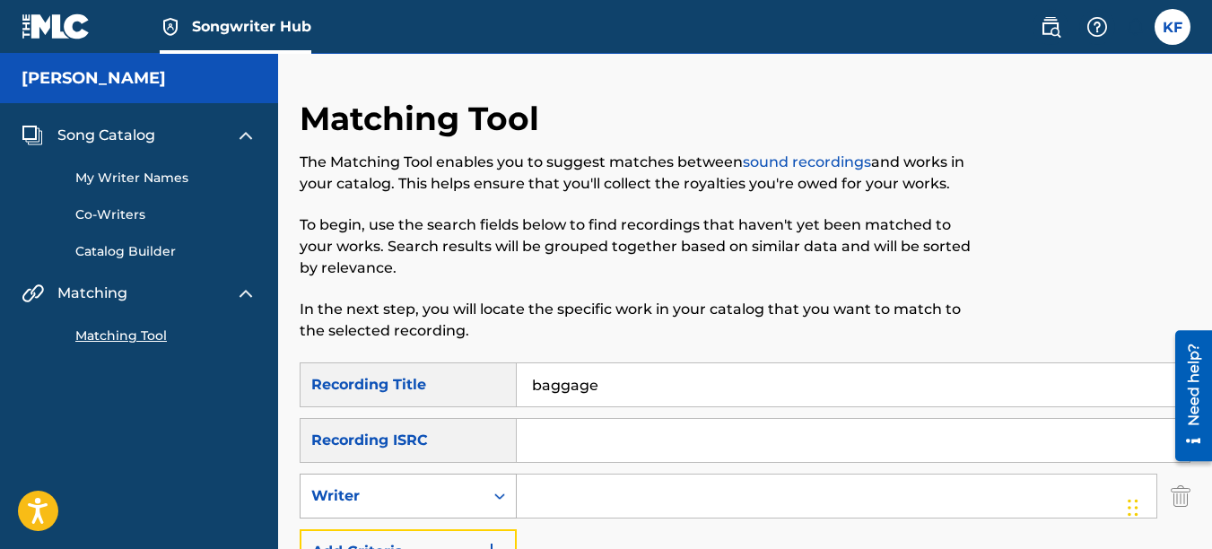
scroll to position [90, 0]
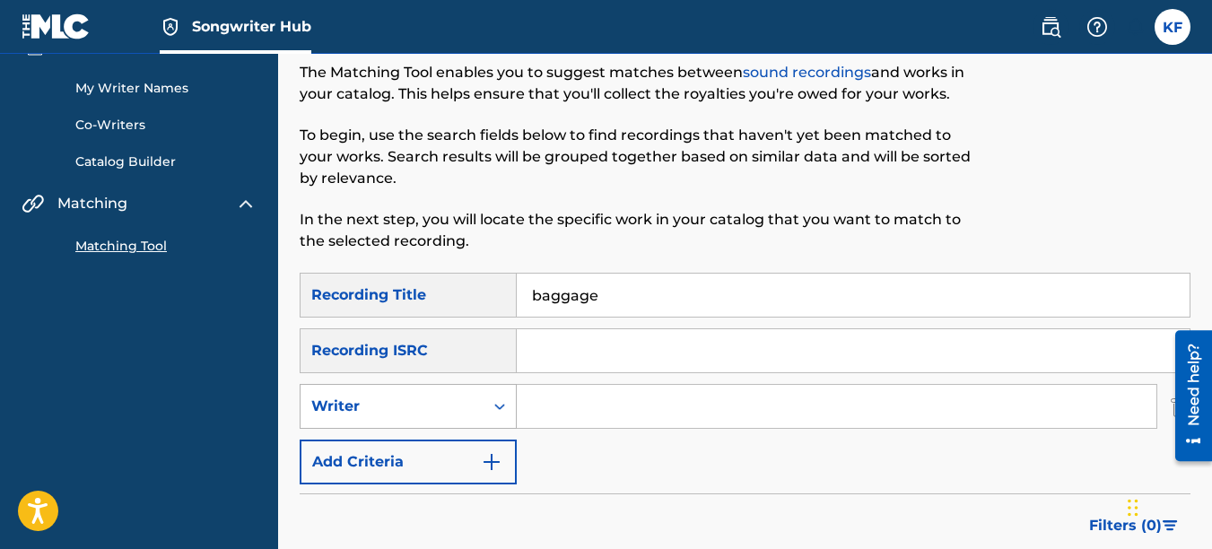
click at [494, 401] on icon "Search Form" at bounding box center [500, 407] width 18 height 18
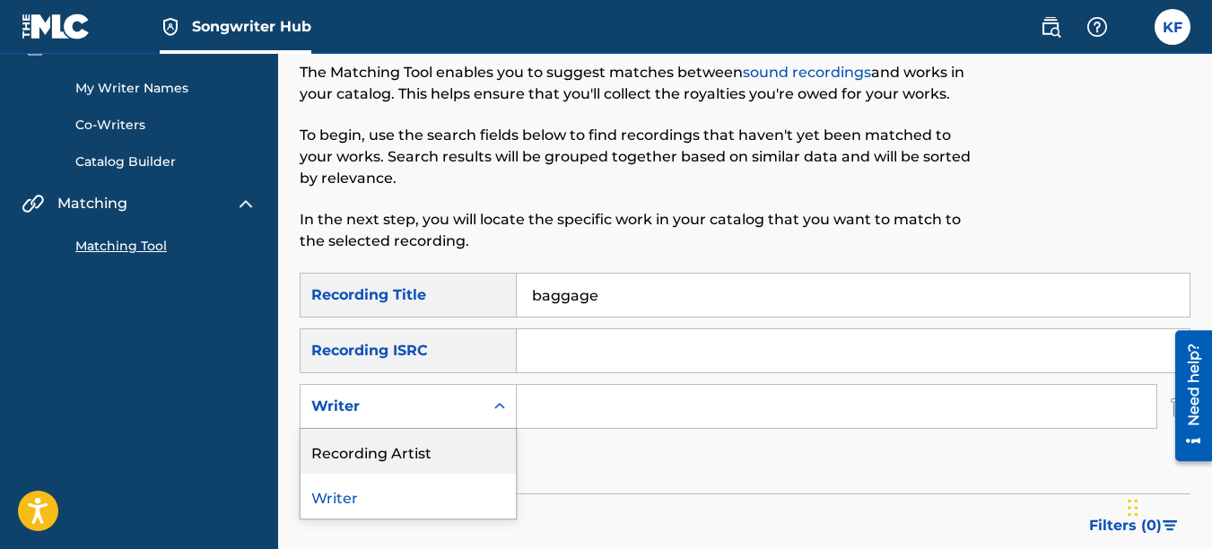
drag, startPoint x: 426, startPoint y: 462, endPoint x: 459, endPoint y: 454, distance: 34.2
click at [426, 461] on div "Recording Artist" at bounding box center [408, 451] width 215 height 45
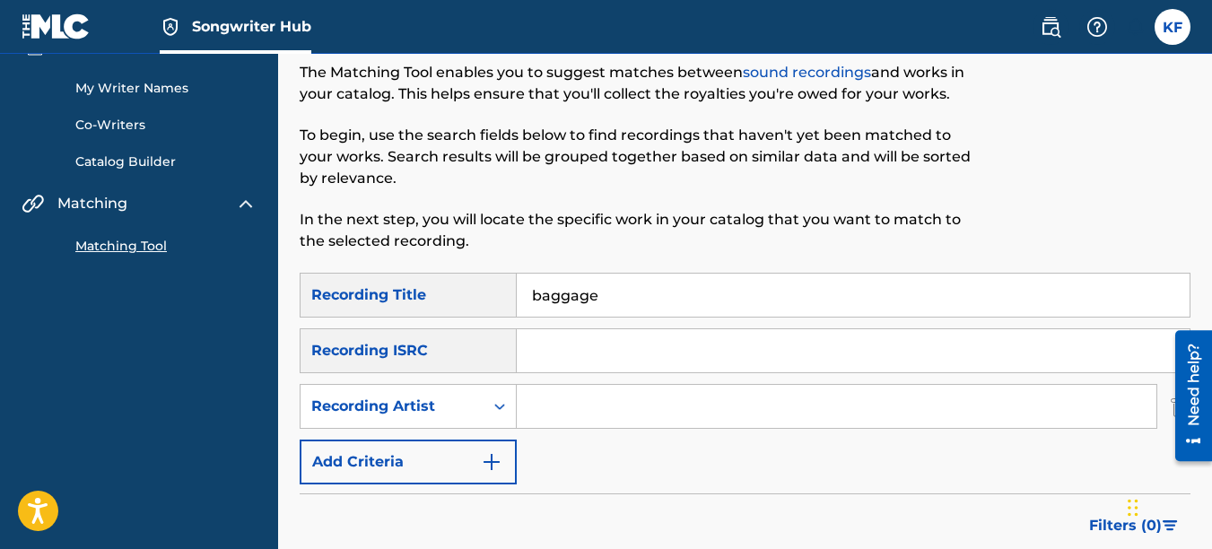
click at [608, 415] on input "Search Form" at bounding box center [837, 406] width 640 height 43
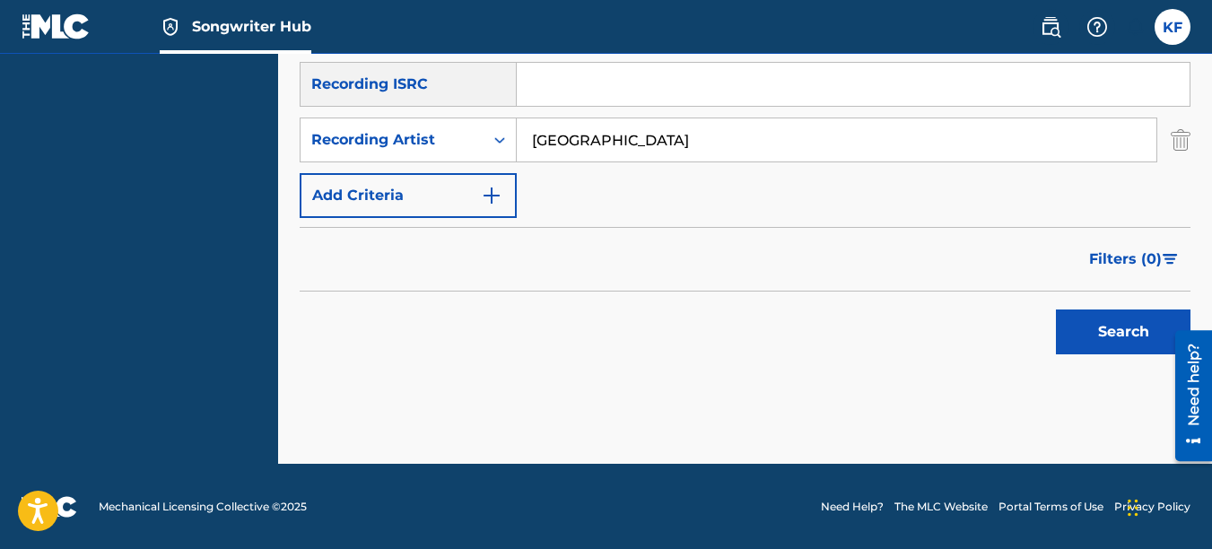
scroll to position [357, 0]
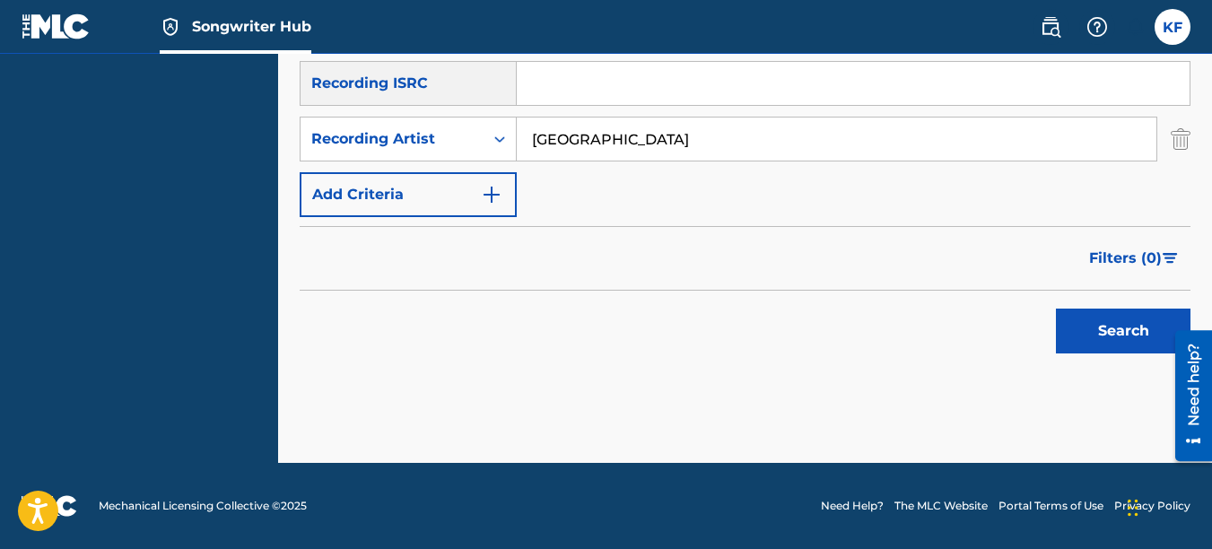
type input "lincoln city"
click at [932, 330] on div "Search" at bounding box center [745, 327] width 891 height 72
click at [1114, 330] on button "Search" at bounding box center [1123, 331] width 135 height 45
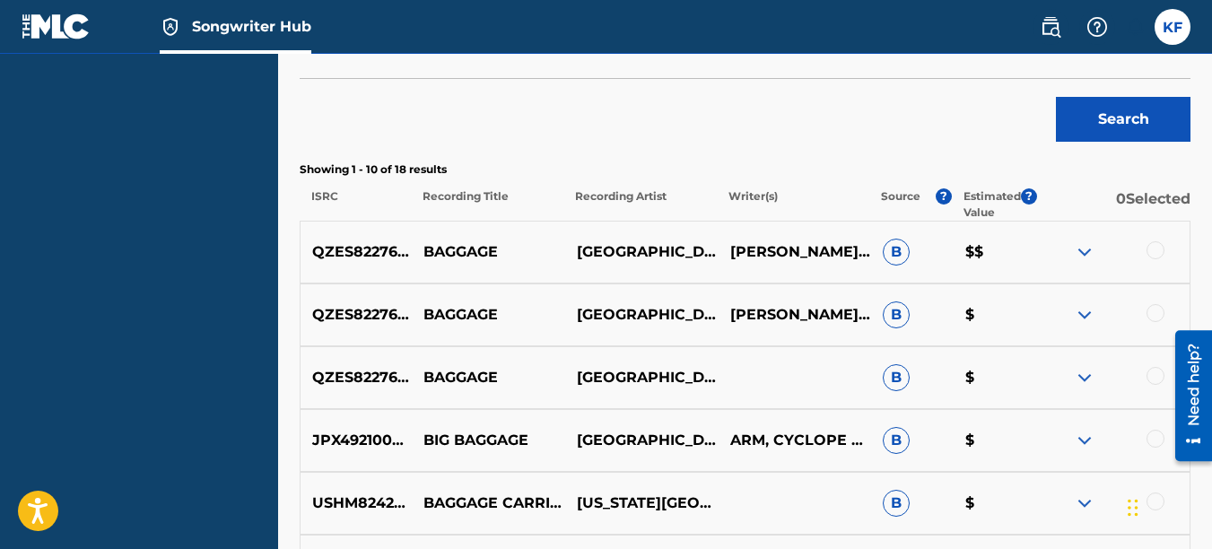
scroll to position [626, 0]
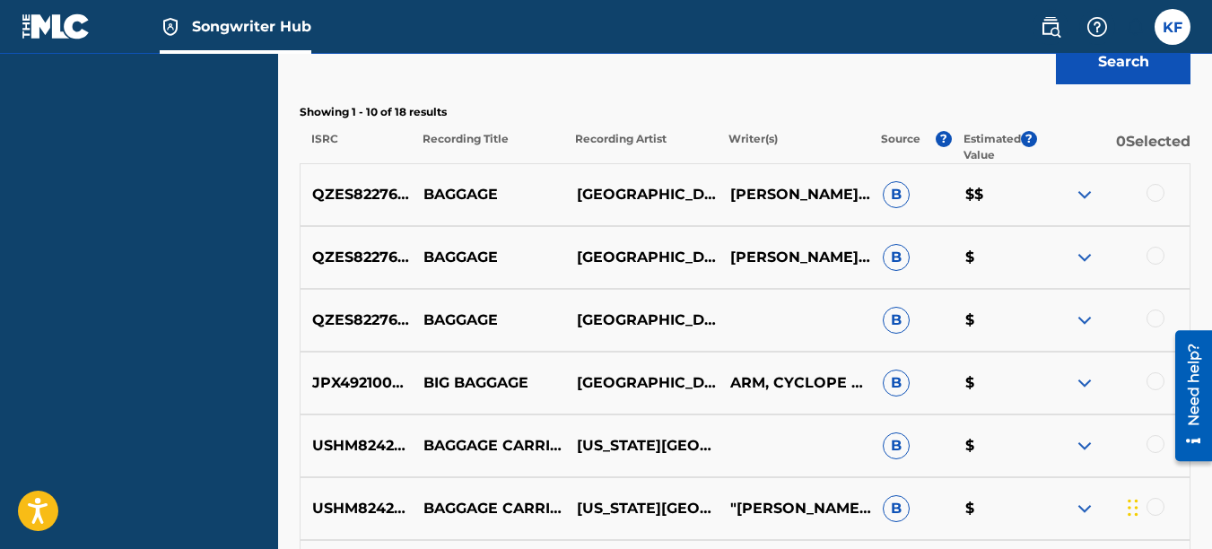
click at [1158, 191] on div at bounding box center [1156, 193] width 18 height 18
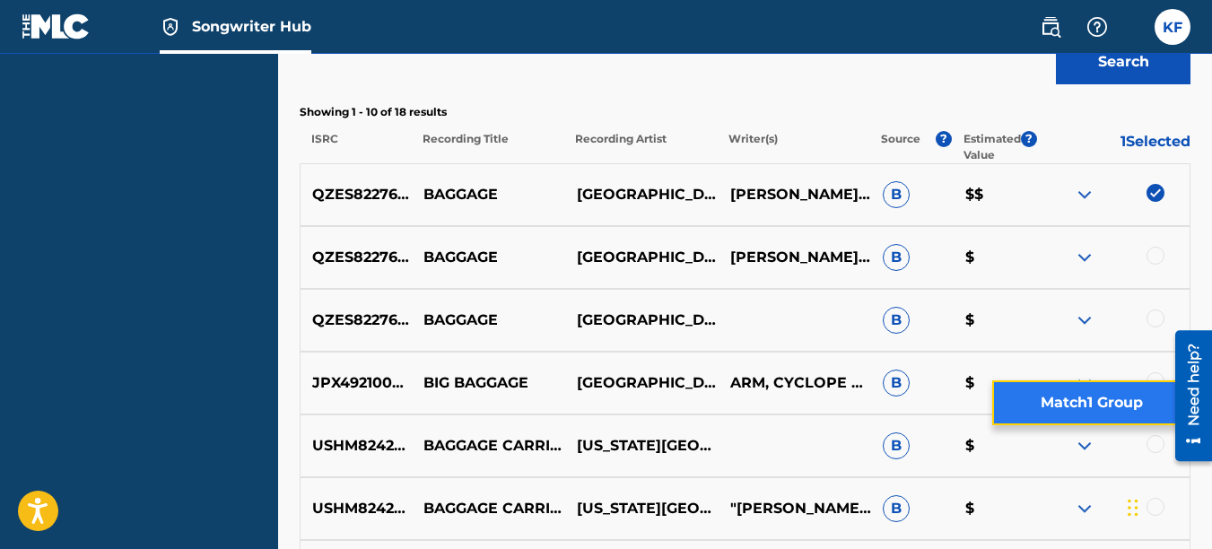
click at [1095, 390] on button "Match 1 Group" at bounding box center [1091, 402] width 198 height 45
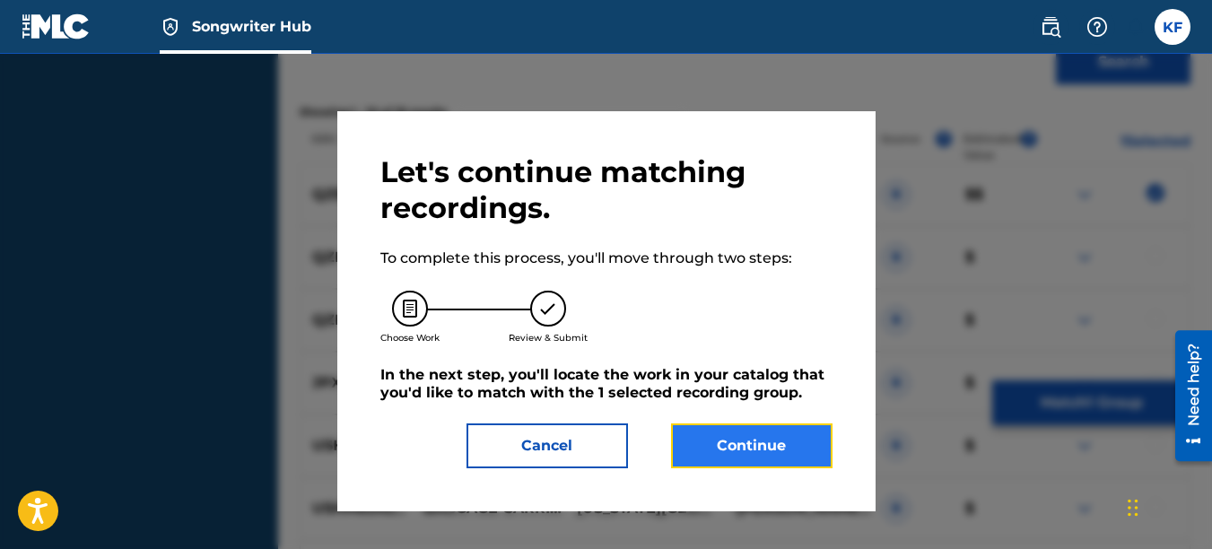
click at [721, 437] on button "Continue" at bounding box center [752, 446] width 162 height 45
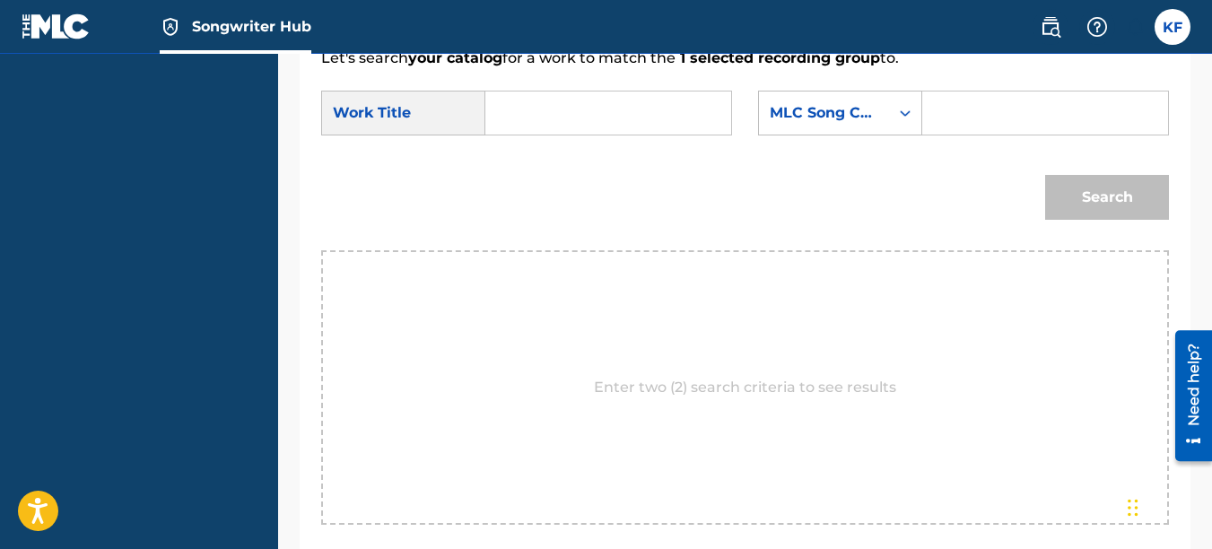
scroll to position [357, 0]
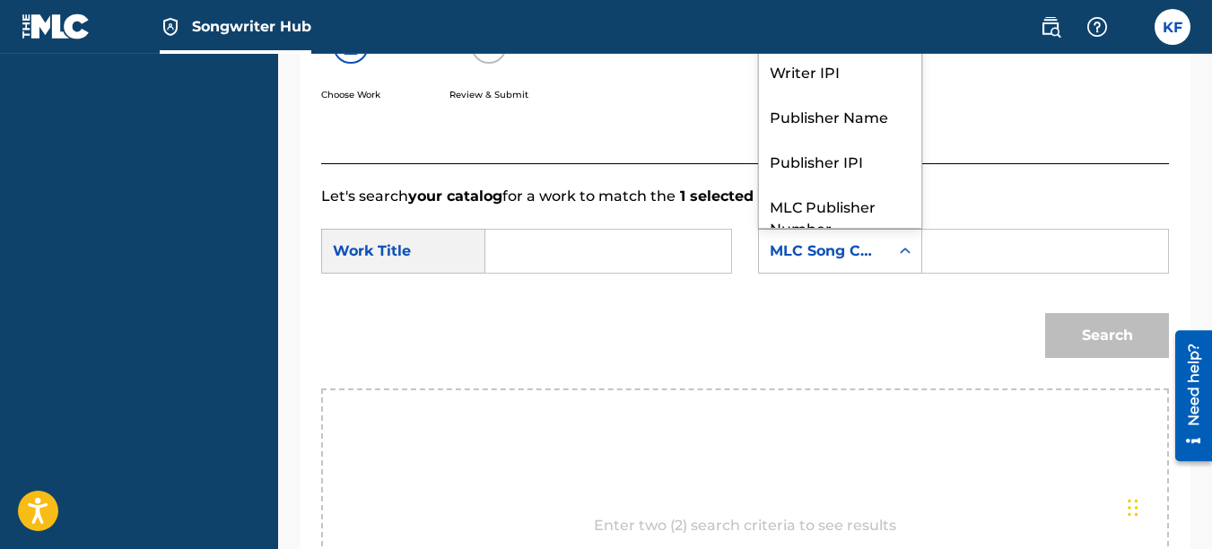
click at [890, 267] on div "Search Form" at bounding box center [905, 251] width 32 height 32
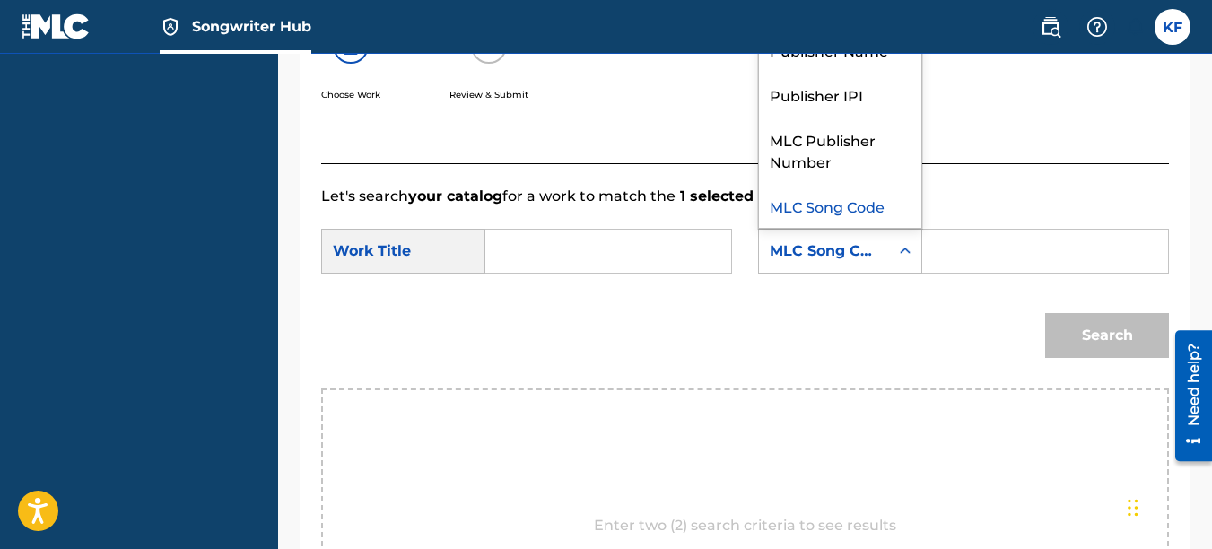
scroll to position [0, 0]
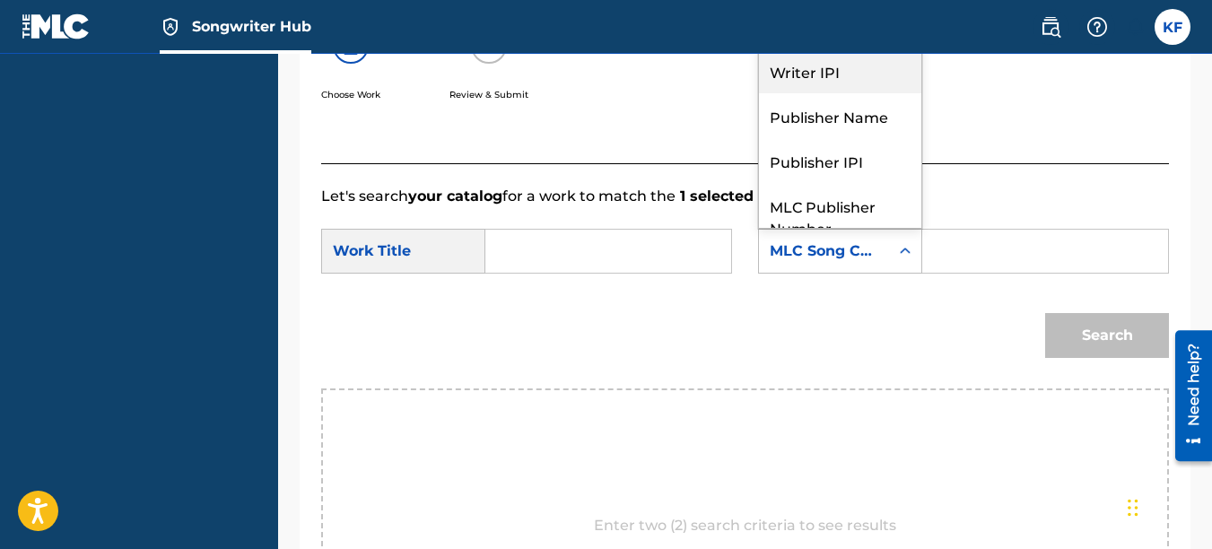
click at [842, 93] on div "Writer IPI" at bounding box center [840, 70] width 162 height 45
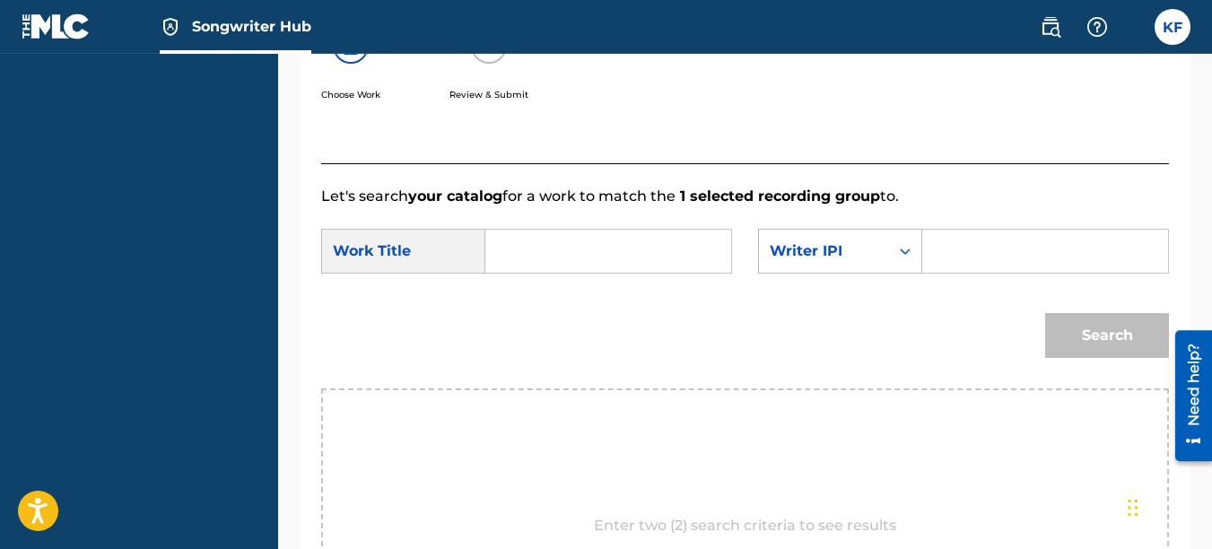
click at [940, 269] on input "Search Form" at bounding box center [1045, 251] width 215 height 43
paste input "1066966028"
type input "1066966028"
click at [508, 273] on input "Search Form" at bounding box center [608, 251] width 215 height 43
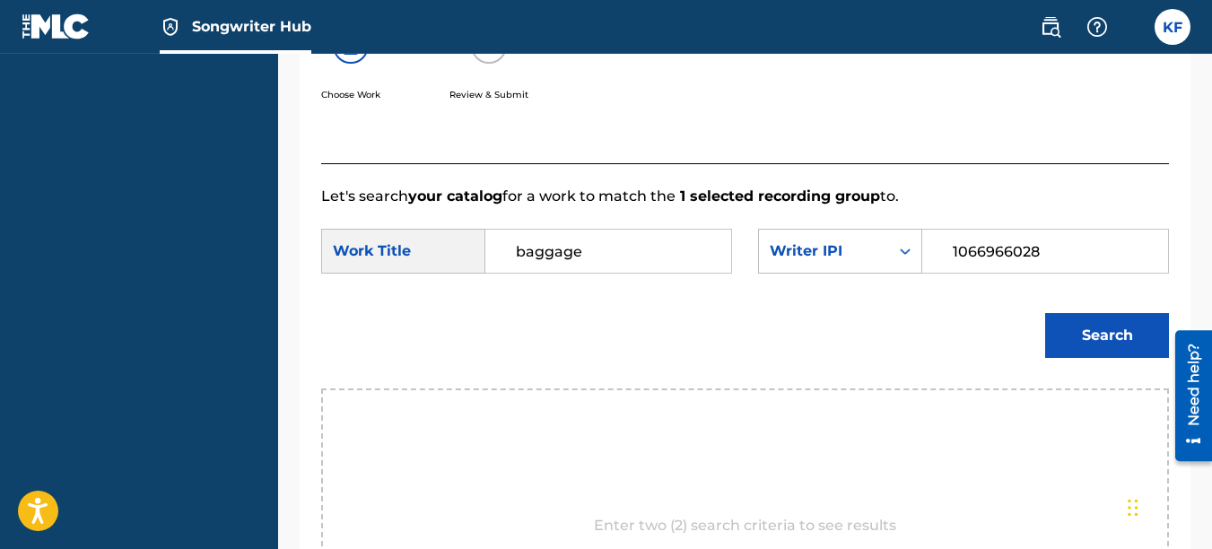
type input "baggage"
click at [1045, 313] on button "Search" at bounding box center [1107, 335] width 124 height 45
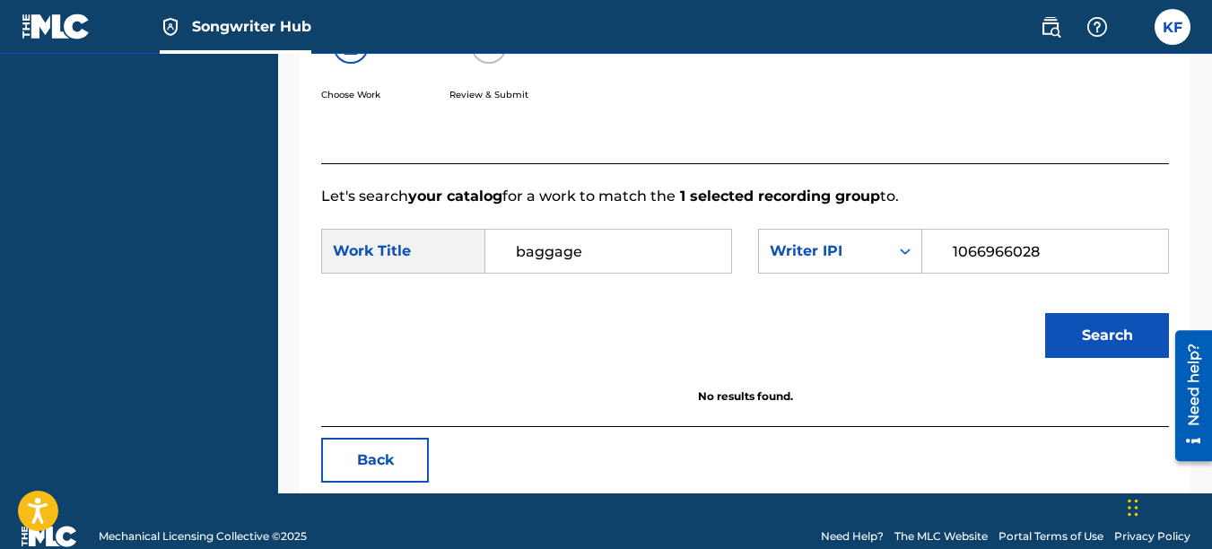
click at [954, 271] on input "1066966028" at bounding box center [1045, 251] width 215 height 43
click at [1045, 313] on button "Search" at bounding box center [1107, 335] width 124 height 45
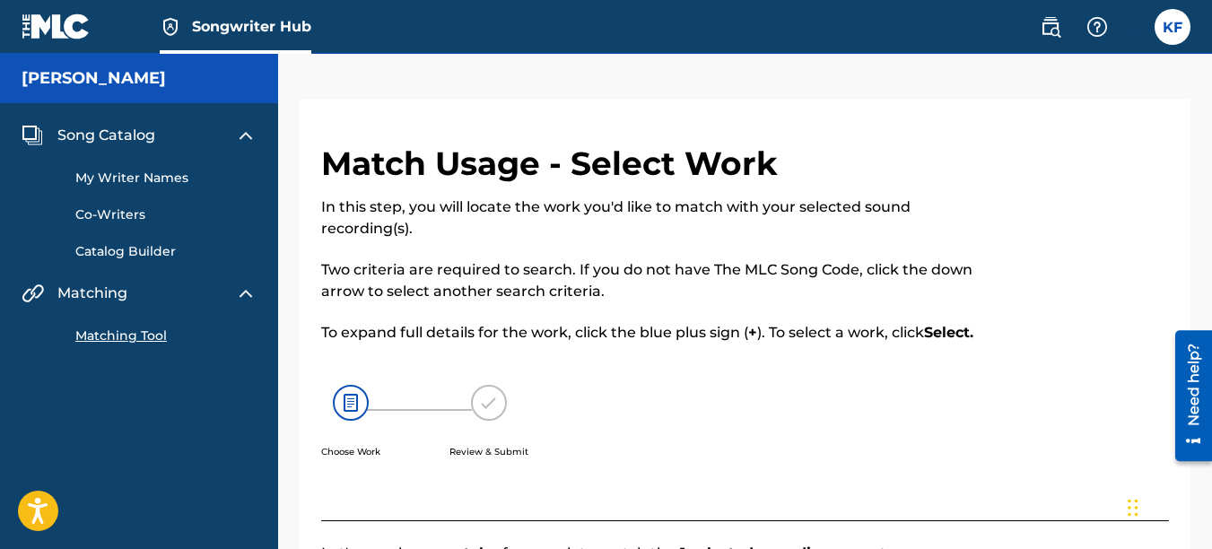
type input "1066966028"
